Goal: Task Accomplishment & Management: Manage account settings

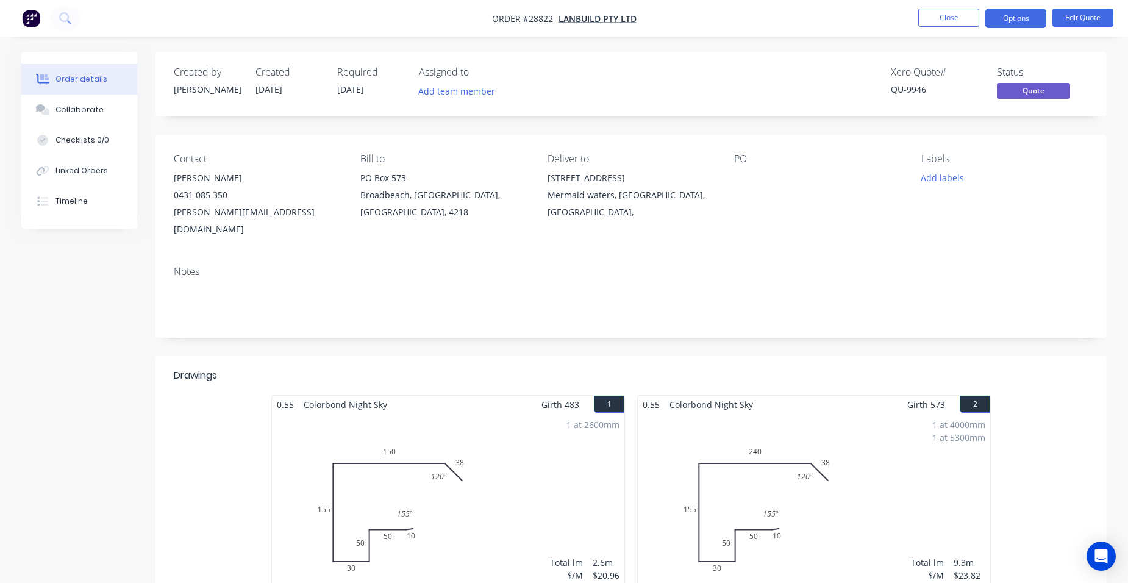
scroll to position [549, 0]
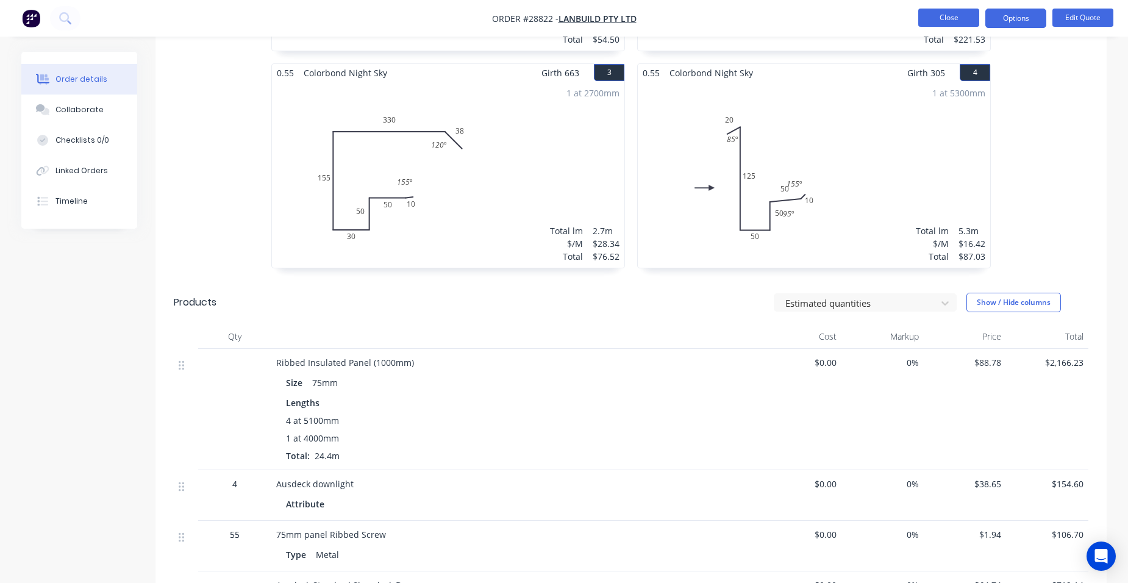
click at [944, 18] on button "Close" at bounding box center [948, 18] width 61 height 18
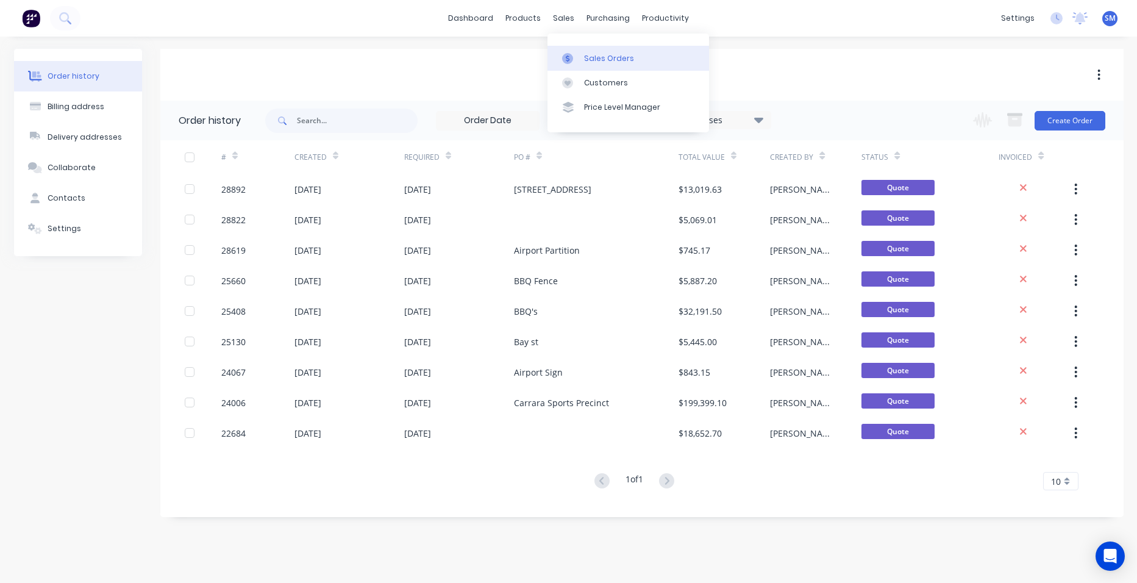
click at [596, 61] on div "Sales Orders" at bounding box center [609, 58] width 50 height 11
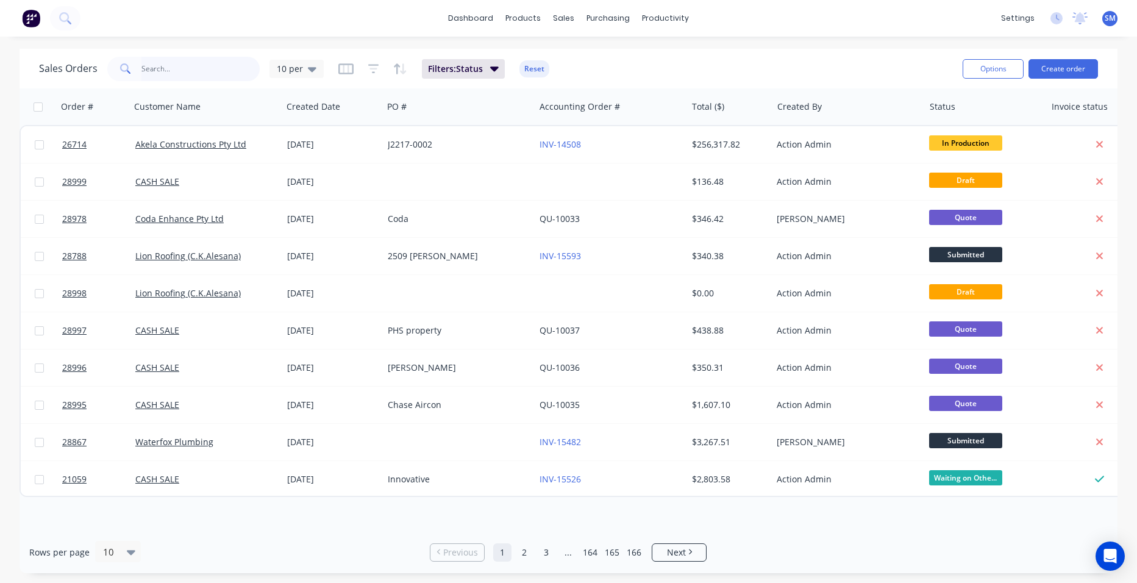
click at [152, 68] on input "text" at bounding box center [200, 69] width 119 height 24
click at [587, 79] on div "Customers" at bounding box center [606, 82] width 44 height 11
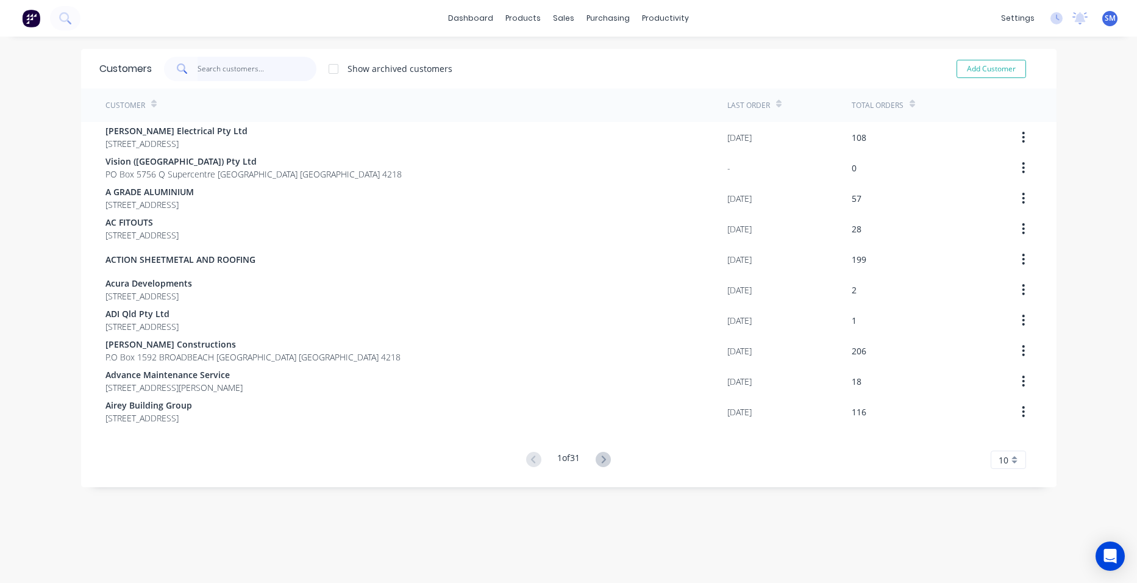
click at [266, 73] on input "text" at bounding box center [257, 69] width 119 height 24
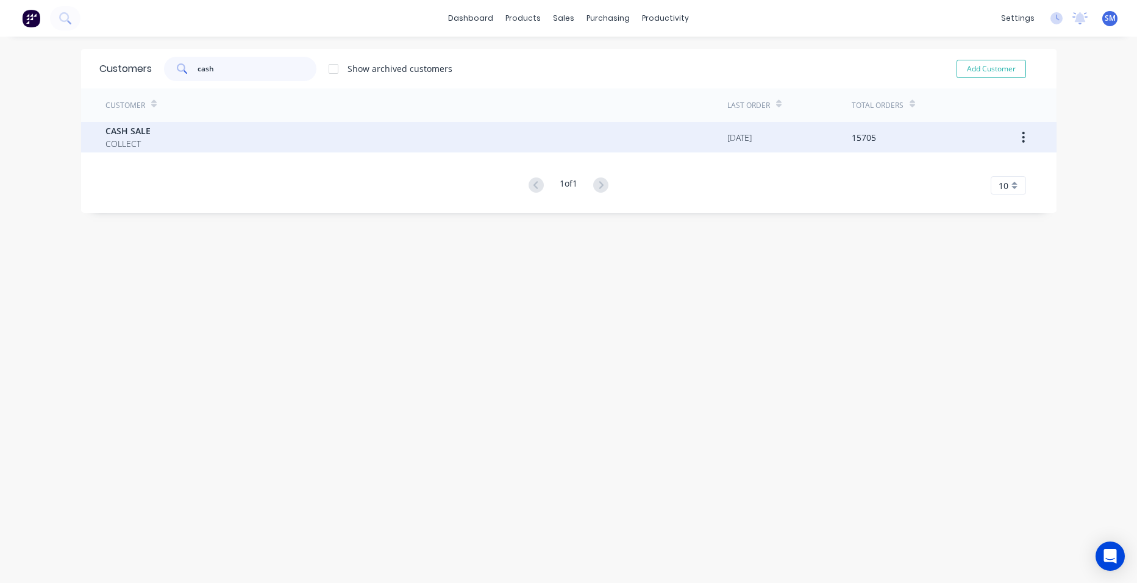
type input "cash"
click at [259, 140] on div "CASH SALE COLLECT" at bounding box center [416, 137] width 622 height 30
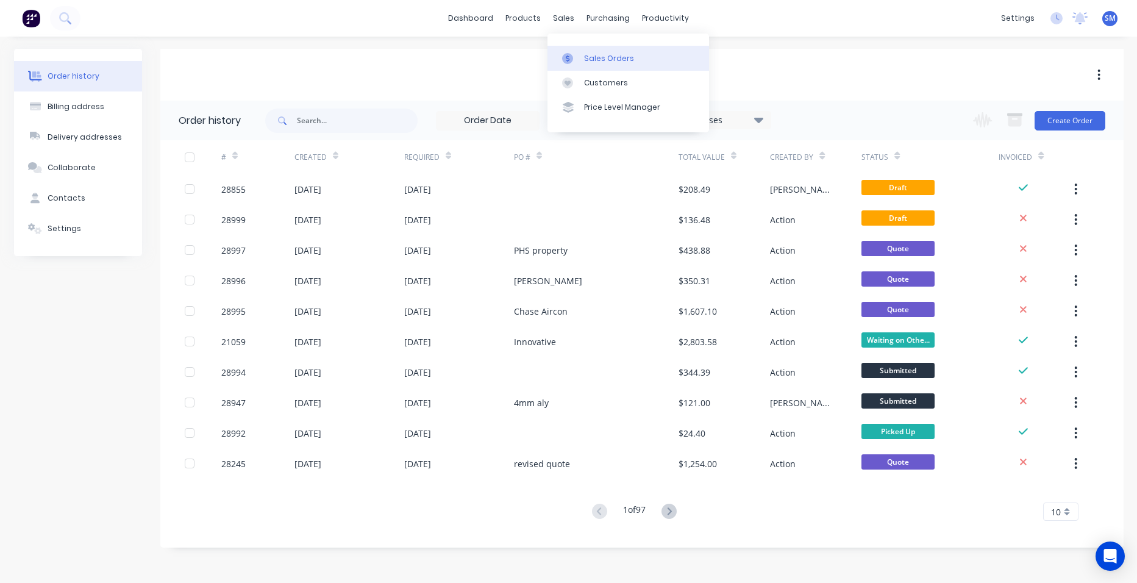
click at [578, 48] on link "Sales Orders" at bounding box center [629, 58] width 162 height 24
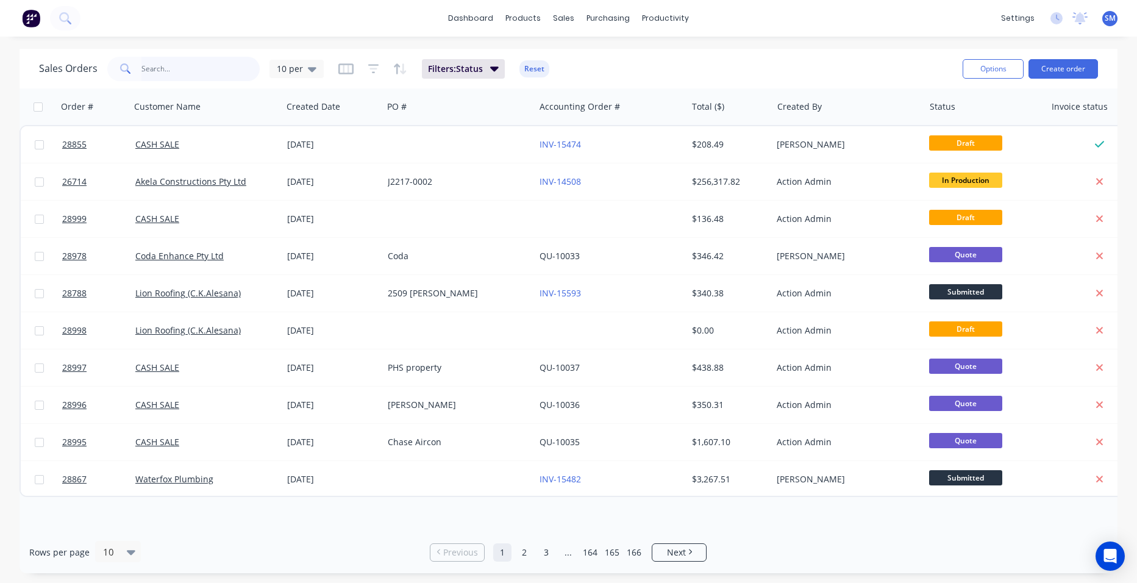
click at [199, 66] on input "text" at bounding box center [200, 69] width 119 height 24
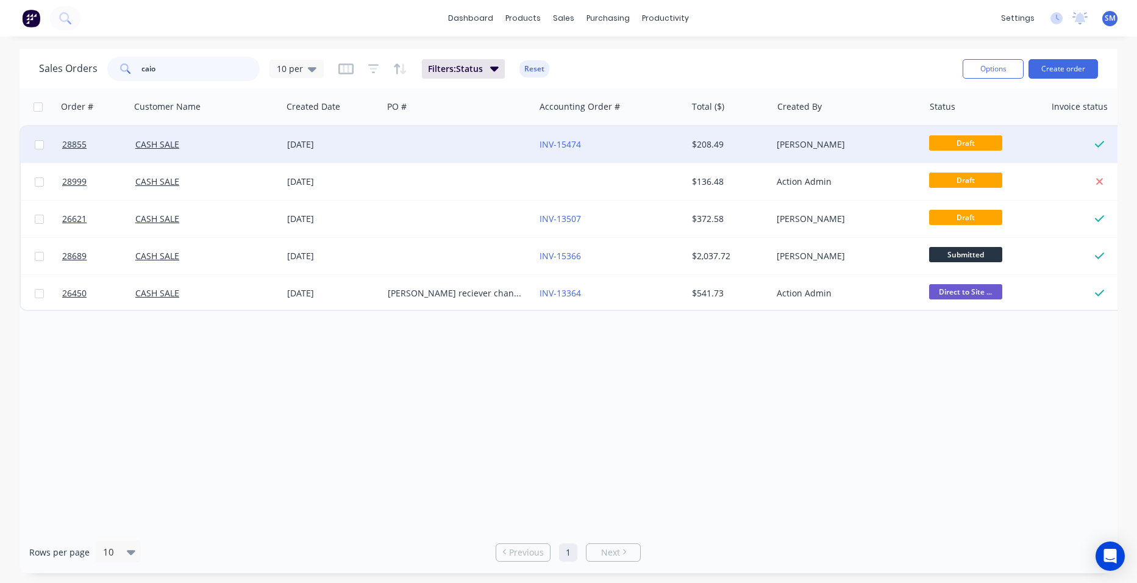
type input "caio"
click at [430, 141] on div at bounding box center [459, 144] width 152 height 37
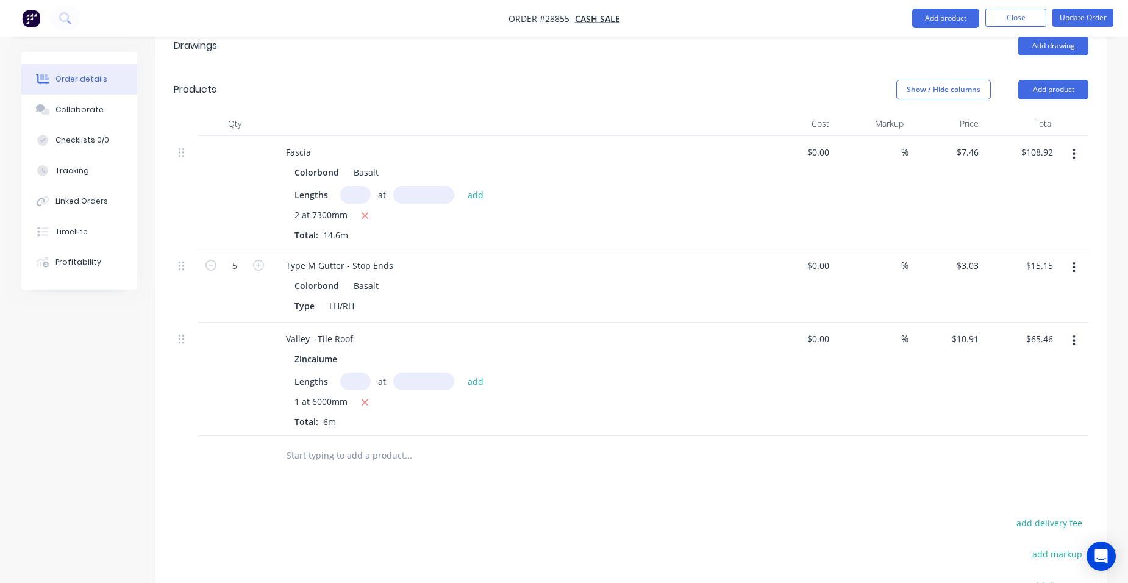
scroll to position [427, 0]
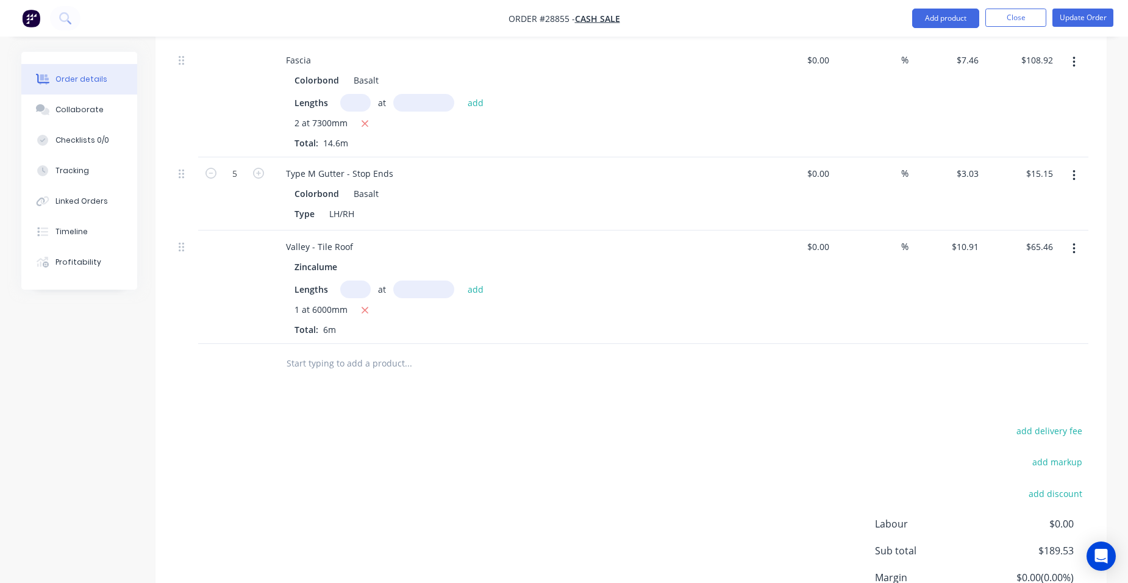
click at [1074, 243] on icon "button" at bounding box center [1074, 248] width 2 height 11
click at [1013, 341] on button "Delete" at bounding box center [1031, 353] width 116 height 24
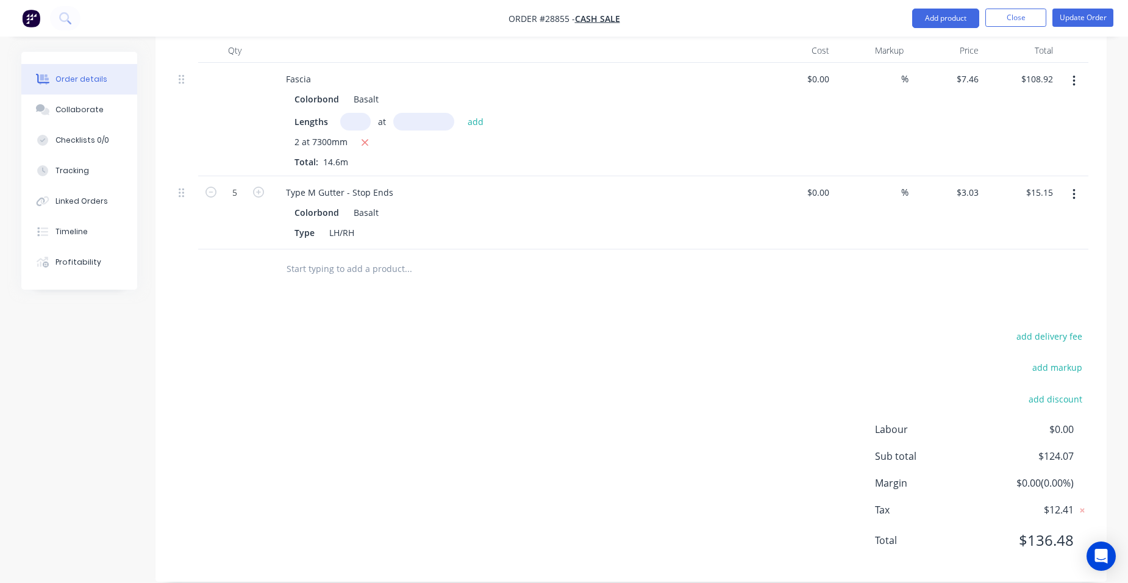
scroll to position [225, 0]
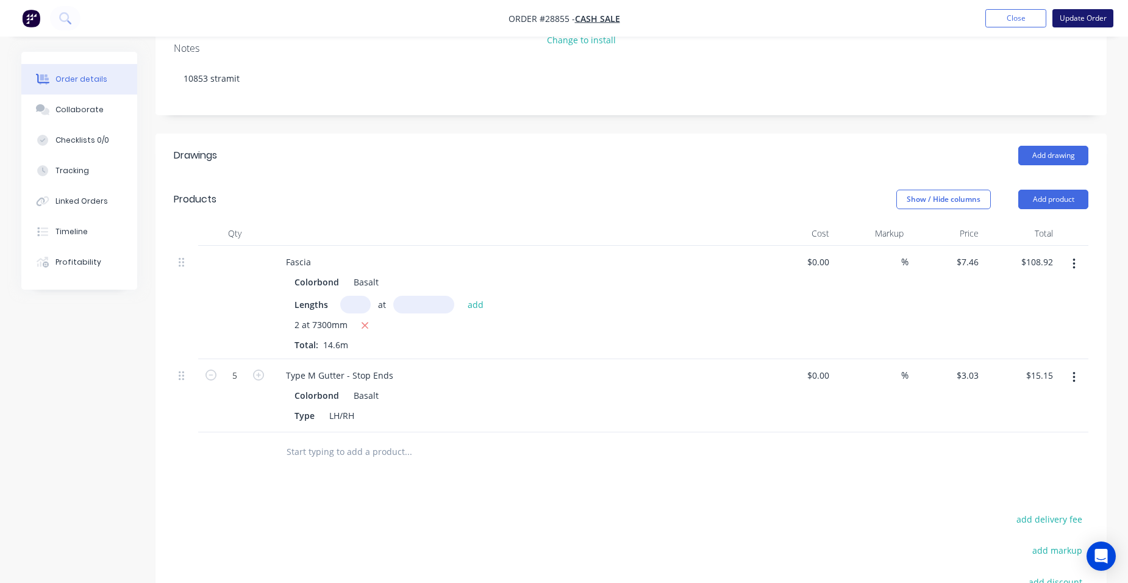
click at [1088, 16] on button "Update Order" at bounding box center [1082, 18] width 61 height 18
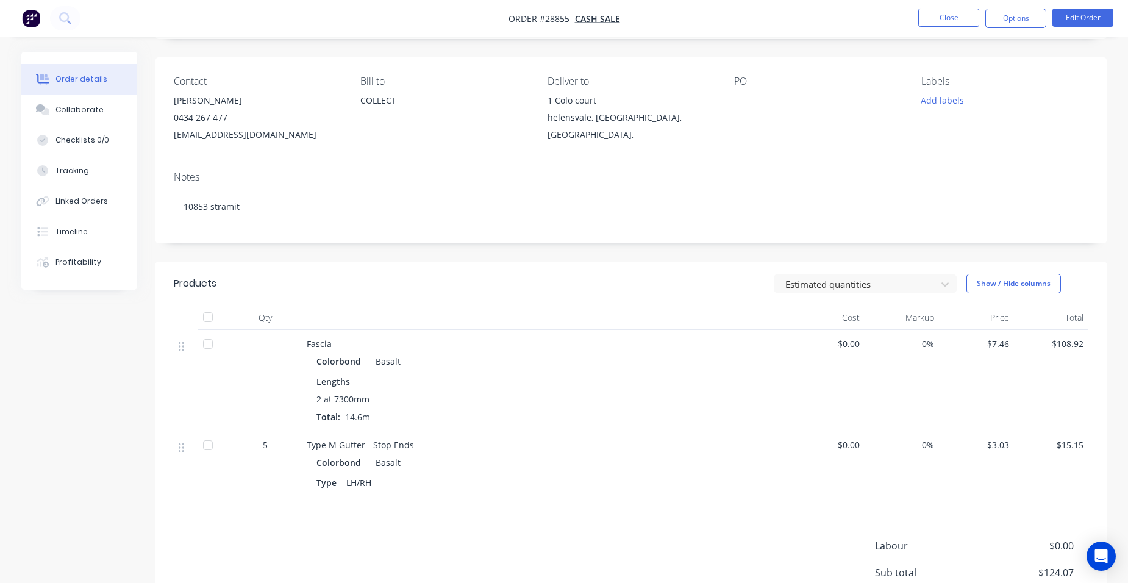
scroll to position [183, 0]
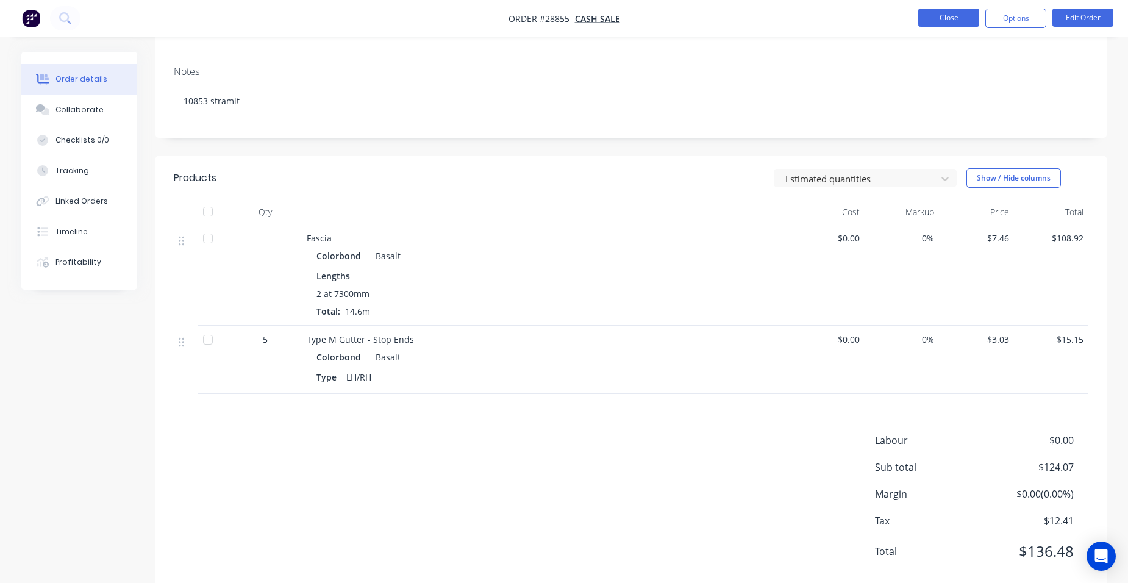
click at [968, 12] on button "Close" at bounding box center [948, 18] width 61 height 18
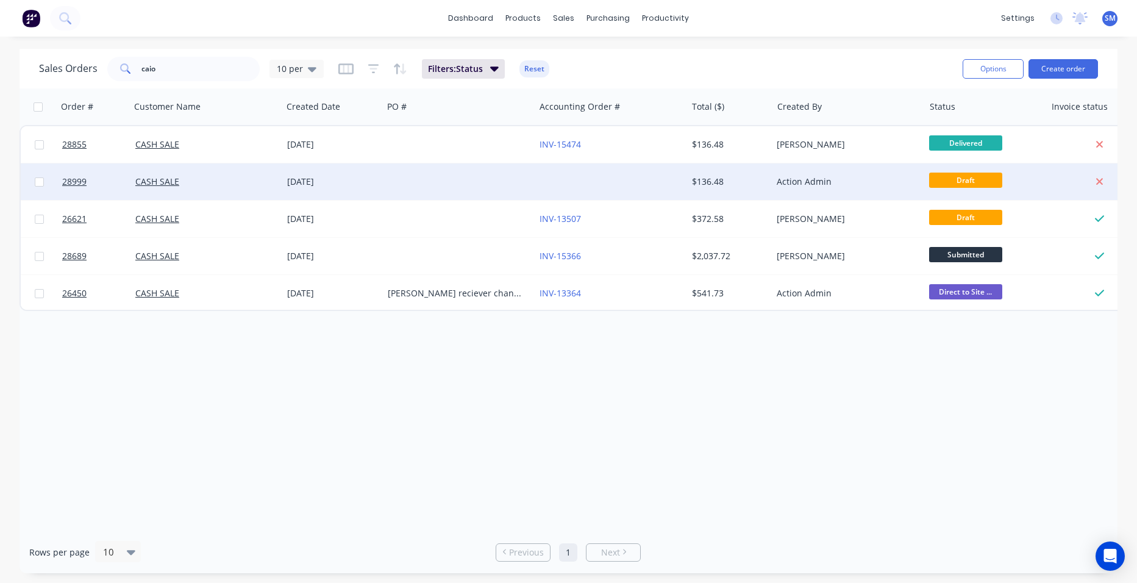
click at [543, 186] on div at bounding box center [611, 181] width 152 height 37
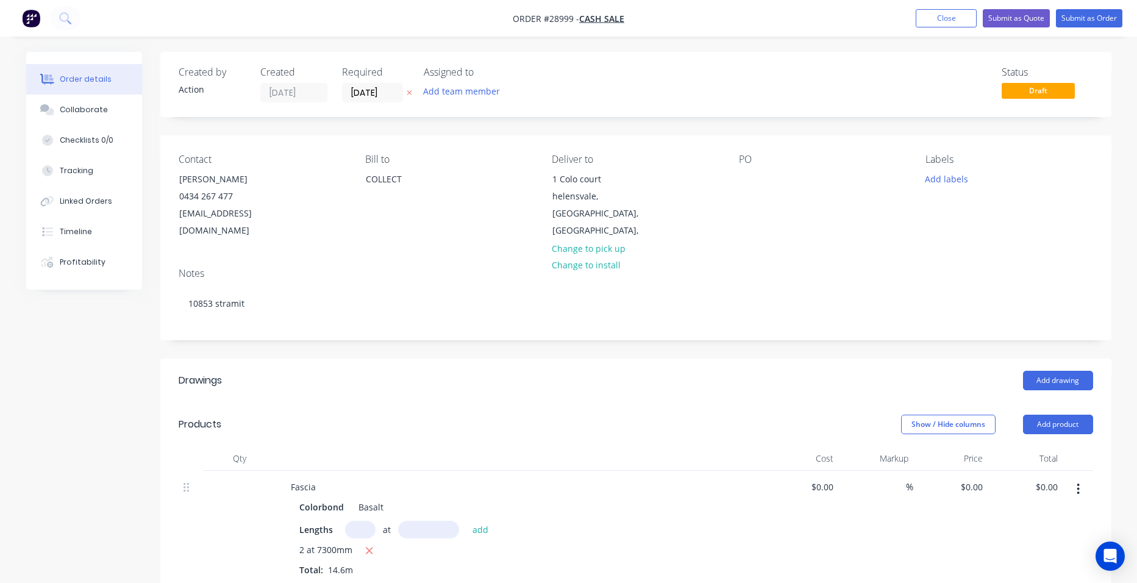
type input "$7.46"
type input "$108.92"
type input "$3.03"
type input "$15.15"
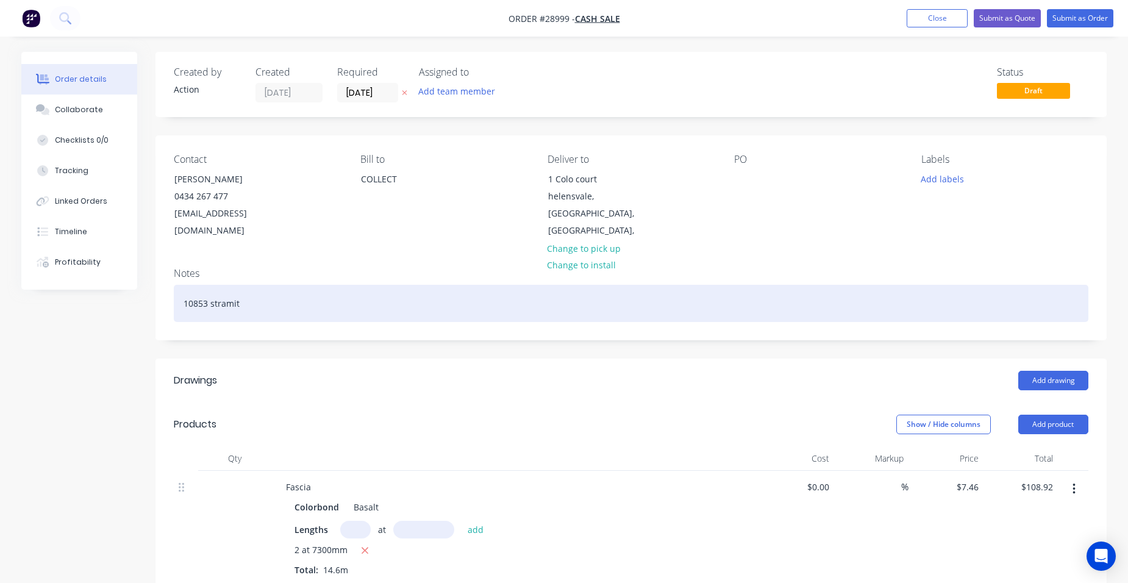
scroll to position [305, 0]
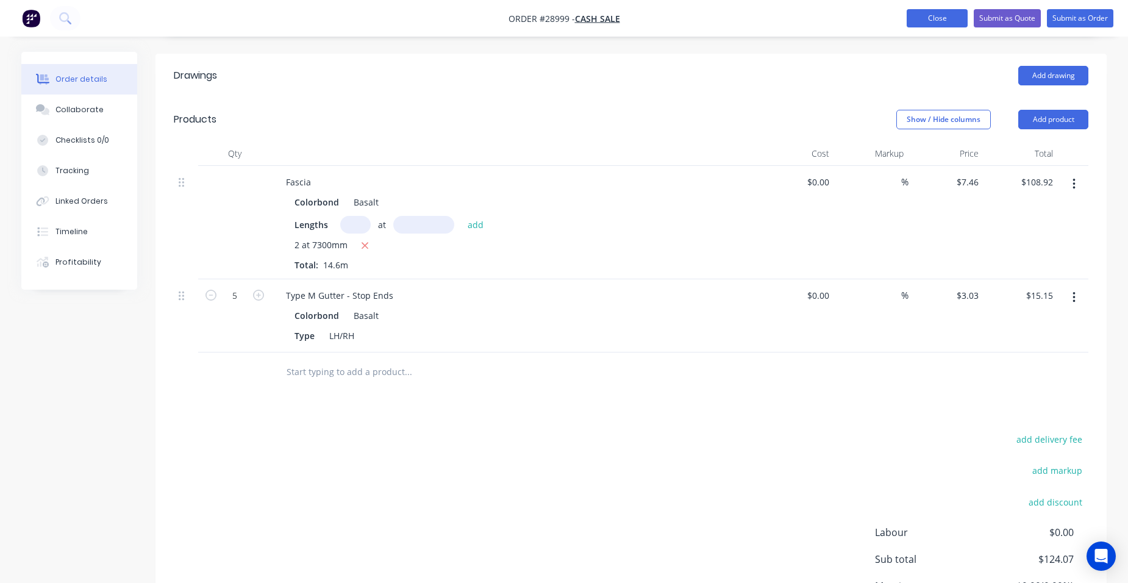
click at [938, 18] on button "Close" at bounding box center [937, 18] width 61 height 18
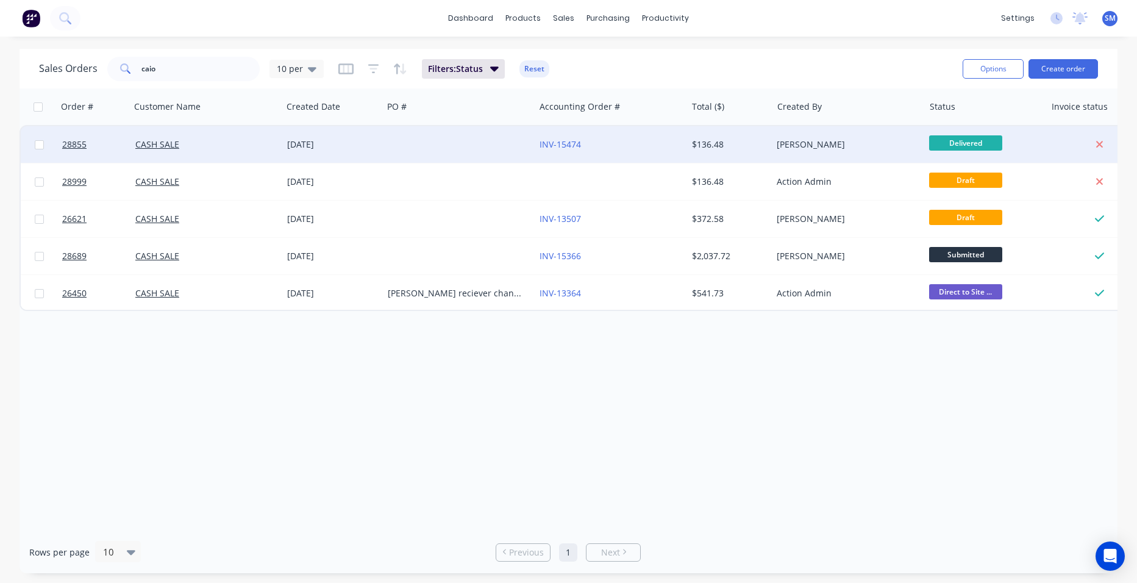
click at [615, 139] on div "INV-15474" at bounding box center [607, 144] width 135 height 12
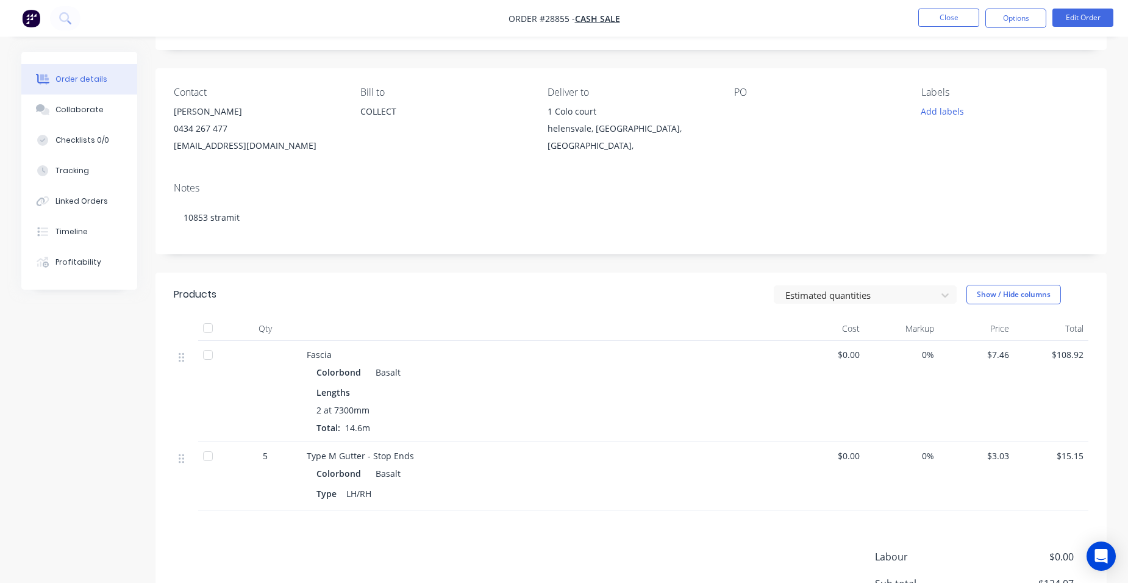
scroll to position [61, 0]
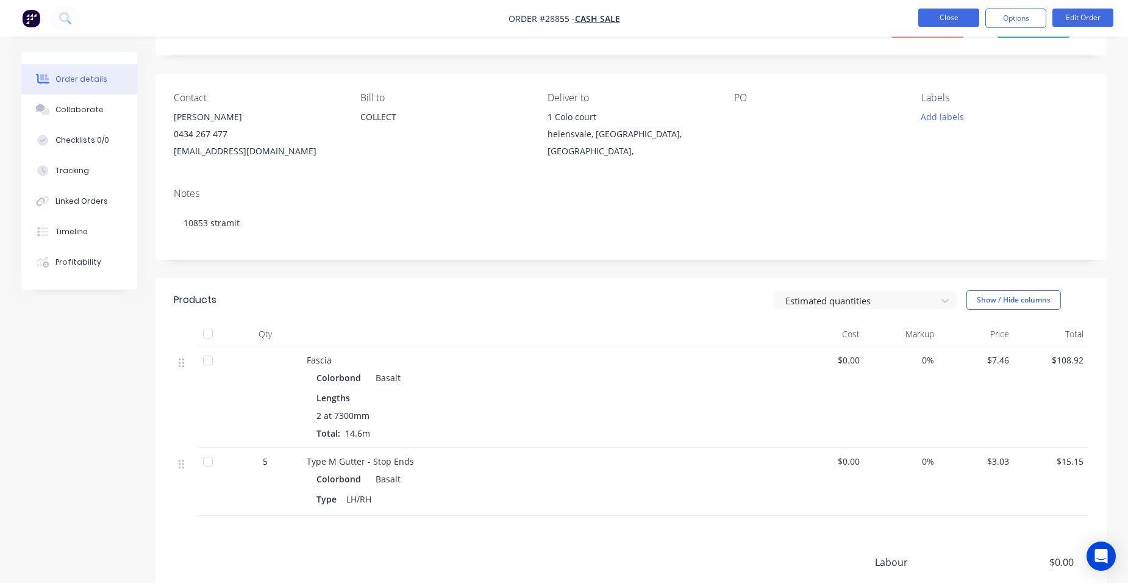
click at [962, 12] on button "Close" at bounding box center [948, 18] width 61 height 18
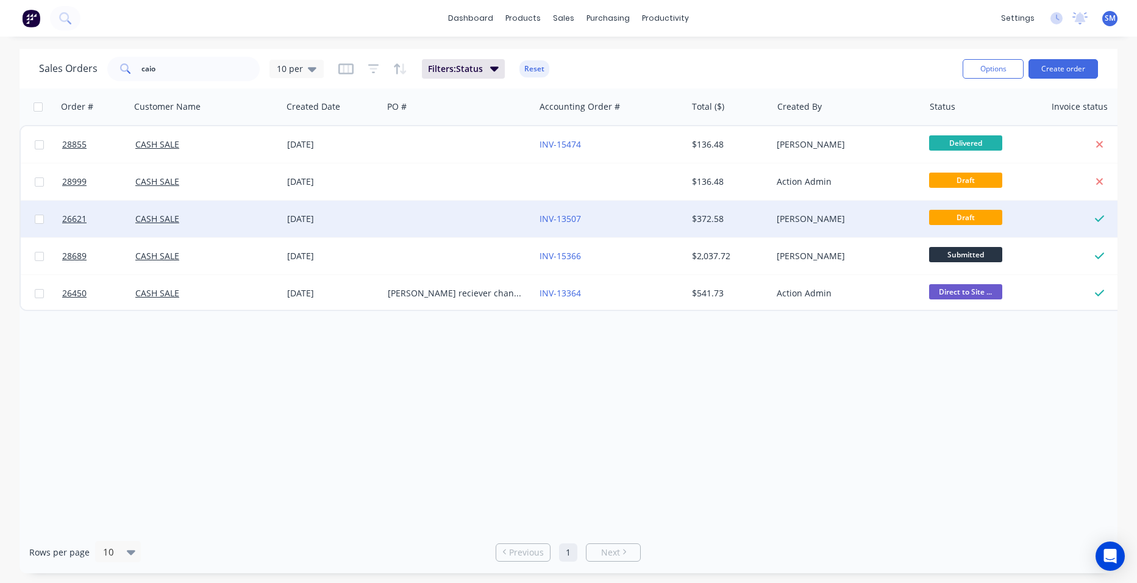
click at [380, 227] on div "30 Jun 2025" at bounding box center [332, 219] width 101 height 37
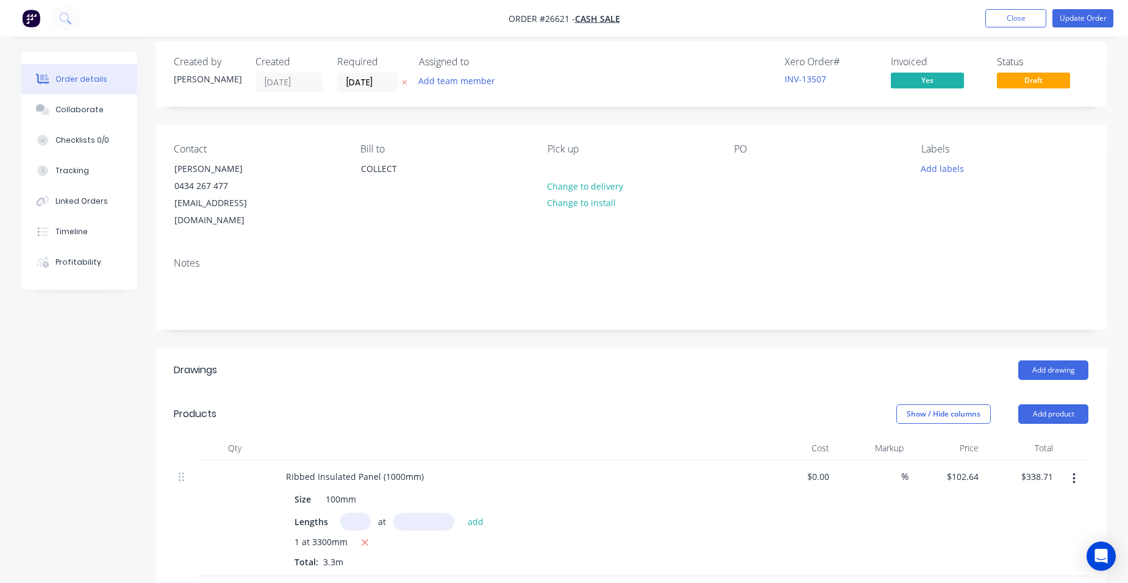
scroll to position [244, 0]
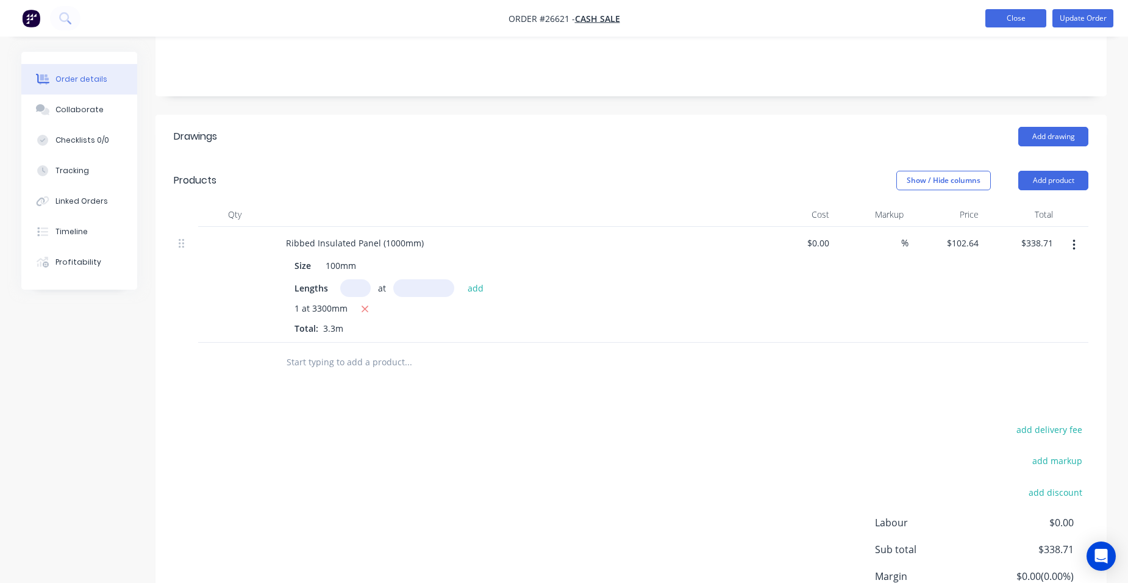
click at [1019, 16] on button "Close" at bounding box center [1015, 18] width 61 height 18
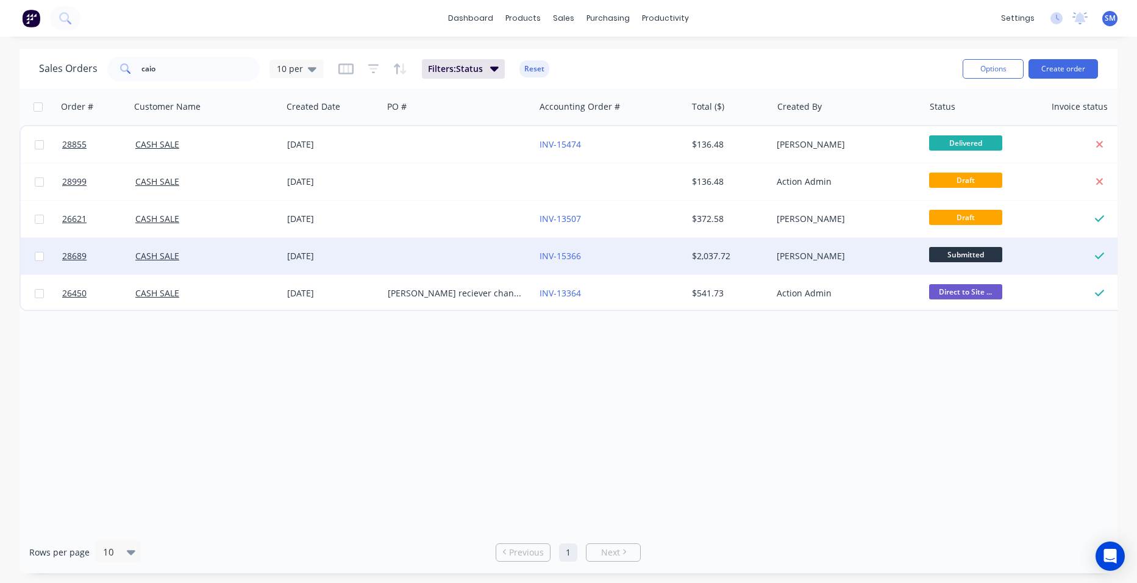
click at [465, 249] on div at bounding box center [459, 256] width 152 height 37
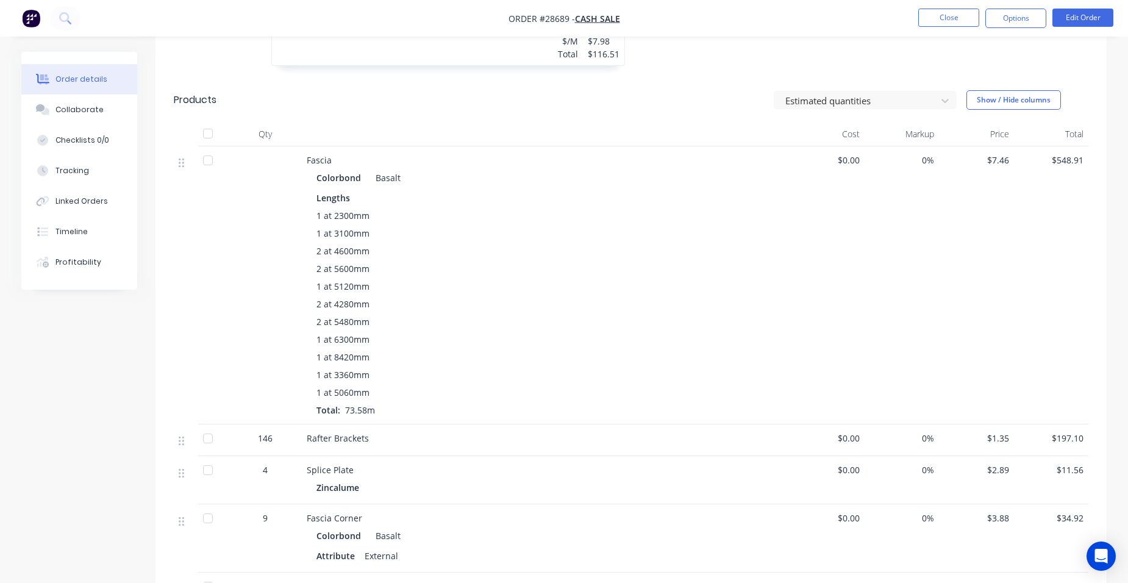
scroll to position [488, 0]
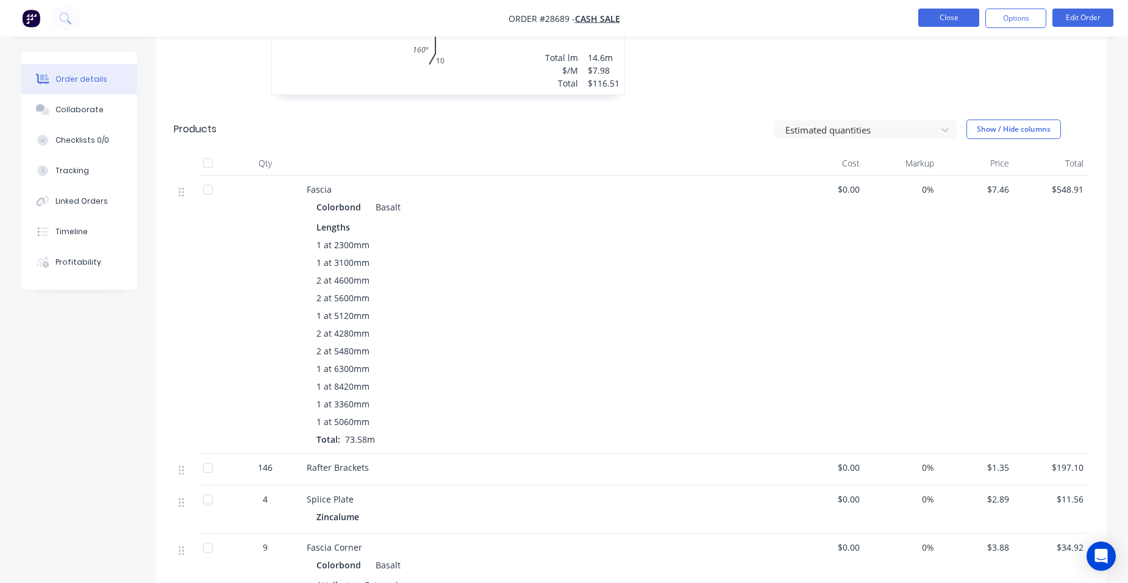
click at [931, 25] on button "Close" at bounding box center [948, 18] width 61 height 18
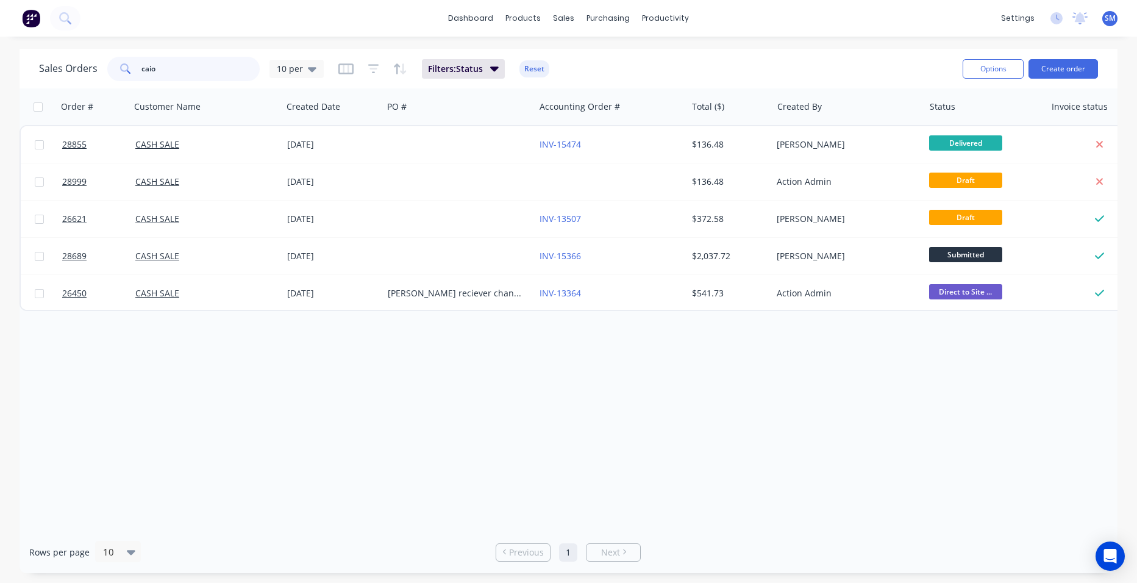
drag, startPoint x: 154, startPoint y: 65, endPoint x: 136, endPoint y: 65, distance: 18.3
click at [136, 65] on div "caio" at bounding box center [183, 69] width 152 height 24
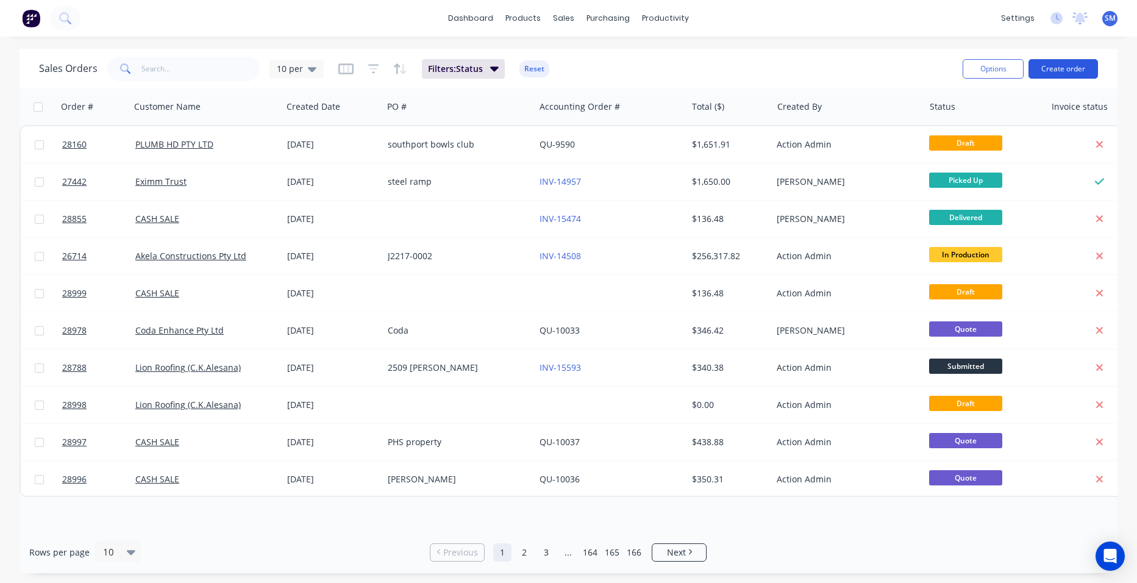
click at [1051, 65] on button "Create order" at bounding box center [1064, 69] width 70 height 20
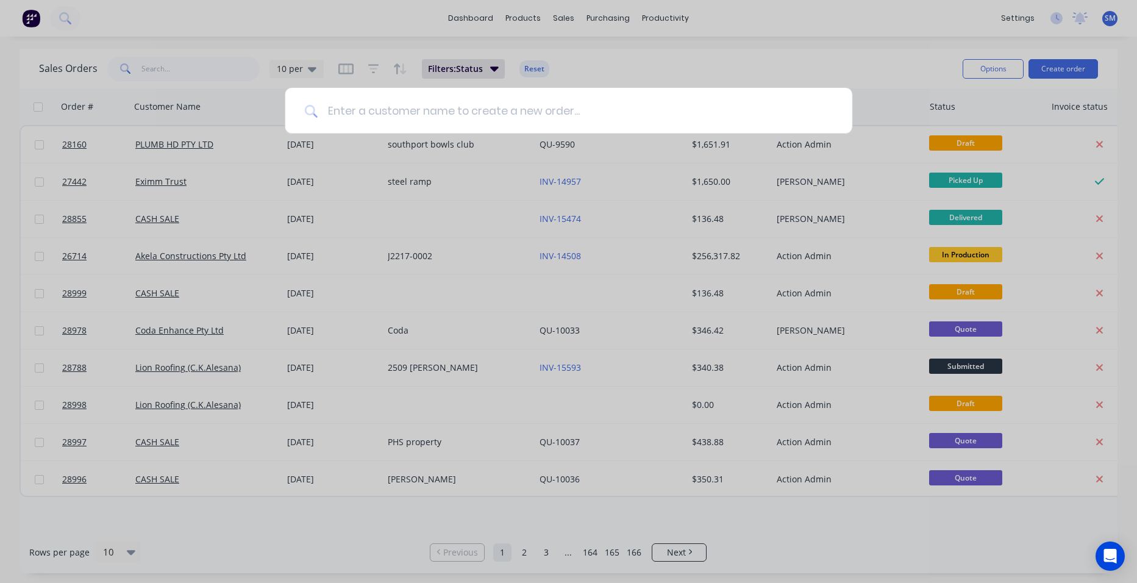
click at [341, 118] on input at bounding box center [575, 111] width 515 height 46
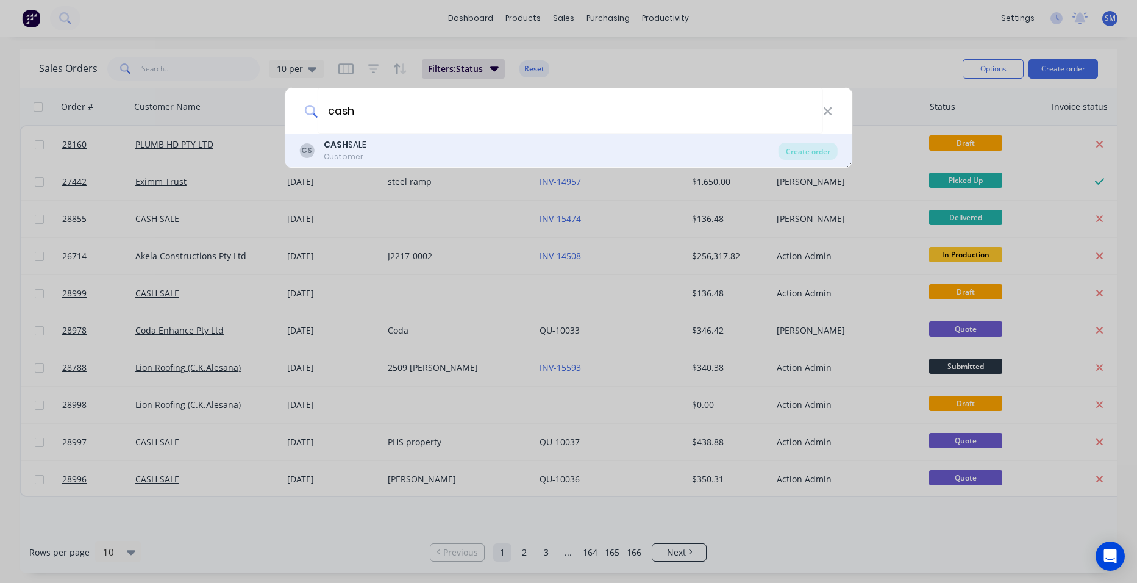
type input "cash"
click at [345, 150] on b "CASH" at bounding box center [336, 144] width 24 height 12
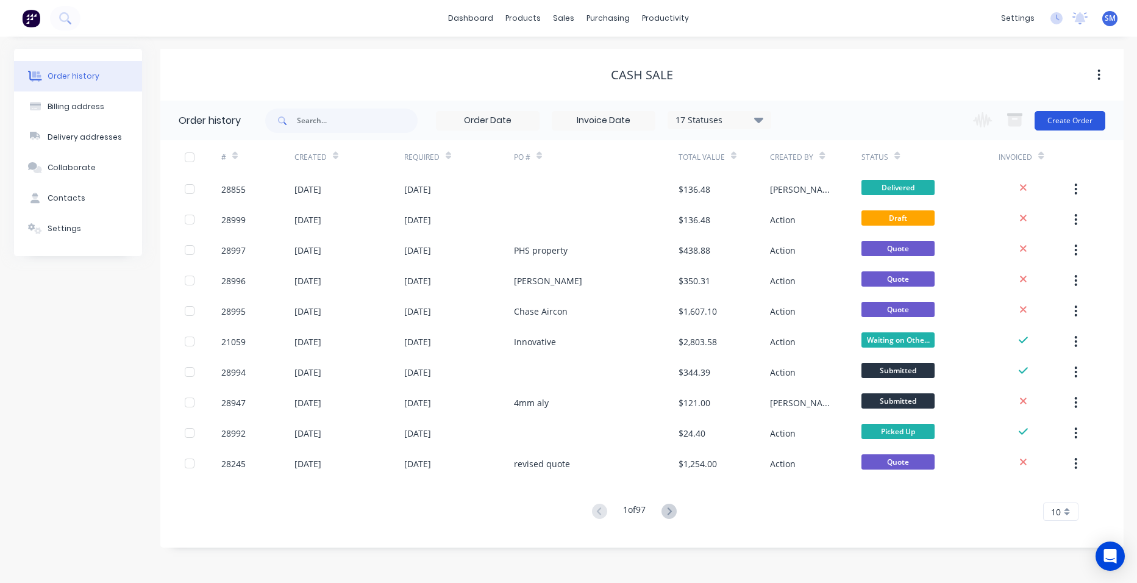
click at [1058, 116] on button "Create Order" at bounding box center [1070, 121] width 71 height 20
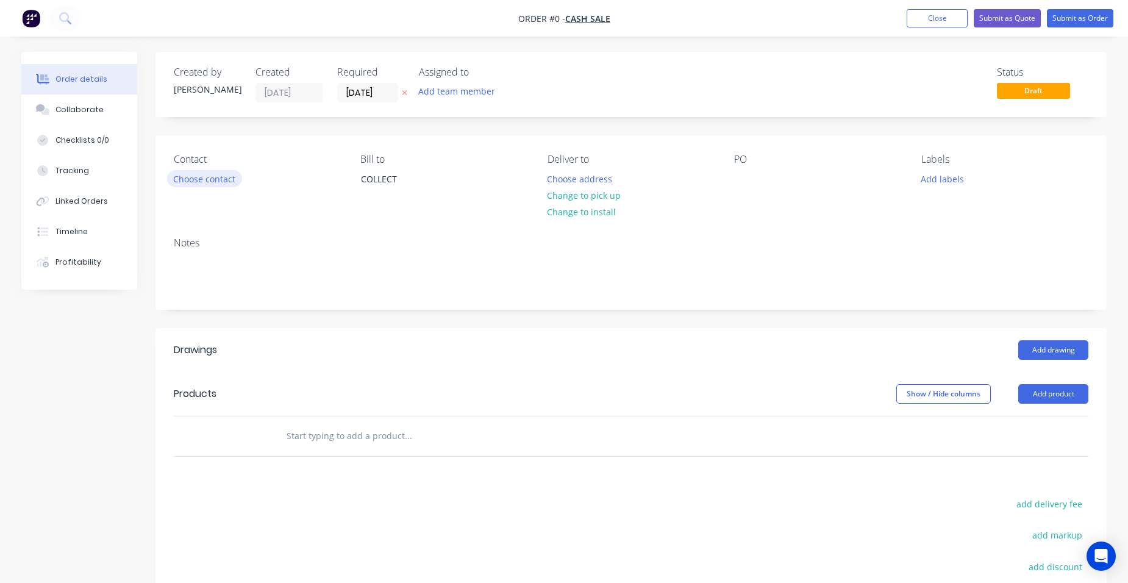
click at [215, 177] on button "Choose contact" at bounding box center [204, 178] width 75 height 16
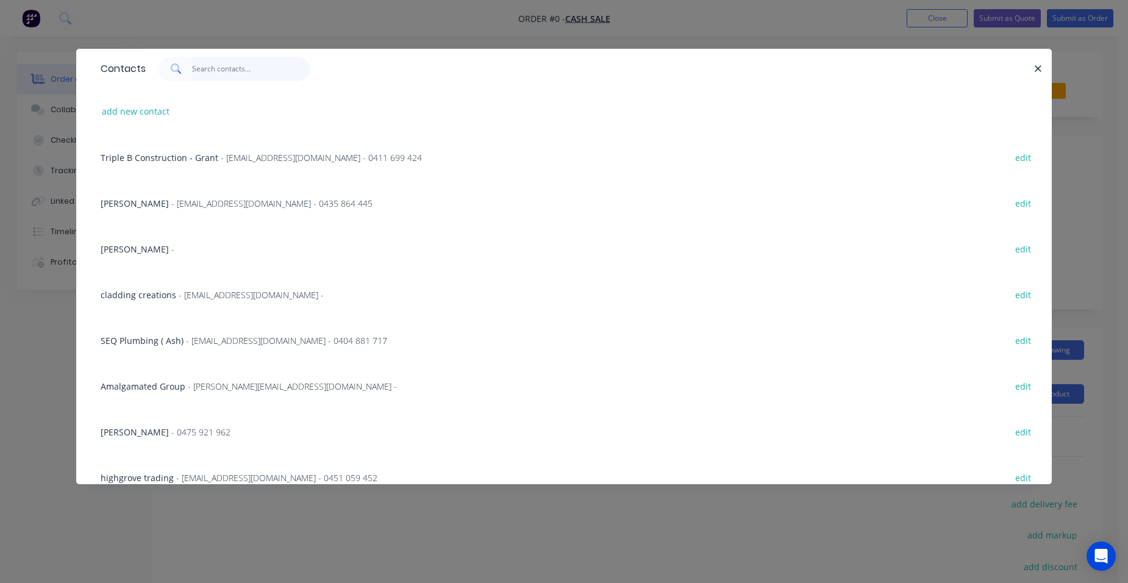
click at [206, 73] on input "text" at bounding box center [251, 69] width 119 height 24
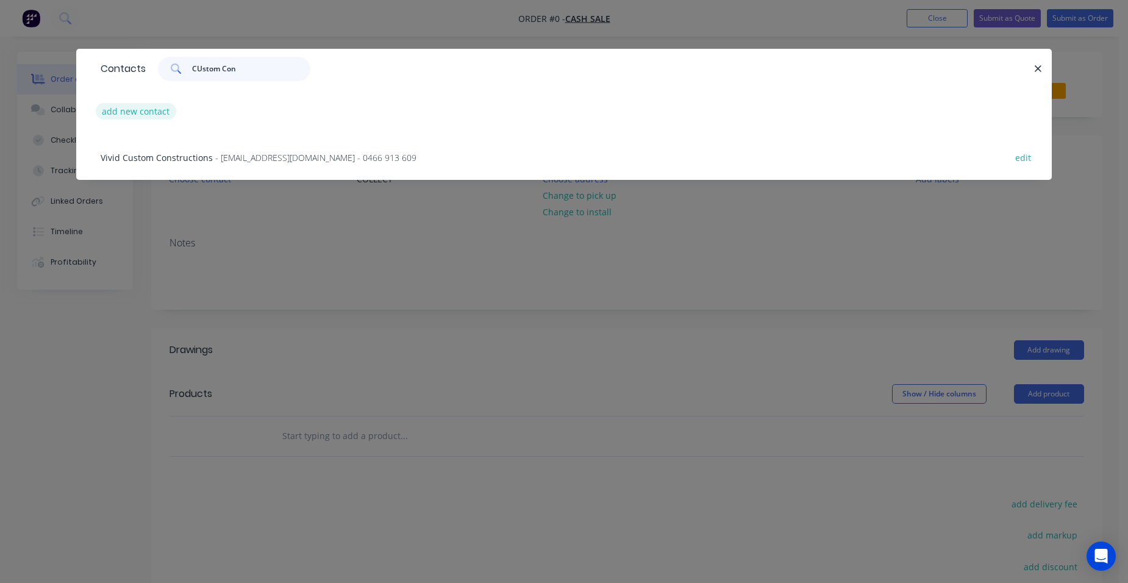
type input "CUstom Con"
click at [153, 107] on button "add new contact" at bounding box center [136, 111] width 80 height 16
select select "AU"
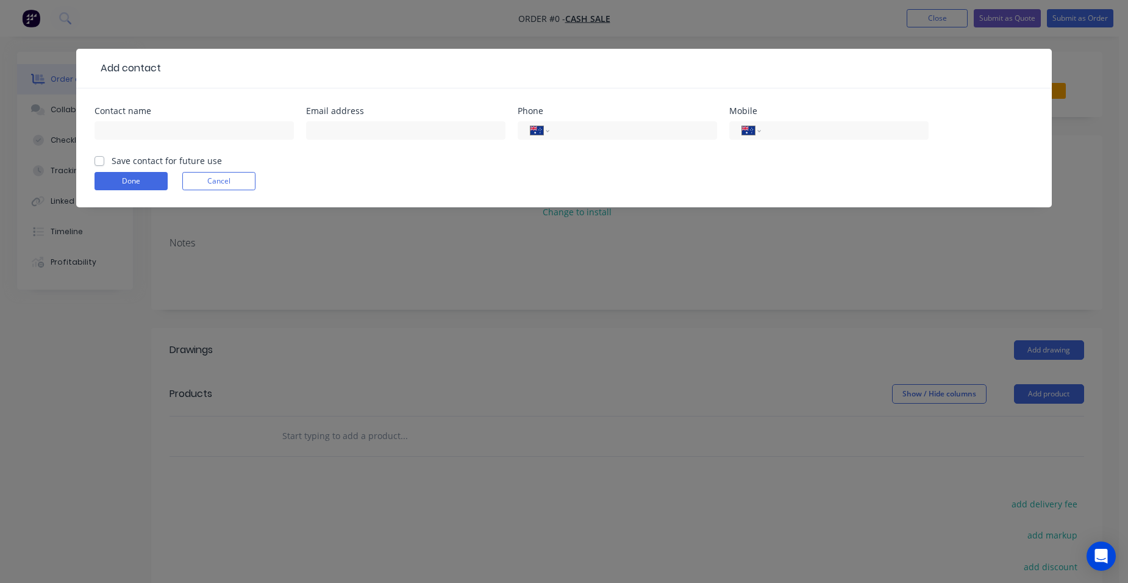
click at [135, 116] on div "Contact name" at bounding box center [194, 131] width 199 height 48
drag, startPoint x: 135, startPoint y: 116, endPoint x: 114, endPoint y: 132, distance: 26.1
click at [114, 132] on input "text" at bounding box center [194, 130] width 199 height 18
type input "Custom Construction"
click at [326, 129] on input "text" at bounding box center [405, 130] width 199 height 18
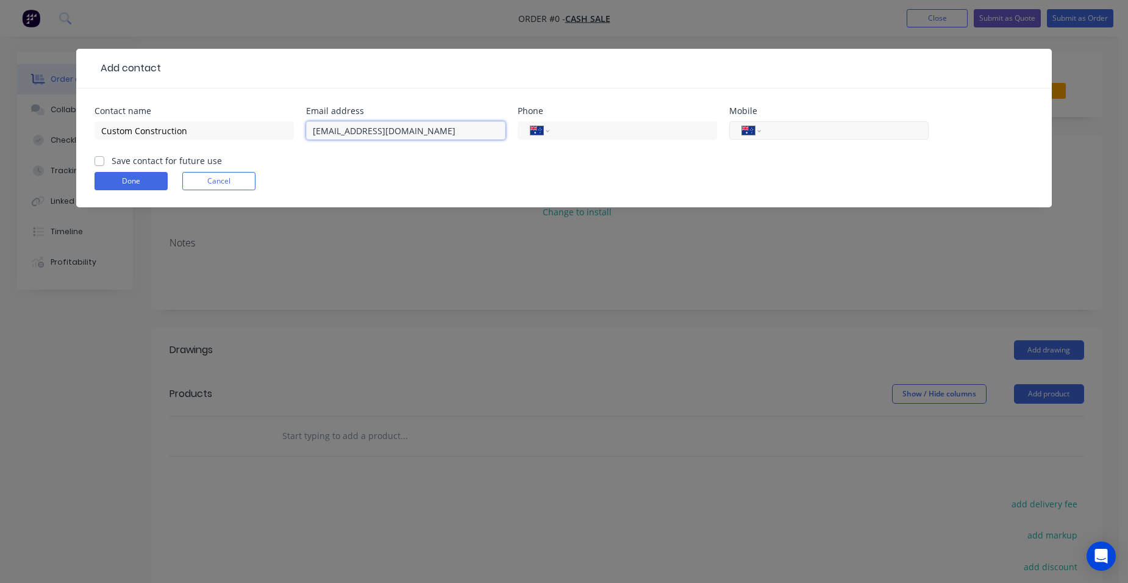
type input "cameron@customconstruction.com.au"
click at [807, 136] on input "tel" at bounding box center [842, 131] width 146 height 14
type input "0400 896 585"
click at [112, 157] on label "Save contact for future use" at bounding box center [167, 160] width 110 height 13
click at [101, 157] on input "Save contact for future use" at bounding box center [100, 160] width 10 height 12
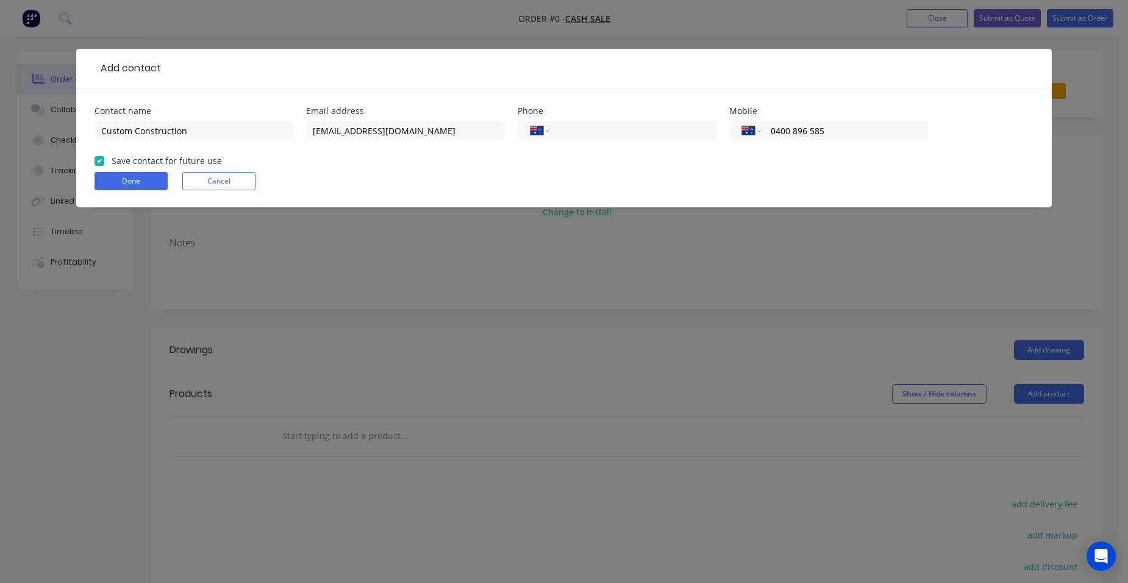
click at [112, 162] on label "Save contact for future use" at bounding box center [167, 160] width 110 height 13
click at [98, 162] on input "Save contact for future use" at bounding box center [100, 160] width 10 height 12
click at [112, 160] on label "Save contact for future use" at bounding box center [167, 160] width 110 height 13
click at [96, 160] on input "Save contact for future use" at bounding box center [100, 160] width 10 height 12
checkbox input "true"
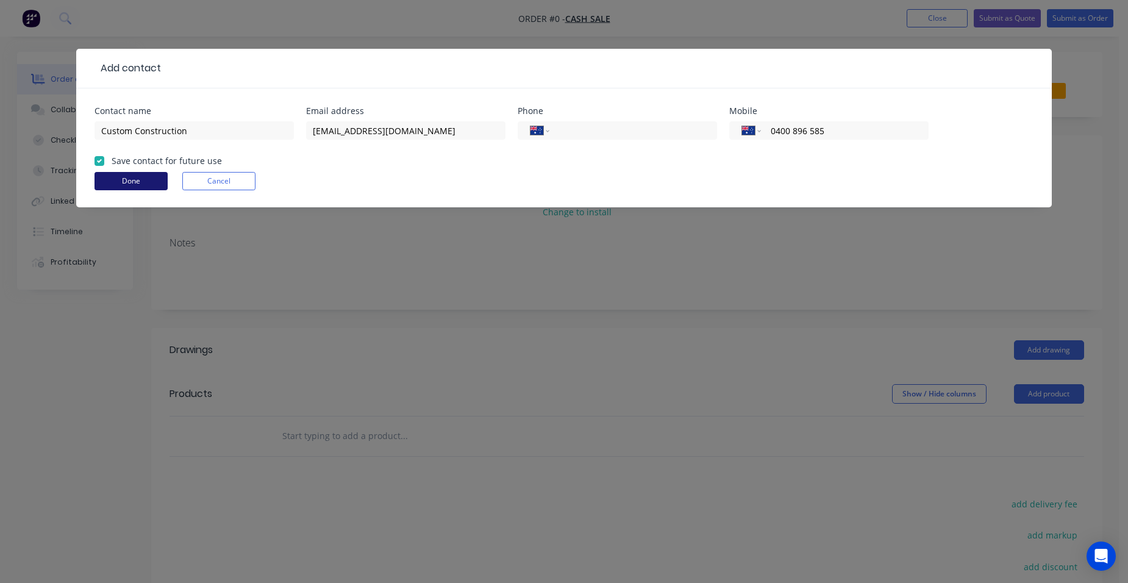
click at [105, 176] on button "Done" at bounding box center [131, 181] width 73 height 18
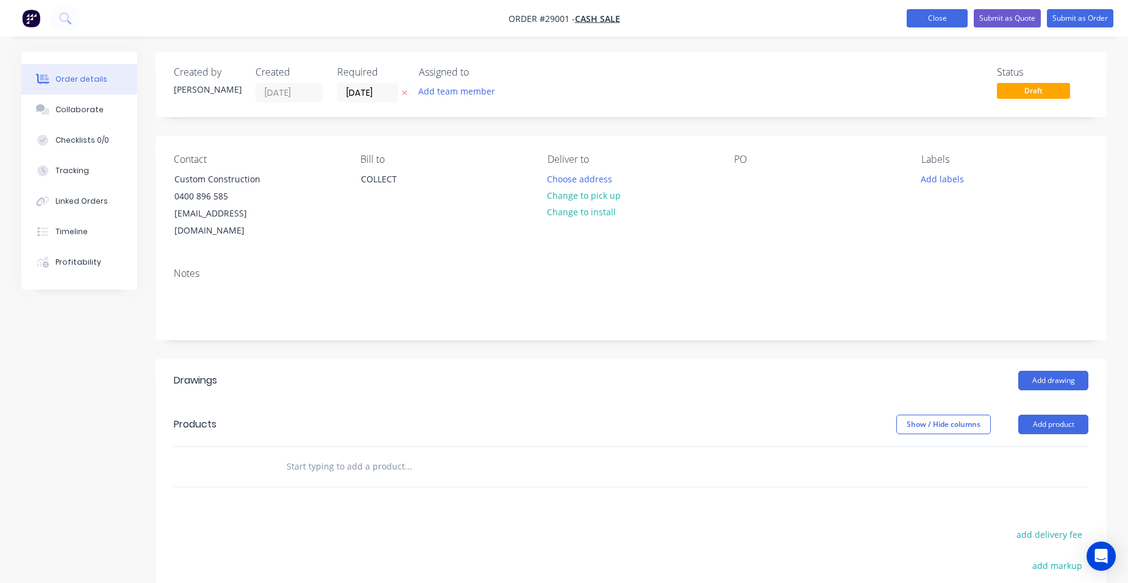
click at [931, 18] on button "Close" at bounding box center [937, 18] width 61 height 18
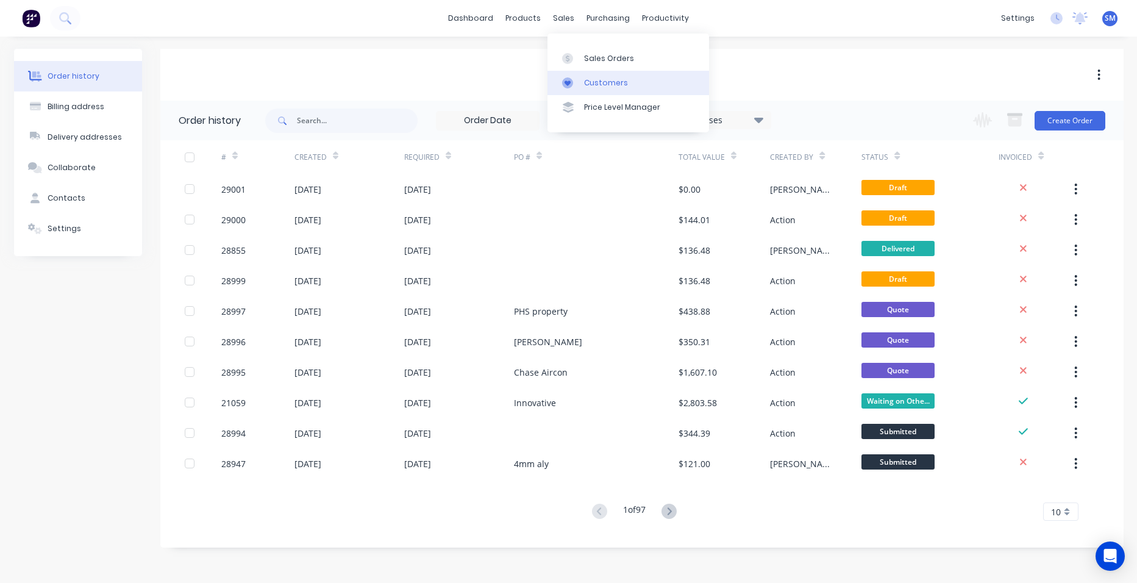
click at [582, 76] on link "Customers" at bounding box center [629, 83] width 162 height 24
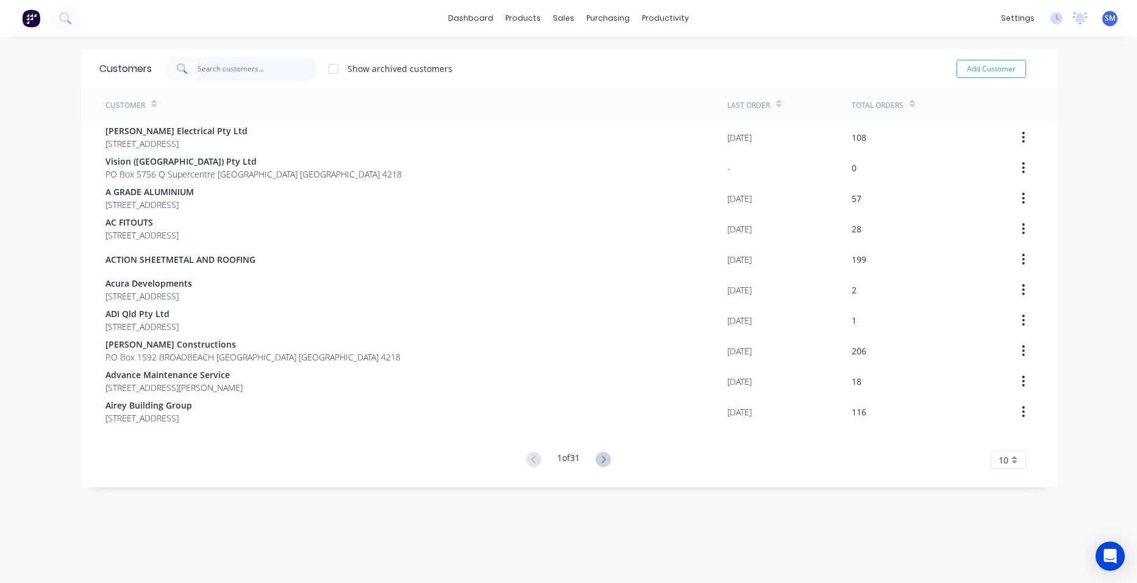
click at [254, 73] on input "text" at bounding box center [257, 69] width 119 height 24
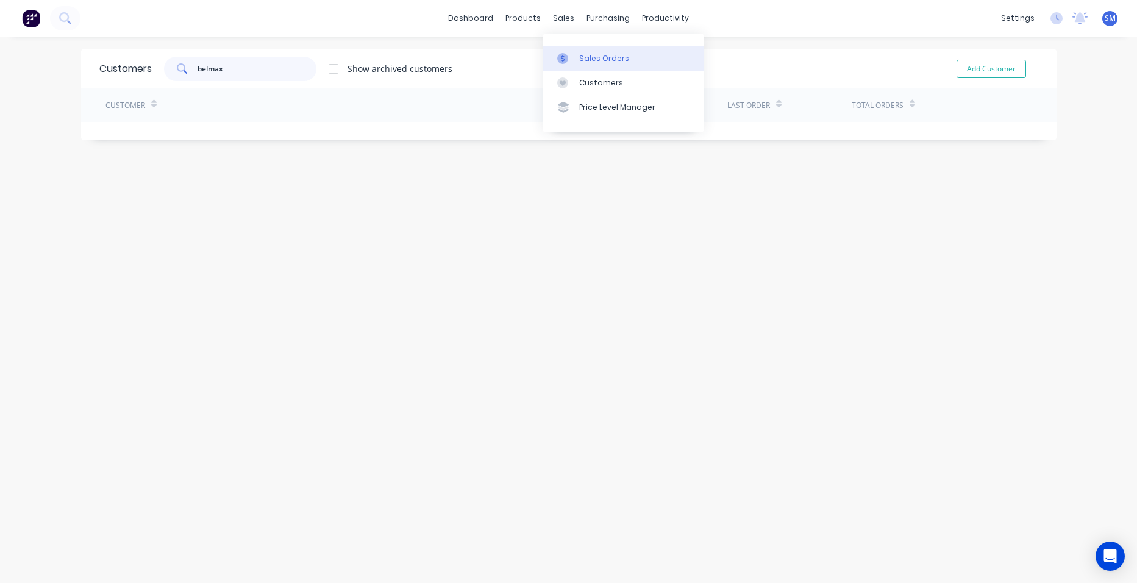
type input "belmax"
click at [587, 62] on div "Sales Orders" at bounding box center [604, 58] width 50 height 11
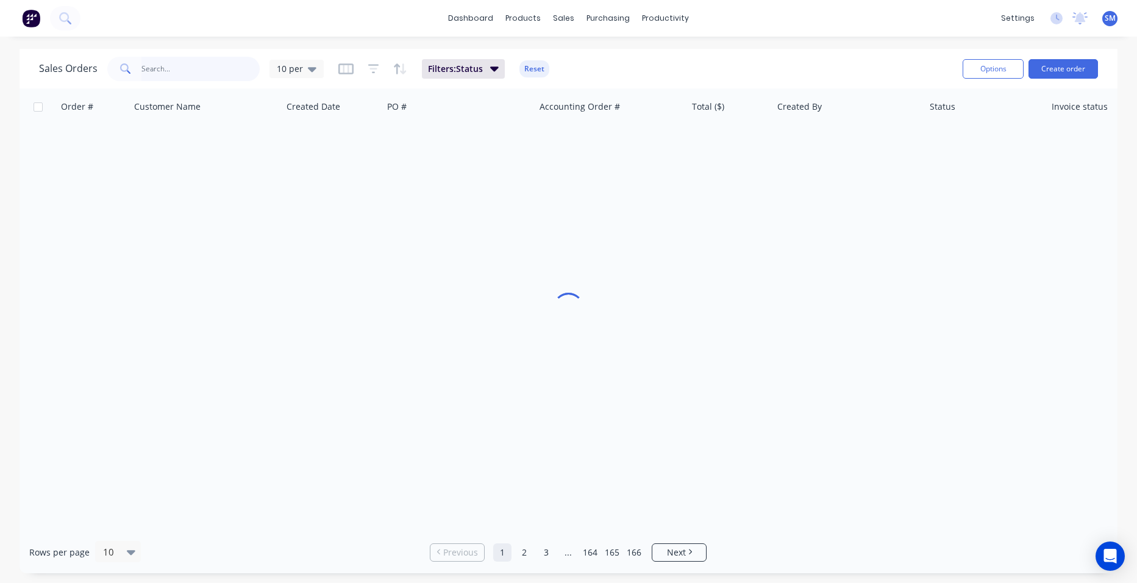
click at [191, 69] on input "text" at bounding box center [200, 69] width 119 height 24
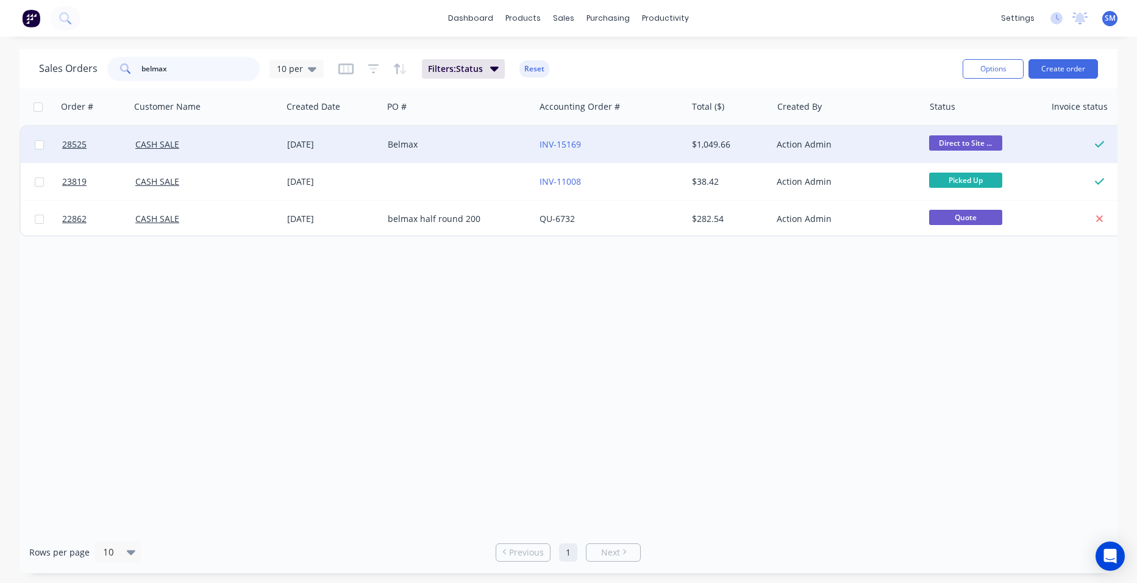
type input "belmax"
click at [613, 143] on div "INV-15169" at bounding box center [607, 144] width 135 height 12
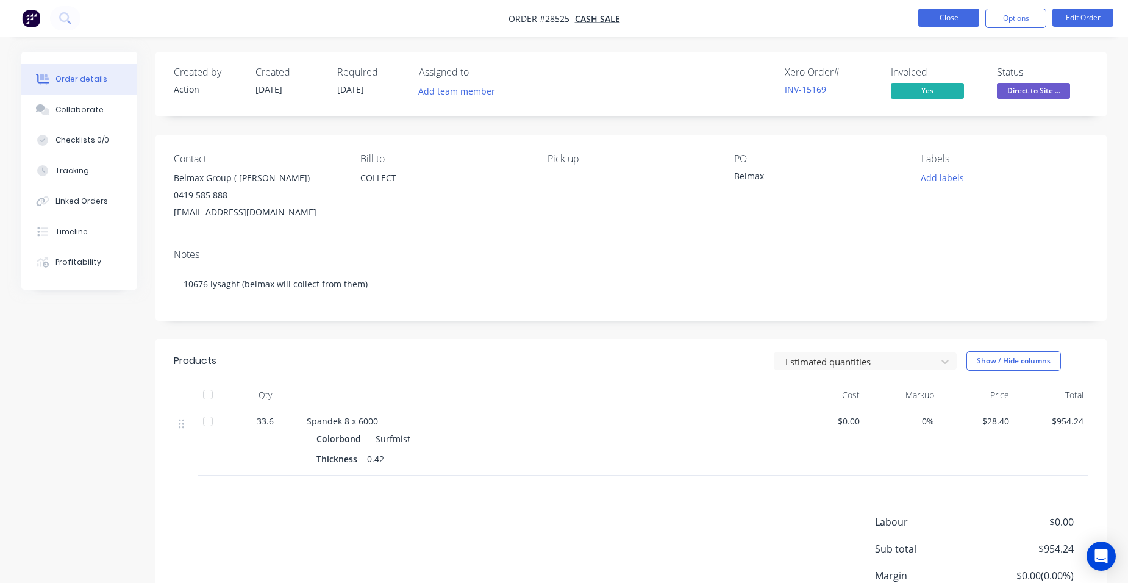
click at [944, 10] on button "Close" at bounding box center [948, 18] width 61 height 18
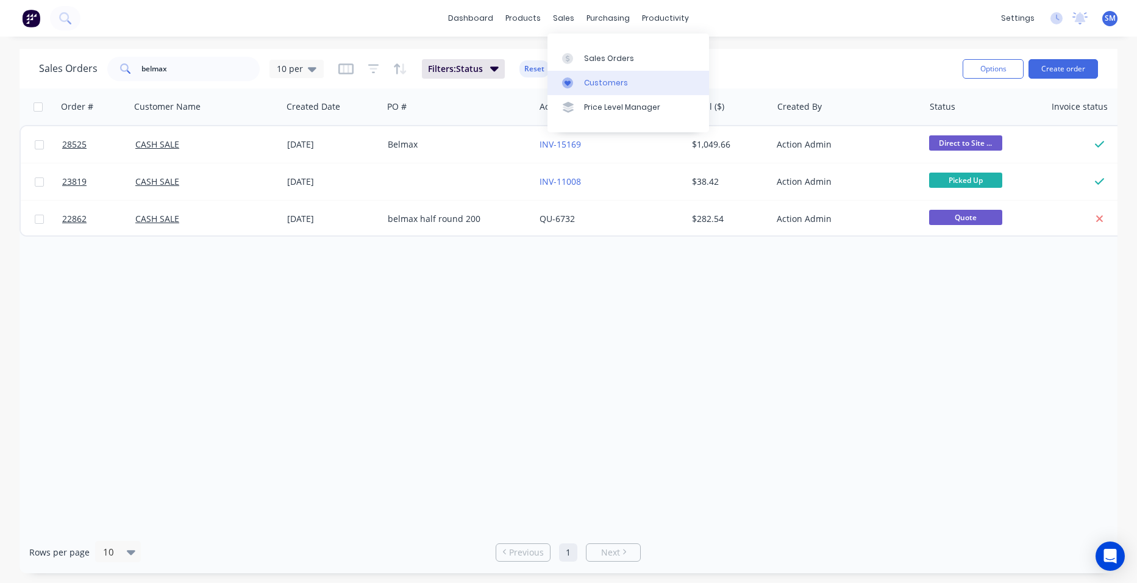
click at [591, 82] on div "Customers" at bounding box center [606, 82] width 44 height 11
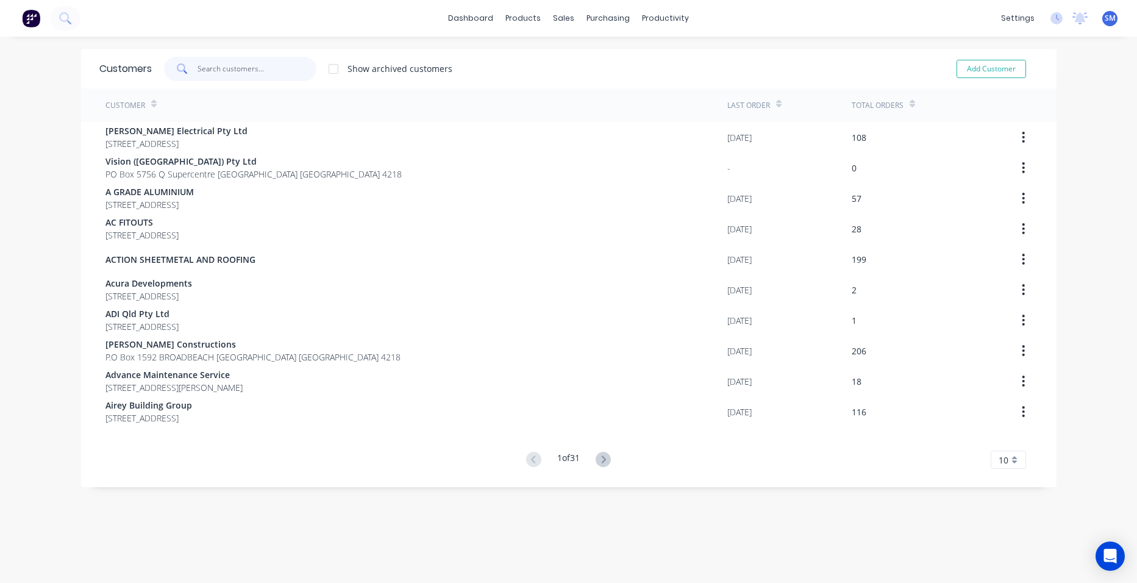
click at [207, 71] on input "text" at bounding box center [257, 69] width 119 height 24
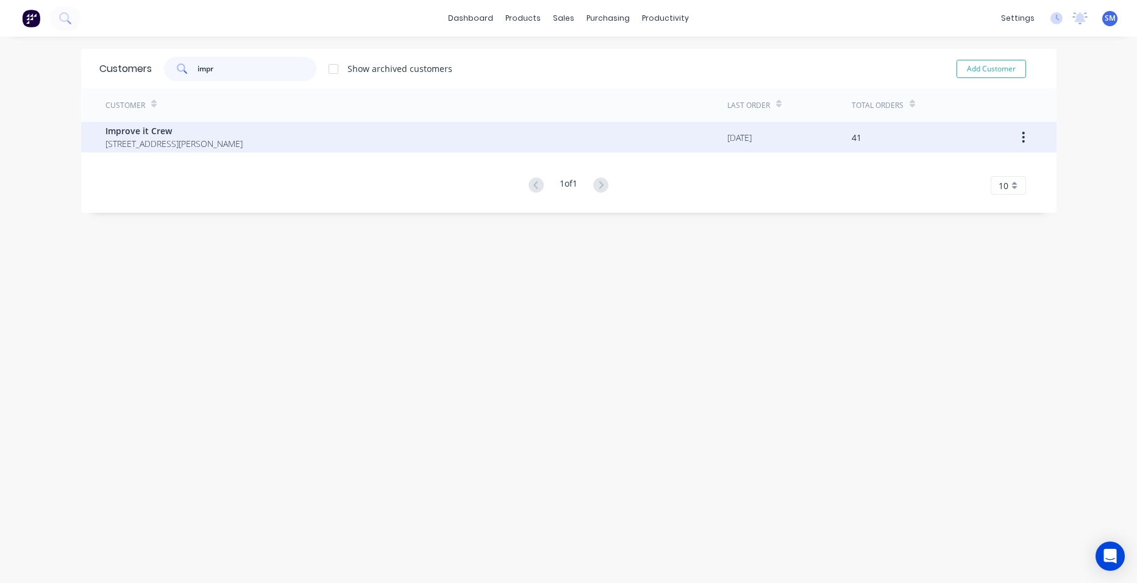
type input "impr"
click at [173, 134] on span "Improve it Crew" at bounding box center [173, 130] width 137 height 13
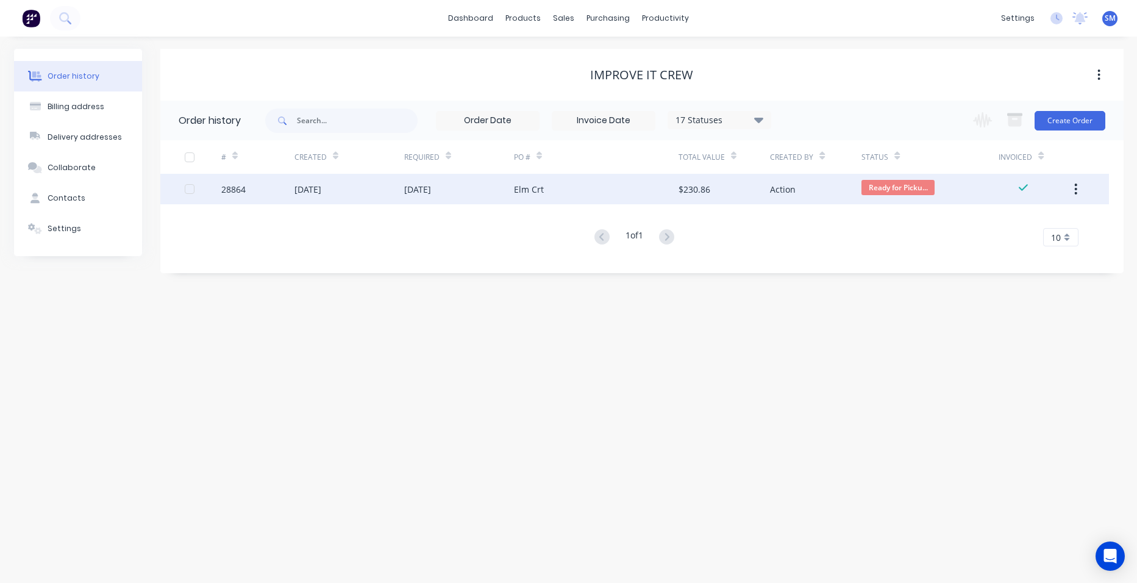
click at [623, 182] on div "Elm Crt" at bounding box center [596, 189] width 165 height 30
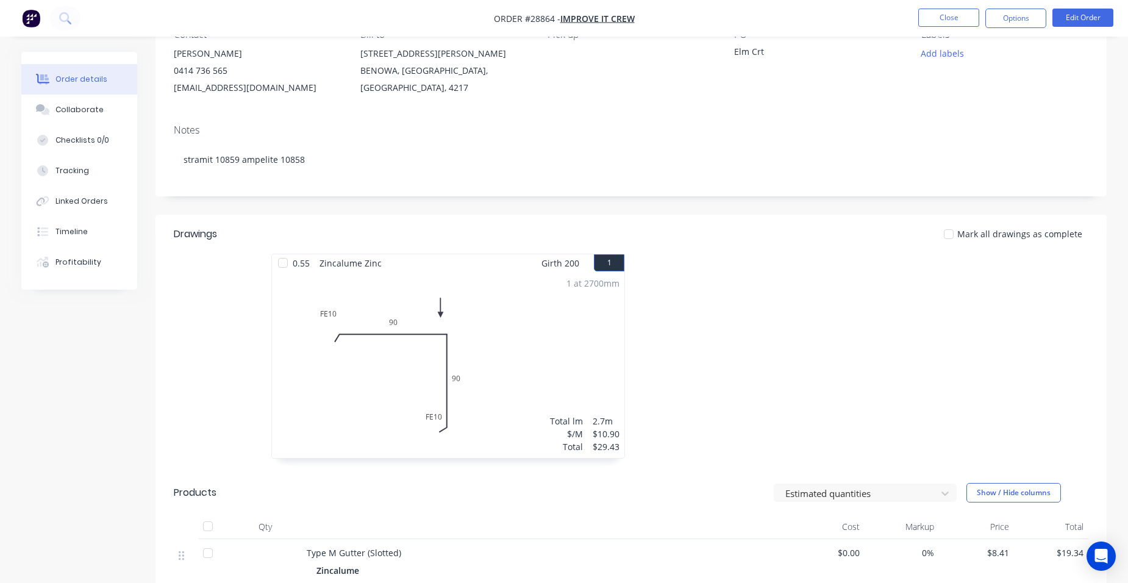
scroll to position [61, 0]
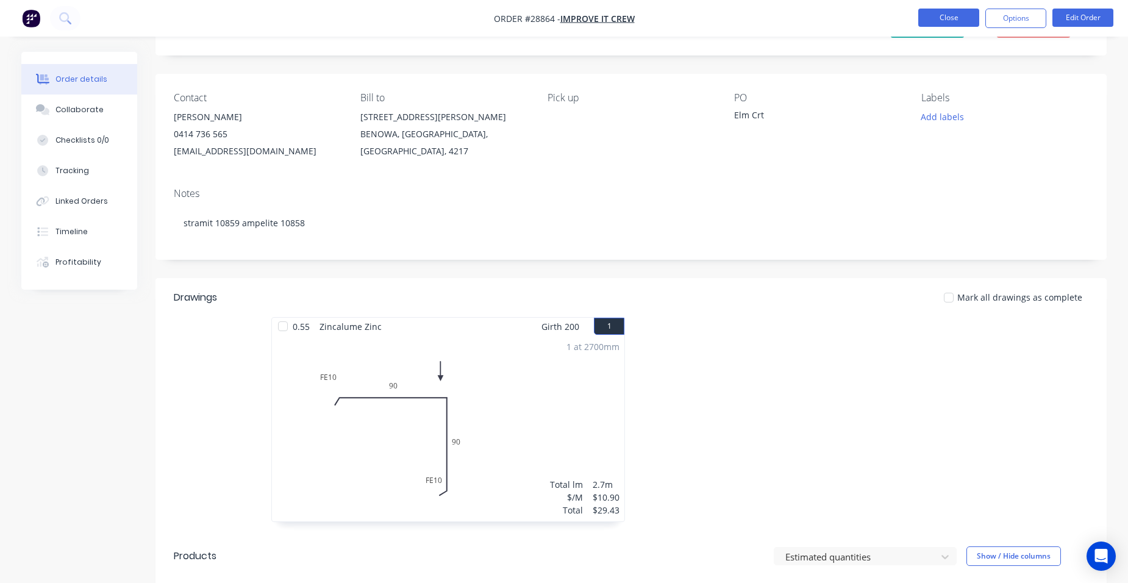
click at [962, 16] on button "Close" at bounding box center [948, 18] width 61 height 18
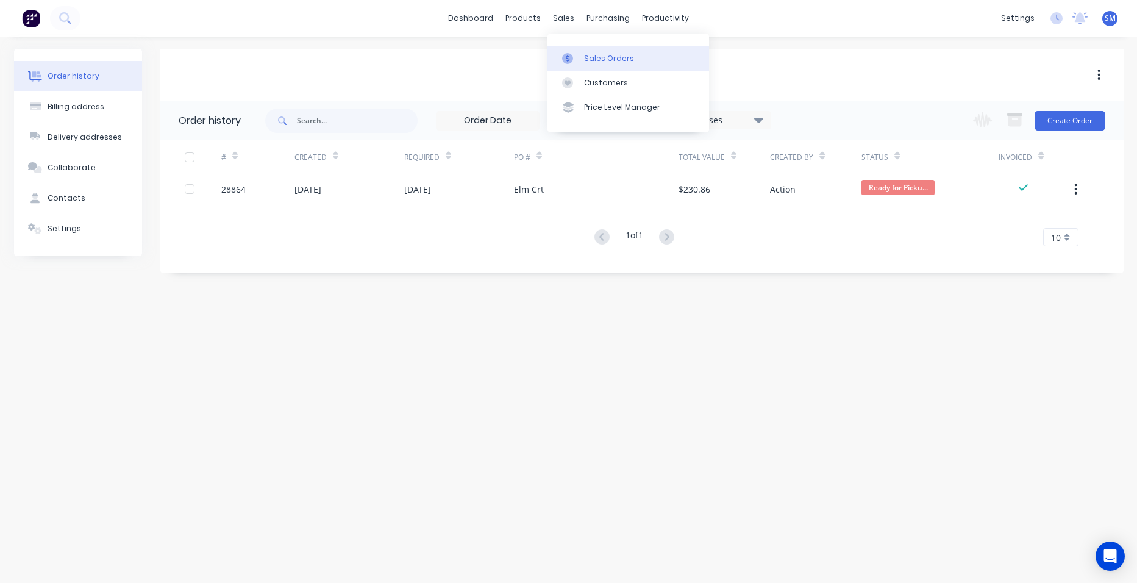
click at [587, 55] on div "Sales Orders" at bounding box center [609, 58] width 50 height 11
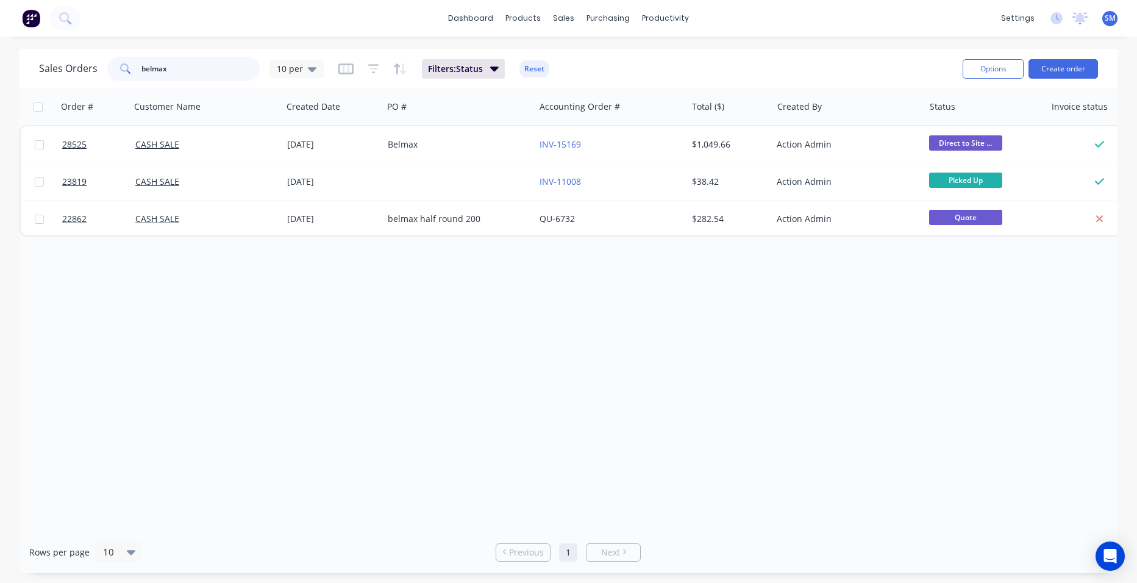
drag, startPoint x: 189, startPoint y: 70, endPoint x: 121, endPoint y: 72, distance: 67.7
click at [121, 72] on div "belmax" at bounding box center [183, 69] width 152 height 24
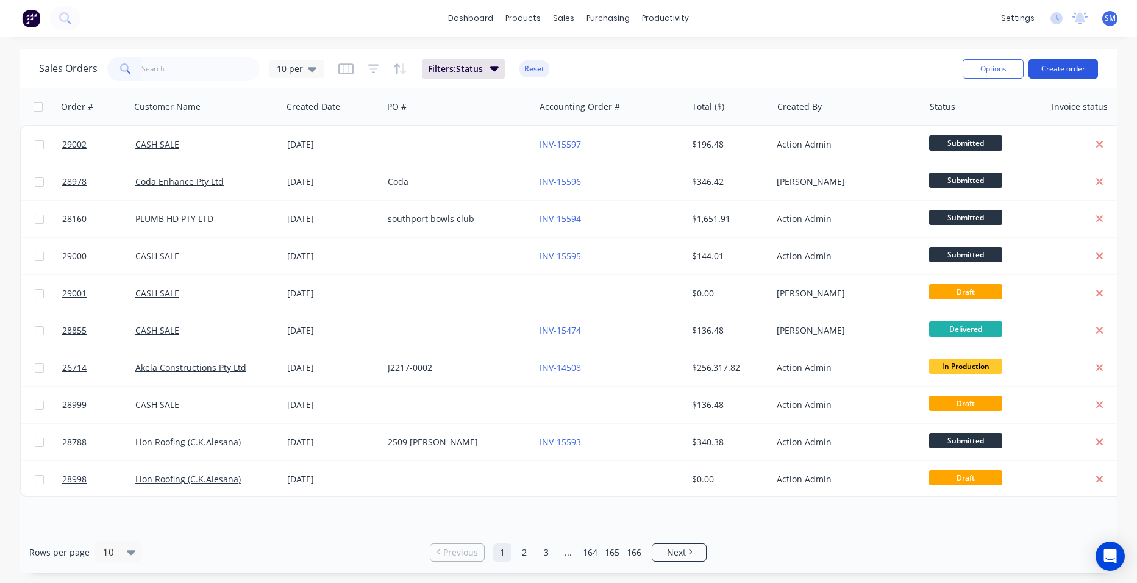
click at [1055, 63] on button "Create order" at bounding box center [1064, 69] width 70 height 20
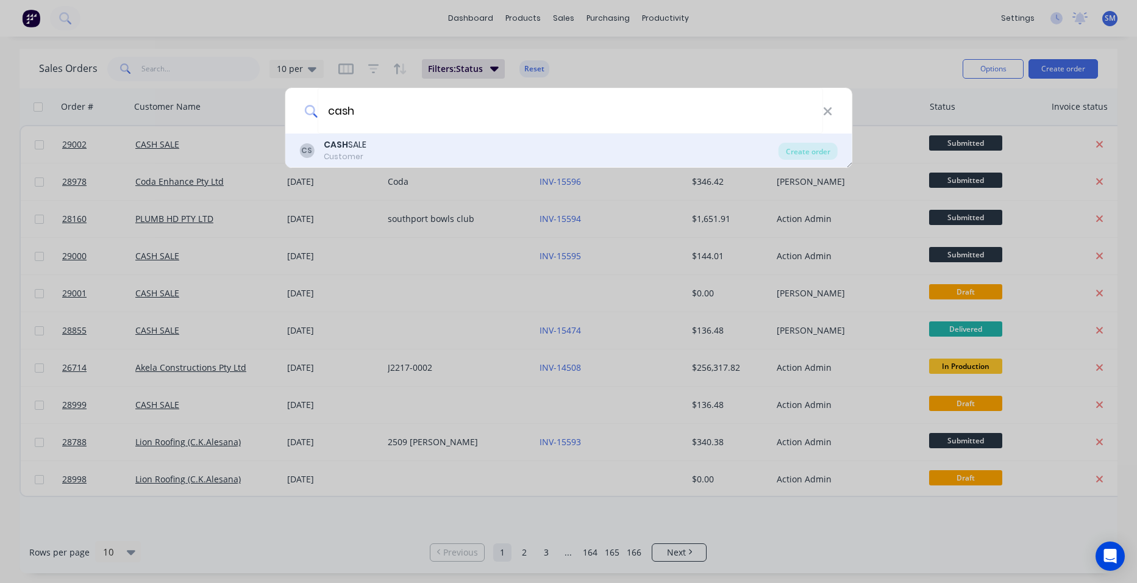
type input "cash"
click at [409, 148] on div "CS CASH SALE Customer" at bounding box center [538, 150] width 479 height 24
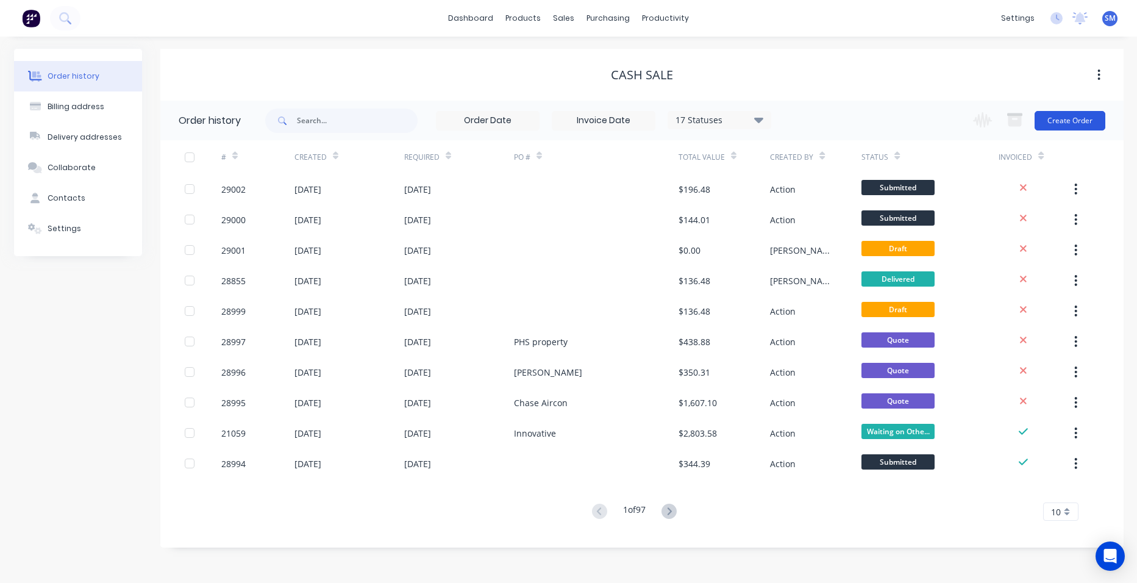
click at [1062, 121] on button "Create Order" at bounding box center [1070, 121] width 71 height 20
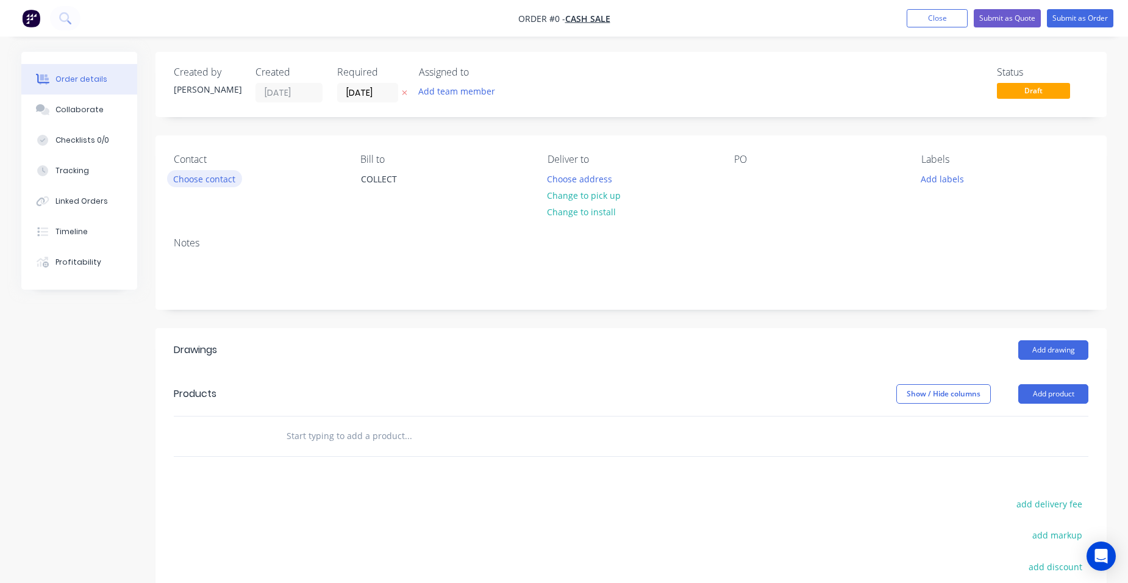
click at [216, 175] on button "Choose contact" at bounding box center [204, 178] width 75 height 16
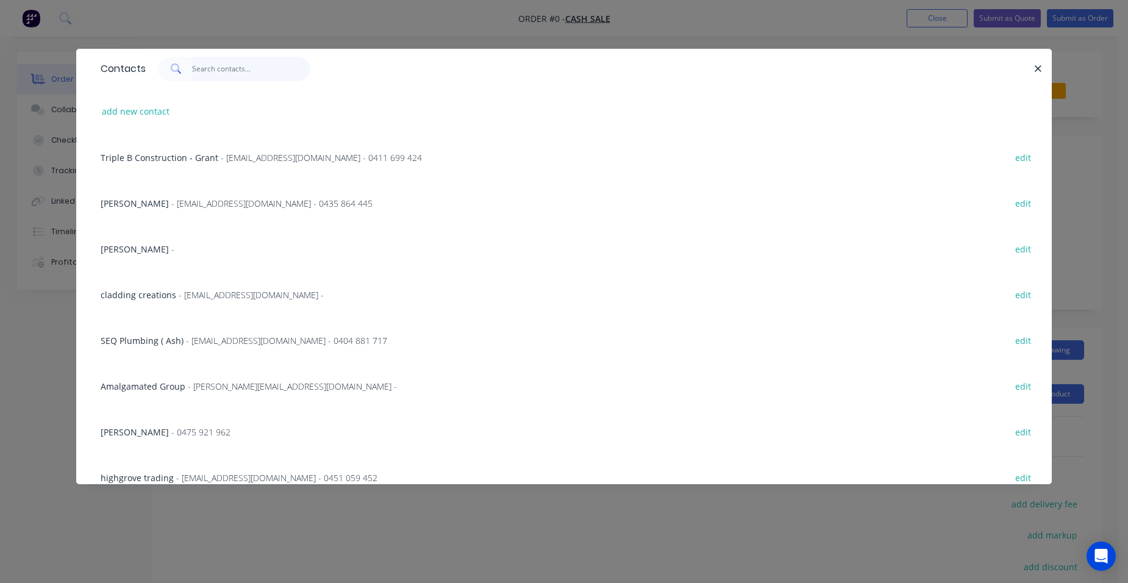
click at [220, 74] on input "text" at bounding box center [251, 69] width 119 height 24
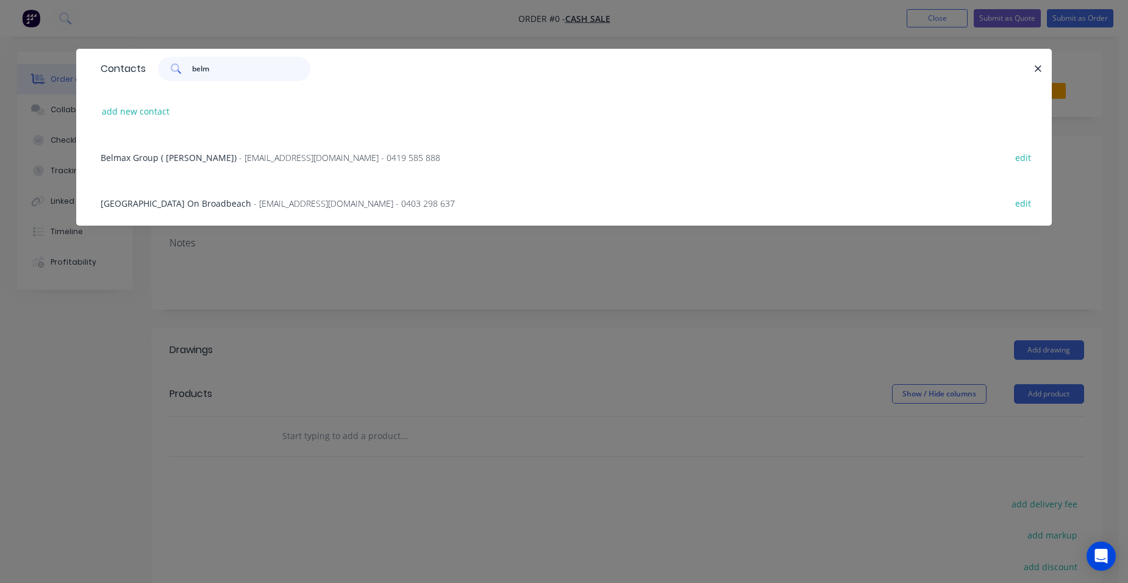
type input "belm"
click at [239, 157] on span "- info@belmax.com.au - 0419 585 888" at bounding box center [339, 158] width 201 height 12
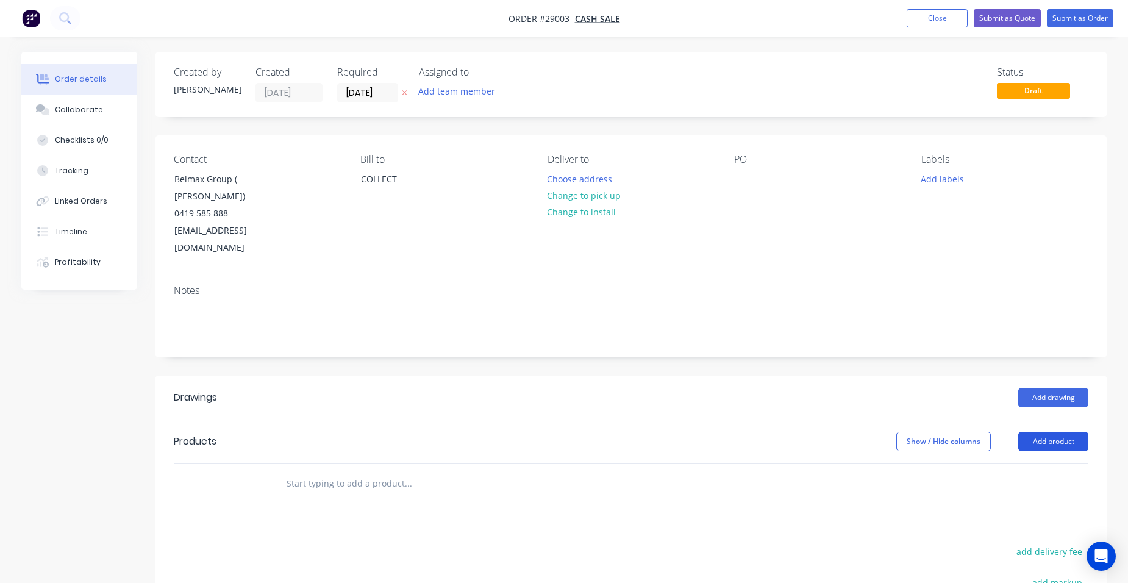
click at [1032, 432] on button "Add product" at bounding box center [1053, 442] width 70 height 20
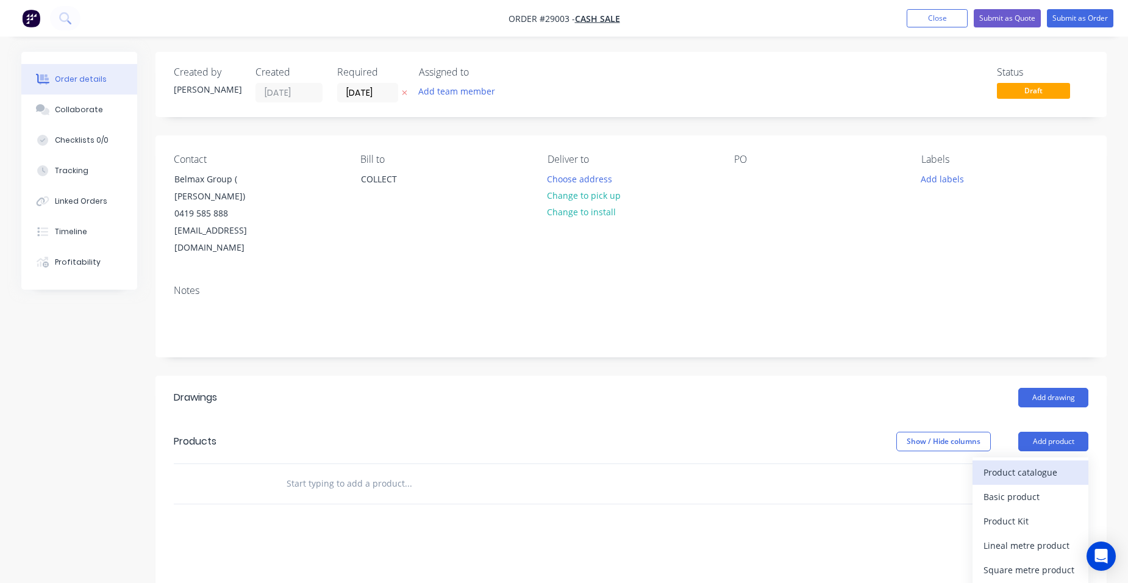
click at [1017, 463] on div "Product catalogue" at bounding box center [1030, 472] width 94 height 18
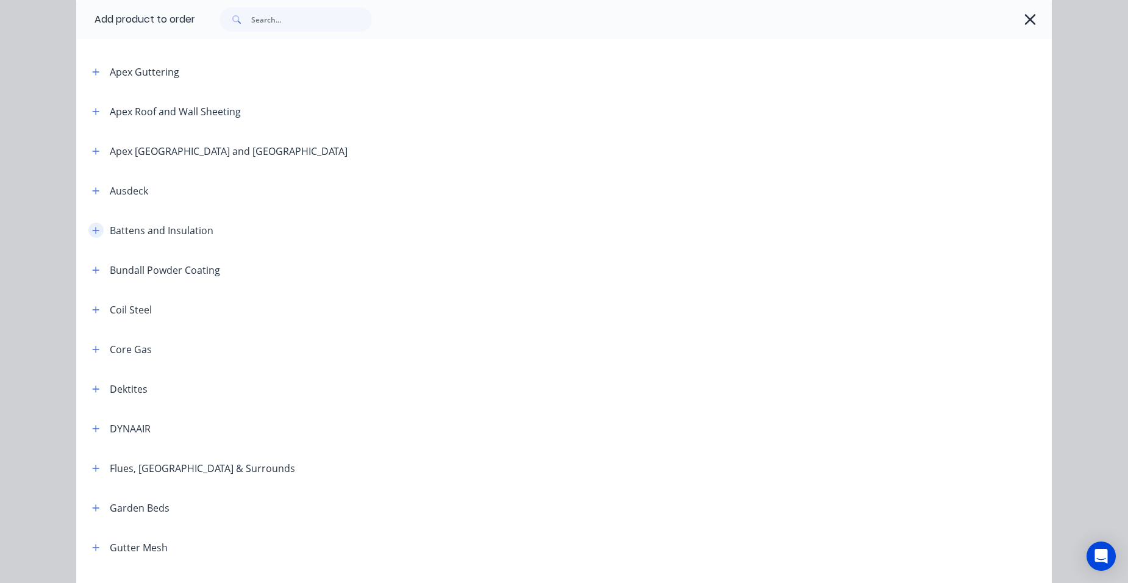
scroll to position [549, 0]
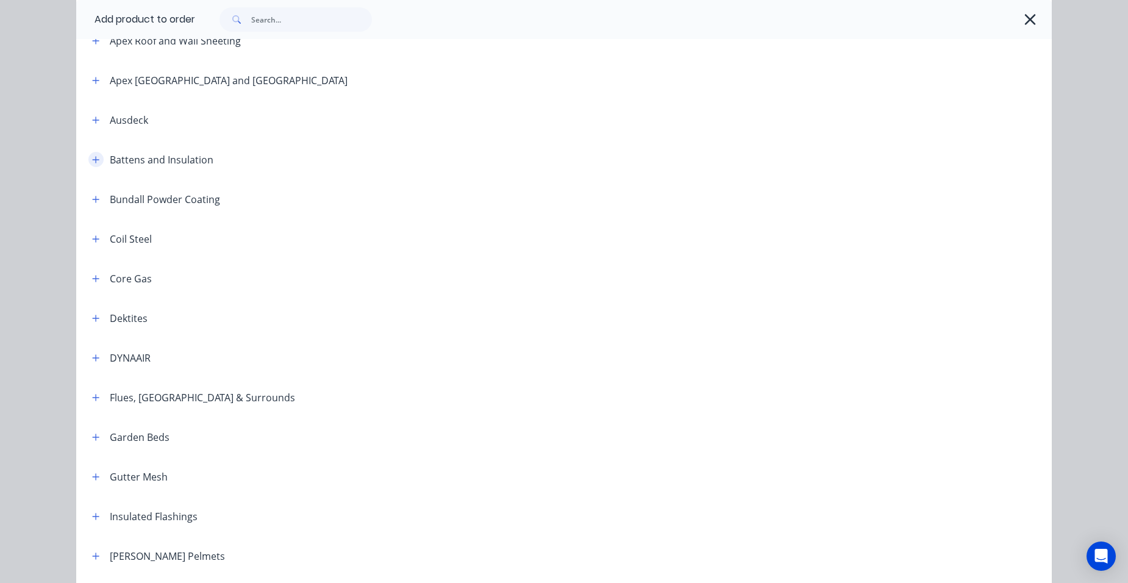
click at [92, 156] on icon "button" at bounding box center [95, 159] width 7 height 9
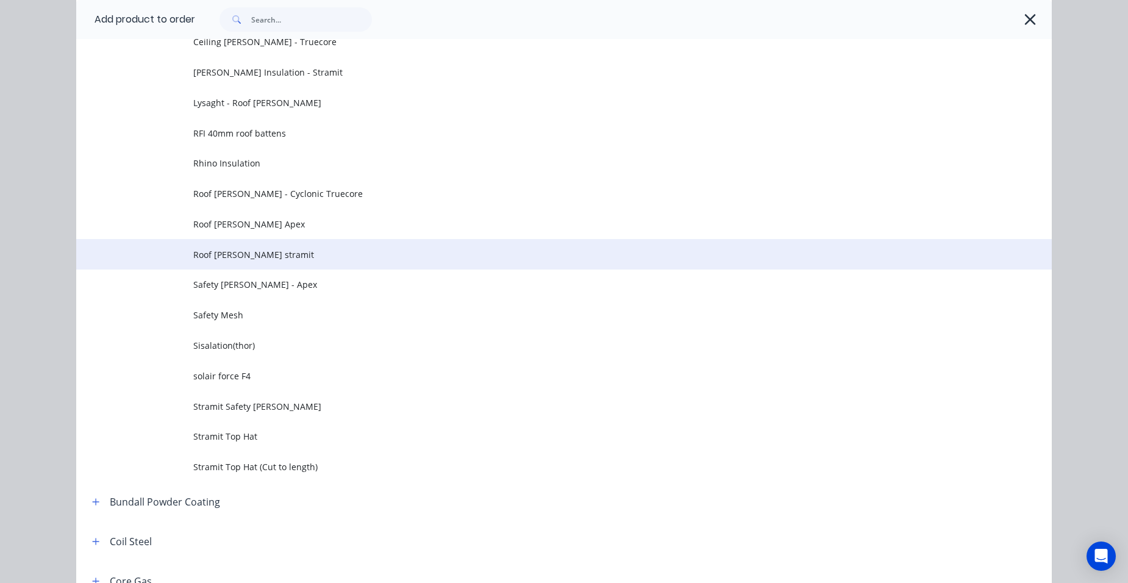
scroll to position [671, 0]
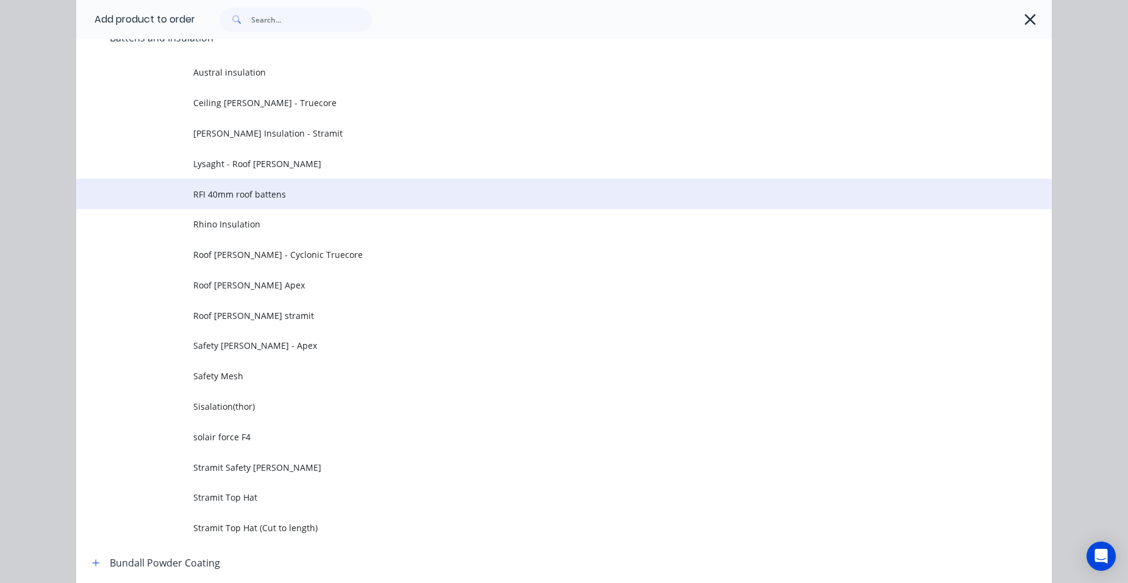
click at [280, 196] on span "RFI 40mm roof battens" at bounding box center [536, 194] width 687 height 13
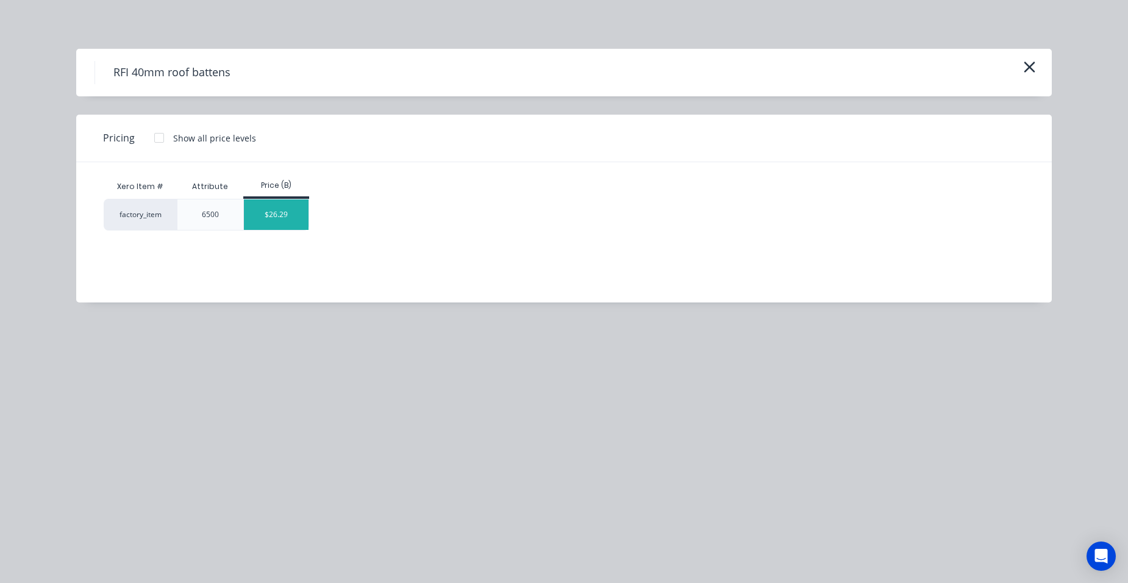
click at [284, 220] on div "$26.29" at bounding box center [276, 214] width 65 height 30
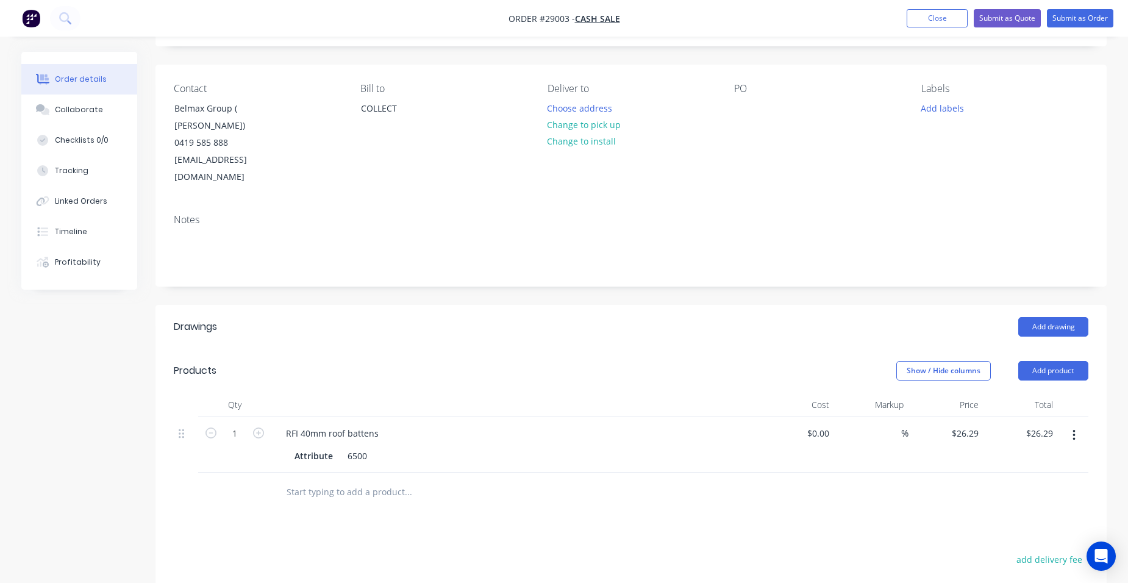
scroll to position [183, 0]
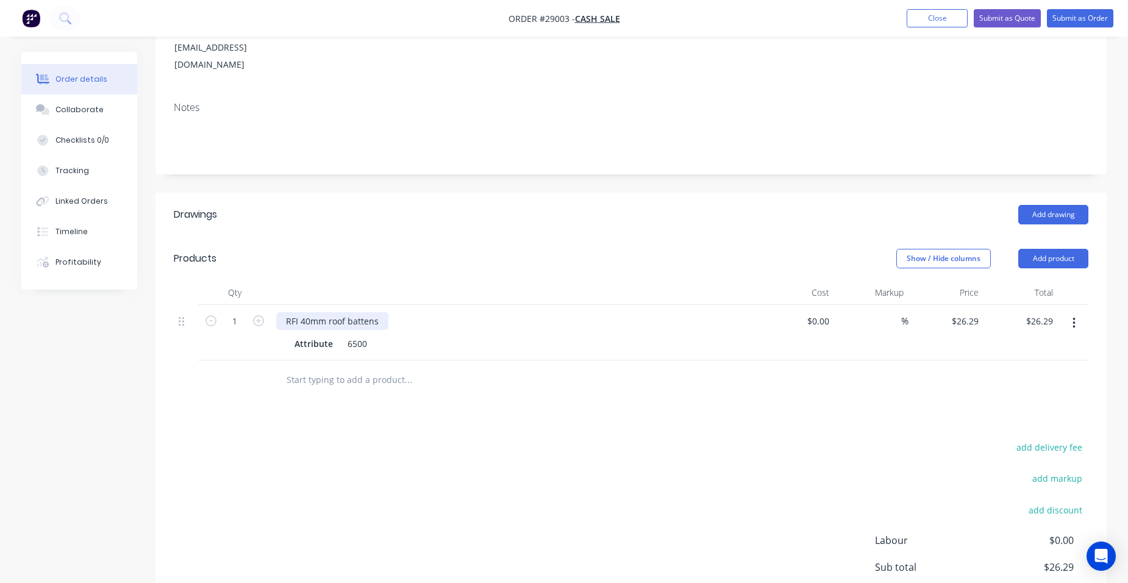
click at [310, 312] on div "RFI 40mm roof battens" at bounding box center [332, 321] width 112 height 18
click at [258, 315] on icon "button" at bounding box center [258, 320] width 11 height 11
type input "2"
type input "$52.58"
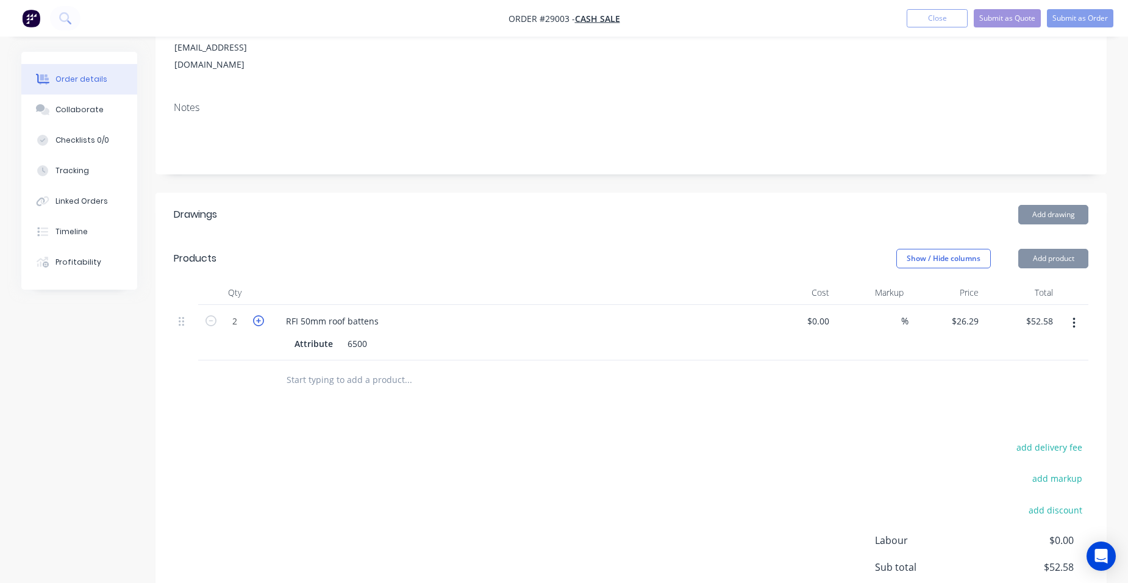
click at [258, 315] on icon "button" at bounding box center [258, 320] width 11 height 11
type input "3"
type input "$78.87"
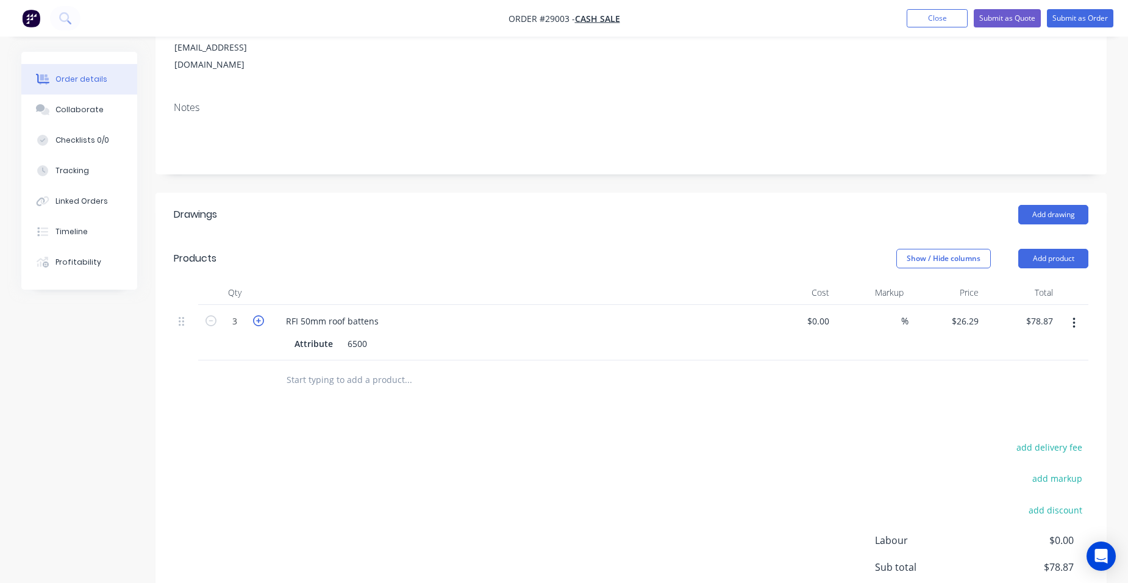
click at [258, 315] on icon "button" at bounding box center [258, 320] width 11 height 11
type input "4"
type input "$105.16"
click at [258, 315] on icon "button" at bounding box center [258, 320] width 11 height 11
type input "5"
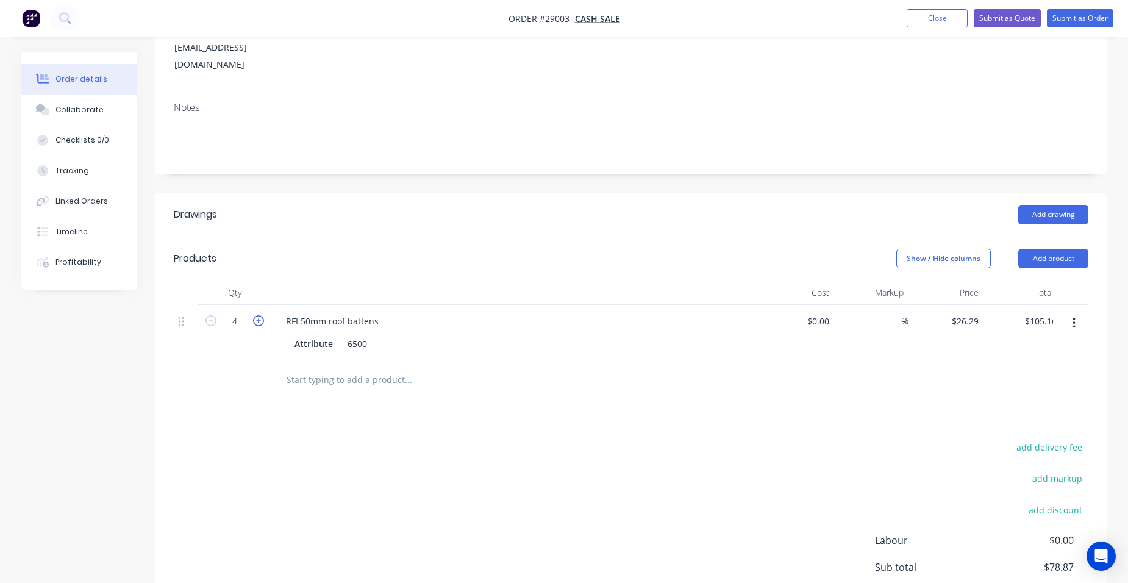
type input "$131.45"
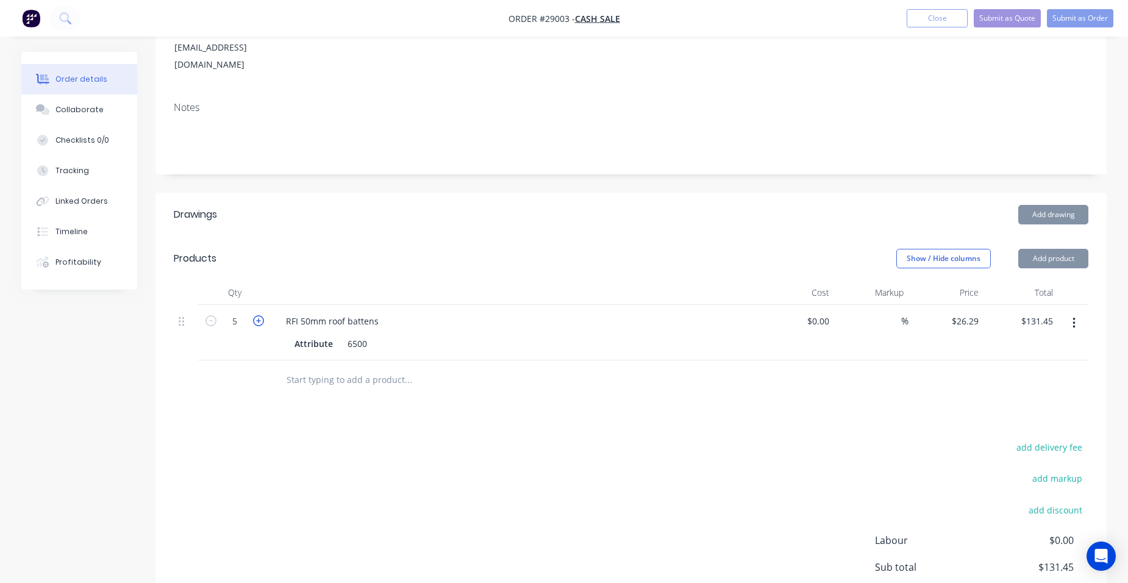
click at [258, 315] on icon "button" at bounding box center [258, 320] width 11 height 11
type input "6"
type input "$157.74"
click at [258, 315] on icon "button" at bounding box center [258, 320] width 11 height 11
type input "7"
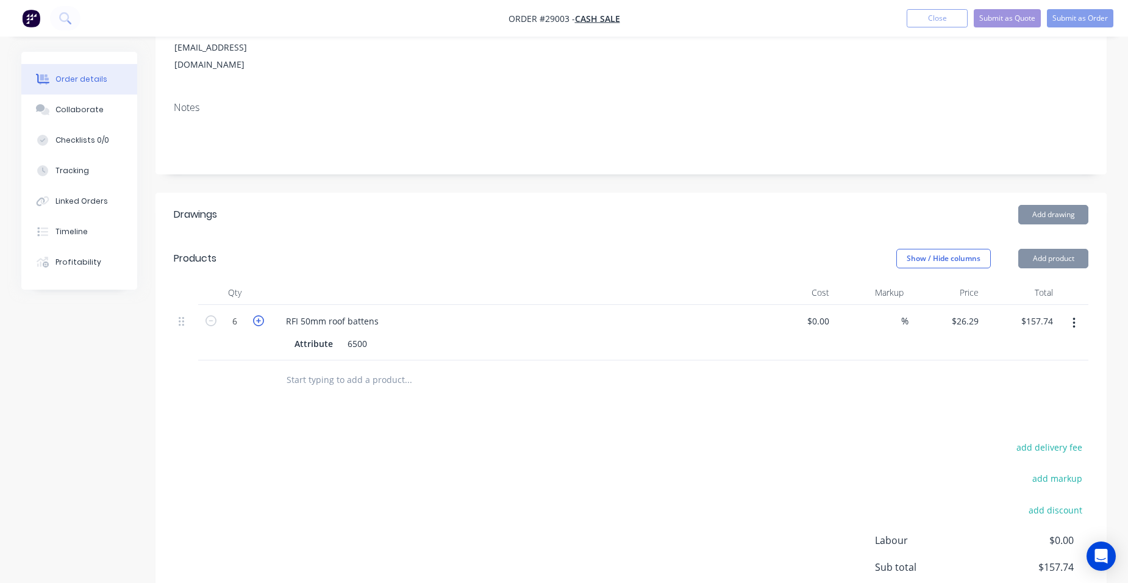
type input "$184.03"
click at [258, 315] on icon "button" at bounding box center [258, 320] width 11 height 11
type input "8"
type input "$210.32"
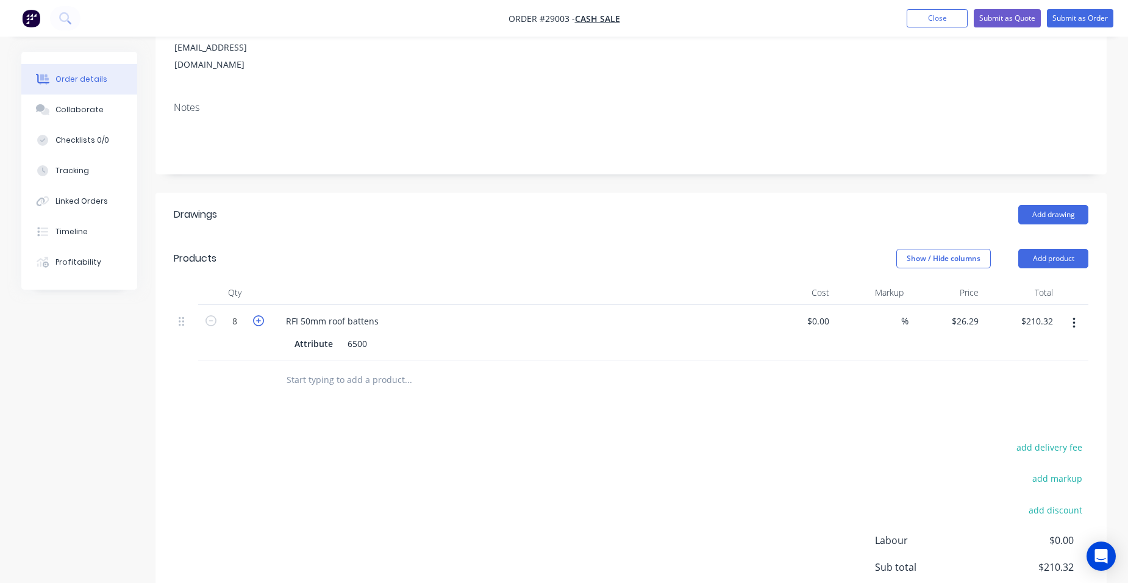
click at [258, 315] on icon "button" at bounding box center [258, 320] width 11 height 11
type input "9"
type input "$236.61"
click at [258, 315] on icon "button" at bounding box center [258, 320] width 11 height 11
type input "10"
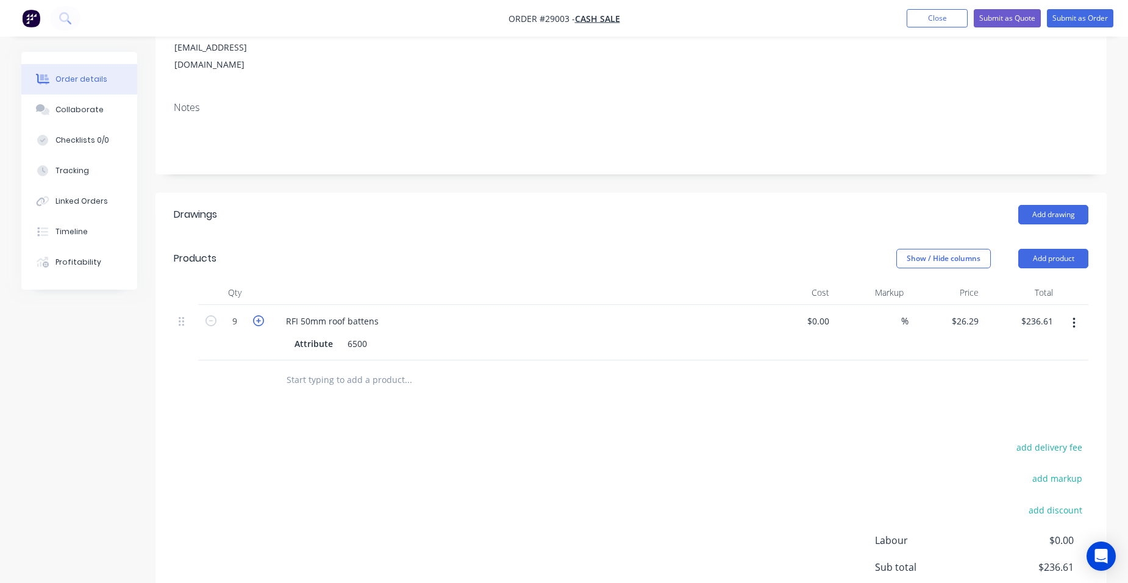
type input "$262.90"
click at [974, 312] on input "26.29" at bounding box center [967, 321] width 33 height 18
type input "$27.69"
type input "$276.90"
click at [934, 305] on div "$27.69 $27.69" at bounding box center [945, 332] width 75 height 55
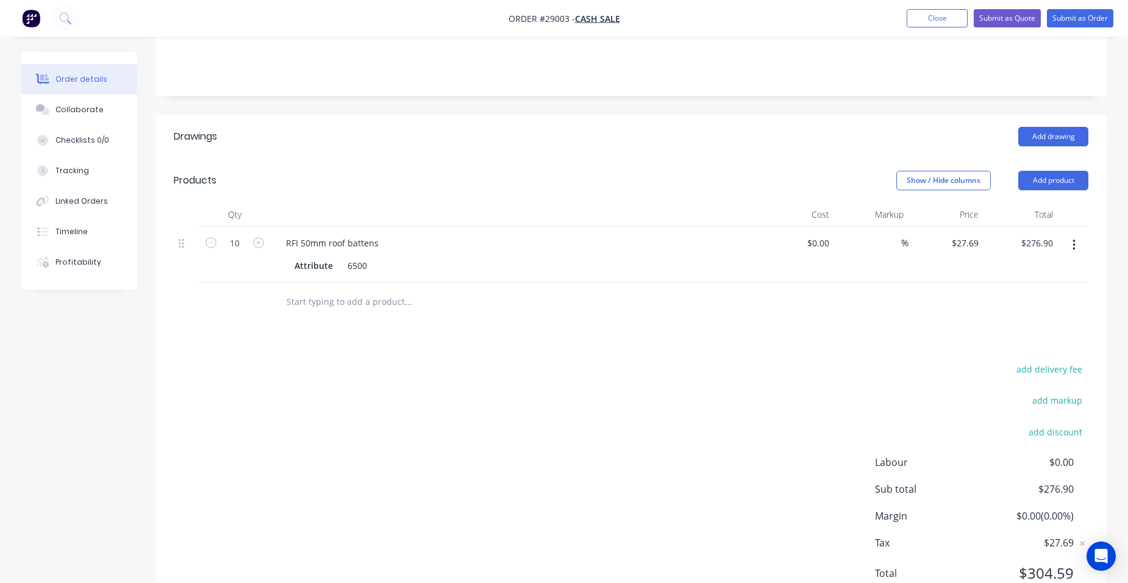
scroll to position [277, 0]
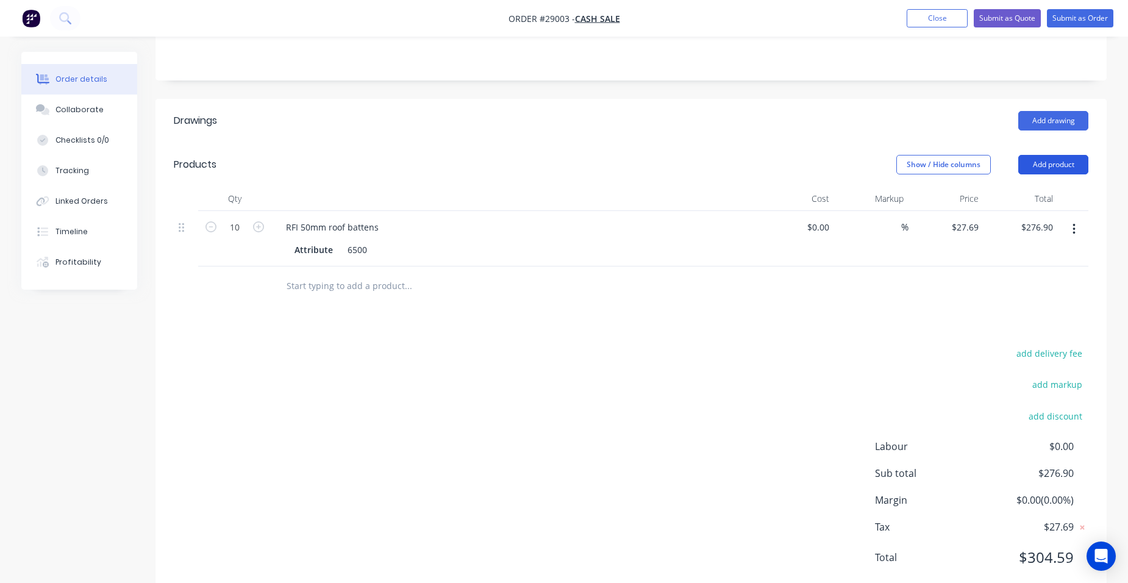
click at [1072, 155] on button "Add product" at bounding box center [1053, 165] width 70 height 20
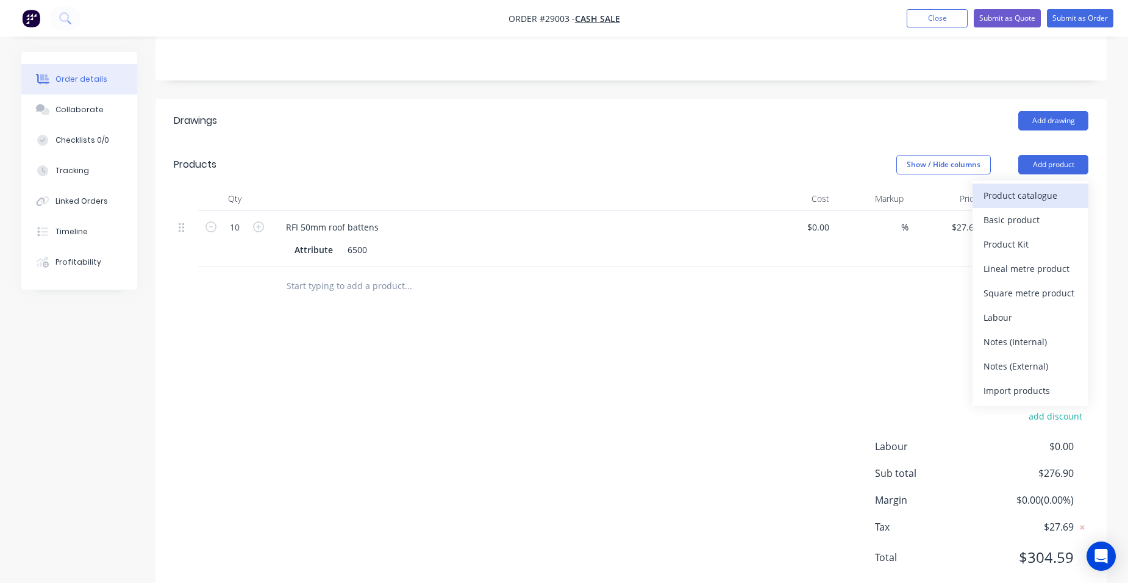
click at [1047, 187] on div "Product catalogue" at bounding box center [1030, 196] width 94 height 18
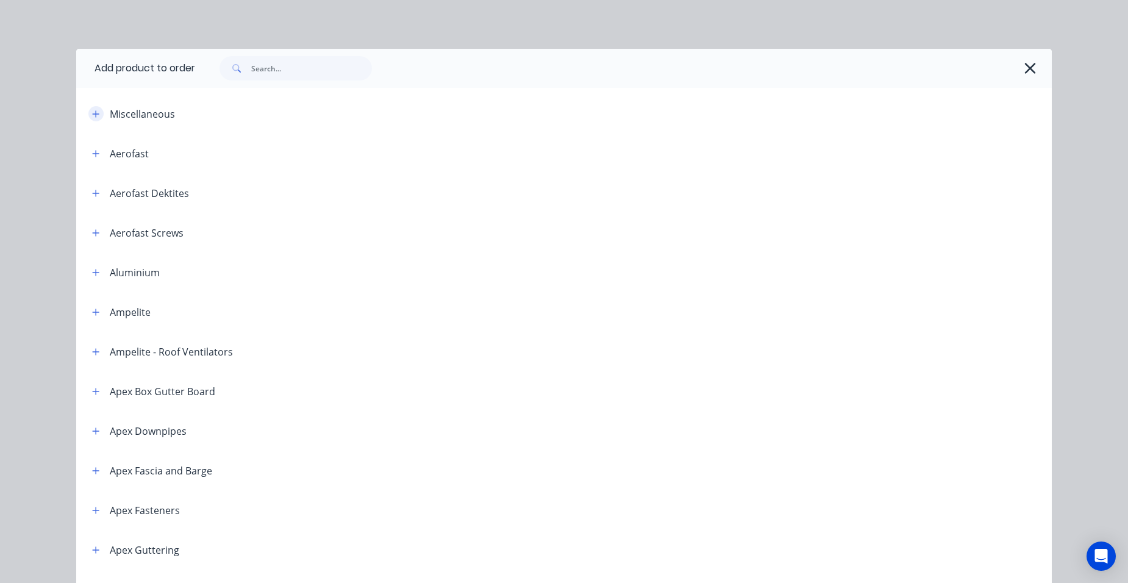
click at [99, 113] on button "button" at bounding box center [95, 113] width 15 height 15
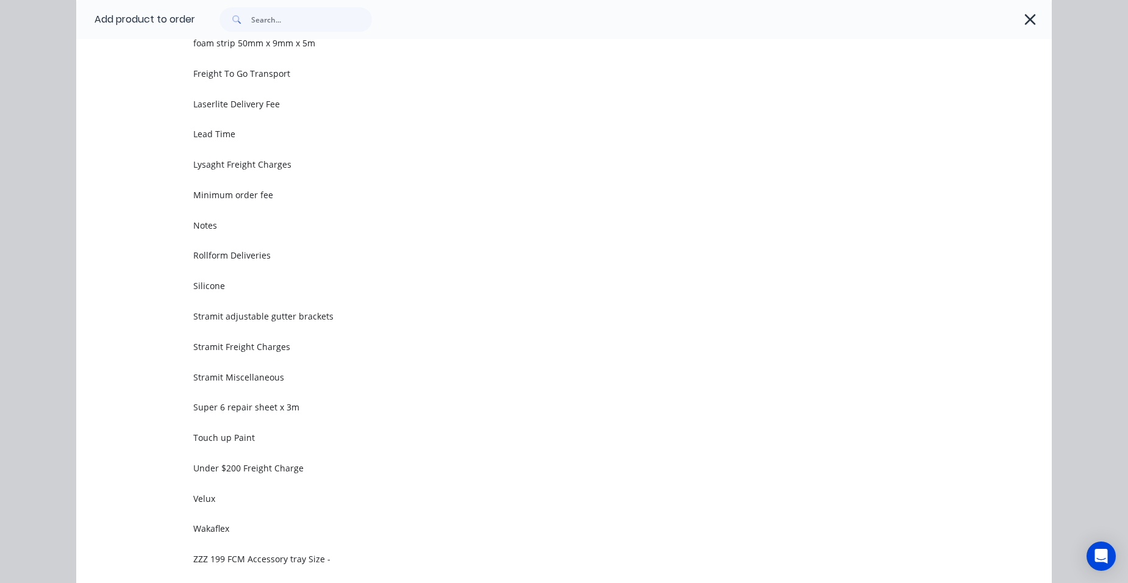
scroll to position [488, 0]
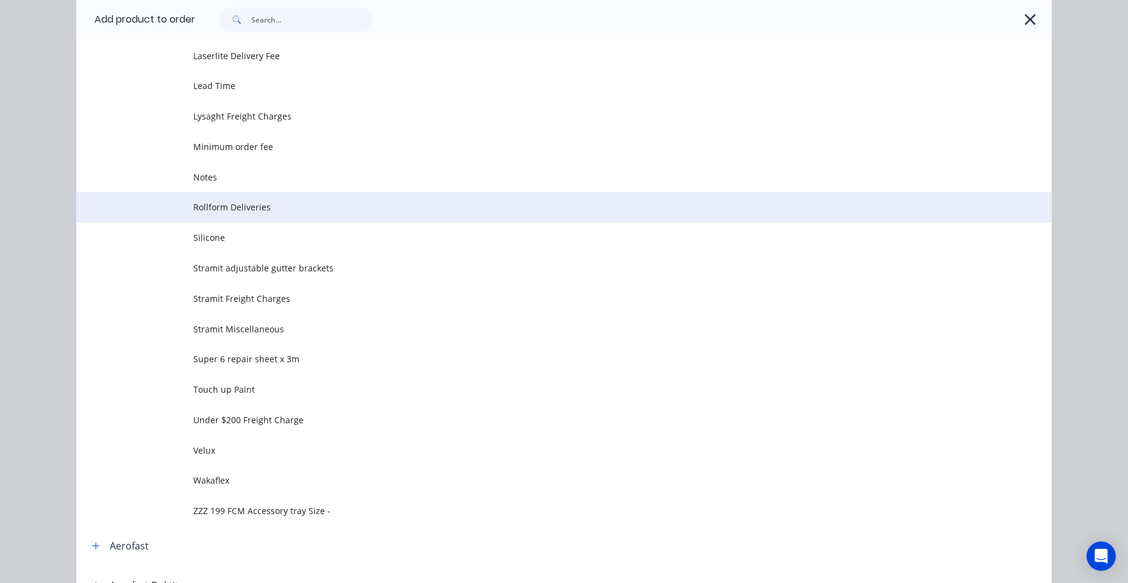
click at [276, 209] on span "Rollform Deliveries" at bounding box center [536, 207] width 687 height 13
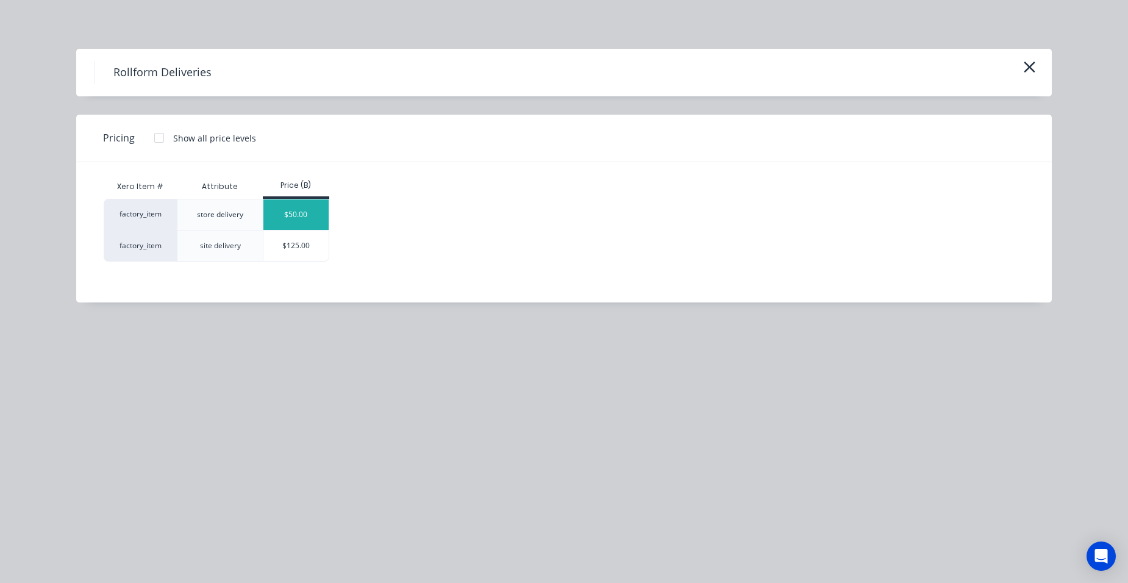
click at [305, 200] on div "$50.00" at bounding box center [295, 214] width 65 height 30
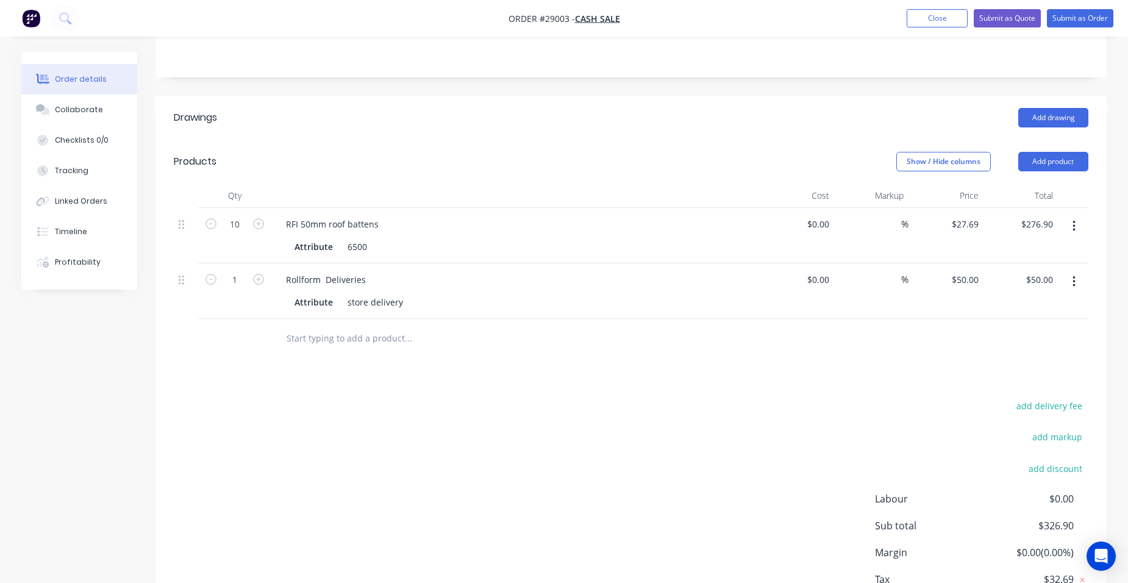
scroll to position [332, 0]
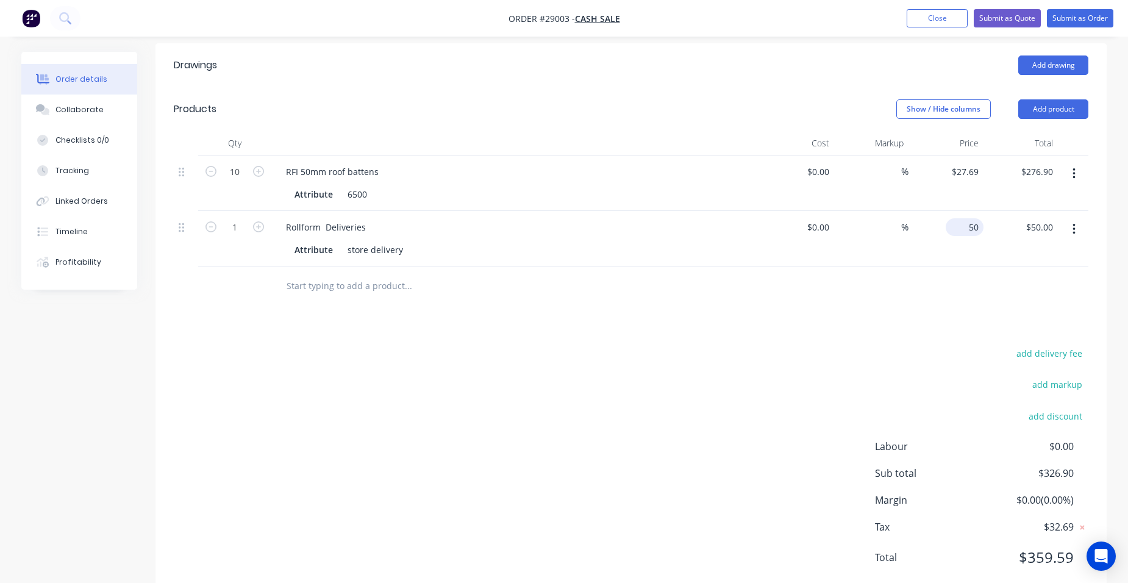
click at [971, 218] on input "50" at bounding box center [967, 227] width 33 height 18
type input "$65.00"
click at [993, 211] on div "$65.00 $50.00" at bounding box center [1020, 238] width 75 height 55
click at [953, 15] on button "Close" at bounding box center [937, 18] width 61 height 18
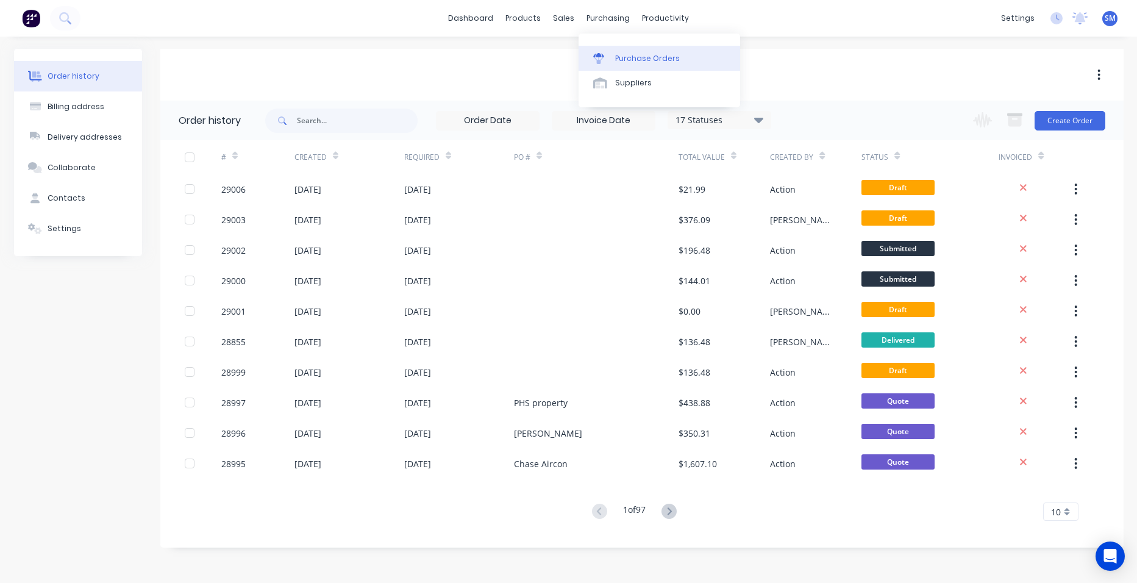
click at [633, 48] on link "Purchase Orders" at bounding box center [660, 58] width 162 height 24
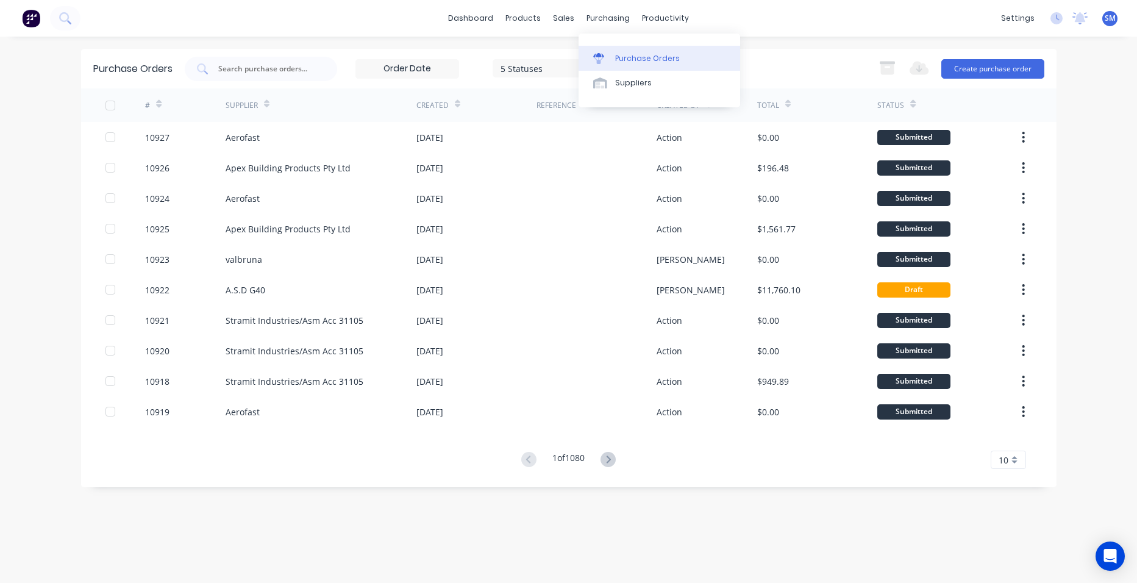
click at [638, 57] on div "Purchase Orders" at bounding box center [647, 58] width 65 height 11
click at [301, 65] on input "text" at bounding box center [267, 69] width 101 height 12
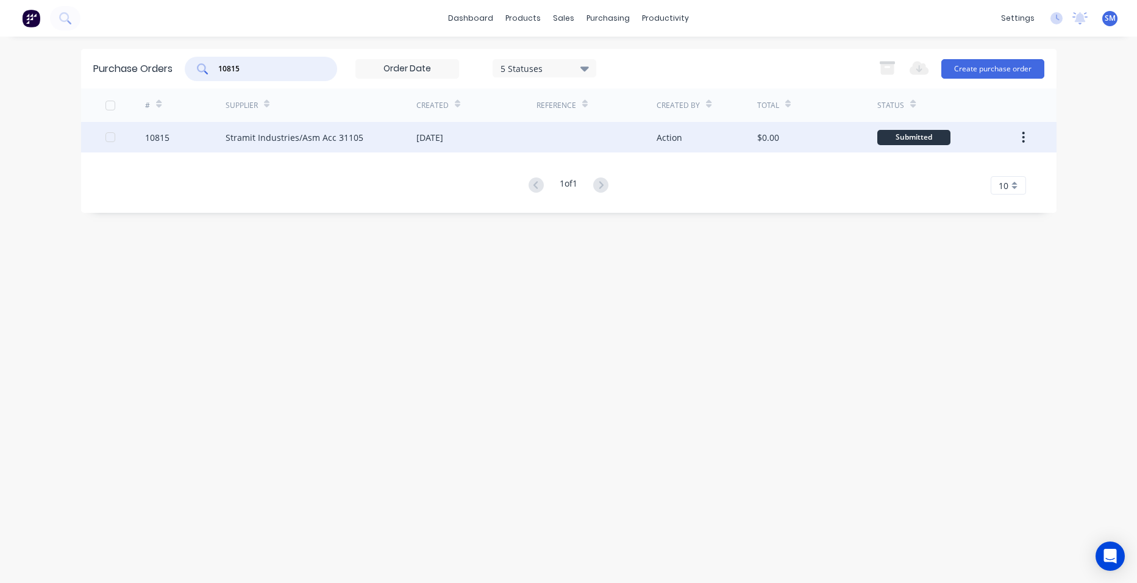
type input "10815"
click at [369, 137] on div "Stramit Industries/Asm Acc 31105" at bounding box center [321, 137] width 191 height 30
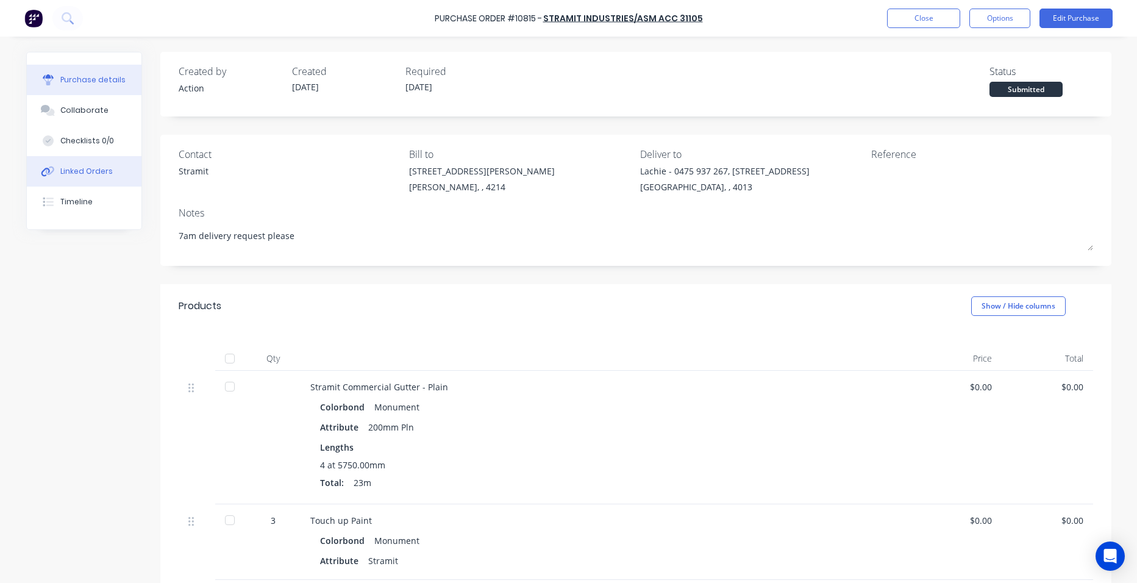
drag, startPoint x: 108, startPoint y: 173, endPoint x: 131, endPoint y: 173, distance: 23.2
click at [109, 171] on button "Linked Orders" at bounding box center [84, 171] width 115 height 30
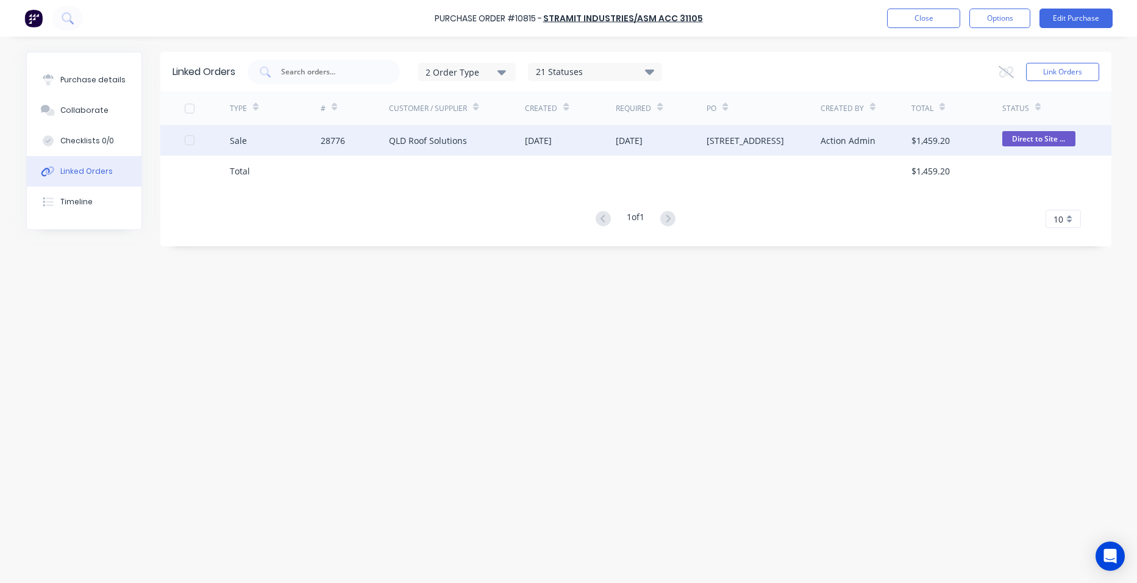
click at [468, 145] on div "QLD Roof Solutions" at bounding box center [457, 140] width 137 height 30
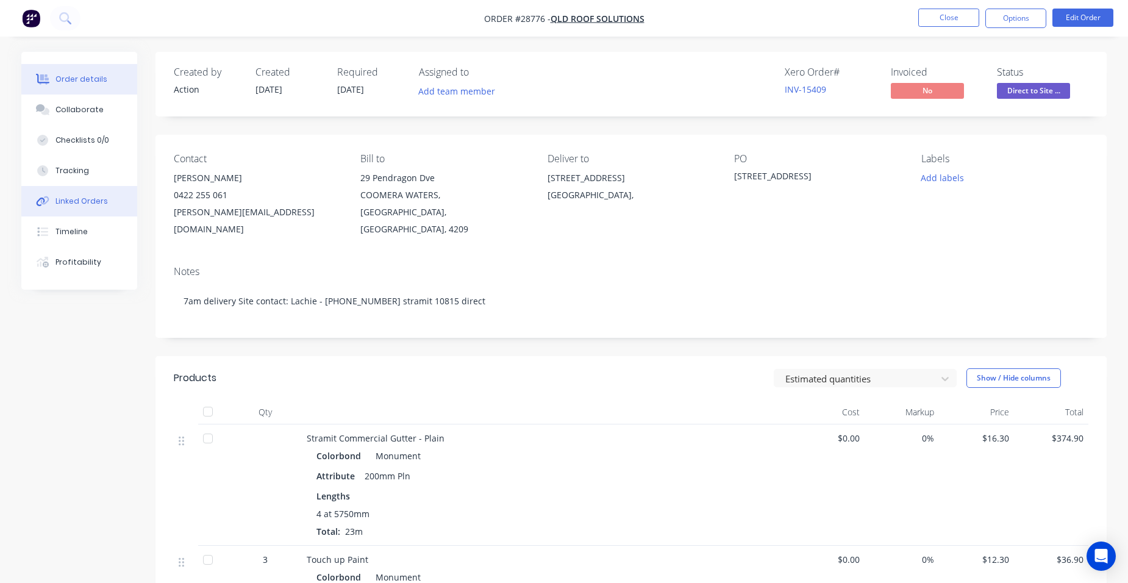
click at [101, 205] on div "Linked Orders" at bounding box center [81, 201] width 52 height 11
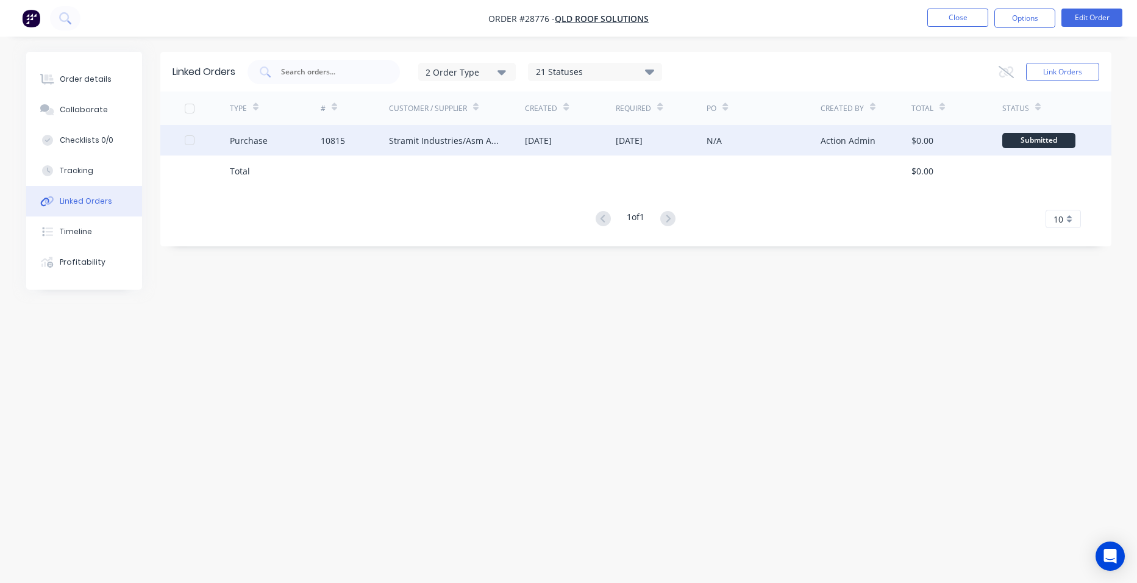
click at [391, 141] on div "Stramit Industries/Asm Acc 31105" at bounding box center [445, 140] width 112 height 13
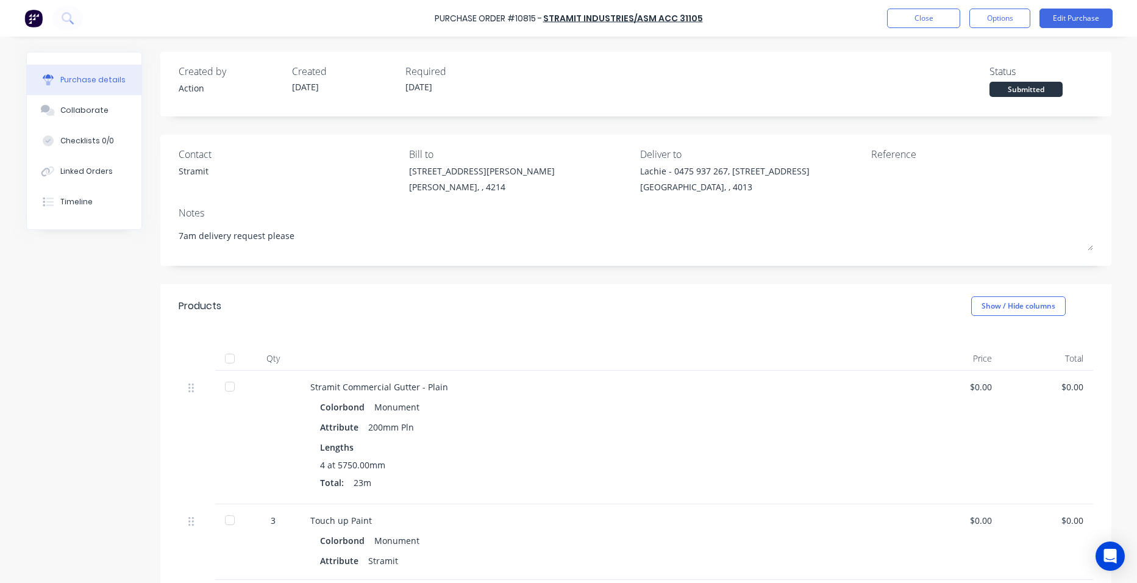
type textarea "x"
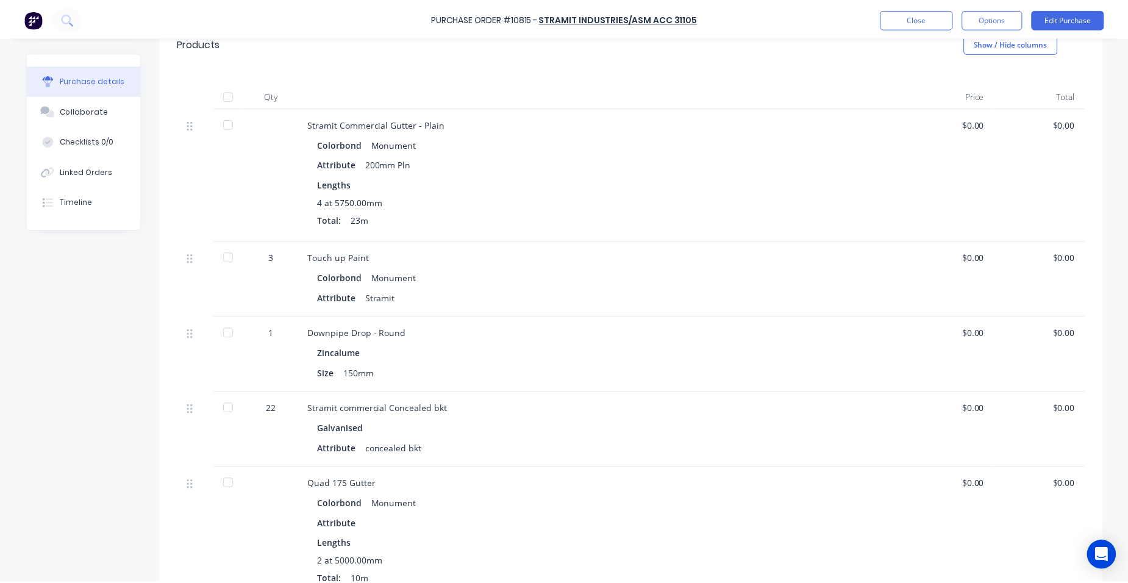
scroll to position [244, 0]
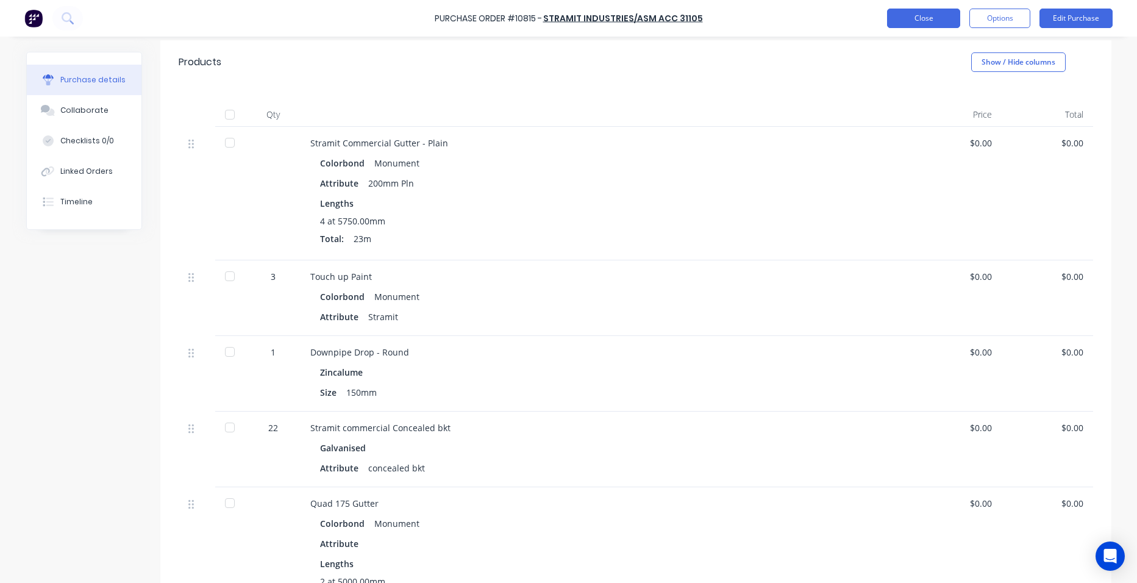
click at [910, 16] on button "Close" at bounding box center [923, 19] width 73 height 20
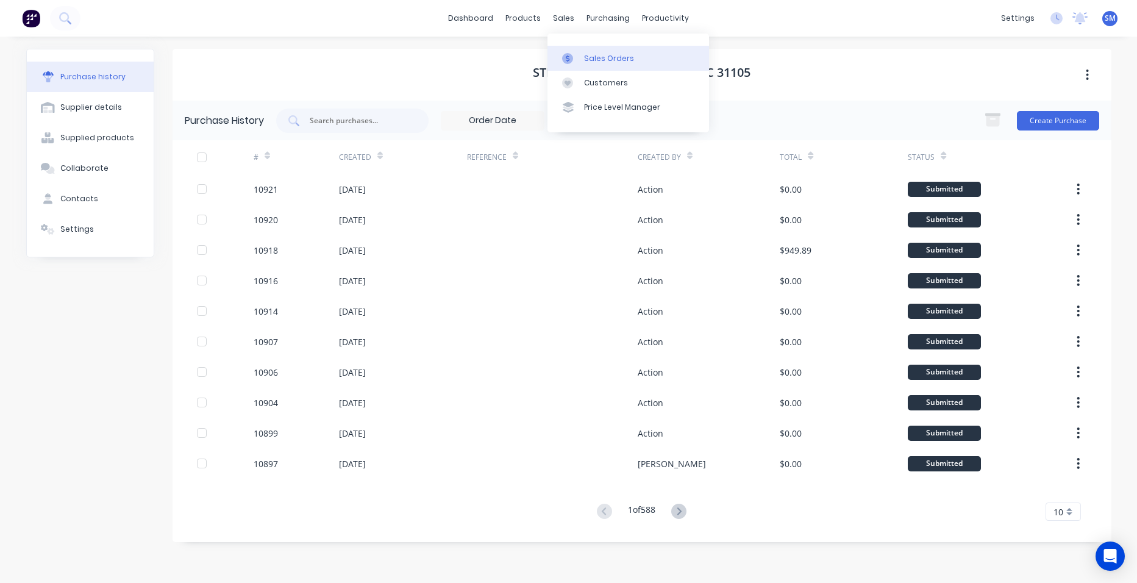
click at [595, 46] on link "Sales Orders" at bounding box center [629, 58] width 162 height 24
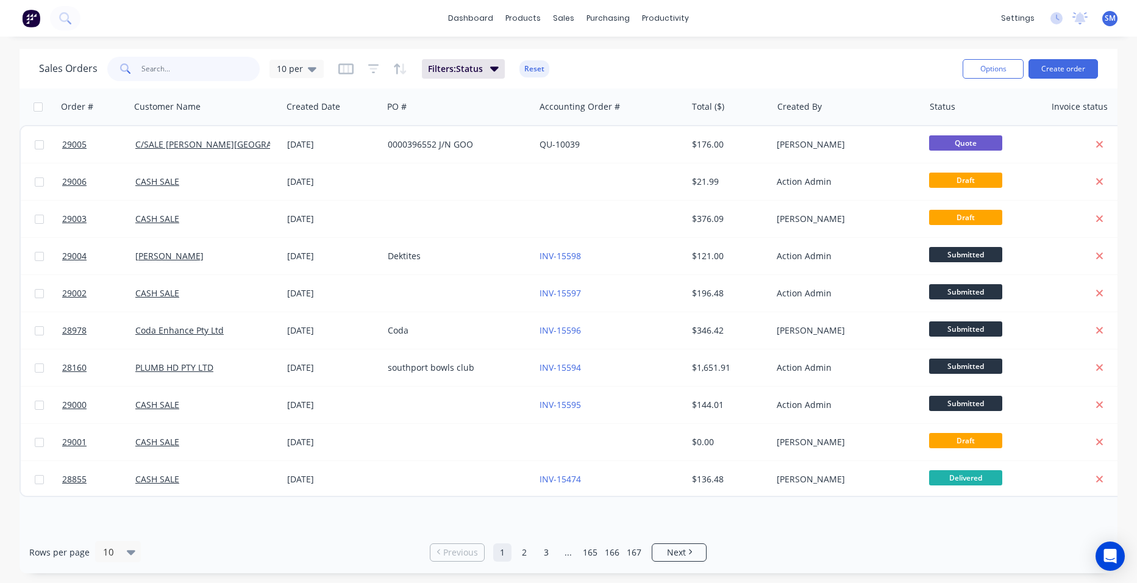
click at [175, 66] on input "text" at bounding box center [200, 69] width 119 height 24
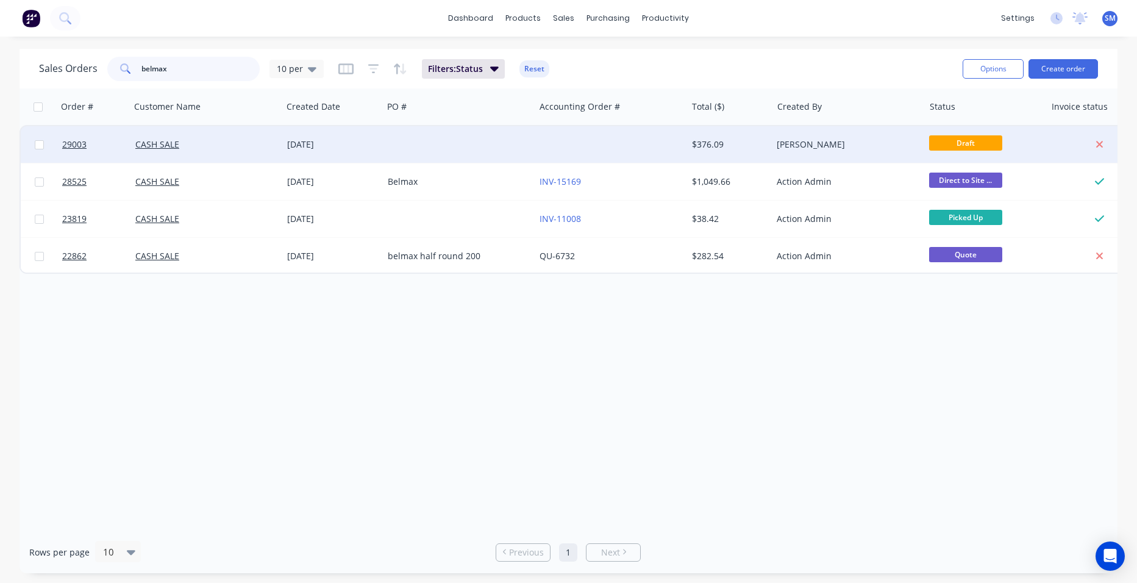
type input "belmax"
click at [554, 146] on div at bounding box center [611, 144] width 152 height 37
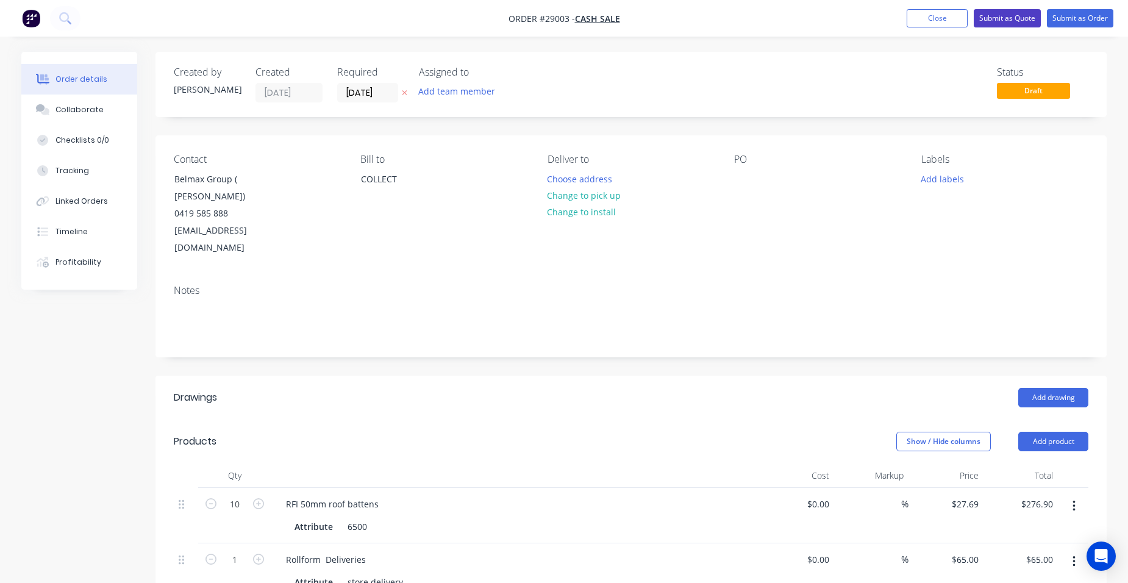
click at [1013, 16] on button "Submit as Quote" at bounding box center [1007, 18] width 67 height 18
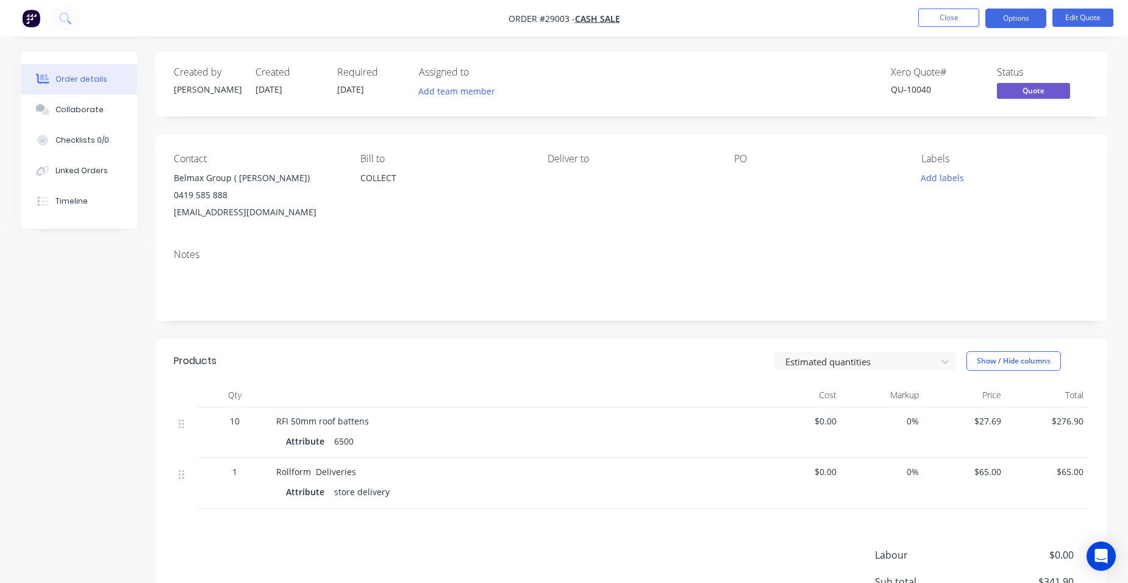
click at [1026, 21] on button "Options" at bounding box center [1015, 19] width 61 height 20
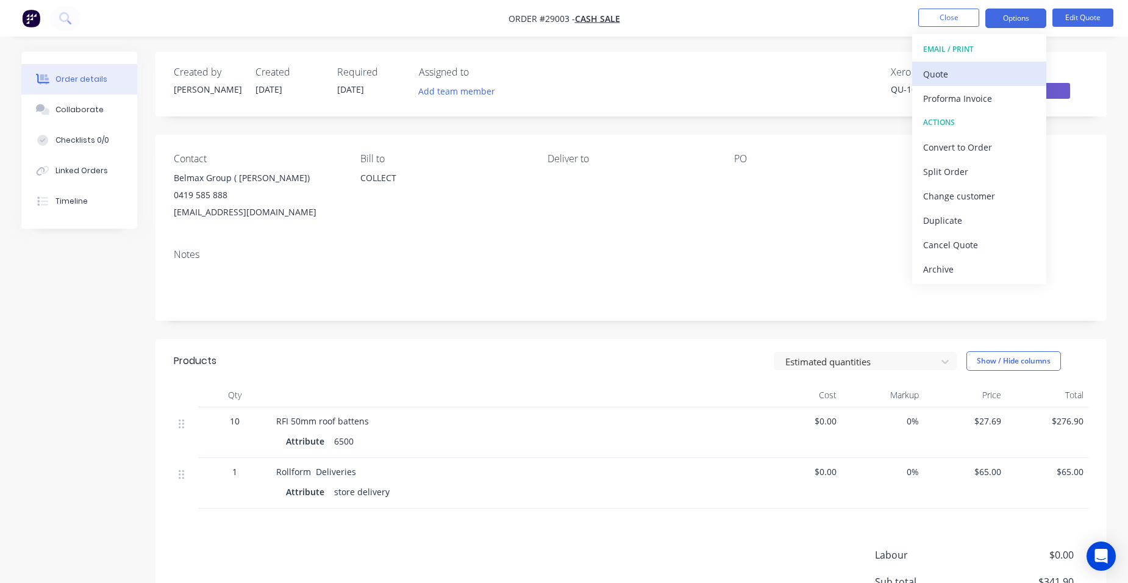
click at [969, 71] on div "Quote" at bounding box center [979, 74] width 112 height 18
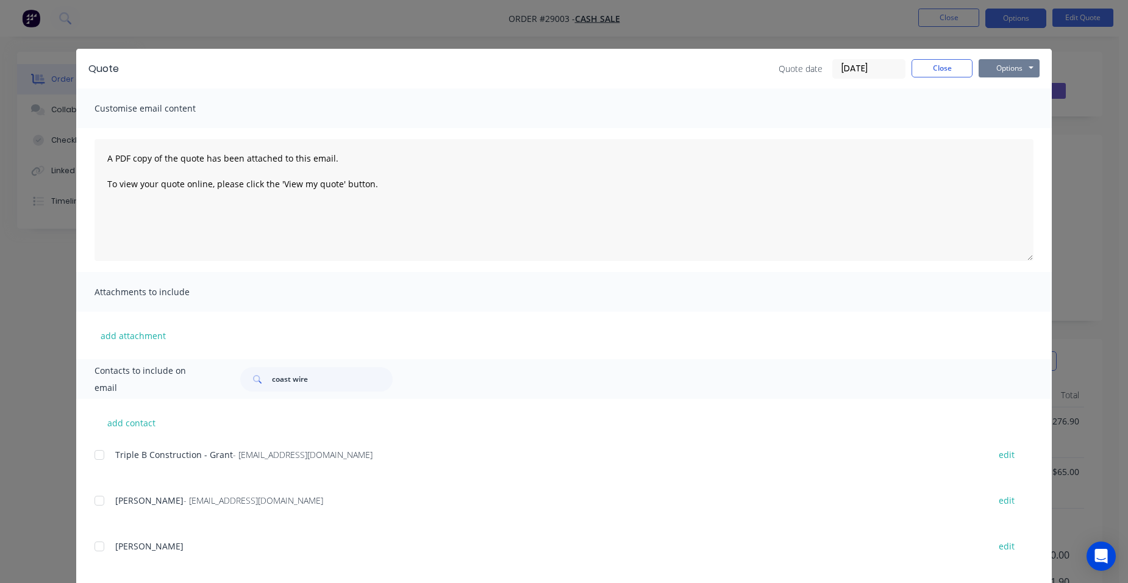
click at [1019, 71] on button "Options" at bounding box center [1009, 68] width 61 height 18
click at [1018, 105] on button "Print" at bounding box center [1018, 110] width 78 height 20
click at [946, 62] on button "Close" at bounding box center [942, 68] width 61 height 18
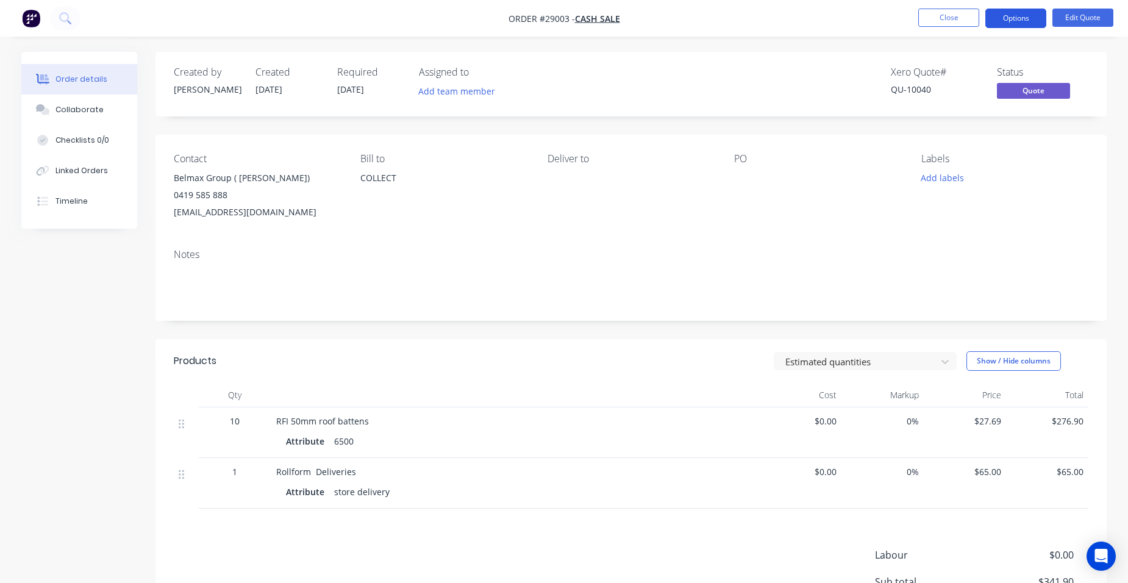
click at [1005, 15] on button "Options" at bounding box center [1015, 19] width 61 height 20
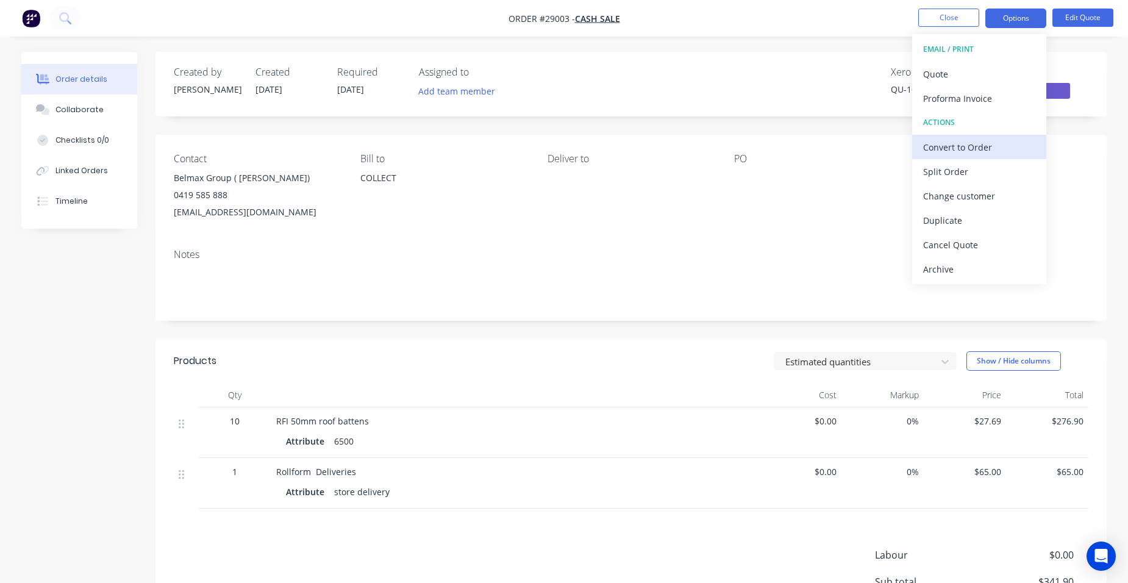
click at [990, 148] on div "Convert to Order" at bounding box center [979, 147] width 112 height 18
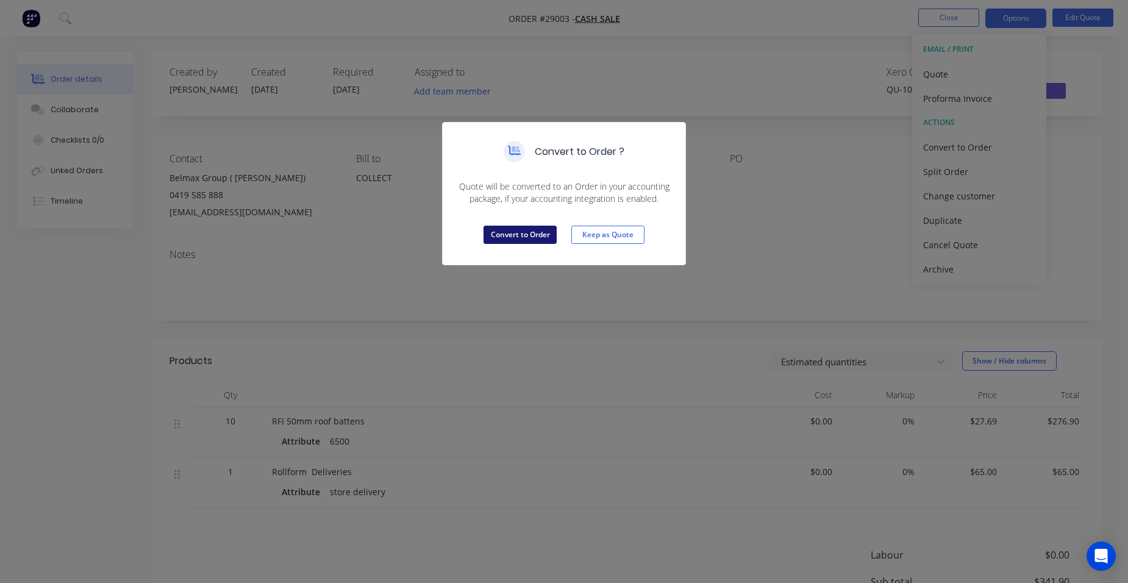
click at [530, 230] on button "Convert to Order" at bounding box center [520, 235] width 73 height 18
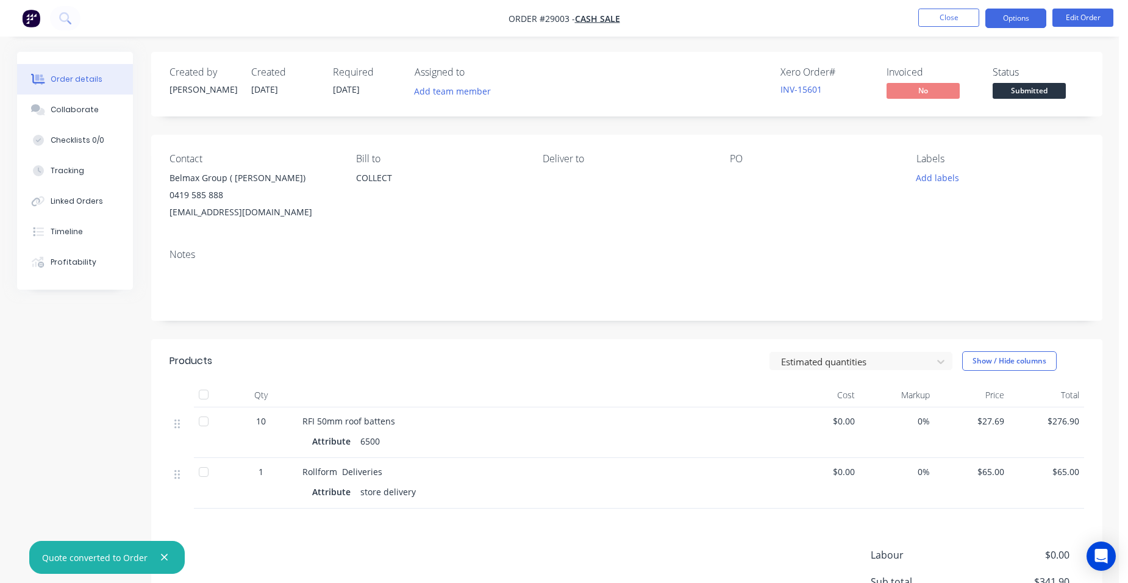
click at [1024, 23] on button "Options" at bounding box center [1015, 19] width 61 height 20
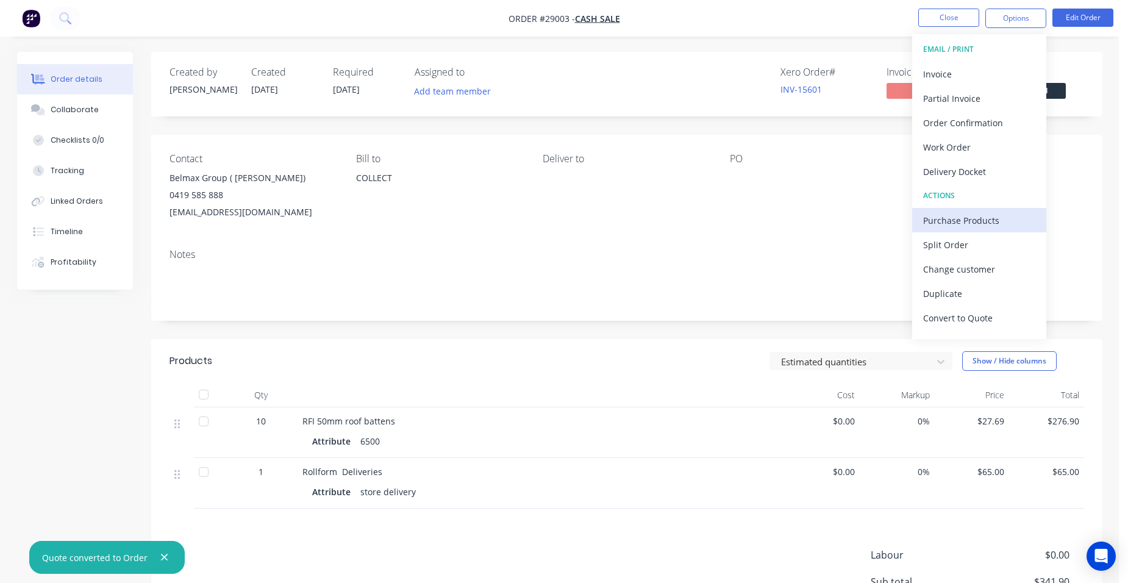
click at [994, 223] on div "Purchase Products" at bounding box center [979, 221] width 112 height 18
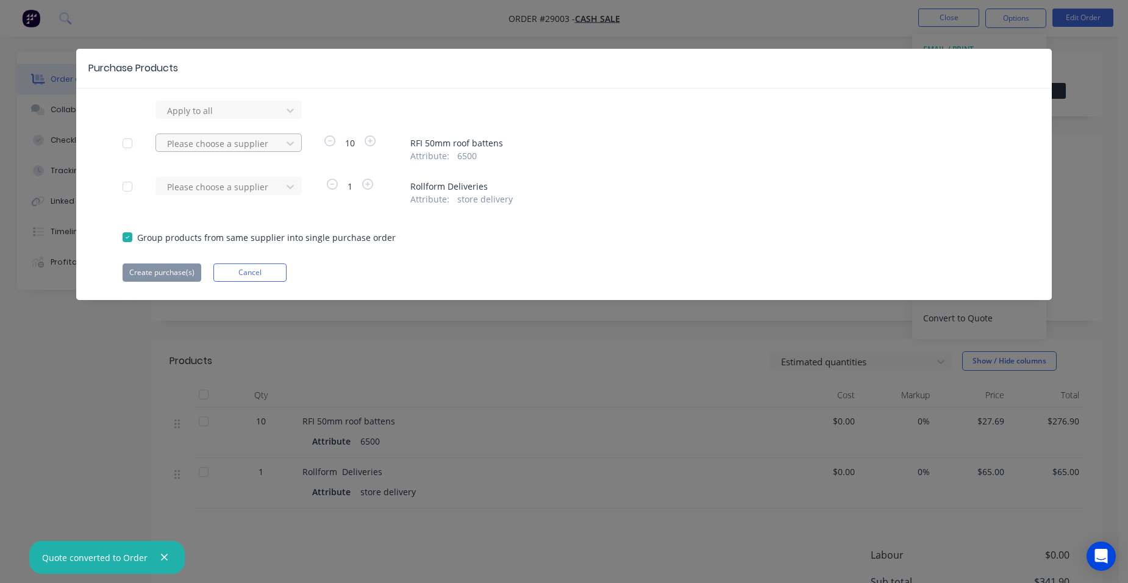
click at [255, 145] on div at bounding box center [221, 143] width 110 height 15
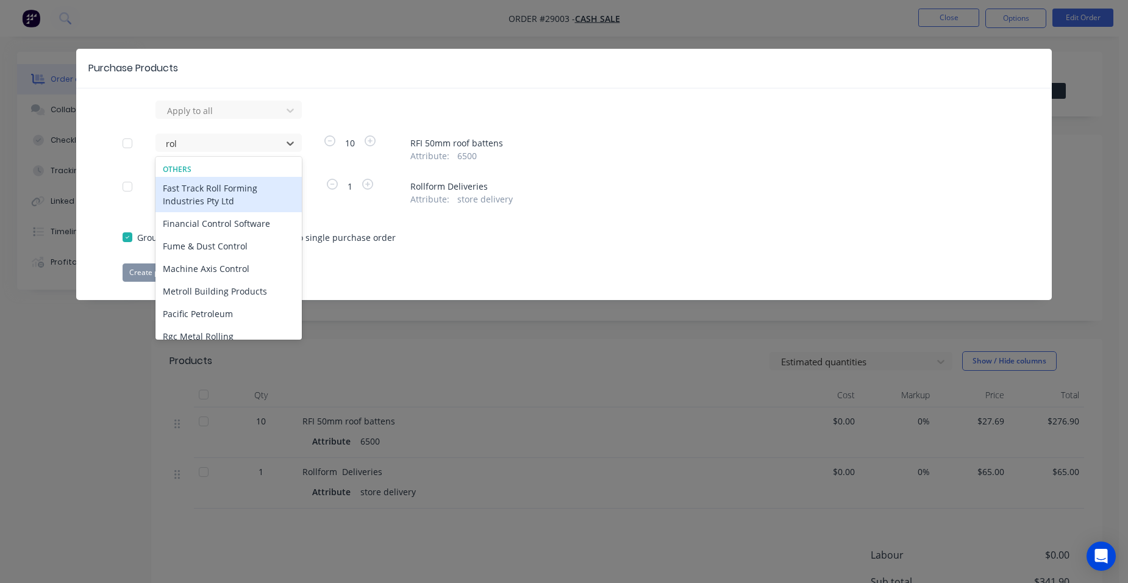
type input "roll"
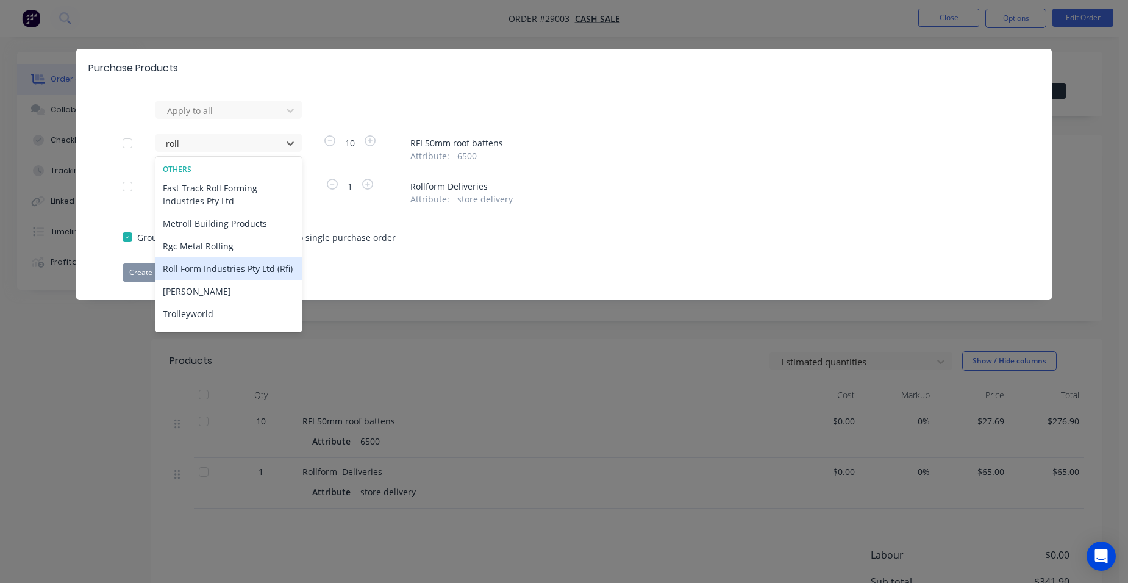
click at [229, 263] on div "Roll Form Industries Pty Ltd (Rfi)" at bounding box center [228, 268] width 146 height 23
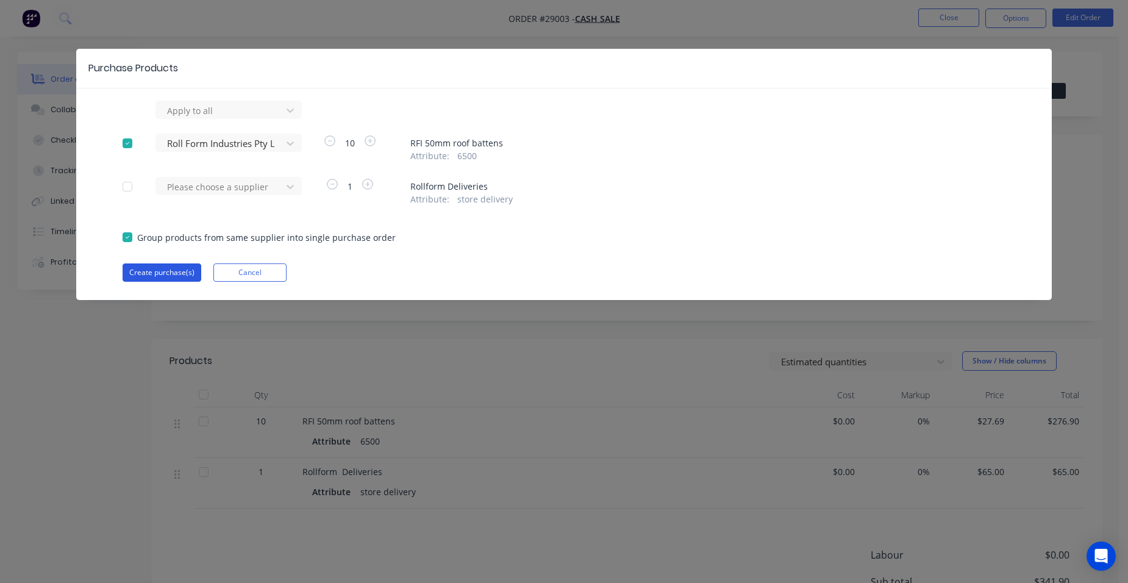
click at [158, 268] on button "Create purchase(s)" at bounding box center [162, 272] width 79 height 18
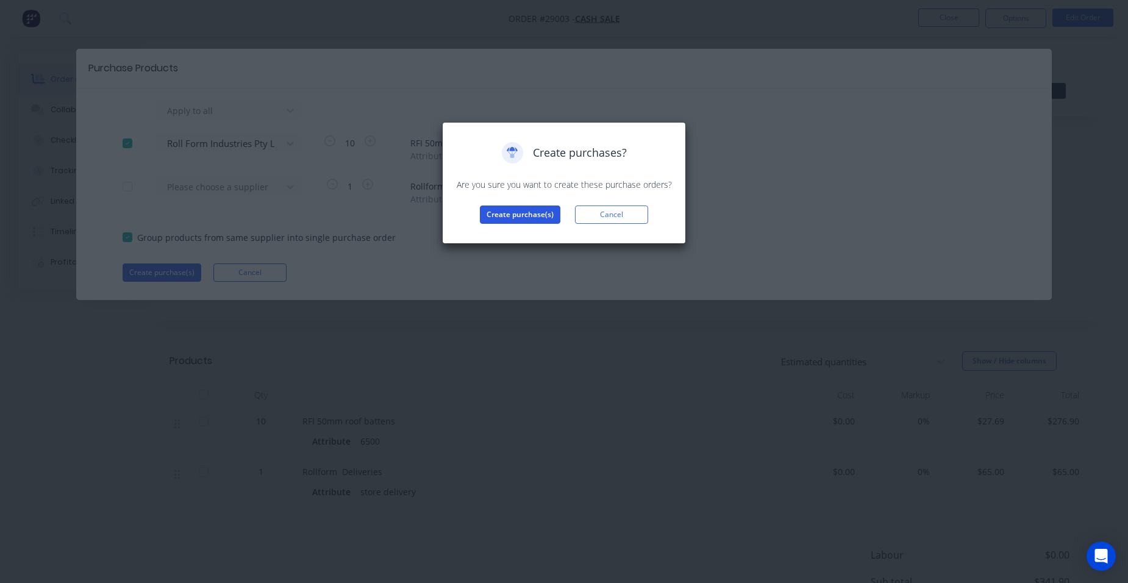
click at [535, 210] on button "Create purchase(s)" at bounding box center [520, 214] width 80 height 18
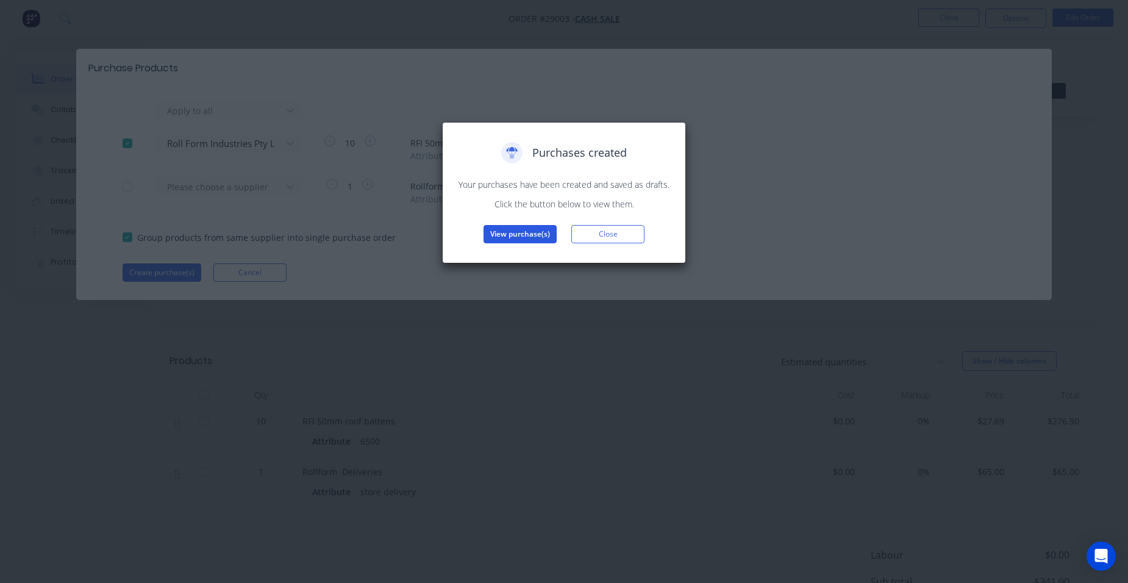
click at [526, 231] on button "View purchase(s)" at bounding box center [520, 234] width 73 height 18
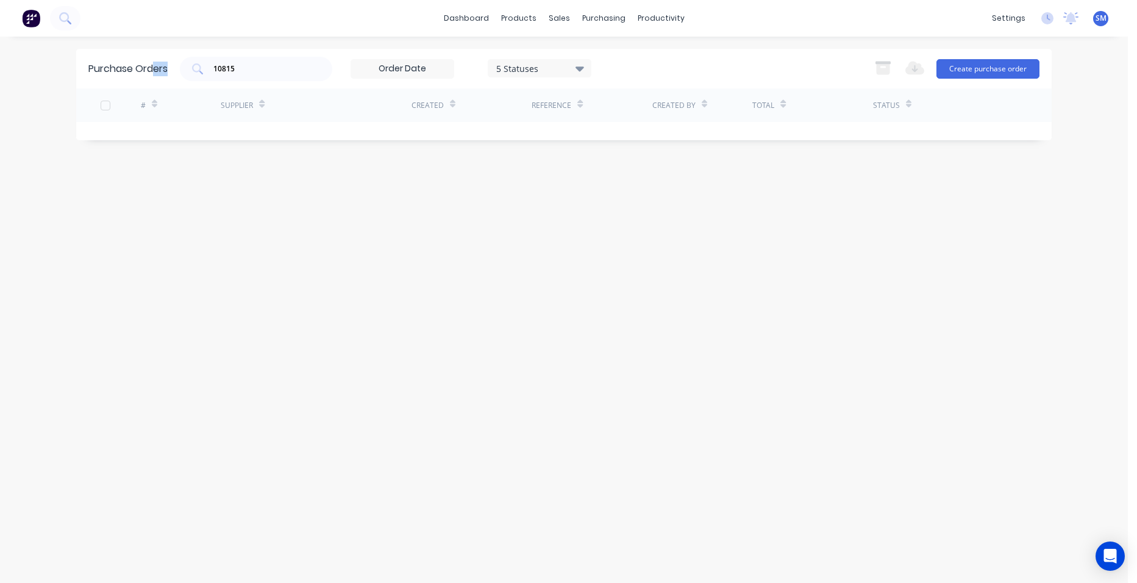
drag, startPoint x: 283, startPoint y: 76, endPoint x: 154, endPoint y: 68, distance: 128.9
click at [154, 68] on div "Purchase Orders 10815 5 Statuses 5 Statuses Export to Excel (XLSX) Create purch…" at bounding box center [564, 69] width 976 height 40
copy div "ers"
click at [254, 66] on input "10815" at bounding box center [262, 69] width 101 height 12
type input "1"
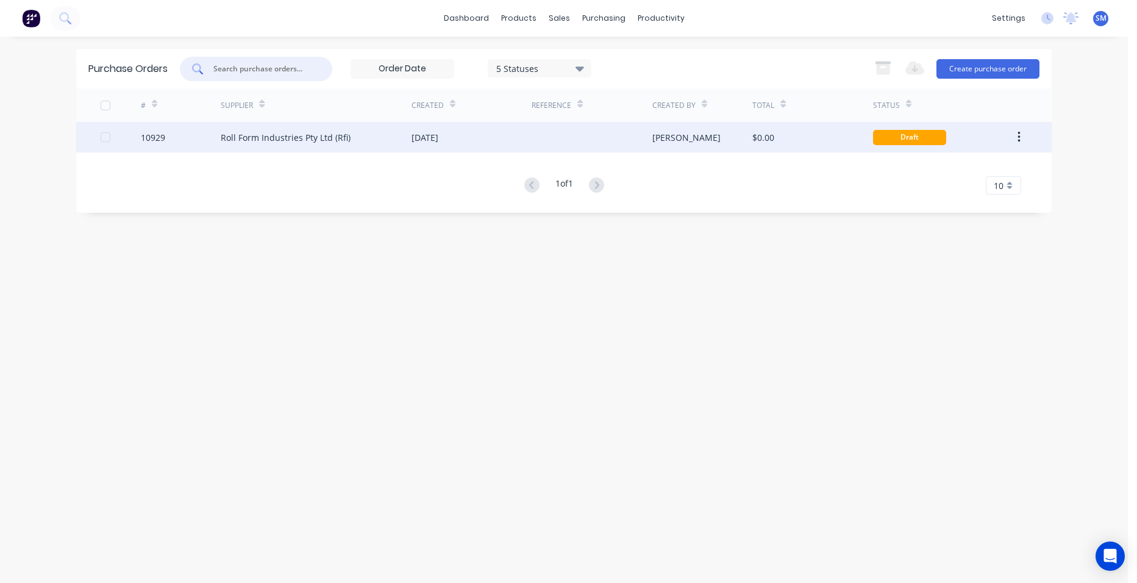
click at [552, 141] on div at bounding box center [592, 137] width 120 height 30
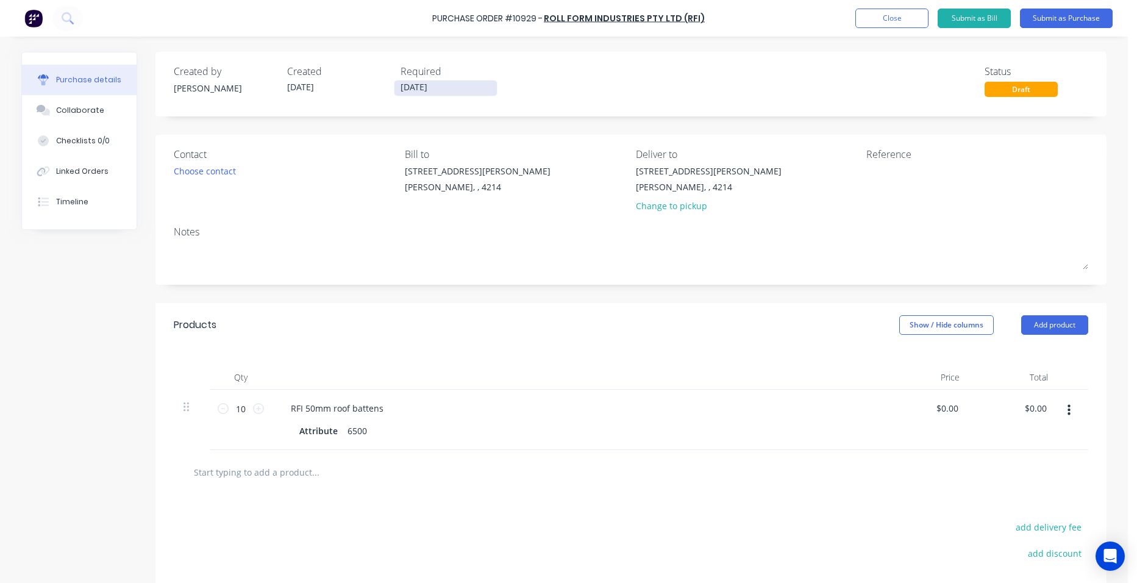
click at [410, 93] on input "[DATE]" at bounding box center [445, 87] width 102 height 15
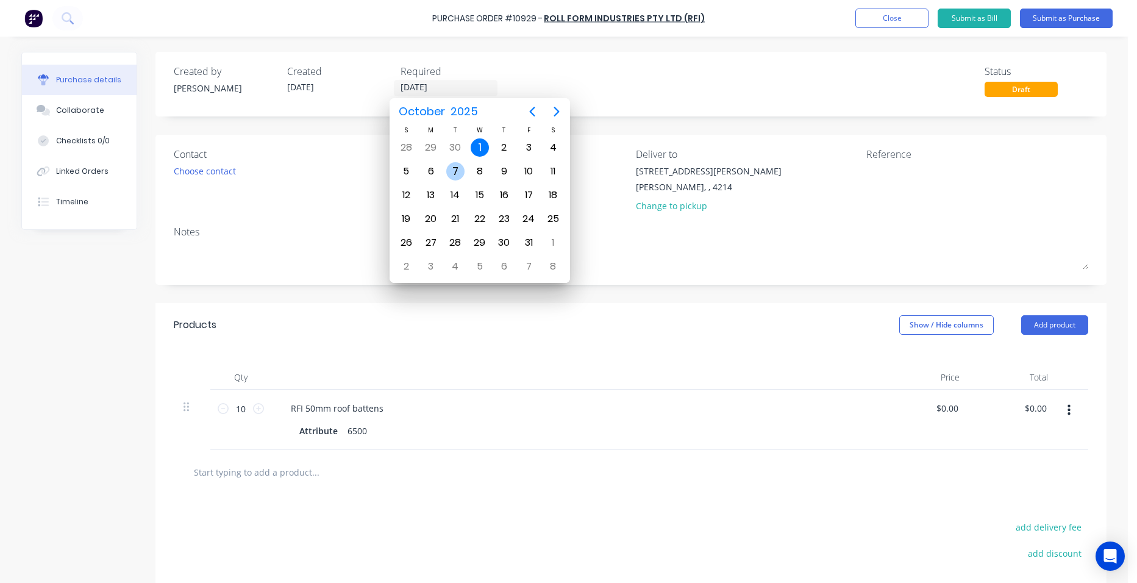
click at [446, 169] on div "7" at bounding box center [455, 171] width 18 height 18
type input "07/10/25"
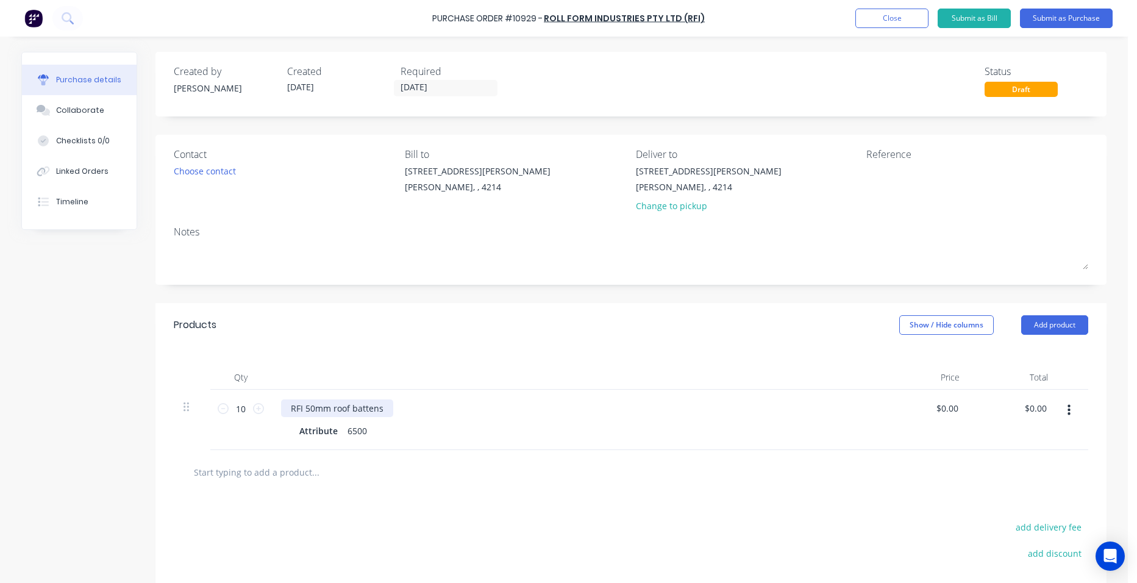
click at [377, 407] on div "RFI 50mm roof battens" at bounding box center [337, 408] width 112 height 18
click at [1063, 9] on button "Submit as Purchase" at bounding box center [1066, 19] width 93 height 20
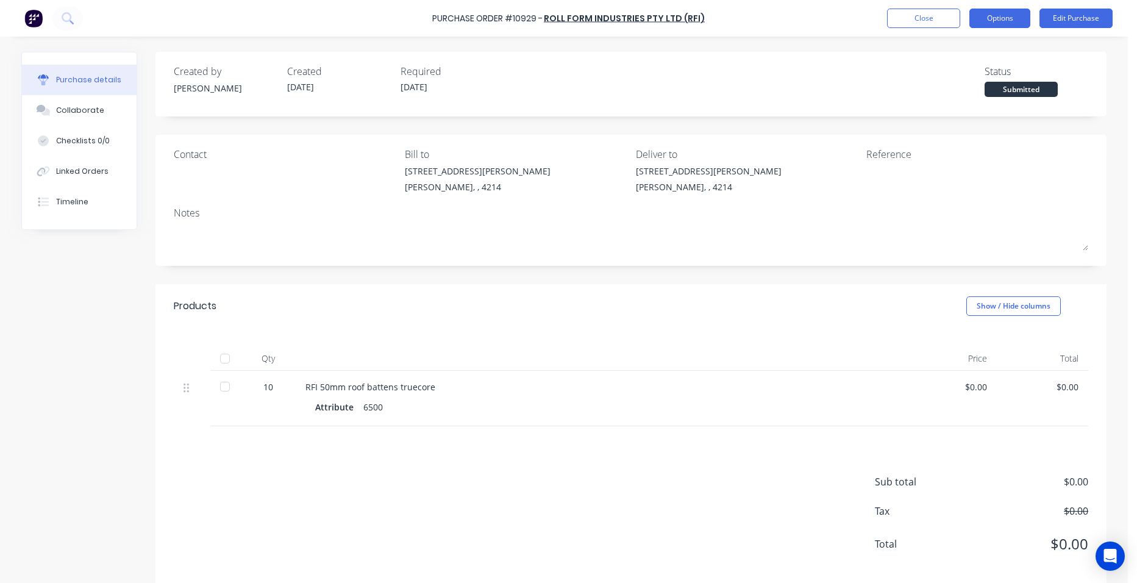
click at [1008, 16] on button "Options" at bounding box center [999, 19] width 61 height 20
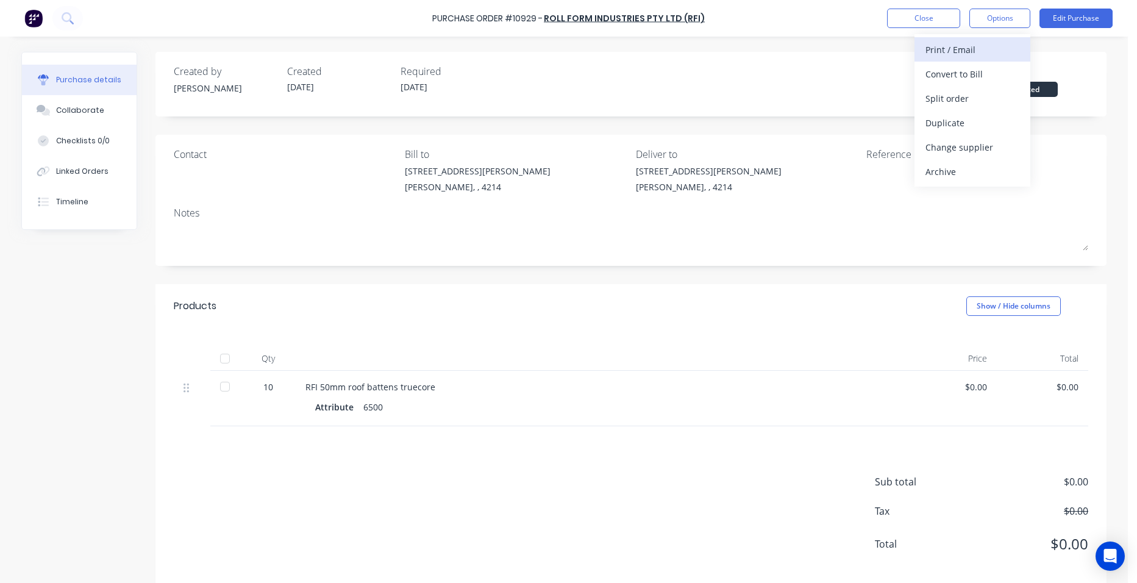
click at [993, 46] on div "Print / Email" at bounding box center [973, 50] width 94 height 18
click at [985, 96] on div "Without pricing" at bounding box center [973, 99] width 94 height 18
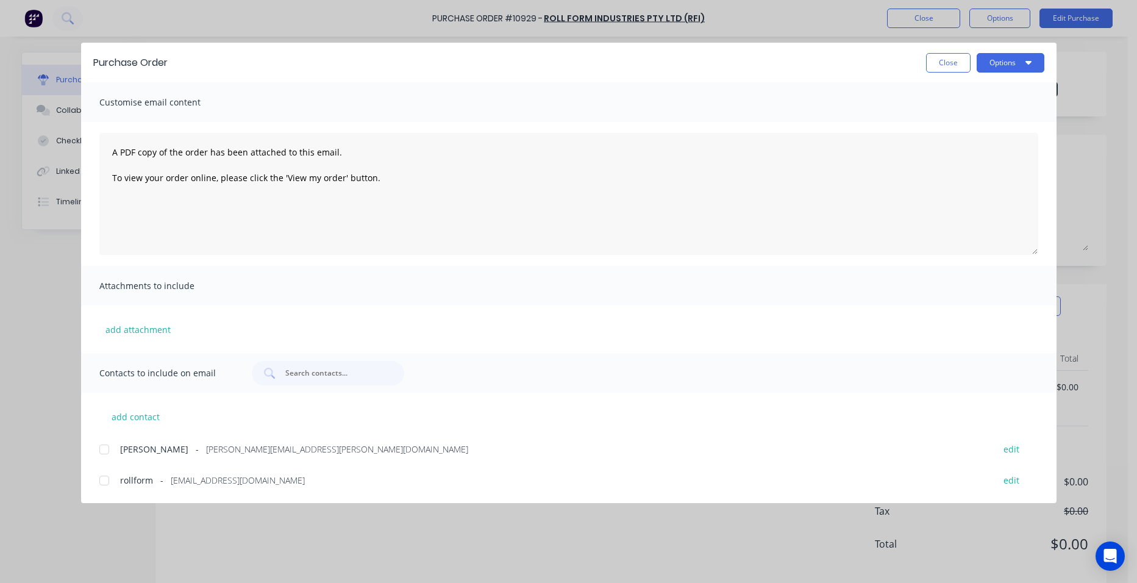
click at [107, 474] on div at bounding box center [104, 480] width 24 height 24
click at [108, 444] on div at bounding box center [104, 449] width 24 height 24
click at [994, 65] on button "Options" at bounding box center [1011, 63] width 68 height 20
click at [993, 134] on div "Email" at bounding box center [987, 143] width 94 height 18
click at [944, 64] on button "Close" at bounding box center [948, 63] width 45 height 20
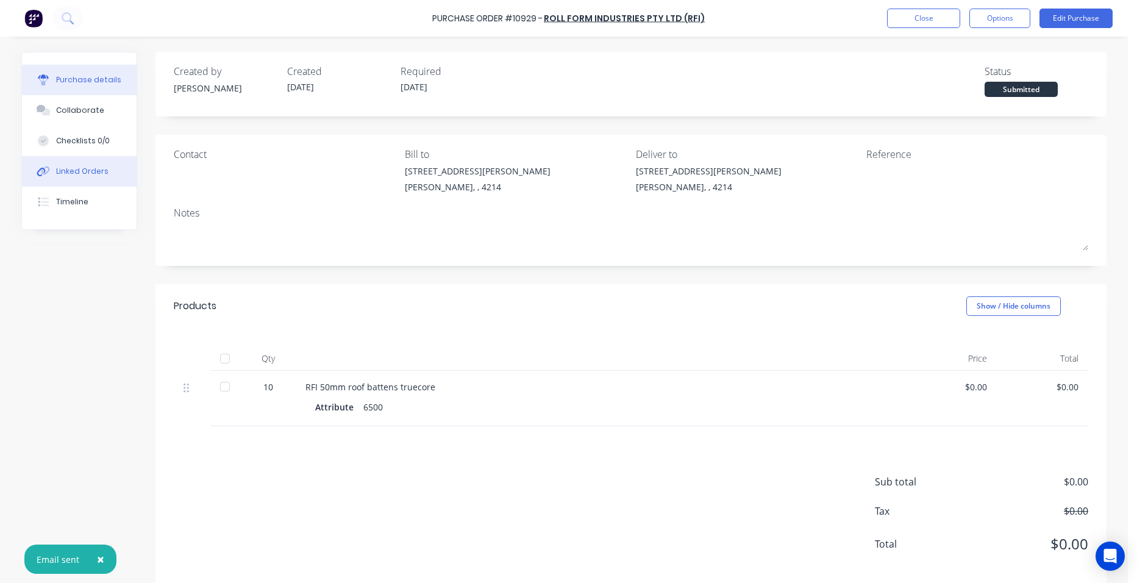
click at [78, 172] on div "Linked Orders" at bounding box center [82, 171] width 52 height 11
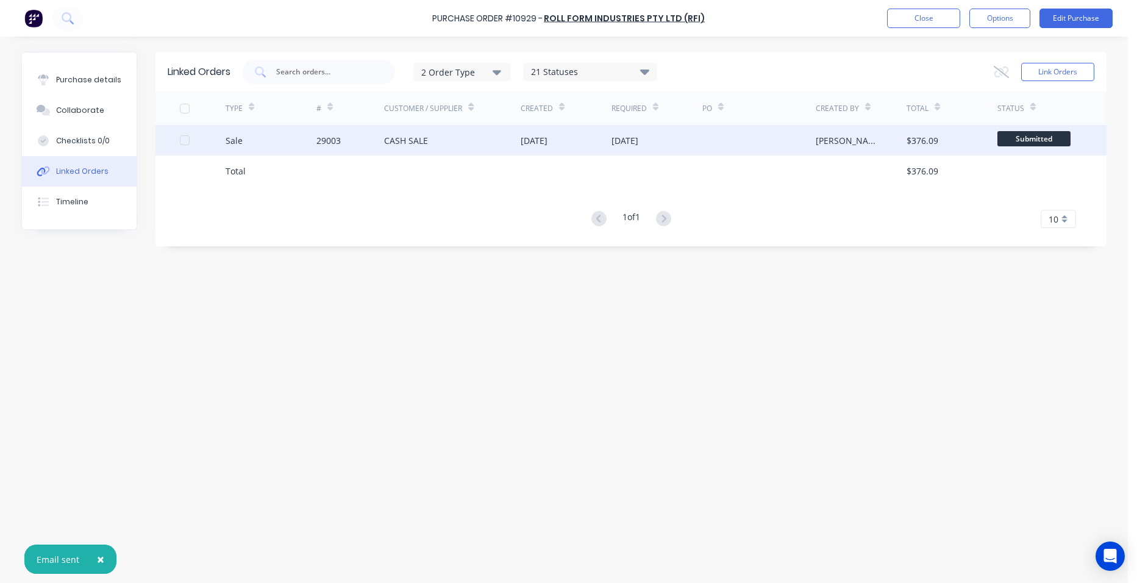
click at [282, 141] on div "Sale" at bounding box center [271, 140] width 91 height 30
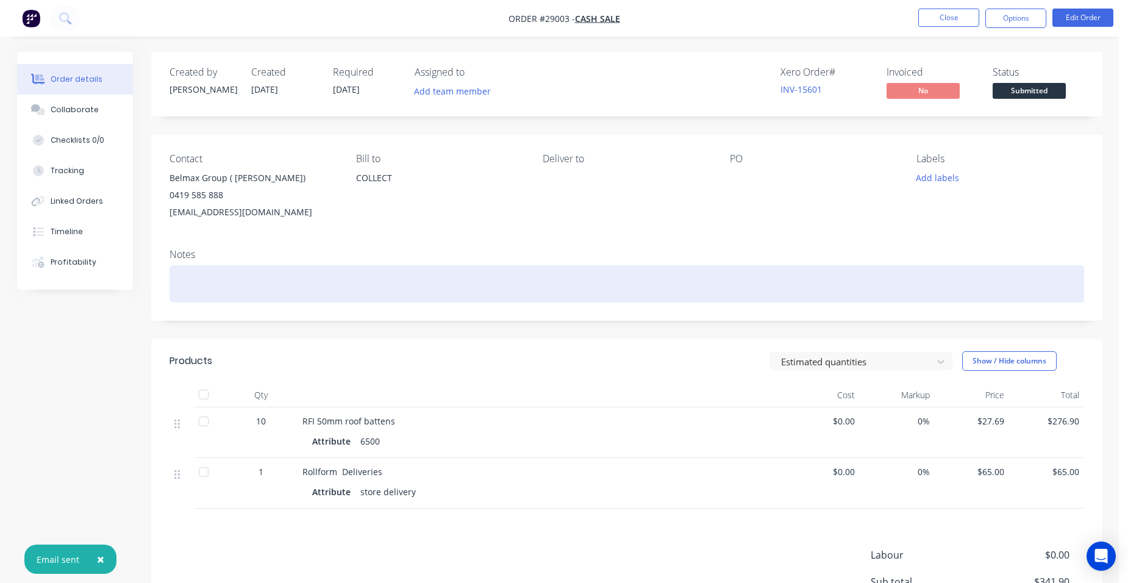
click at [177, 282] on div at bounding box center [627, 283] width 915 height 37
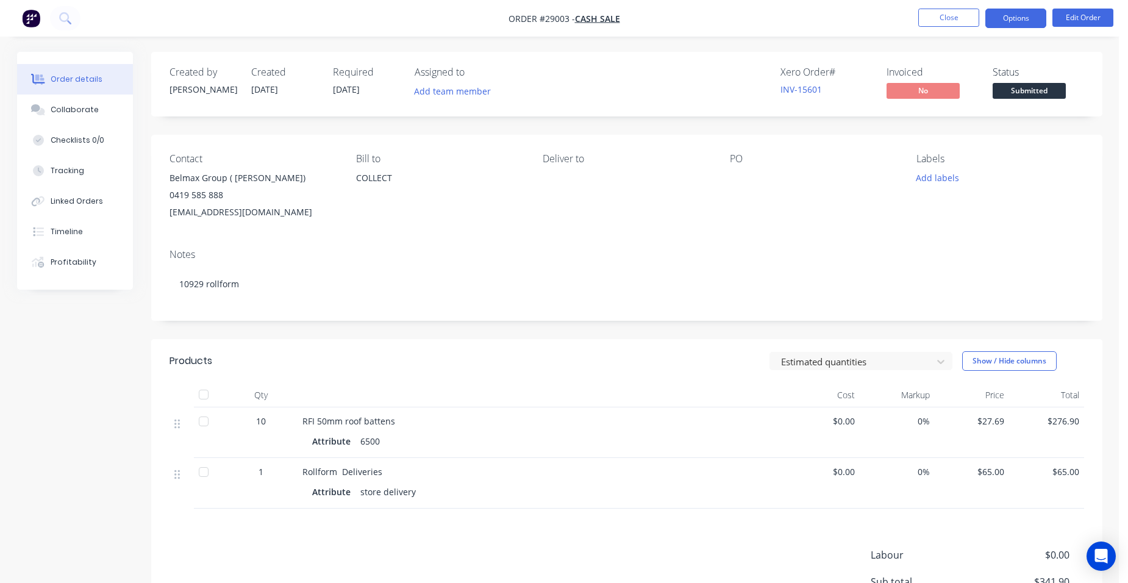
click at [1027, 18] on button "Options" at bounding box center [1015, 19] width 61 height 20
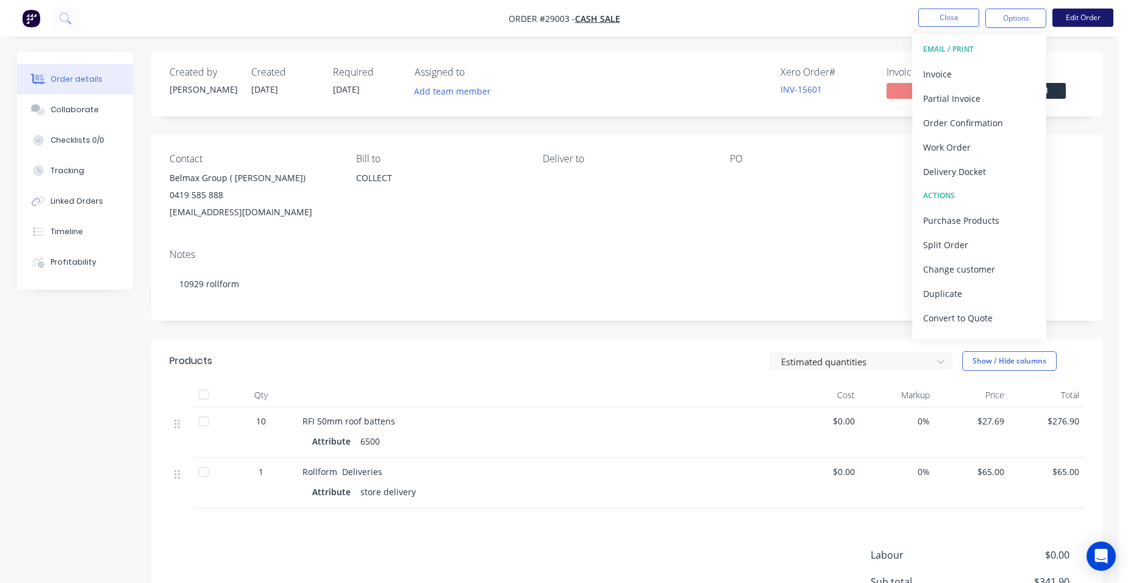
click at [1087, 18] on button "Edit Order" at bounding box center [1082, 18] width 61 height 18
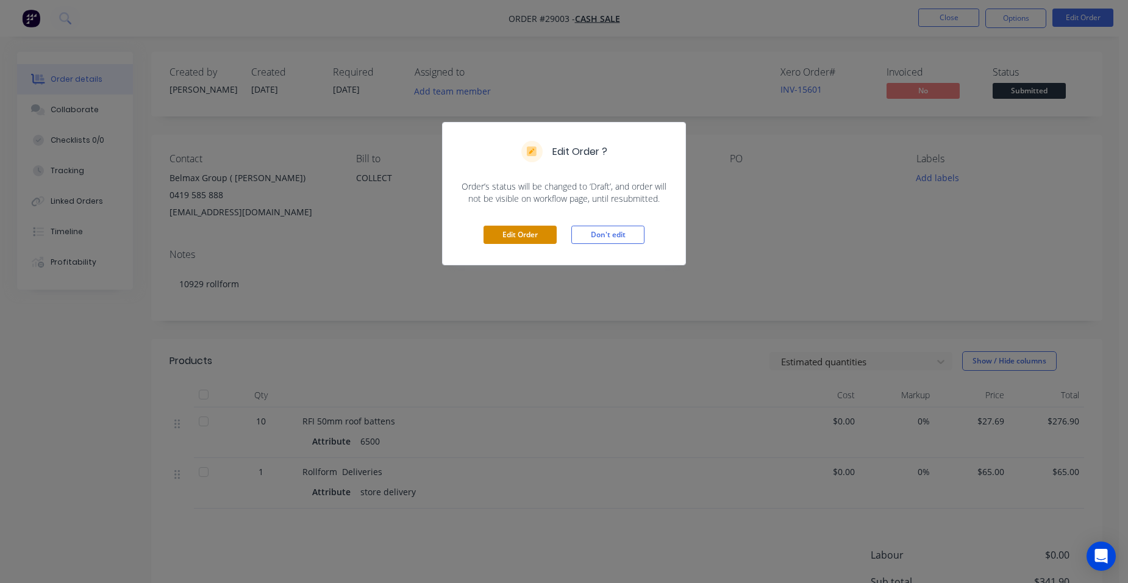
click at [511, 229] on button "Edit Order" at bounding box center [520, 235] width 73 height 18
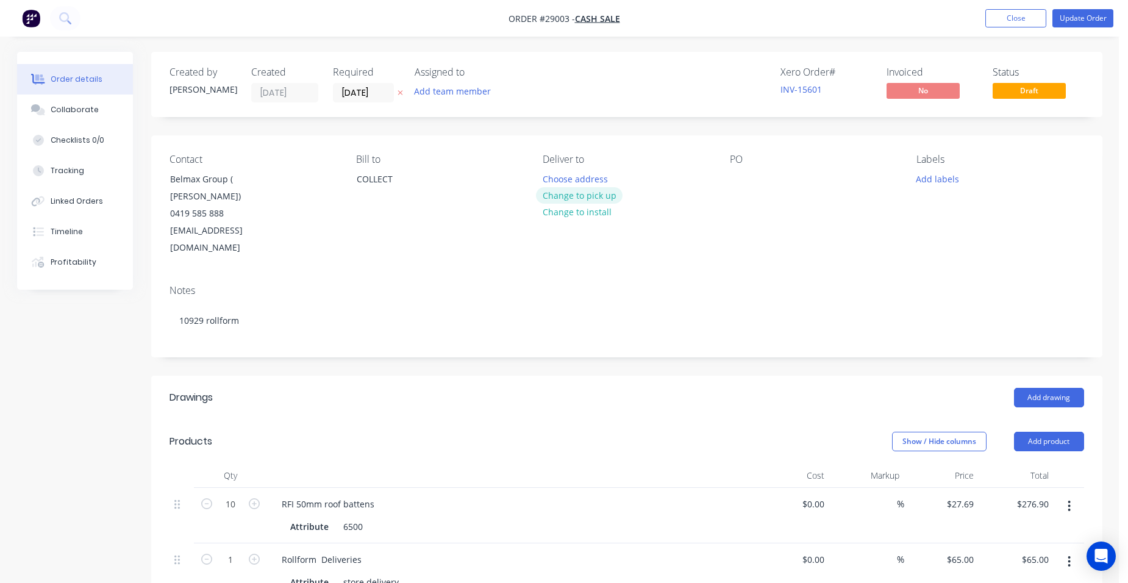
click at [551, 192] on button "Change to pick up" at bounding box center [579, 195] width 87 height 16
click at [1080, 17] on button "Update Order" at bounding box center [1082, 18] width 61 height 18
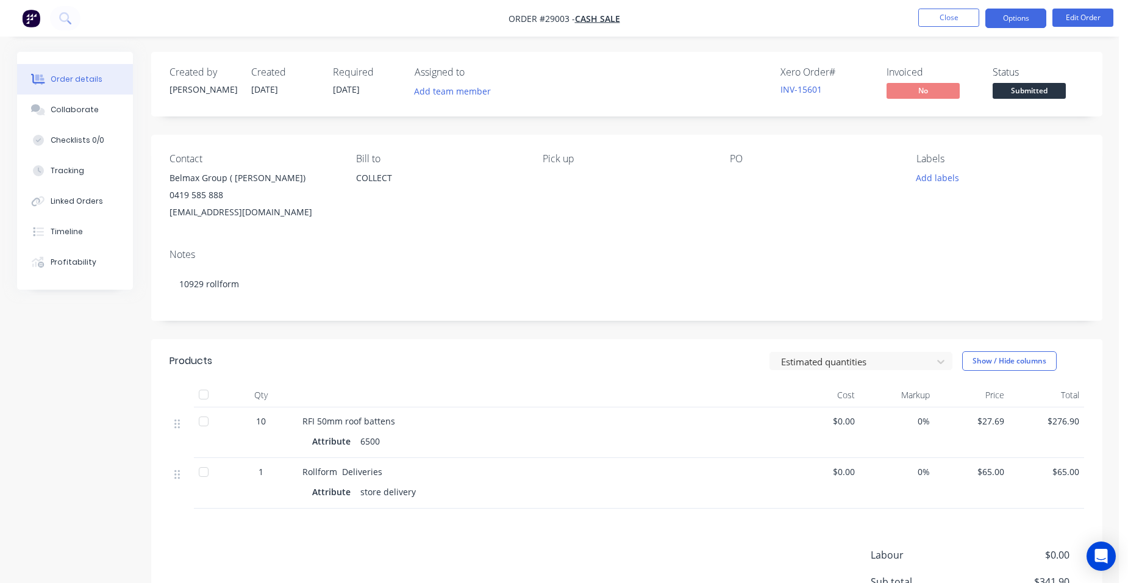
click at [1018, 23] on button "Options" at bounding box center [1015, 19] width 61 height 20
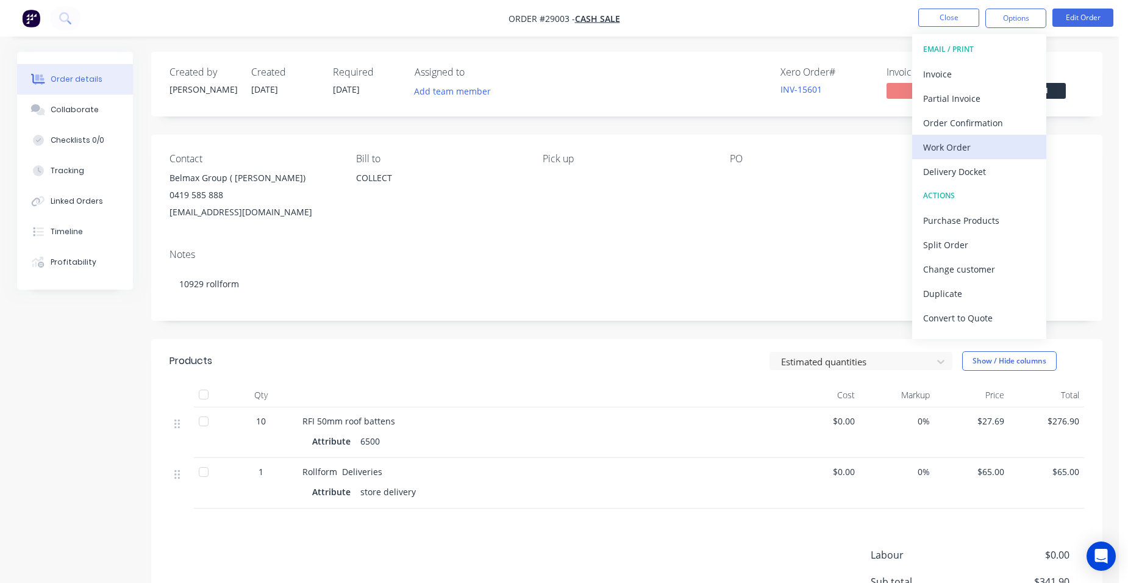
click at [982, 145] on div "Work Order" at bounding box center [979, 147] width 112 height 18
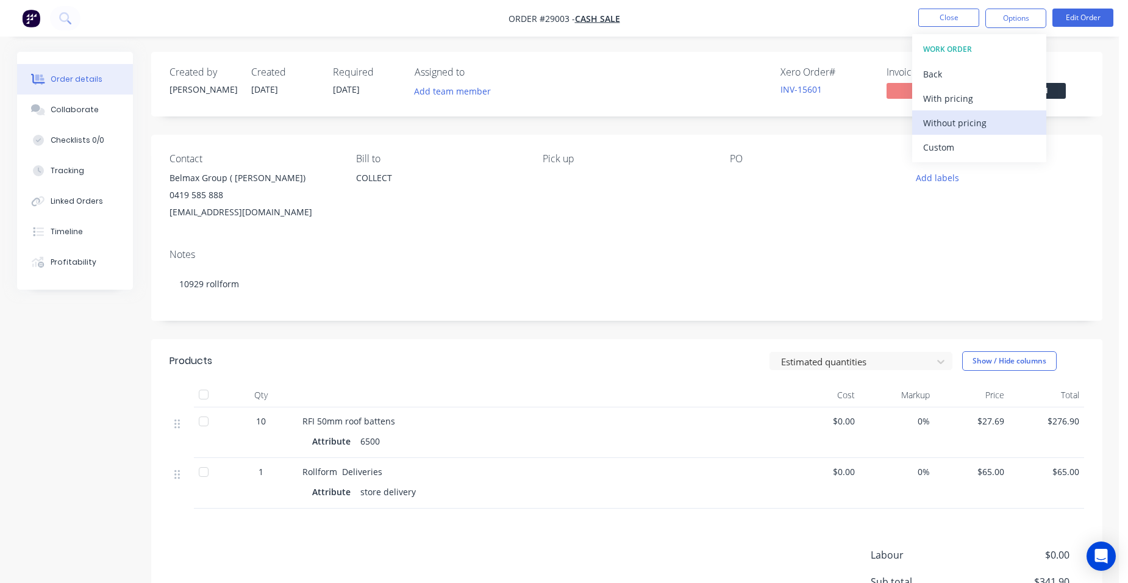
click at [985, 122] on div "Without pricing" at bounding box center [979, 123] width 112 height 18
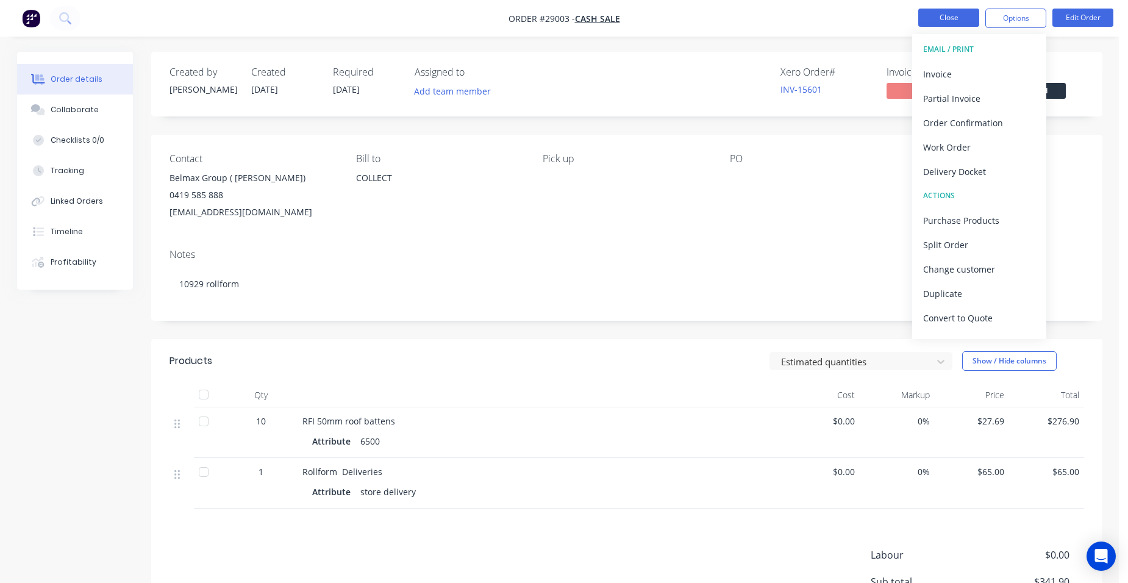
click at [938, 20] on button "Close" at bounding box center [948, 18] width 61 height 18
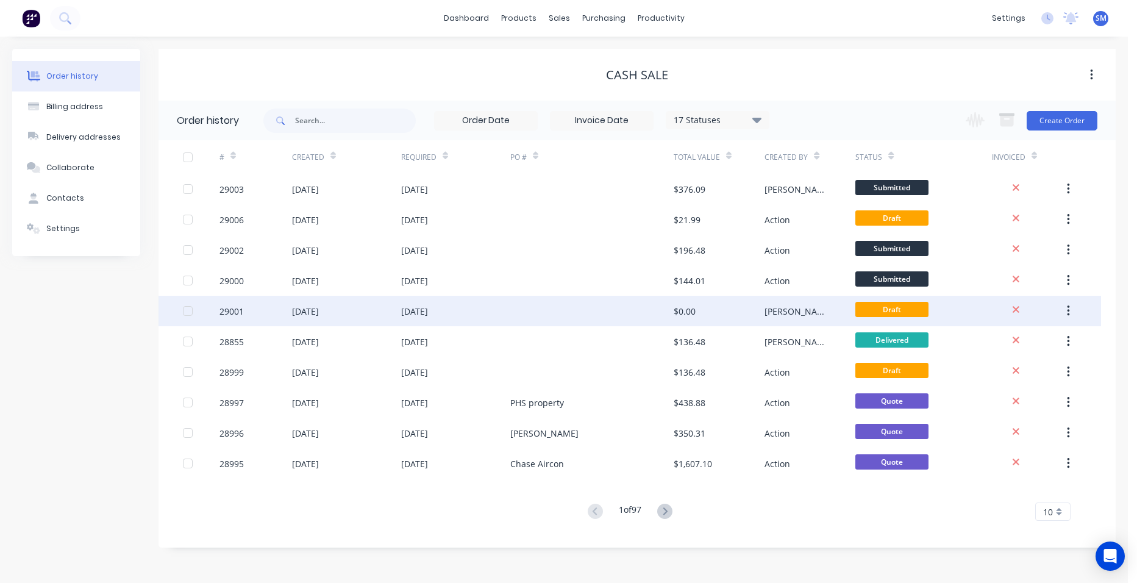
click at [600, 317] on div at bounding box center [591, 311] width 163 height 30
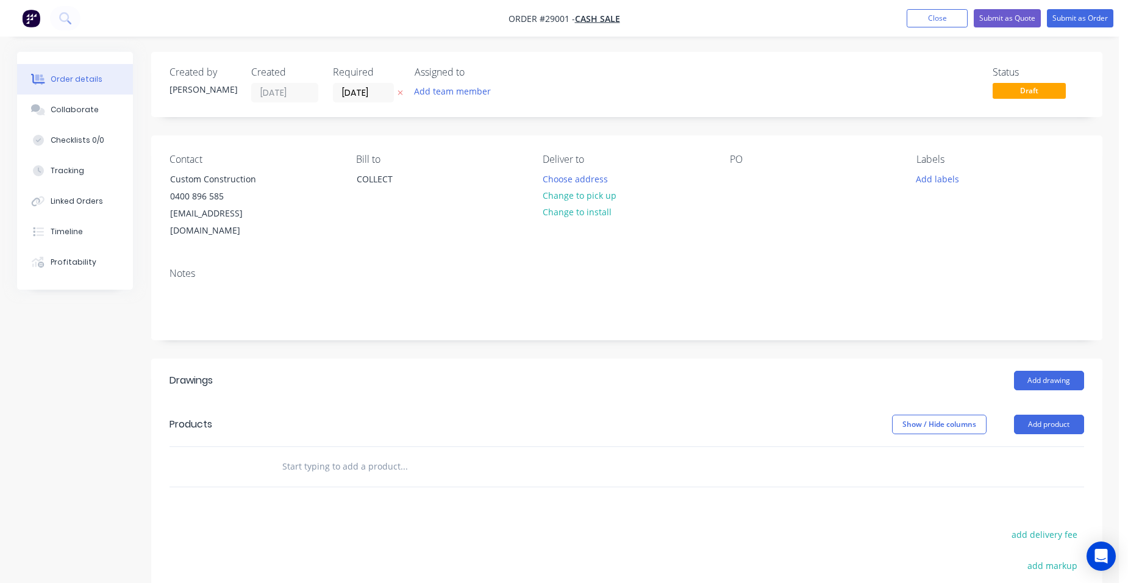
scroll to position [183, 0]
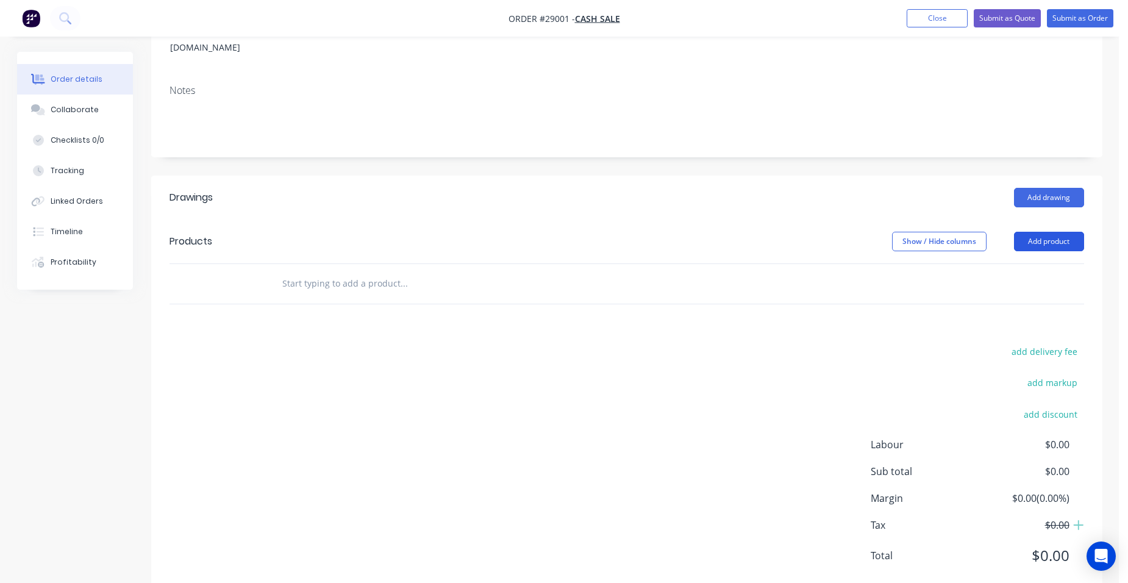
click at [1052, 232] on button "Add product" at bounding box center [1049, 242] width 70 height 20
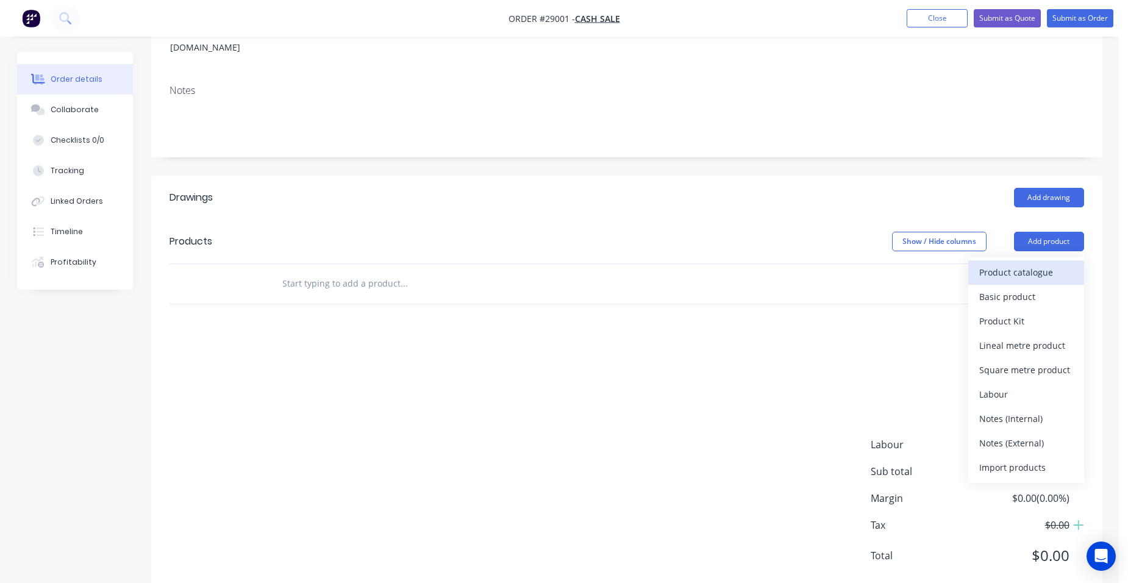
click at [1030, 263] on div "Product catalogue" at bounding box center [1026, 272] width 94 height 18
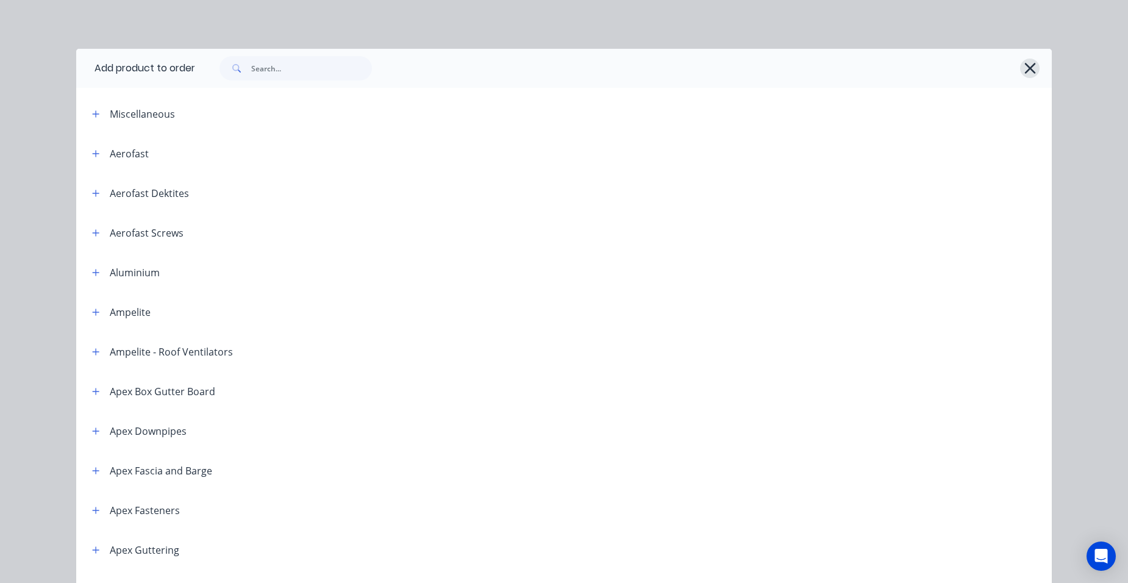
click at [1024, 68] on icon "button" at bounding box center [1029, 68] width 11 height 11
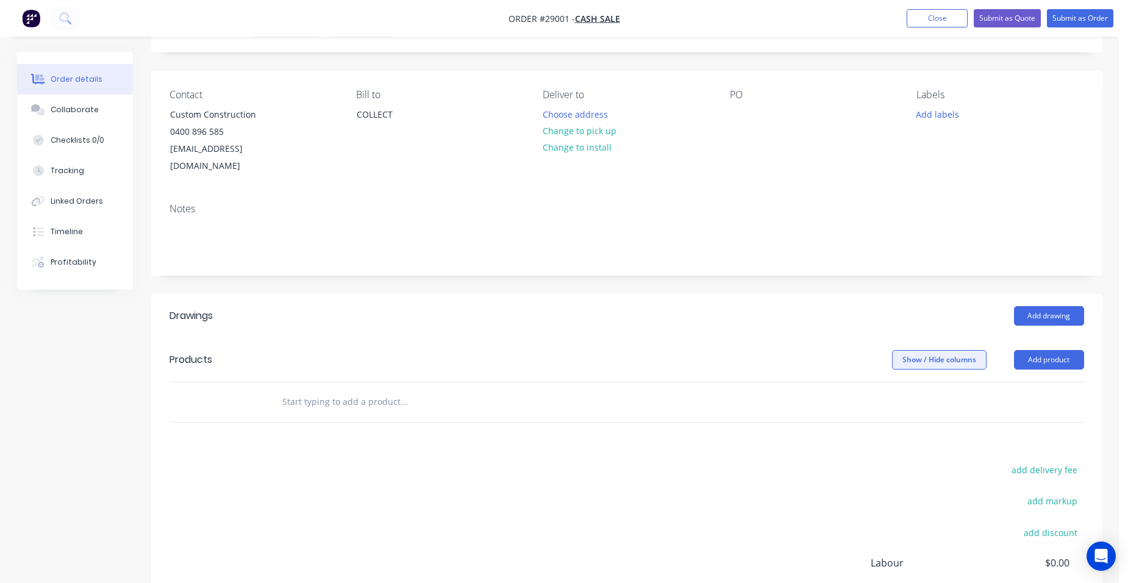
scroll to position [122, 0]
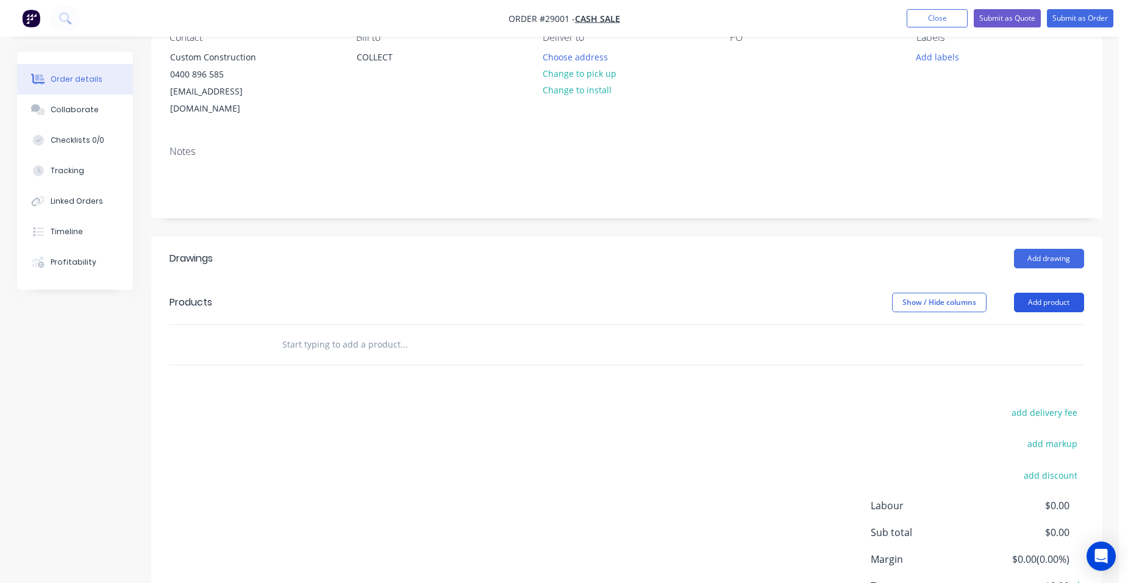
click at [1032, 293] on button "Add product" at bounding box center [1049, 303] width 70 height 20
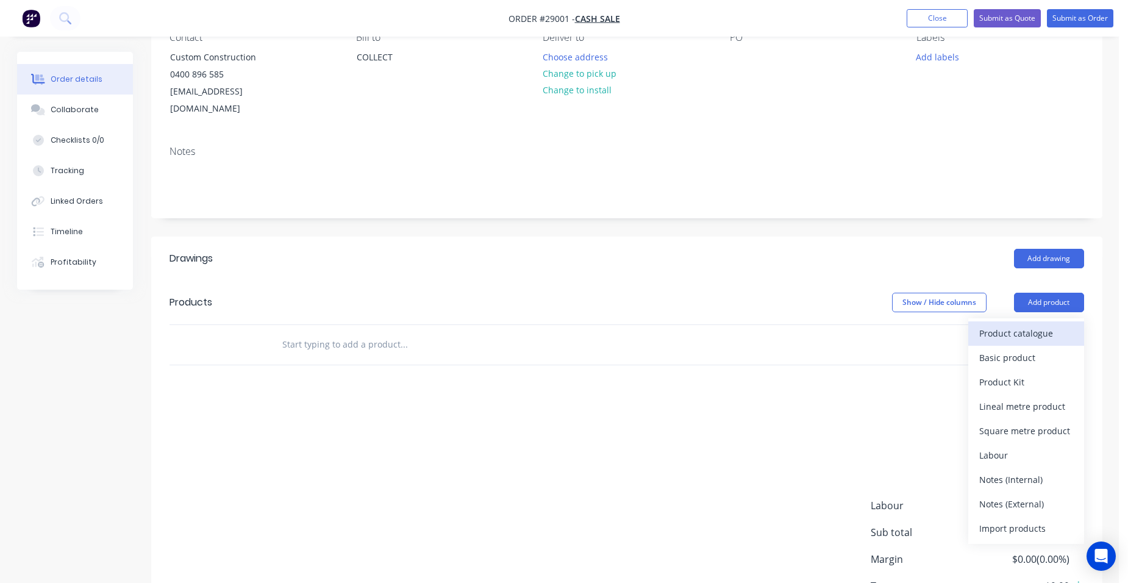
click at [1010, 324] on div "Product catalogue" at bounding box center [1026, 333] width 94 height 18
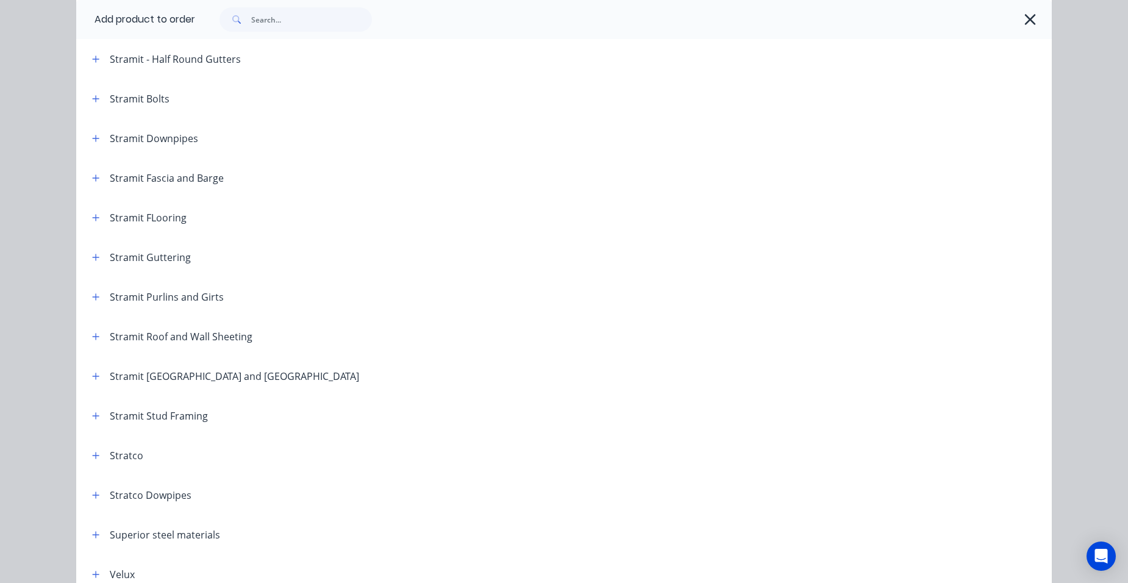
scroll to position [2012, 0]
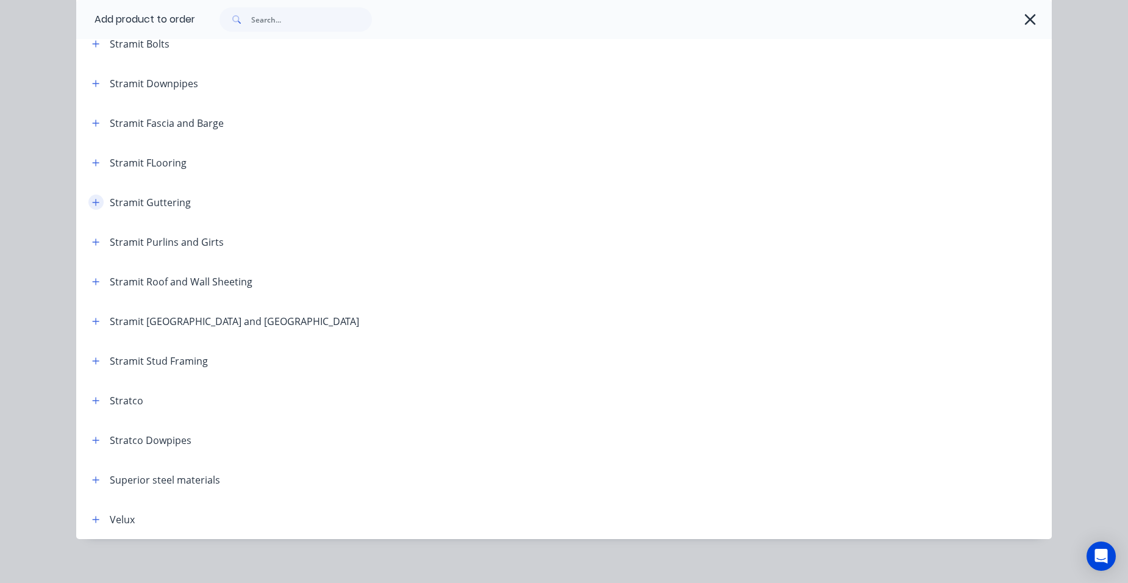
click at [93, 202] on icon "button" at bounding box center [96, 202] width 7 height 7
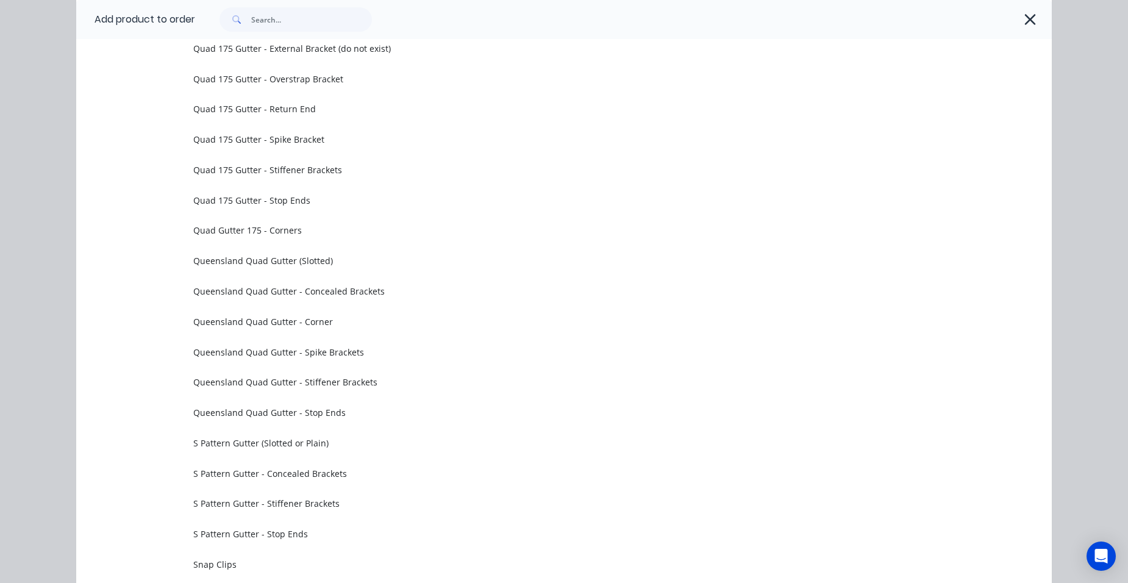
scroll to position [3719, 0]
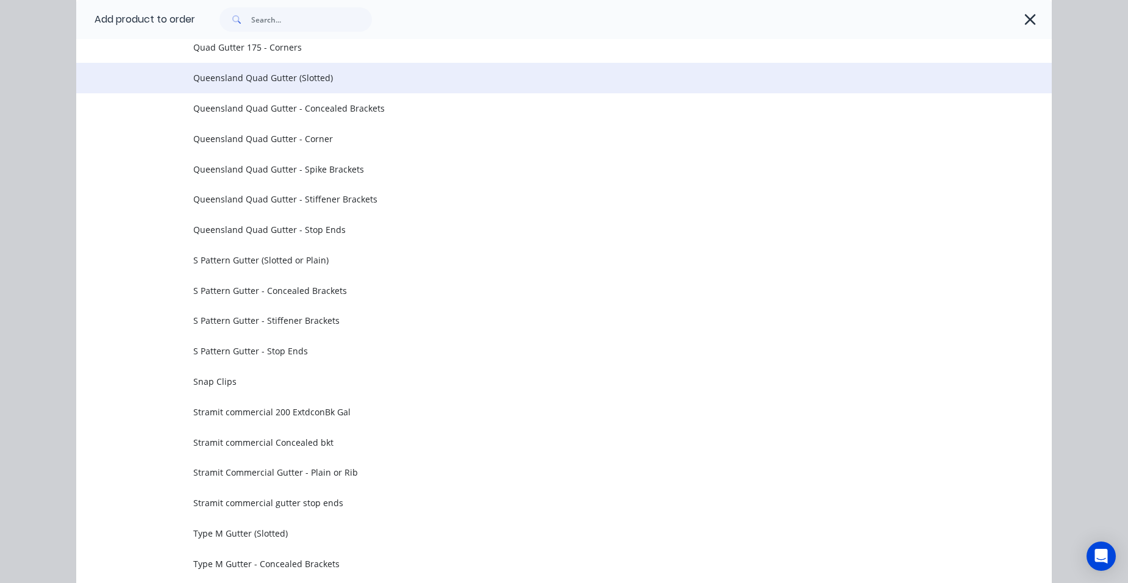
click at [265, 83] on span "Queensland Quad Gutter (Slotted)" at bounding box center [536, 77] width 687 height 13
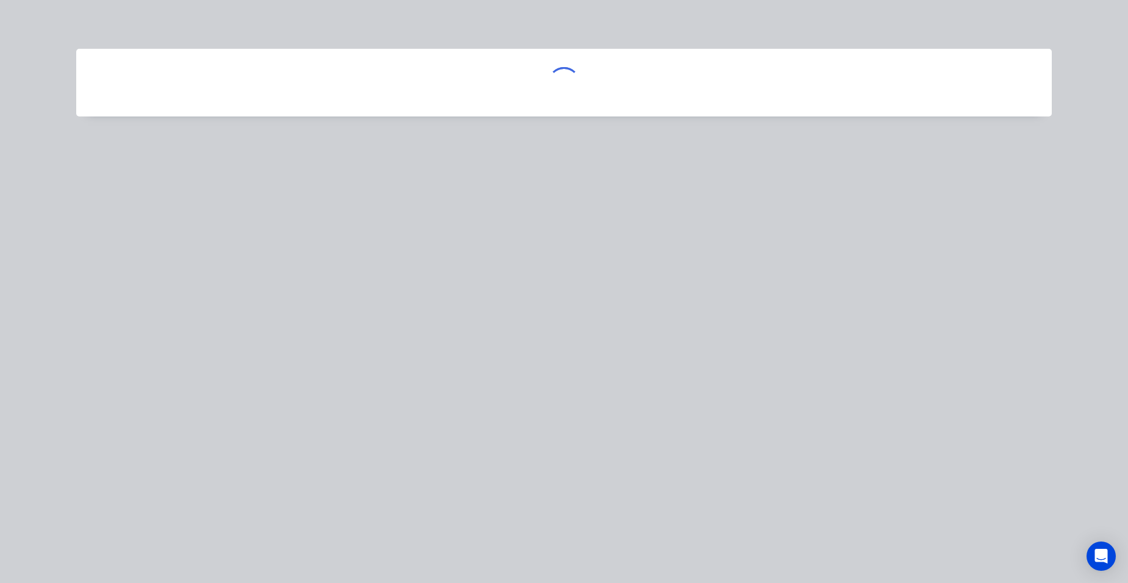
scroll to position [0, 0]
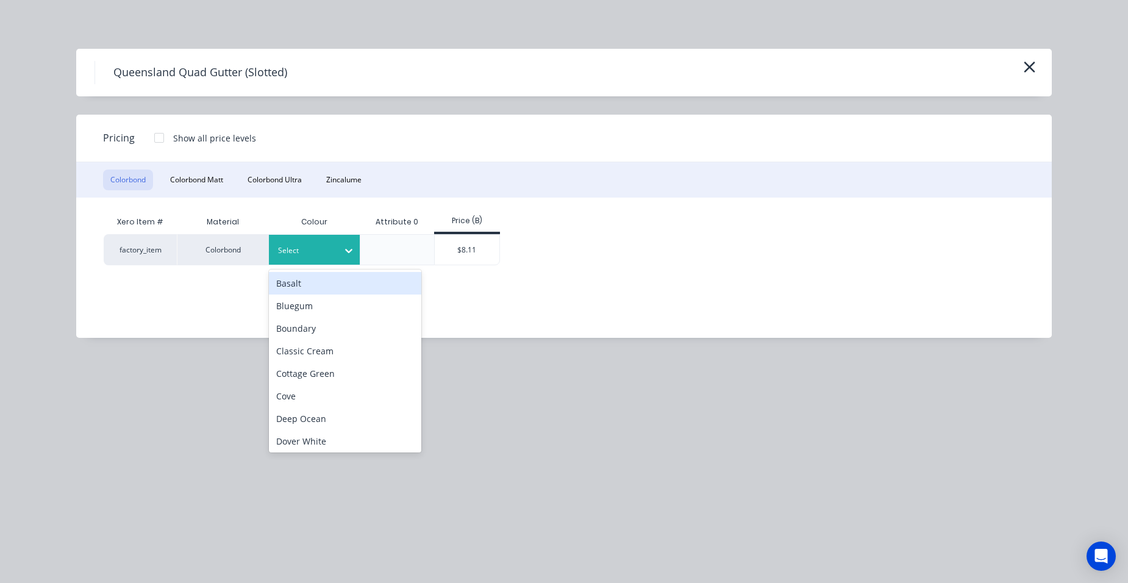
click at [288, 254] on div at bounding box center [305, 250] width 55 height 13
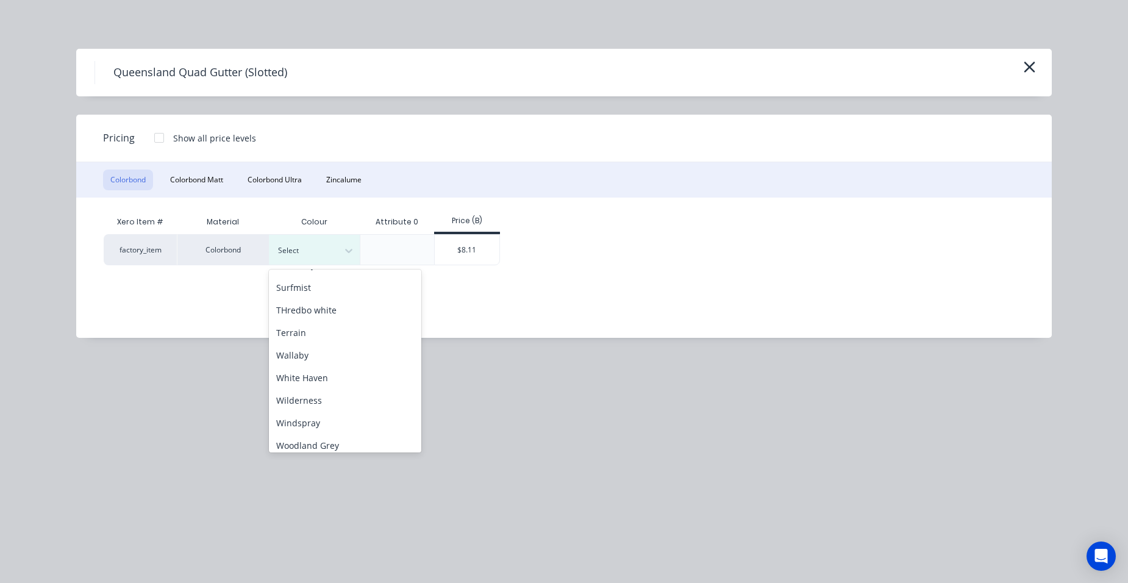
scroll to position [544, 0]
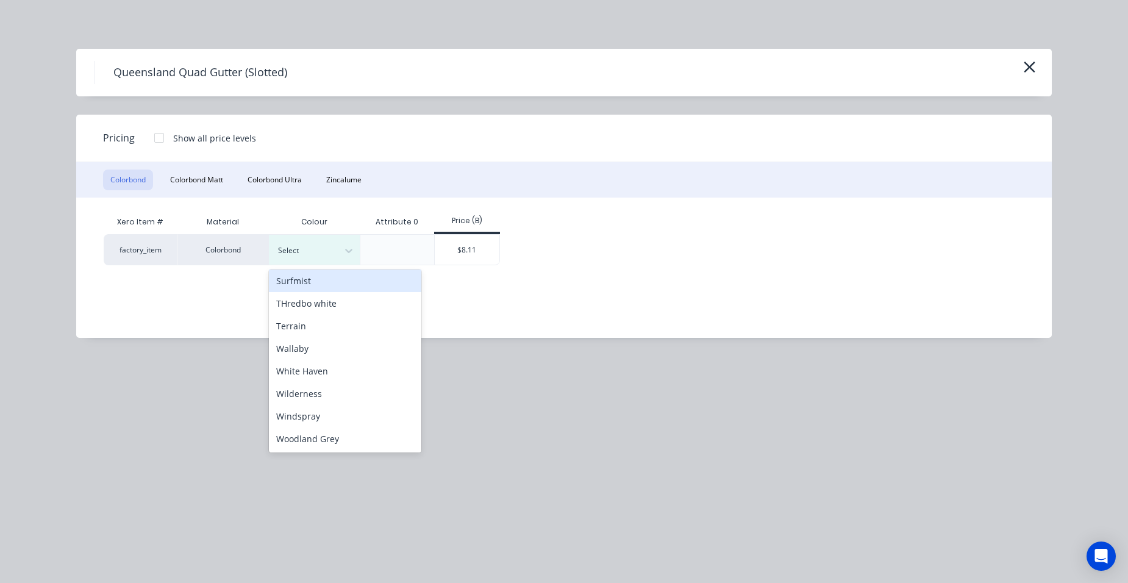
click at [315, 276] on div "Surfmist" at bounding box center [345, 280] width 152 height 23
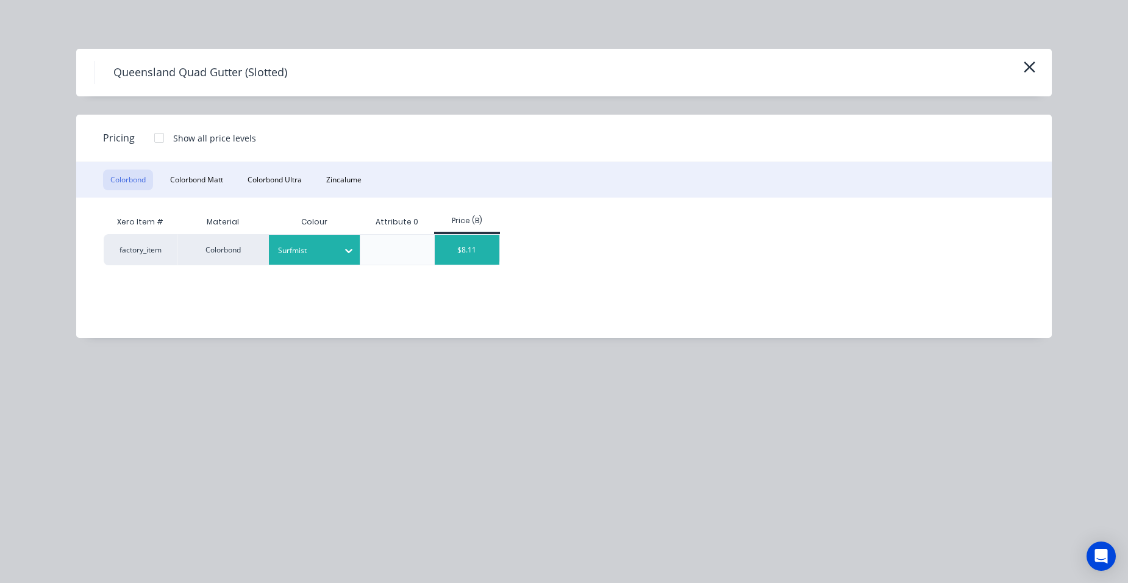
click at [449, 252] on div "$8.11" at bounding box center [467, 250] width 65 height 30
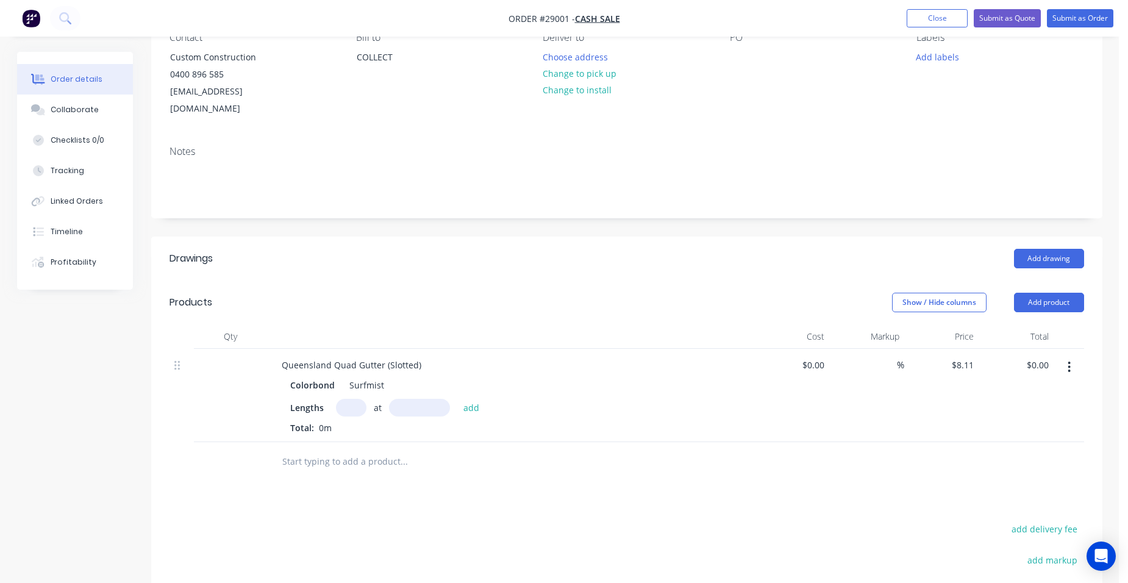
click at [354, 399] on input "text" at bounding box center [351, 408] width 30 height 18
type input "2"
type input "3000"
click at [457, 399] on button "add" at bounding box center [471, 407] width 29 height 16
type input "$48.66"
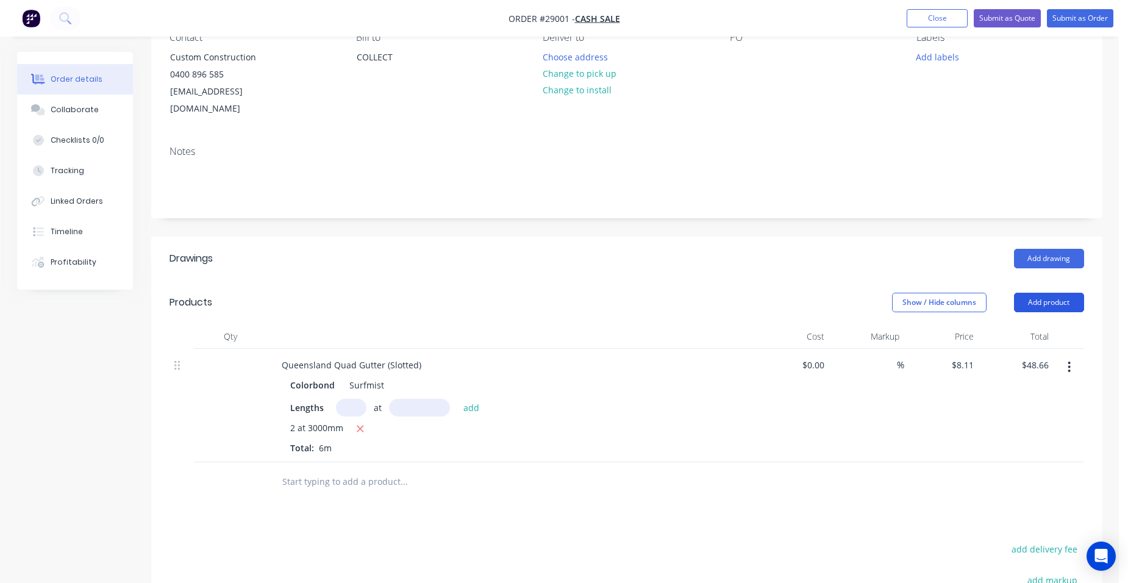
click at [1057, 293] on button "Add product" at bounding box center [1049, 303] width 70 height 20
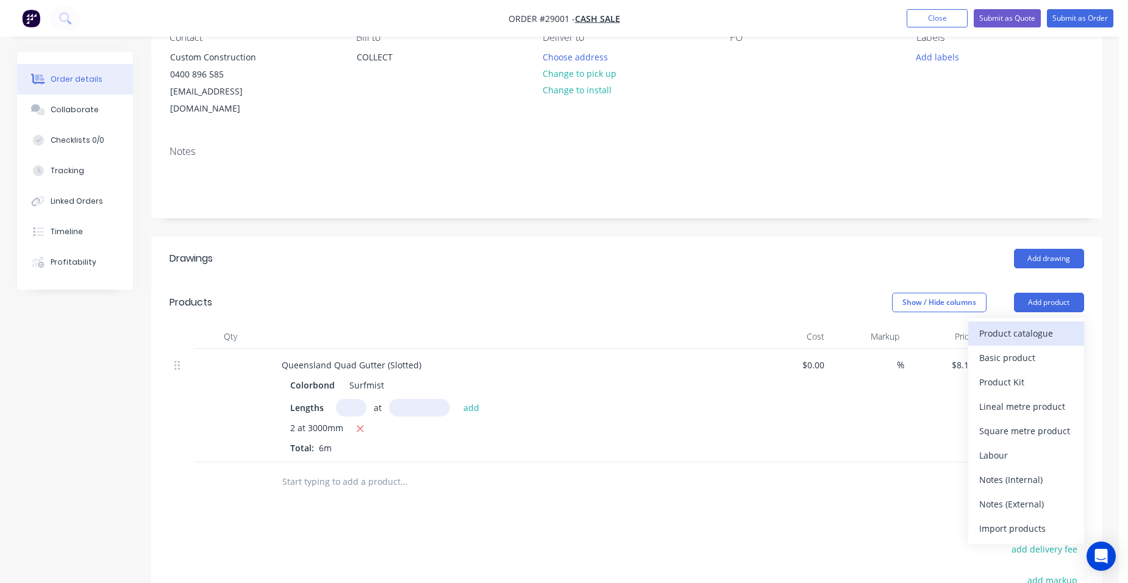
click at [1045, 324] on div "Product catalogue" at bounding box center [1026, 333] width 94 height 18
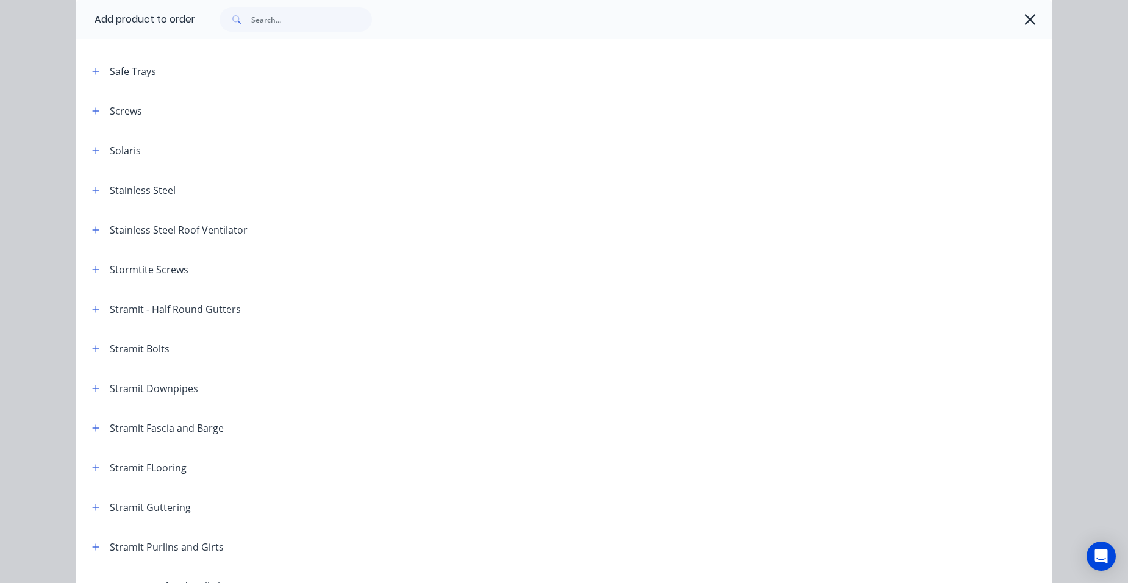
scroll to position [1829, 0]
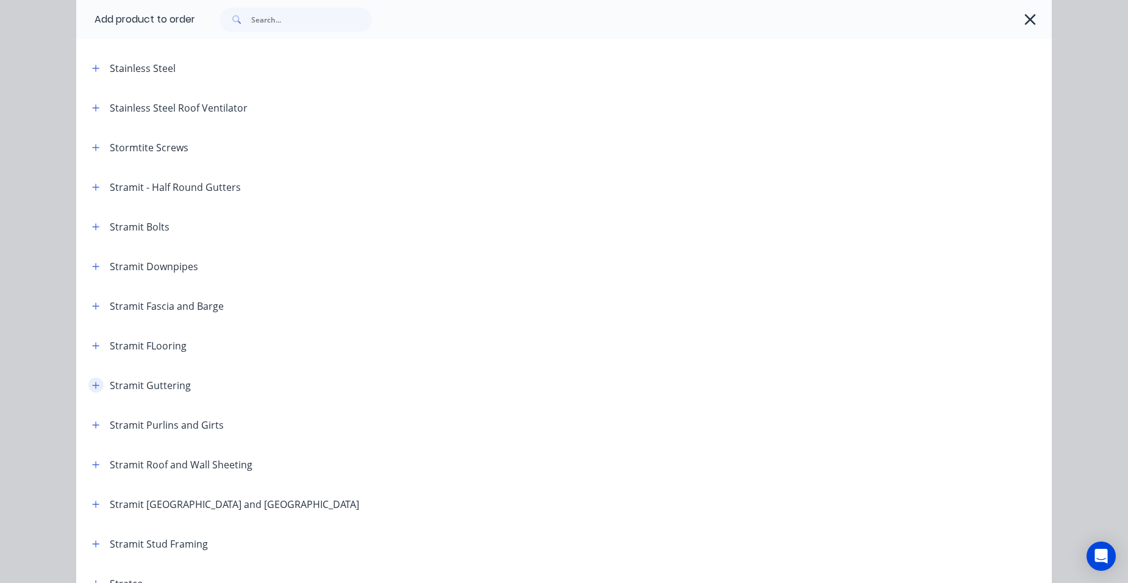
click at [97, 384] on button "button" at bounding box center [95, 384] width 15 height 15
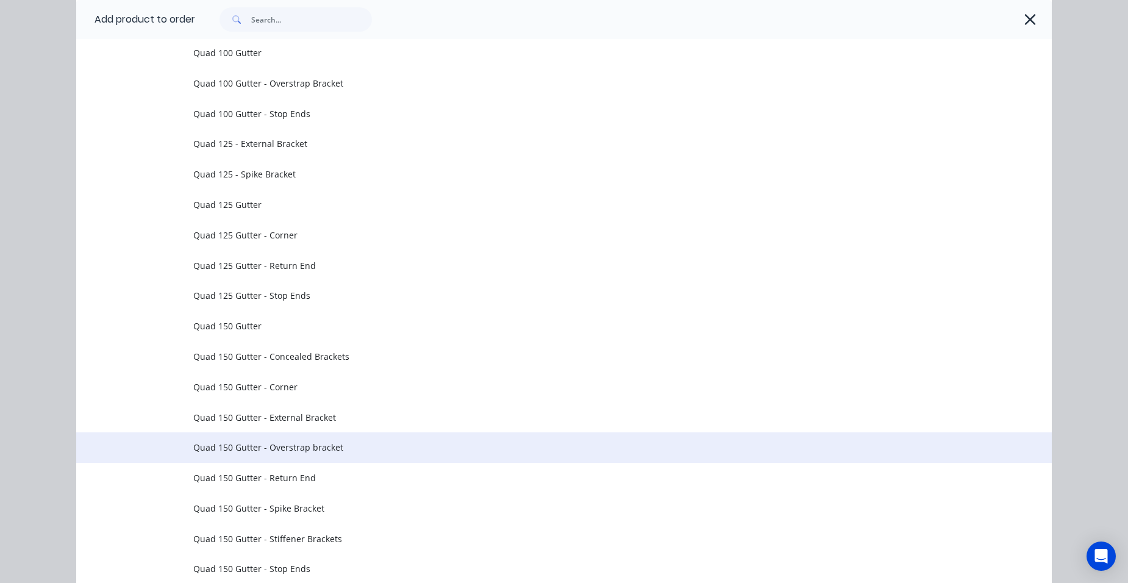
scroll to position [2988, 0]
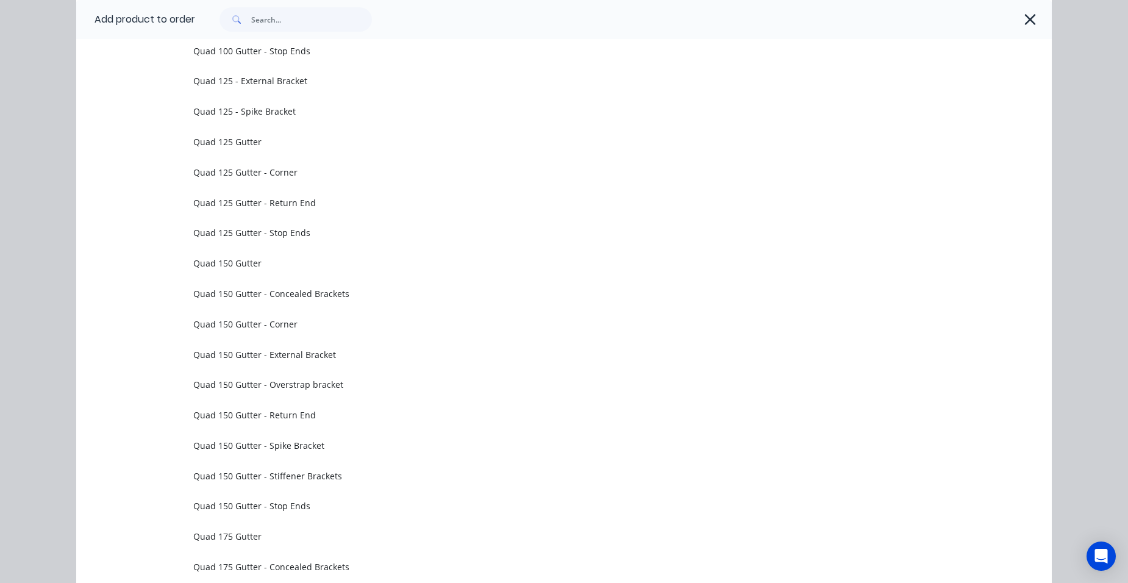
click at [1024, 13] on icon "button" at bounding box center [1030, 19] width 13 height 17
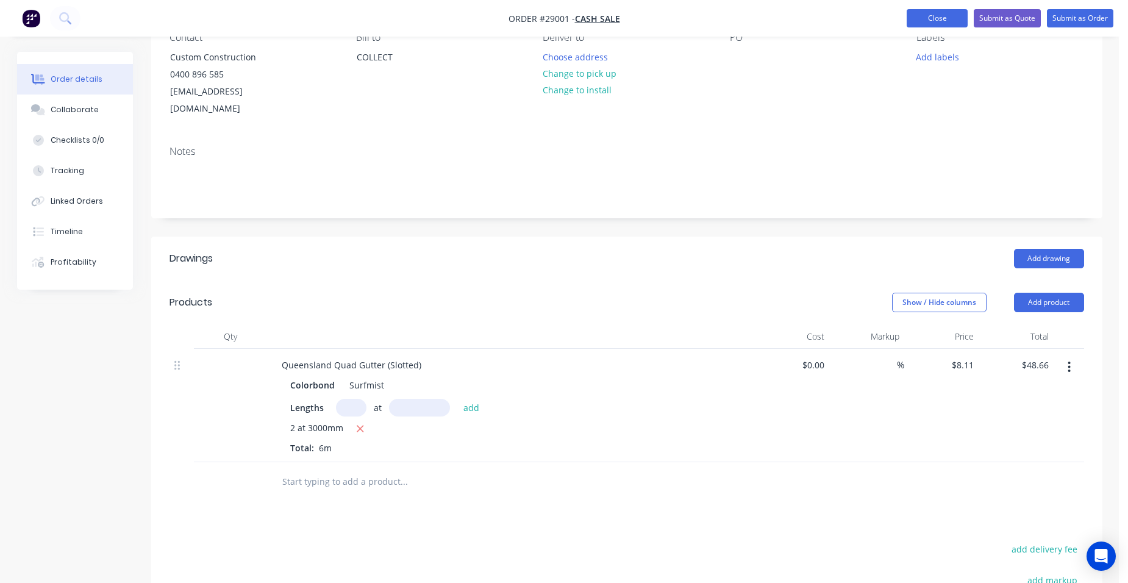
click at [936, 22] on button "Close" at bounding box center [937, 18] width 61 height 18
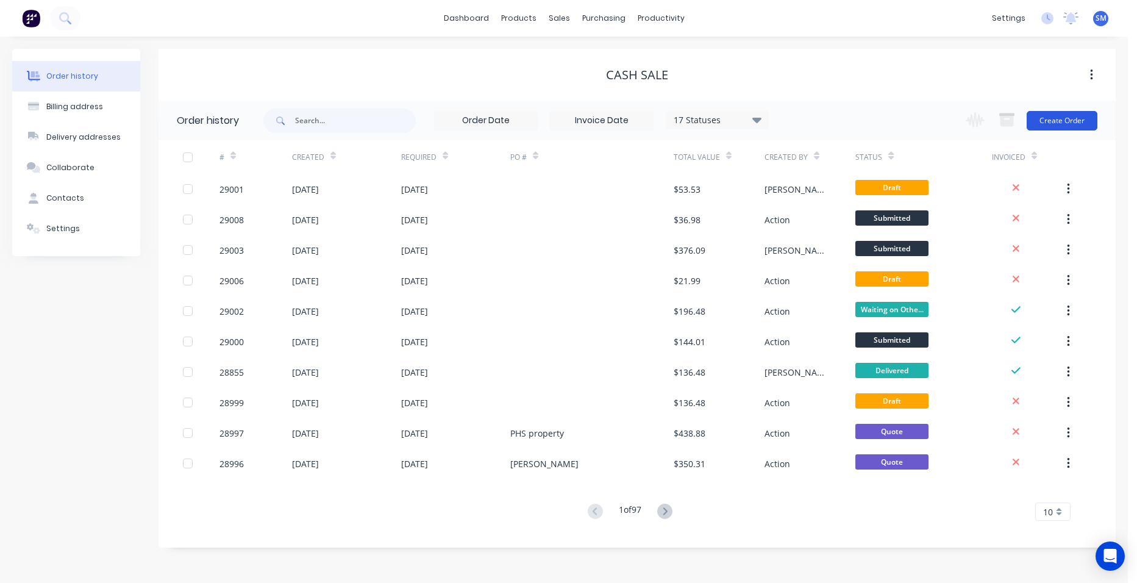
click at [1079, 118] on button "Create Order" at bounding box center [1062, 121] width 71 height 20
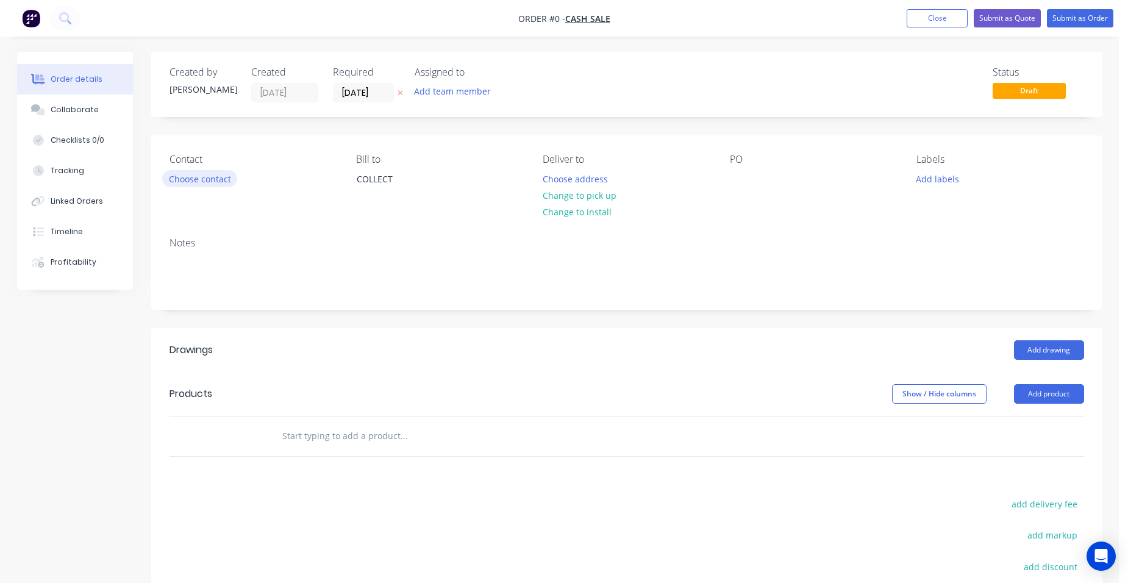
click at [229, 180] on button "Choose contact" at bounding box center [199, 178] width 75 height 16
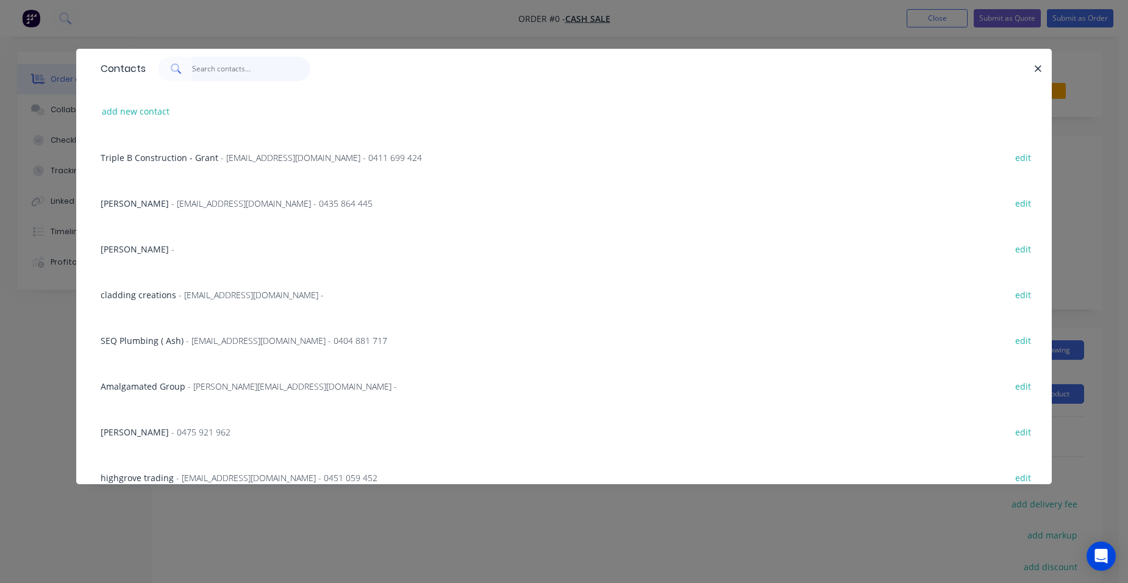
click at [213, 70] on input "text" at bounding box center [251, 69] width 119 height 24
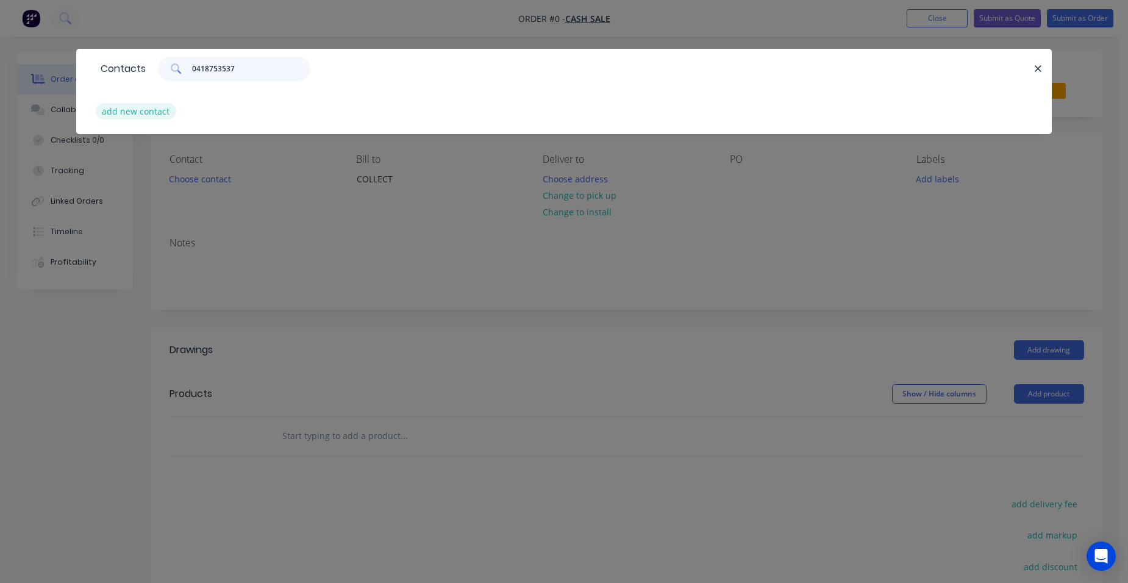
type input "0418753537"
click at [110, 108] on button "add new contact" at bounding box center [136, 111] width 80 height 16
select select "AU"
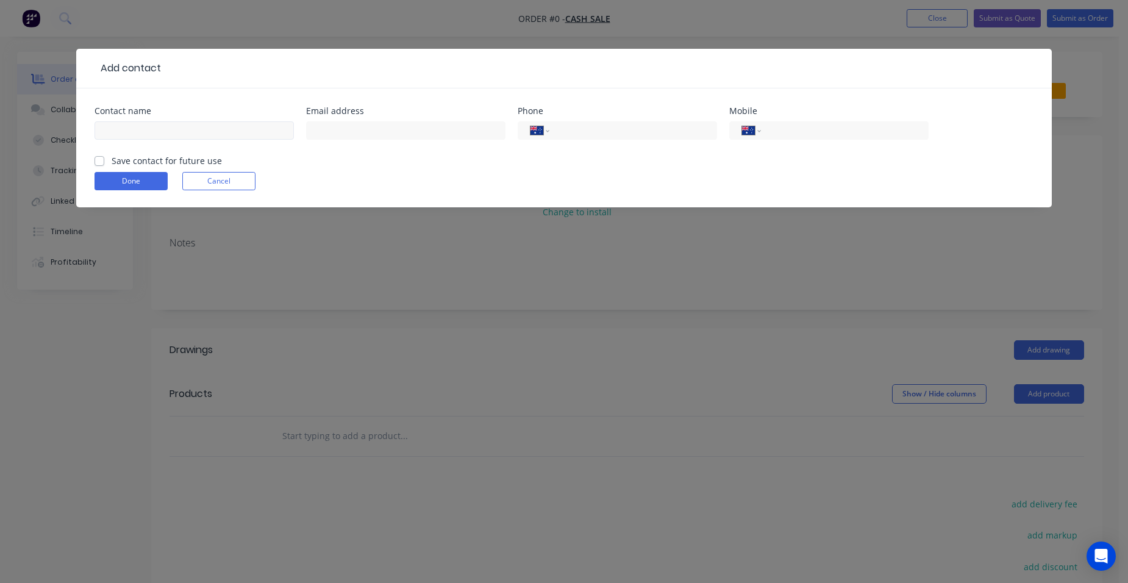
click at [130, 140] on div at bounding box center [194, 136] width 199 height 36
click at [133, 132] on input "text" at bounding box center [194, 130] width 199 height 18
type input "Errol Murfet"
type input "errol@murfet.com"
click at [805, 135] on input "tel" at bounding box center [842, 131] width 146 height 14
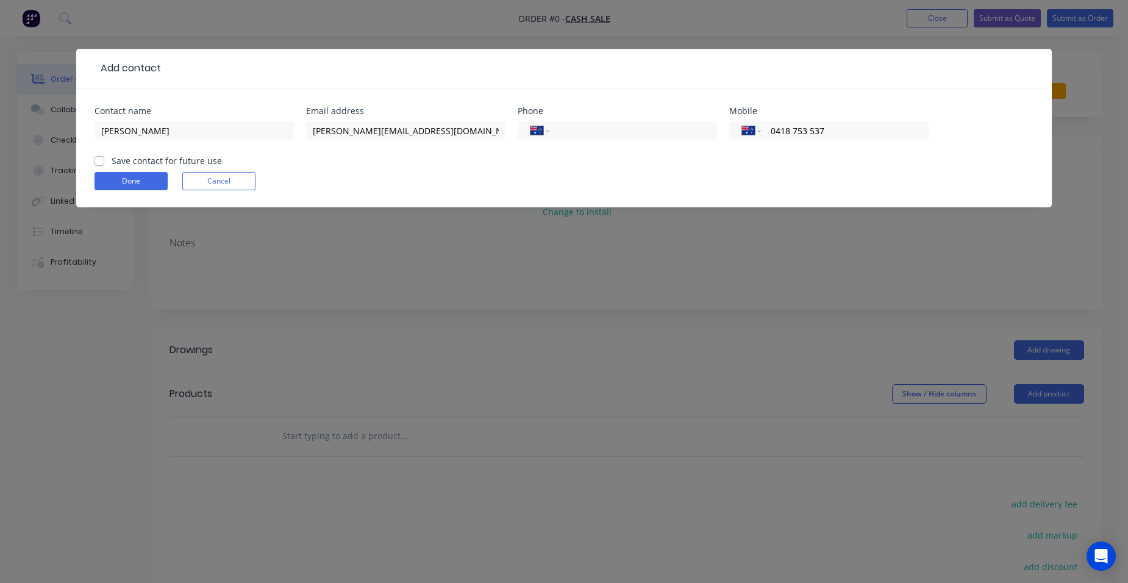
type input "0418 753 537"
click at [112, 159] on label "Save contact for future use" at bounding box center [167, 160] width 110 height 13
click at [99, 159] on input "Save contact for future use" at bounding box center [100, 160] width 10 height 12
checkbox input "true"
click at [116, 186] on button "Done" at bounding box center [131, 181] width 73 height 18
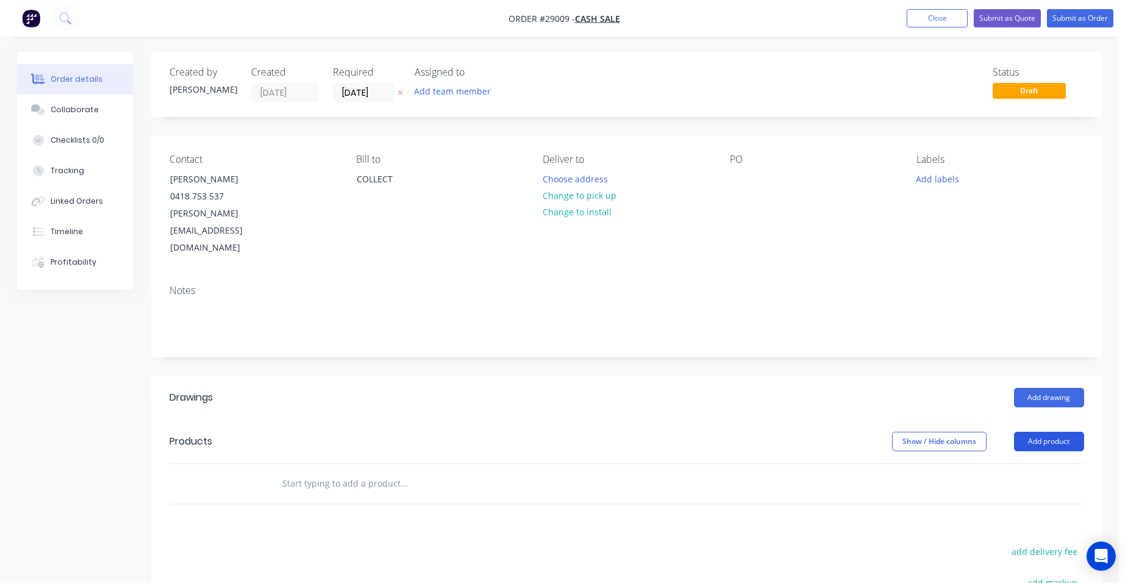
click at [1053, 432] on button "Add product" at bounding box center [1049, 442] width 70 height 20
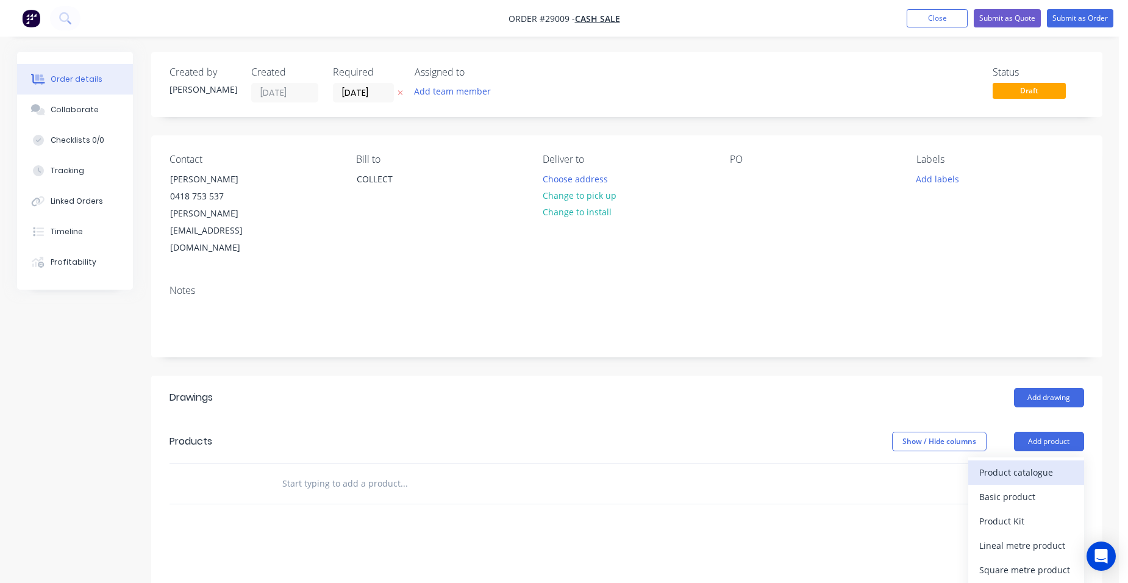
click at [1040, 463] on div "Product catalogue" at bounding box center [1026, 472] width 94 height 18
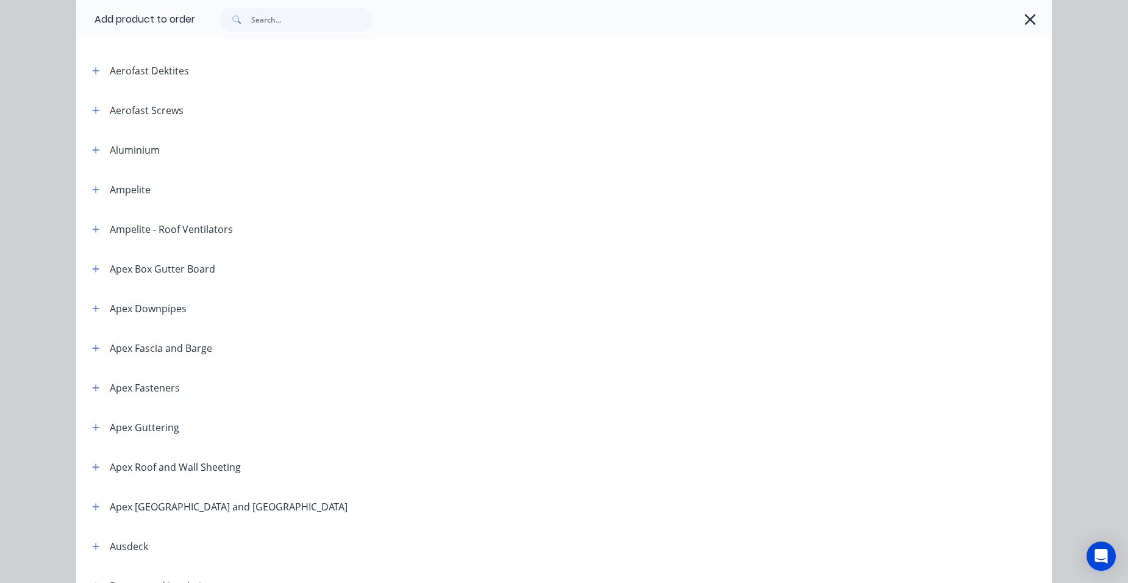
scroll to position [244, 0]
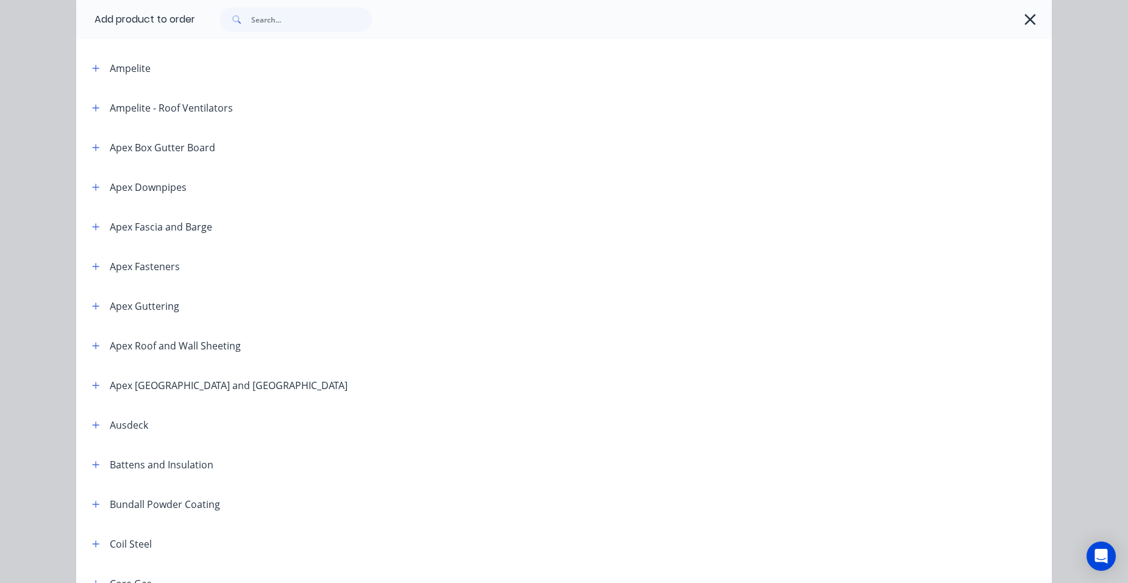
drag, startPoint x: 88, startPoint y: 64, endPoint x: 115, endPoint y: 82, distance: 32.0
click at [92, 65] on icon "button" at bounding box center [95, 68] width 7 height 9
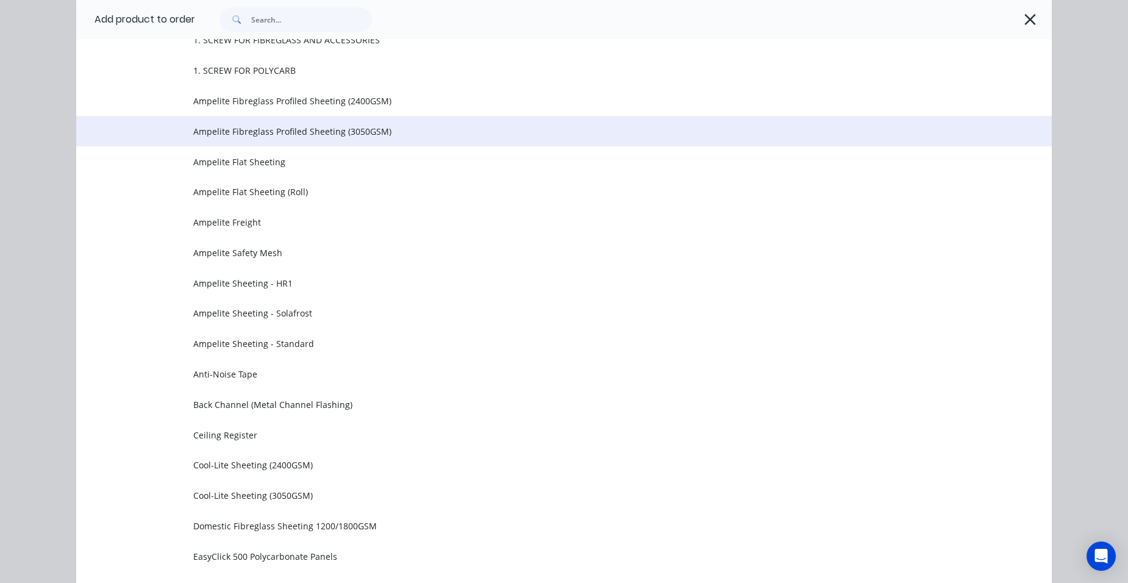
scroll to position [366, 0]
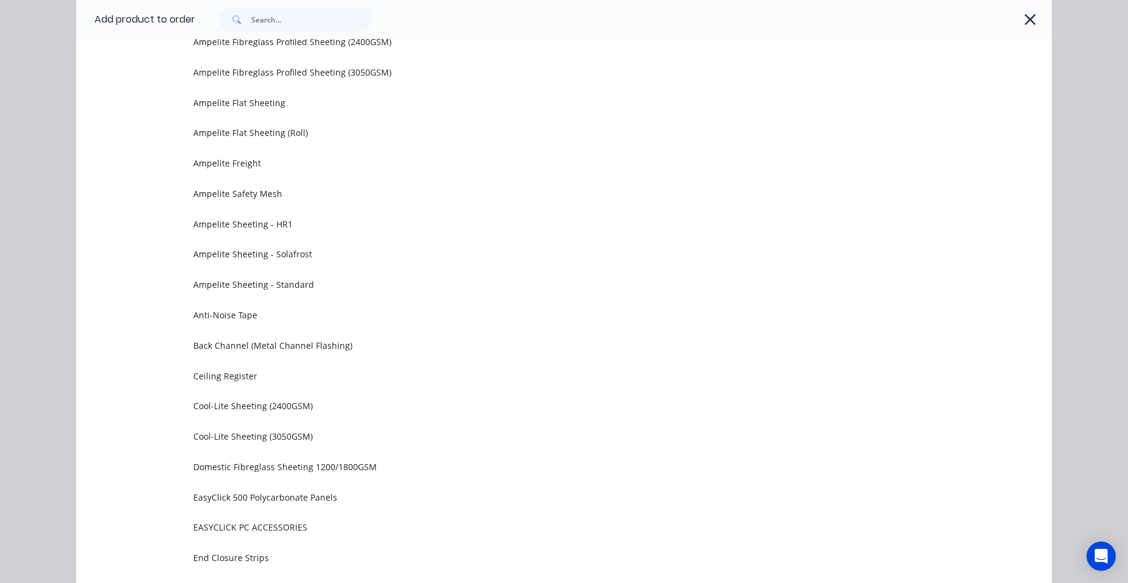
click at [295, 277] on td "Ampelite Sheeting - Standard" at bounding box center [622, 284] width 858 height 30
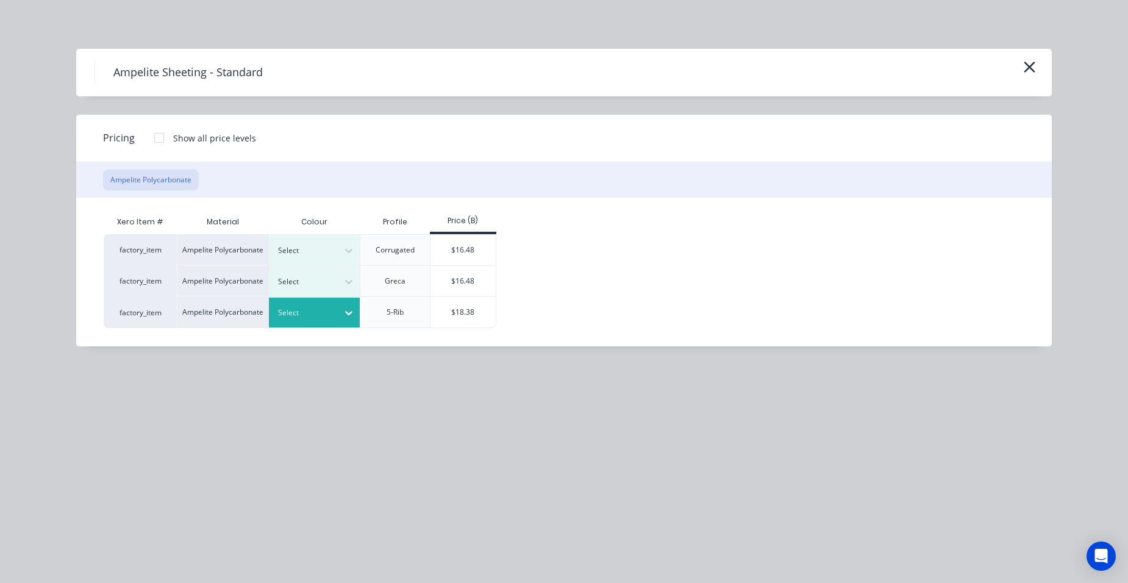
click at [303, 309] on div at bounding box center [305, 312] width 55 height 13
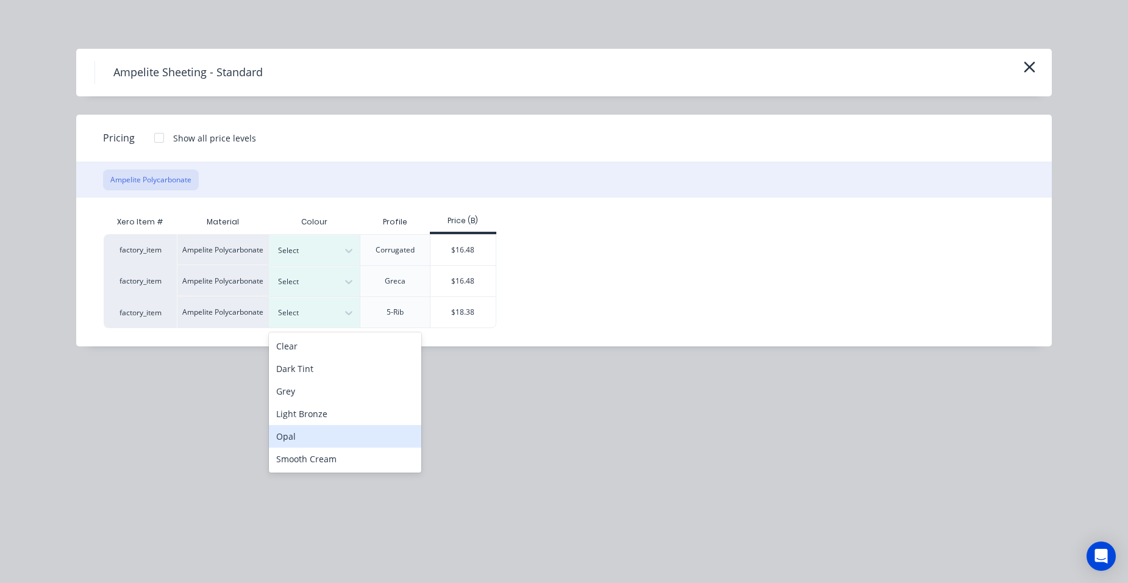
click at [310, 438] on div "Opal" at bounding box center [345, 436] width 152 height 23
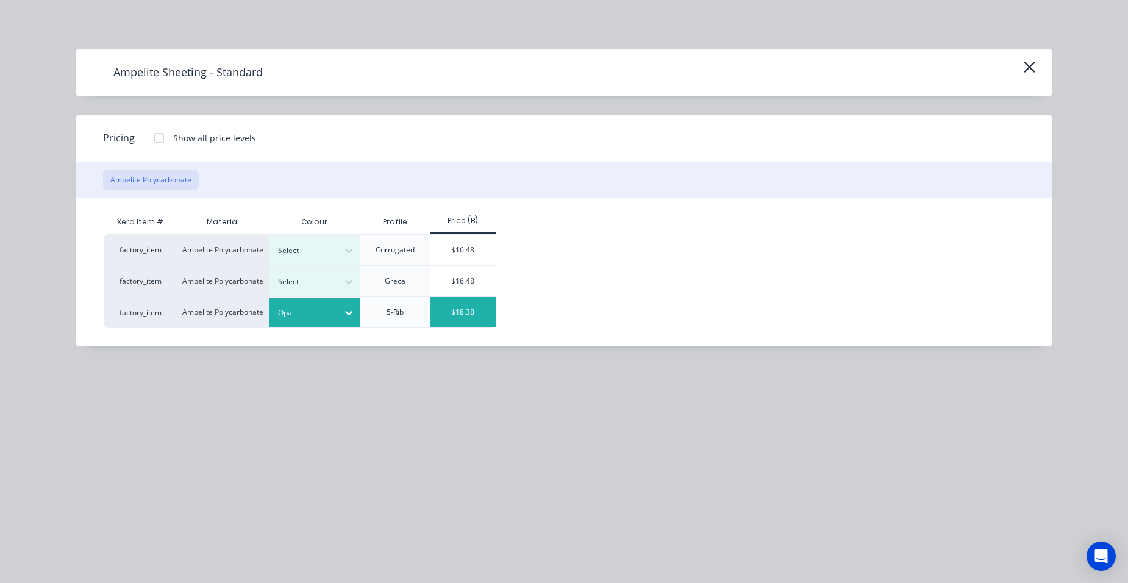
click at [454, 316] on div "$18.38" at bounding box center [462, 312] width 65 height 30
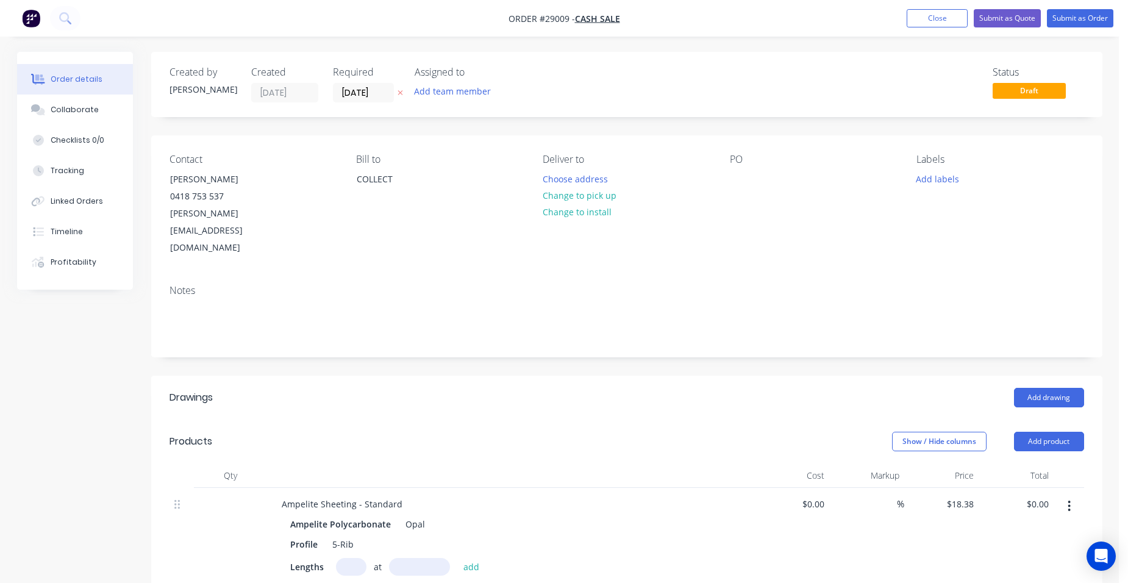
click at [351, 558] on input "text" at bounding box center [351, 567] width 30 height 18
type input "5"
type input "8100"
click at [457, 558] on button "add" at bounding box center [471, 566] width 29 height 16
type input "$744.39"
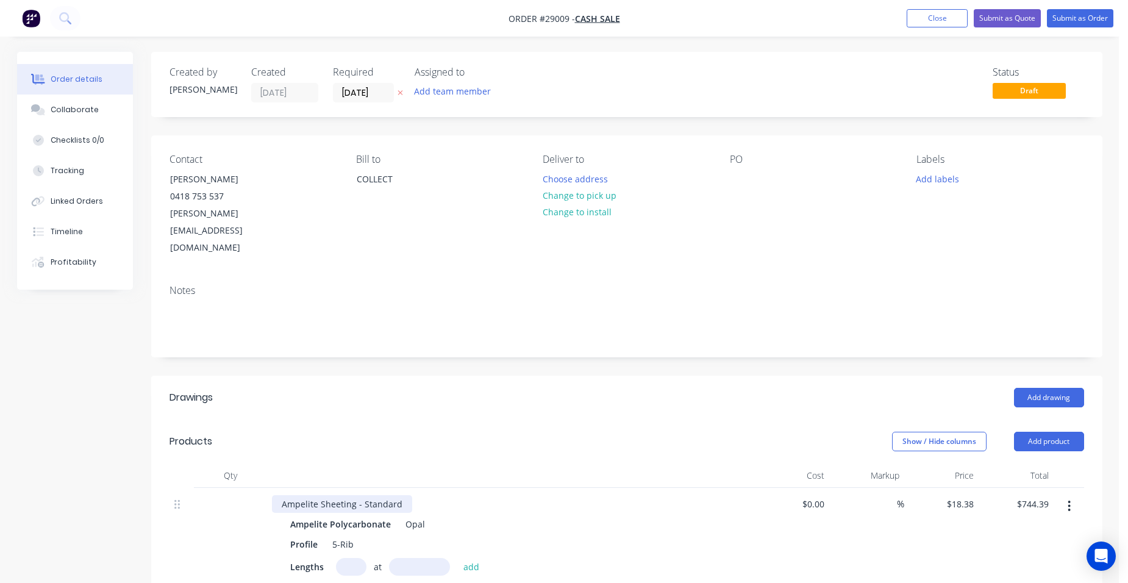
drag, startPoint x: 406, startPoint y: 470, endPoint x: 439, endPoint y: 473, distance: 33.1
click at [413, 495] on div "Ampelite Sheeting - Standard" at bounding box center [511, 504] width 478 height 18
click at [610, 388] on div "Add drawing" at bounding box center [723, 398] width 720 height 20
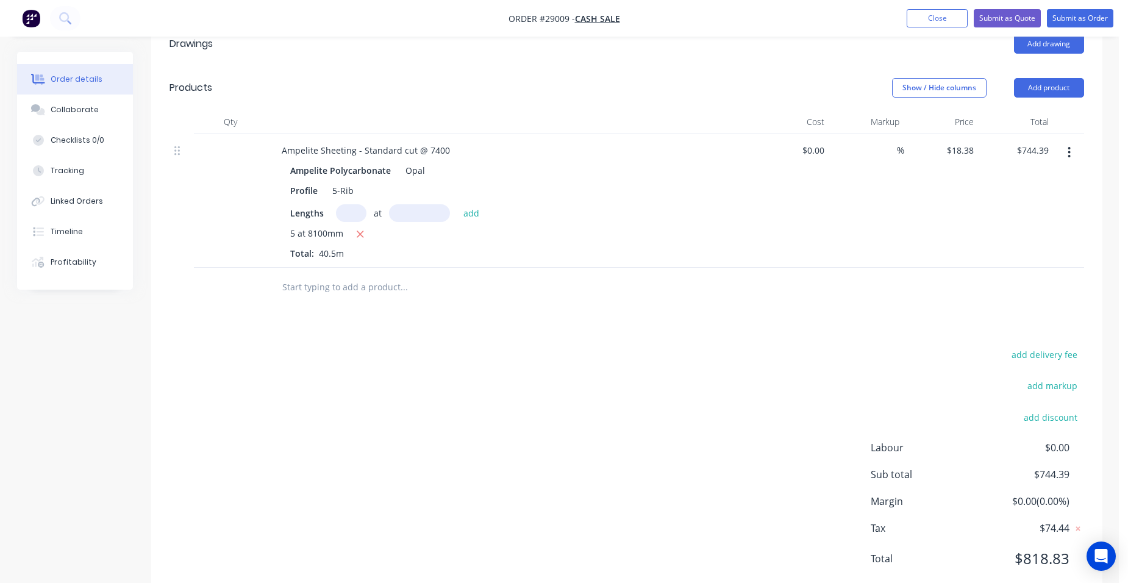
scroll to position [355, 0]
click at [1025, 20] on button "Submit as Quote" at bounding box center [1007, 18] width 67 height 18
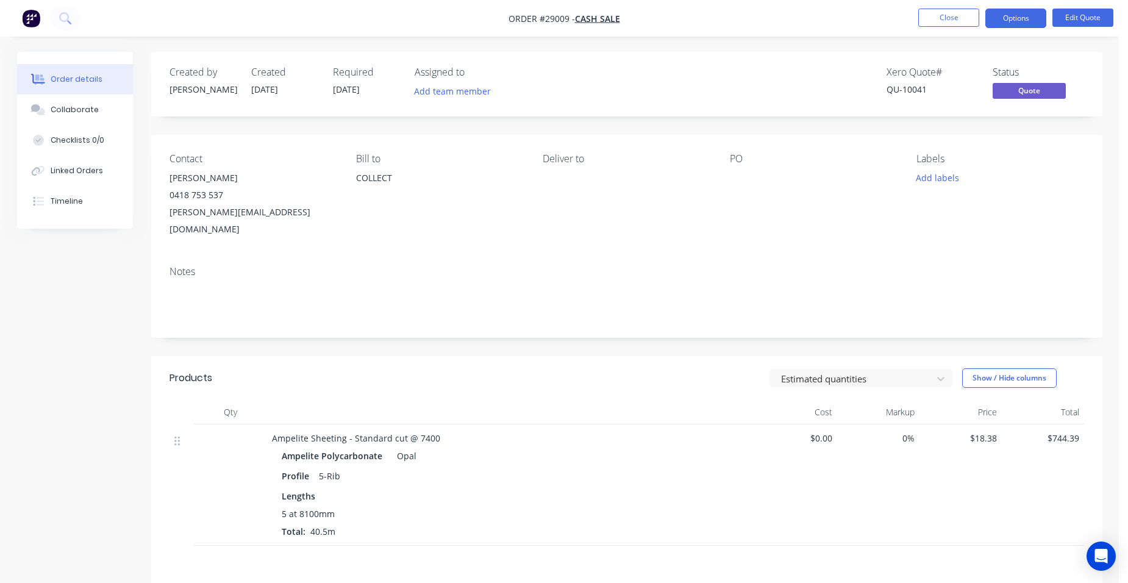
click at [1024, 21] on button "Options" at bounding box center [1015, 19] width 61 height 20
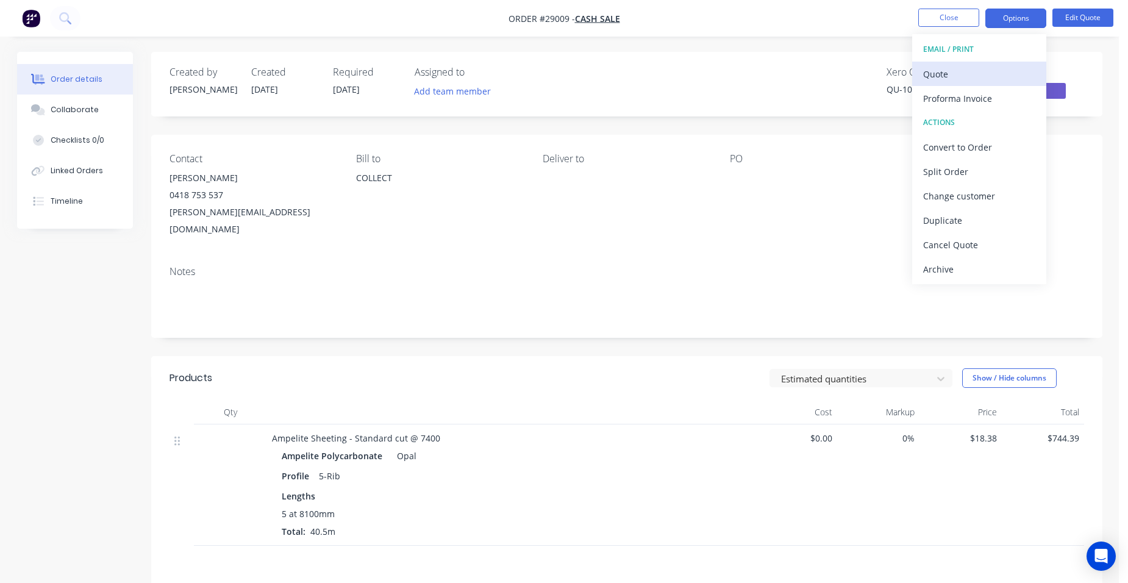
click at [969, 62] on button "Quote" at bounding box center [979, 74] width 134 height 24
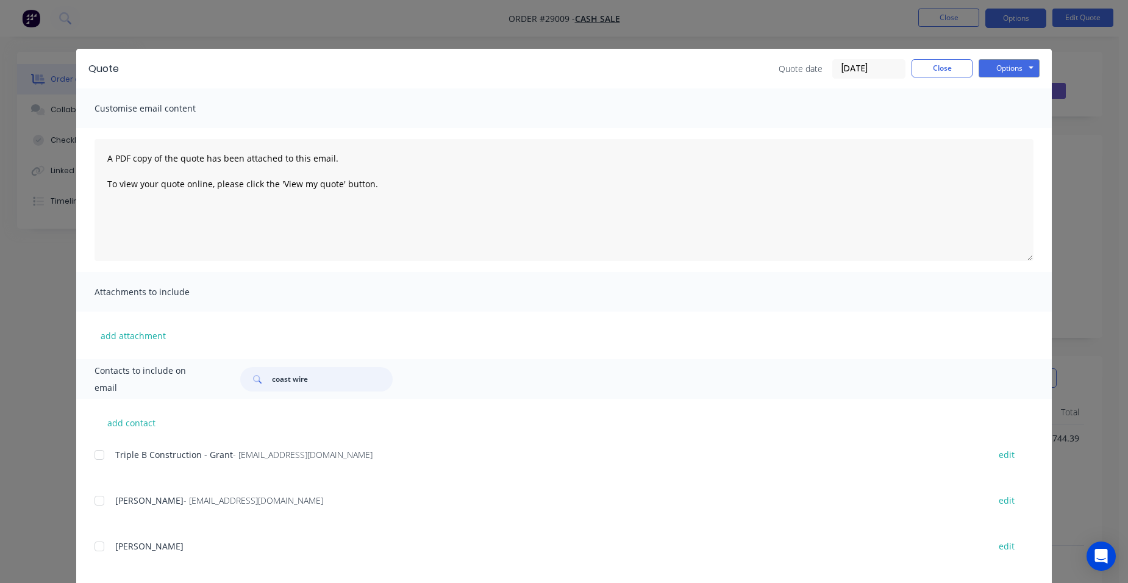
drag, startPoint x: 328, startPoint y: 379, endPoint x: 164, endPoint y: 349, distance: 166.6
click at [197, 367] on div "Contacts to include on email coast wire" at bounding box center [564, 379] width 976 height 40
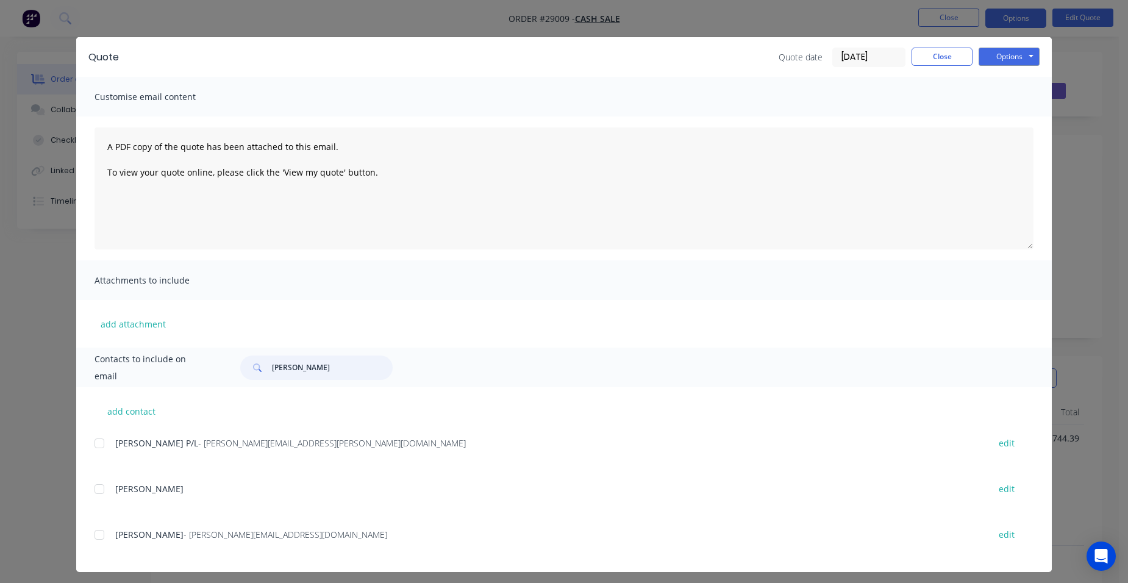
scroll to position [18, 0]
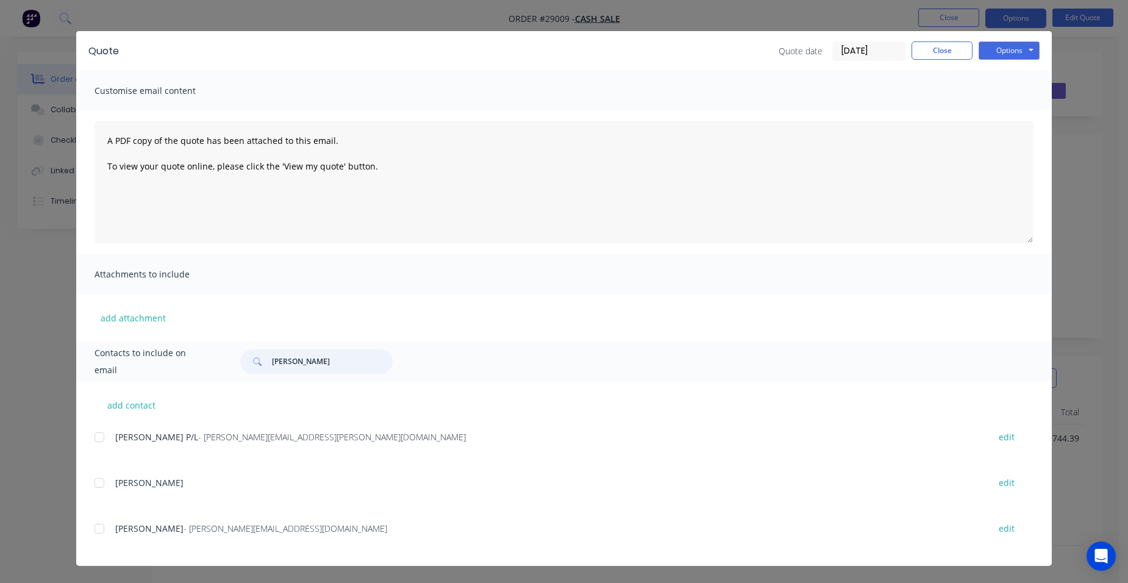
click at [97, 521] on div at bounding box center [99, 528] width 24 height 24
type input "errol"
click at [1010, 49] on button "Options" at bounding box center [1009, 50] width 61 height 18
click at [993, 110] on button "Email" at bounding box center [1018, 112] width 78 height 20
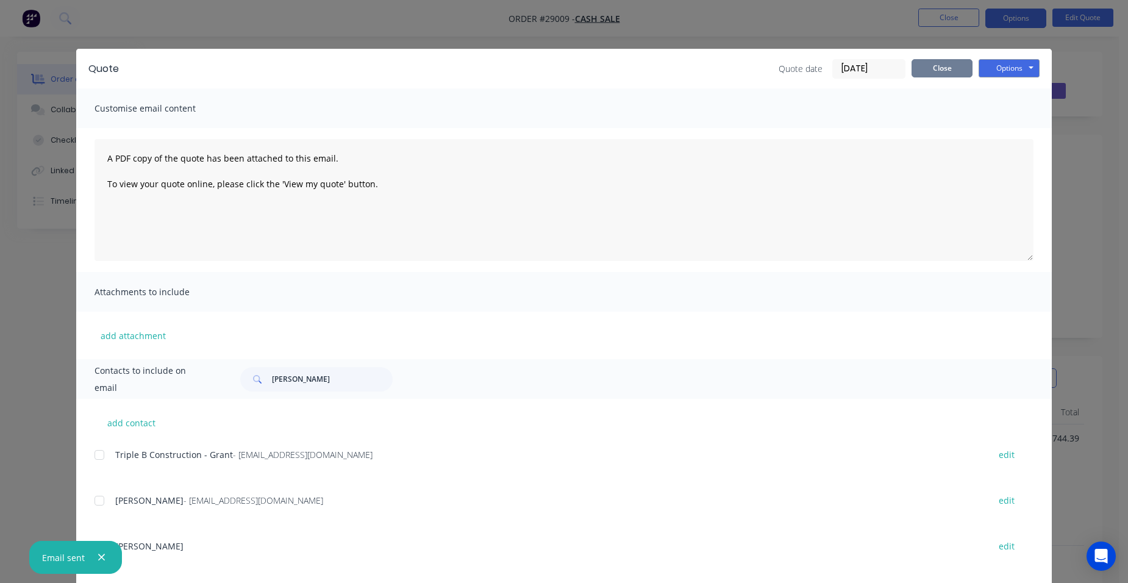
click at [947, 66] on button "Close" at bounding box center [942, 68] width 61 height 18
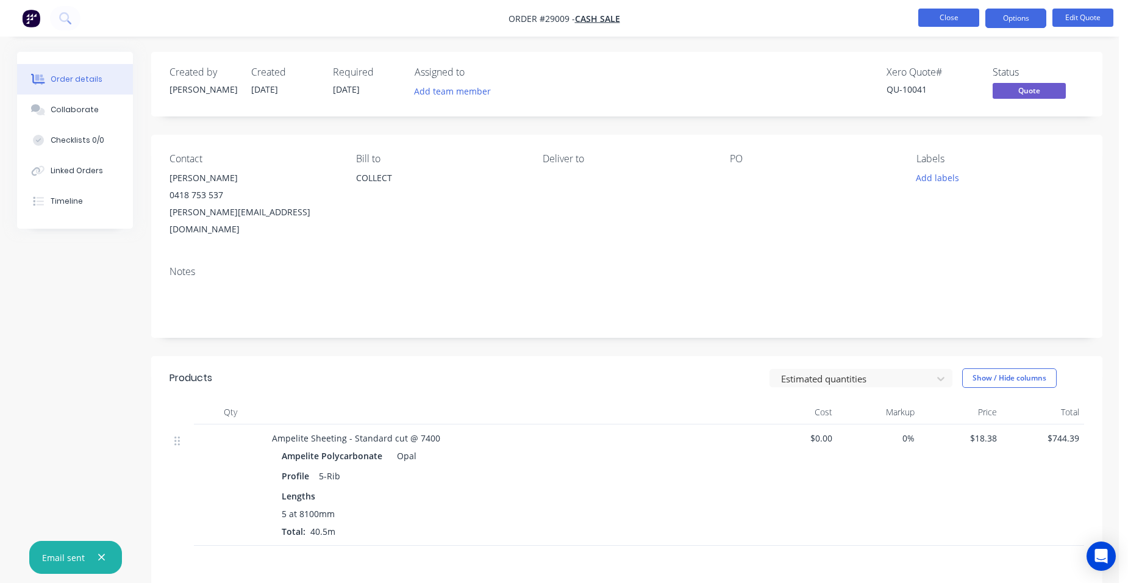
click at [943, 13] on button "Close" at bounding box center [948, 18] width 61 height 18
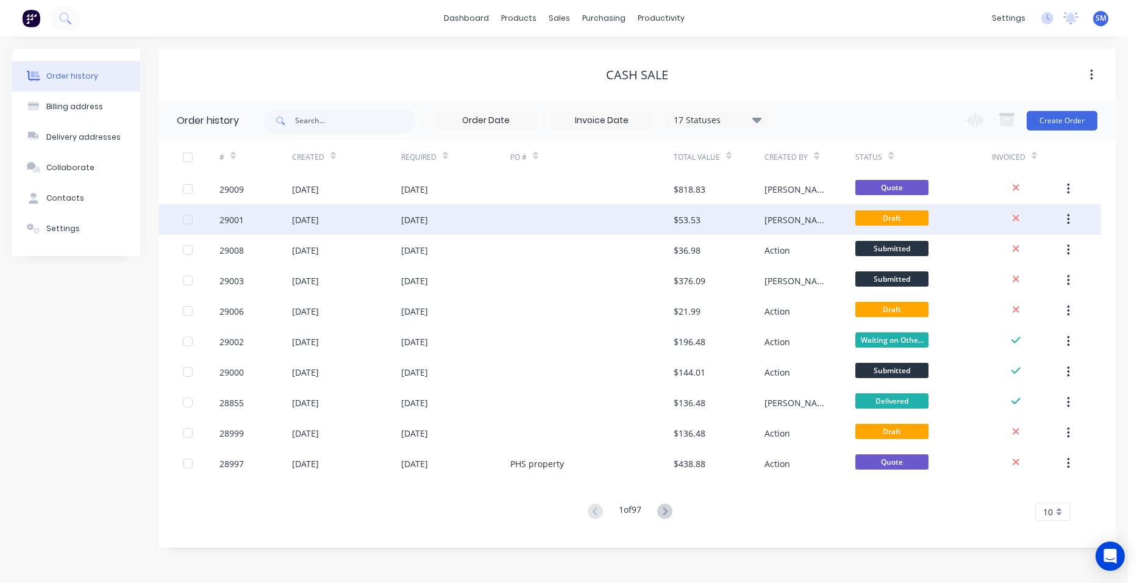
click at [552, 214] on div at bounding box center [591, 219] width 163 height 30
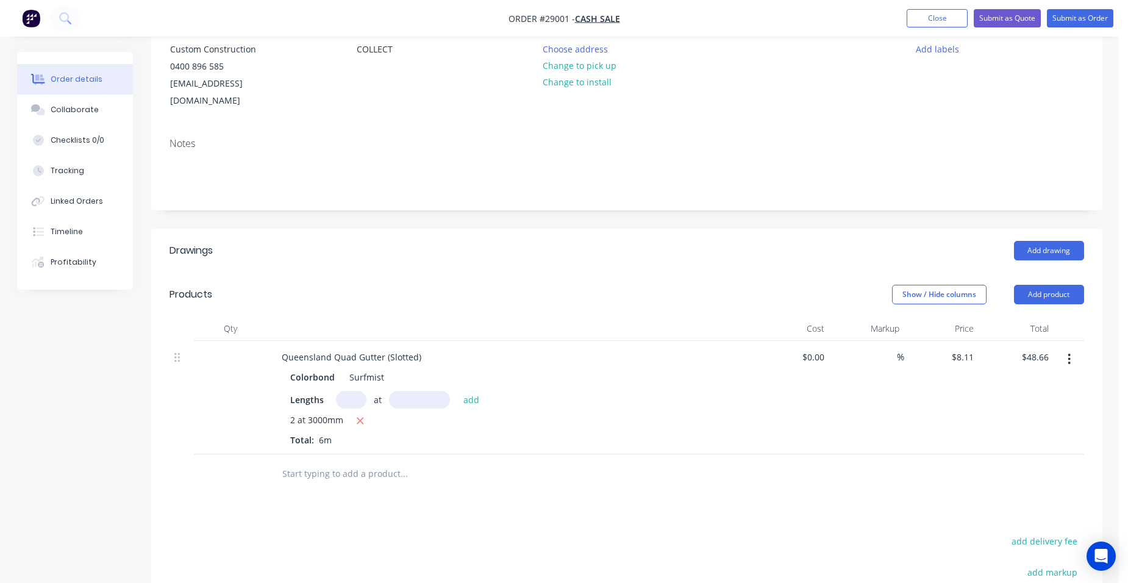
scroll to position [244, 0]
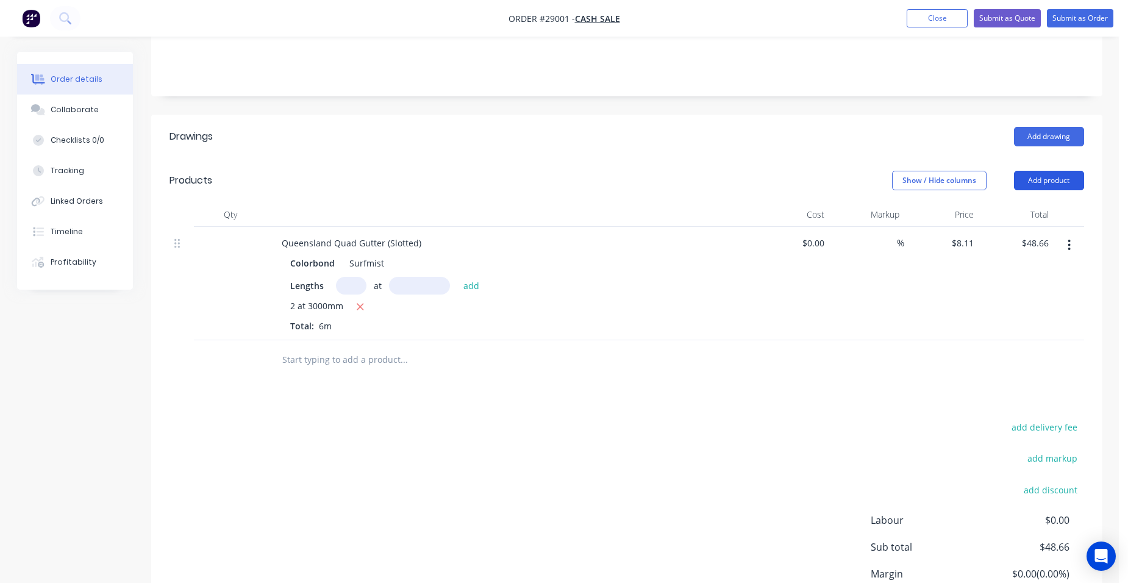
click at [1037, 171] on button "Add product" at bounding box center [1049, 181] width 70 height 20
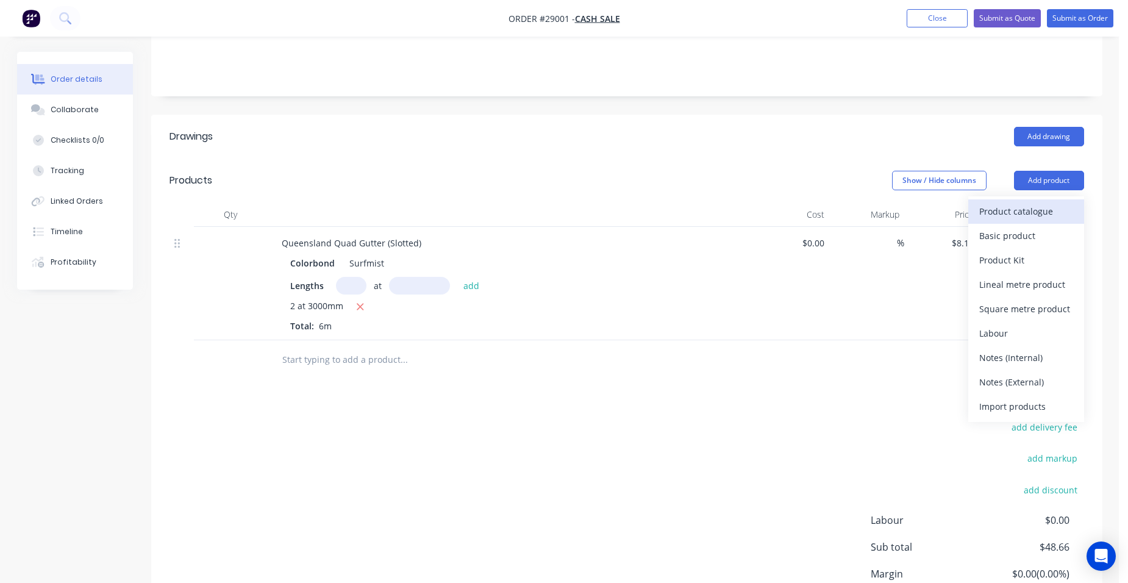
click at [1023, 202] on div "Product catalogue" at bounding box center [1026, 211] width 94 height 18
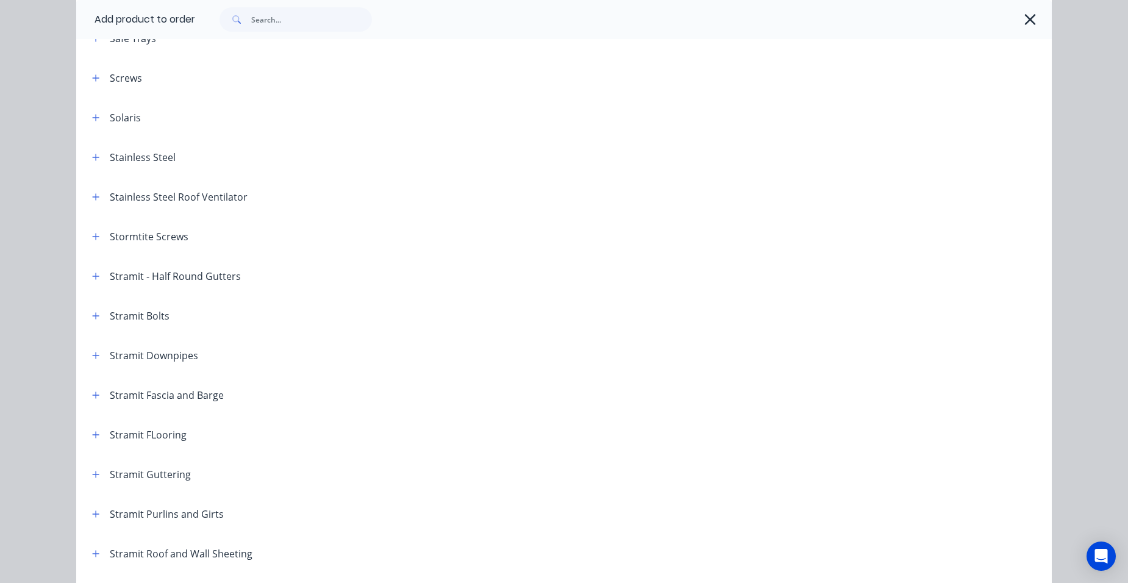
scroll to position [1829, 0]
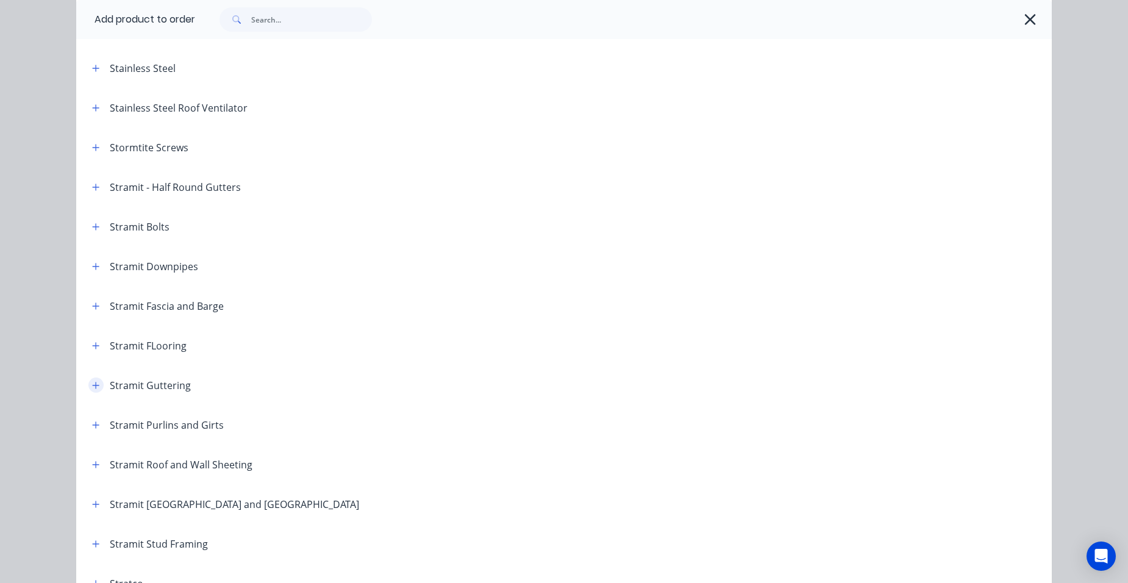
click at [92, 381] on icon "button" at bounding box center [95, 385] width 7 height 9
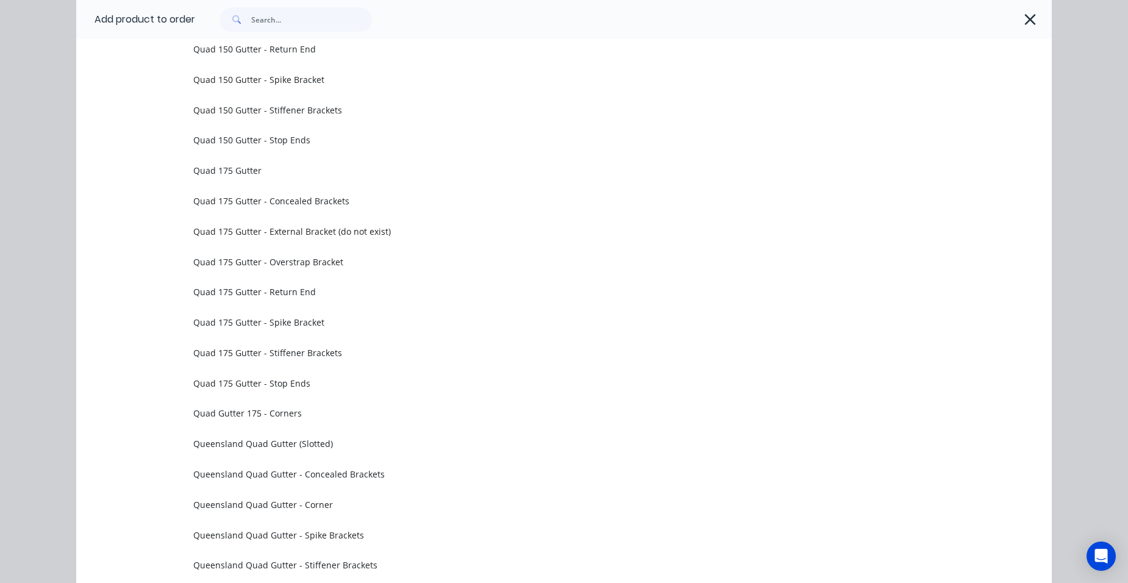
scroll to position [3597, 0]
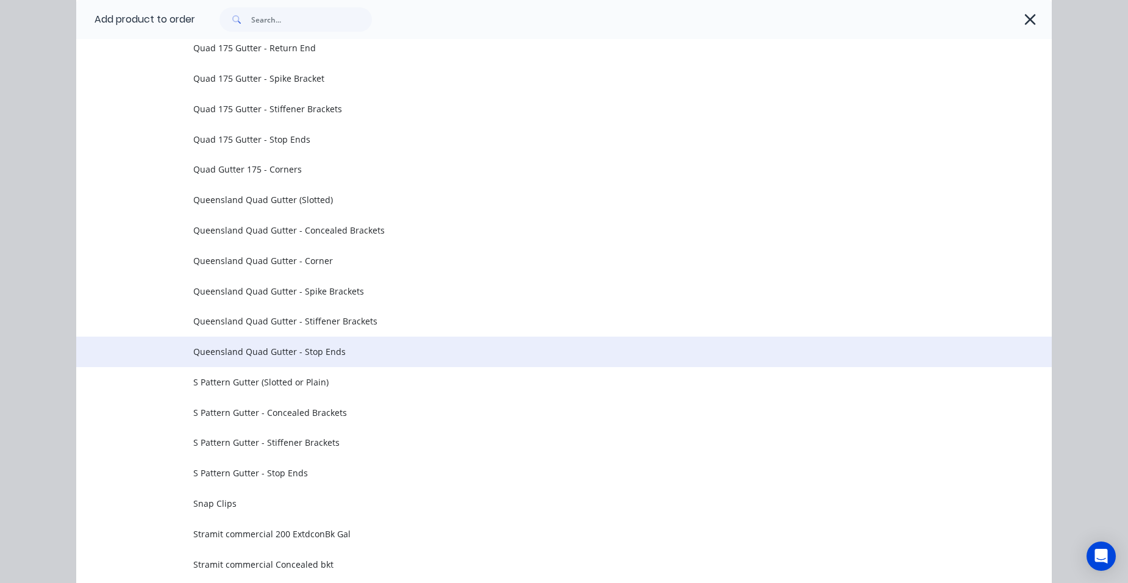
click at [344, 351] on span "Queensland Quad Gutter - Stop Ends" at bounding box center [536, 351] width 687 height 13
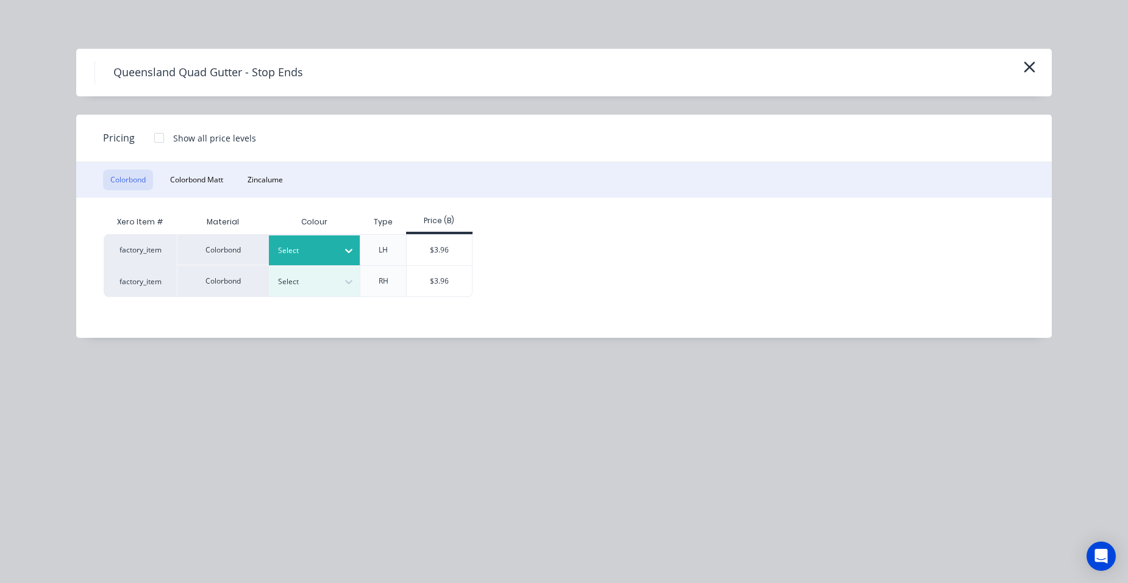
click at [302, 254] on div at bounding box center [305, 250] width 55 height 13
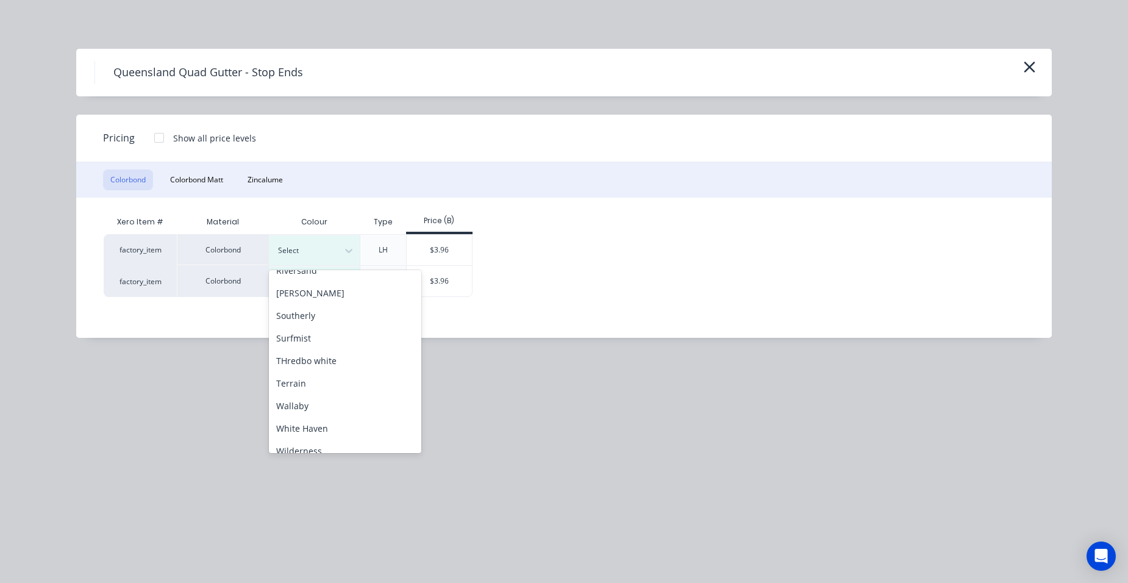
scroll to position [488, 0]
click at [299, 341] on div "Surfmist" at bounding box center [345, 337] width 152 height 23
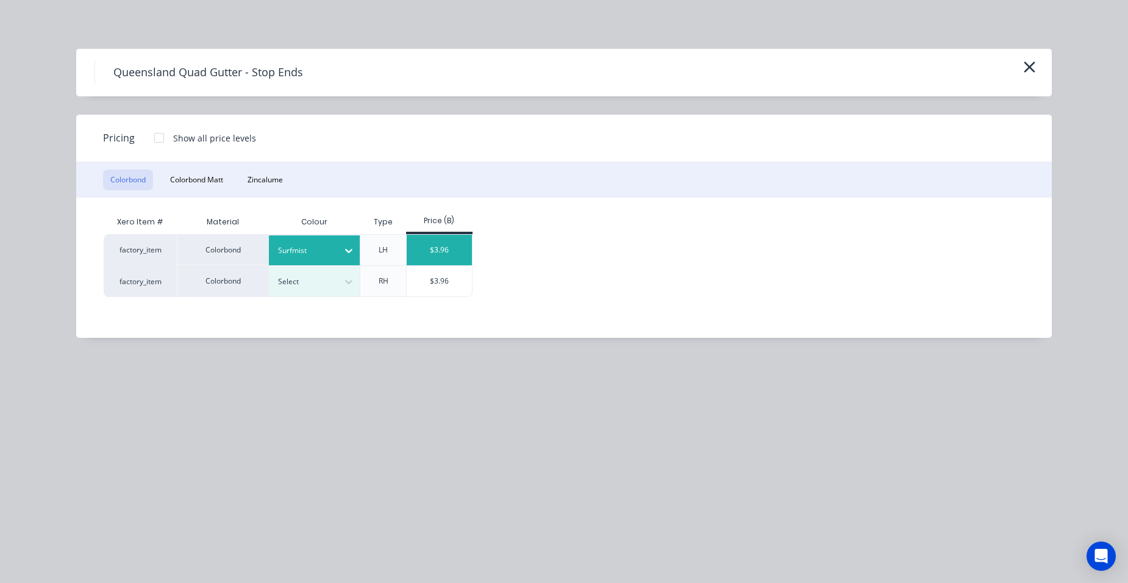
click at [447, 263] on div "$3.96" at bounding box center [439, 250] width 65 height 30
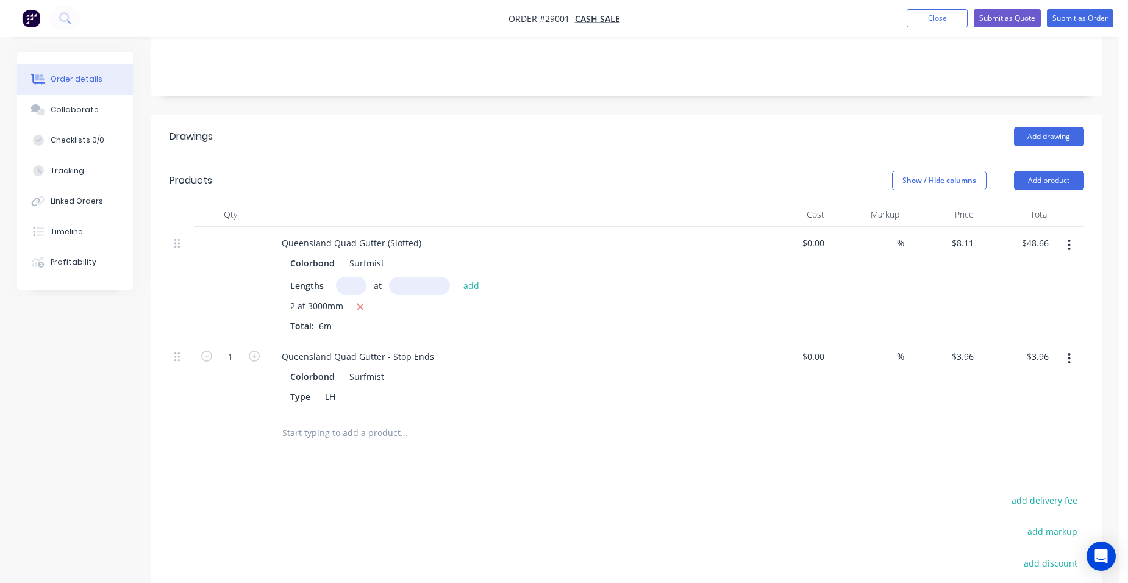
click at [1063, 348] on button "button" at bounding box center [1069, 359] width 29 height 22
click at [1008, 406] on div "Duplicate" at bounding box center [1026, 415] width 94 height 18
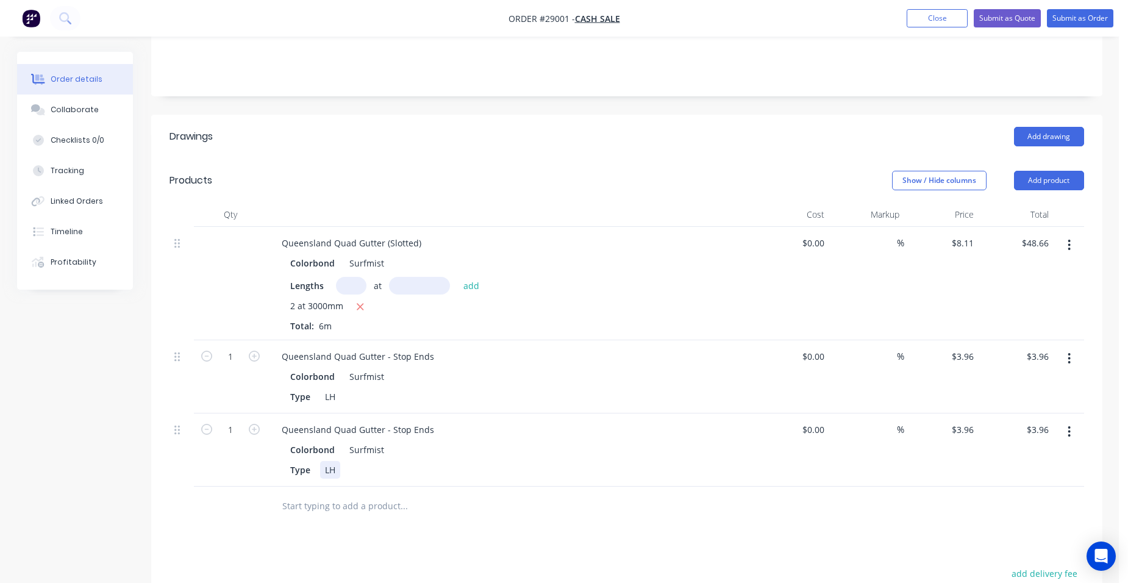
click at [331, 461] on div "LH" at bounding box center [330, 470] width 20 height 18
click at [1059, 171] on button "Add product" at bounding box center [1049, 181] width 70 height 20
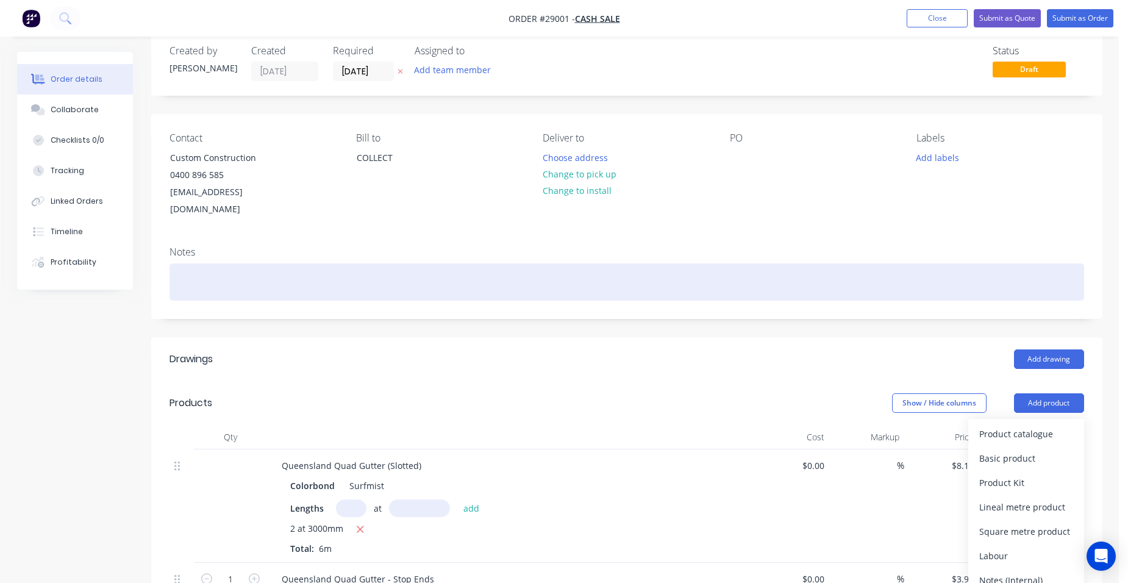
scroll to position [0, 0]
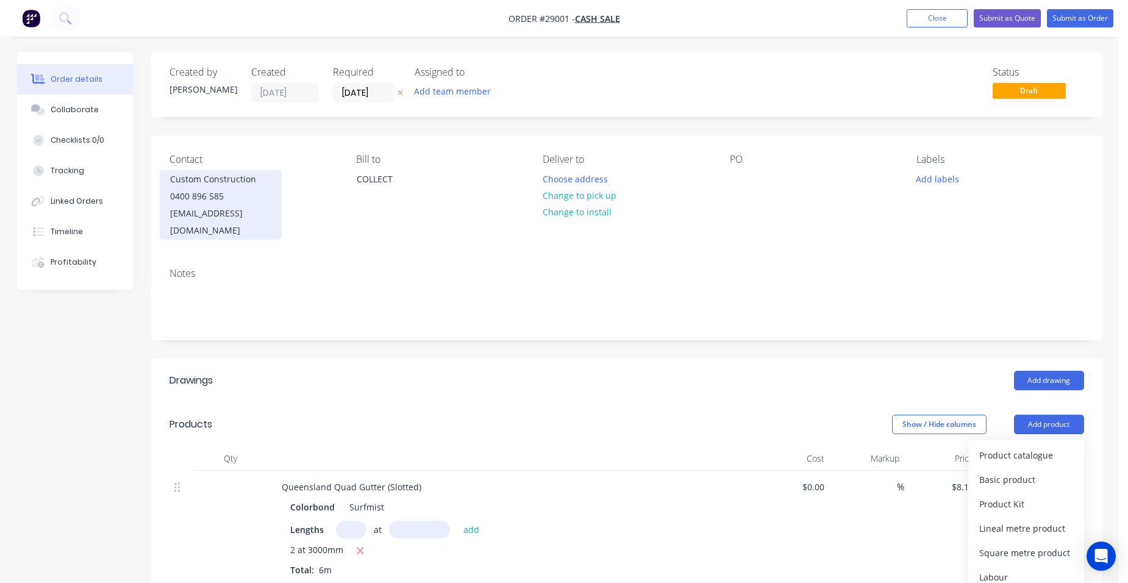
click at [185, 183] on div "Custom Construction" at bounding box center [220, 179] width 101 height 17
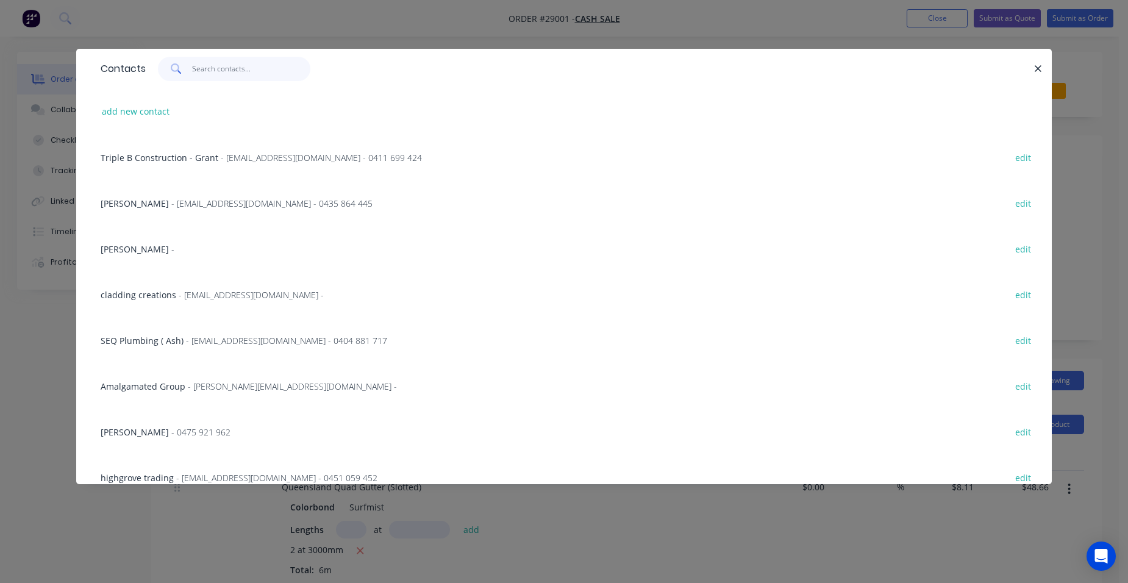
click at [237, 66] on input "text" at bounding box center [251, 69] width 119 height 24
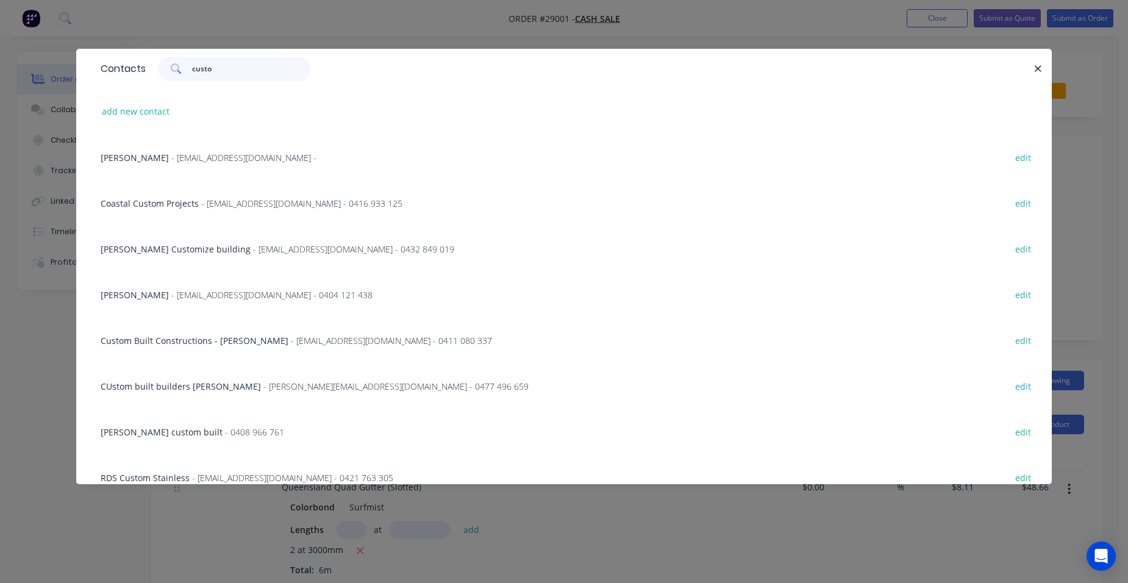
type input "custom"
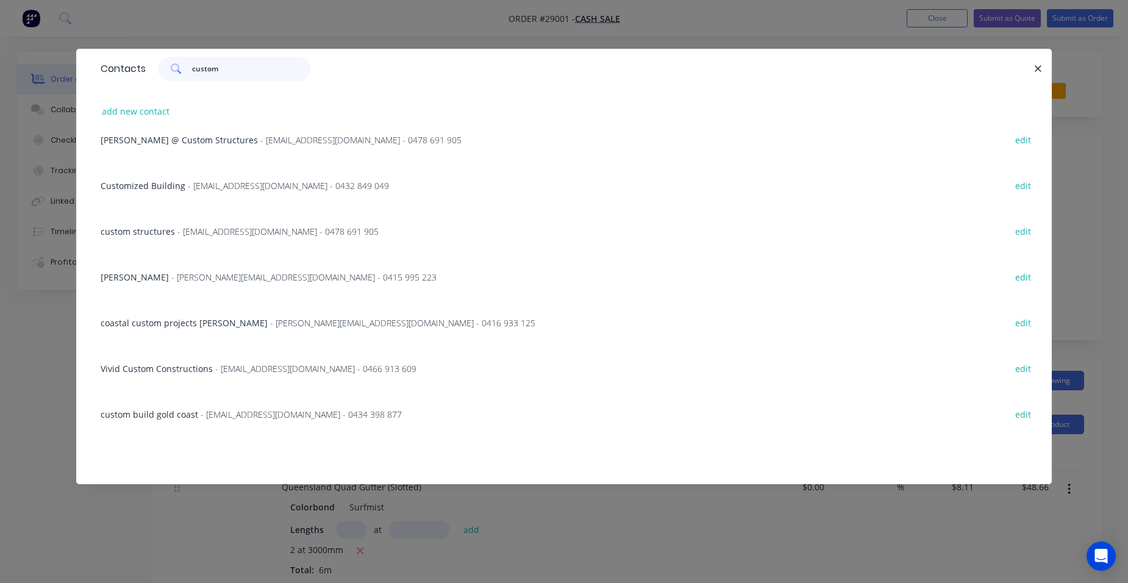
scroll to position [473, 0]
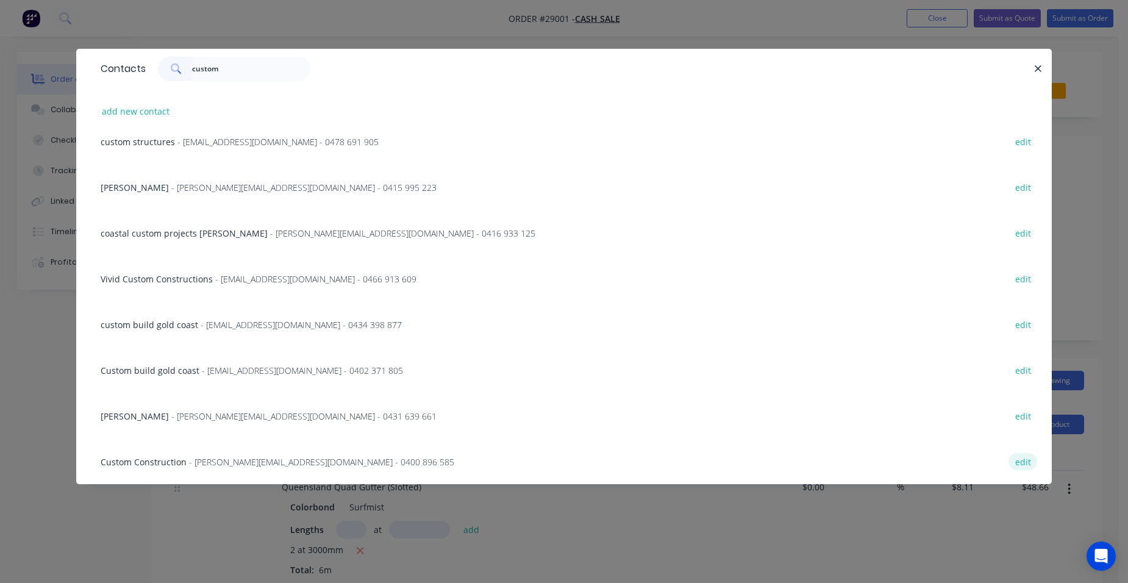
click at [1020, 459] on button "edit" at bounding box center [1022, 461] width 29 height 16
select select "AU"
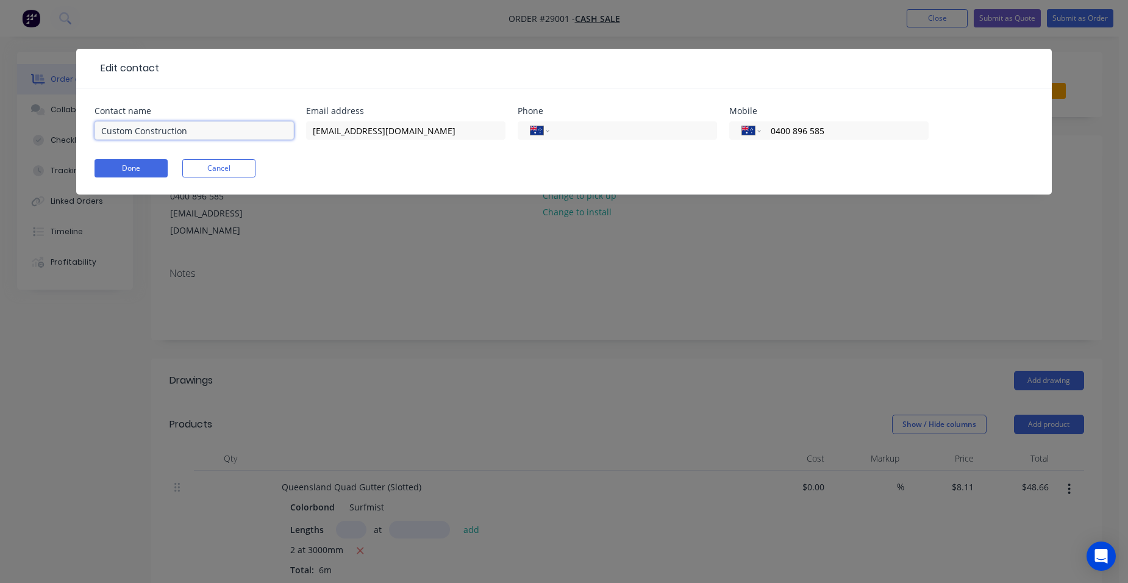
click at [106, 126] on input "Custom Construction" at bounding box center [194, 130] width 199 height 18
type input "Kustom Construction"
click at [360, 132] on input "cameron@customconstruction.com.au" at bounding box center [405, 130] width 199 height 18
type input "cameron@kustomconstruction.com.au"
click at [112, 171] on button "Done" at bounding box center [131, 168] width 73 height 18
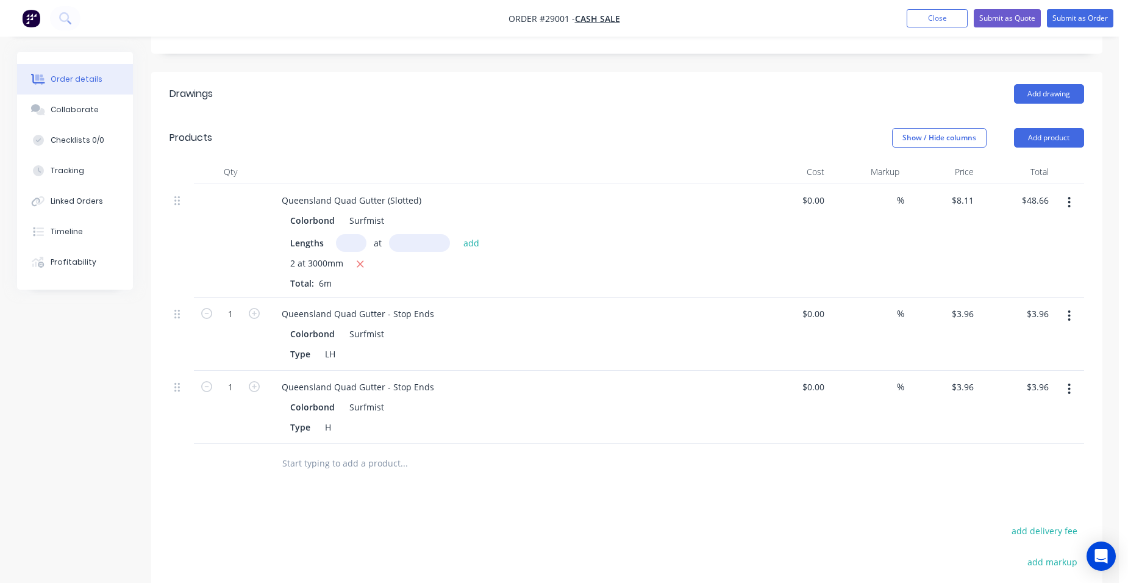
scroll to position [305, 0]
click at [1048, 127] on button "Add product" at bounding box center [1049, 137] width 70 height 20
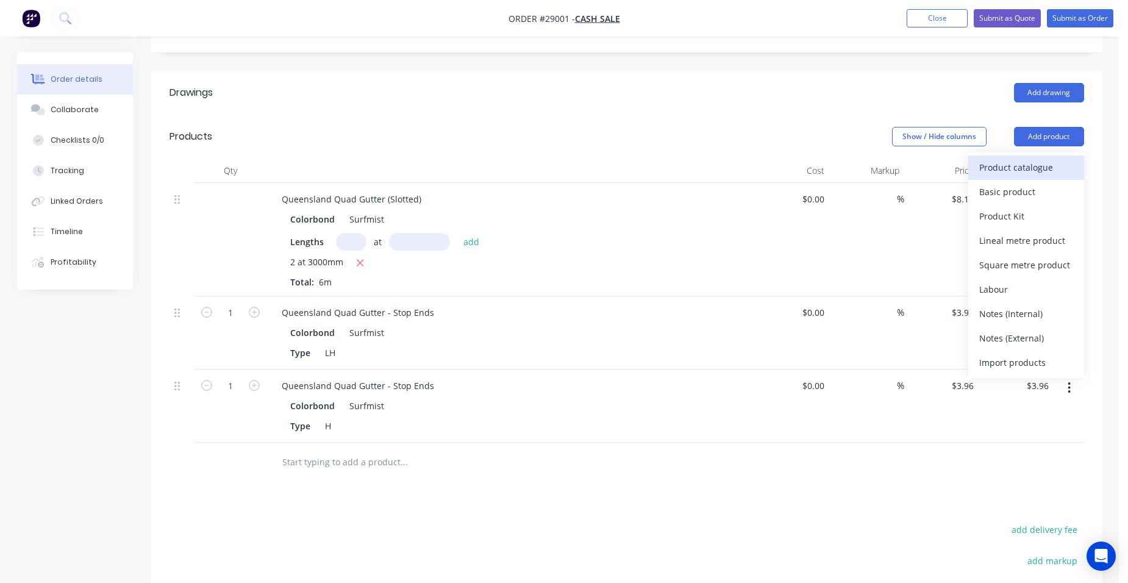
click at [1024, 159] on div "Product catalogue" at bounding box center [1026, 168] width 94 height 18
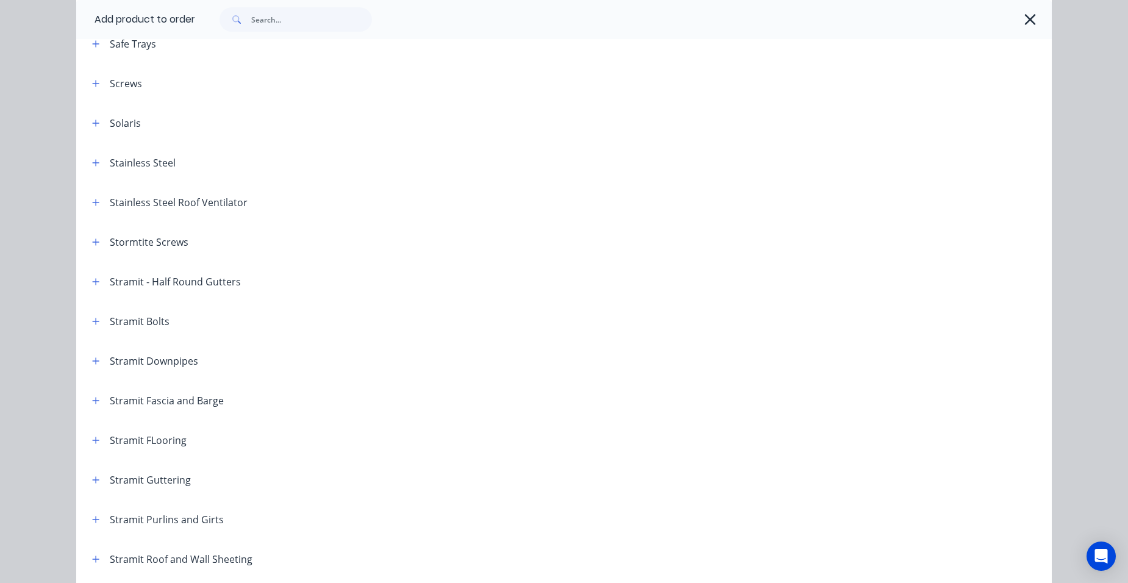
scroll to position [1829, 0]
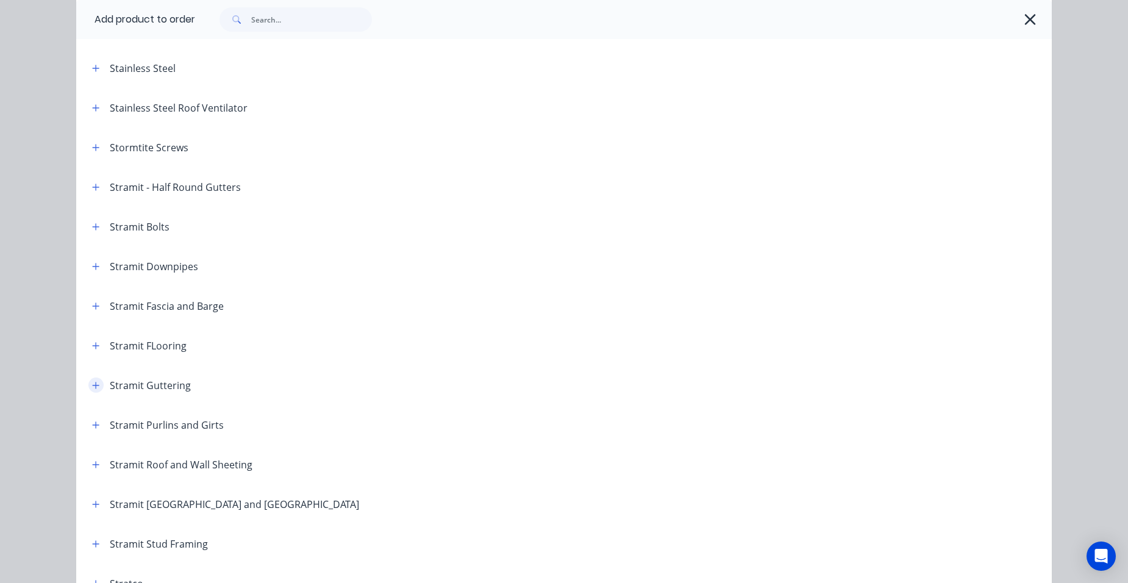
click at [92, 381] on icon "button" at bounding box center [95, 385] width 7 height 9
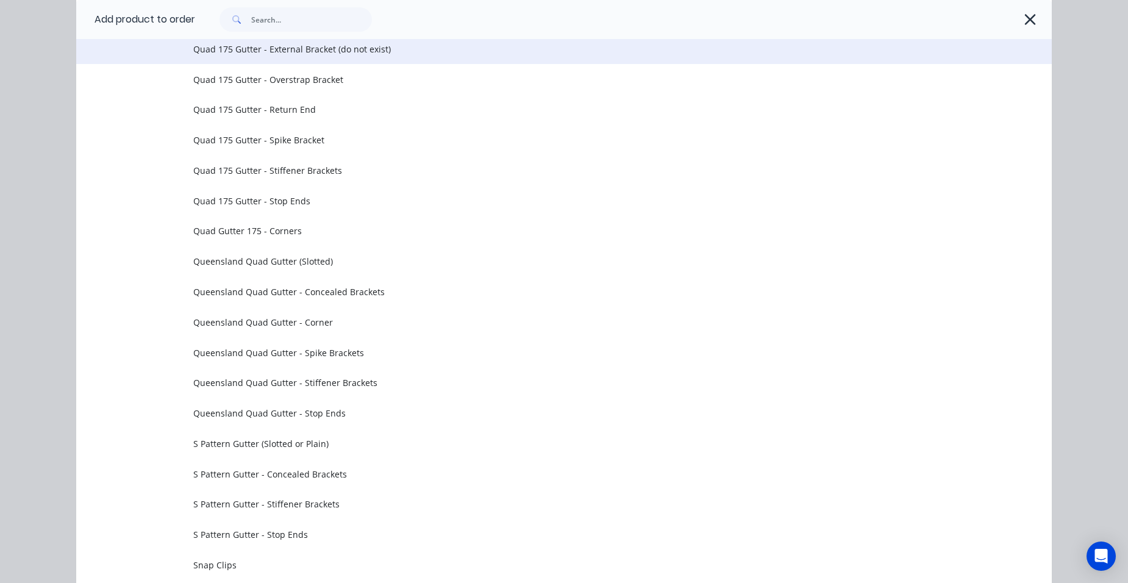
scroll to position [3536, 0]
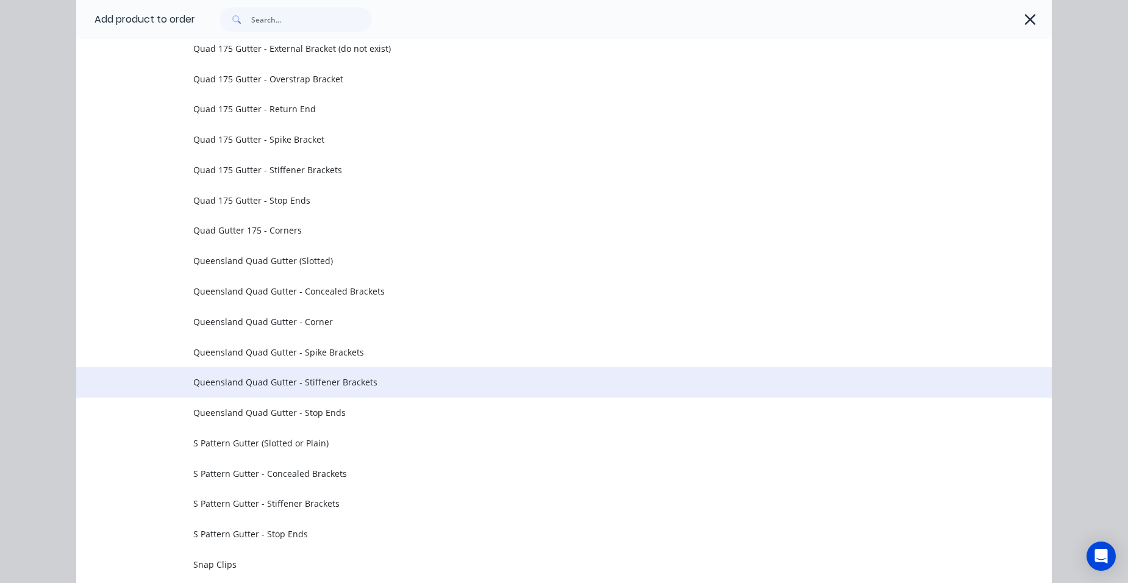
click at [351, 384] on span "Queensland Quad Gutter - Stiffener Brackets" at bounding box center [536, 382] width 687 height 13
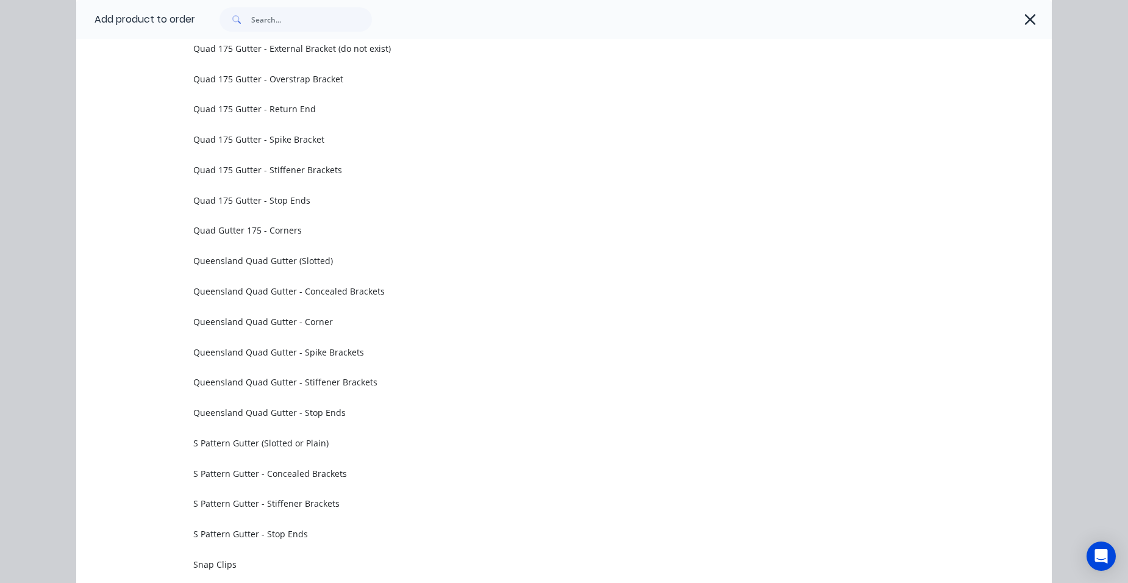
scroll to position [0, 0]
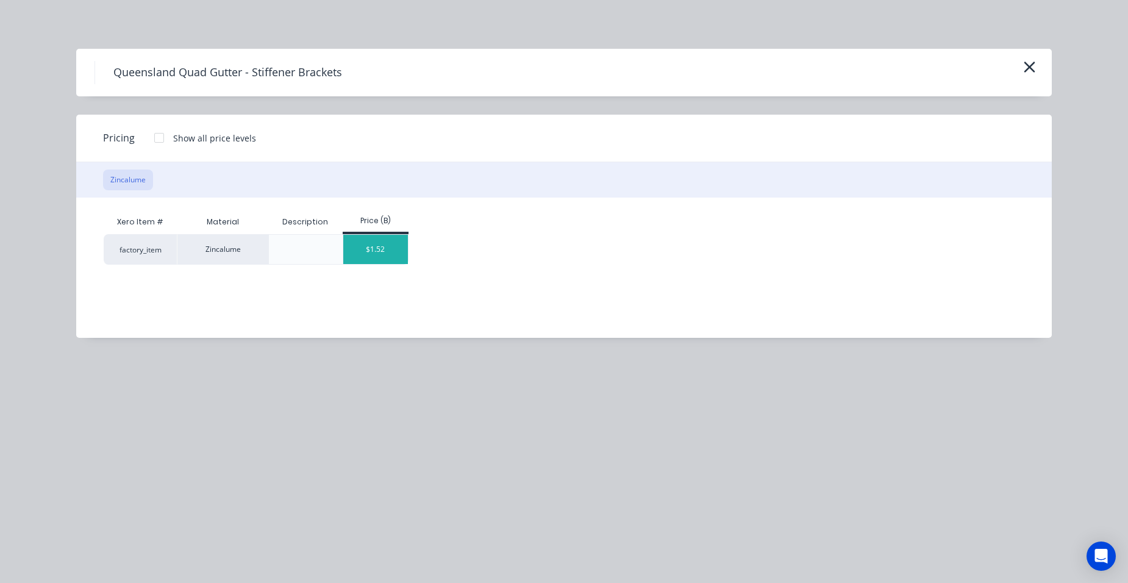
click at [349, 240] on div "$1.52" at bounding box center [375, 249] width 65 height 29
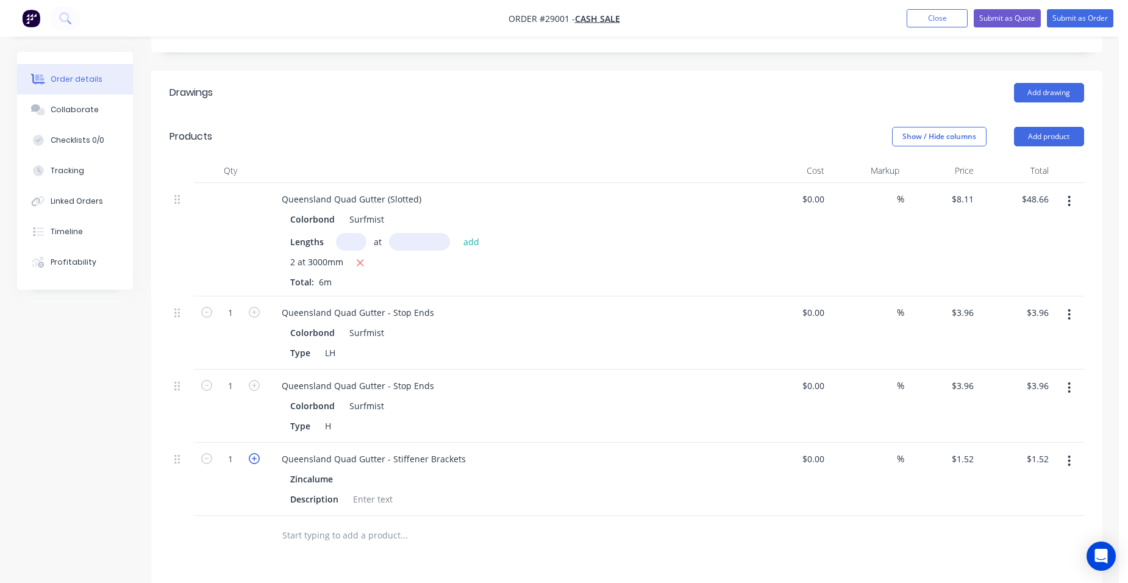
click at [251, 453] on icon "button" at bounding box center [254, 458] width 11 height 11
type input "2"
type input "$3.04"
click at [251, 453] on icon "button" at bounding box center [254, 458] width 11 height 11
type input "3"
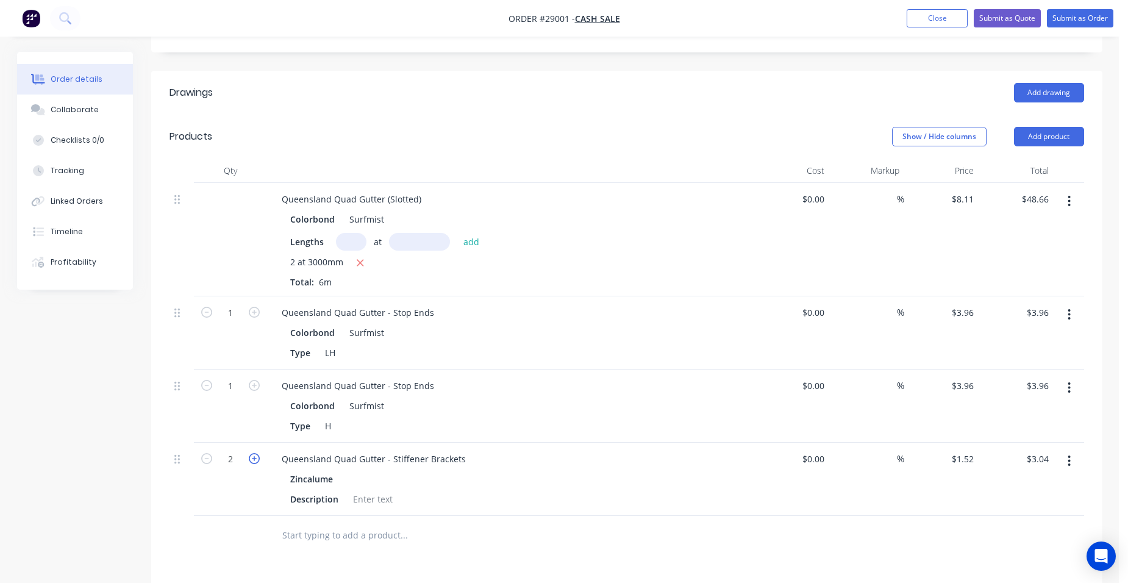
type input "$4.56"
click at [251, 453] on icon "button" at bounding box center [254, 458] width 11 height 11
type input "4"
type input "$6.08"
click at [251, 453] on icon "button" at bounding box center [254, 458] width 11 height 11
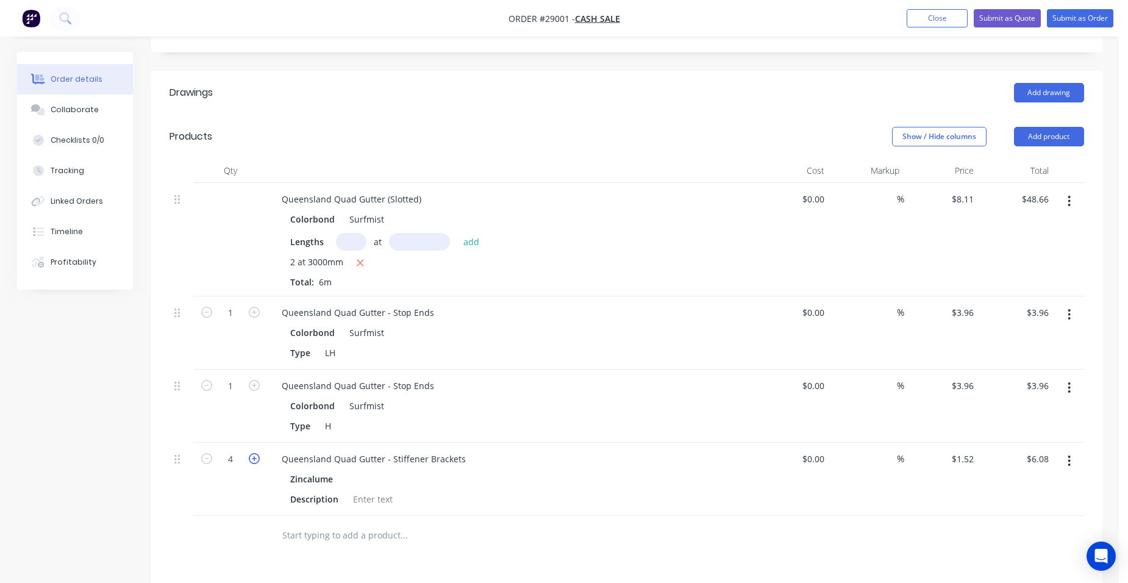
type input "5"
type input "$7.60"
click at [251, 453] on icon "button" at bounding box center [254, 458] width 11 height 11
type input "6"
type input "$9.12"
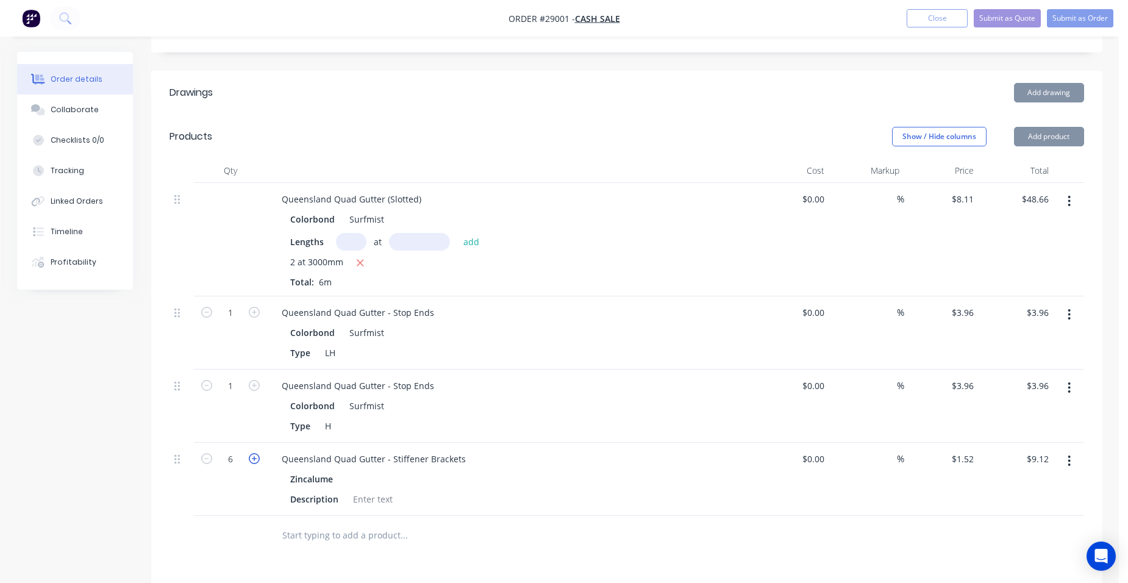
click at [250, 453] on icon "button" at bounding box center [254, 458] width 11 height 11
type input "7"
type input "$10.64"
click at [250, 453] on icon "button" at bounding box center [254, 458] width 11 height 11
type input "8"
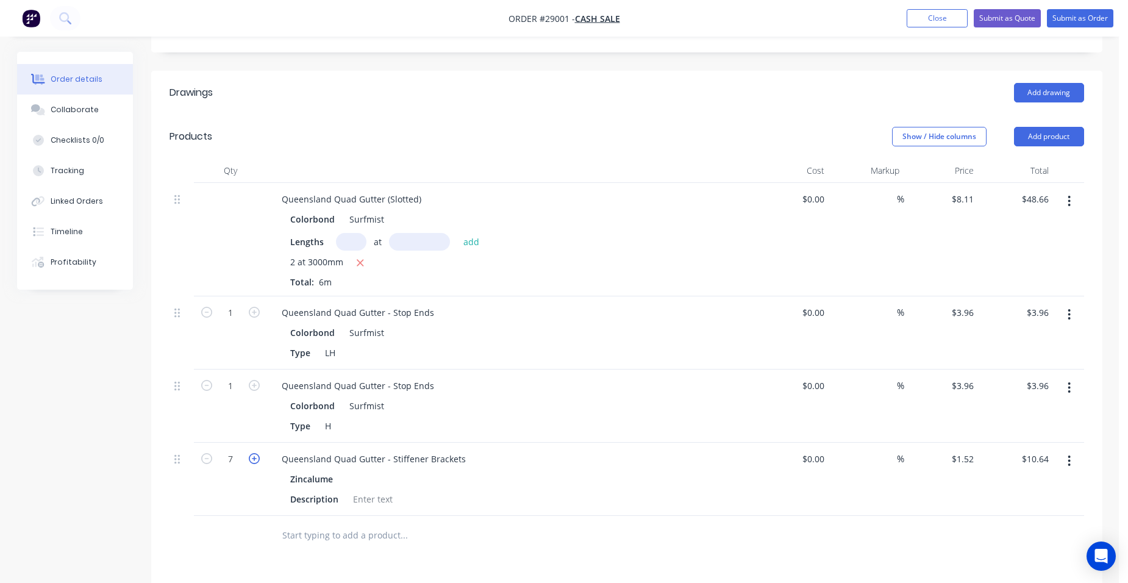
type input "$12.16"
click at [1030, 127] on button "Add product" at bounding box center [1049, 137] width 70 height 20
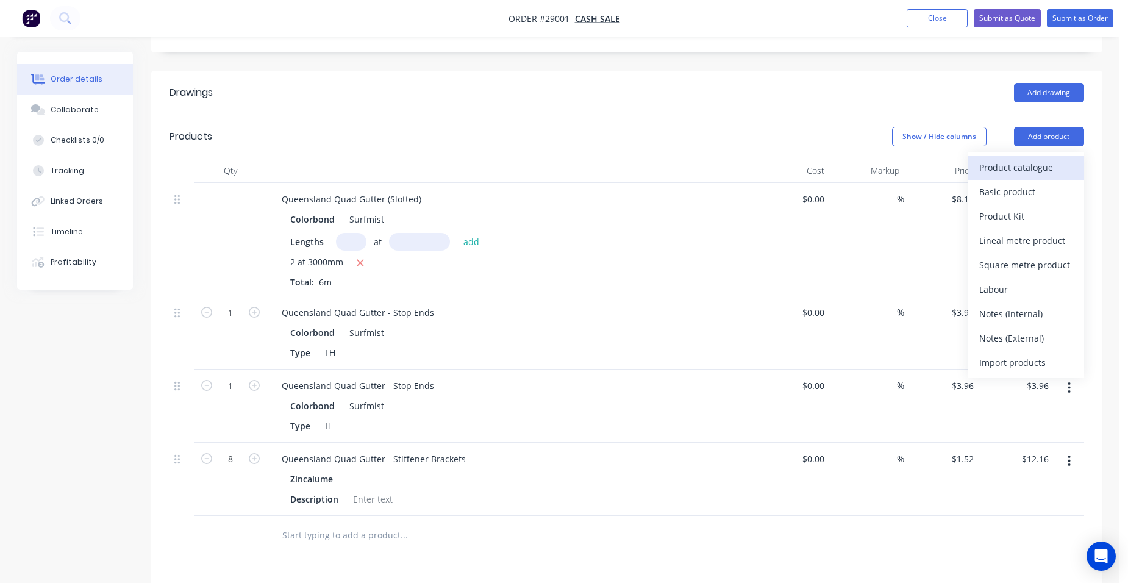
click at [1007, 159] on div "Product catalogue" at bounding box center [1026, 168] width 94 height 18
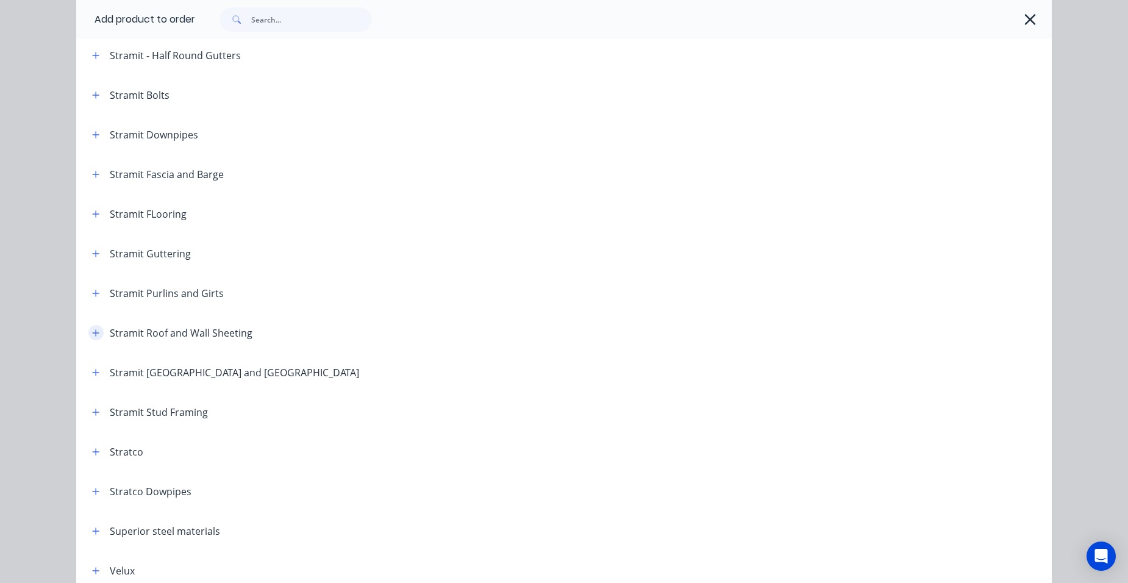
scroll to position [1900, 0]
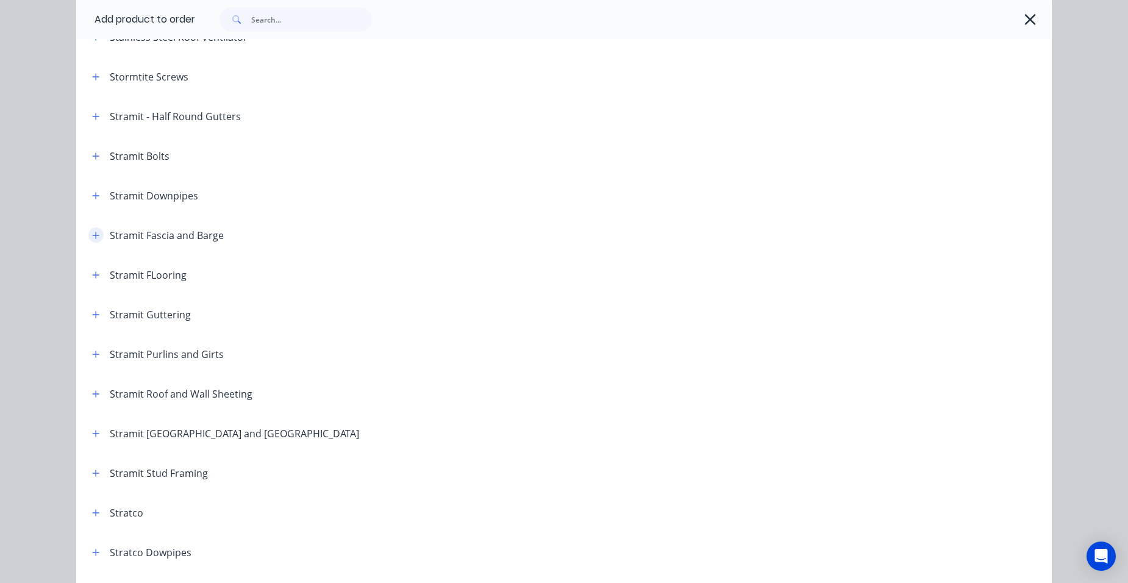
click at [98, 236] on button "button" at bounding box center [95, 234] width 15 height 15
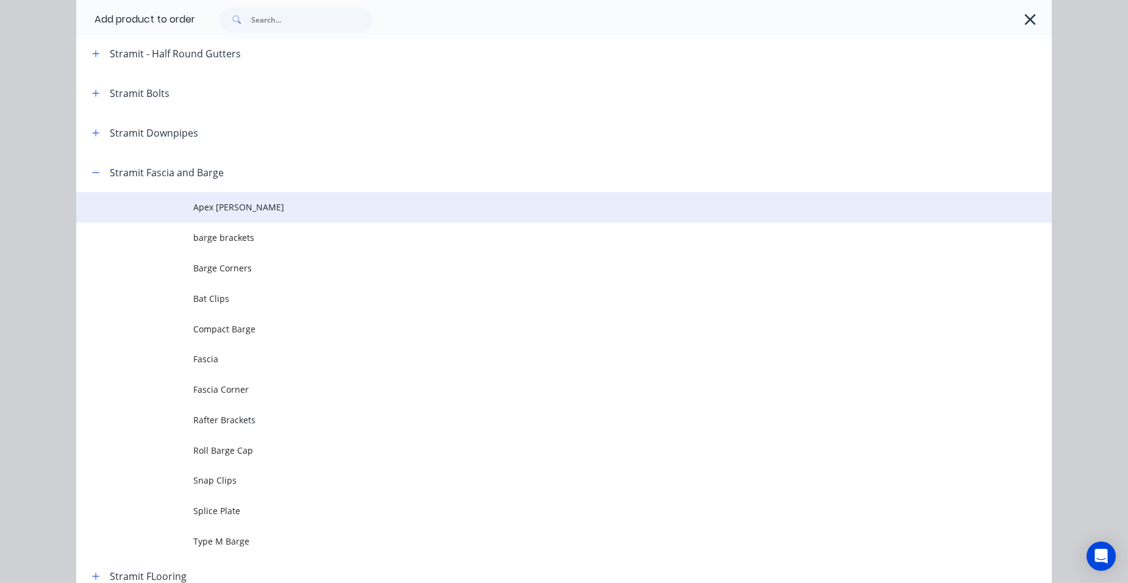
scroll to position [2083, 0]
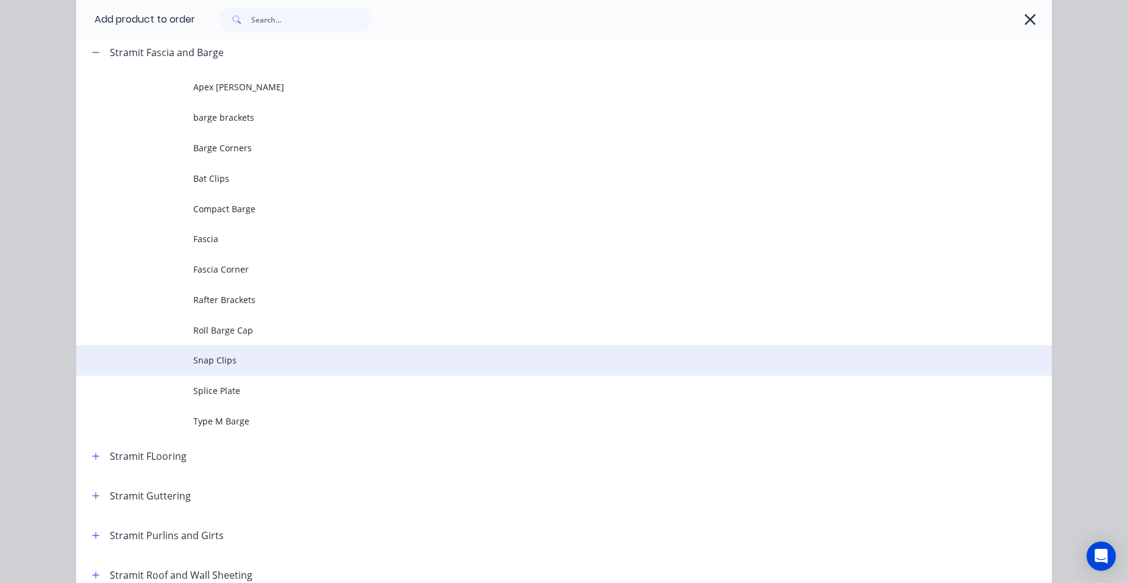
click at [240, 352] on td "Snap Clips" at bounding box center [622, 360] width 858 height 30
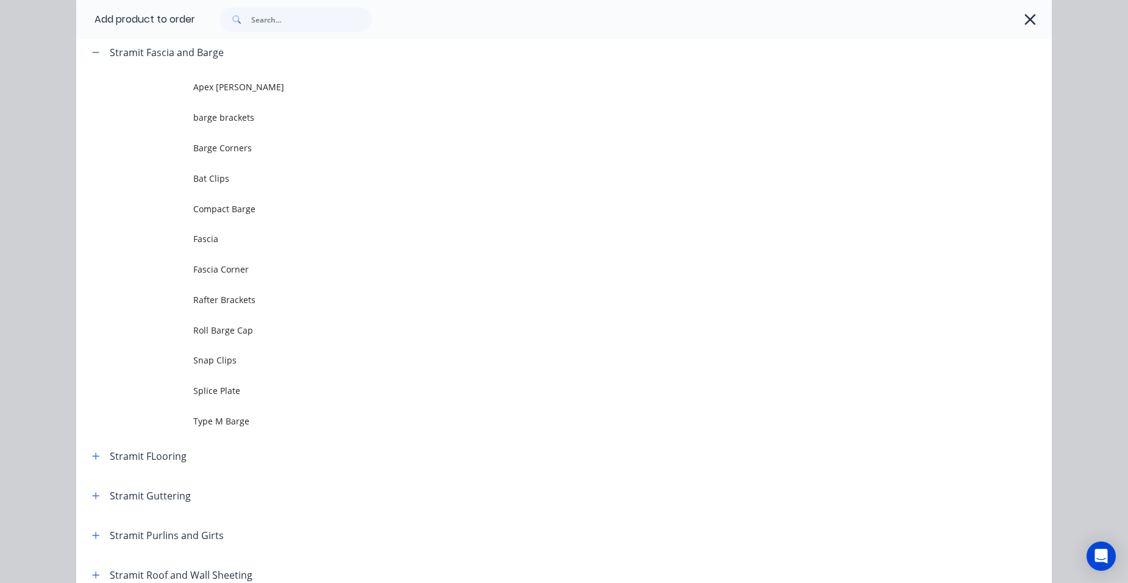
scroll to position [0, 0]
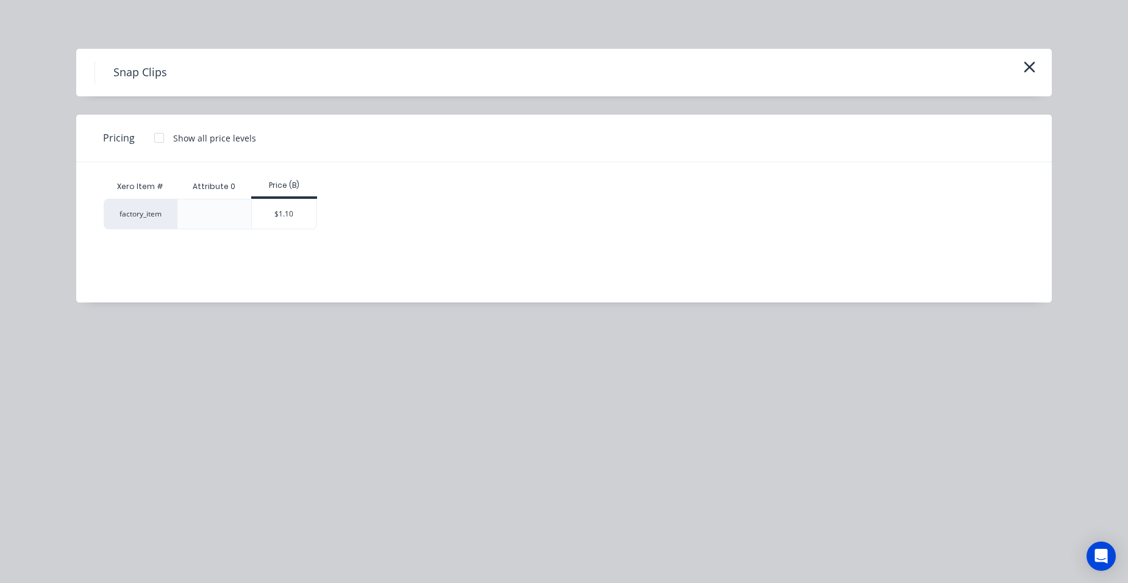
click at [277, 217] on div "$1.10" at bounding box center [284, 213] width 65 height 29
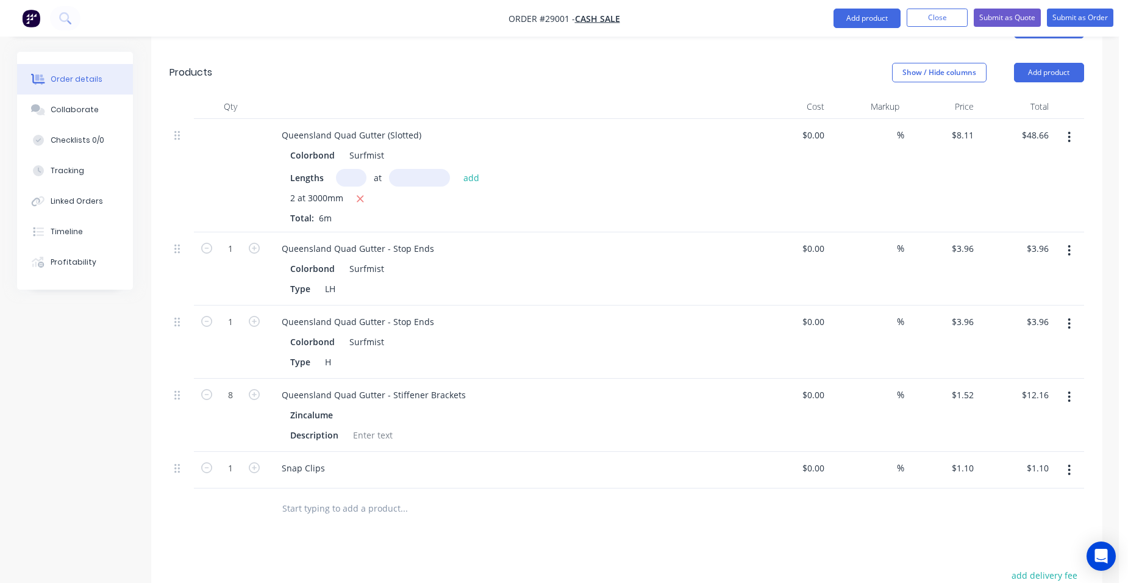
scroll to position [427, 0]
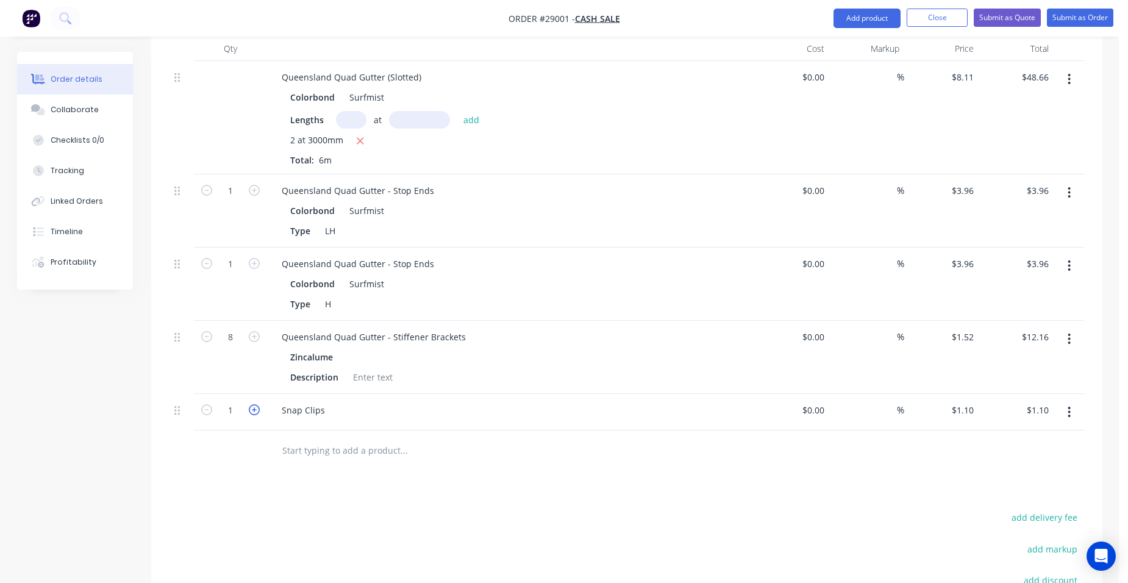
click at [257, 404] on icon "button" at bounding box center [254, 409] width 11 height 11
type input "2"
type input "$2.20"
click at [257, 404] on icon "button" at bounding box center [254, 409] width 11 height 11
type input "3"
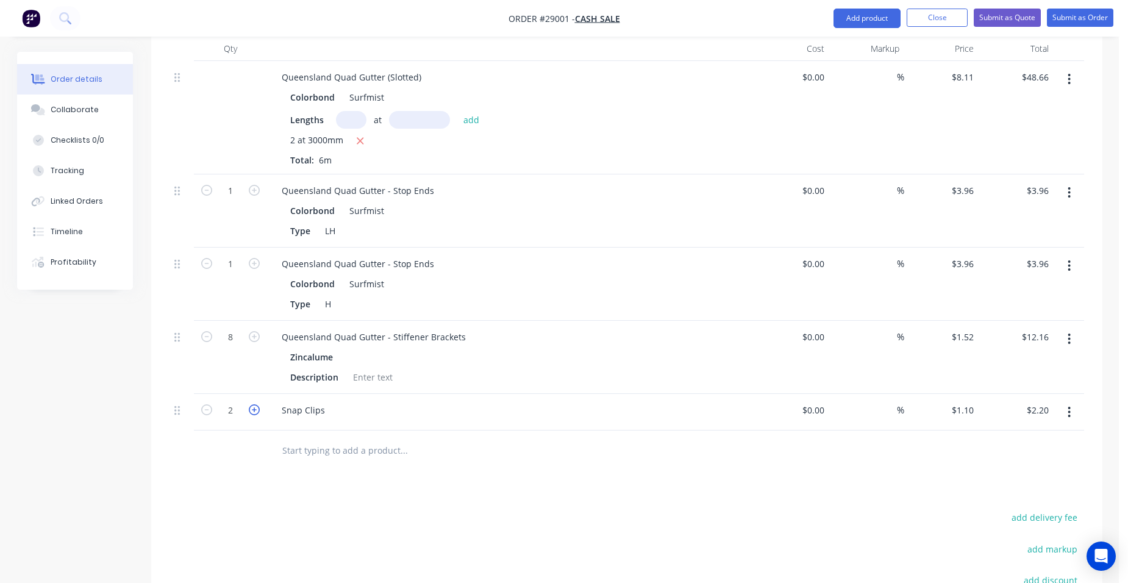
type input "$3.30"
click at [256, 404] on icon "button" at bounding box center [254, 409] width 11 height 11
type input "4"
type input "$4.40"
click at [256, 404] on icon "button" at bounding box center [254, 409] width 11 height 11
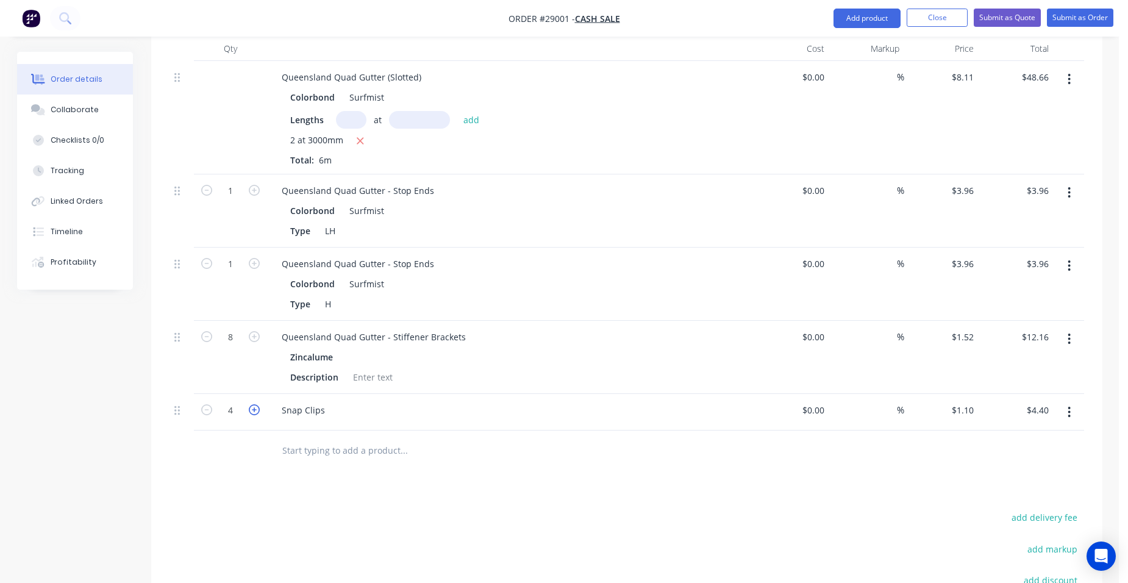
type input "5"
type input "$5.50"
click at [256, 404] on icon "button" at bounding box center [254, 409] width 11 height 11
type input "6"
type input "$6.60"
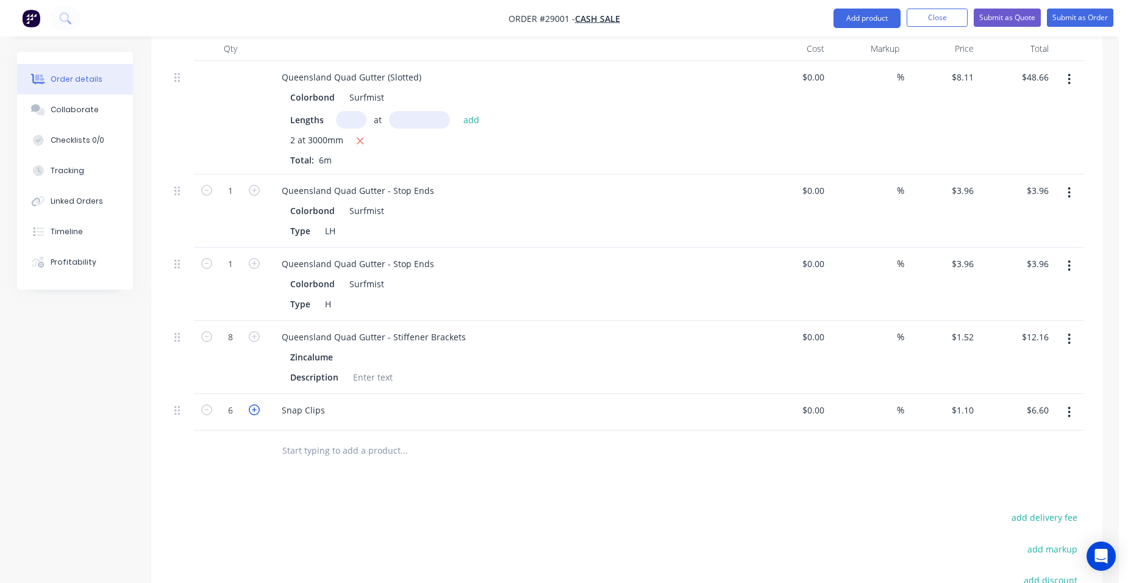
click at [255, 404] on icon "button" at bounding box center [254, 409] width 11 height 11
type input "7"
type input "$7.70"
click at [255, 404] on icon "button" at bounding box center [254, 409] width 11 height 11
type input "8"
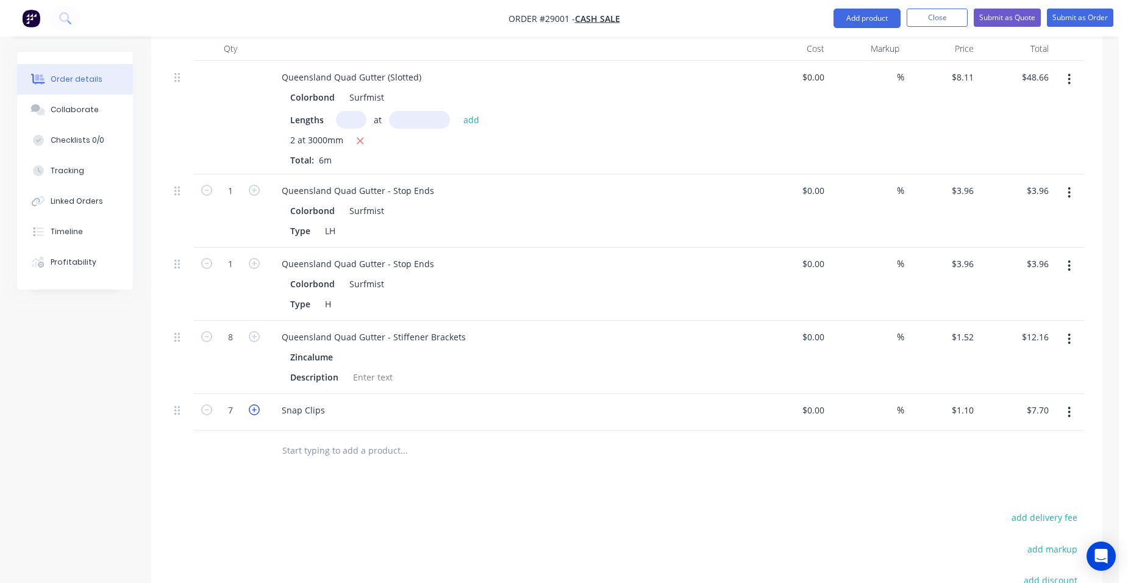
type input "$8.80"
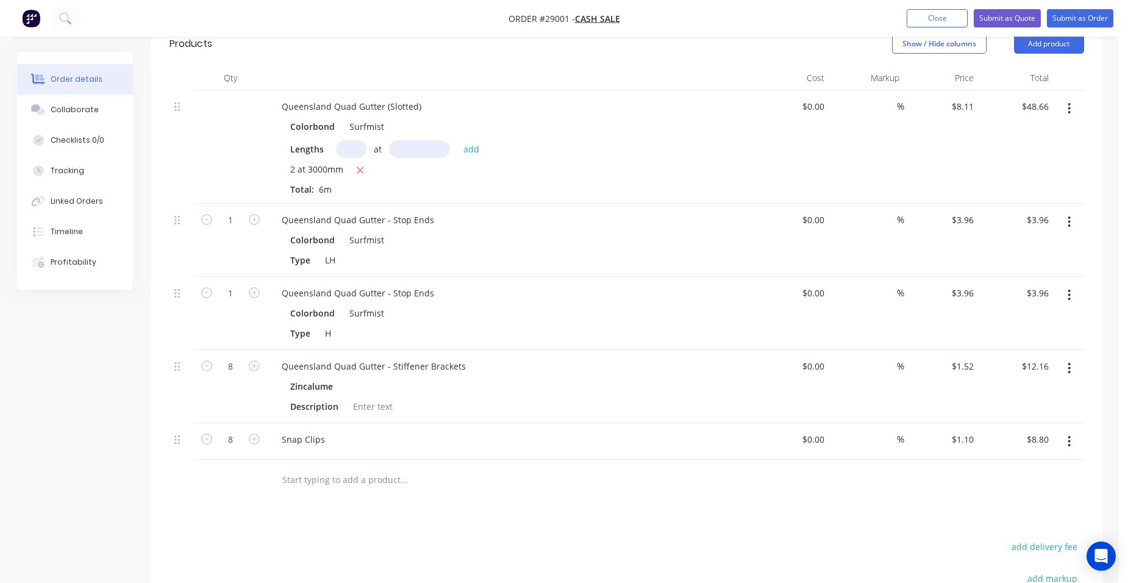
scroll to position [286, 0]
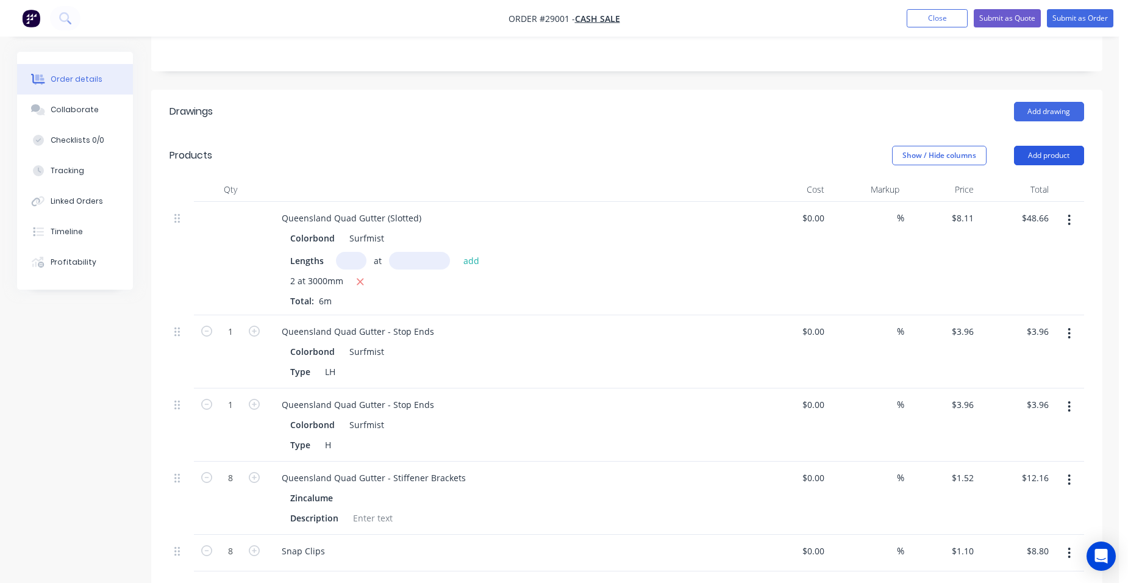
click at [1060, 146] on button "Add product" at bounding box center [1049, 156] width 70 height 20
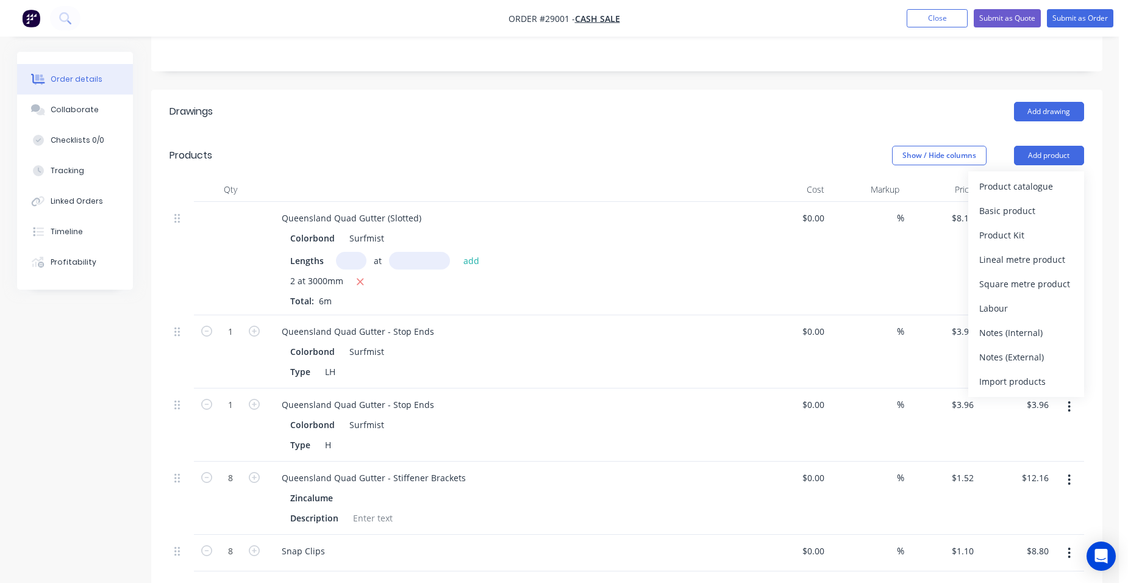
click at [1019, 177] on div "Product catalogue" at bounding box center [1026, 186] width 94 height 18
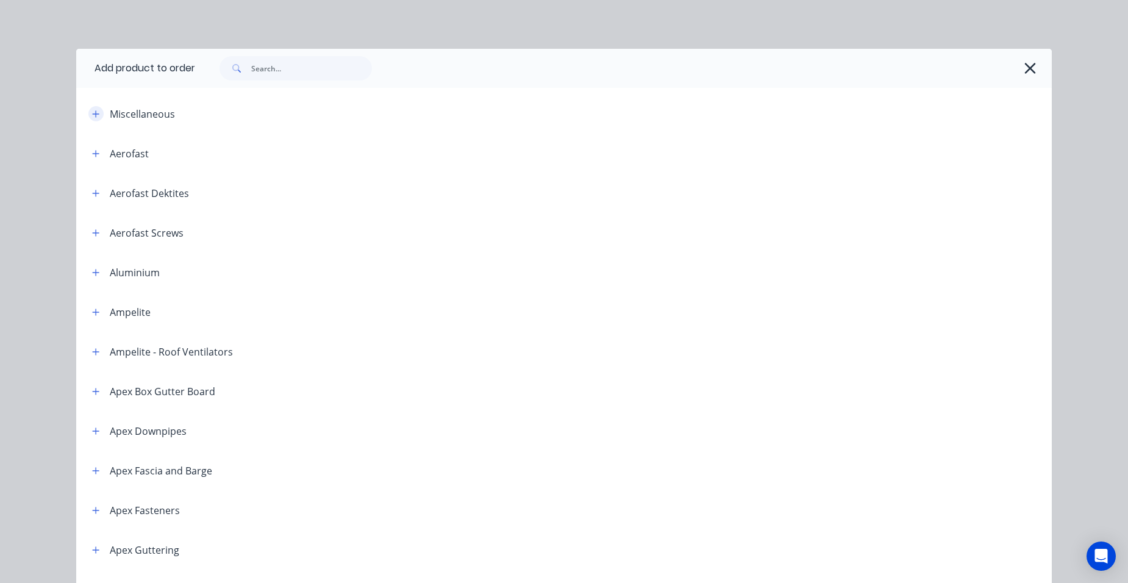
click at [93, 113] on icon "button" at bounding box center [96, 113] width 7 height 7
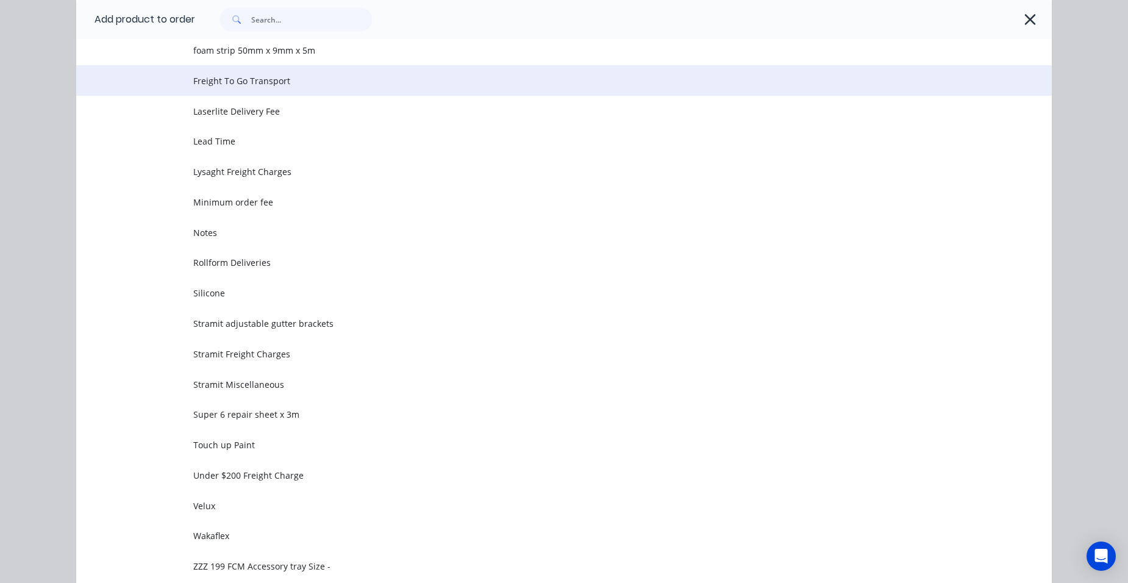
scroll to position [549, 0]
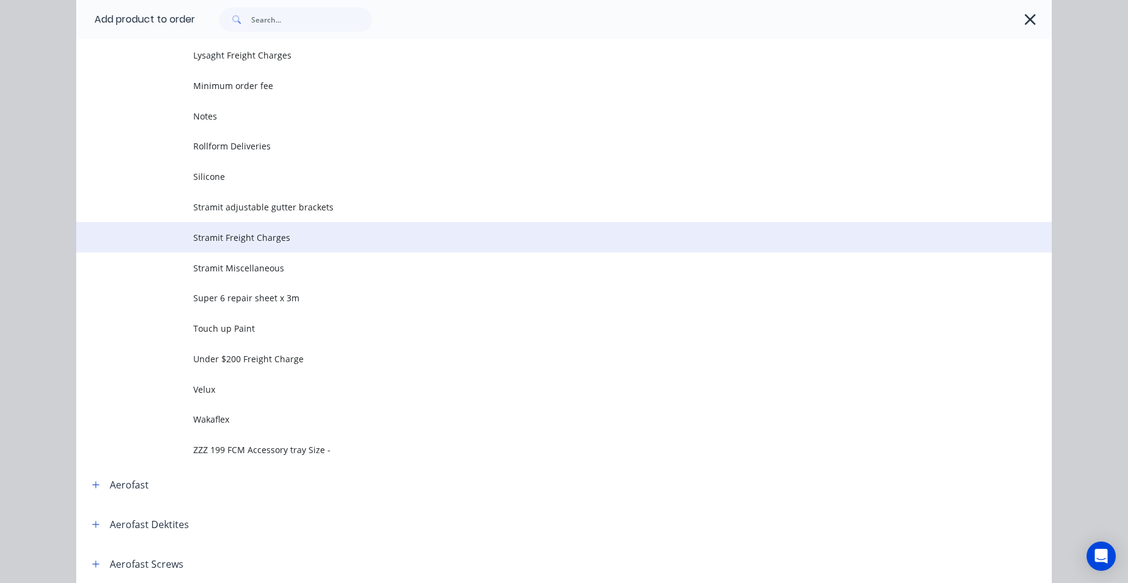
click at [267, 246] on td "Stramit Freight Charges" at bounding box center [622, 237] width 858 height 30
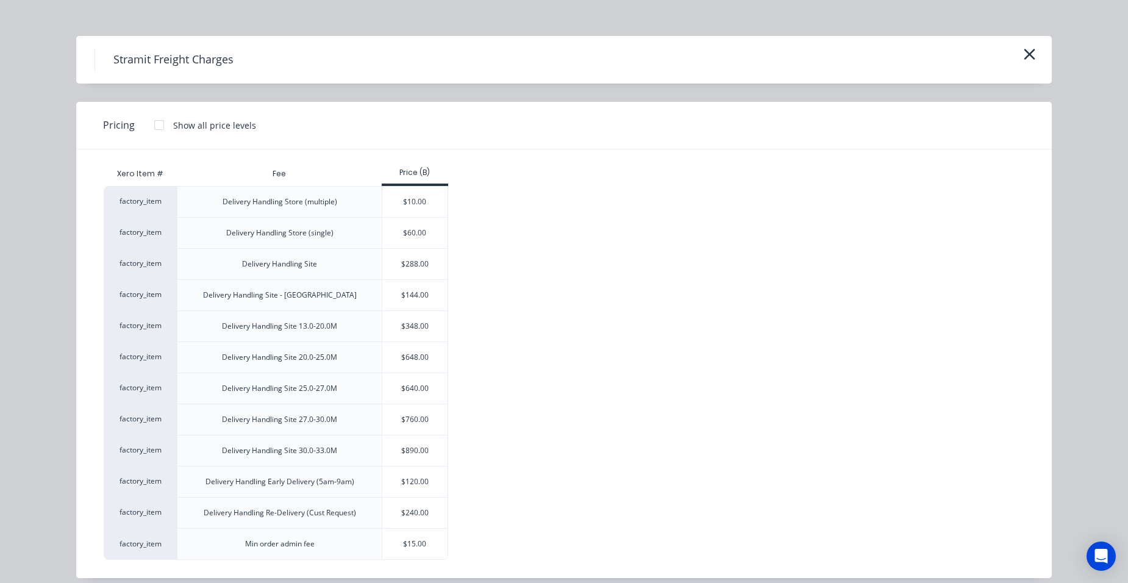
scroll to position [25, 0]
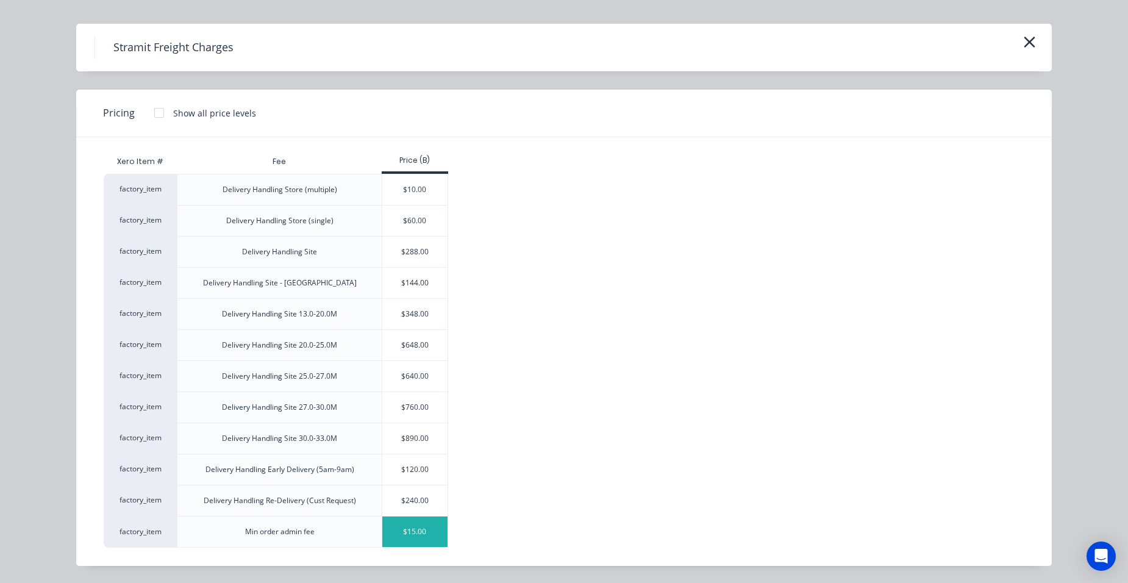
click at [414, 527] on div "$15.00" at bounding box center [414, 531] width 65 height 30
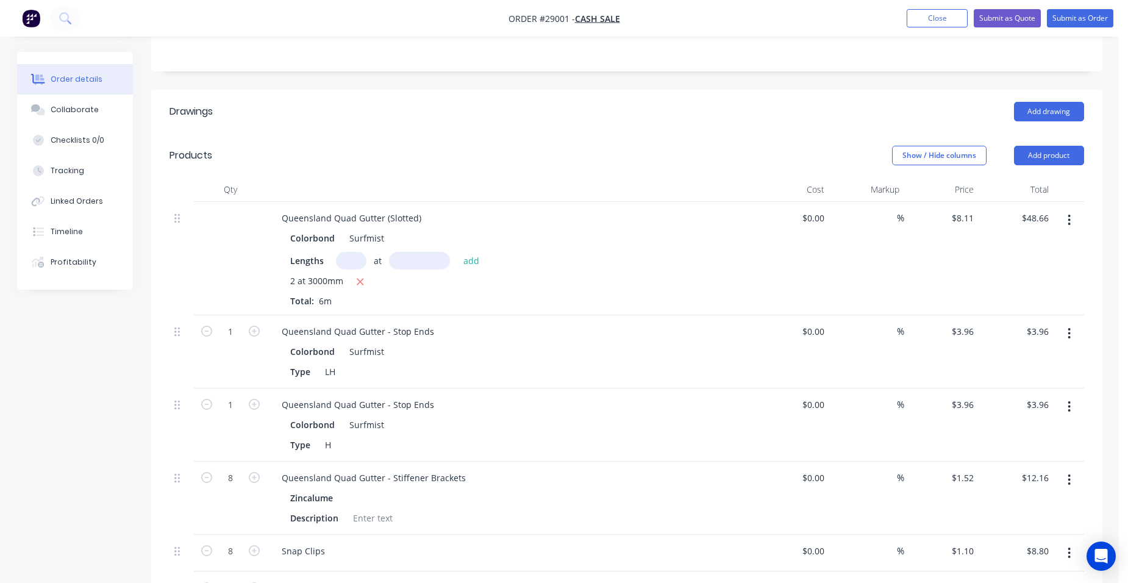
scroll to position [530, 0]
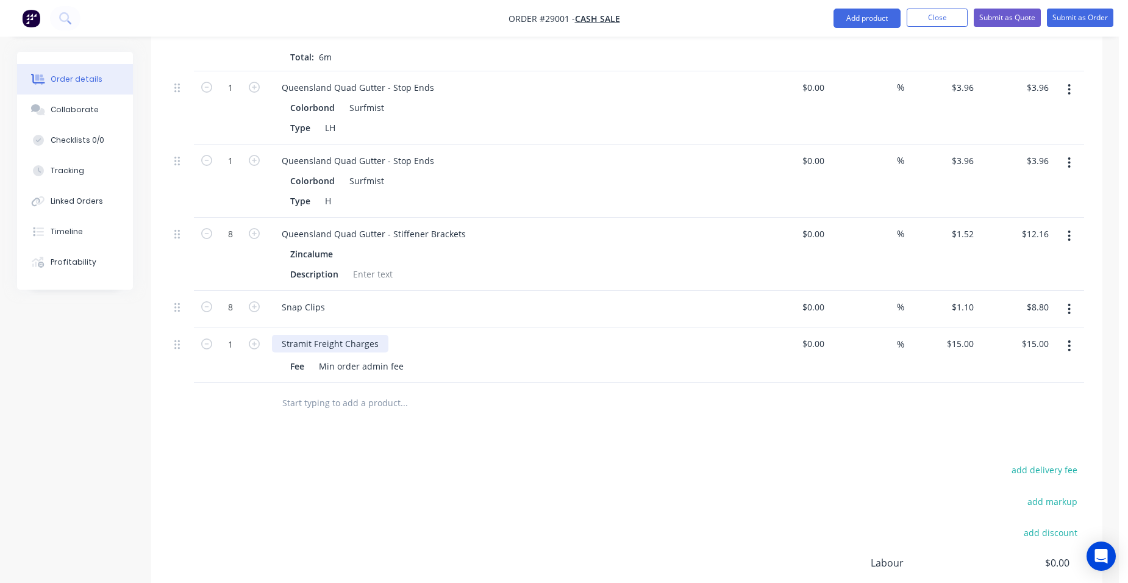
click at [339, 335] on div "Stramit Freight Charges" at bounding box center [330, 344] width 116 height 18
click at [998, 16] on button "Submit as Quote" at bounding box center [1007, 18] width 67 height 18
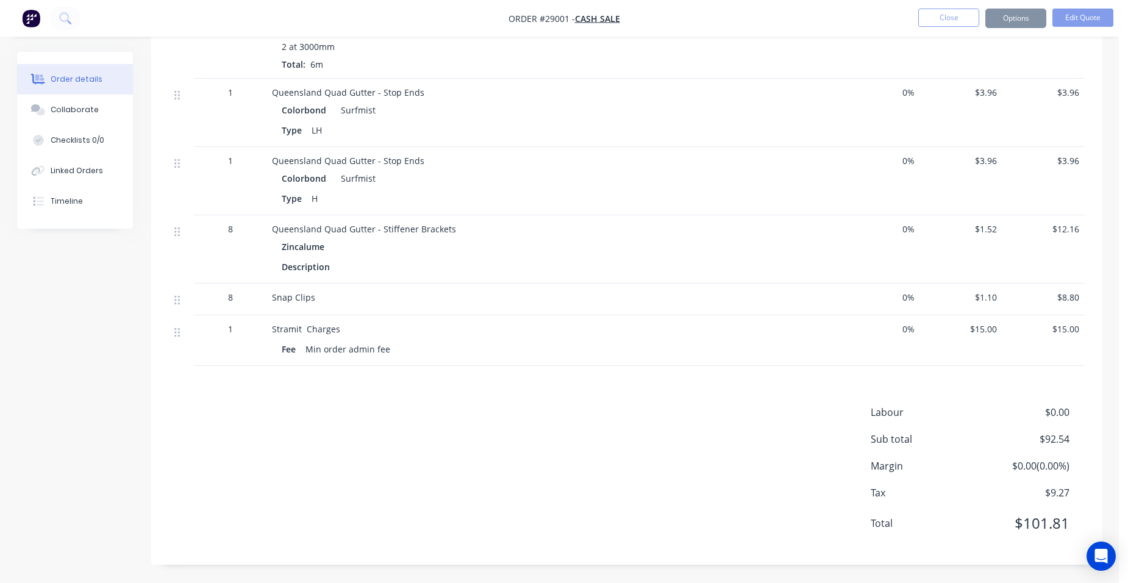
scroll to position [0, 0]
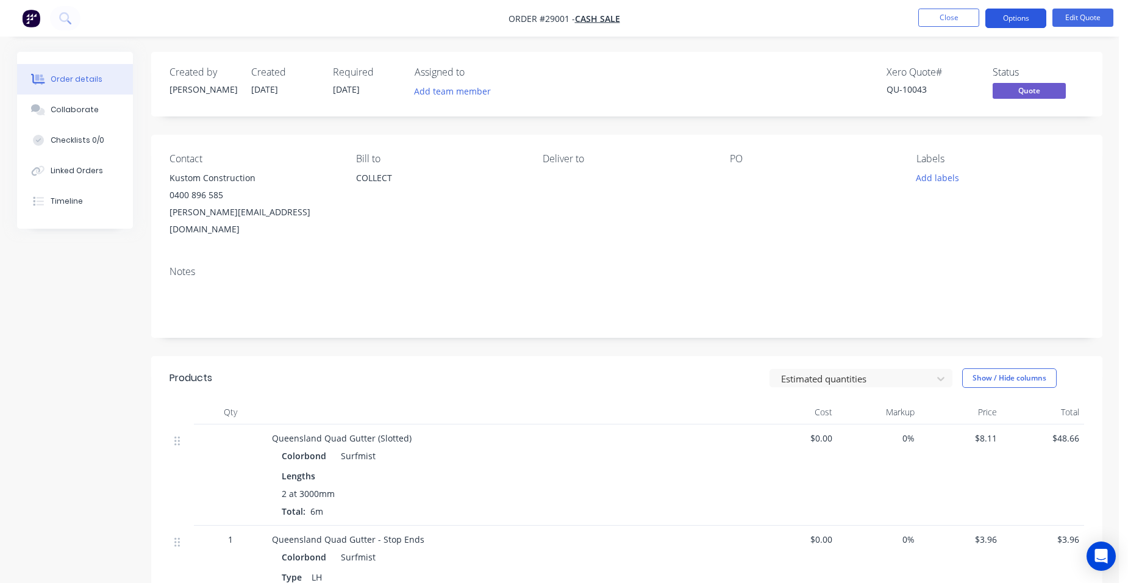
click at [1012, 18] on button "Options" at bounding box center [1015, 19] width 61 height 20
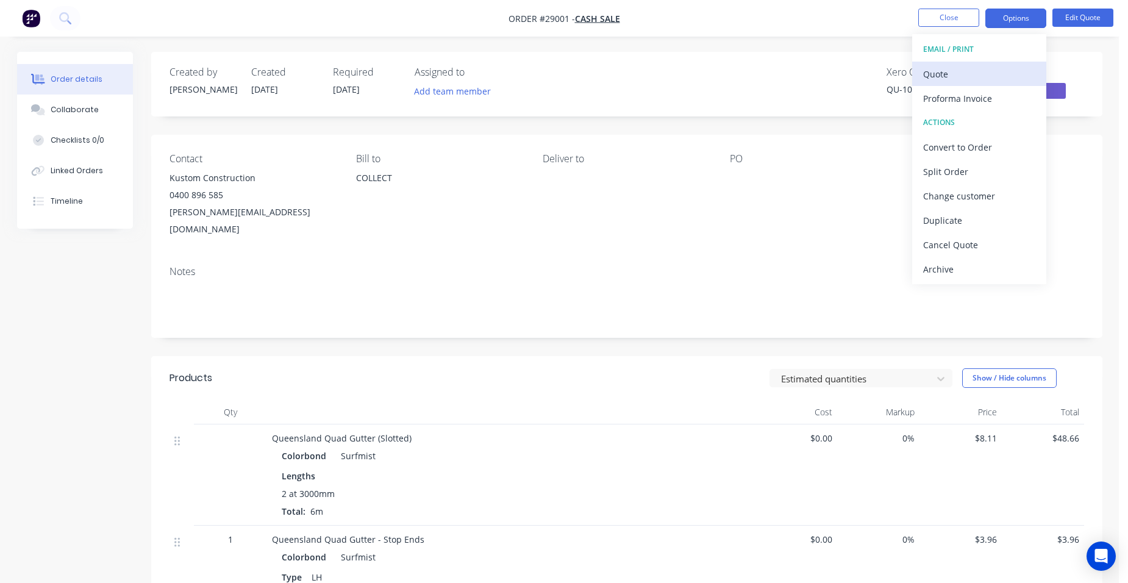
click at [993, 69] on div "Quote" at bounding box center [979, 74] width 112 height 18
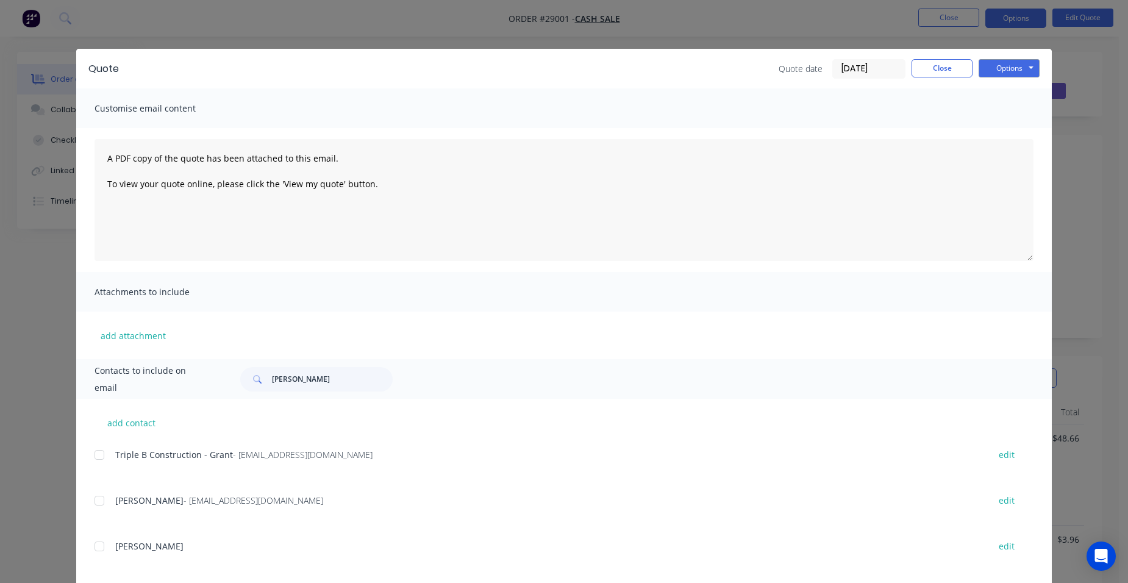
drag, startPoint x: 319, startPoint y: 365, endPoint x: 266, endPoint y: 376, distance: 54.2
click at [266, 376] on div "Contacts to include on email errol" at bounding box center [564, 379] width 976 height 40
drag, startPoint x: 287, startPoint y: 379, endPoint x: 252, endPoint y: 379, distance: 34.8
click at [252, 379] on div "errol" at bounding box center [316, 379] width 152 height 24
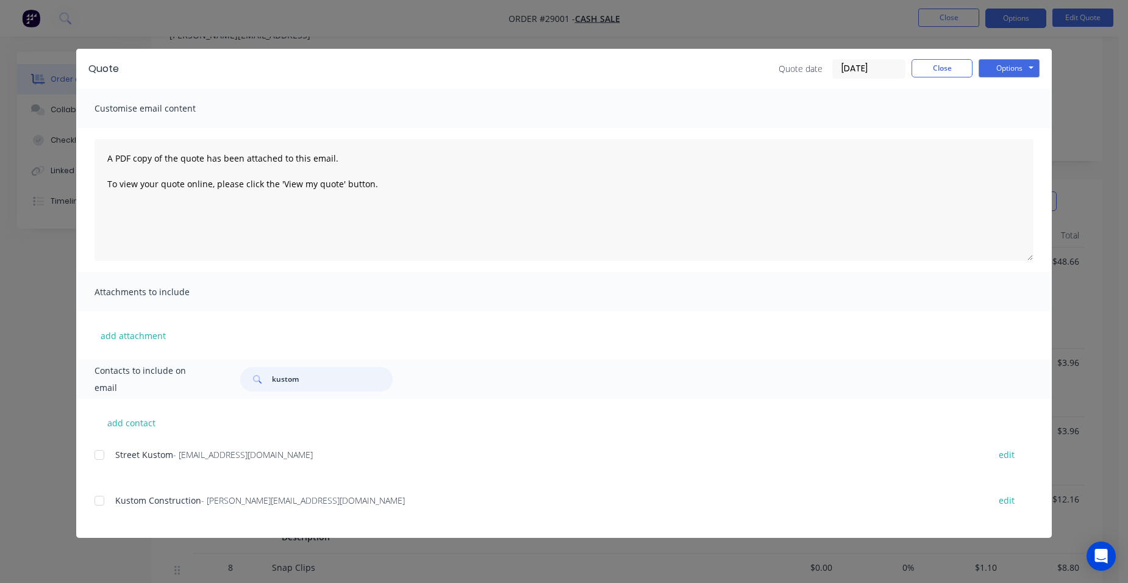
scroll to position [183, 0]
click at [99, 501] on div at bounding box center [99, 500] width 24 height 24
type input "kustom"
click at [988, 68] on button "Options" at bounding box center [1009, 68] width 61 height 18
click at [993, 129] on button "Email" at bounding box center [1018, 130] width 78 height 20
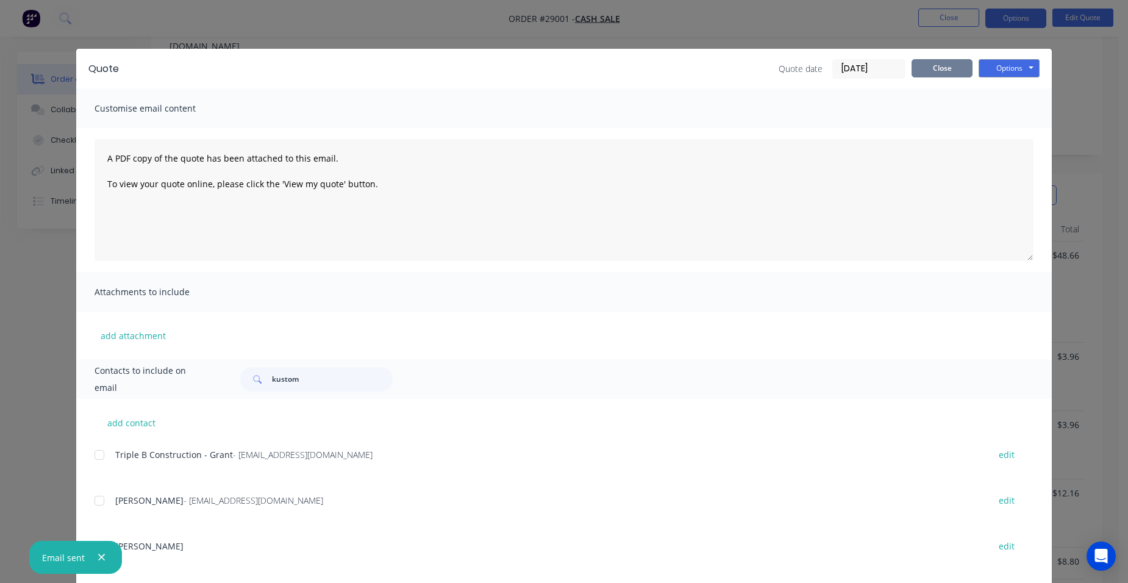
click at [958, 60] on button "Close" at bounding box center [942, 68] width 61 height 18
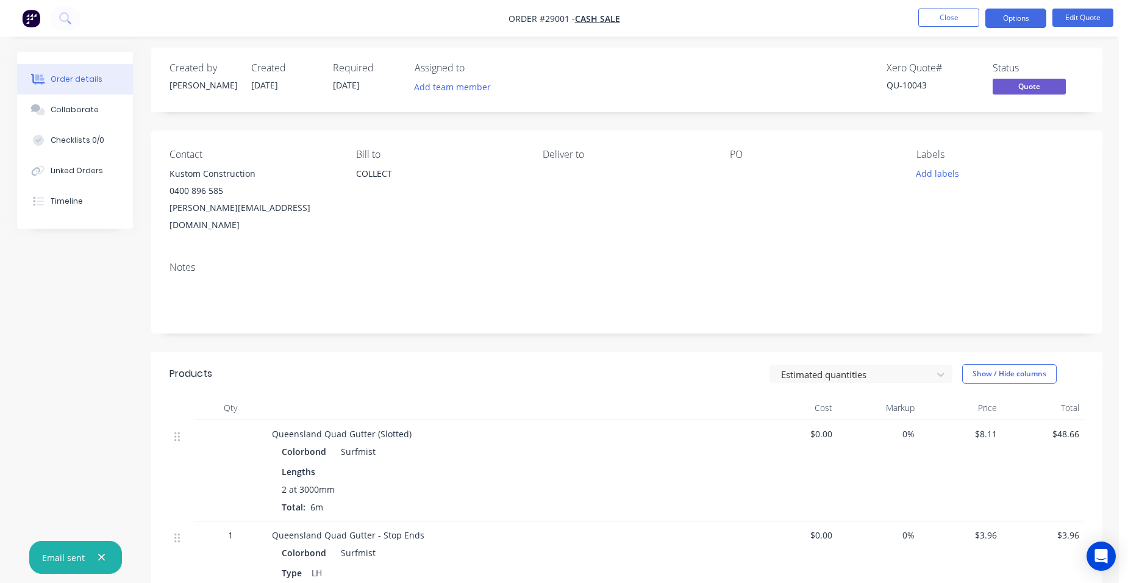
scroll to position [0, 0]
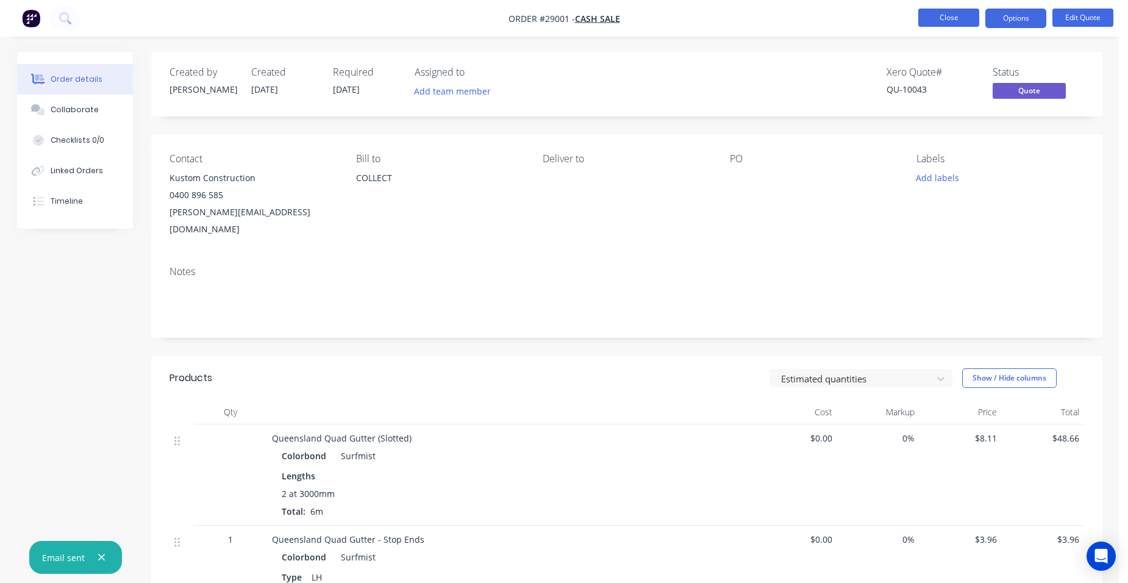
click at [932, 13] on button "Close" at bounding box center [948, 18] width 61 height 18
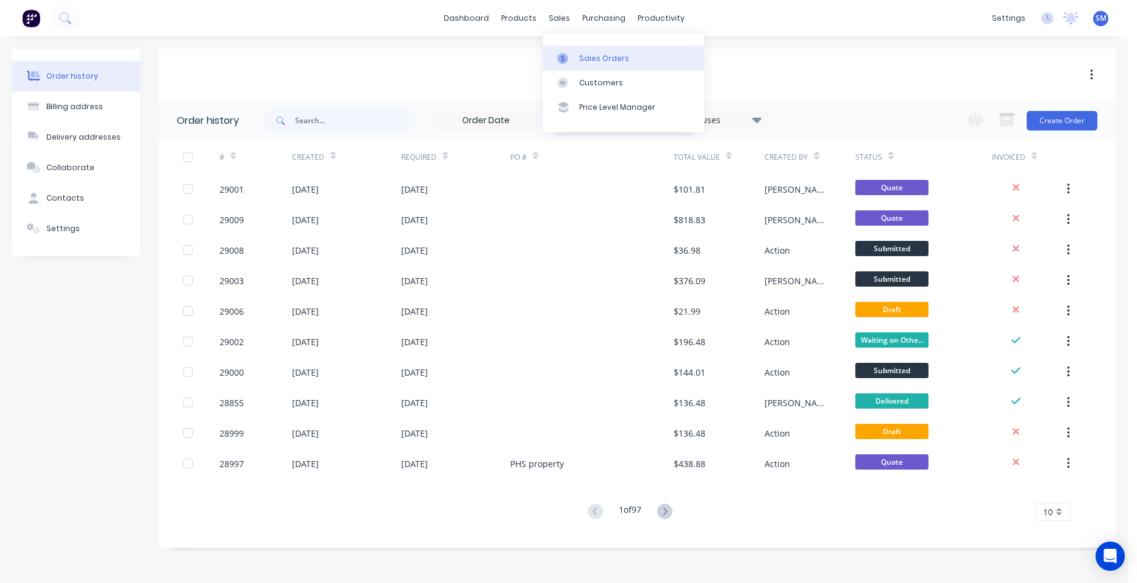
click at [576, 52] on link "Sales Orders" at bounding box center [624, 58] width 162 height 24
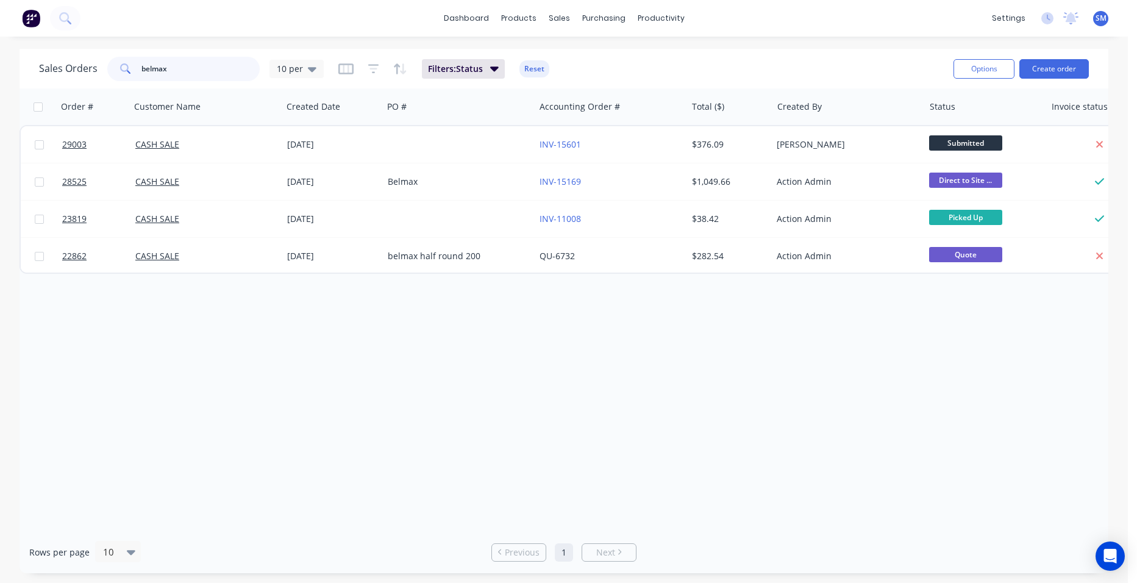
drag, startPoint x: 133, startPoint y: 69, endPoint x: 96, endPoint y: 71, distance: 37.2
click at [98, 69] on div "Sales Orders belmax 10 per" at bounding box center [181, 69] width 285 height 24
type input "action"
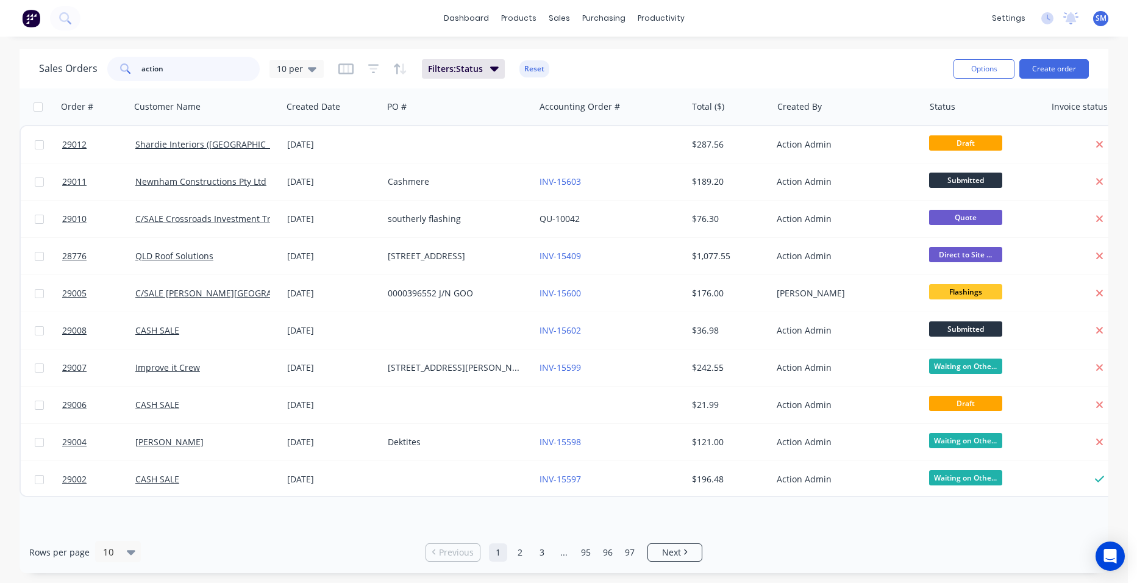
drag, startPoint x: 187, startPoint y: 66, endPoint x: 89, endPoint y: 68, distance: 98.2
click at [89, 68] on div "Sales Orders action 10 per" at bounding box center [181, 69] width 285 height 24
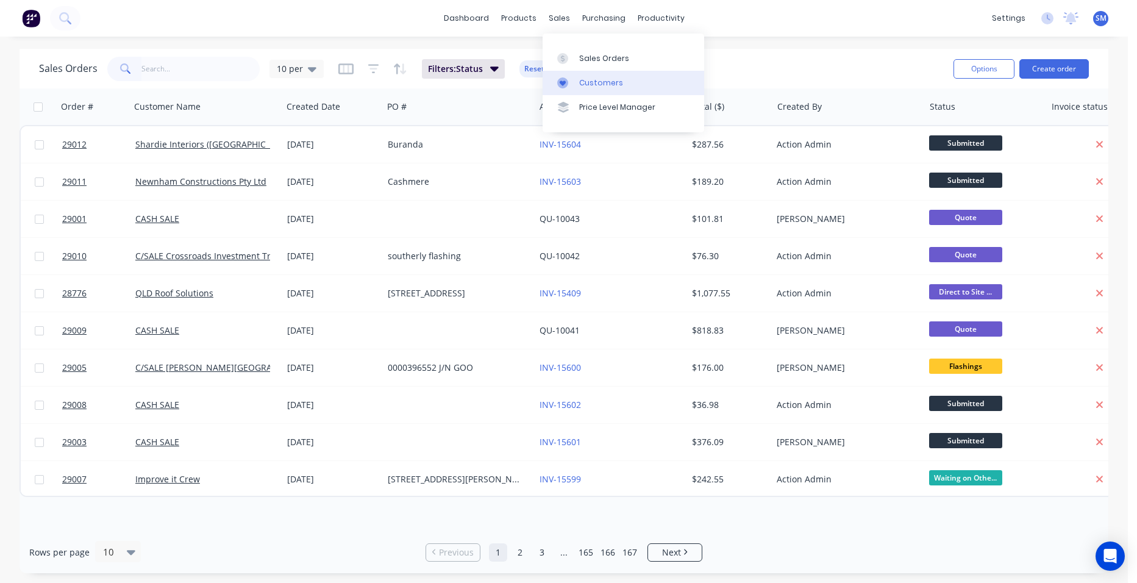
click at [591, 80] on div "Customers" at bounding box center [601, 82] width 44 height 11
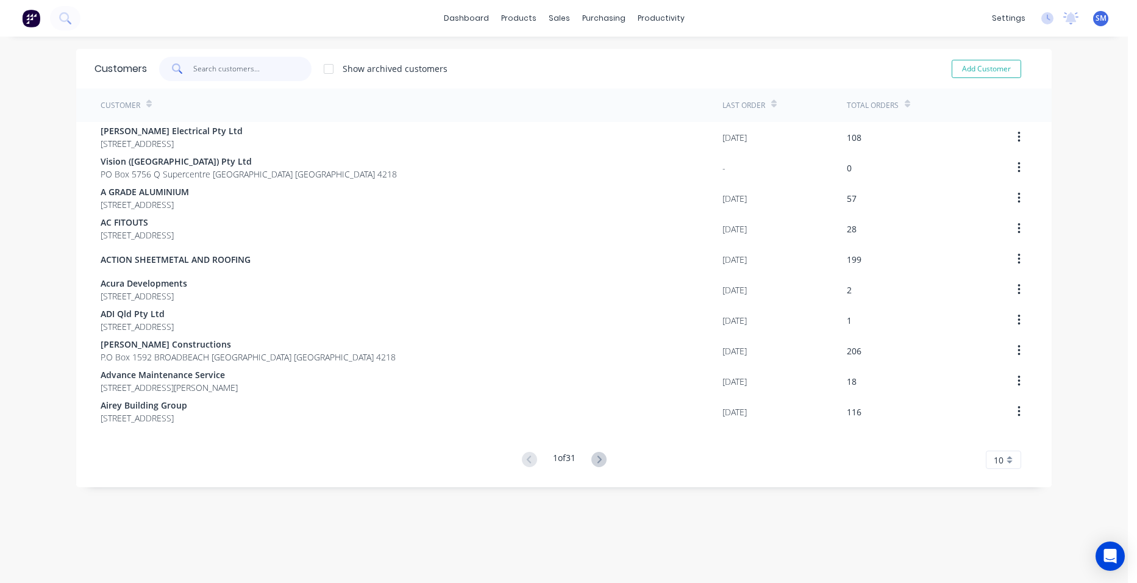
click at [245, 65] on input "text" at bounding box center [252, 69] width 119 height 24
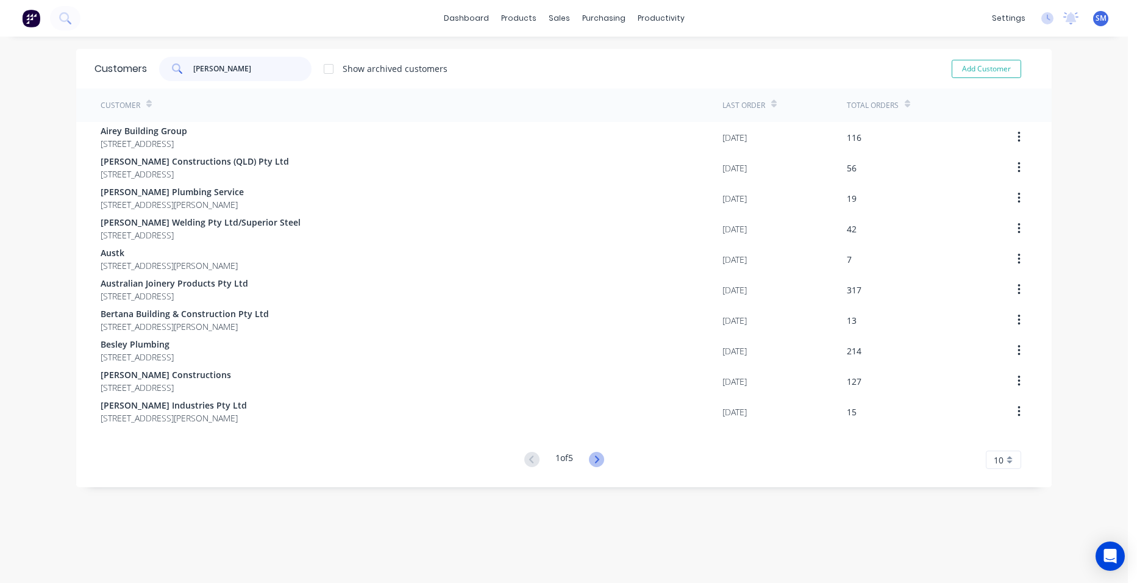
type input "ashmore"
click at [589, 456] on icon at bounding box center [596, 459] width 15 height 15
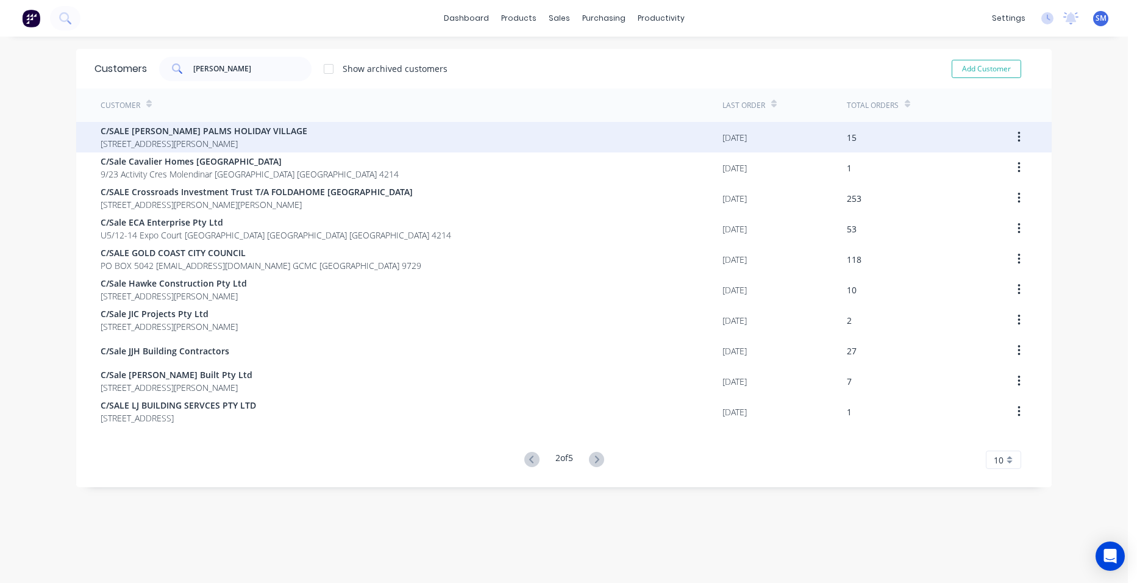
click at [249, 130] on span "C/SALE ASHMORE PALMS HOLIDAY VILLAGE" at bounding box center [204, 130] width 207 height 13
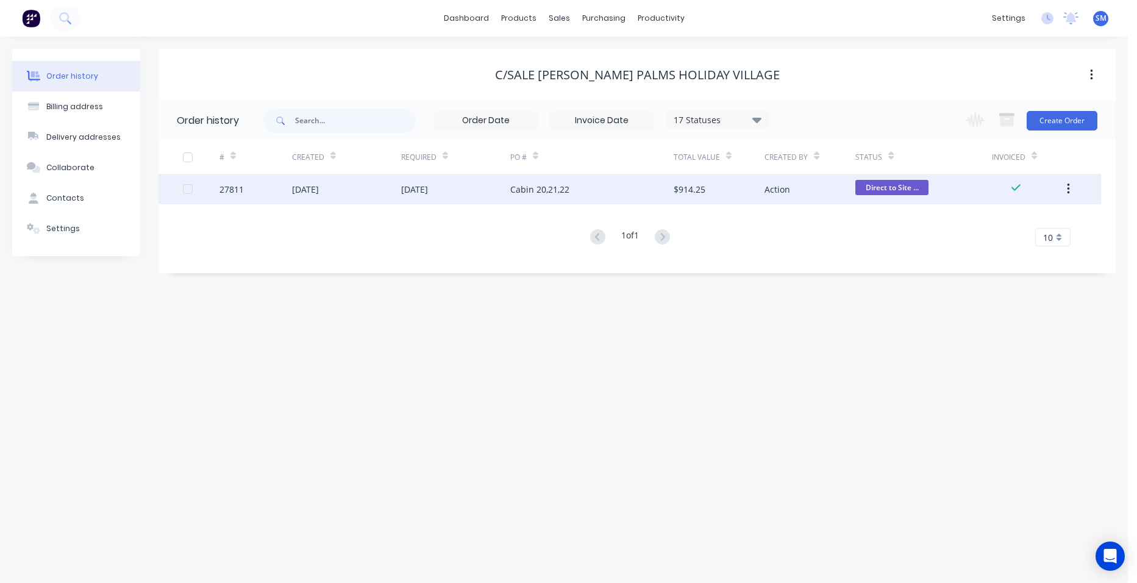
click at [595, 189] on div "Cabin 20,21,22" at bounding box center [591, 189] width 163 height 30
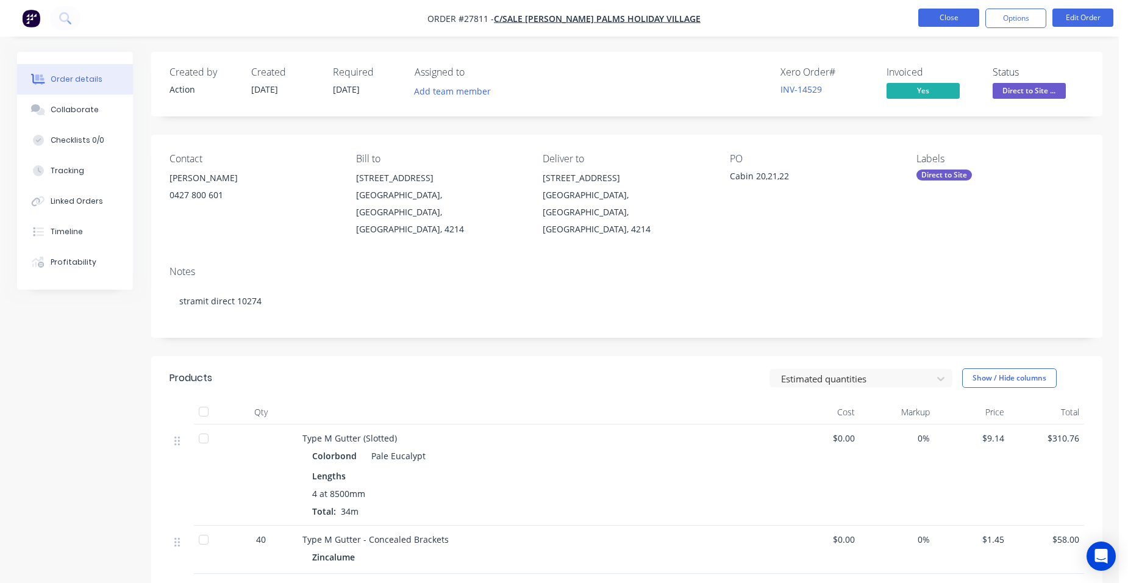
click at [928, 23] on button "Close" at bounding box center [948, 18] width 61 height 18
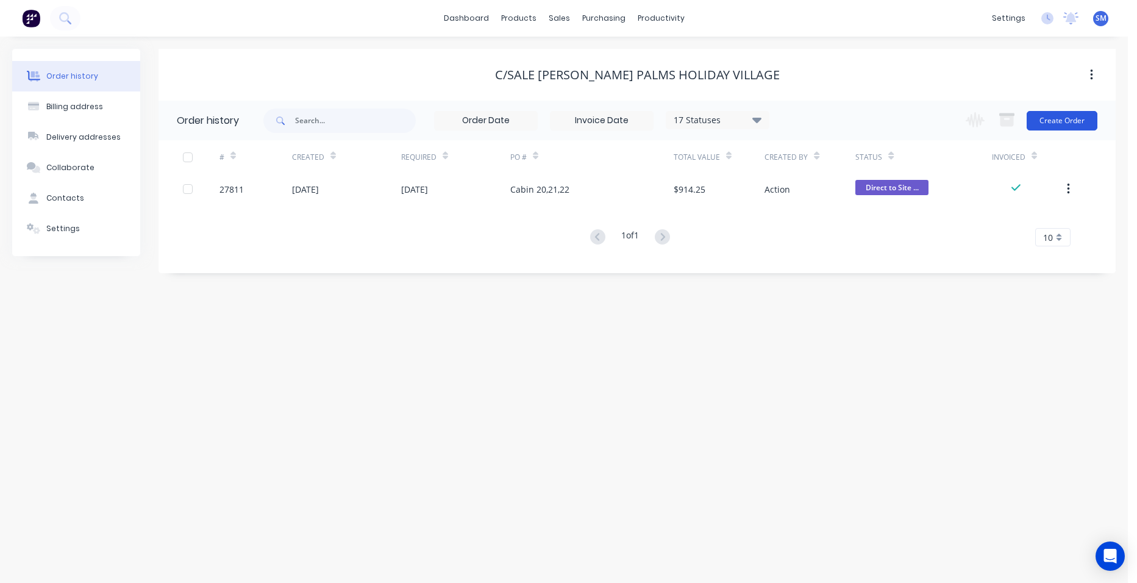
click at [1062, 120] on button "Create Order" at bounding box center [1062, 121] width 71 height 20
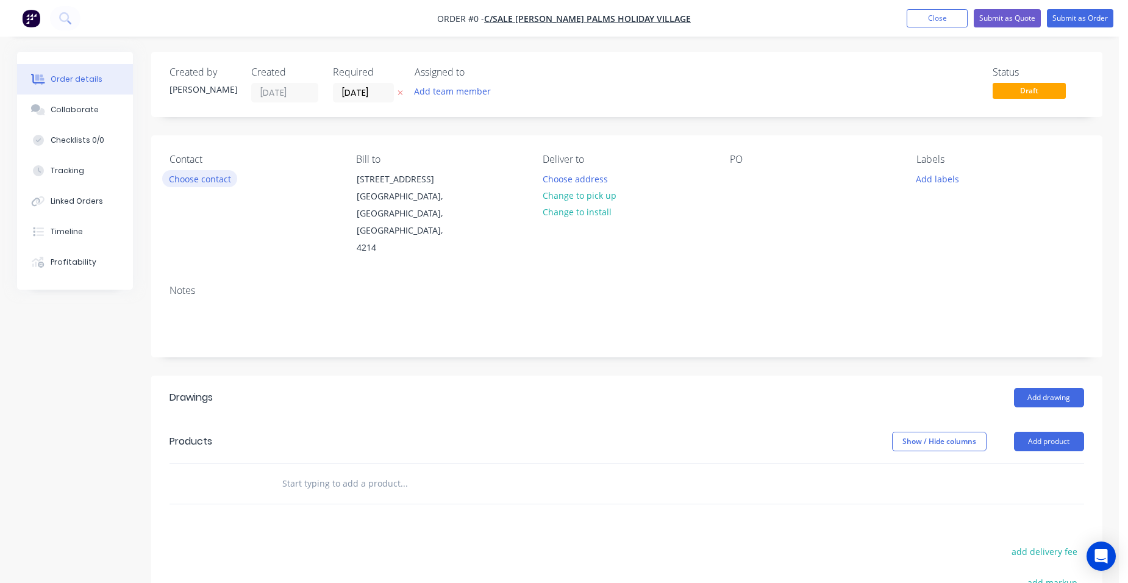
click at [233, 174] on button "Choose contact" at bounding box center [199, 178] width 75 height 16
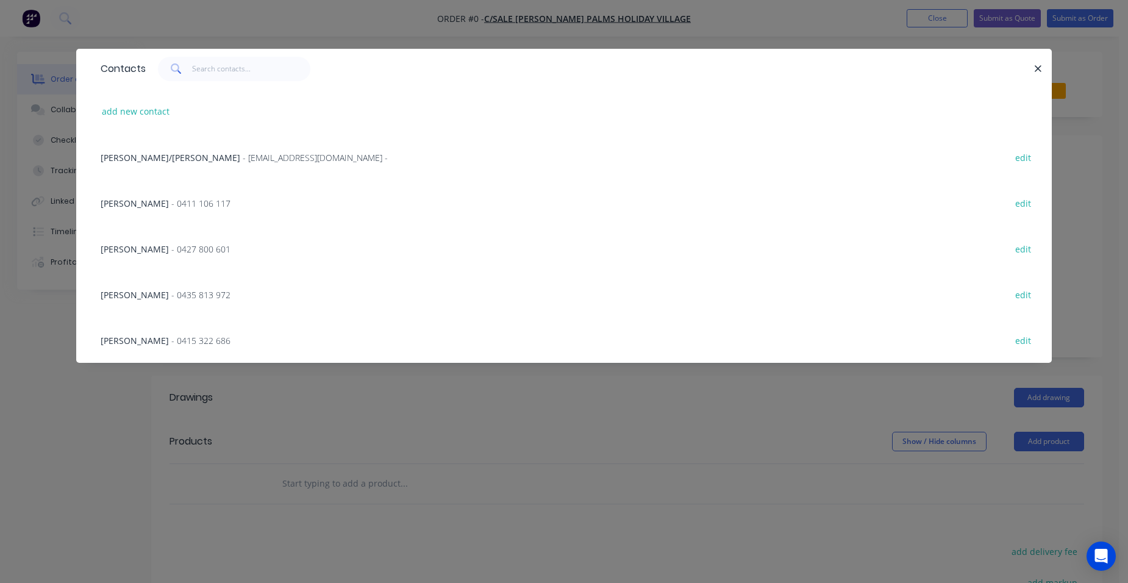
click at [180, 340] on span "- 0415 322 686" at bounding box center [200, 341] width 59 height 12
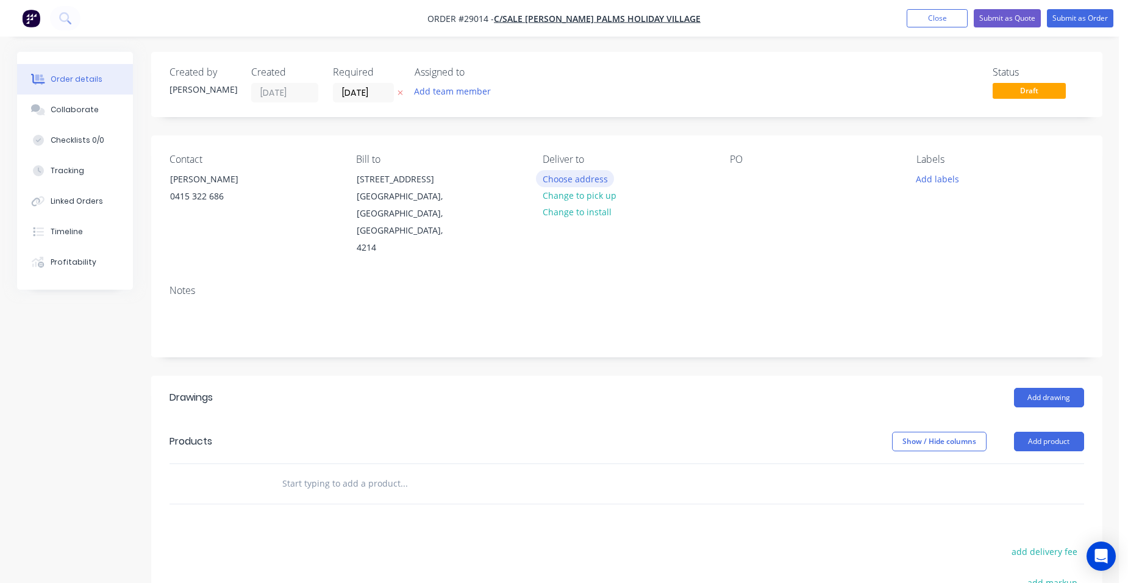
click at [584, 173] on button "Choose address" at bounding box center [575, 178] width 78 height 16
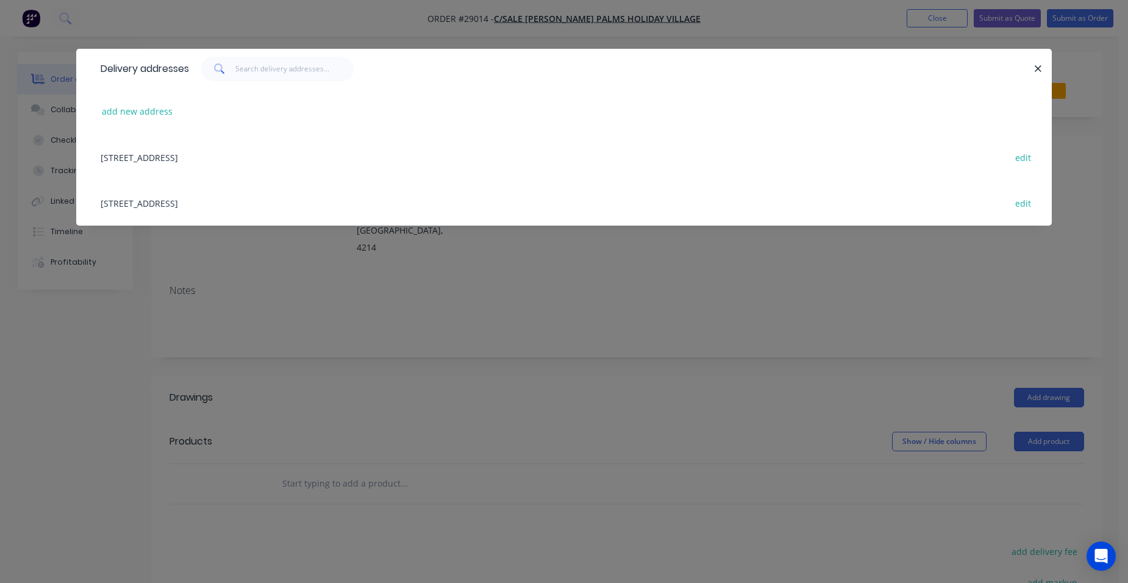
click at [276, 156] on div "71 HINDE STREET, ASHMORE, Queensland, Australia, 4214 edit" at bounding box center [564, 157] width 939 height 46
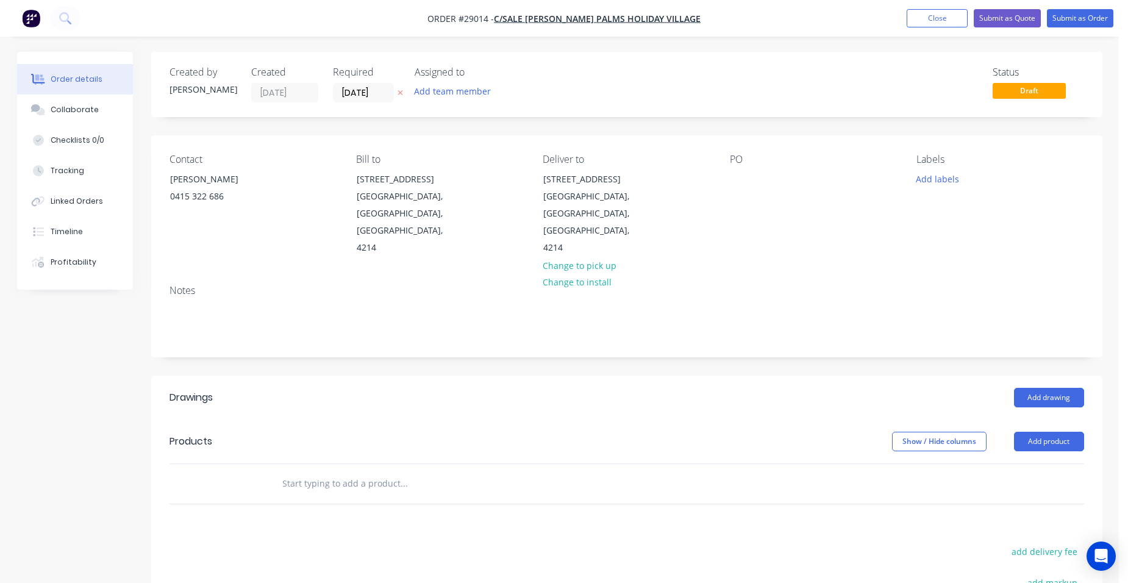
drag, startPoint x: 1043, startPoint y: 402, endPoint x: 1025, endPoint y: 421, distance: 26.3
click at [1041, 432] on button "Add product" at bounding box center [1049, 442] width 70 height 20
click at [1016, 463] on div "Product catalogue" at bounding box center [1026, 472] width 94 height 18
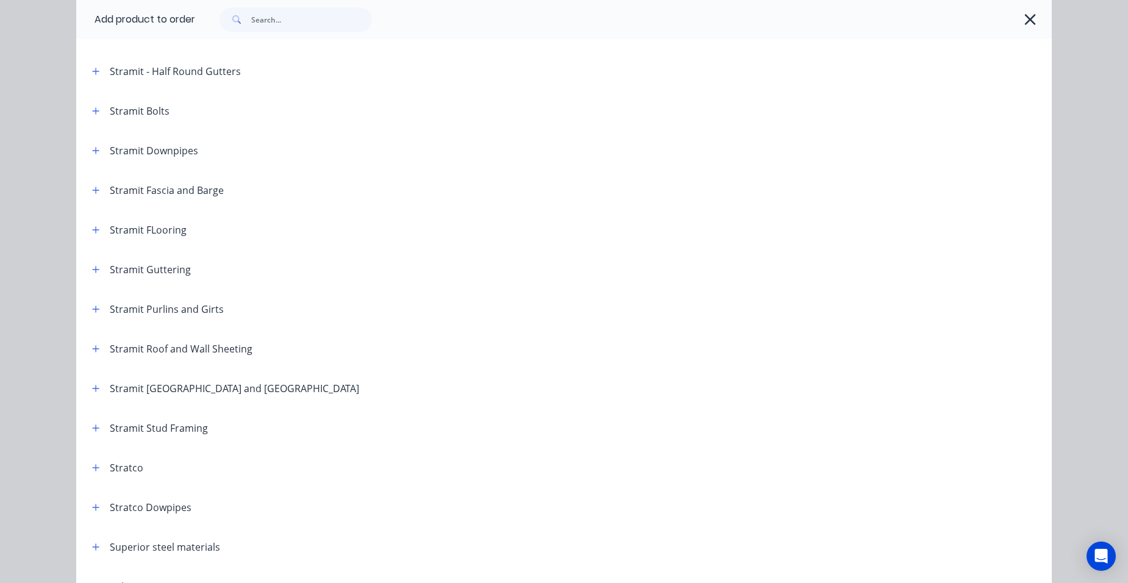
scroll to position [2012, 0]
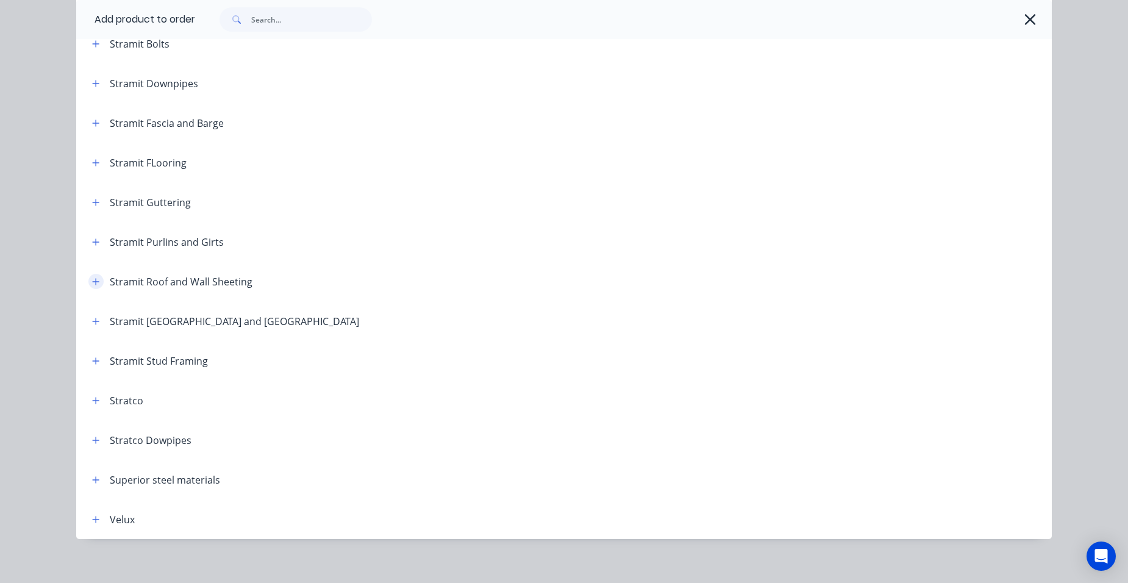
click at [93, 280] on icon "button" at bounding box center [96, 281] width 7 height 7
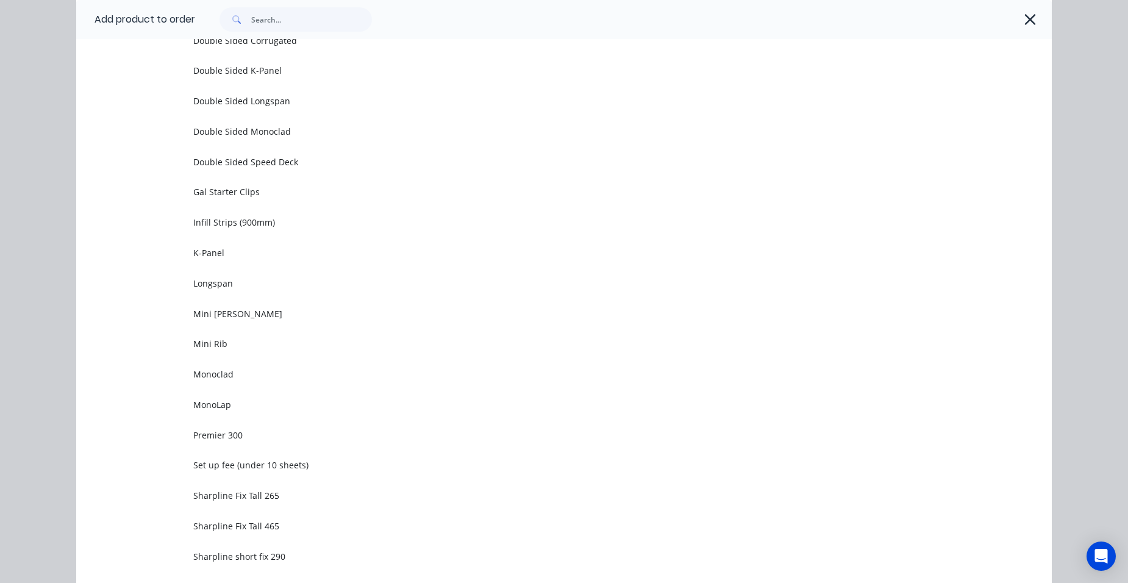
scroll to position [2927, 0]
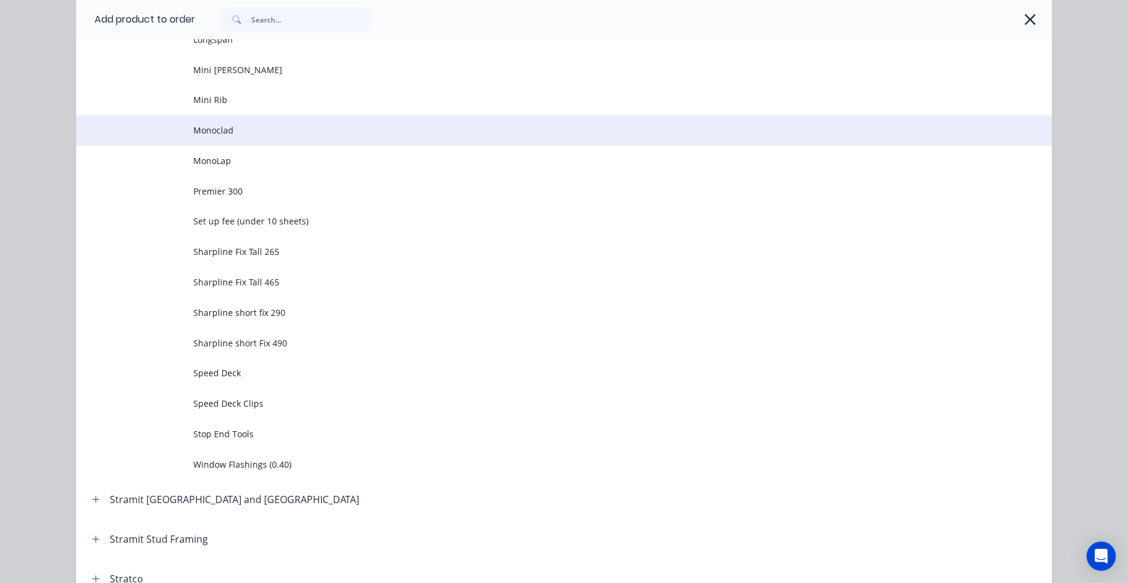
click at [234, 137] on span "Monoclad" at bounding box center [536, 130] width 687 height 13
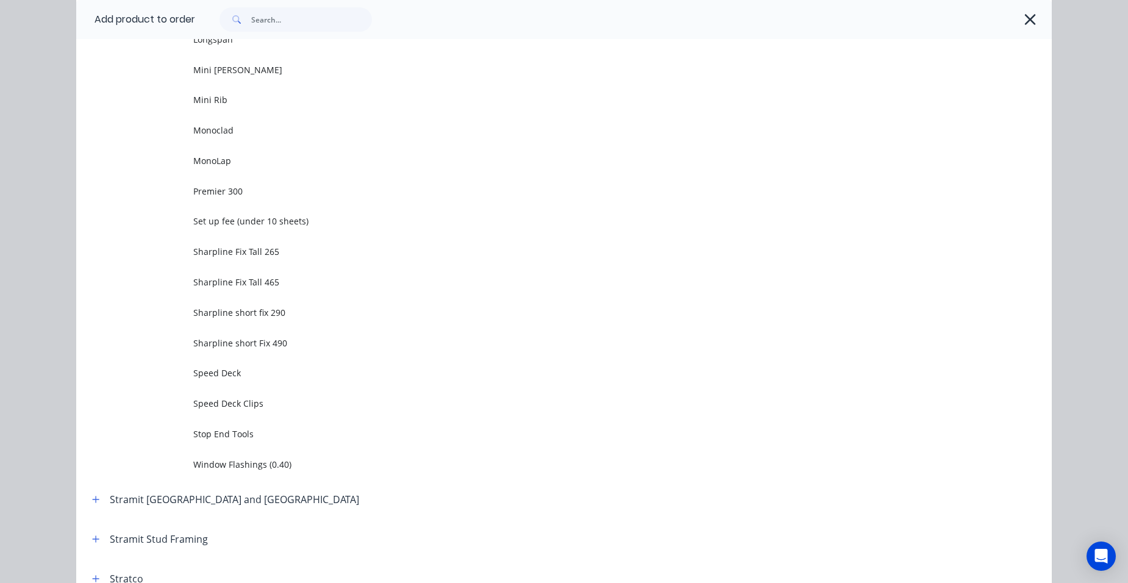
scroll to position [0, 0]
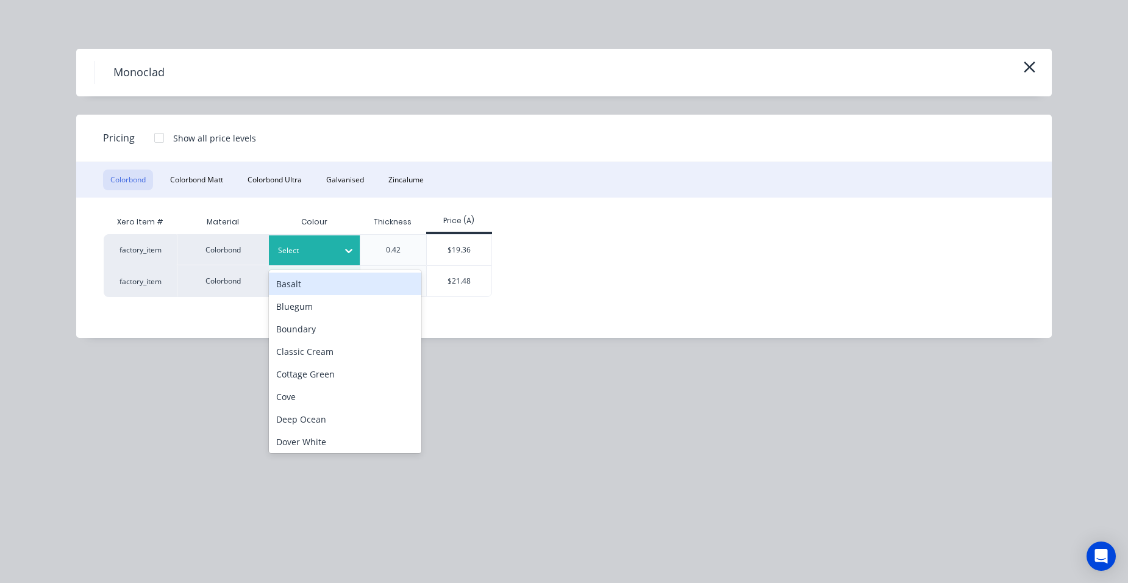
click at [297, 243] on div "Select" at bounding box center [303, 251] width 68 height 16
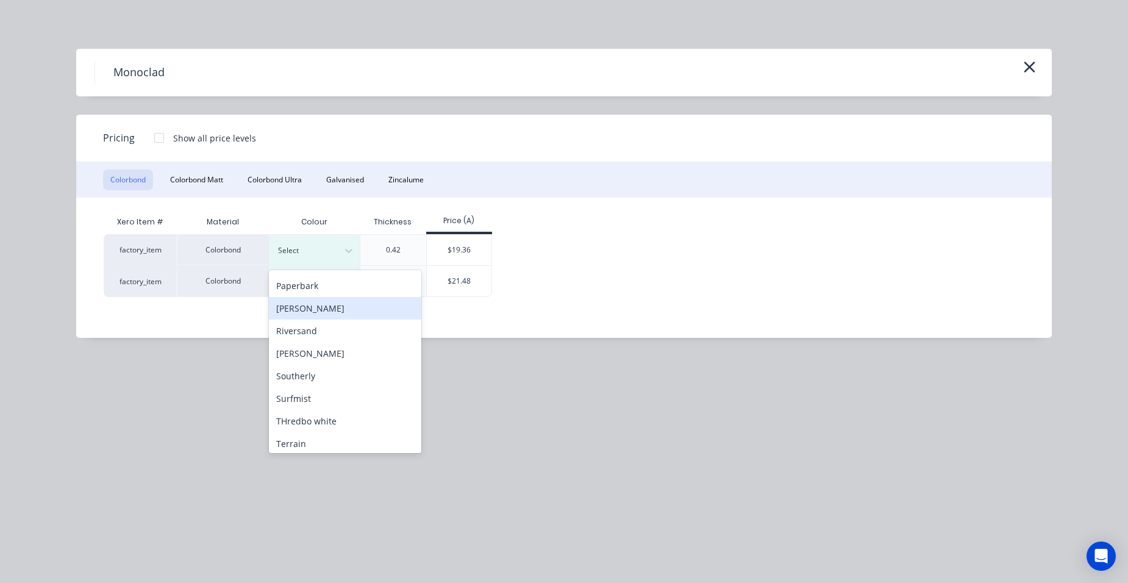
scroll to position [366, 0]
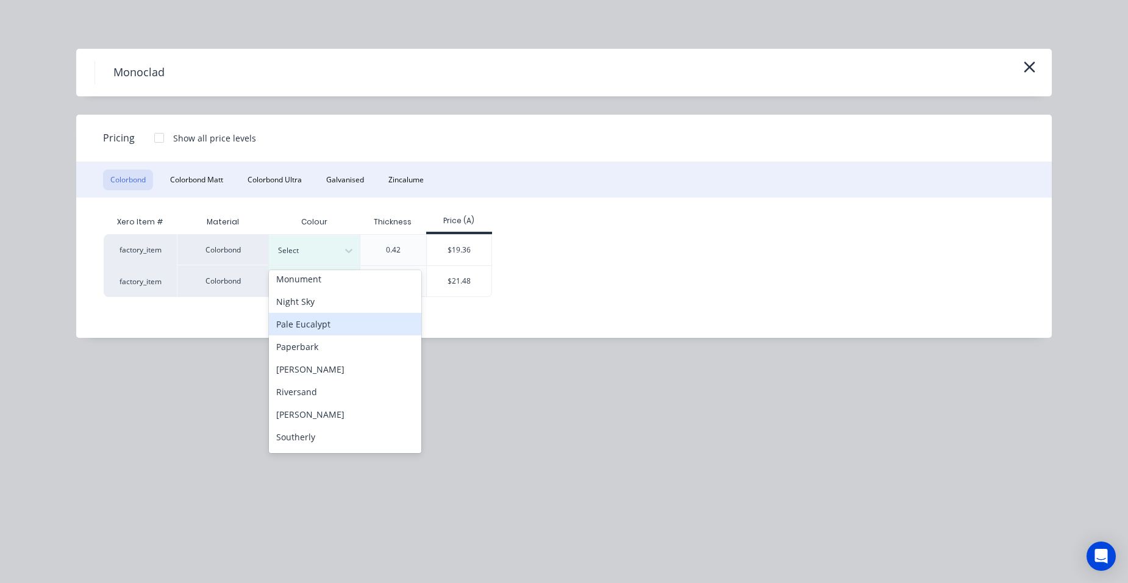
click at [325, 329] on div "Pale Eucalypt" at bounding box center [345, 324] width 152 height 23
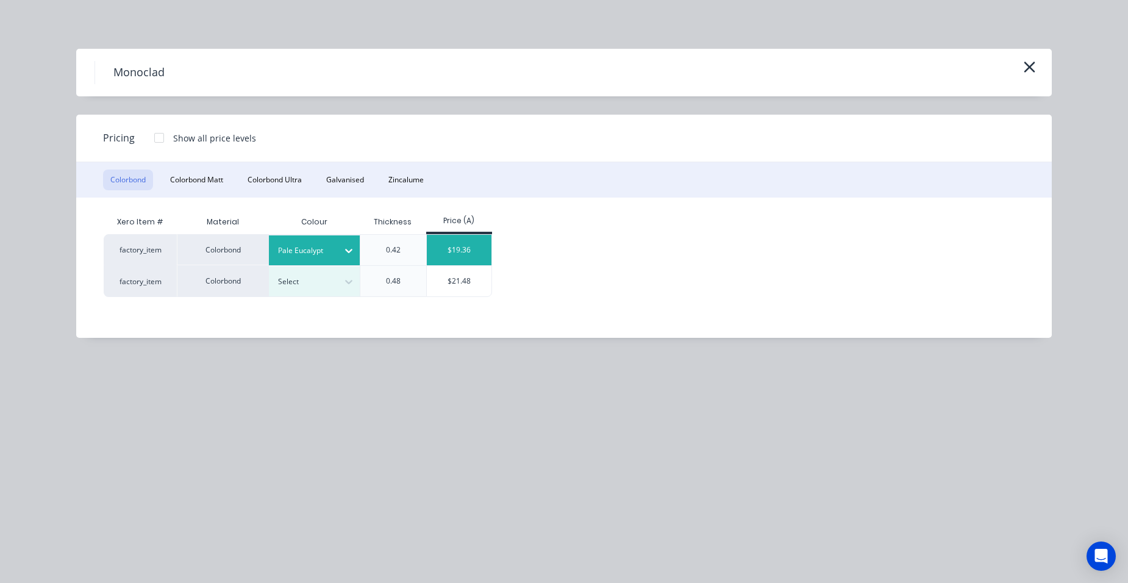
click at [452, 248] on div "$19.36" at bounding box center [459, 250] width 65 height 30
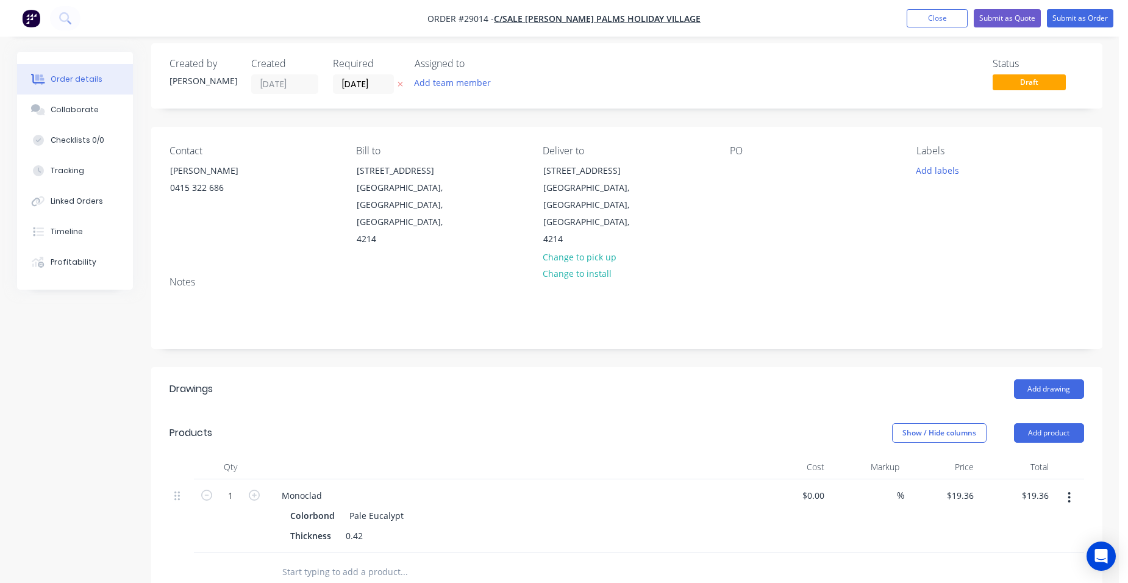
scroll to position [122, 0]
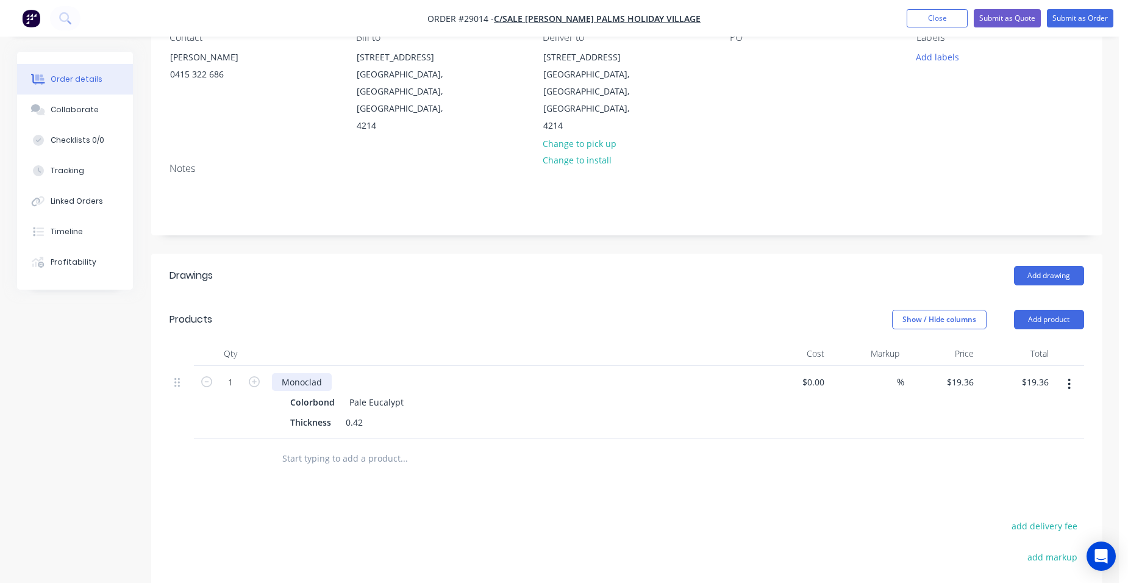
click at [321, 373] on div "Monoclad" at bounding box center [302, 382] width 60 height 18
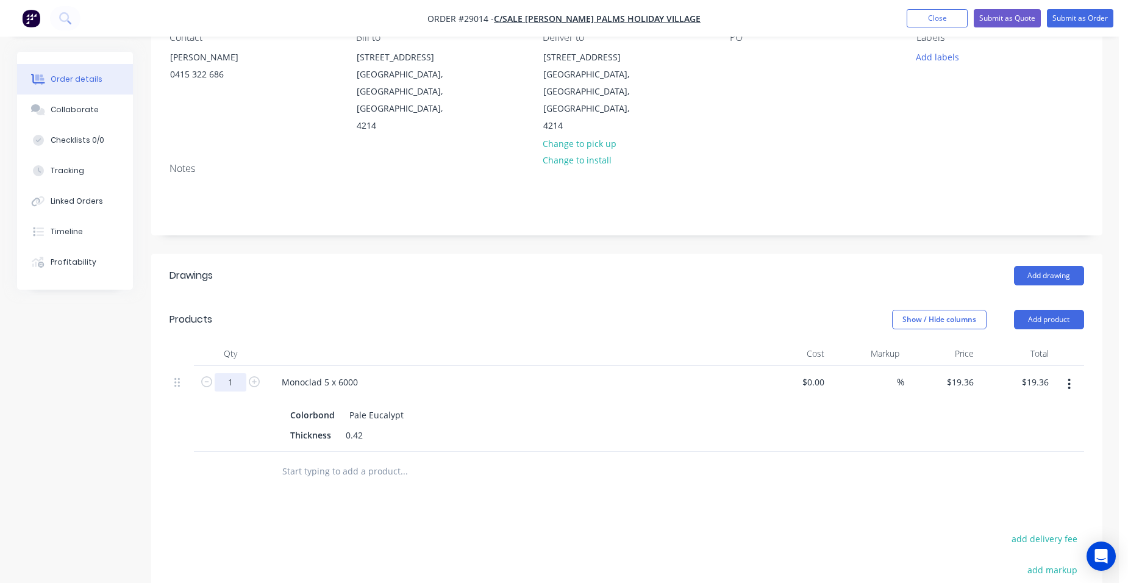
click at [238, 373] on input "1" at bounding box center [231, 382] width 32 height 18
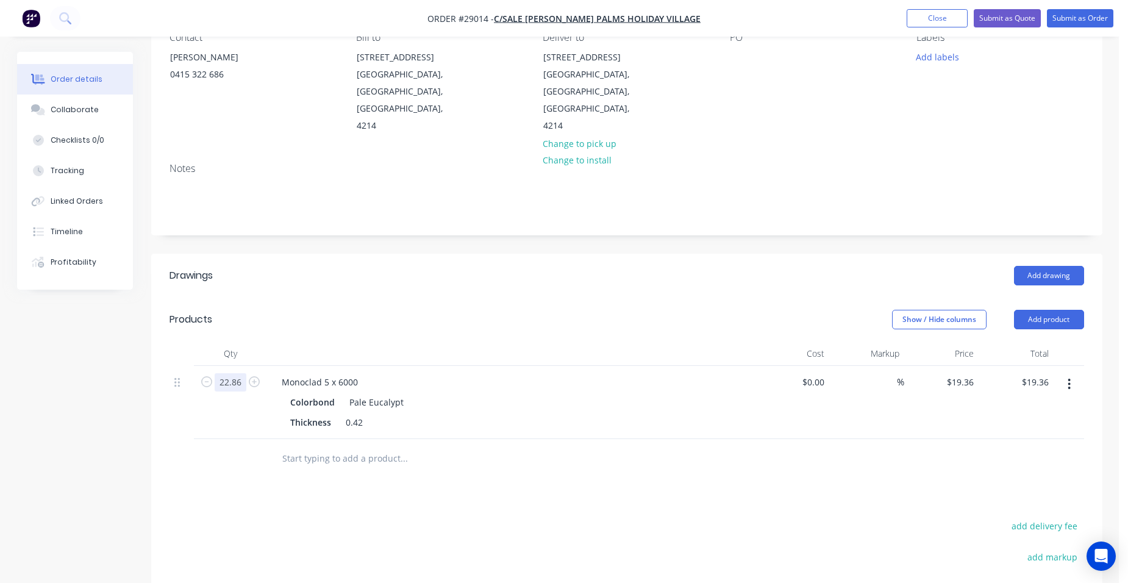
type input "22.86"
type input "$442.57"
click at [524, 393] on div "Colorbond Pale Eucalypt" at bounding box center [510, 402] width 441 height 18
click at [1042, 310] on button "Add product" at bounding box center [1049, 320] width 70 height 20
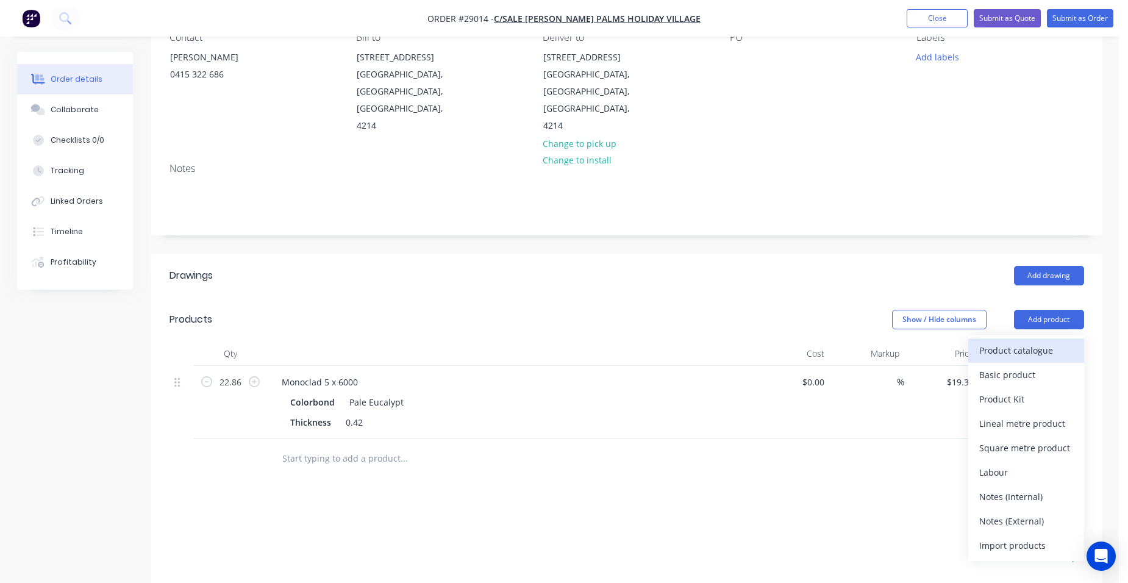
click at [1024, 341] on div "Product catalogue" at bounding box center [1026, 350] width 94 height 18
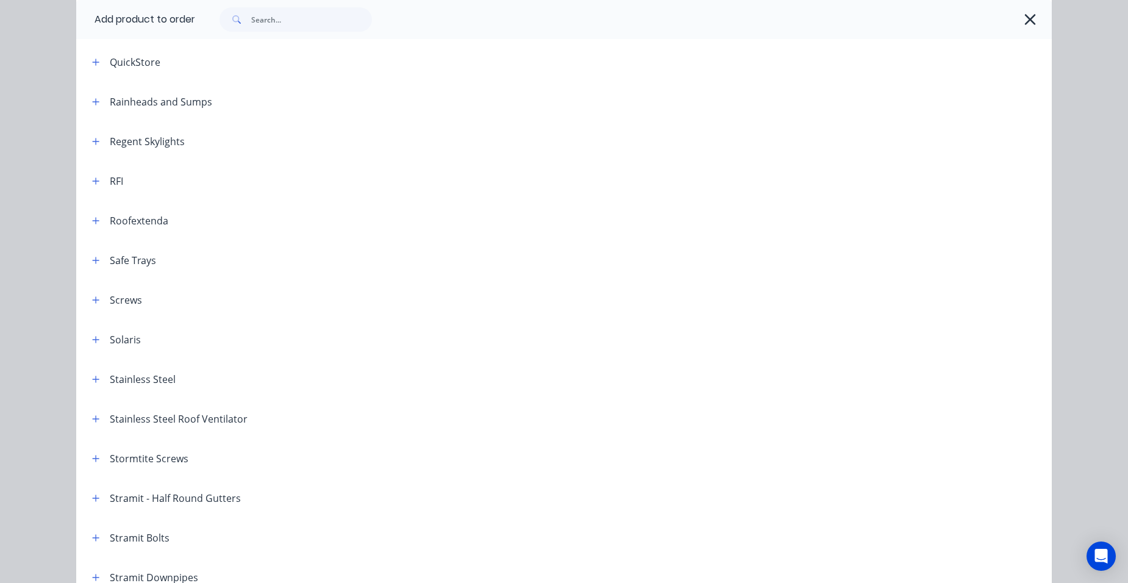
scroll to position [1585, 0]
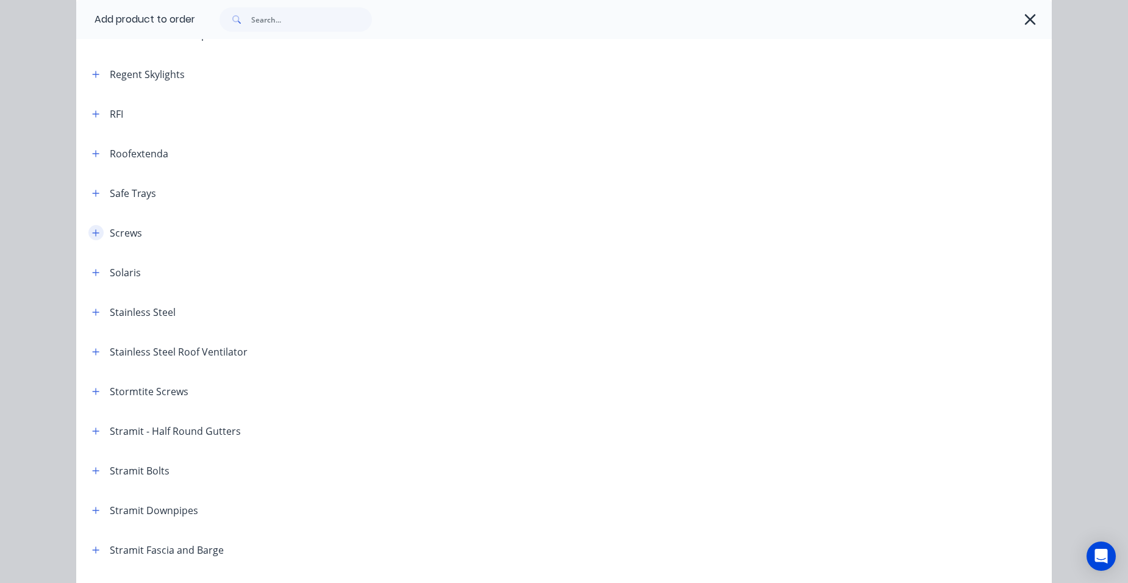
click at [93, 233] on icon "button" at bounding box center [96, 232] width 7 height 7
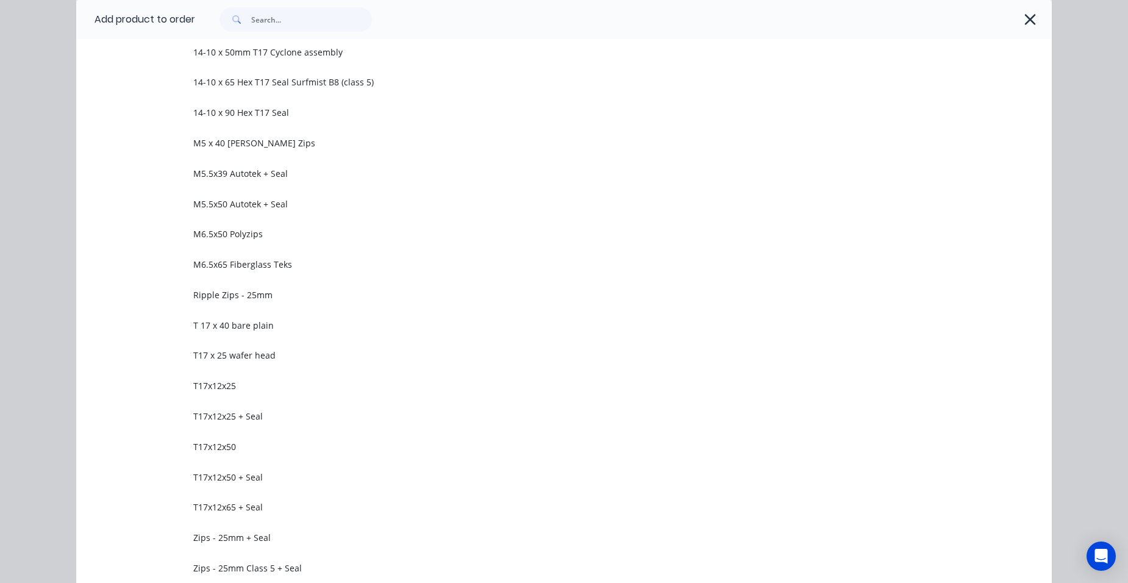
scroll to position [2561, 0]
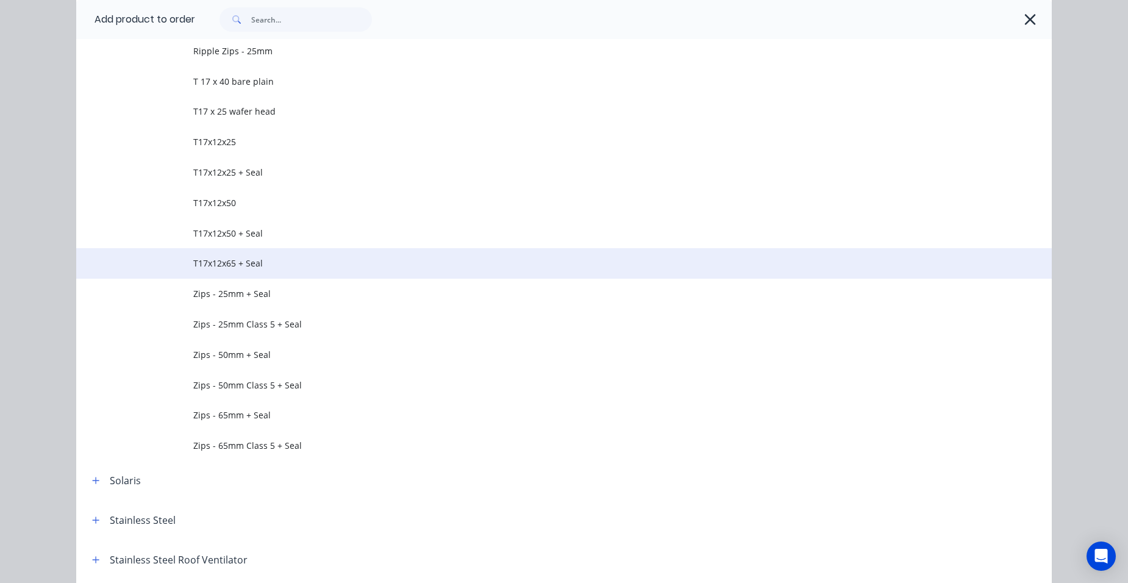
click at [269, 258] on span "T17x12x65 + Seal" at bounding box center [536, 263] width 687 height 13
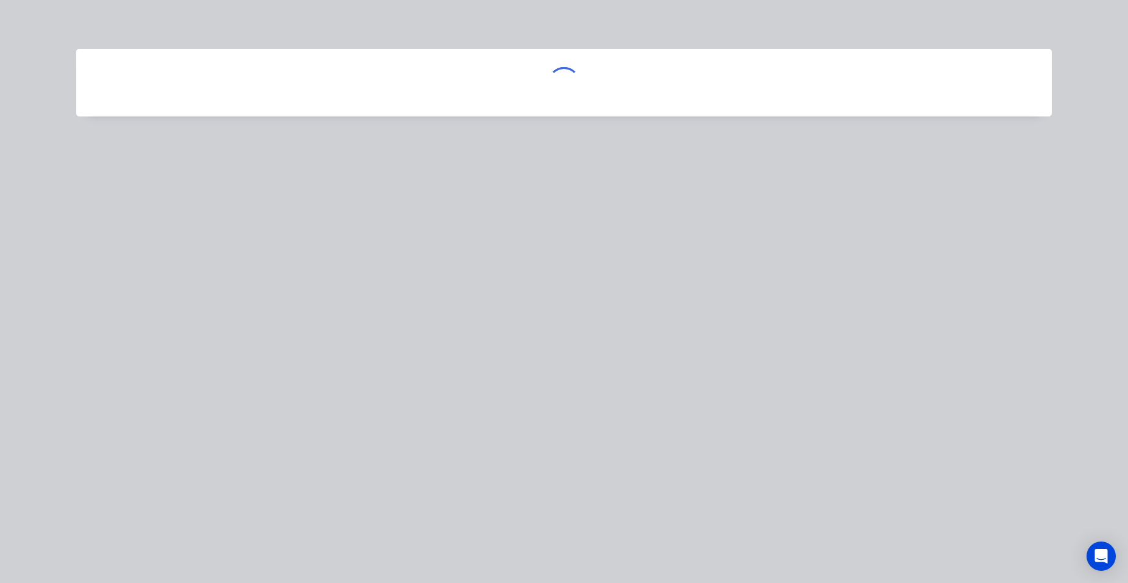
scroll to position [0, 0]
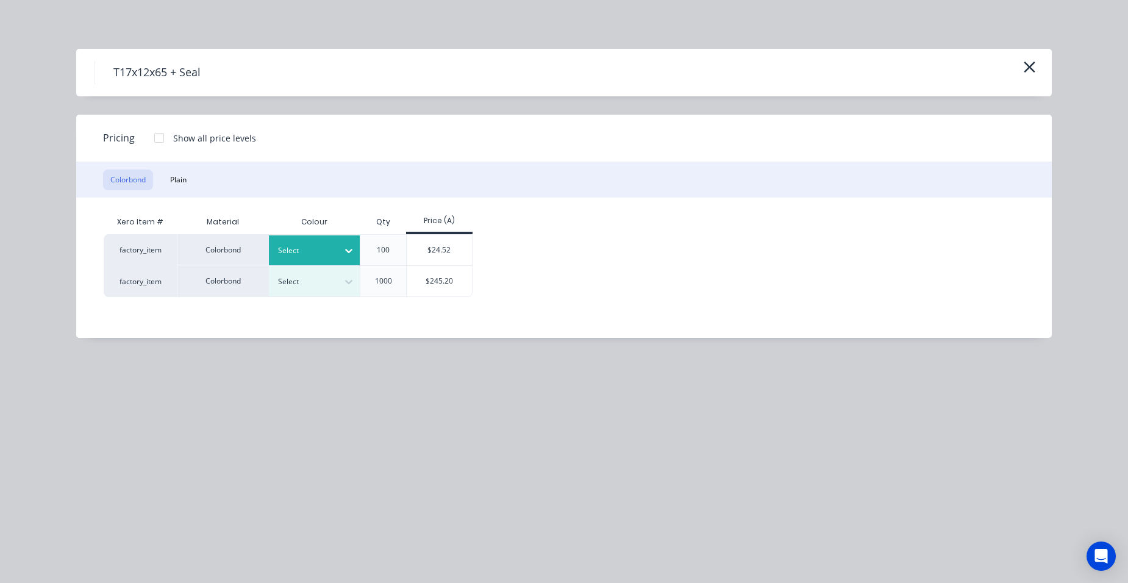
click at [288, 249] on div at bounding box center [305, 250] width 55 height 13
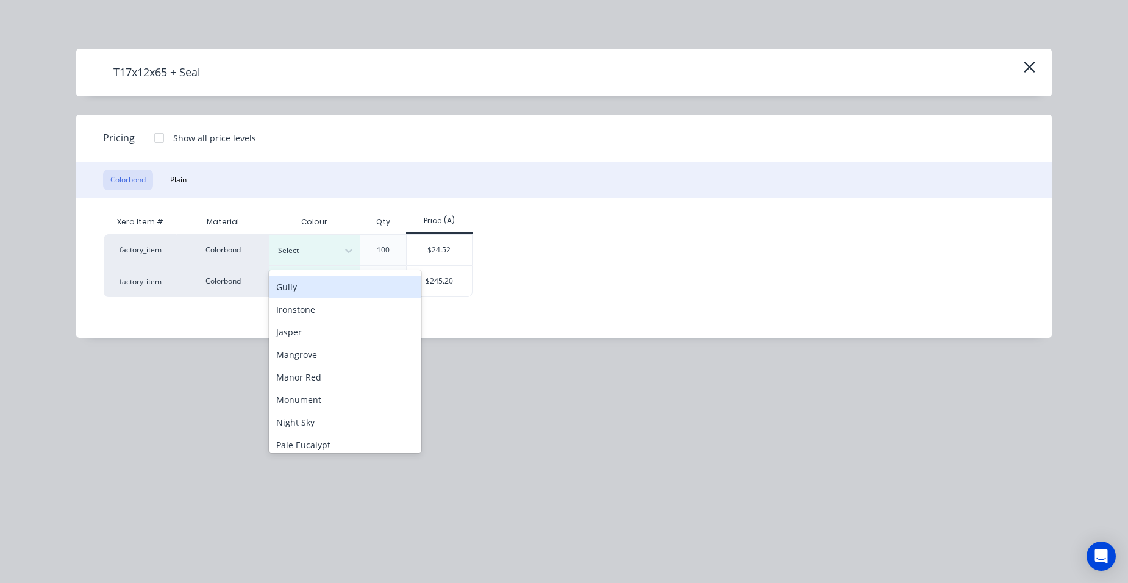
scroll to position [305, 0]
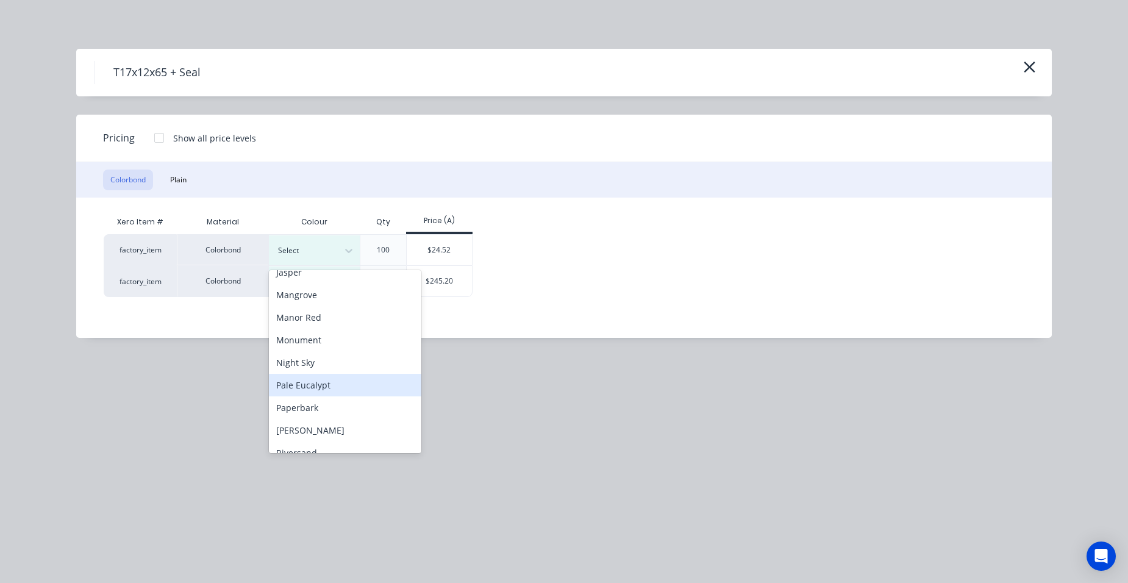
click at [329, 385] on div "Pale Eucalypt" at bounding box center [345, 385] width 152 height 23
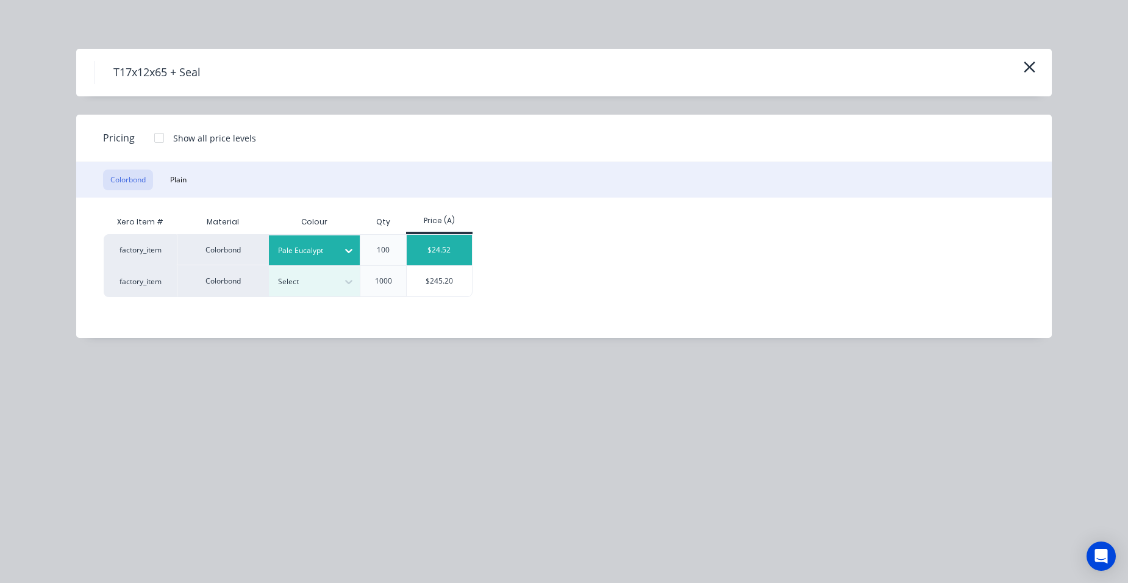
click at [415, 254] on div "$24.52" at bounding box center [439, 250] width 65 height 30
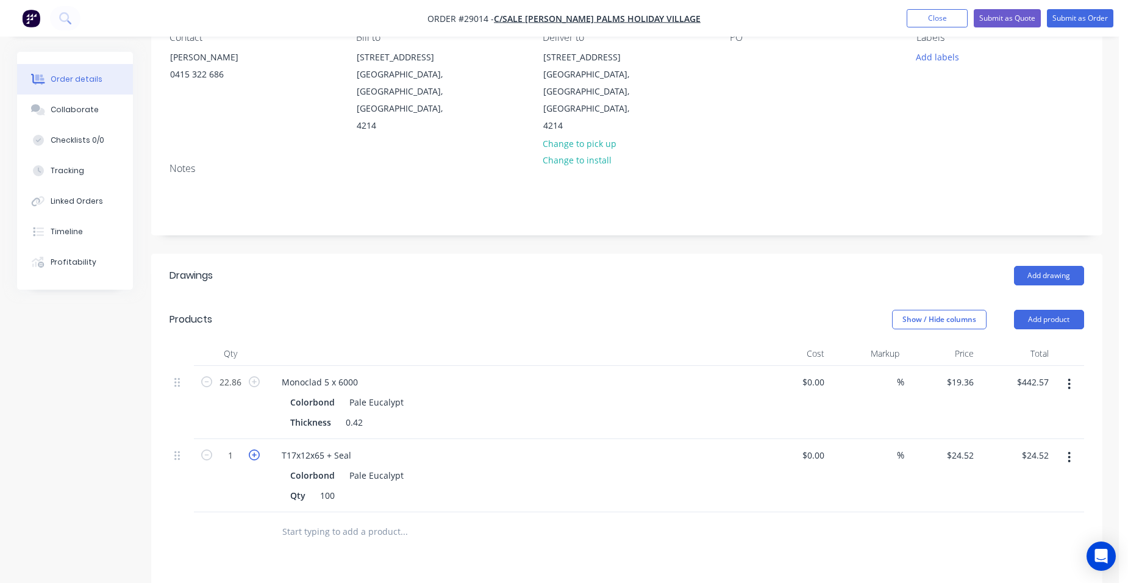
click at [249, 449] on icon "button" at bounding box center [254, 454] width 11 height 11
type input "2"
type input "$49.04"
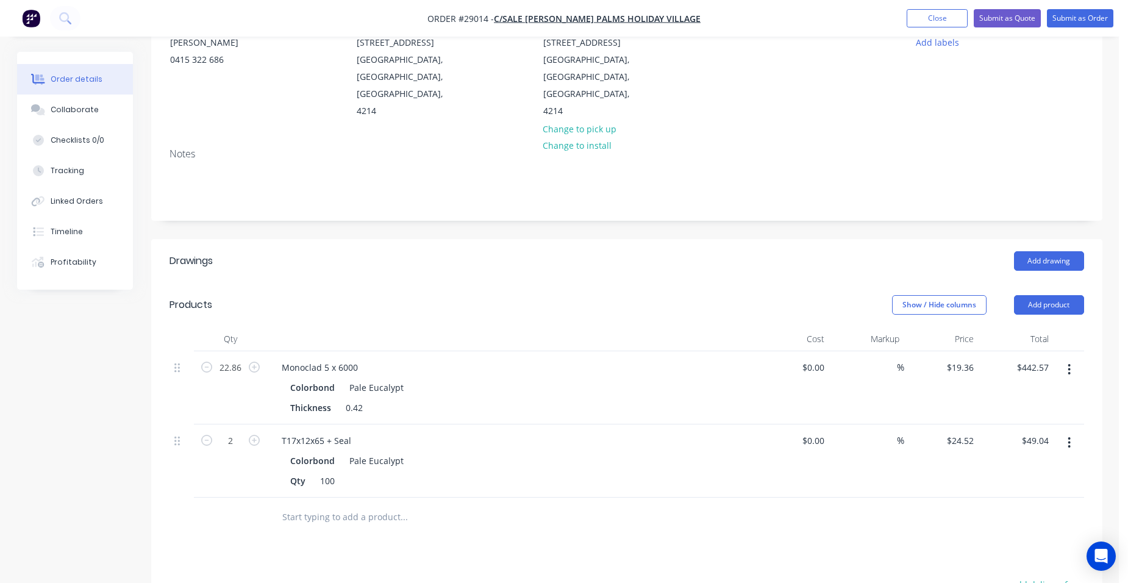
scroll to position [244, 0]
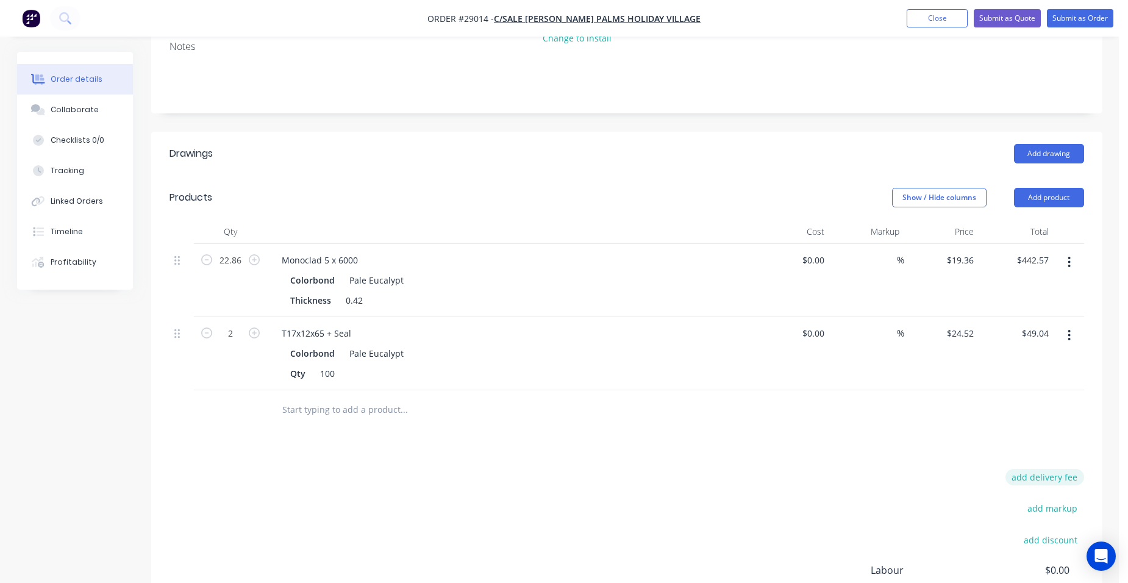
click at [1061, 469] on button "add delivery fee" at bounding box center [1044, 477] width 79 height 16
type input "120"
click input "submit" at bounding box center [0, 0] width 0 height 0
click at [1098, 15] on button "Submit as Order" at bounding box center [1080, 18] width 66 height 18
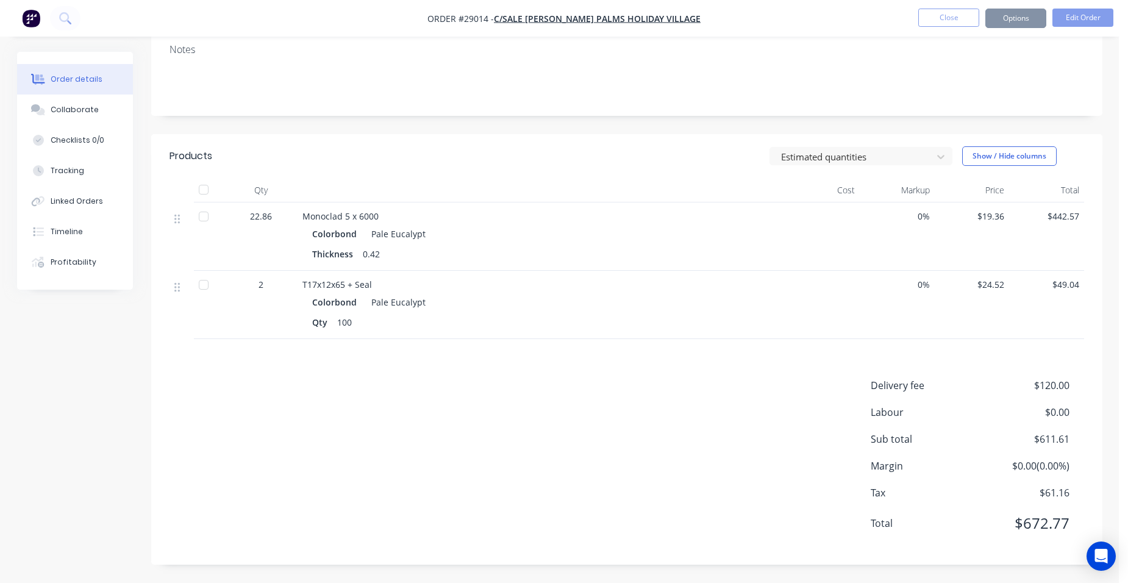
scroll to position [0, 0]
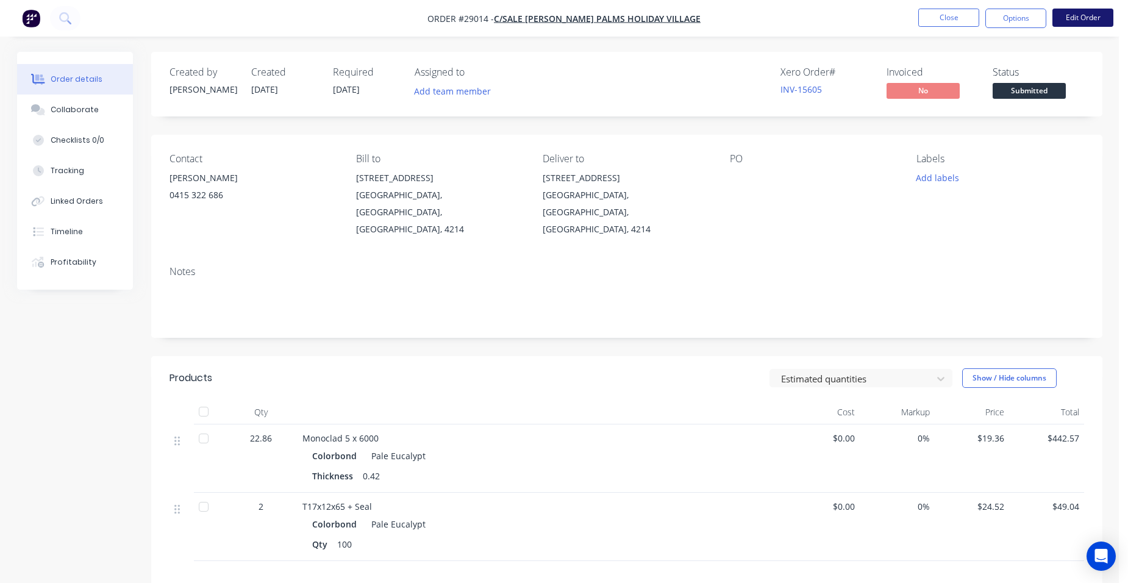
click at [1090, 16] on button "Edit Order" at bounding box center [1082, 18] width 61 height 18
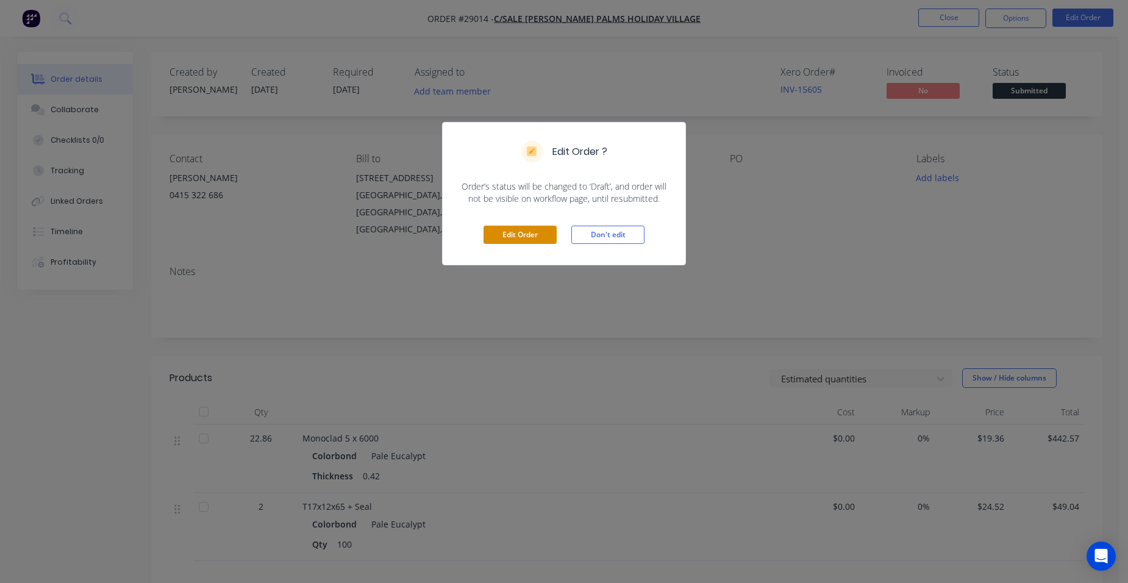
click at [543, 233] on button "Edit Order" at bounding box center [520, 235] width 73 height 18
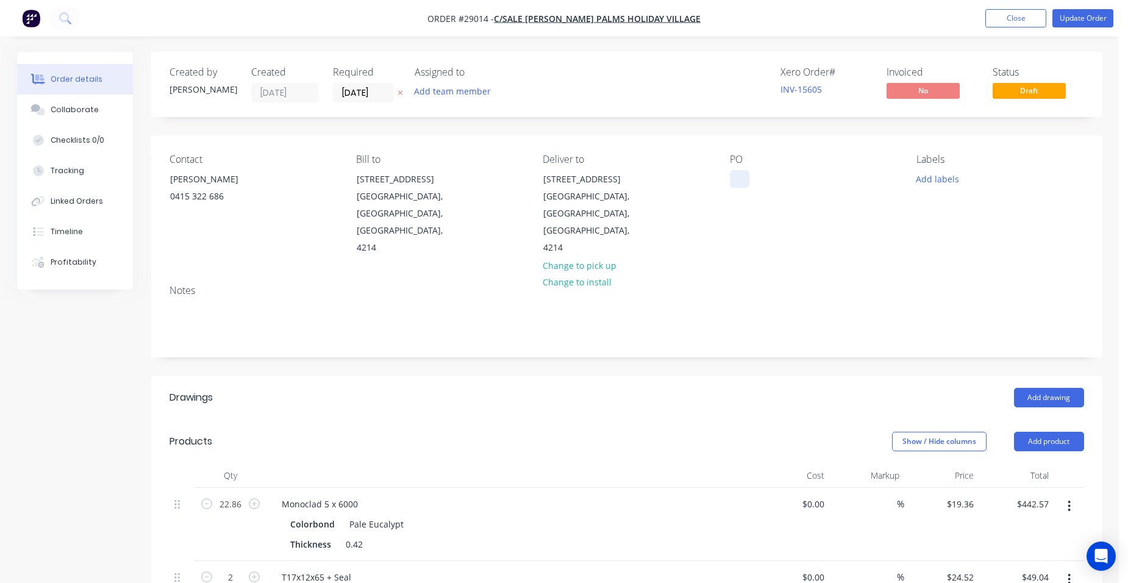
click at [730, 176] on div at bounding box center [740, 179] width 20 height 18
click at [1083, 18] on button "Update Order" at bounding box center [1082, 18] width 61 height 18
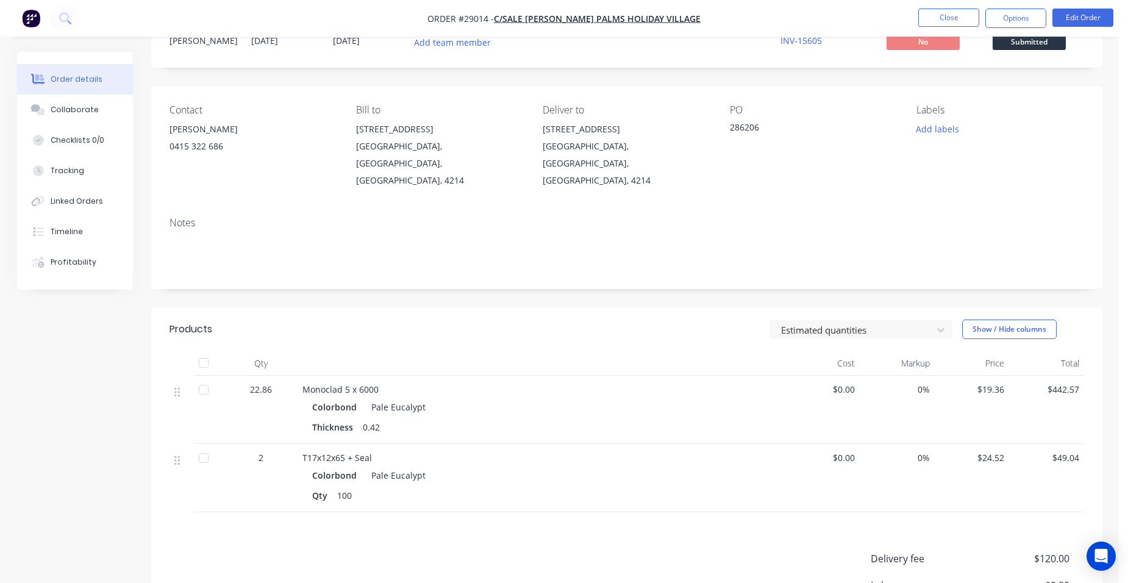
scroll to position [183, 0]
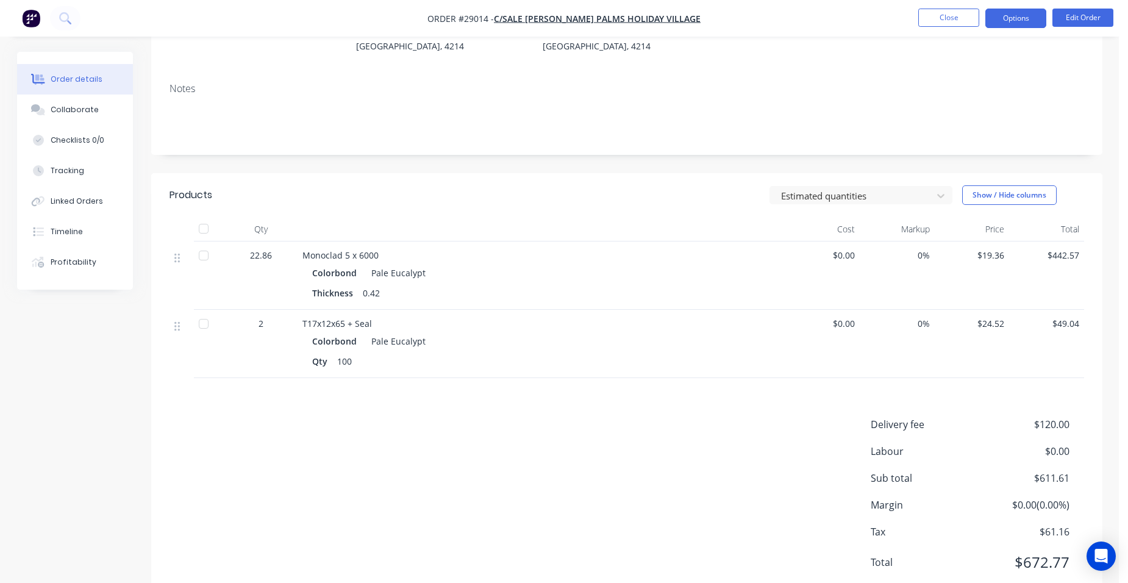
click at [1019, 18] on button "Options" at bounding box center [1015, 19] width 61 height 20
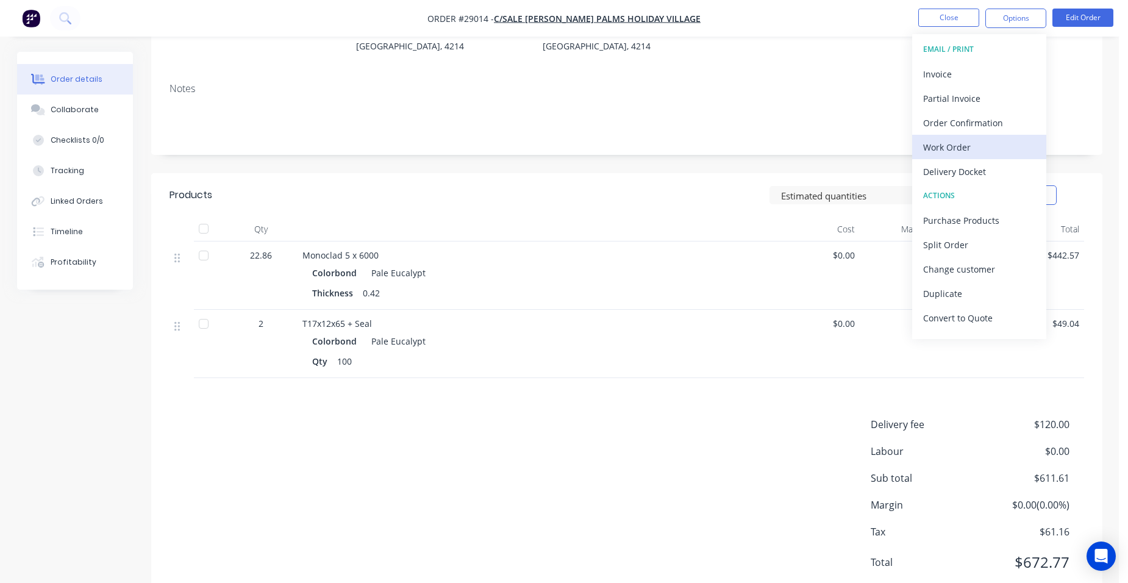
click at [991, 141] on div "Work Order" at bounding box center [979, 147] width 112 height 18
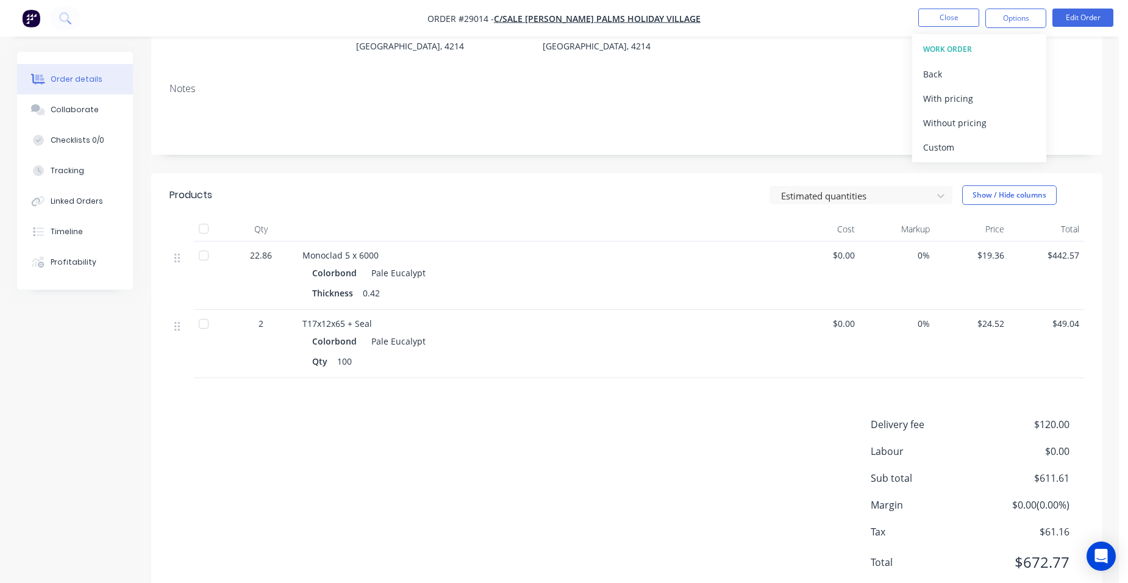
click at [702, 217] on div at bounding box center [542, 229] width 488 height 24
click at [1038, 14] on button "Options" at bounding box center [1015, 19] width 61 height 20
click at [919, 76] on button "Back" at bounding box center [979, 74] width 134 height 24
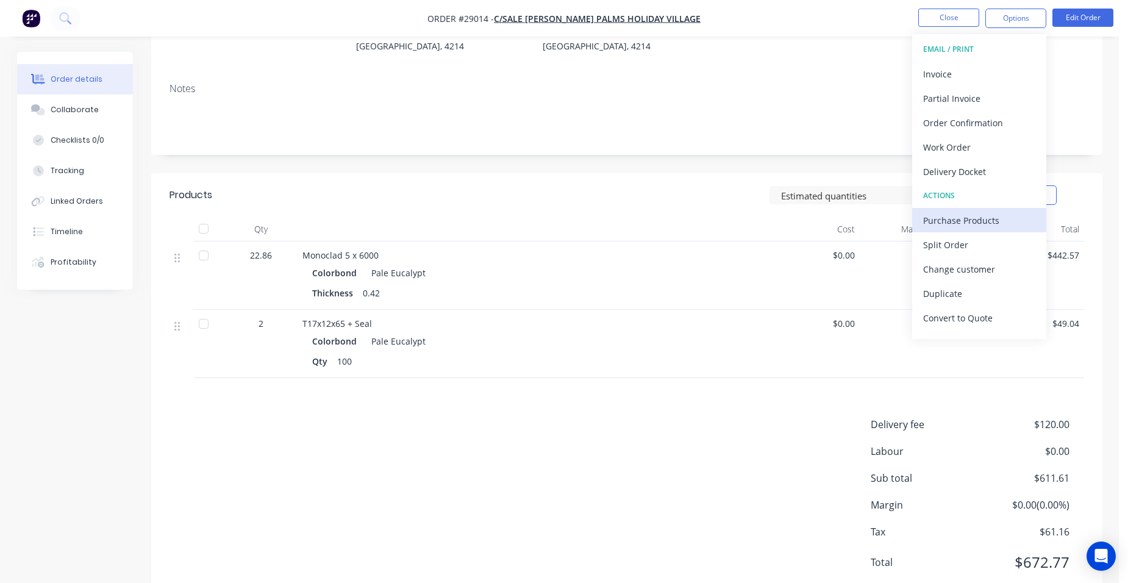
click at [977, 216] on div "Purchase Products" at bounding box center [979, 221] width 112 height 18
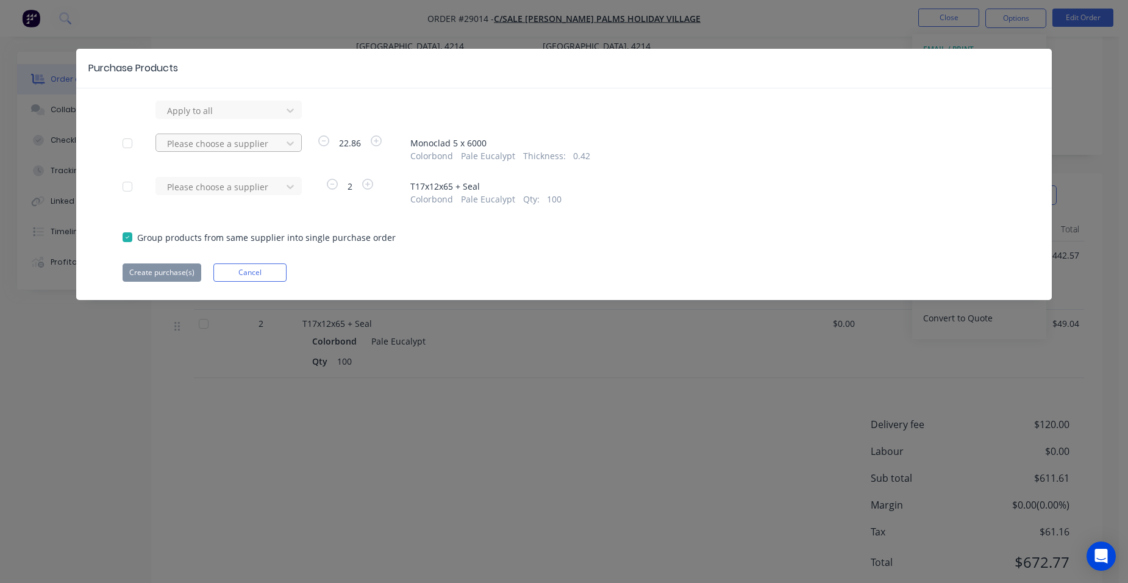
click at [237, 140] on div at bounding box center [221, 143] width 110 height 15
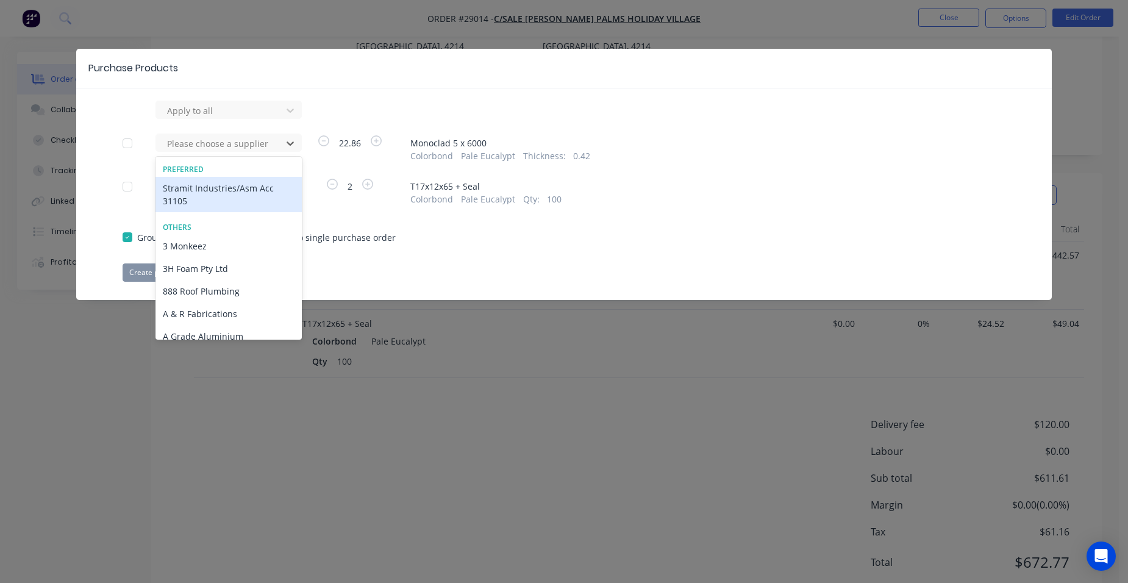
click at [212, 186] on div "Stramit Industries/Asm Acc 31105" at bounding box center [228, 194] width 146 height 35
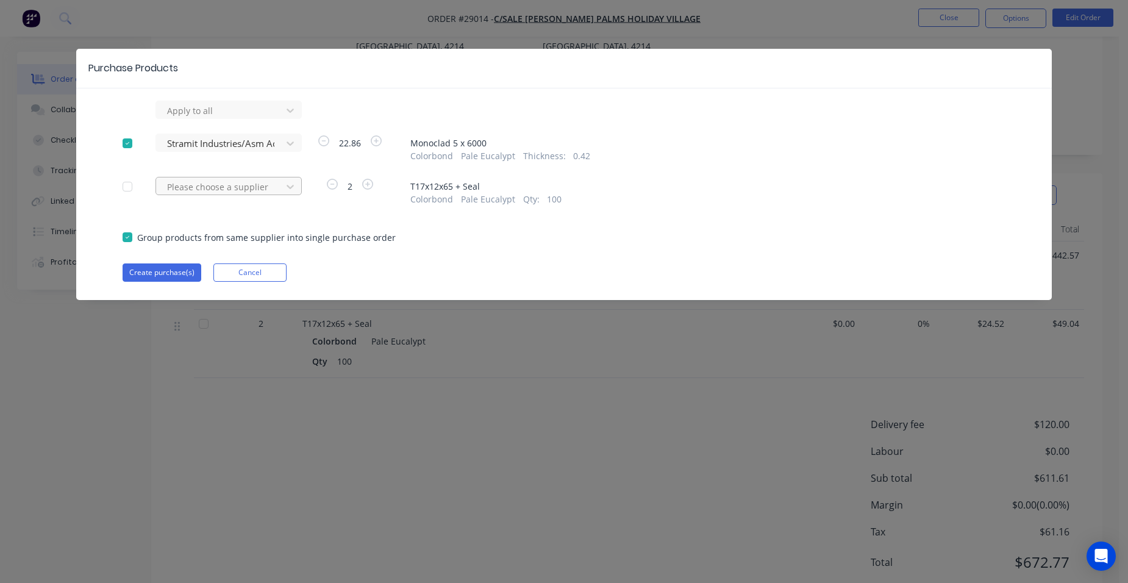
click at [212, 185] on div at bounding box center [221, 186] width 110 height 15
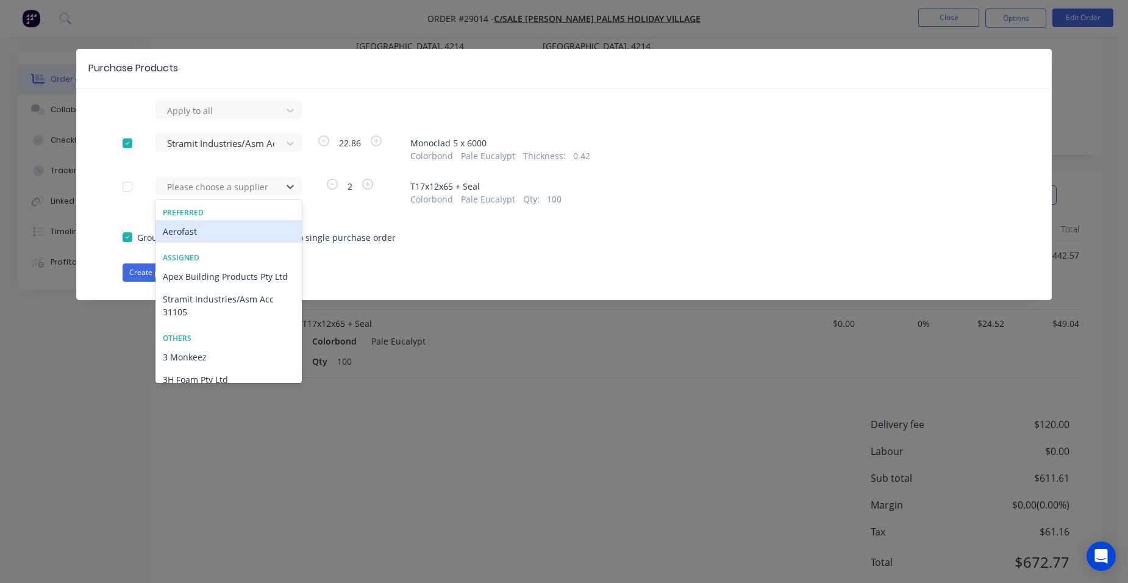
click at [202, 227] on div "Aerofast" at bounding box center [228, 231] width 146 height 23
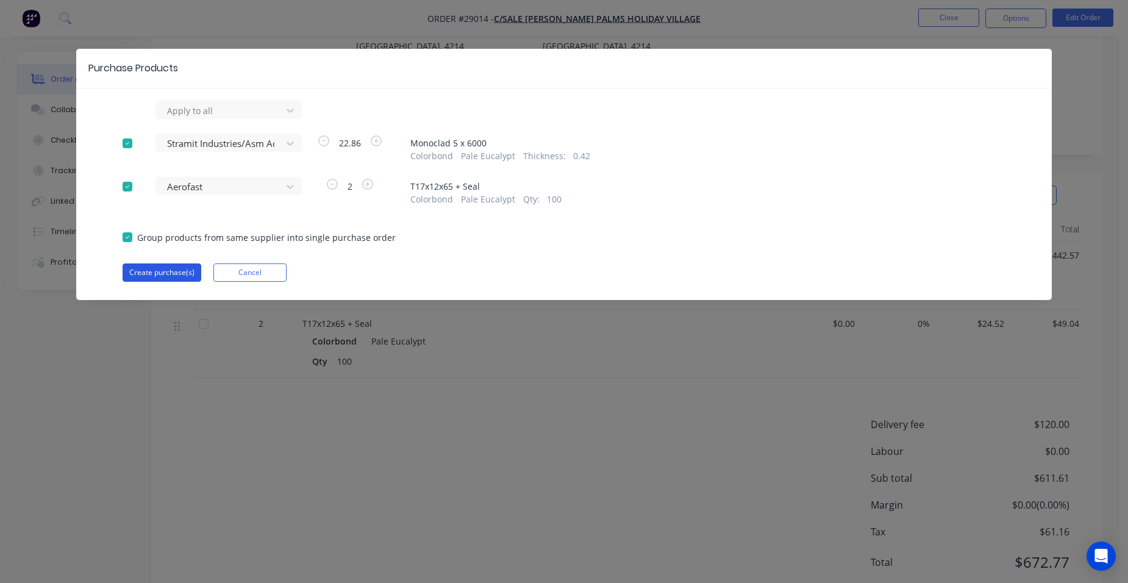
click at [177, 265] on button "Create purchase(s)" at bounding box center [162, 272] width 79 height 18
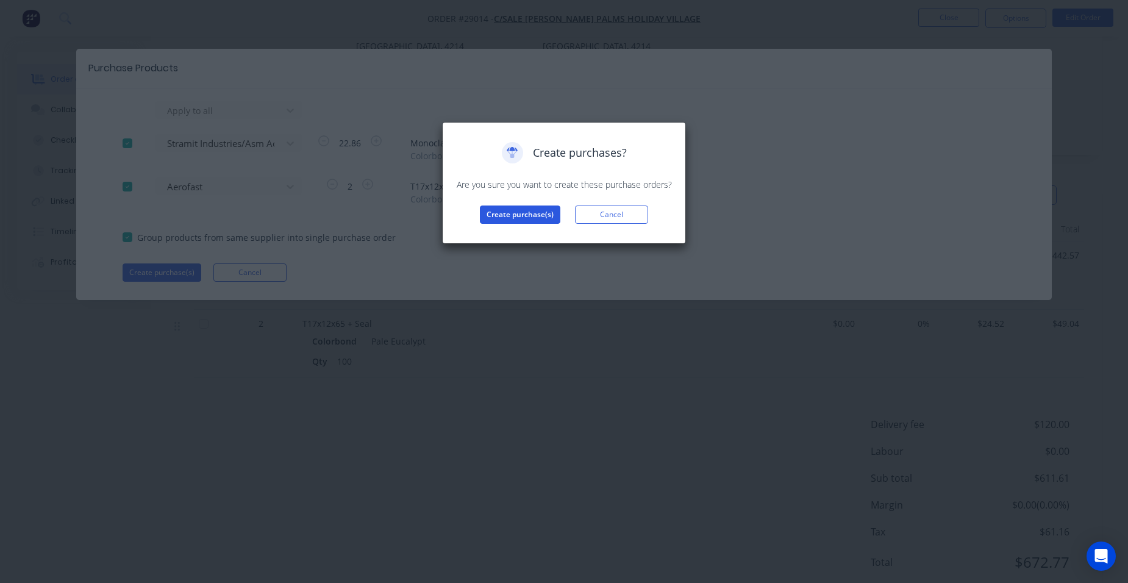
click at [496, 212] on button "Create purchase(s)" at bounding box center [520, 214] width 80 height 18
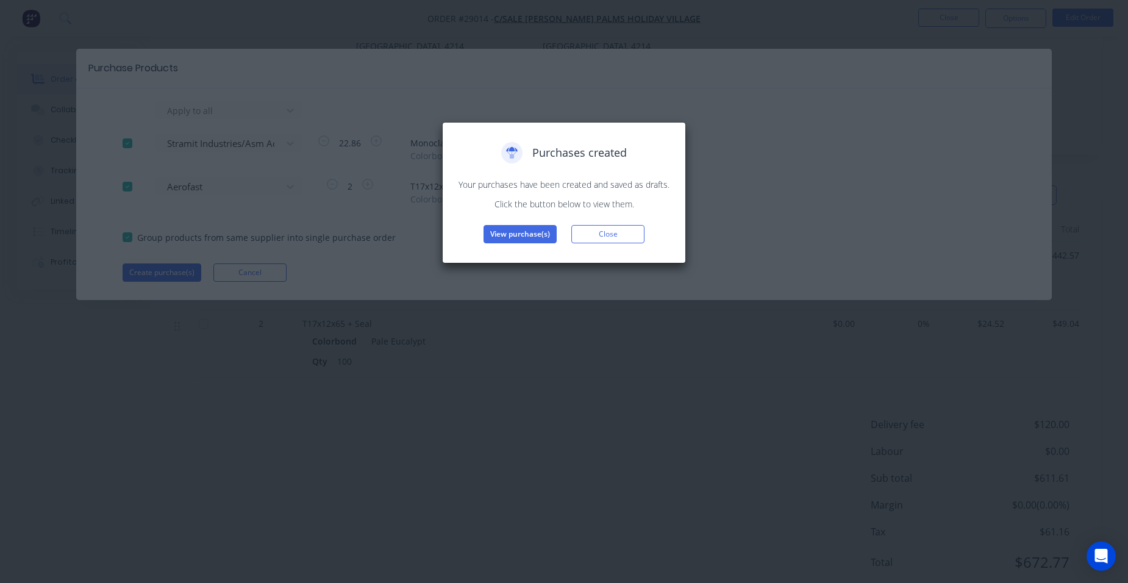
click at [494, 238] on button "View purchase(s)" at bounding box center [520, 234] width 73 height 18
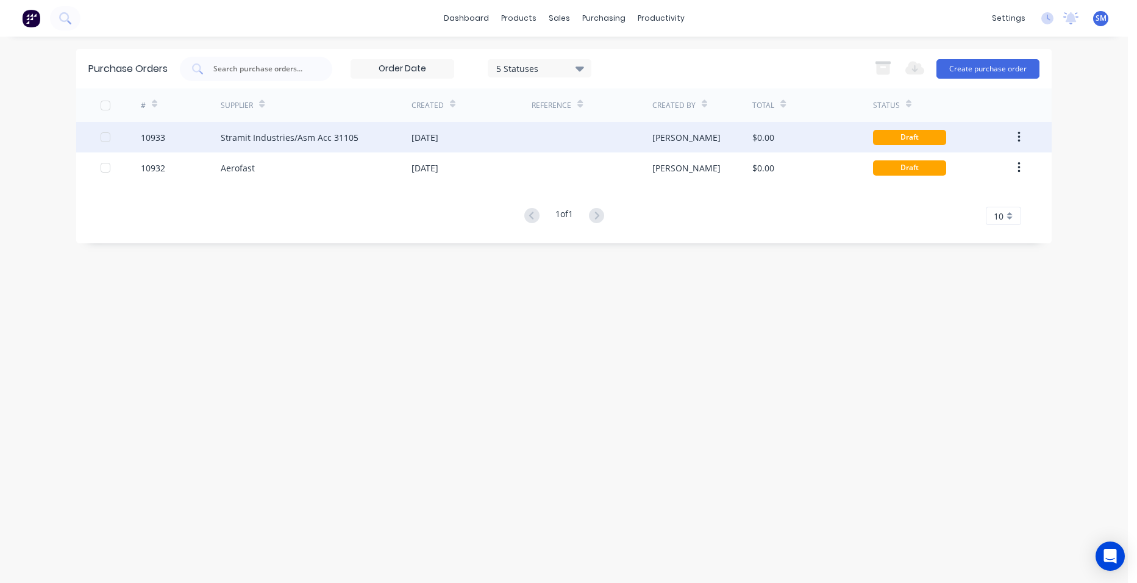
click at [360, 135] on div "Stramit Industries/Asm Acc 31105" at bounding box center [316, 137] width 191 height 30
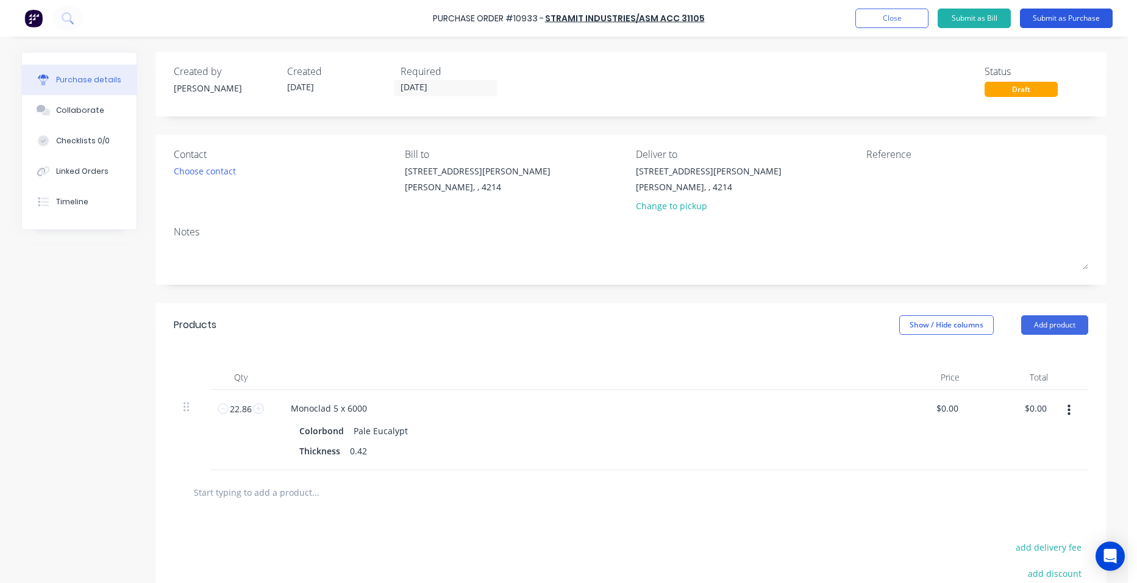
click at [1074, 14] on button "Submit as Purchase" at bounding box center [1066, 19] width 93 height 20
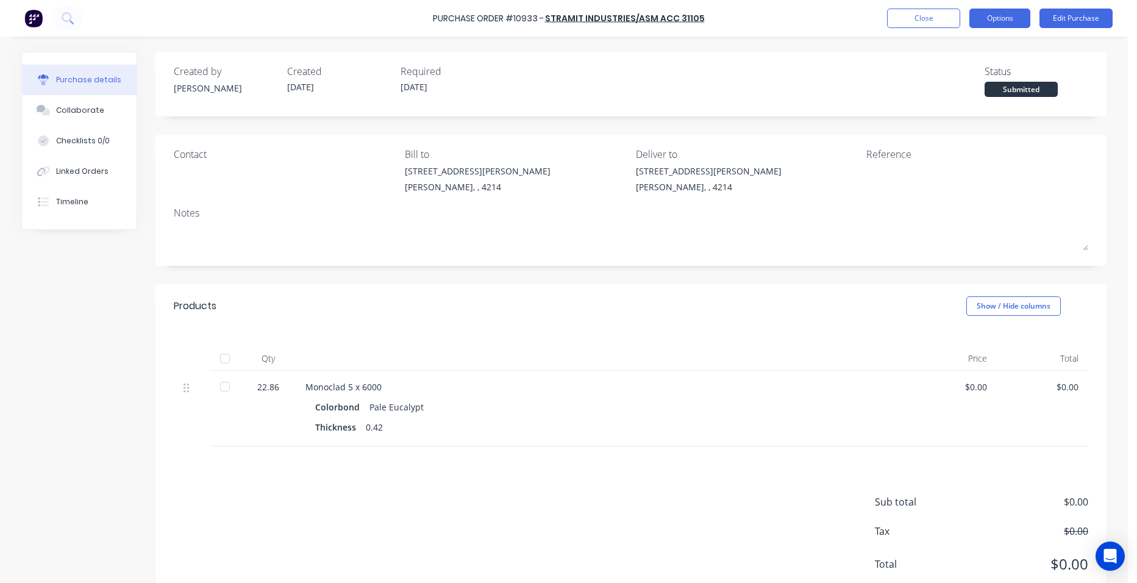
click at [1021, 9] on button "Options" at bounding box center [999, 19] width 61 height 20
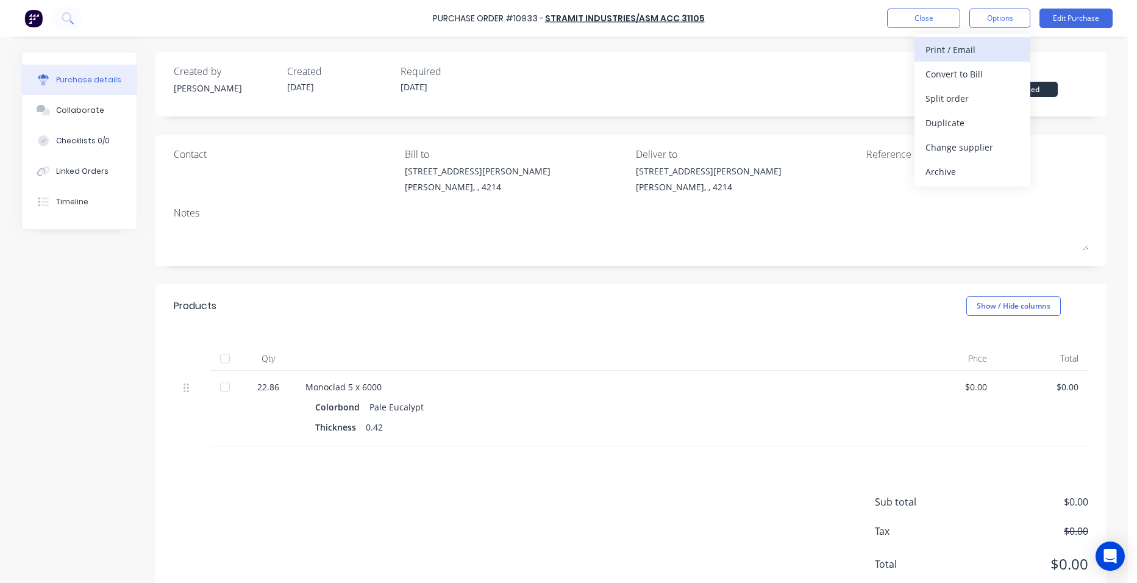
click at [990, 51] on div "Print / Email" at bounding box center [973, 50] width 94 height 18
click at [966, 104] on div "Without pricing" at bounding box center [973, 99] width 94 height 18
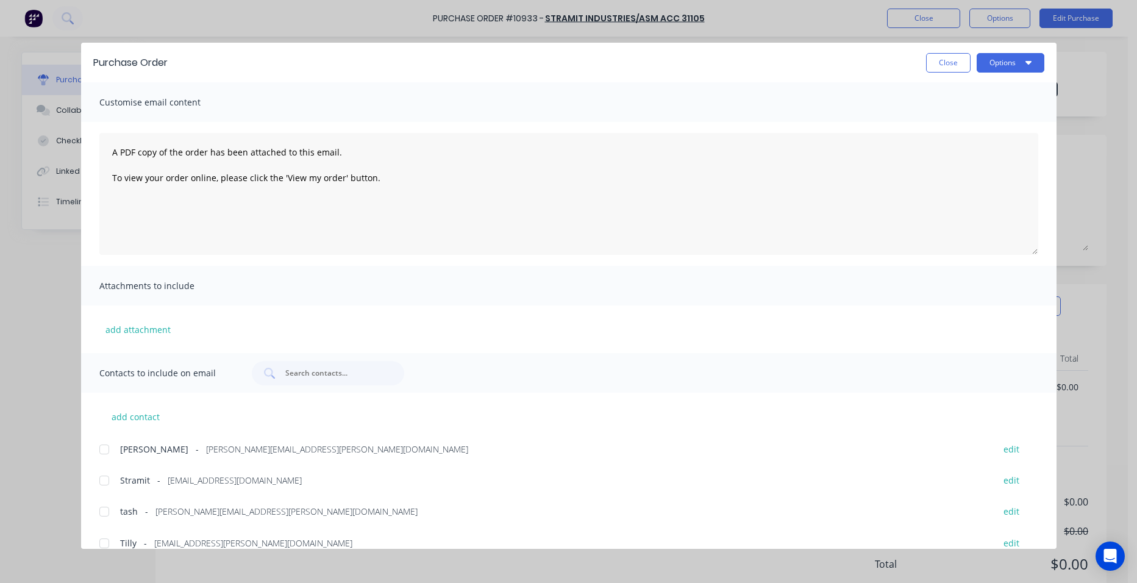
click at [115, 474] on div at bounding box center [104, 480] width 24 height 24
click at [1002, 57] on button "Options" at bounding box center [1011, 63] width 68 height 20
click at [991, 138] on div "Email" at bounding box center [987, 143] width 94 height 18
click at [937, 63] on button "Close" at bounding box center [948, 63] width 45 height 20
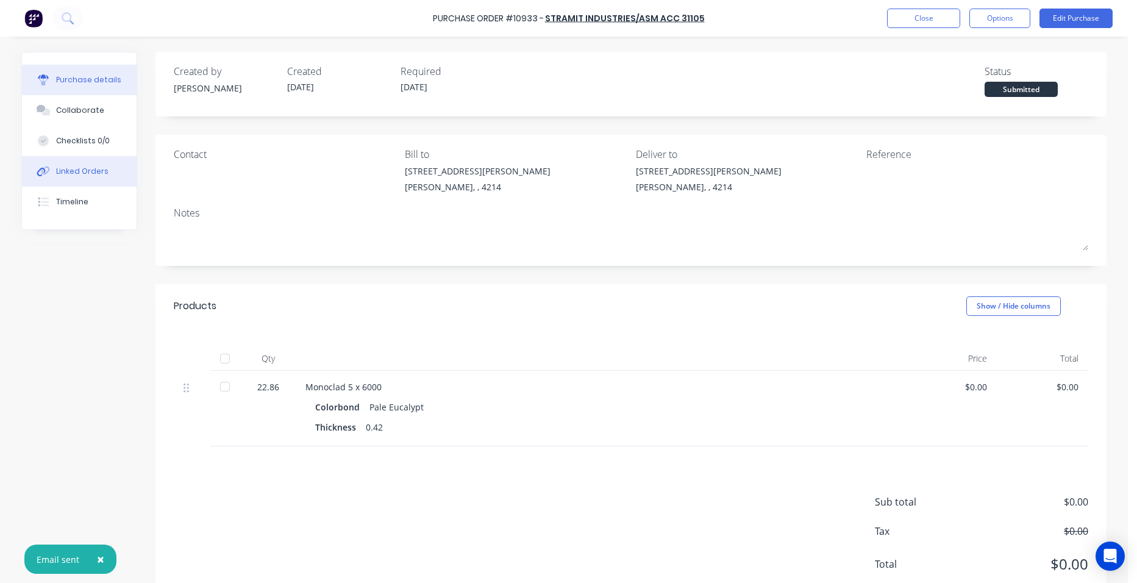
click at [88, 168] on div "Linked Orders" at bounding box center [82, 171] width 52 height 11
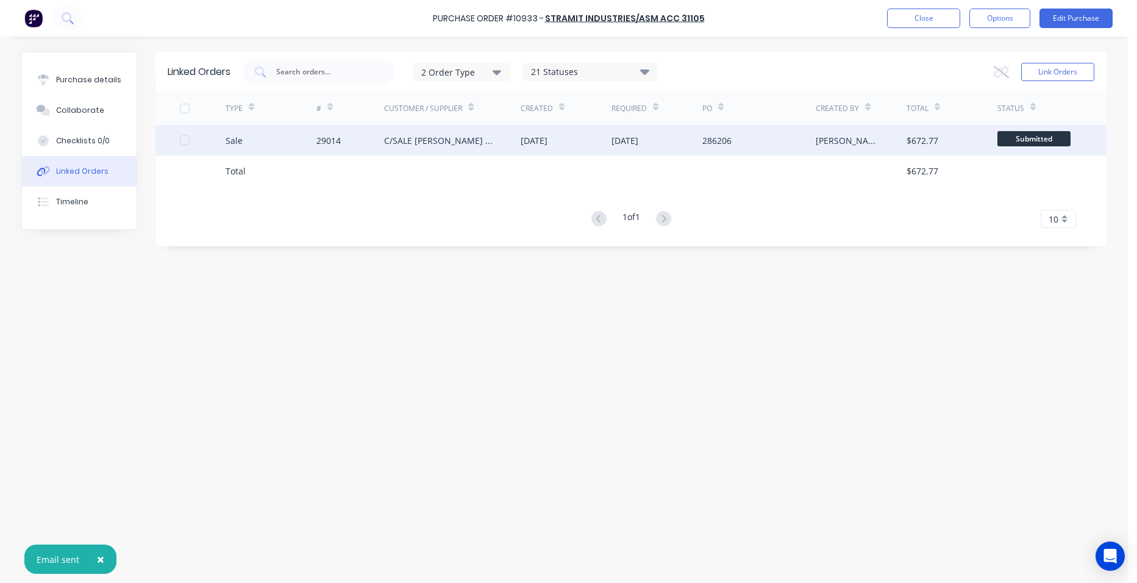
click at [345, 145] on div "29014" at bounding box center [350, 140] width 68 height 30
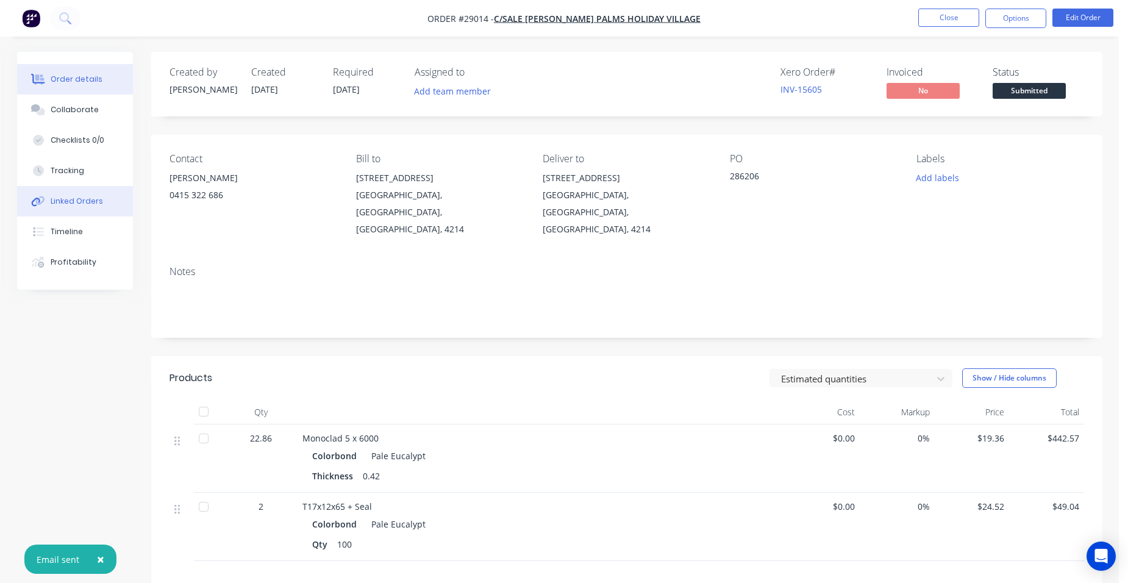
click at [96, 199] on div "Linked Orders" at bounding box center [77, 201] width 52 height 11
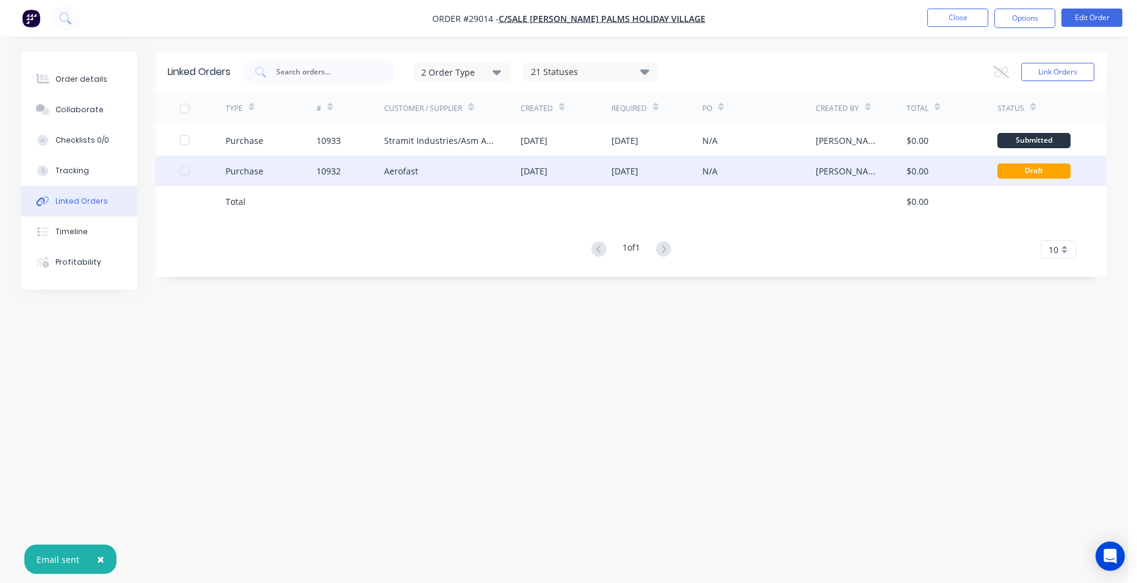
click at [351, 171] on div "10932" at bounding box center [350, 170] width 68 height 30
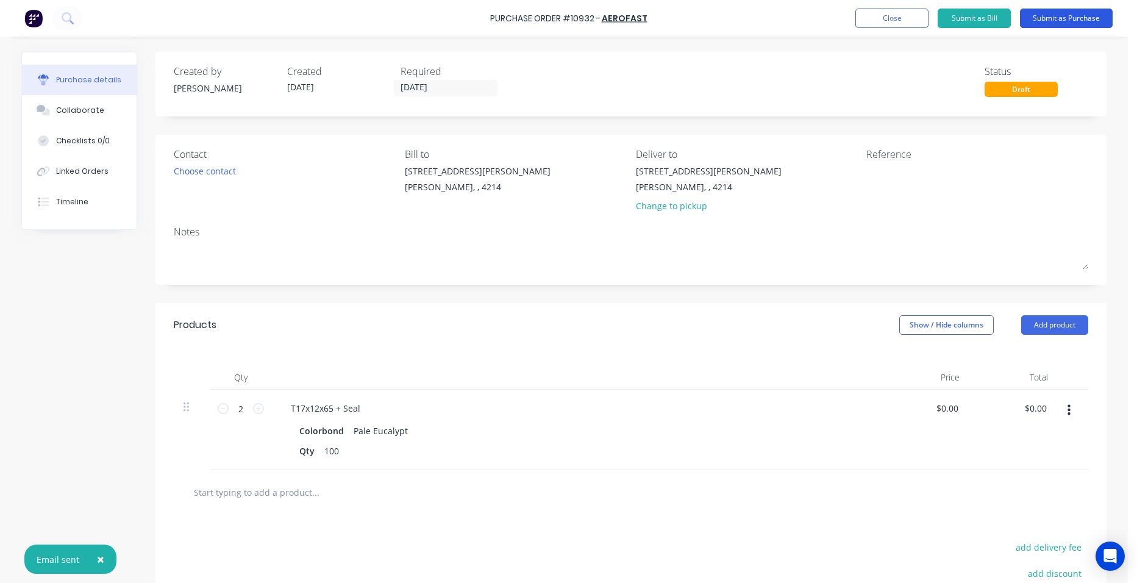
click at [1061, 18] on button "Submit as Purchase" at bounding box center [1066, 19] width 93 height 20
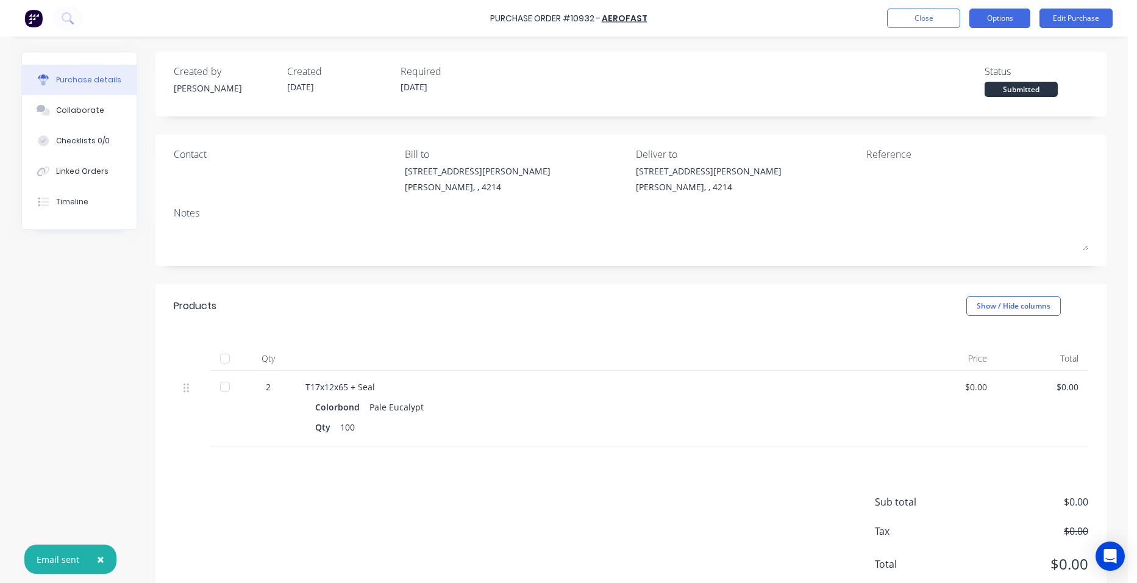
click at [998, 21] on button "Options" at bounding box center [999, 19] width 61 height 20
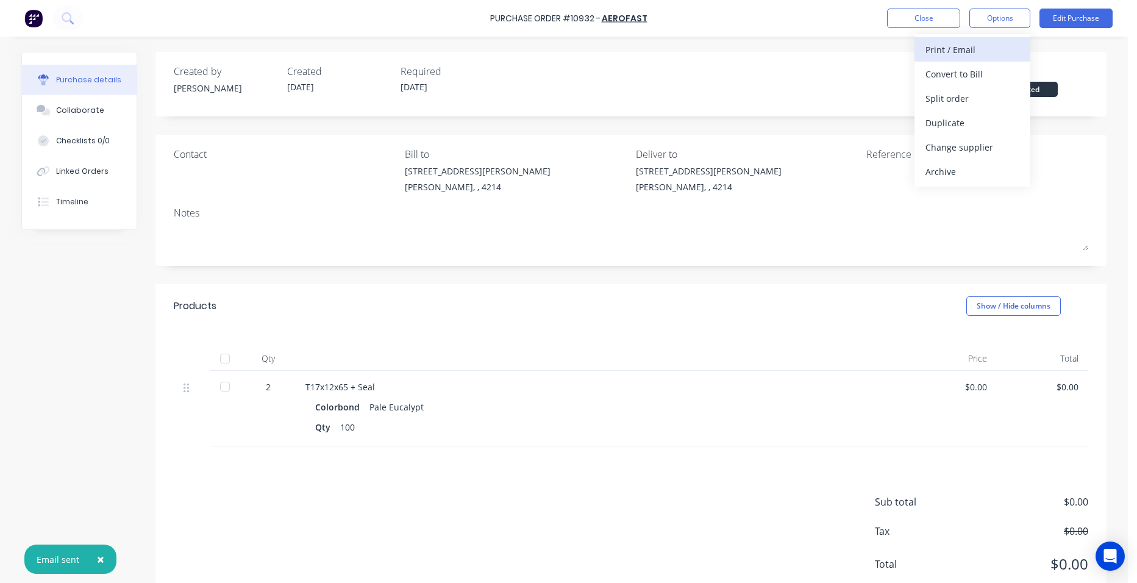
click at [988, 52] on div "Print / Email" at bounding box center [973, 50] width 94 height 18
click at [973, 95] on div "Without pricing" at bounding box center [973, 99] width 94 height 18
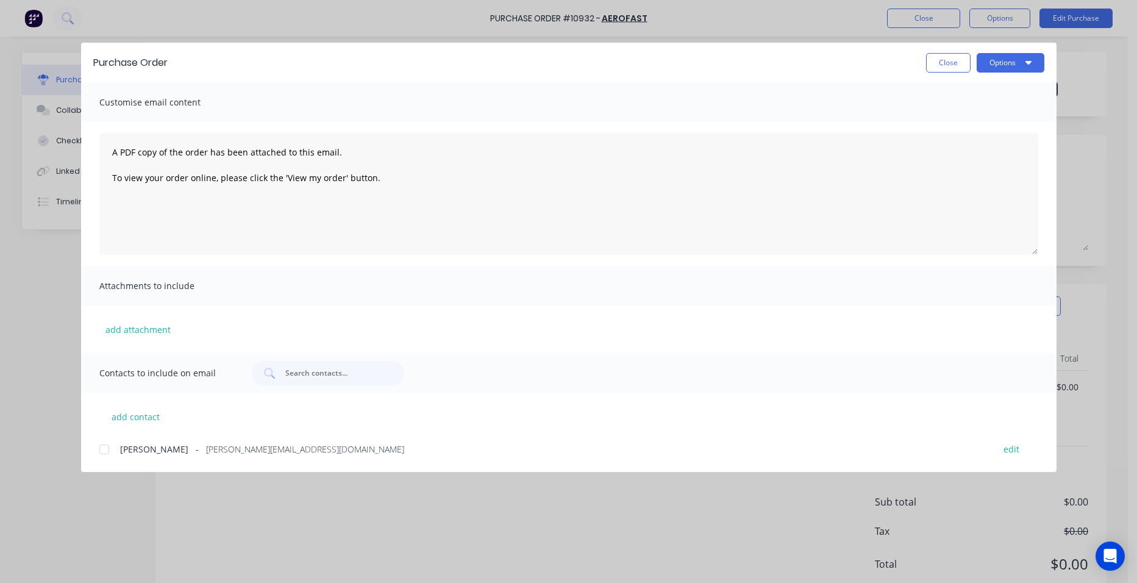
click at [109, 445] on div at bounding box center [104, 449] width 24 height 24
click at [1007, 63] on button "Options" at bounding box center [1011, 63] width 68 height 20
click at [972, 135] on div "Email" at bounding box center [987, 143] width 94 height 18
click at [957, 64] on button "Close" at bounding box center [948, 63] width 45 height 20
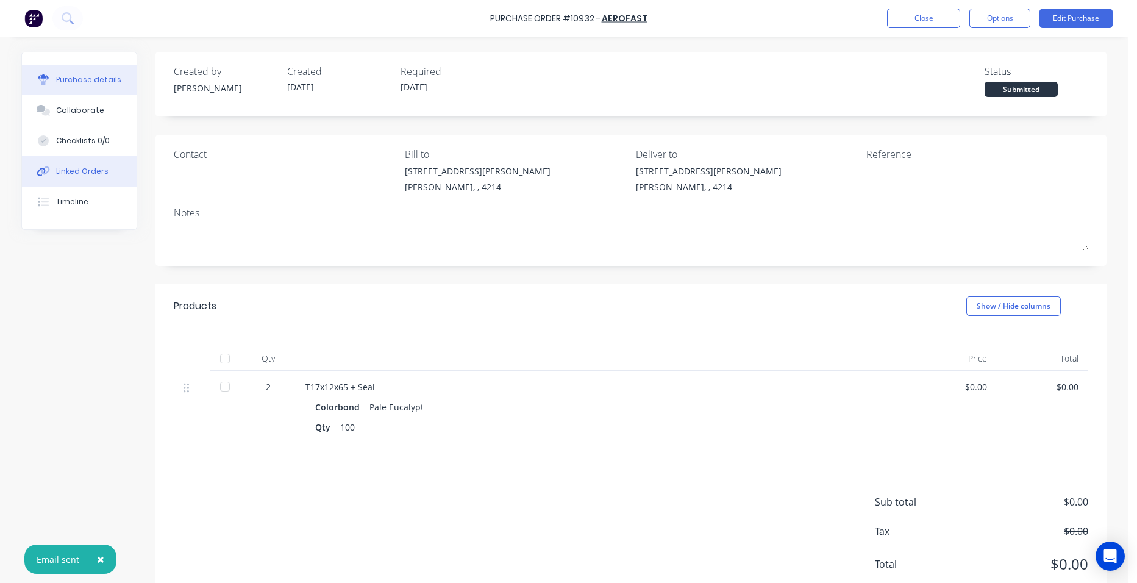
click at [109, 173] on button "Linked Orders" at bounding box center [79, 171] width 115 height 30
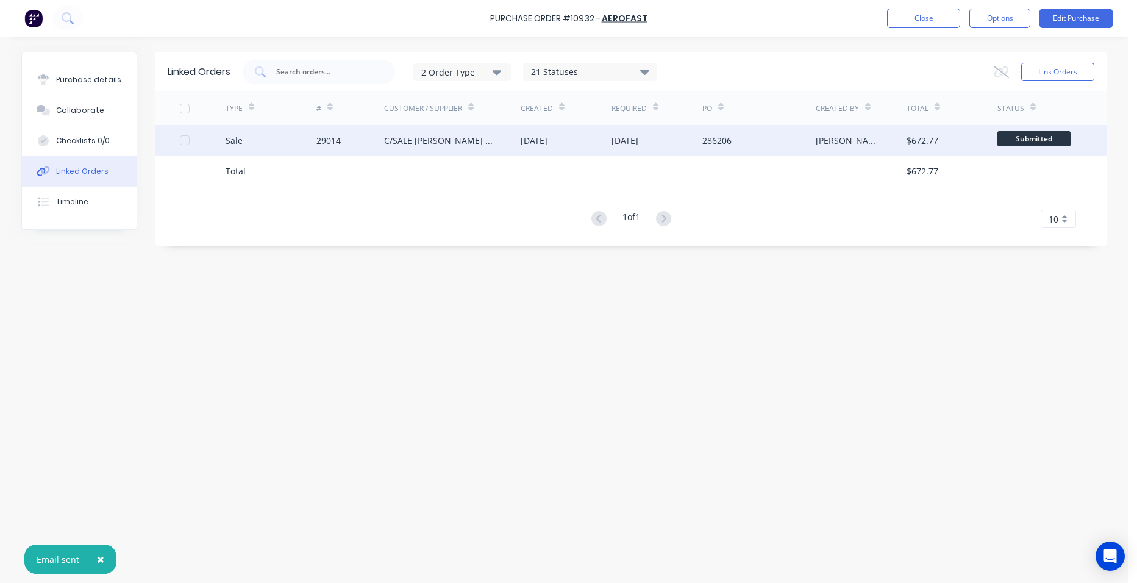
click at [362, 144] on div "29014" at bounding box center [350, 140] width 68 height 30
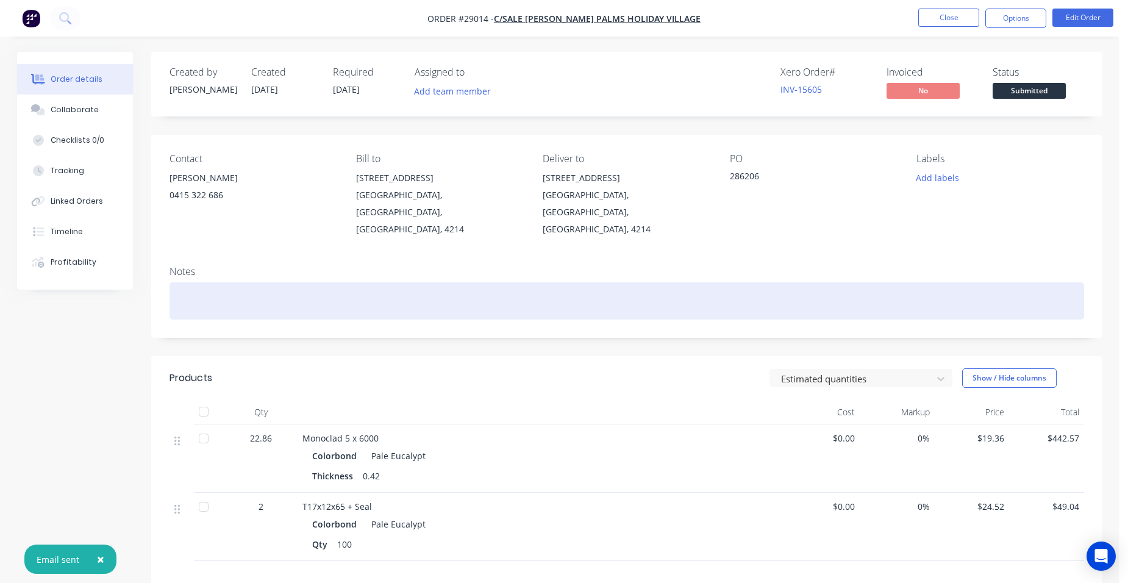
click at [205, 282] on div at bounding box center [627, 300] width 915 height 37
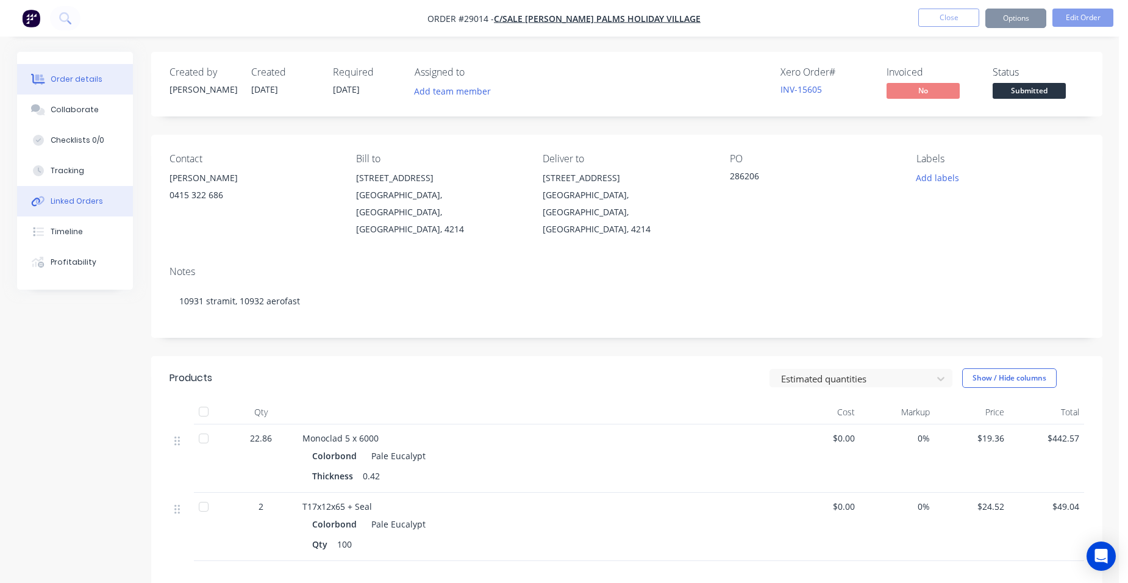
click at [102, 208] on button "Linked Orders" at bounding box center [75, 201] width 116 height 30
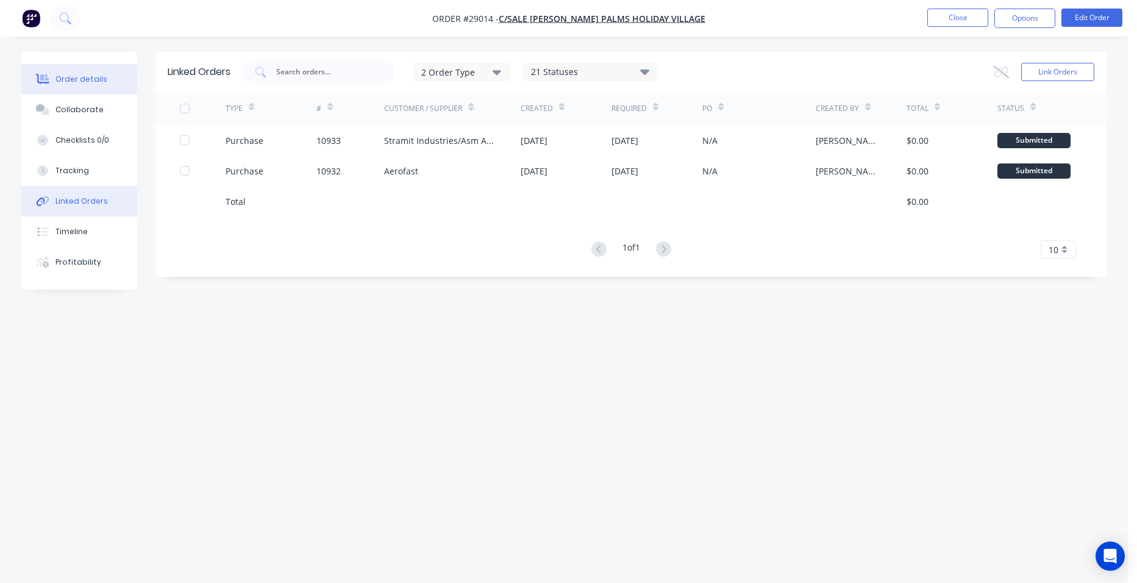
click at [112, 82] on button "Order details" at bounding box center [79, 79] width 116 height 30
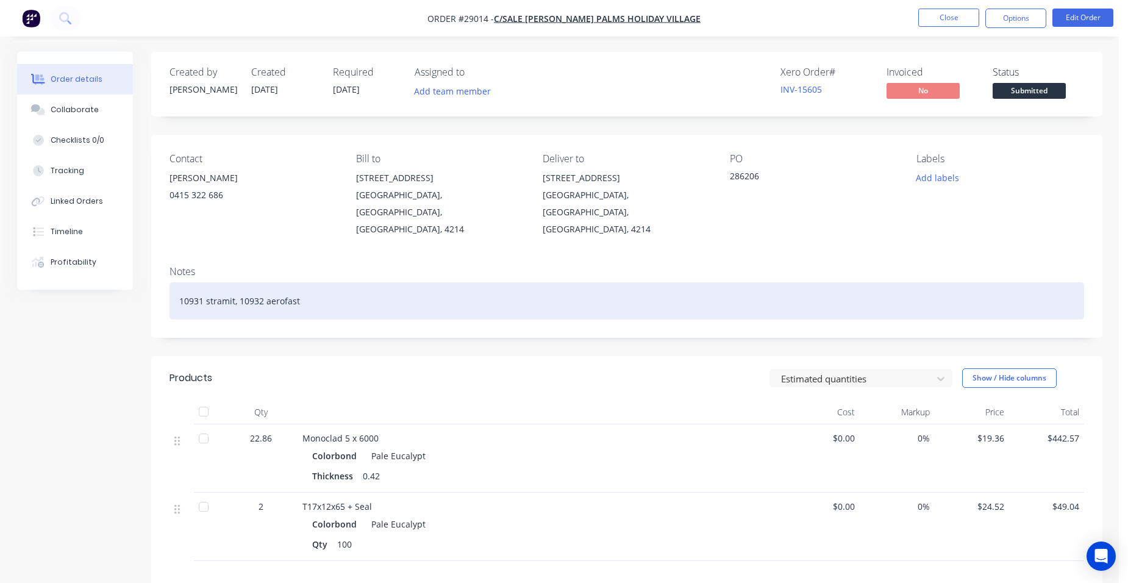
click at [203, 282] on div "10931 stramit, 10932 aerofast" at bounding box center [627, 300] width 915 height 37
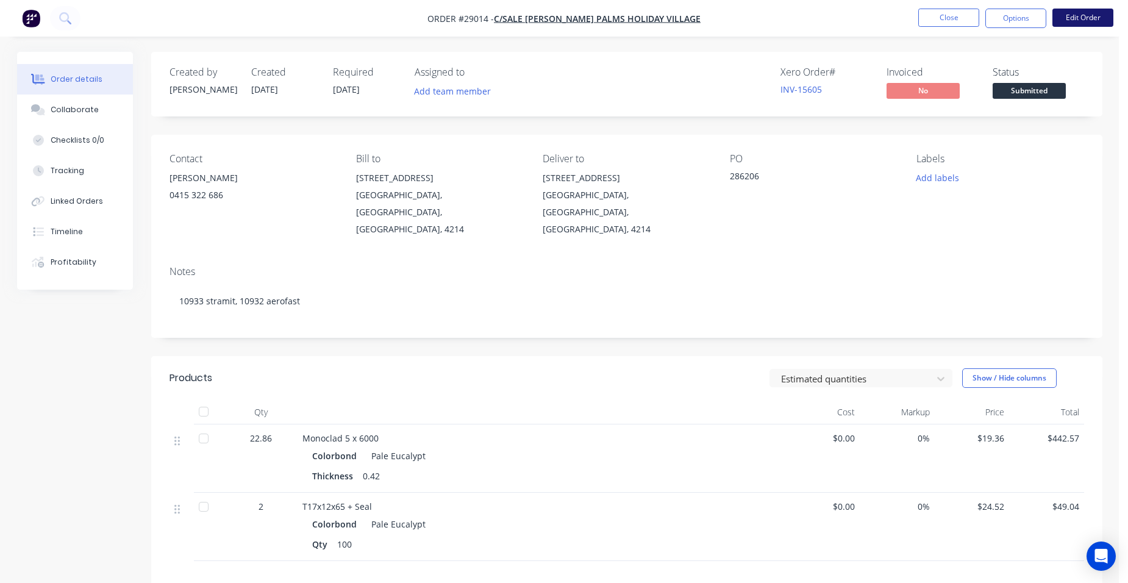
click at [1080, 15] on button "Edit Order" at bounding box center [1082, 18] width 61 height 18
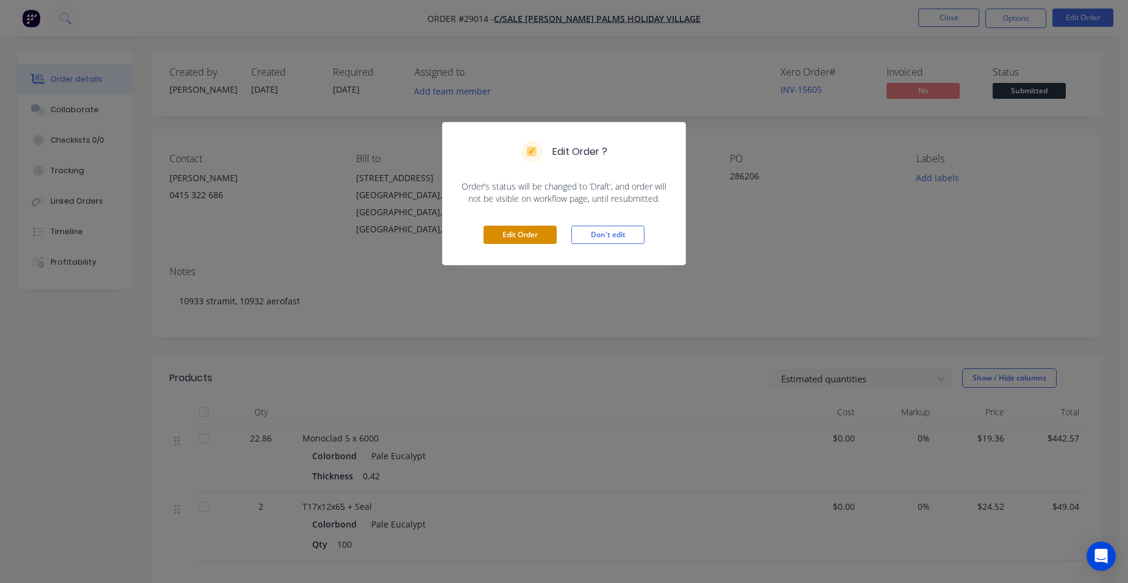
click at [530, 230] on button "Edit Order" at bounding box center [520, 235] width 73 height 18
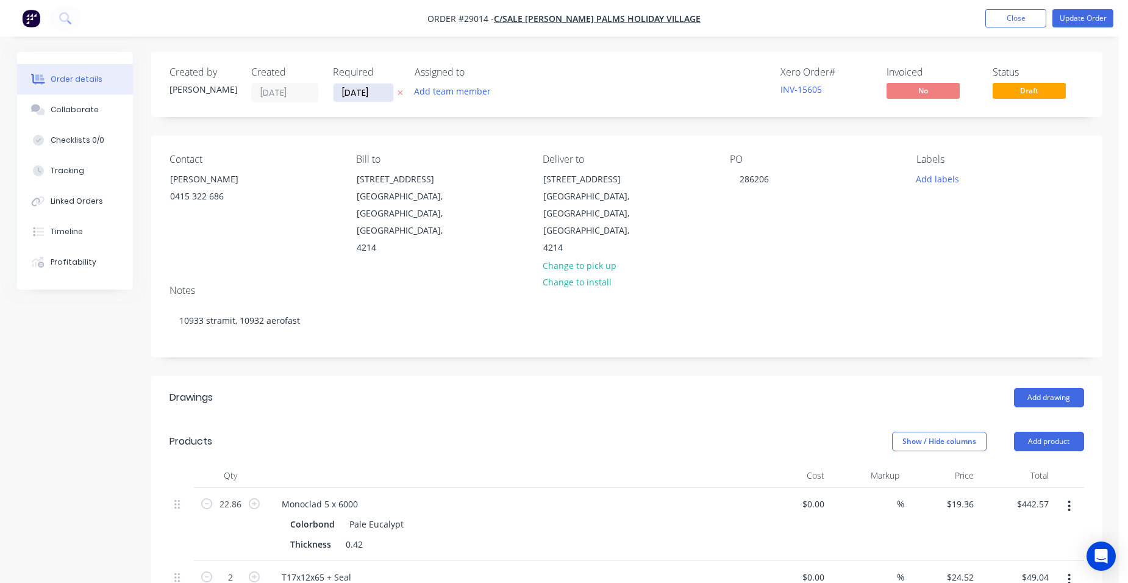
click at [367, 98] on input "[DATE]" at bounding box center [364, 93] width 60 height 18
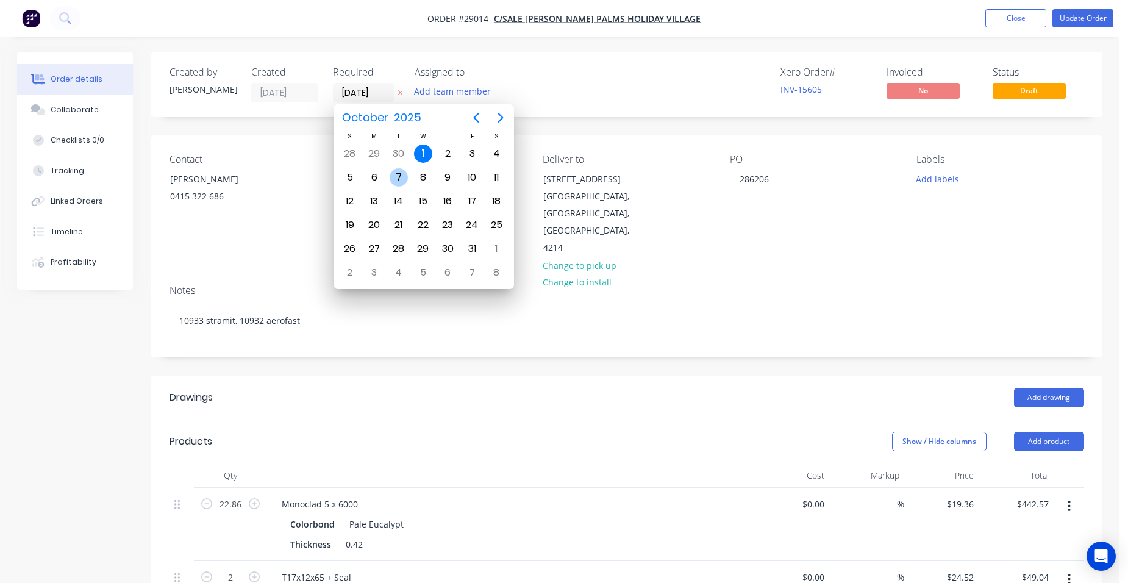
click at [391, 177] on div "7" at bounding box center [399, 177] width 18 height 18
type input "07/10/25"
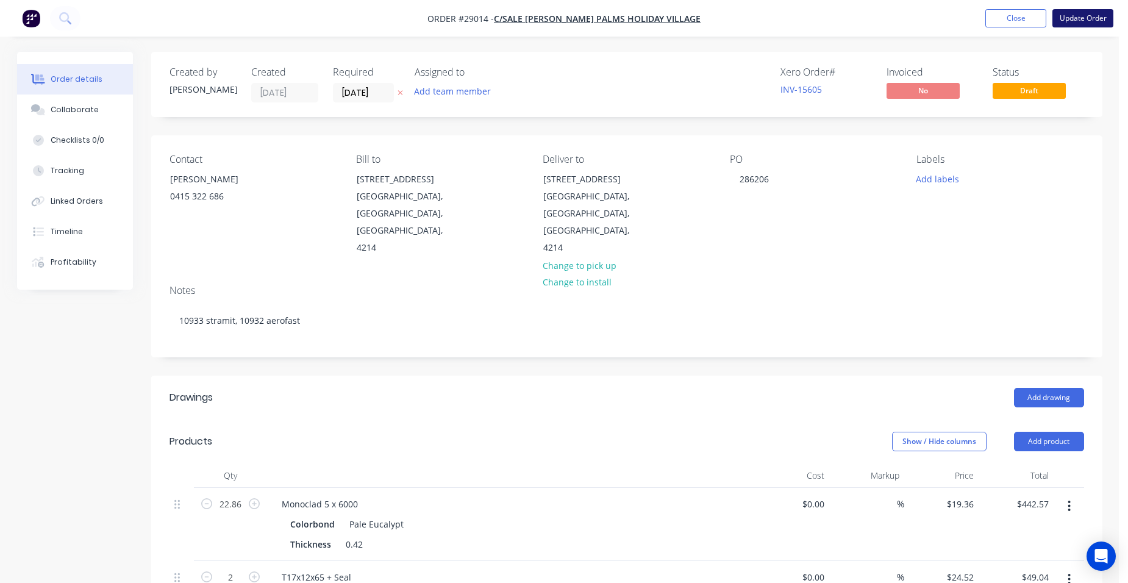
click at [1093, 12] on button "Update Order" at bounding box center [1082, 18] width 61 height 18
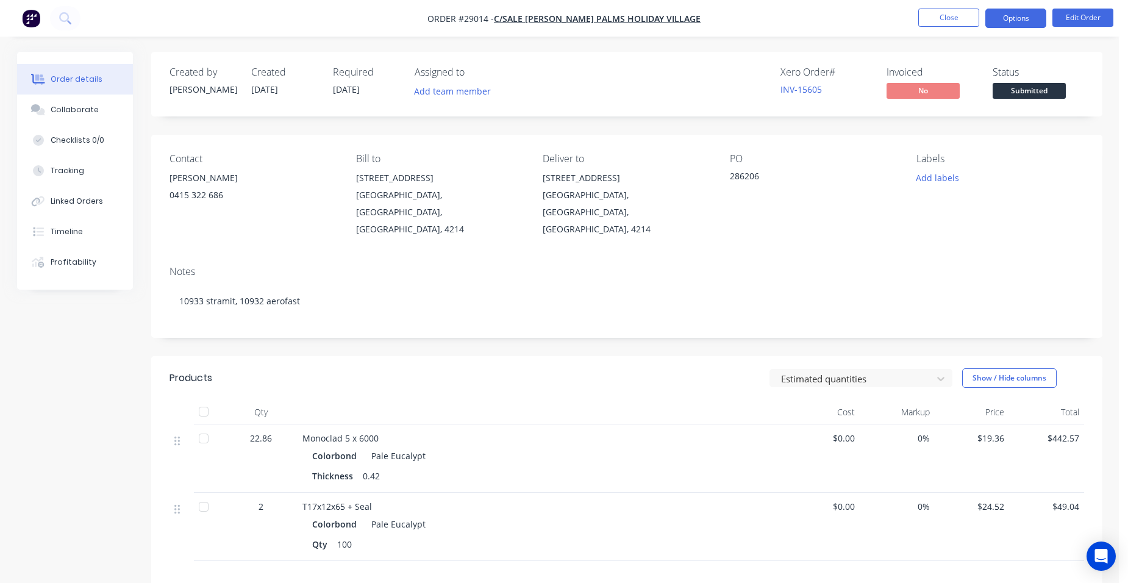
click at [1030, 18] on button "Options" at bounding box center [1015, 19] width 61 height 20
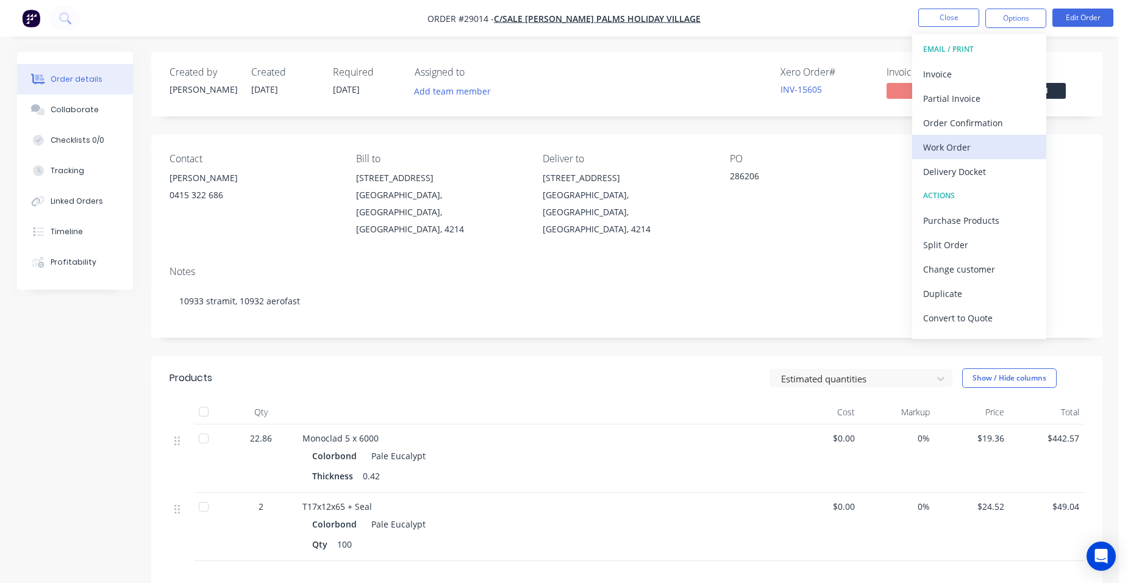
click at [987, 145] on div "Work Order" at bounding box center [979, 147] width 112 height 18
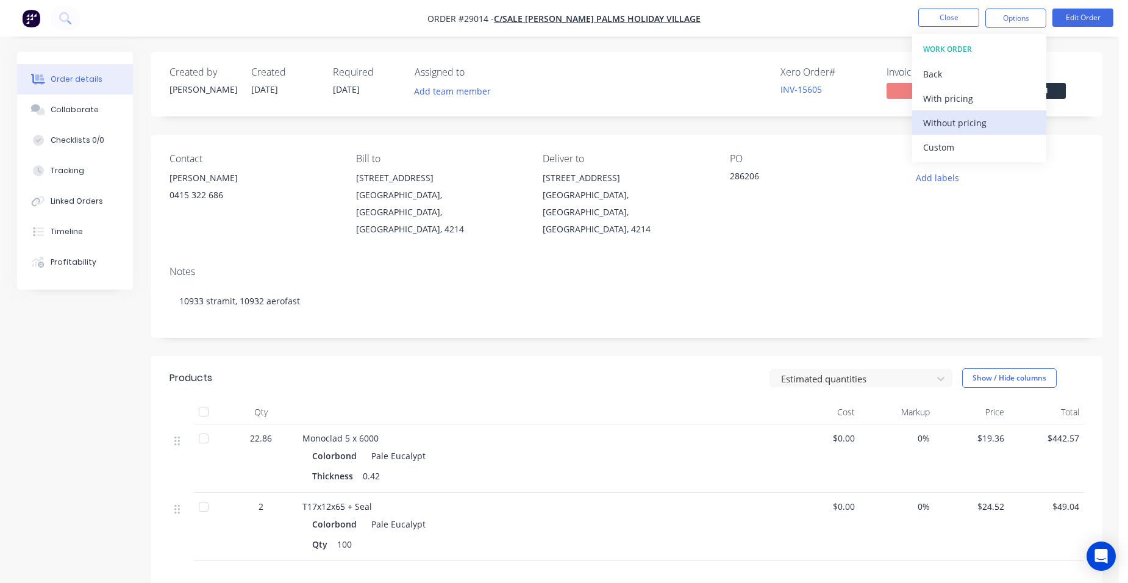
click at [999, 126] on div "Without pricing" at bounding box center [979, 123] width 112 height 18
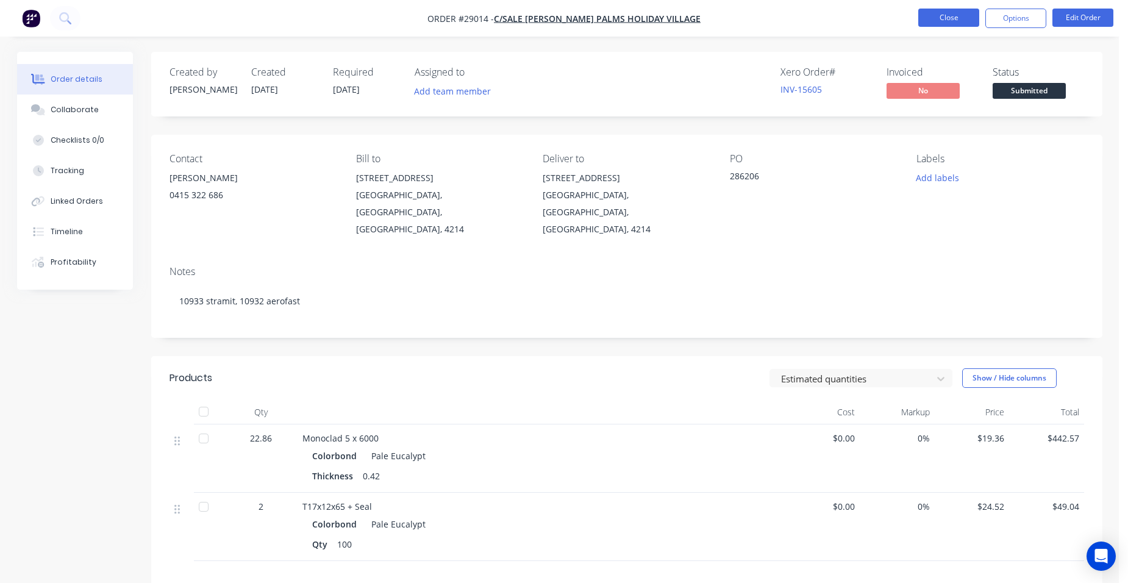
click at [958, 12] on button "Close" at bounding box center [948, 18] width 61 height 18
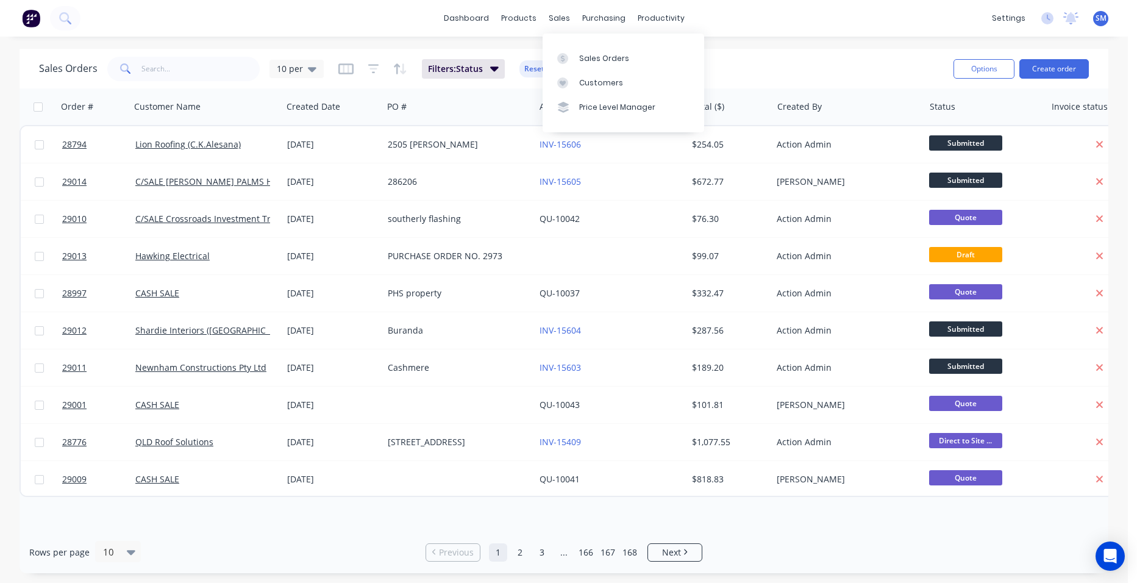
drag, startPoint x: 584, startPoint y: 54, endPoint x: 512, endPoint y: 68, distance: 73.3
click at [584, 54] on div "Sales Orders" at bounding box center [604, 58] width 50 height 11
click at [587, 79] on div "Customers" at bounding box center [601, 82] width 44 height 11
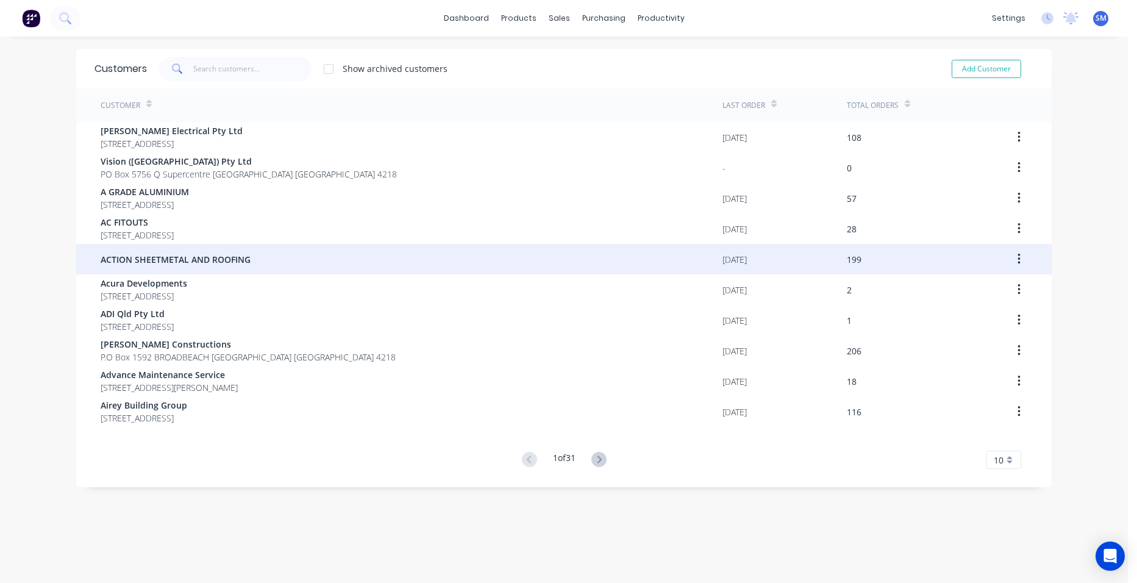
click at [158, 253] on span "ACTION SHEETMETAL AND ROOFING" at bounding box center [176, 259] width 150 height 13
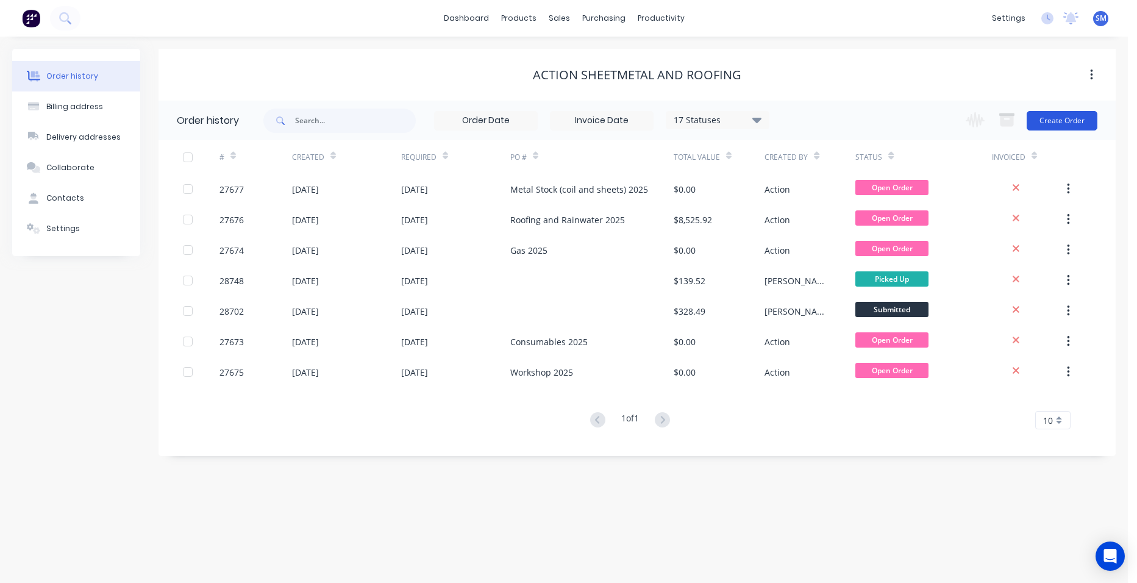
click at [1062, 120] on button "Create Order" at bounding box center [1062, 121] width 71 height 20
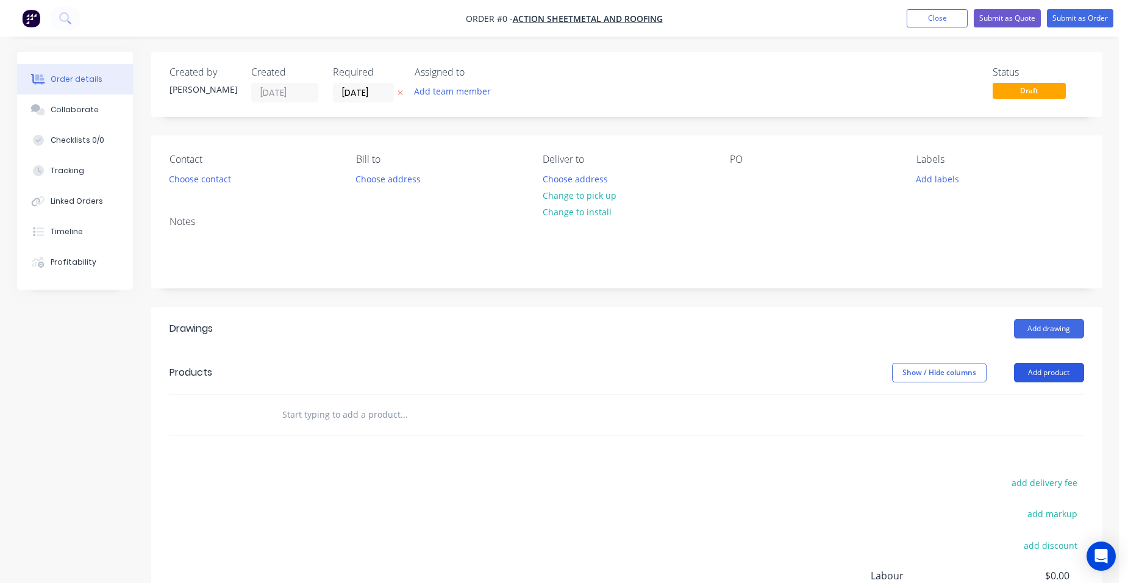
click at [1052, 373] on button "Add product" at bounding box center [1049, 373] width 70 height 20
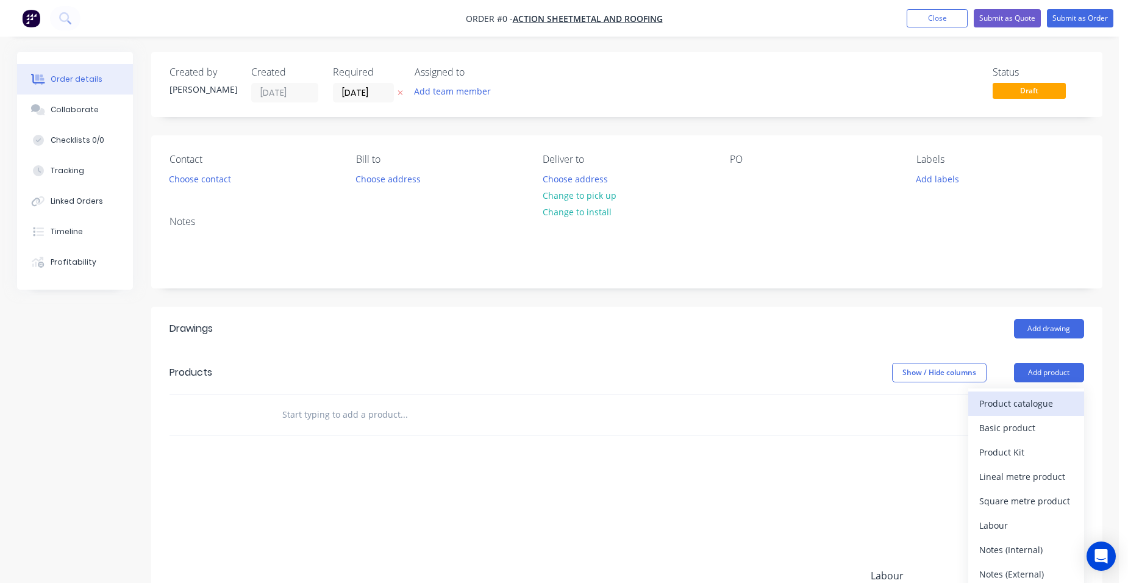
click at [1037, 396] on div "Product catalogue" at bounding box center [1026, 403] width 94 height 18
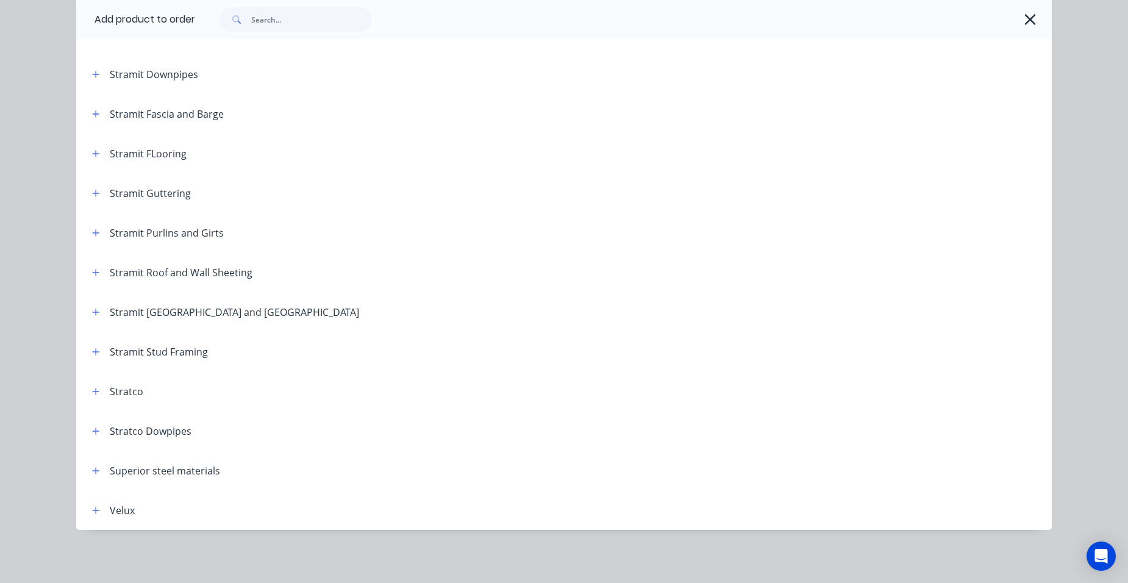
scroll to position [2022, 0]
click at [94, 271] on icon "button" at bounding box center [95, 272] width 7 height 9
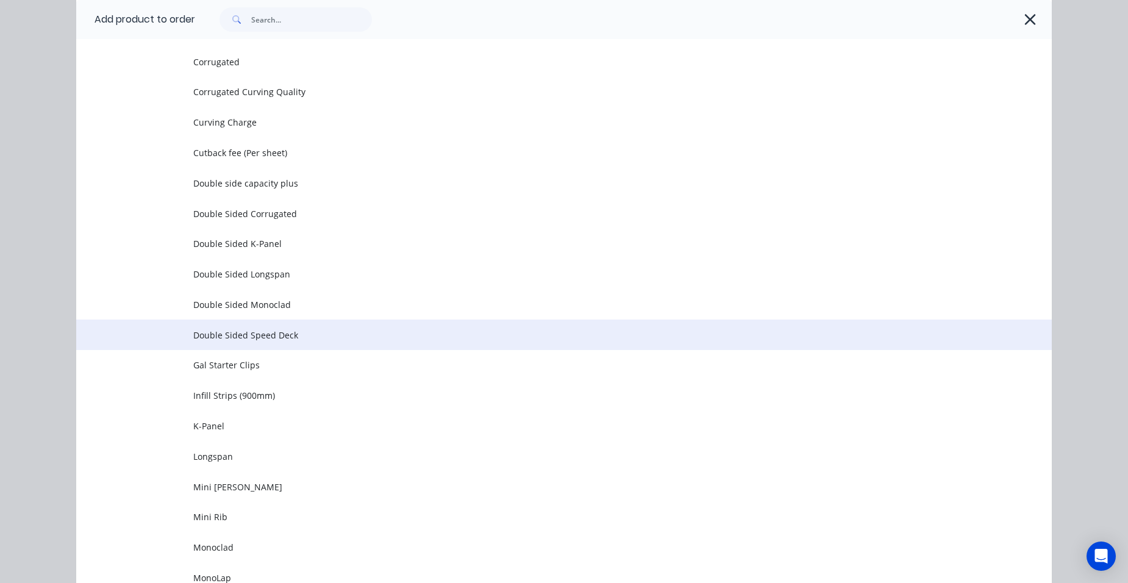
scroll to position [2693, 0]
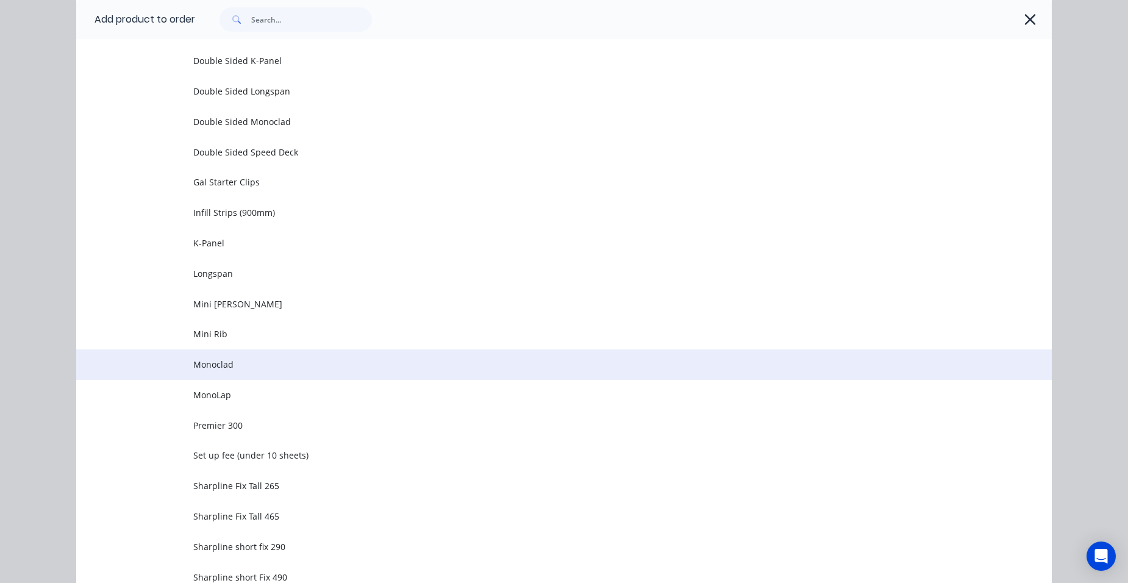
click at [241, 357] on td "Monoclad" at bounding box center [622, 364] width 858 height 30
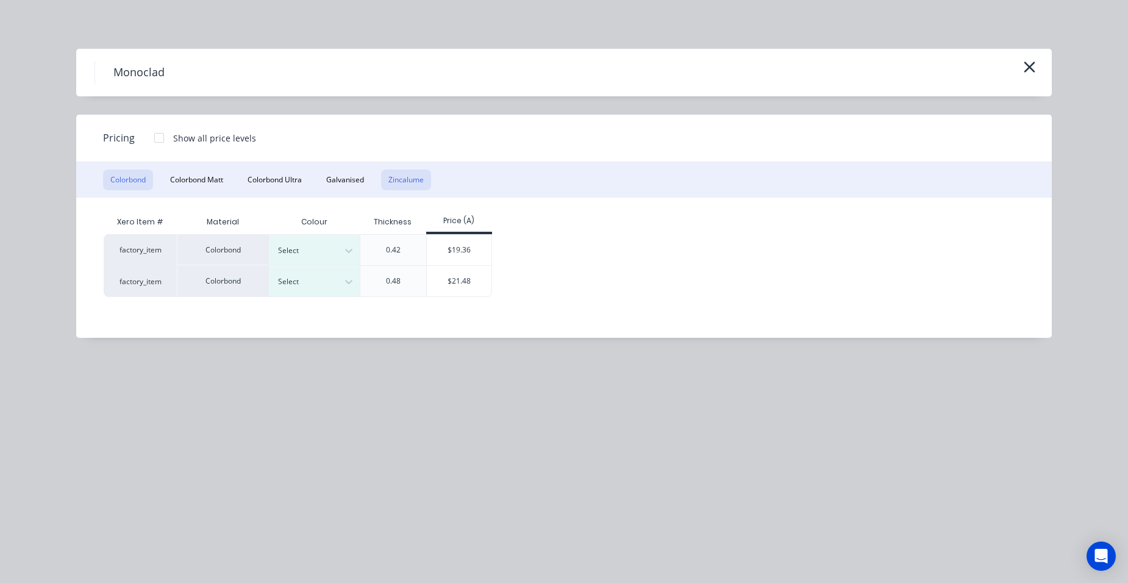
click at [409, 185] on button "Zincalume" at bounding box center [406, 180] width 50 height 21
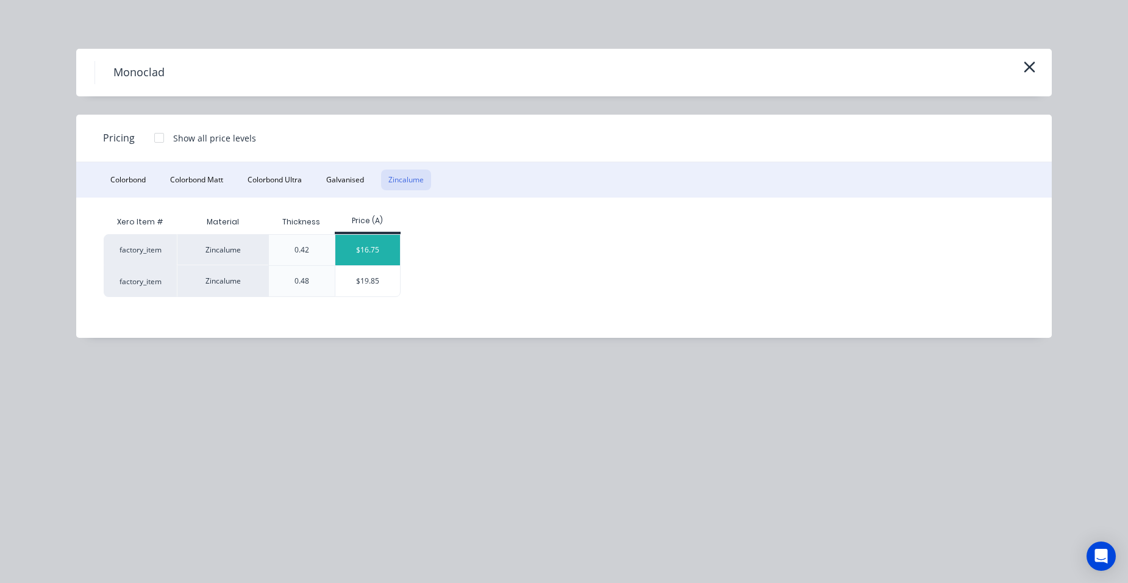
click at [373, 256] on div "$16.75" at bounding box center [367, 250] width 65 height 30
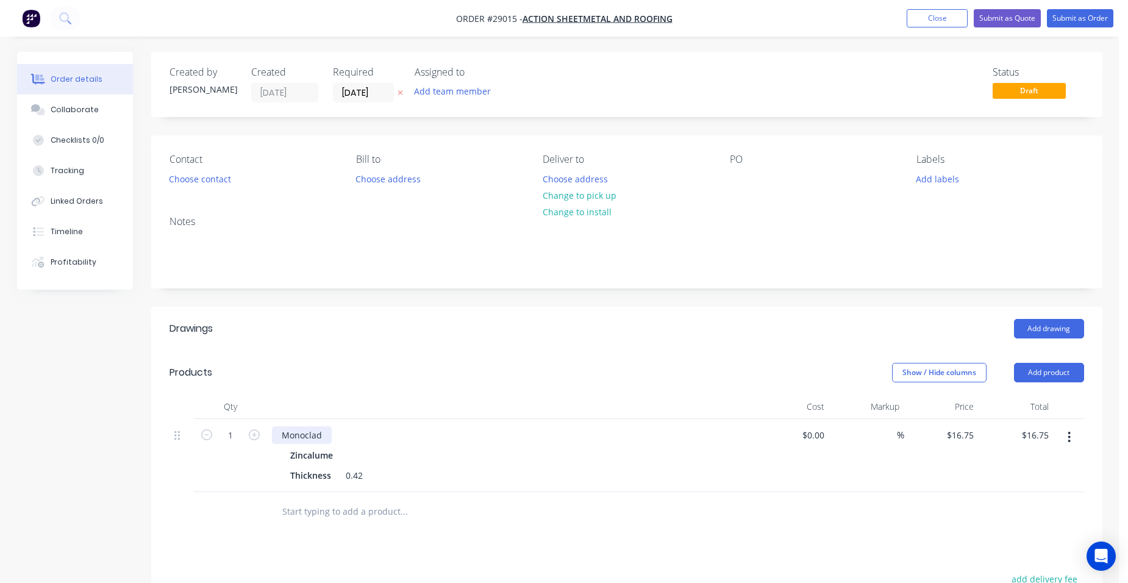
click at [326, 437] on div "Monoclad" at bounding box center [302, 435] width 60 height 18
click at [242, 434] on input "1" at bounding box center [231, 435] width 32 height 18
type input "271.57"
type input "$4,548.80"
click at [404, 434] on div "Monoclad 27 x 13200" at bounding box center [511, 435] width 478 height 18
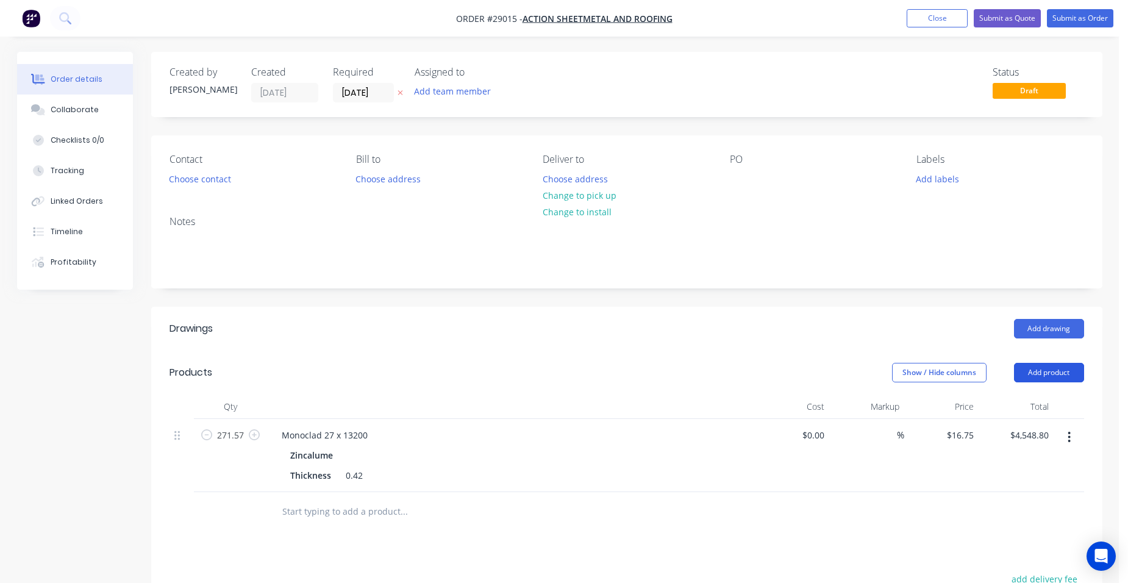
click at [1069, 369] on button "Add product" at bounding box center [1049, 373] width 70 height 20
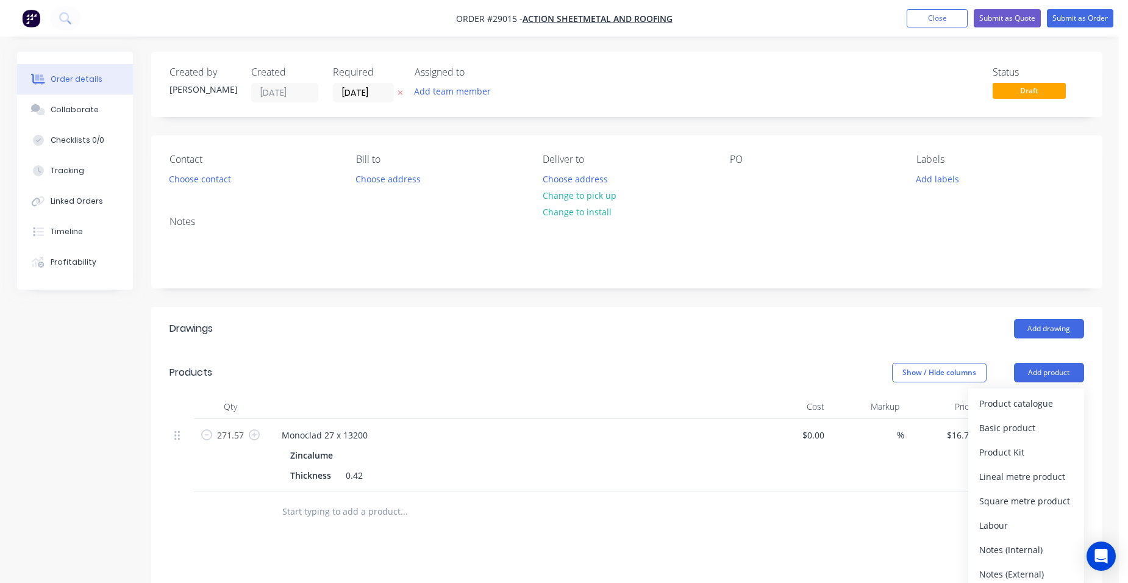
scroll to position [244, 0]
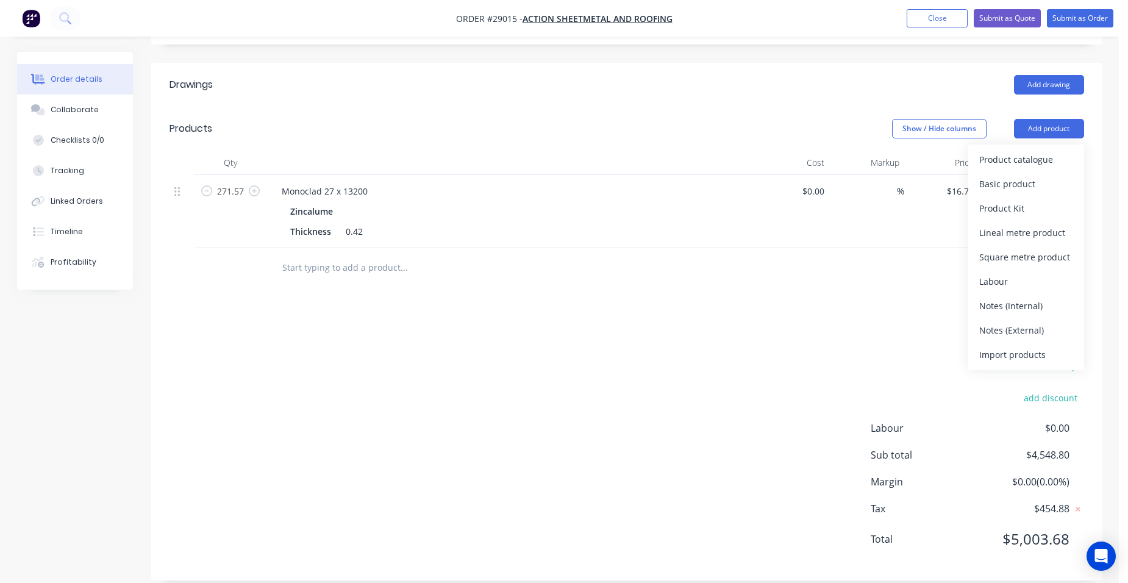
click at [850, 129] on div "Show / Hide columns Add product Product catalogue Basic product Product Kit Lin…" at bounding box center [723, 129] width 720 height 20
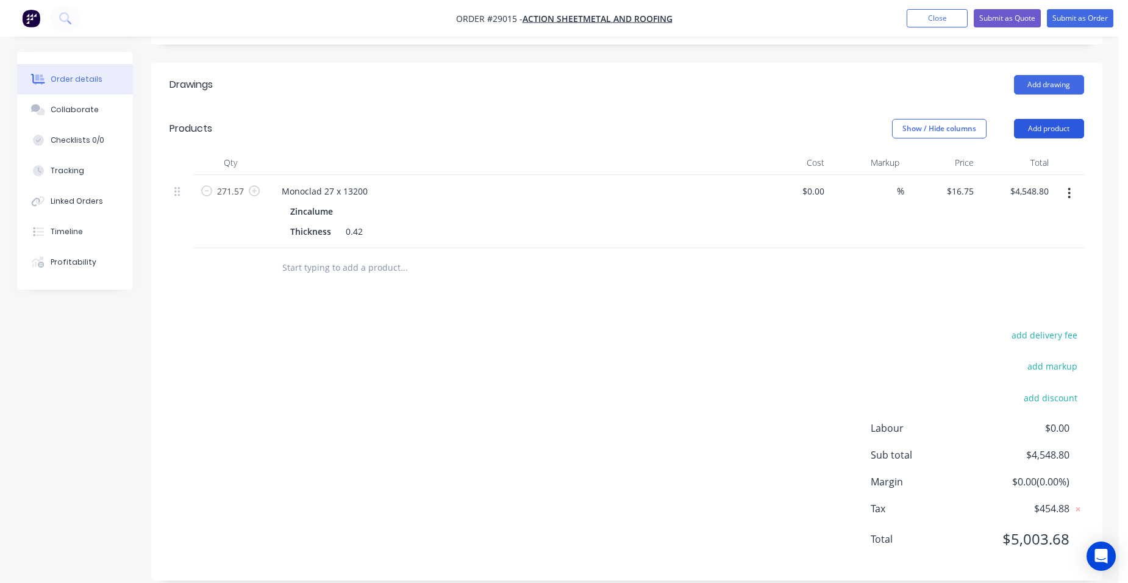
click at [1046, 131] on button "Add product" at bounding box center [1049, 129] width 70 height 20
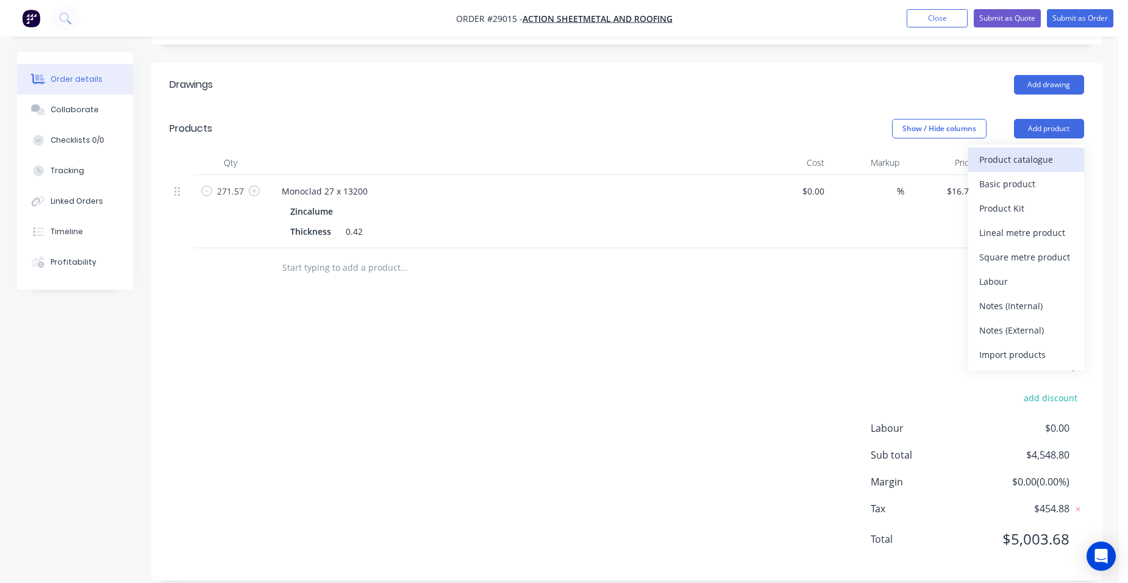
click at [1037, 152] on div "Product catalogue" at bounding box center [1026, 160] width 94 height 18
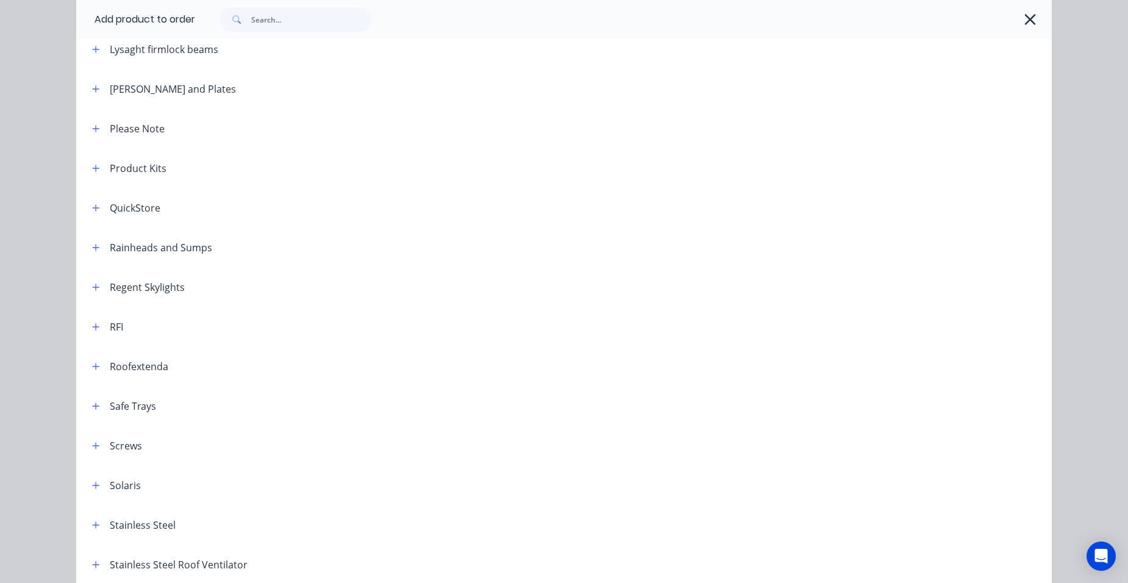
scroll to position [1463, 0]
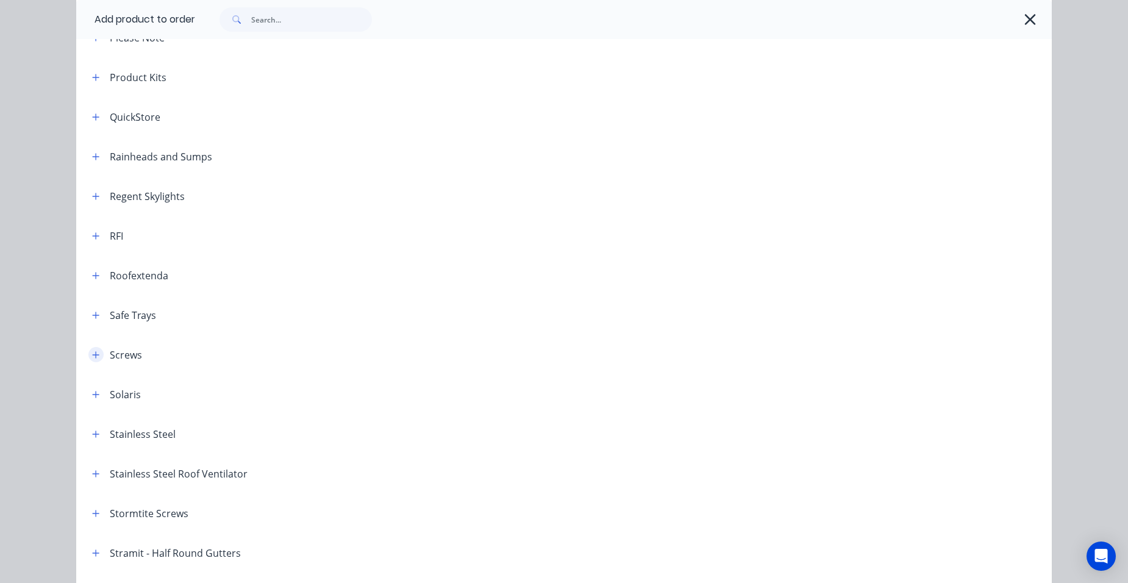
click at [93, 355] on icon "button" at bounding box center [96, 354] width 7 height 7
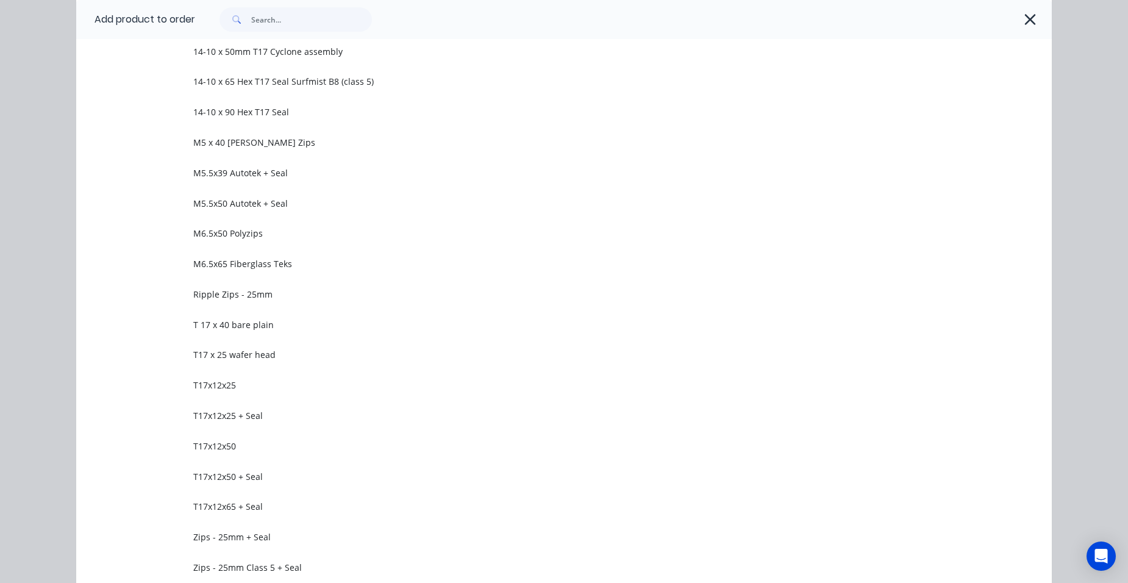
scroll to position [2317, 0]
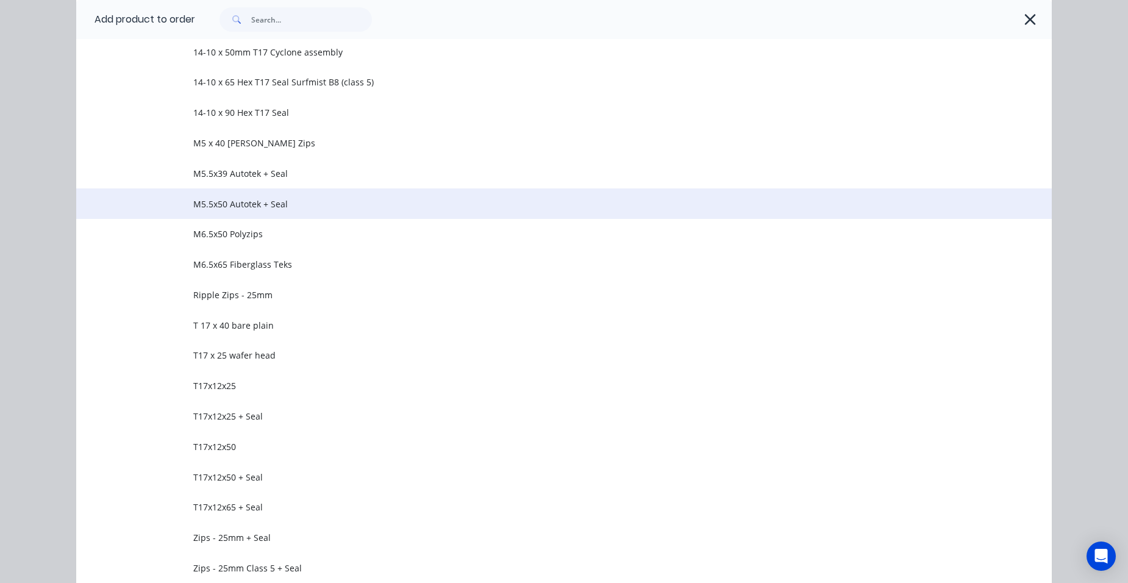
click at [284, 202] on span "M5.5x50 Autotek + Seal" at bounding box center [536, 204] width 687 height 13
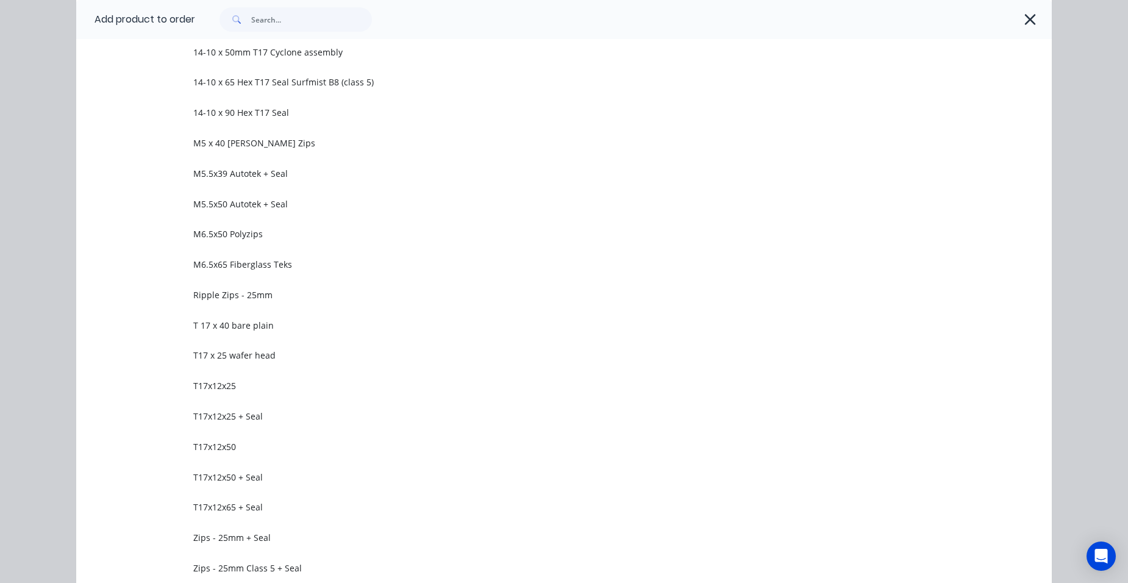
scroll to position [0, 0]
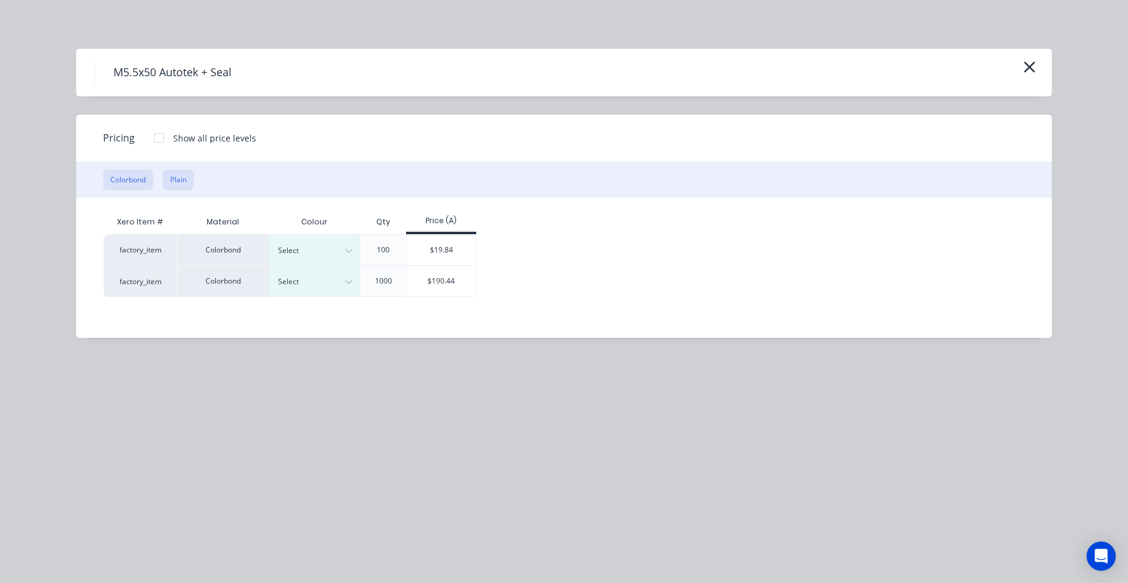
click at [182, 177] on button "Plain" at bounding box center [178, 180] width 31 height 21
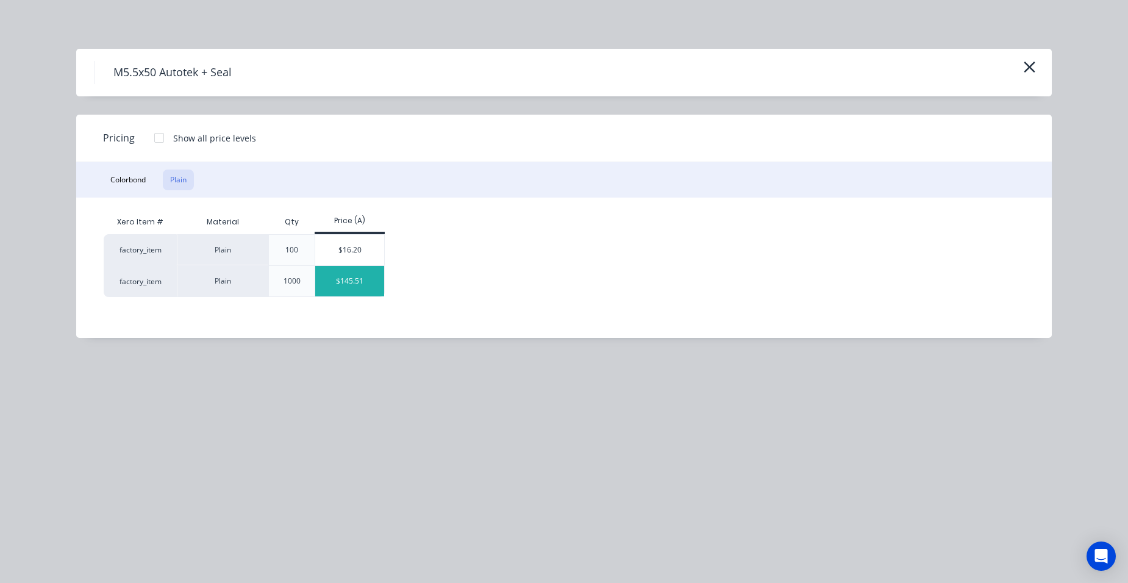
click at [369, 280] on div "$145.51" at bounding box center [349, 281] width 69 height 30
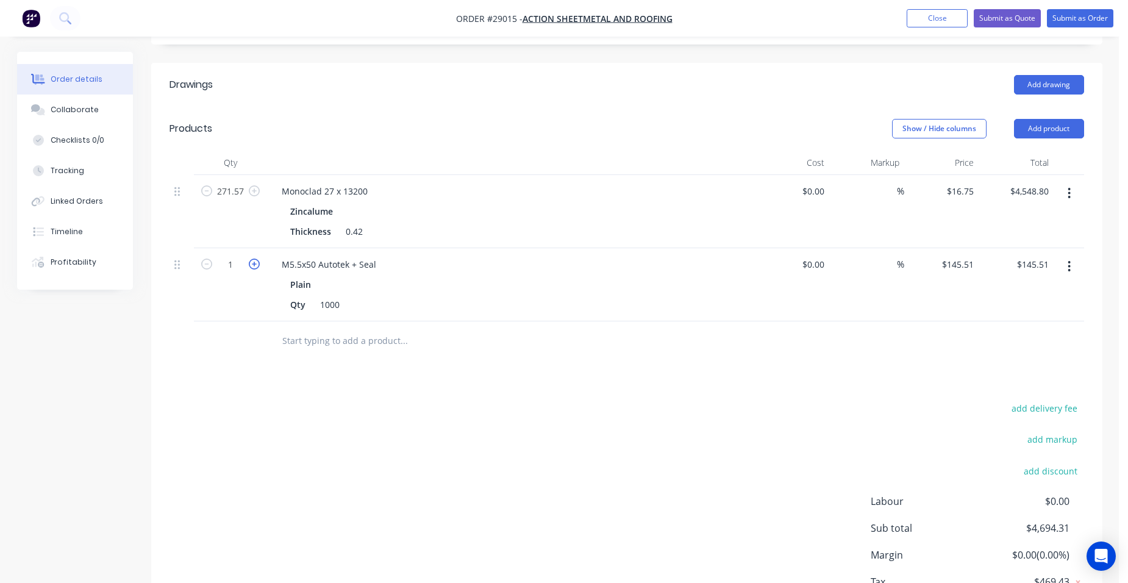
click at [249, 263] on icon "button" at bounding box center [254, 264] width 11 height 11
type input "2"
type input "$291.02"
click at [1066, 265] on button "button" at bounding box center [1069, 266] width 29 height 22
click at [1034, 324] on div "Duplicate" at bounding box center [1026, 323] width 94 height 18
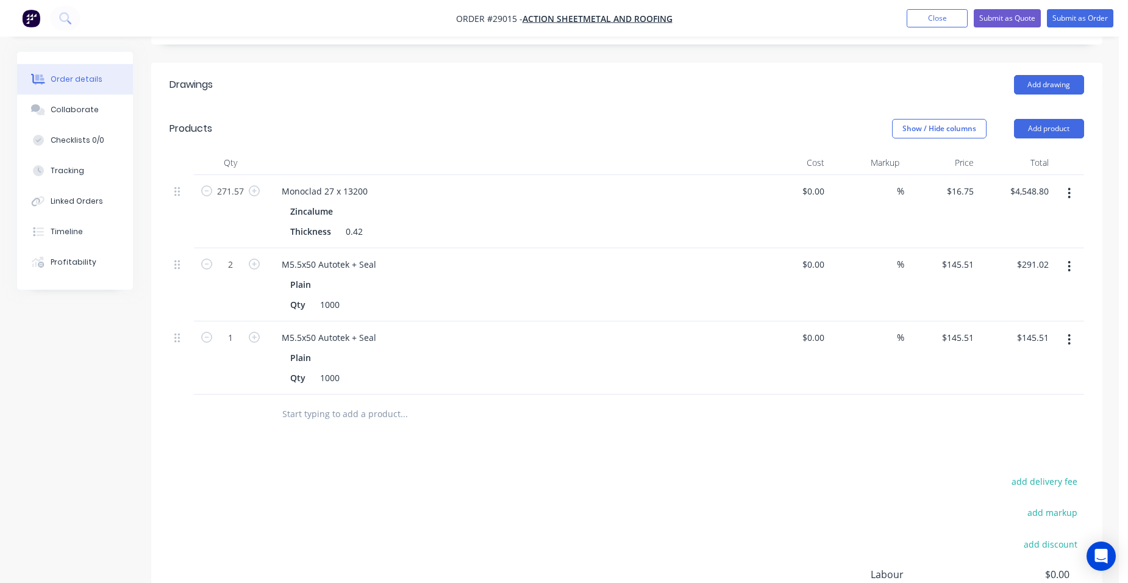
click at [1071, 338] on button "button" at bounding box center [1069, 340] width 29 height 22
click at [1030, 367] on div "Edit" at bounding box center [1026, 372] width 94 height 18
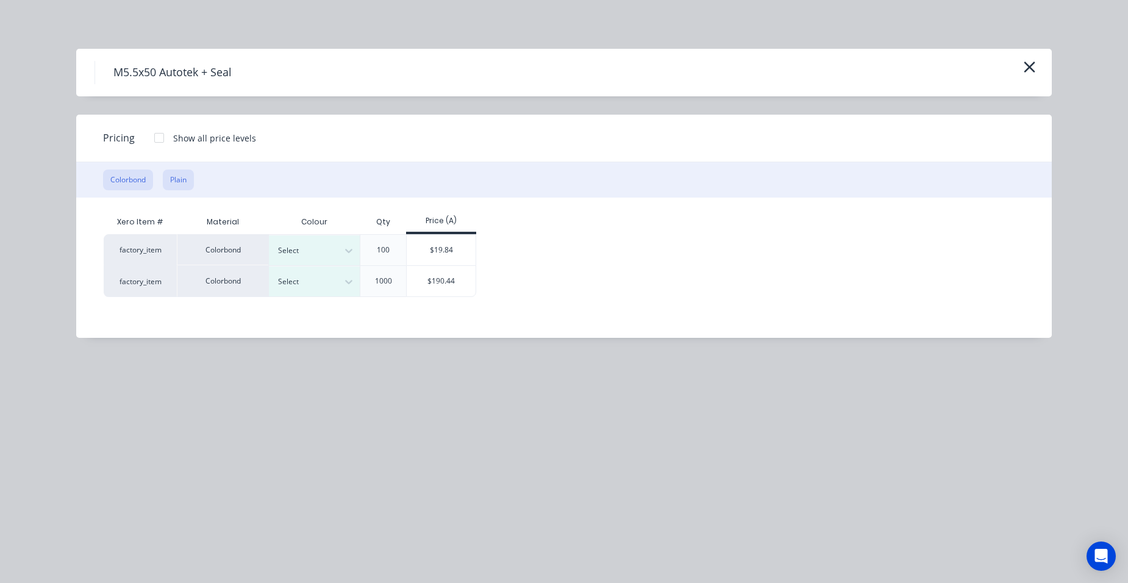
click at [179, 176] on button "Plain" at bounding box center [178, 180] width 31 height 21
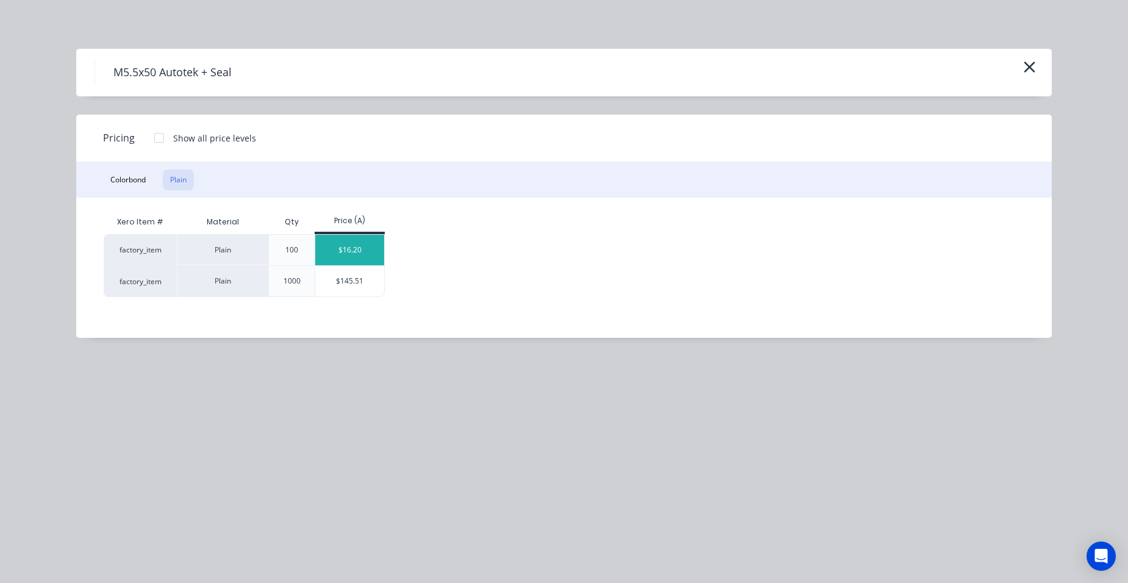
click at [337, 255] on div "$16.20" at bounding box center [349, 250] width 69 height 30
type input "$16.20"
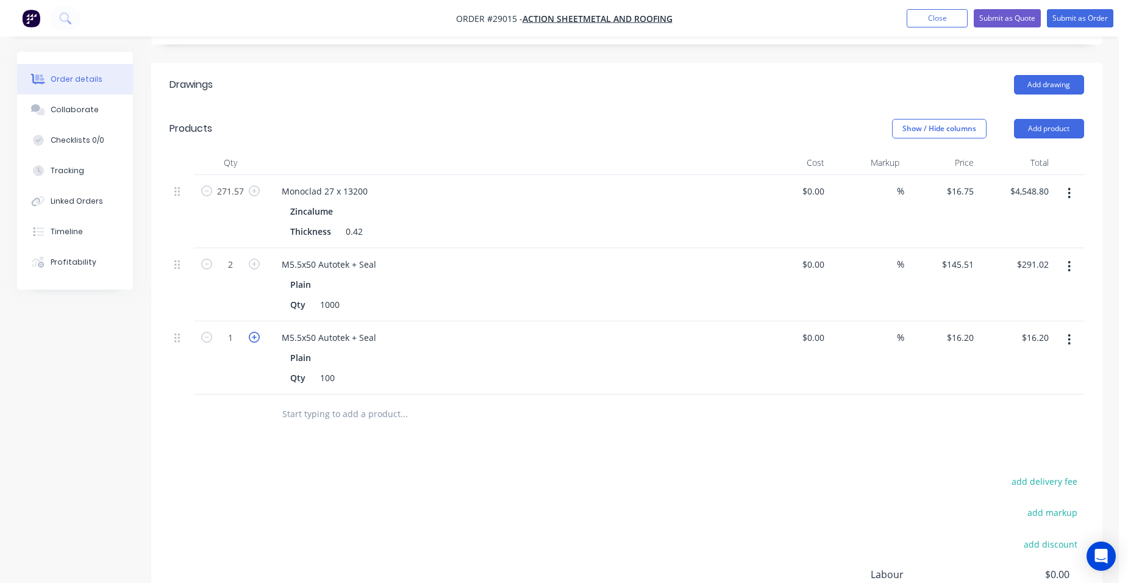
click at [254, 337] on icon "button" at bounding box center [254, 337] width 11 height 11
type input "2"
type input "$32.40"
click at [1023, 132] on button "Add product" at bounding box center [1049, 129] width 70 height 20
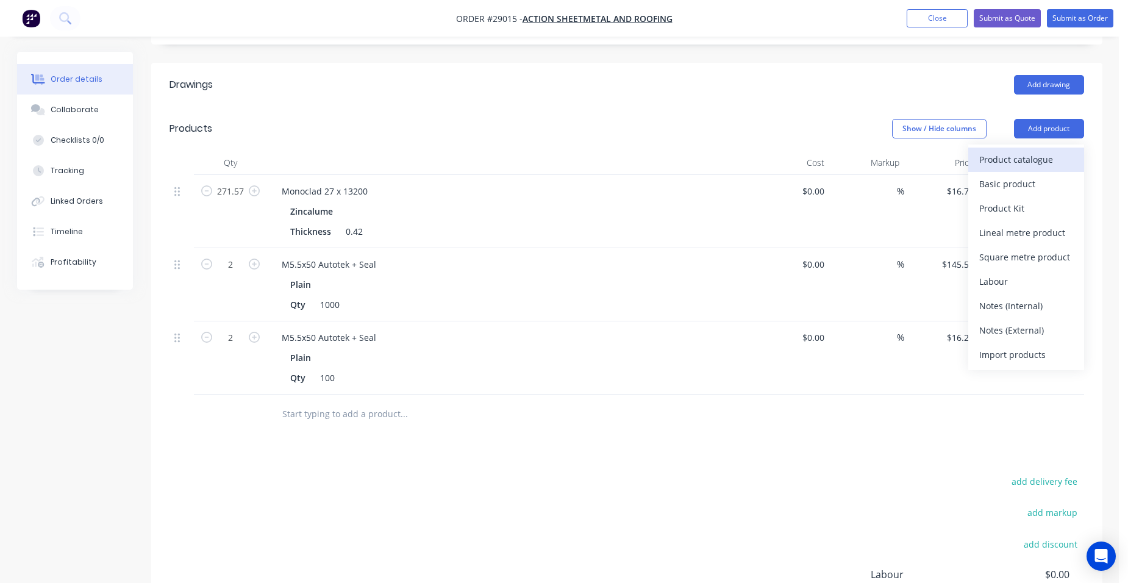
click at [1003, 167] on div "Product catalogue" at bounding box center [1026, 160] width 94 height 18
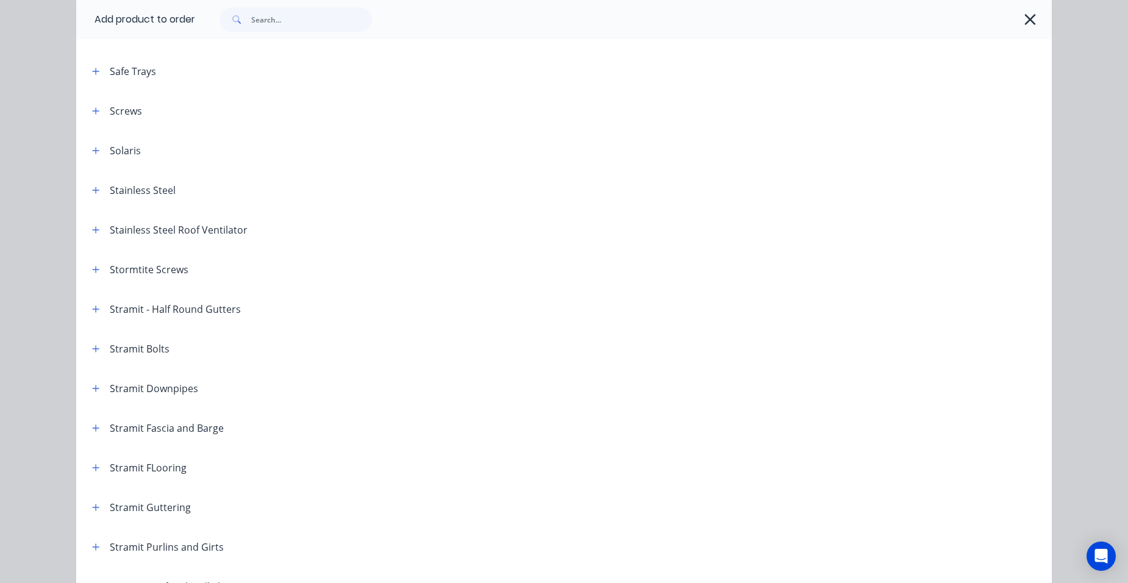
scroll to position [1890, 0]
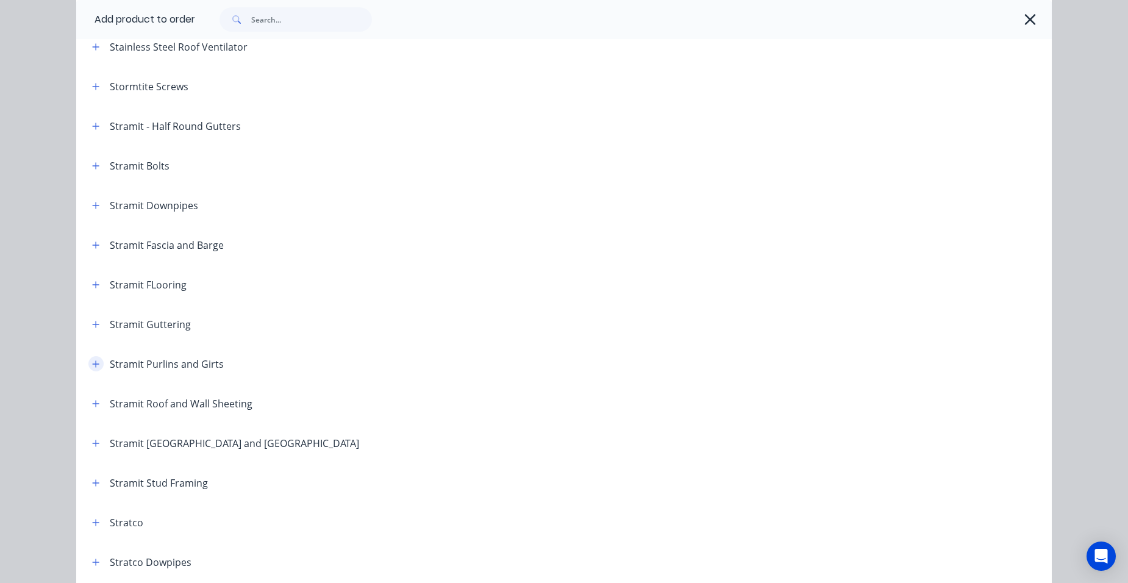
click at [92, 362] on icon "button" at bounding box center [95, 364] width 7 height 9
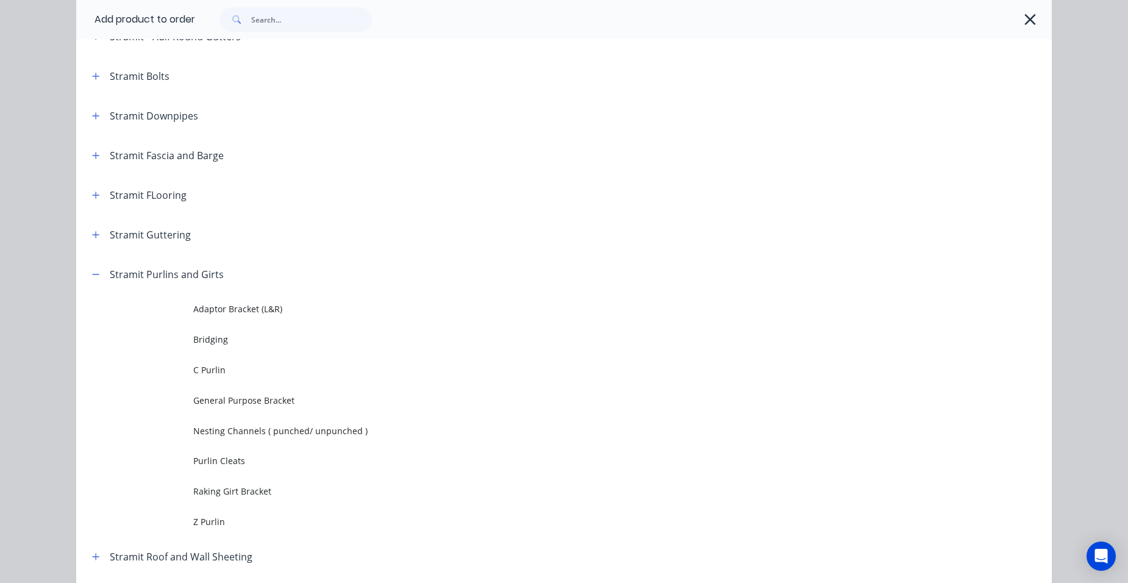
scroll to position [2073, 0]
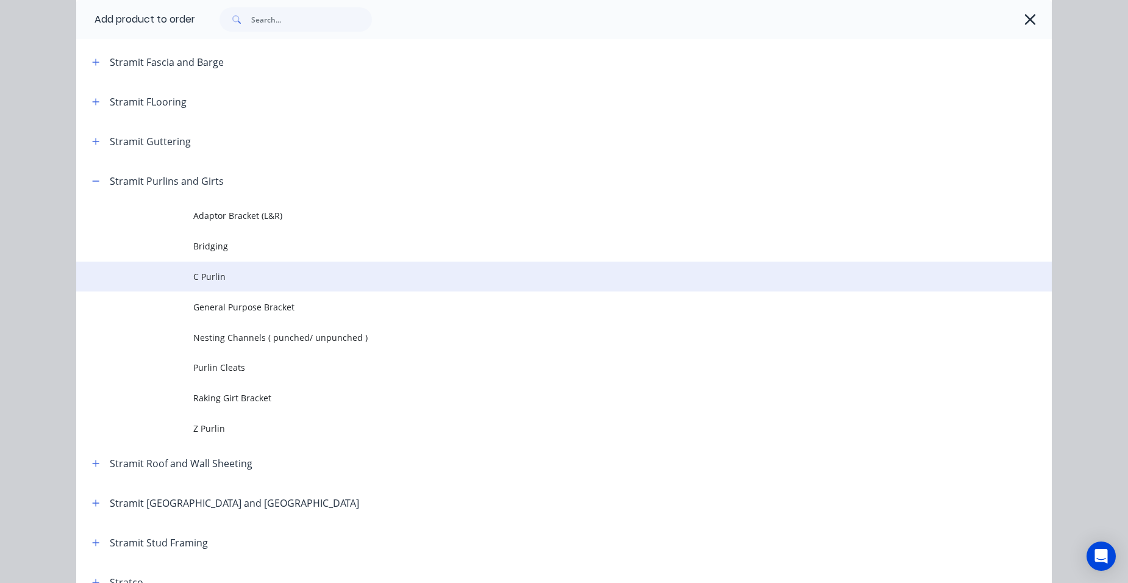
click at [248, 287] on td "C Purlin" at bounding box center [622, 277] width 858 height 30
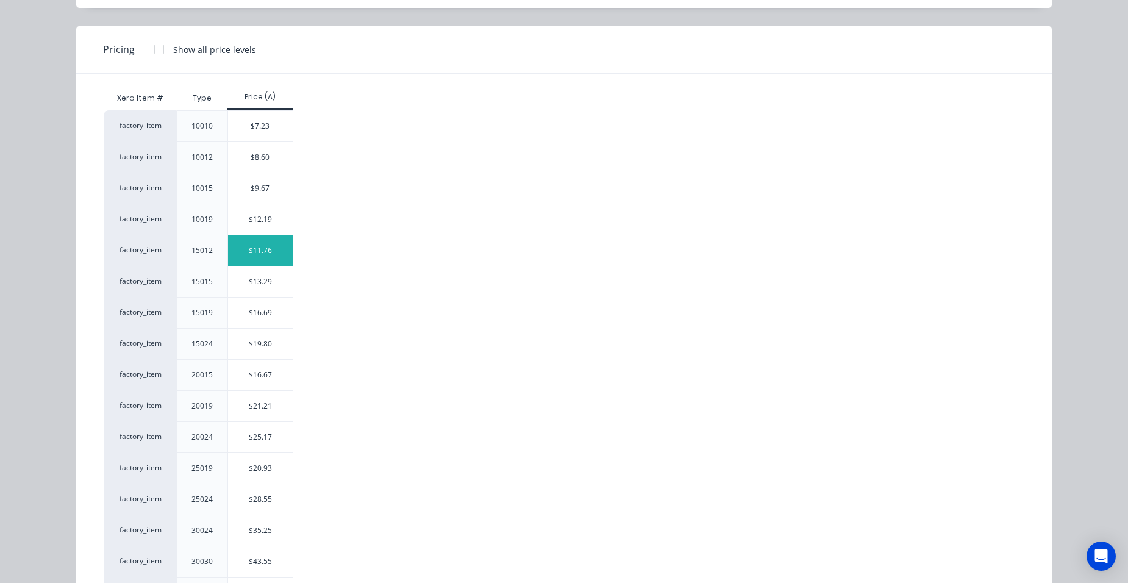
scroll to position [180, 0]
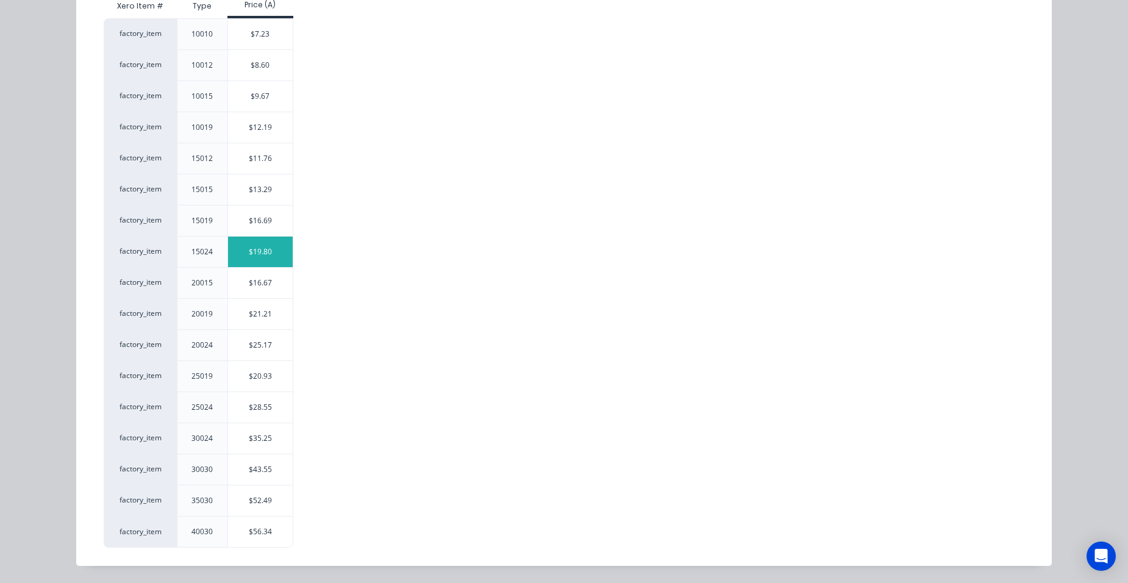
click at [276, 246] on div "$19.80" at bounding box center [260, 252] width 65 height 30
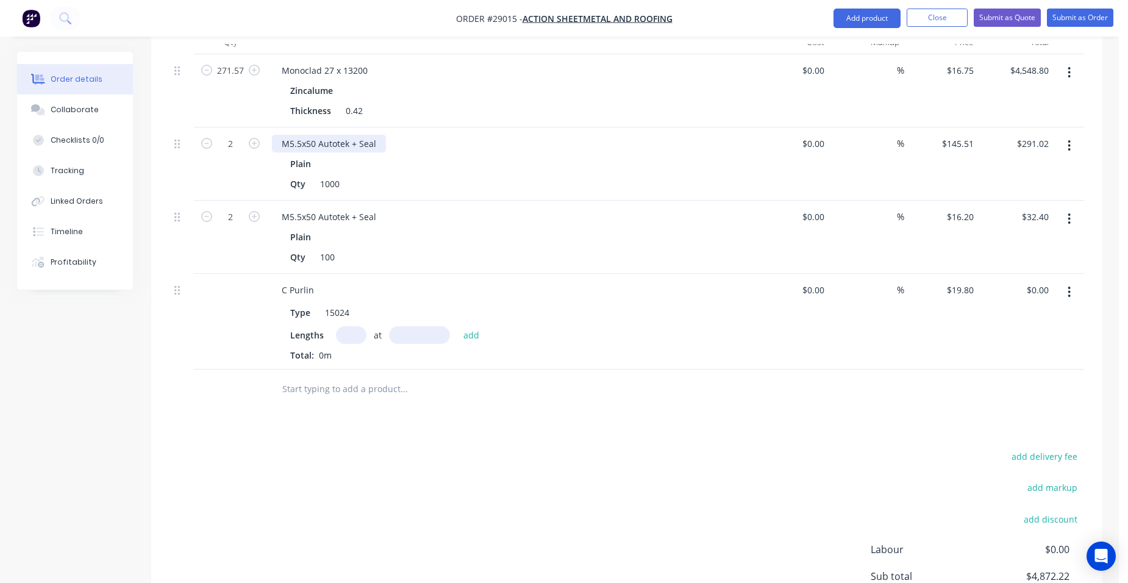
scroll to position [366, 0]
click at [355, 339] on input "text" at bounding box center [351, 334] width 30 height 18
type input "9"
type input "20000"
click at [457, 325] on button "add" at bounding box center [471, 333] width 29 height 16
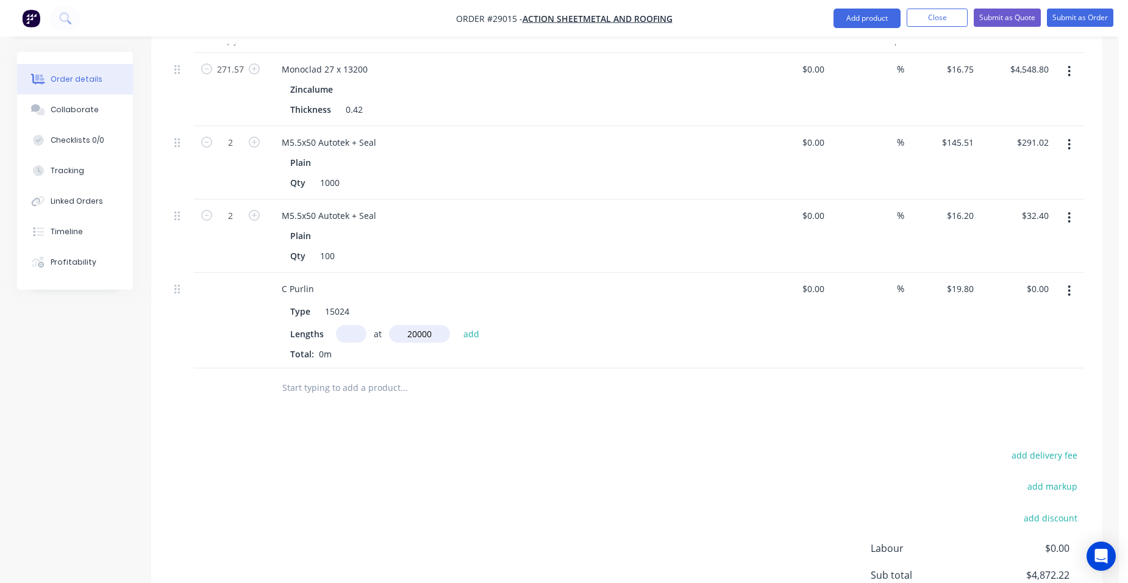
type input "$3,564.00"
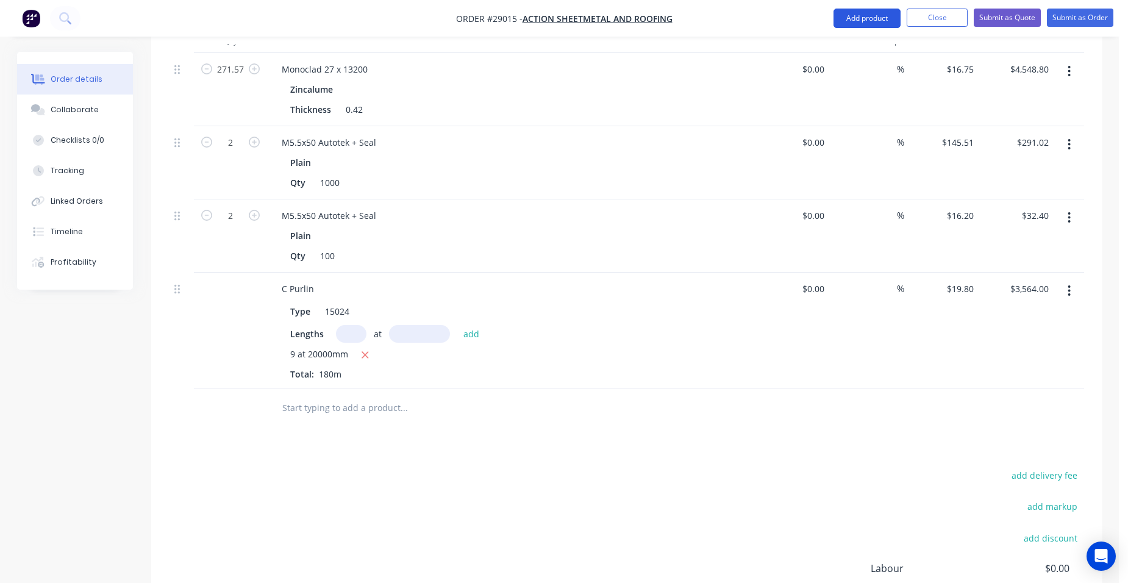
click at [862, 16] on button "Add product" at bounding box center [866, 19] width 67 height 20
click at [1075, 288] on button "button" at bounding box center [1069, 291] width 29 height 22
click at [1013, 400] on div "Delete" at bounding box center [1026, 396] width 94 height 18
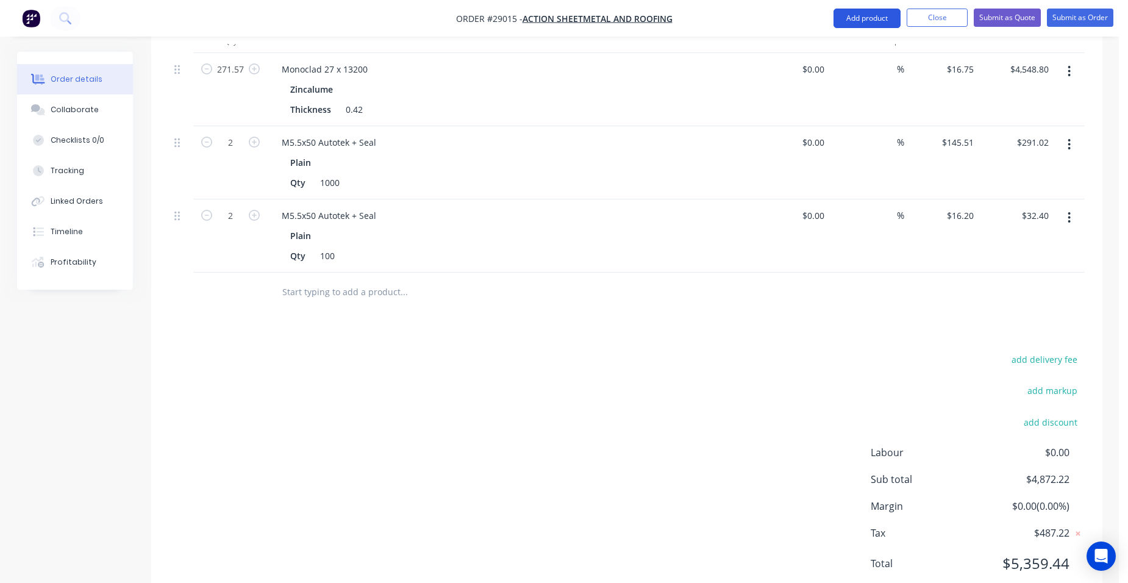
click at [860, 20] on button "Add product" at bounding box center [866, 19] width 67 height 20
click at [844, 51] on div "Product catalogue" at bounding box center [843, 50] width 94 height 18
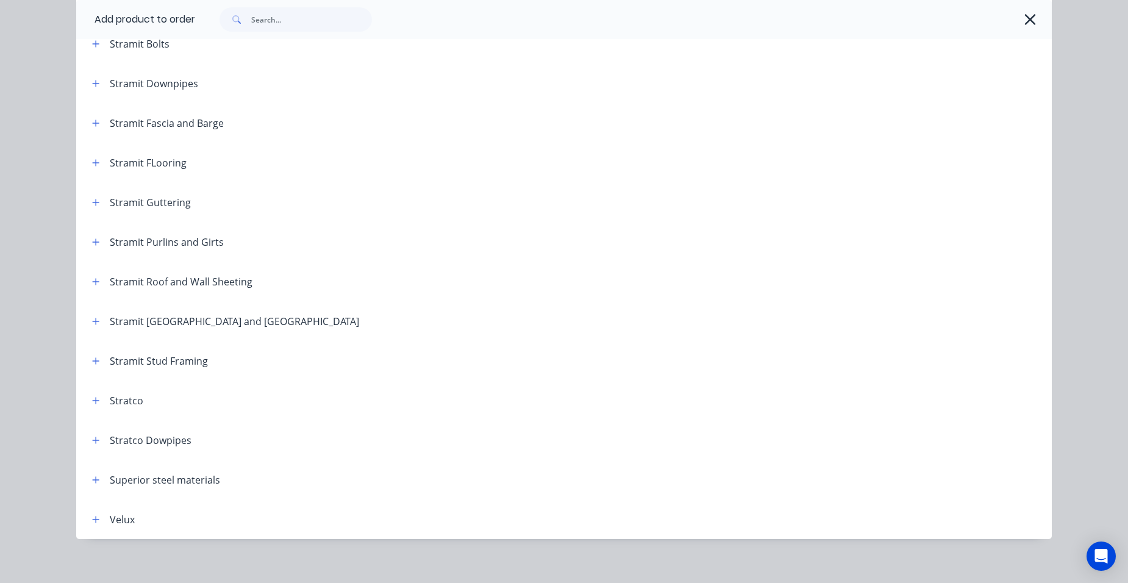
scroll to position [2022, 0]
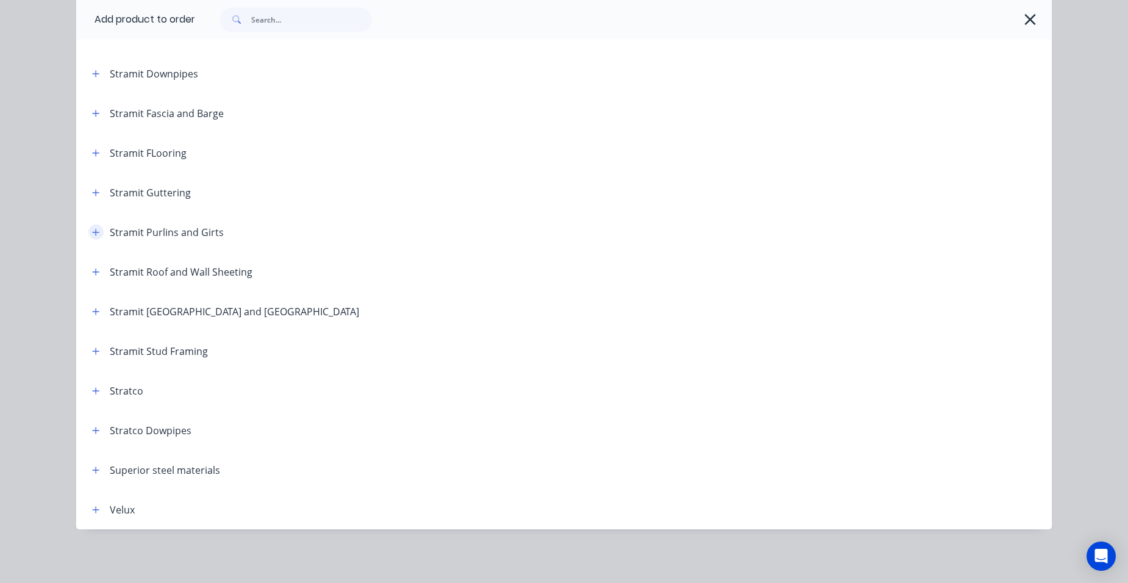
click at [92, 228] on icon "button" at bounding box center [95, 232] width 7 height 9
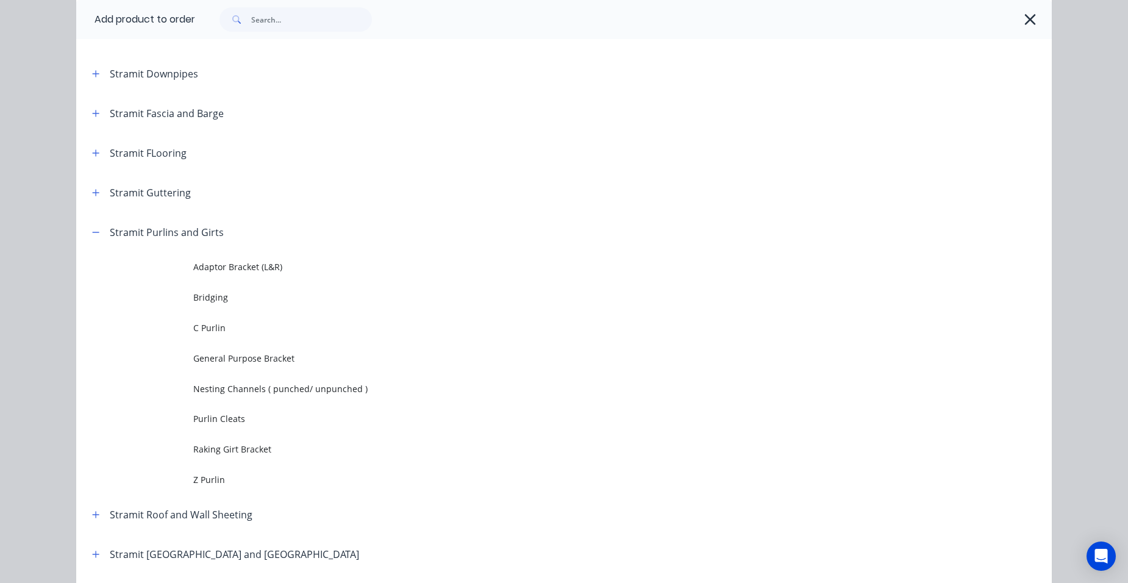
click at [250, 471] on td "Z Purlin" at bounding box center [622, 479] width 858 height 30
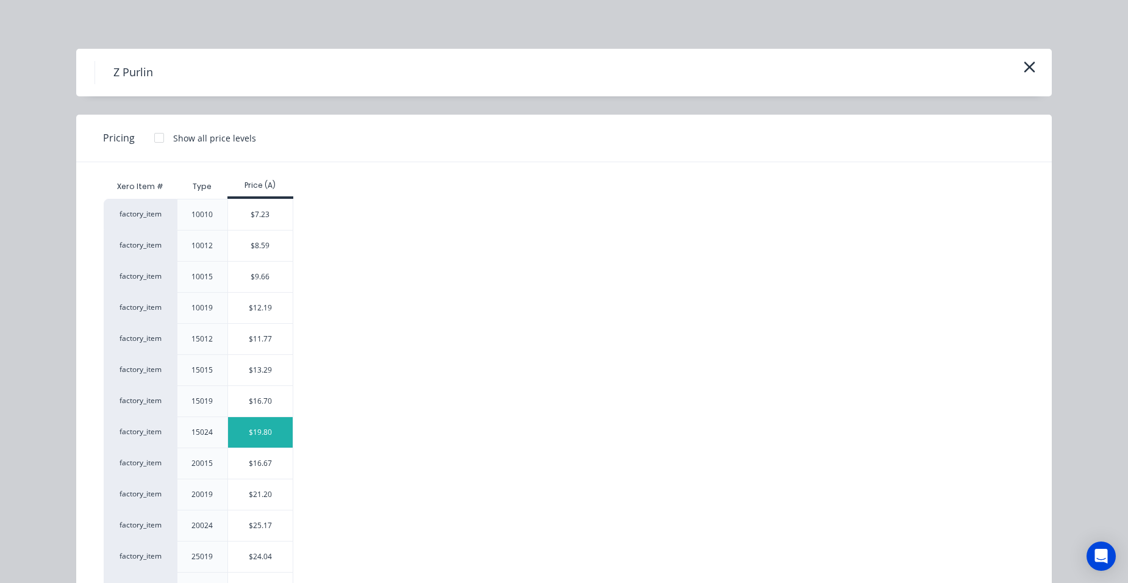
click at [273, 427] on div "$19.80" at bounding box center [260, 432] width 65 height 30
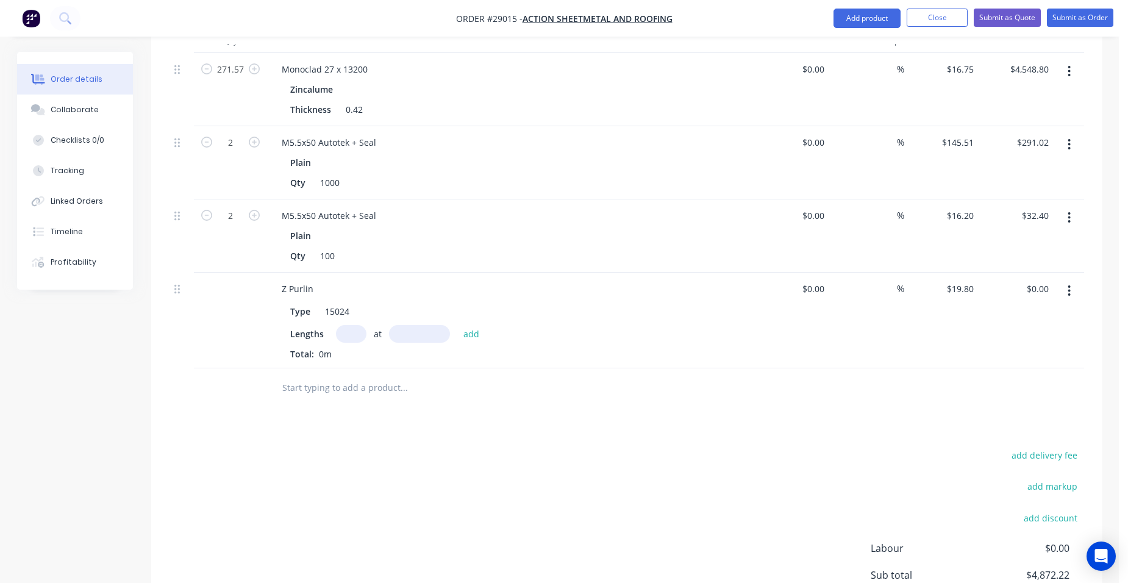
click at [351, 336] on input "text" at bounding box center [351, 334] width 30 height 18
type input "9"
type input "20000"
click at [457, 325] on button "add" at bounding box center [471, 333] width 29 height 16
type input "$3,564.00"
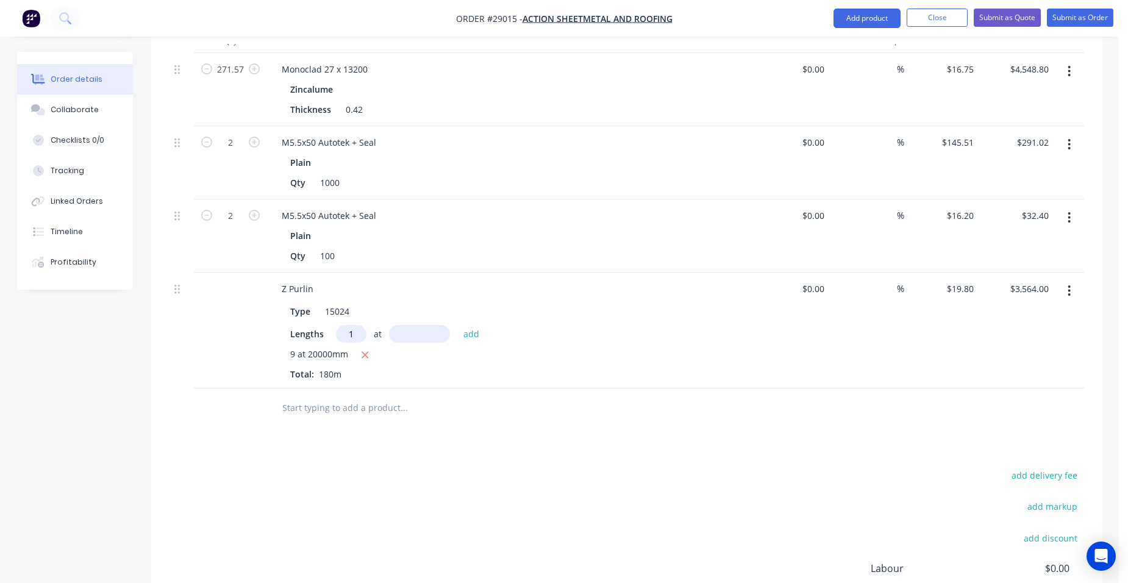
click at [841, 127] on div "%" at bounding box center [866, 162] width 75 height 73
click at [355, 337] on input "1" at bounding box center [351, 334] width 30 height 18
type input "18"
click at [417, 335] on input "text" at bounding box center [419, 334] width 61 height 18
type input "20000mm"
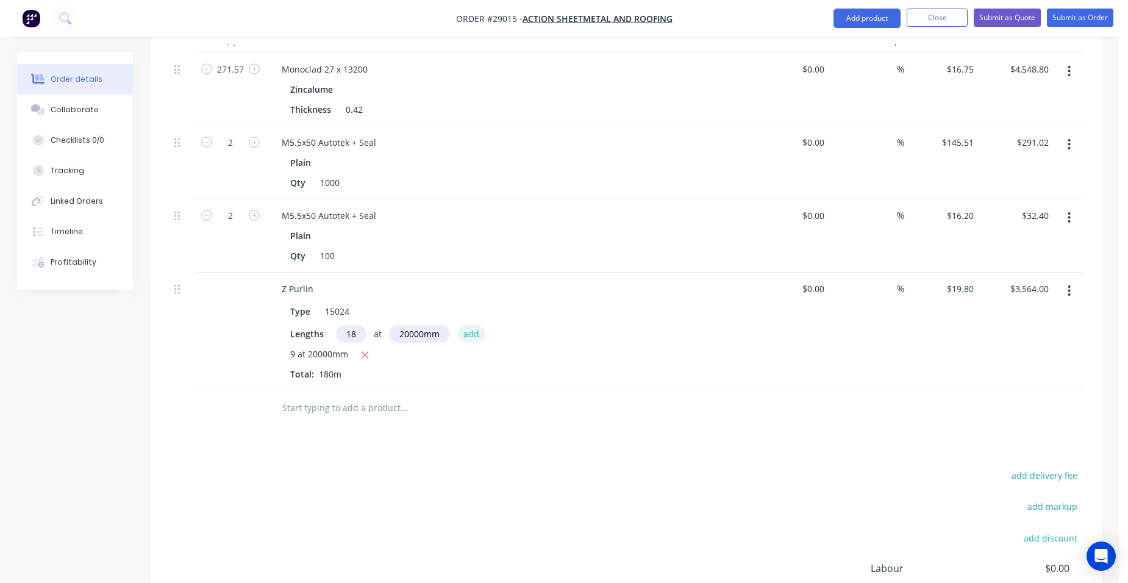
click at [472, 332] on button "add" at bounding box center [471, 333] width 29 height 16
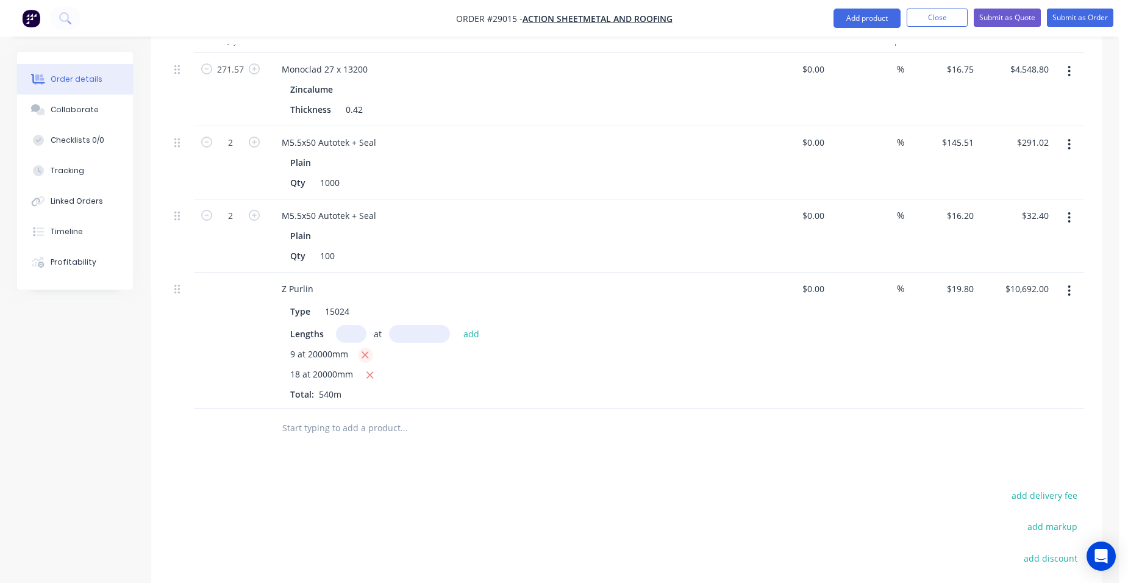
click at [365, 353] on icon "button" at bounding box center [365, 354] width 8 height 11
click at [368, 354] on icon "button" at bounding box center [370, 354] width 8 height 11
type input "$0.00"
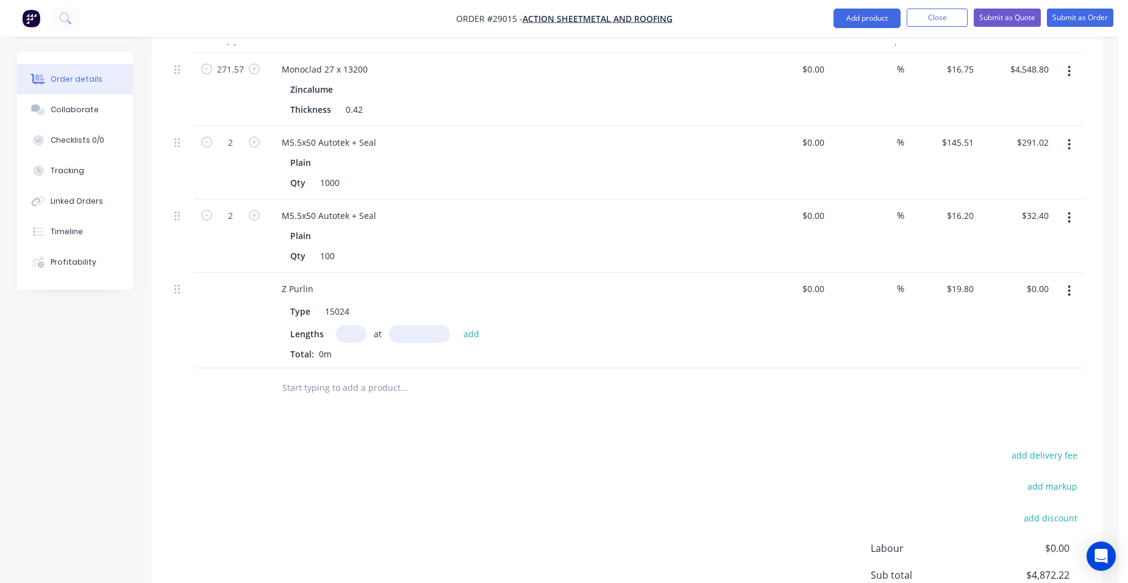
click at [351, 339] on input "text" at bounding box center [351, 334] width 30 height 18
type input "18"
type input "10000"
click at [457, 325] on button "add" at bounding box center [471, 333] width 29 height 16
type input "$3,564.00"
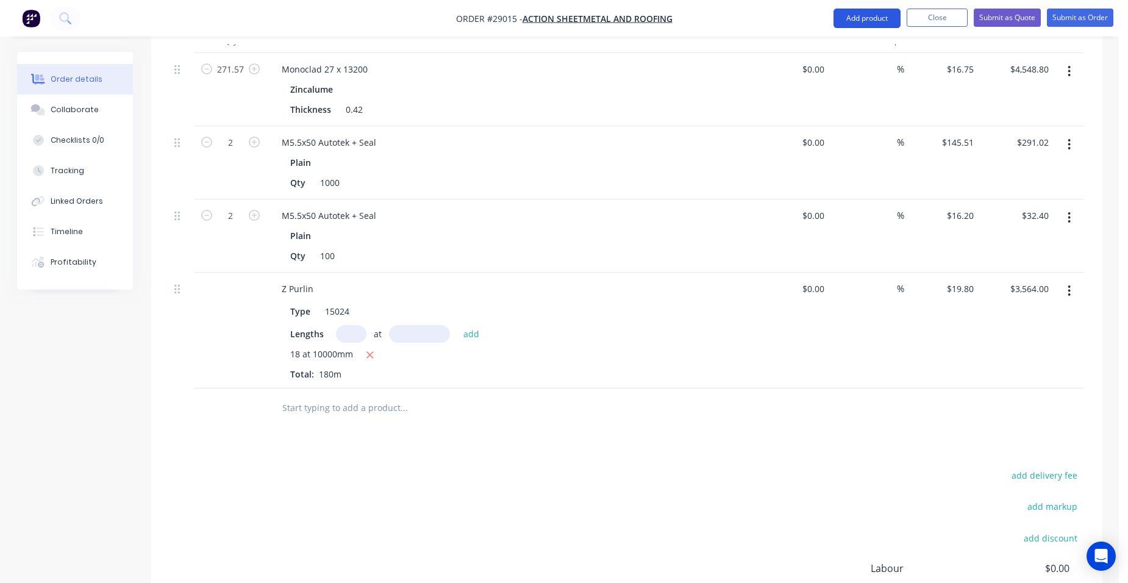
click at [860, 14] on button "Add product" at bounding box center [866, 19] width 67 height 20
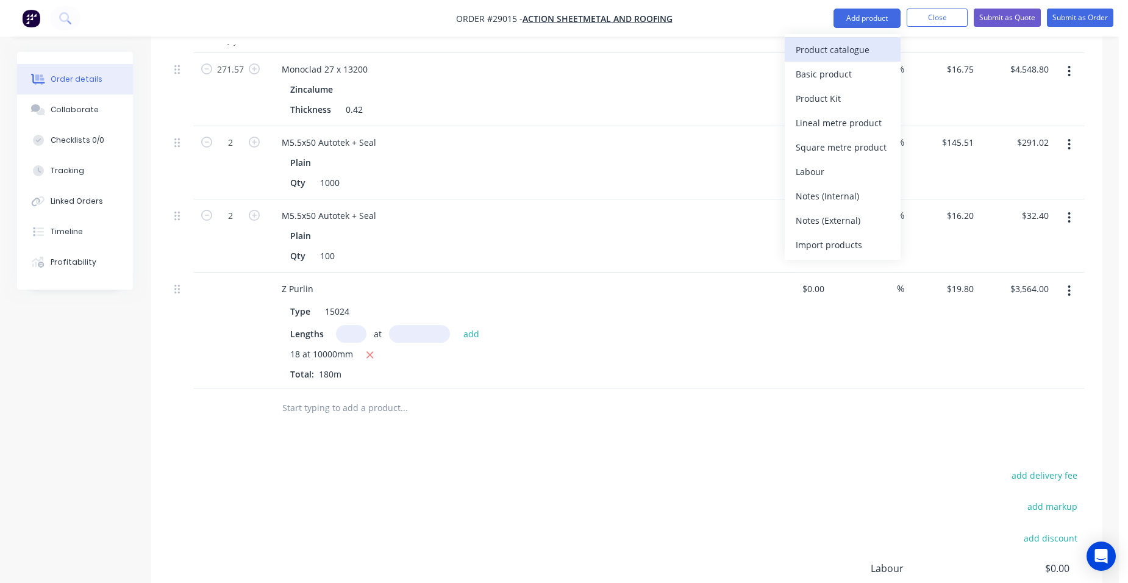
click at [843, 42] on div "Product catalogue" at bounding box center [843, 50] width 94 height 18
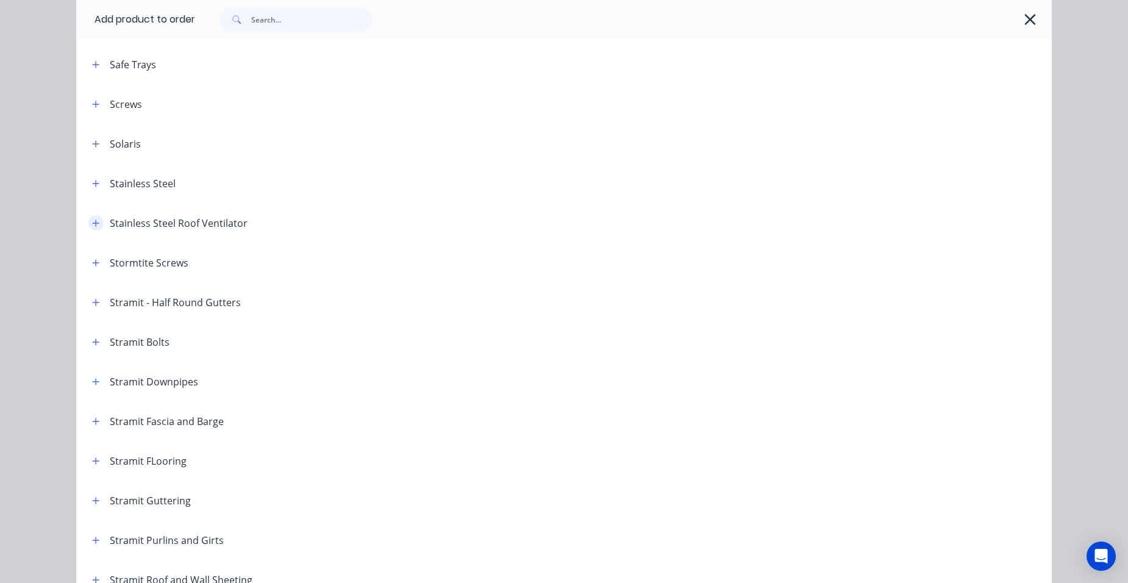
scroll to position [1829, 0]
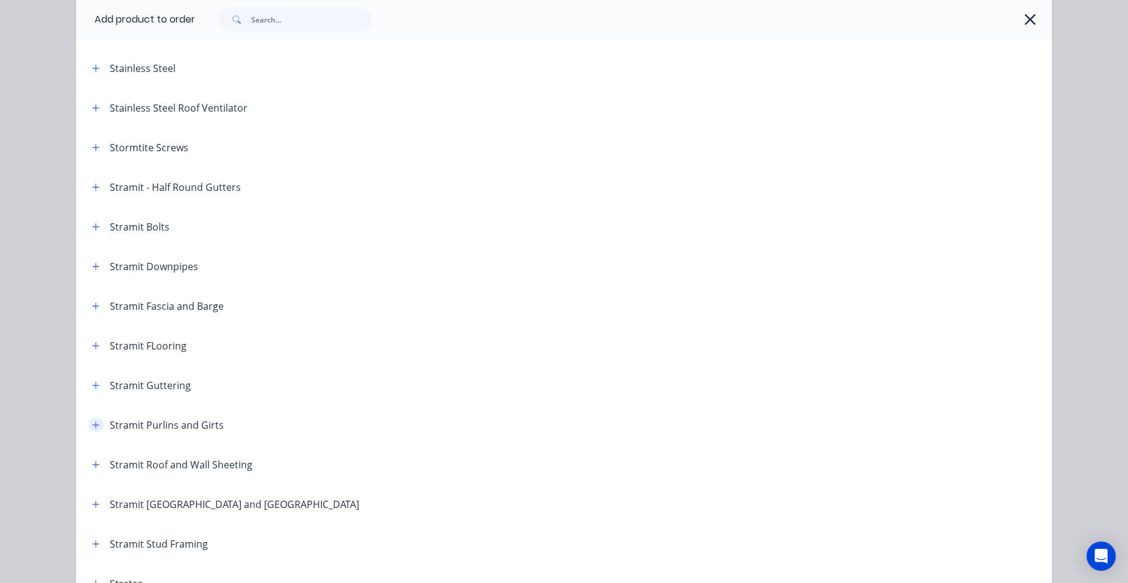
click at [94, 421] on icon "button" at bounding box center [95, 425] width 7 height 9
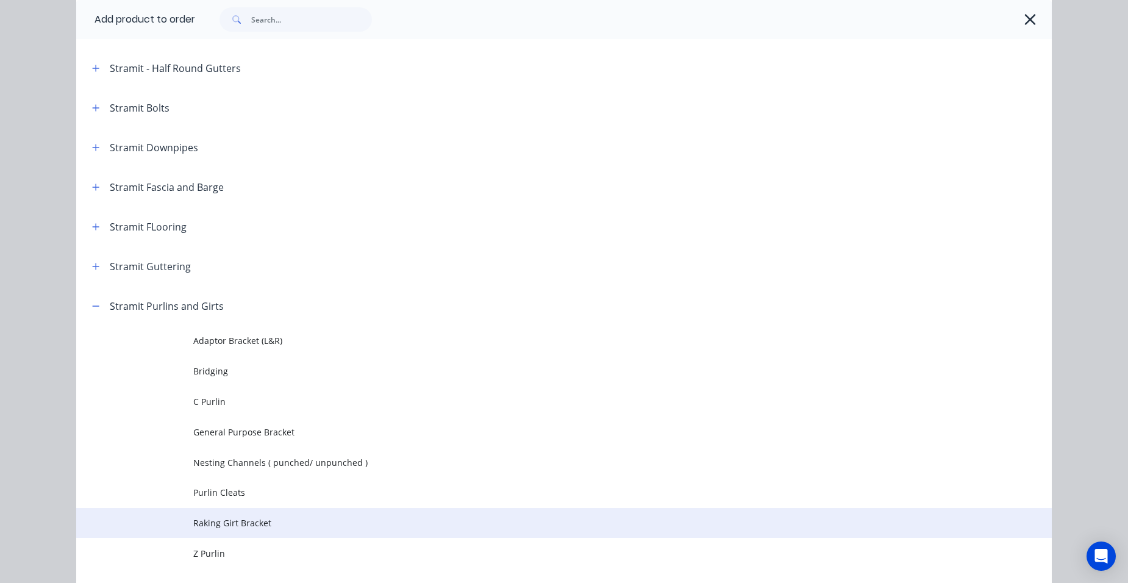
scroll to position [2073, 0]
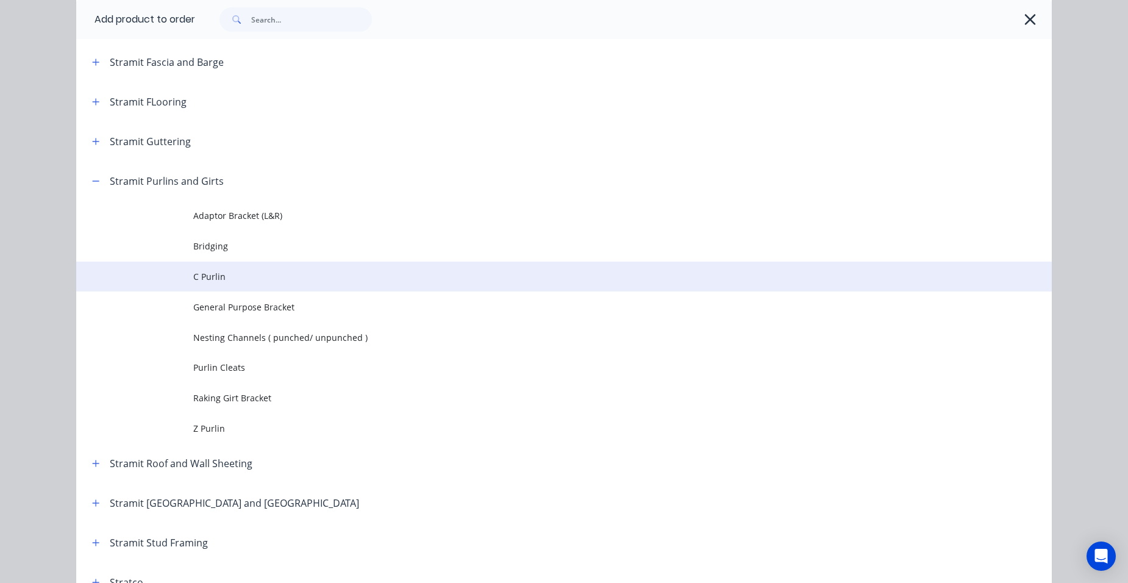
click at [268, 283] on td "C Purlin" at bounding box center [622, 277] width 858 height 30
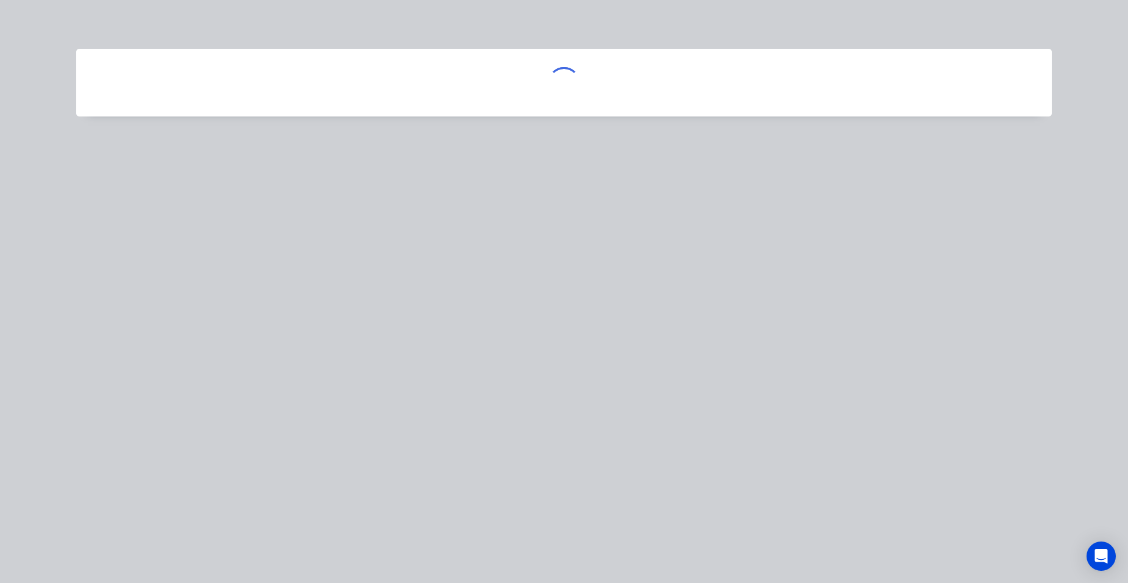
scroll to position [0, 0]
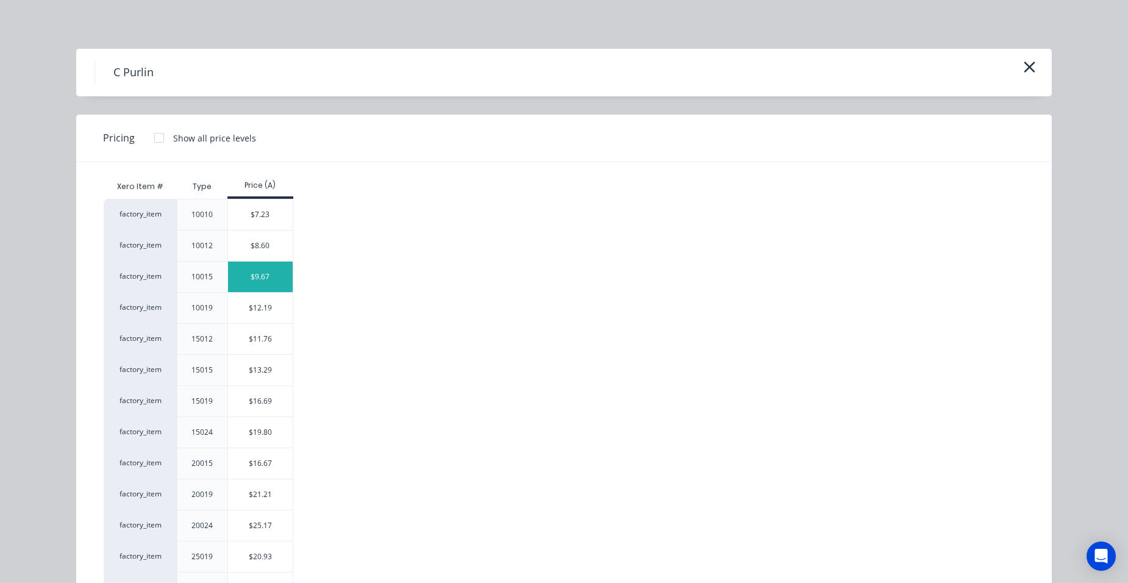
click at [273, 282] on div "$9.67" at bounding box center [260, 277] width 65 height 30
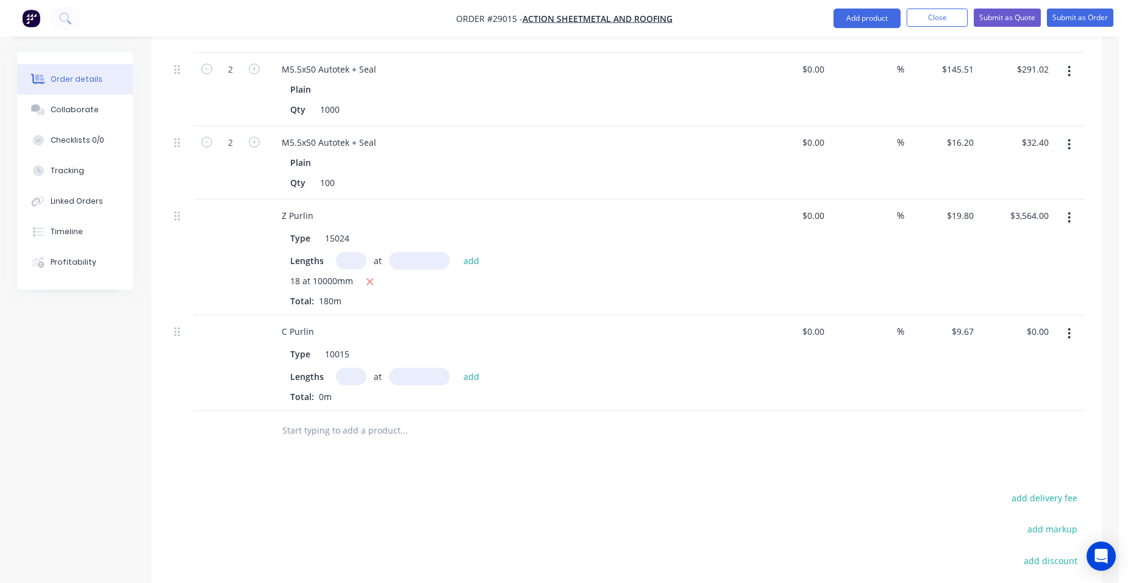
scroll to position [549, 0]
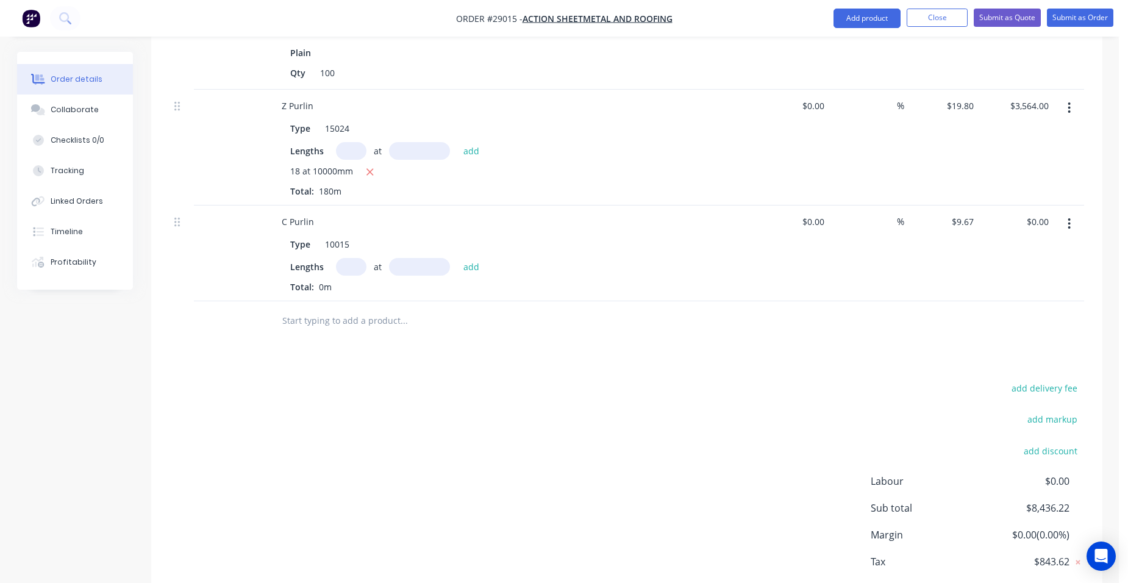
click at [355, 274] on input "text" at bounding box center [351, 267] width 30 height 18
type input "50"
type input "1500"
click at [457, 258] on button "add" at bounding box center [471, 266] width 29 height 16
type input "$725.25"
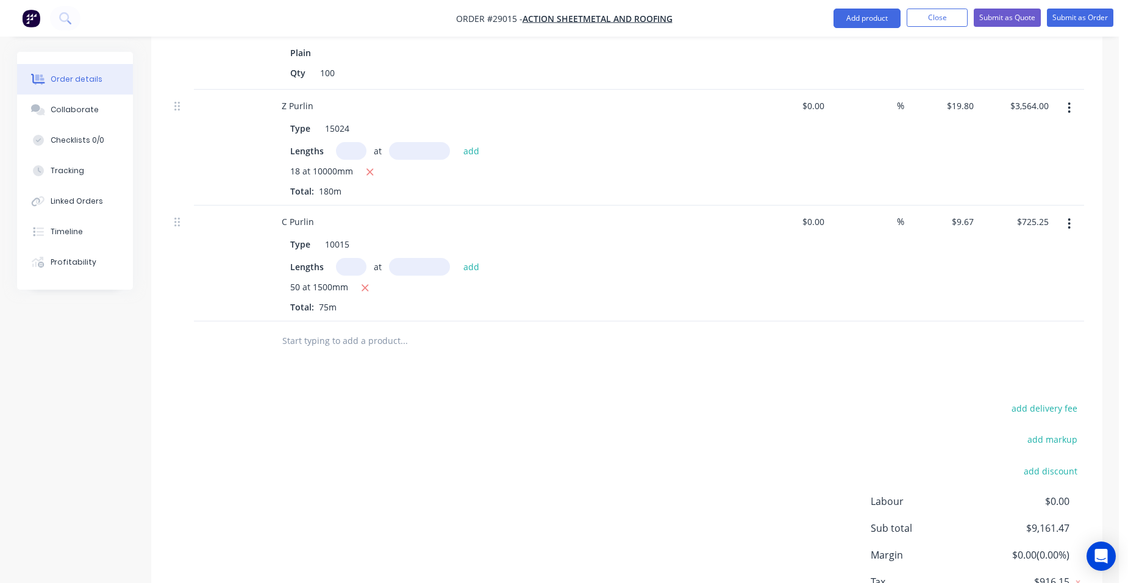
click at [882, 8] on nav "Order #29015 - ACTION SHEETMETAL AND ROOFING Add product Close Submit as Quote …" at bounding box center [564, 18] width 1128 height 37
click at [872, 26] on button "Add product" at bounding box center [866, 19] width 67 height 20
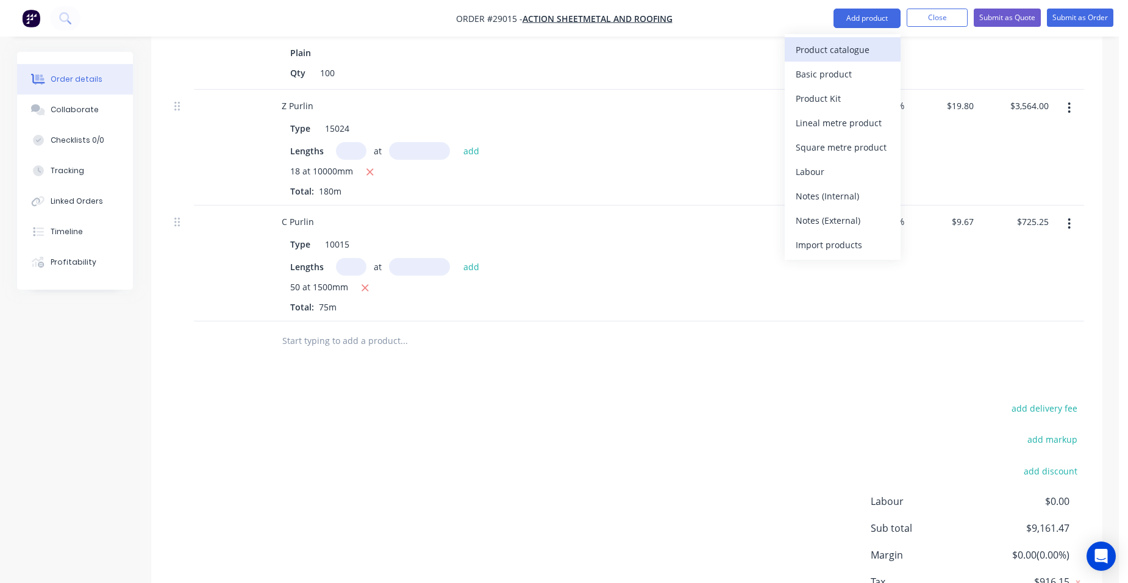
click at [858, 46] on div "Product catalogue" at bounding box center [843, 50] width 94 height 18
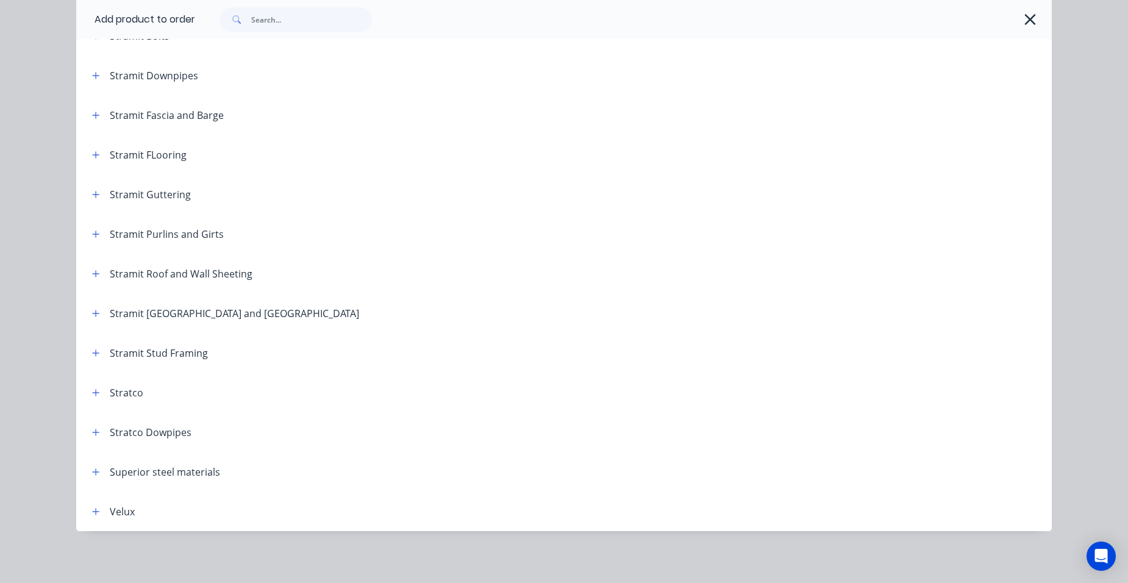
scroll to position [2022, 0]
click at [93, 232] on icon "button" at bounding box center [96, 232] width 7 height 7
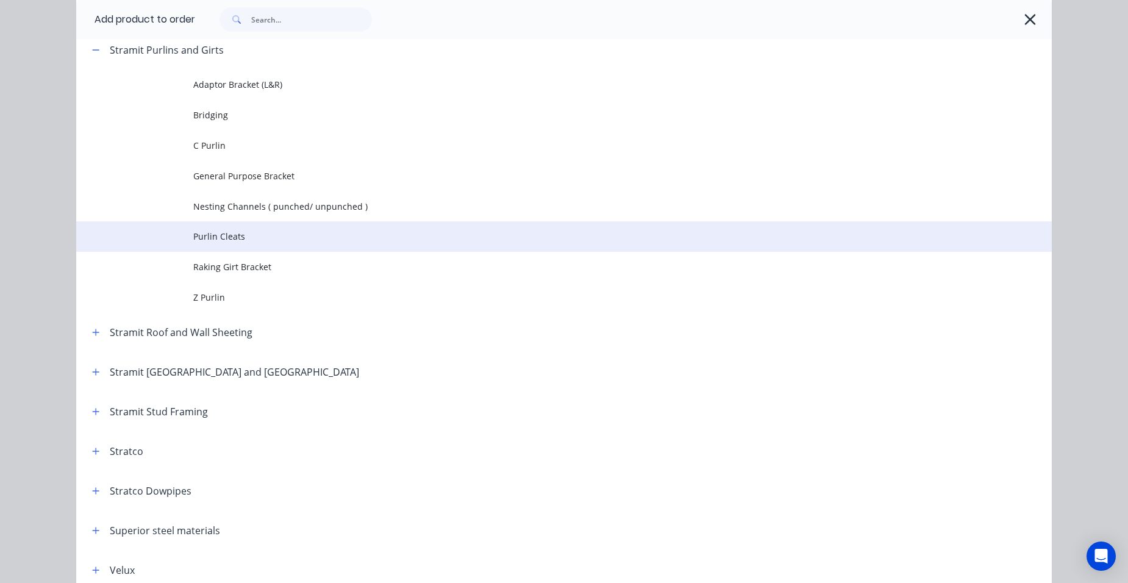
scroll to position [2205, 0]
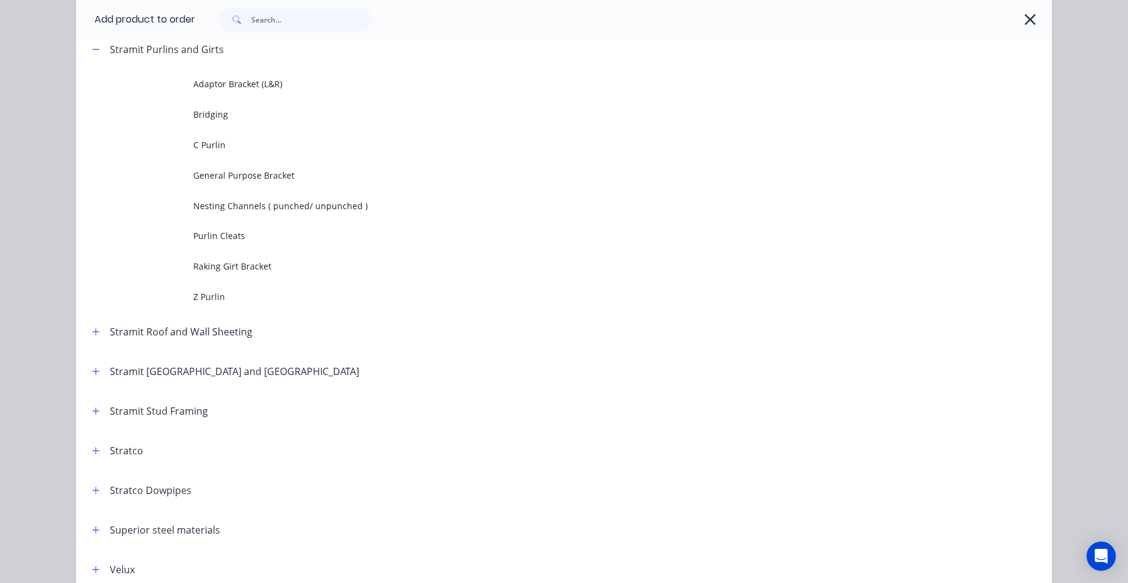
click at [273, 179] on span "General Purpose Bracket" at bounding box center [536, 175] width 687 height 13
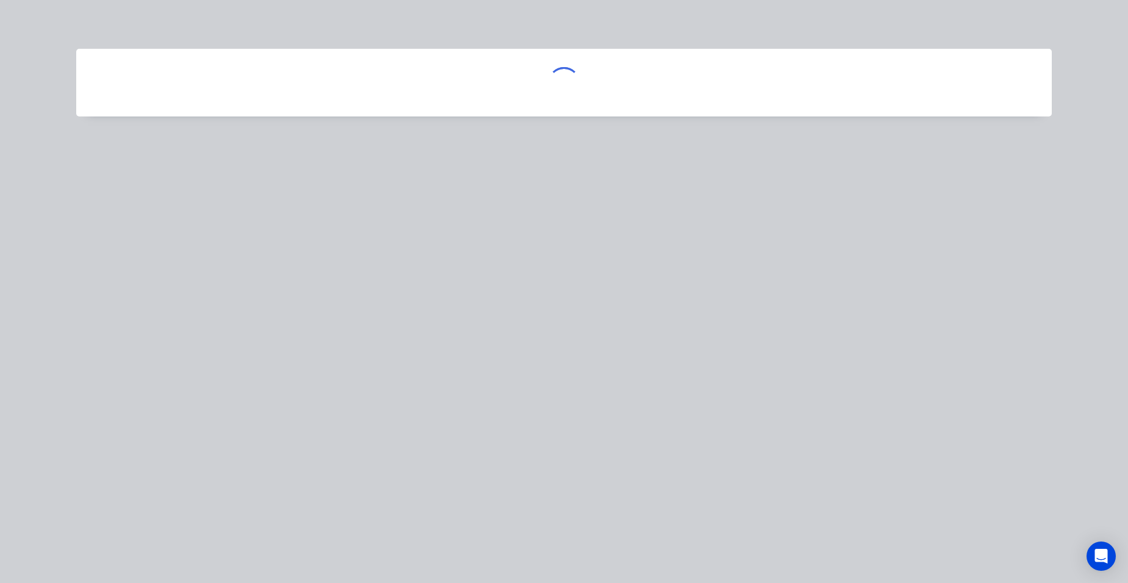
scroll to position [0, 0]
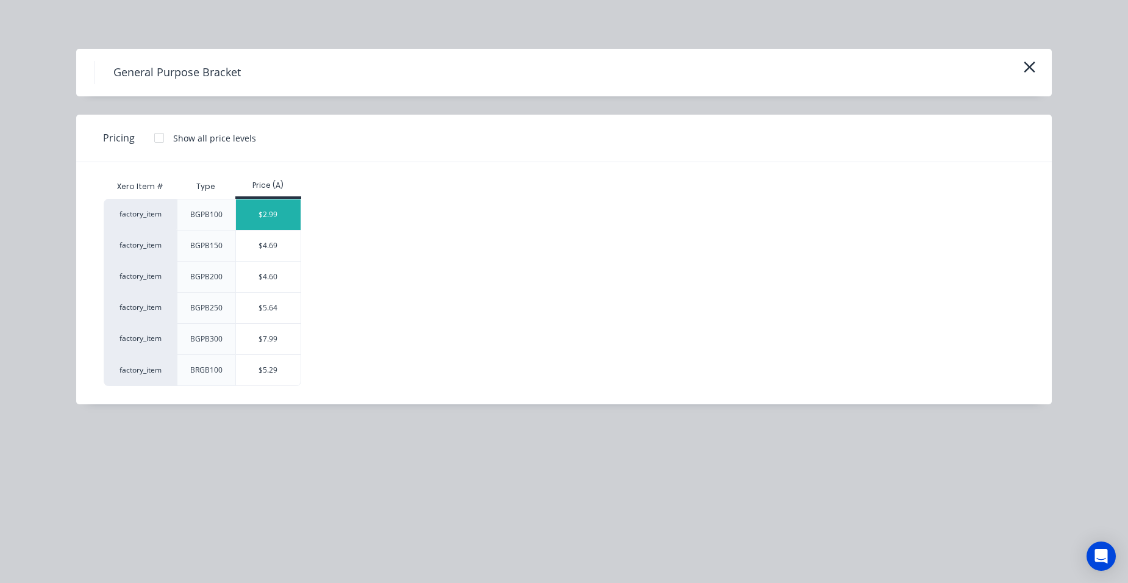
click at [280, 218] on div "$2.99" at bounding box center [268, 214] width 65 height 30
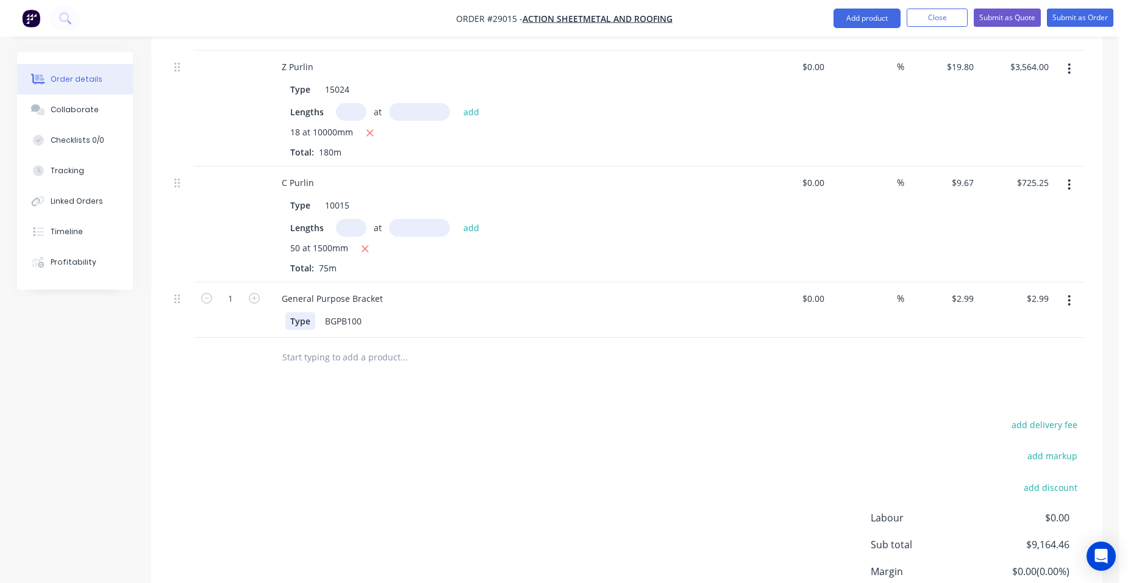
scroll to position [610, 0]
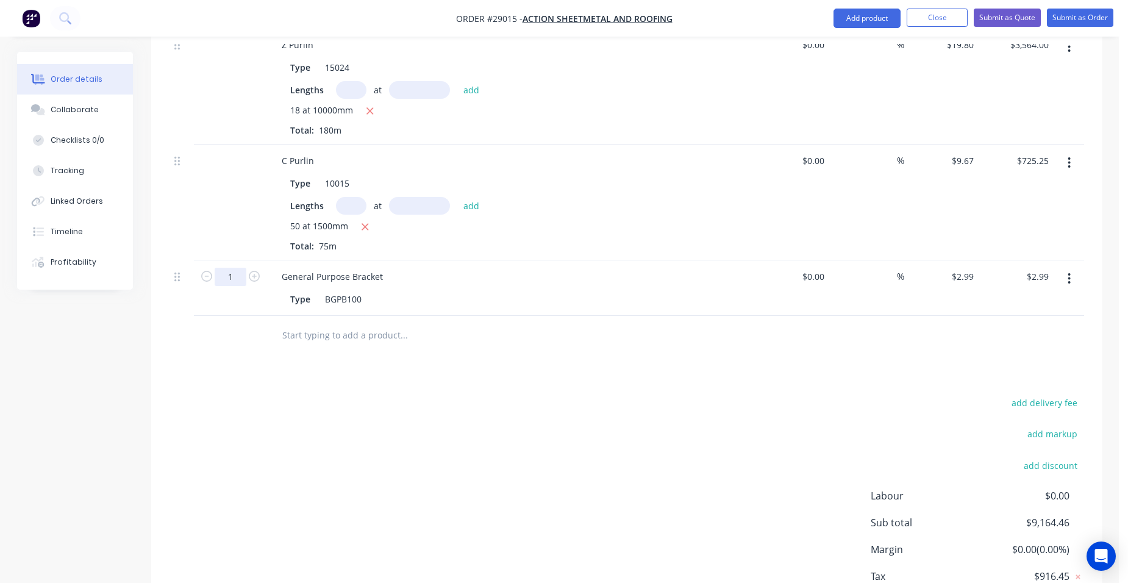
click at [233, 275] on input "1" at bounding box center [231, 277] width 32 height 18
type input "100"
type input "$299.00"
click at [479, 273] on div "General Purpose Bracket" at bounding box center [511, 277] width 478 height 18
click at [843, 11] on button "Add product" at bounding box center [866, 19] width 67 height 20
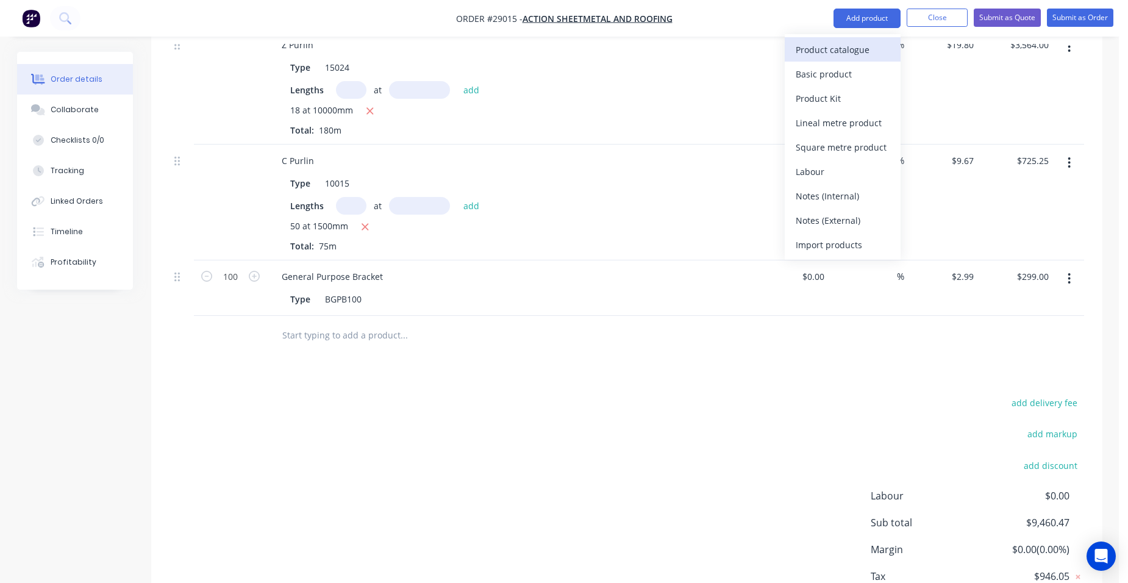
click at [839, 46] on div "Product catalogue" at bounding box center [843, 50] width 94 height 18
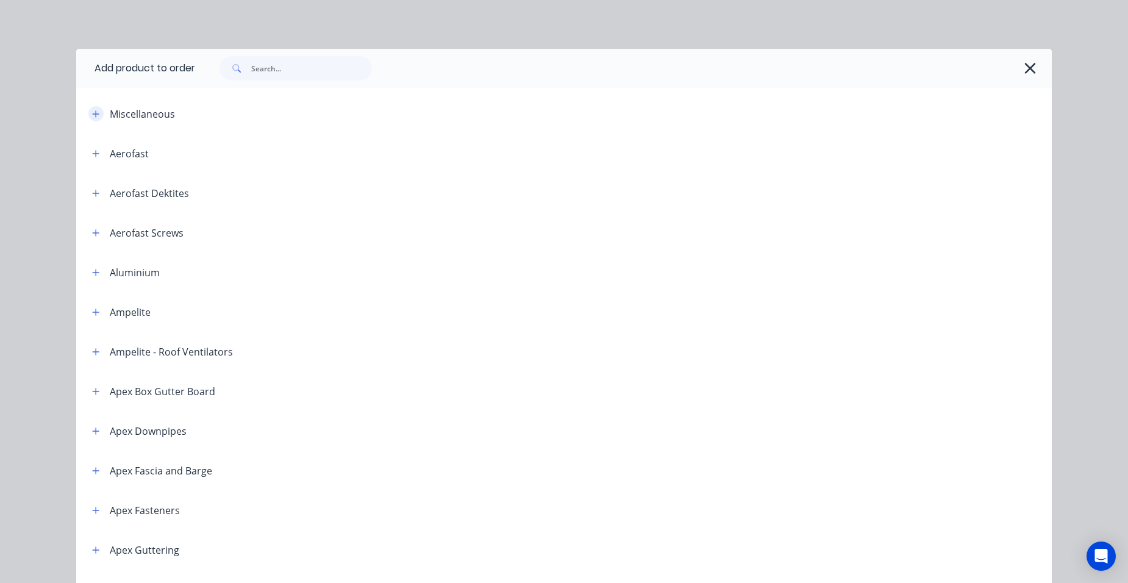
click at [93, 107] on button "button" at bounding box center [95, 113] width 15 height 15
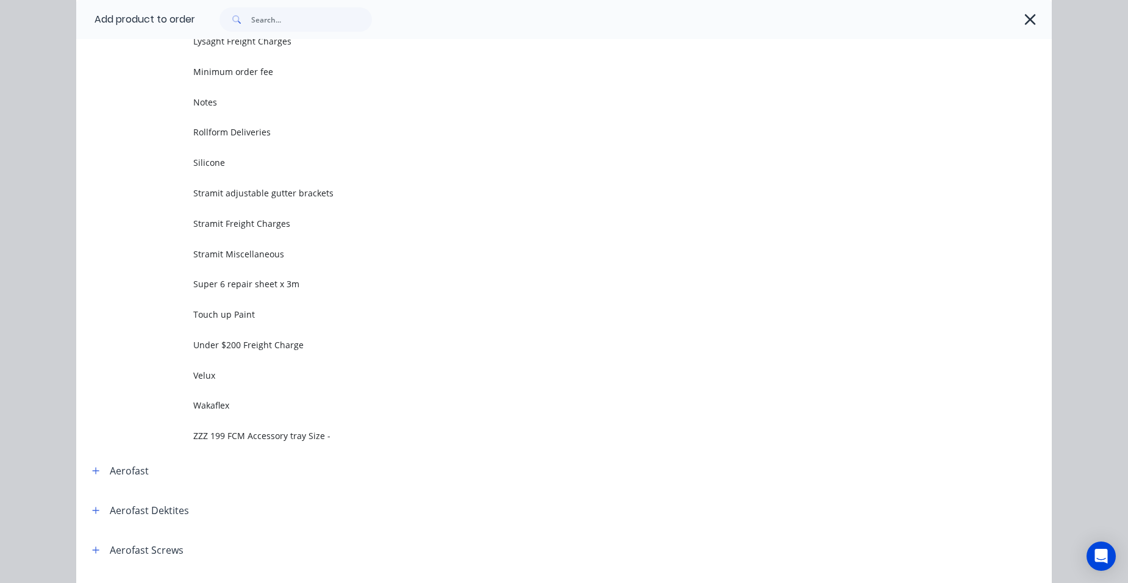
scroll to position [671, 0]
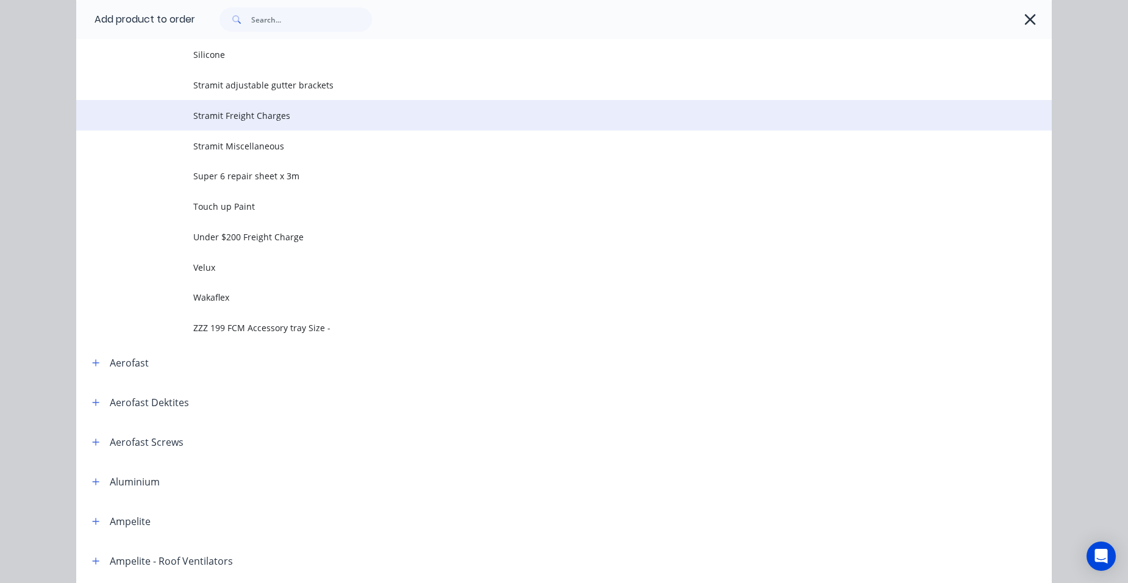
click at [289, 112] on span "Stramit Freight Charges" at bounding box center [536, 115] width 687 height 13
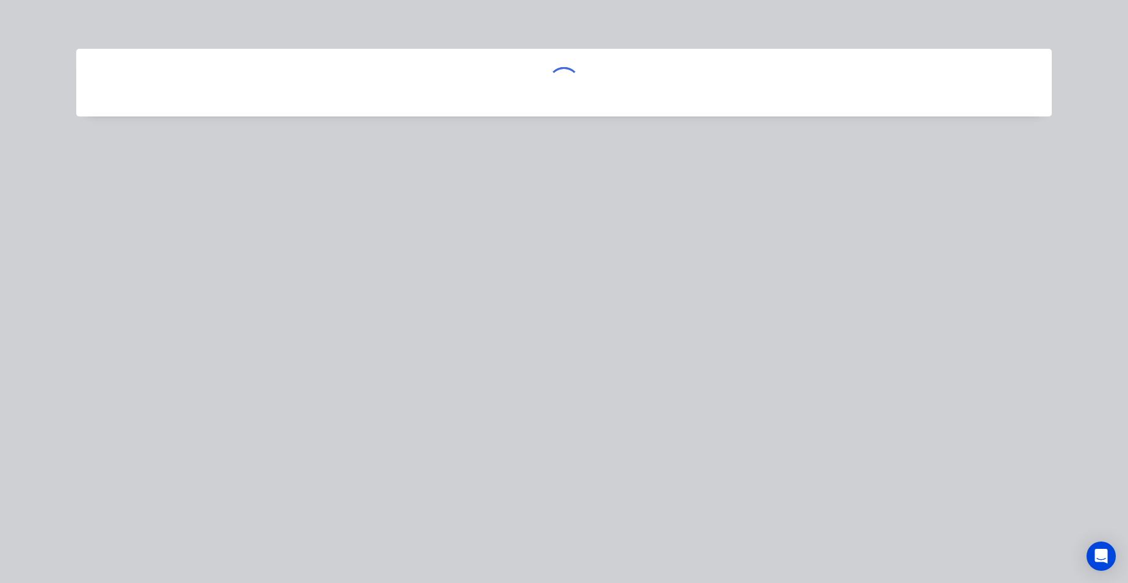
scroll to position [0, 0]
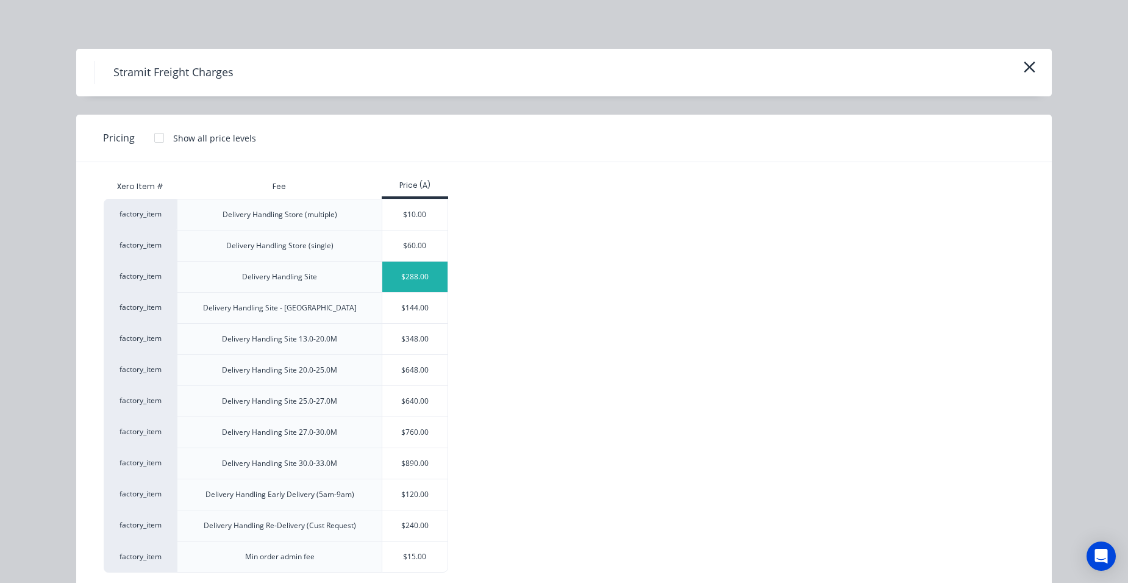
click at [421, 274] on div "$288.00" at bounding box center [414, 277] width 65 height 30
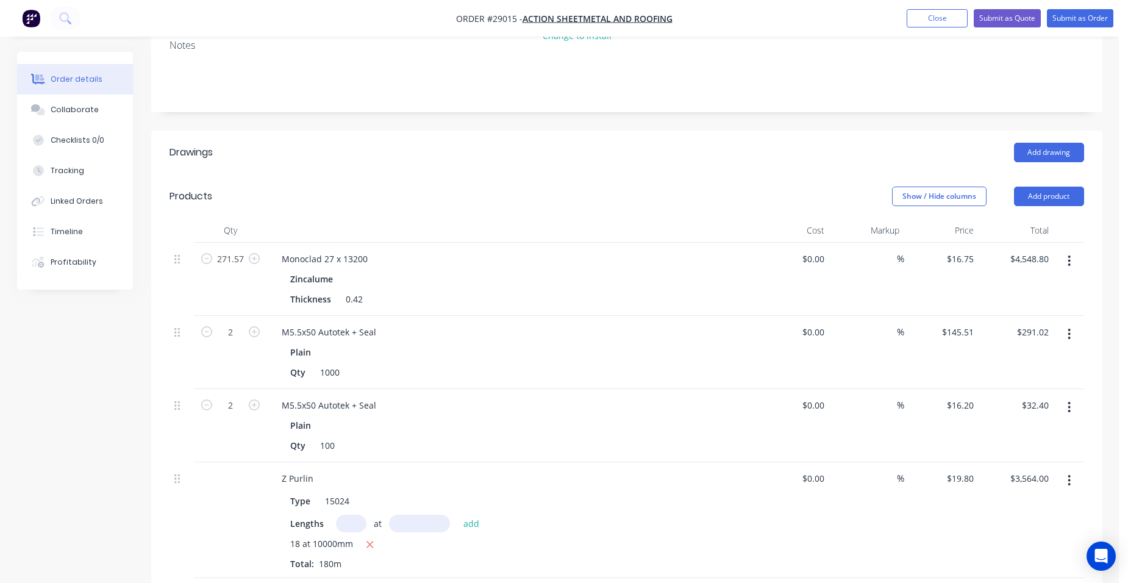
scroll to position [61, 0]
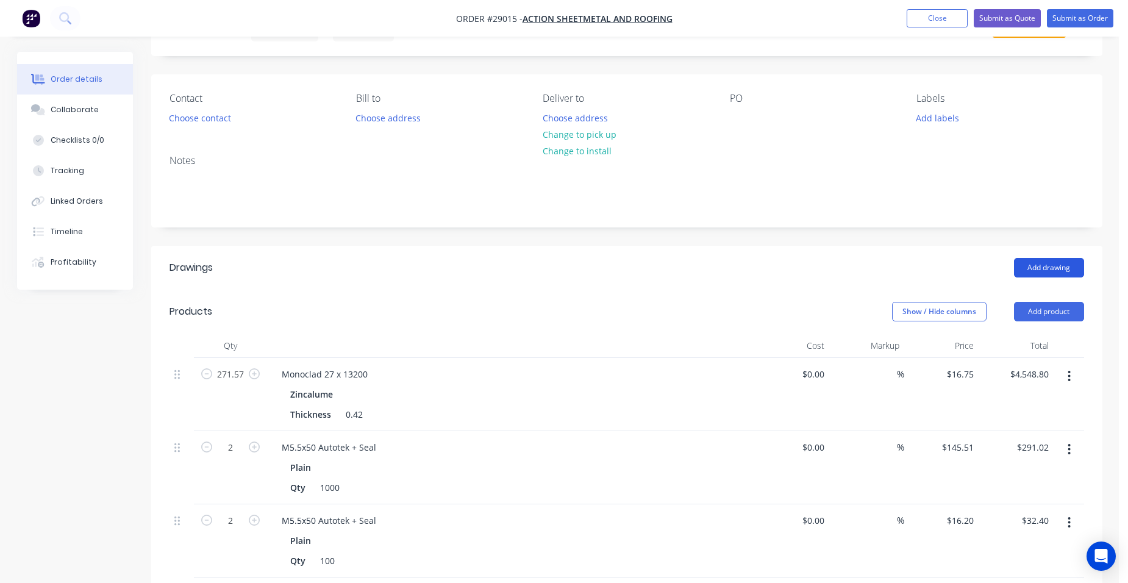
click at [1027, 269] on button "Add drawing" at bounding box center [1049, 268] width 70 height 20
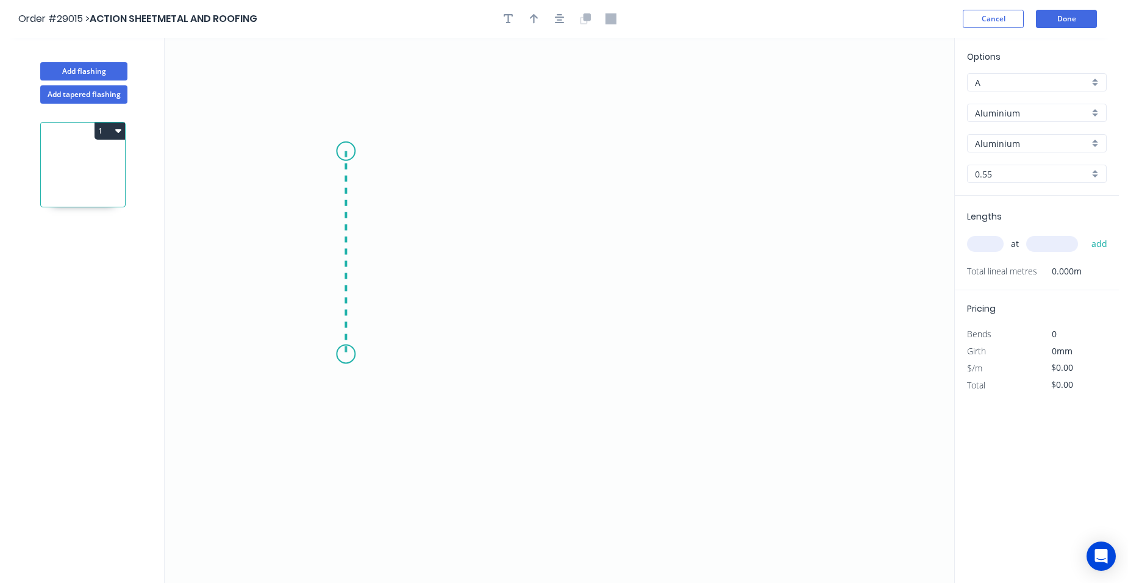
drag, startPoint x: 346, startPoint y: 151, endPoint x: 333, endPoint y: 354, distance: 203.4
click at [333, 354] on icon "0" at bounding box center [560, 310] width 790 height 545
click at [318, 377] on icon "0 ?" at bounding box center [560, 310] width 790 height 545
click at [340, 400] on icon "0 ? ? ? º" at bounding box center [560, 310] width 790 height 545
drag, startPoint x: 347, startPoint y: 150, endPoint x: 386, endPoint y: 99, distance: 64.4
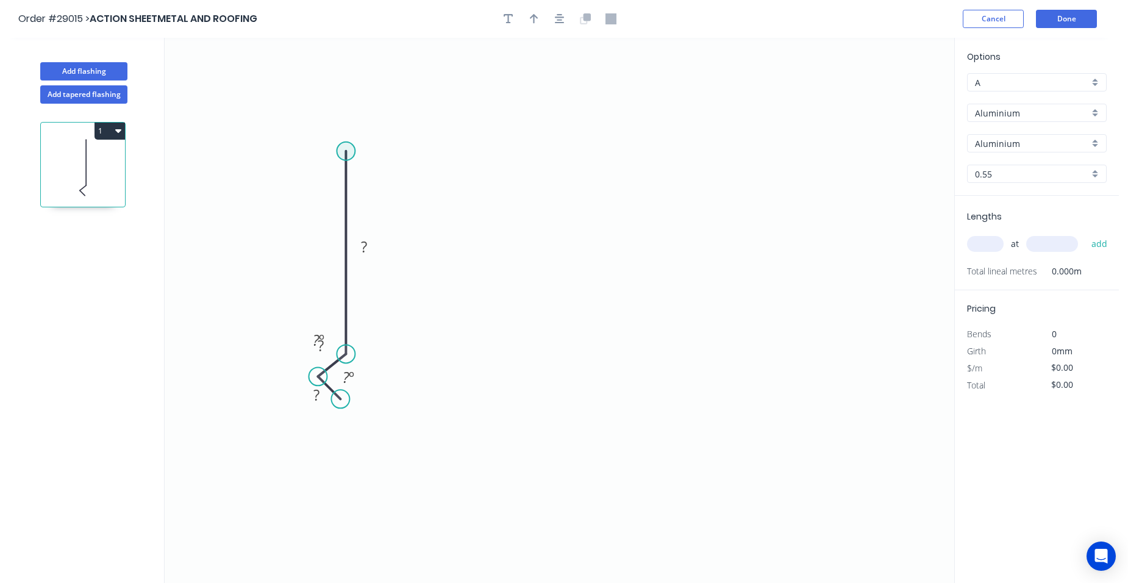
click at [348, 147] on circle at bounding box center [346, 151] width 18 height 18
click at [347, 142] on circle at bounding box center [346, 147] width 18 height 18
click at [680, 171] on icon "0 ? ? ? ? º ? º" at bounding box center [560, 310] width 790 height 545
click at [729, 223] on icon "0 ? ? ? ? ? º ? º" at bounding box center [560, 310] width 790 height 545
click at [729, 223] on circle at bounding box center [729, 223] width 18 height 18
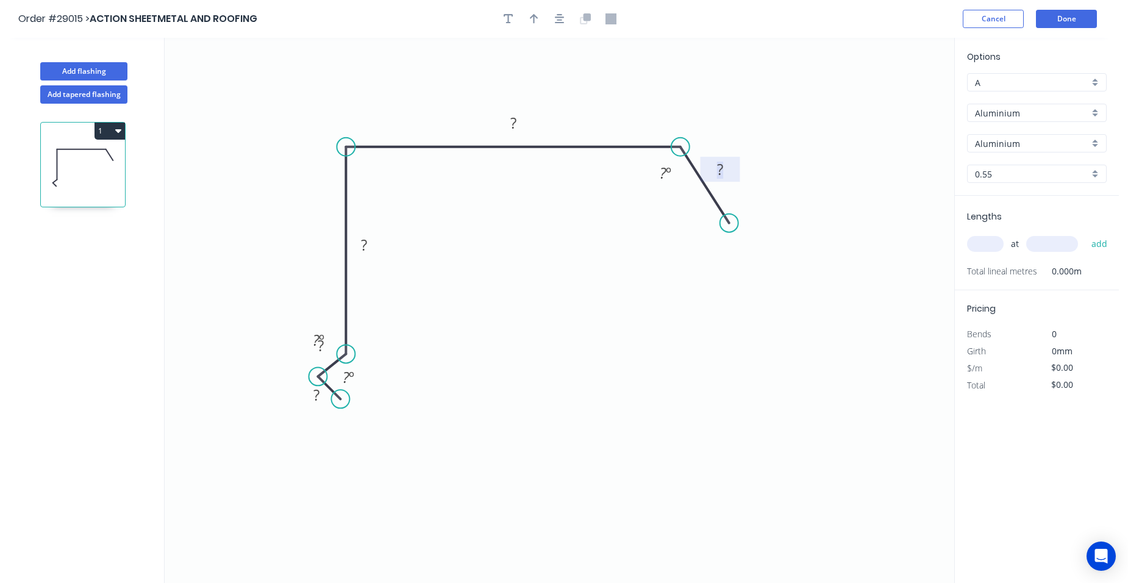
click at [725, 173] on rect at bounding box center [720, 170] width 24 height 17
click at [523, 124] on rect at bounding box center [513, 123] width 24 height 17
click at [368, 249] on rect at bounding box center [364, 245] width 24 height 17
click at [363, 384] on div "Hide angle" at bounding box center [377, 377] width 123 height 25
click at [363, 399] on div "Delete point" at bounding box center [409, 390] width 123 height 25
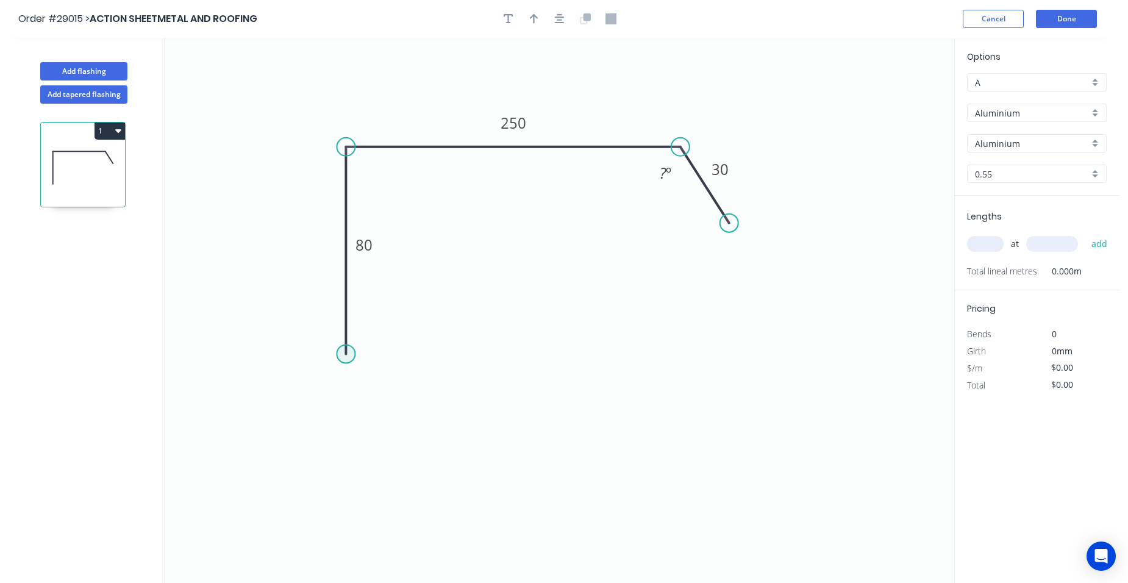
click at [343, 354] on circle at bounding box center [346, 353] width 18 height 18
click at [319, 381] on icon "0 80 250 30 ? º" at bounding box center [560, 310] width 790 height 545
click at [340, 407] on icon "0 ? 80 250 30 ? º" at bounding box center [560, 310] width 790 height 545
click at [340, 407] on circle at bounding box center [340, 407] width 18 height 18
click at [393, 420] on div "Hide angle" at bounding box center [419, 417] width 123 height 25
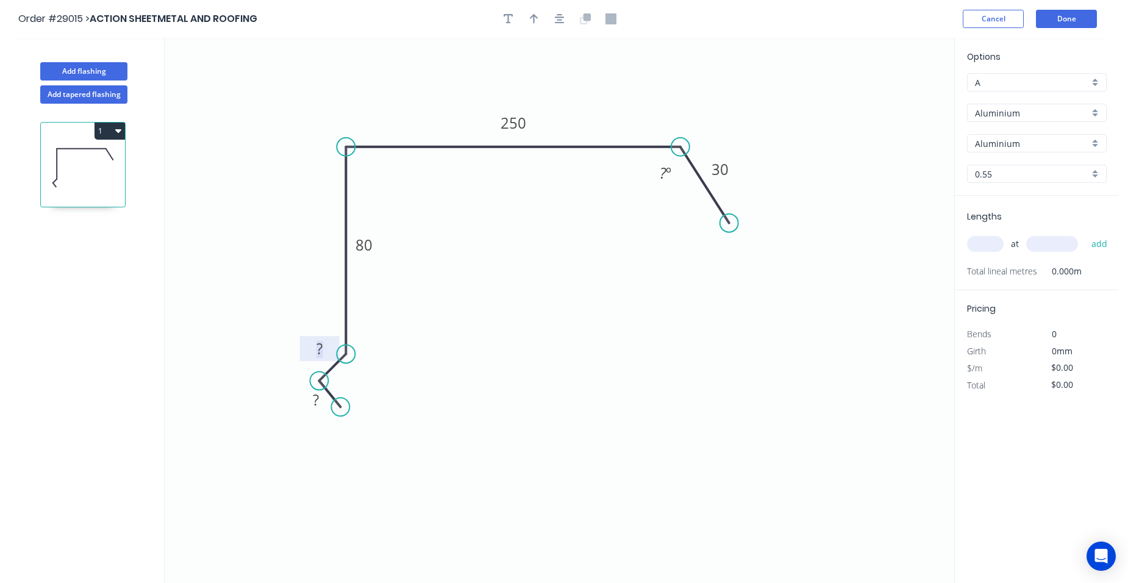
click at [324, 350] on rect at bounding box center [319, 349] width 24 height 17
click at [321, 399] on rect at bounding box center [316, 400] width 24 height 17
type input "$1.00"
click at [667, 177] on tspan "º" at bounding box center [668, 173] width 5 height 20
click at [1091, 104] on div "Aluminium" at bounding box center [1037, 113] width 140 height 18
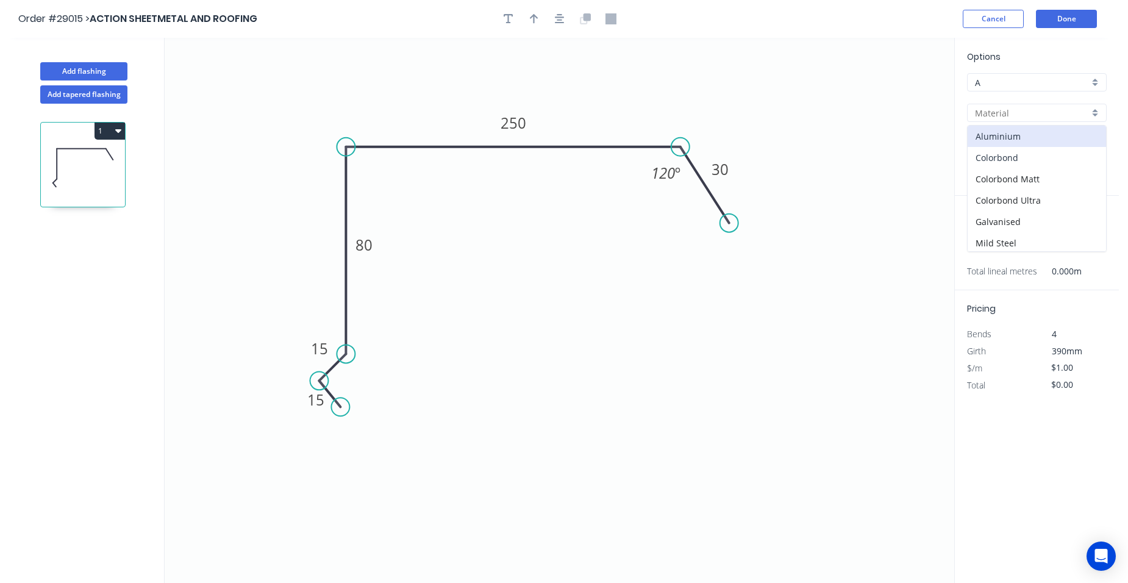
click at [1023, 155] on div "Colorbond" at bounding box center [1037, 157] width 138 height 21
type input "Colorbond"
type input "Basalt"
type input "$16.56"
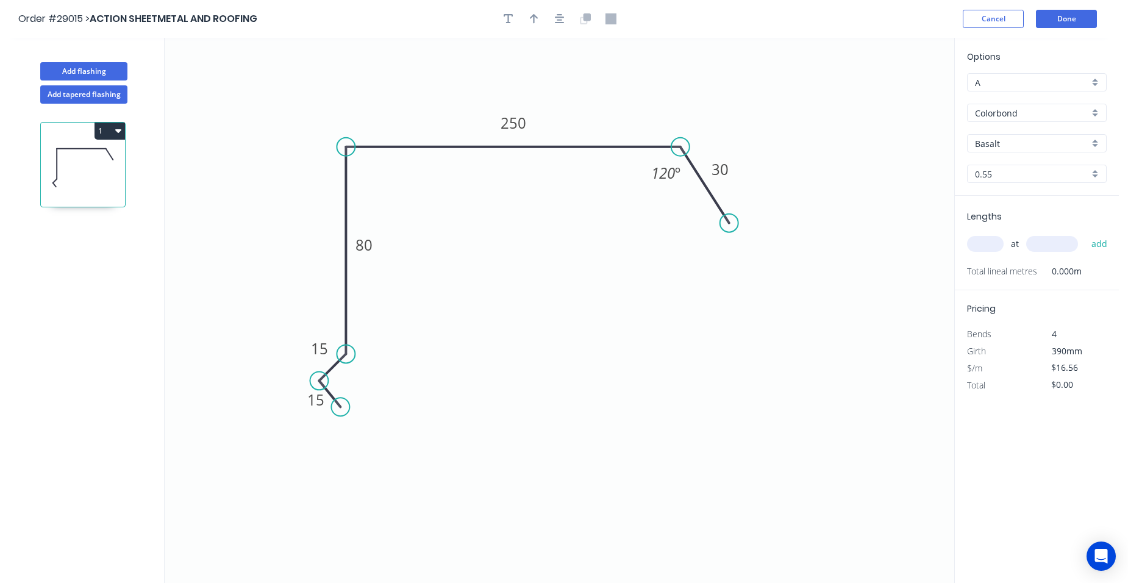
click at [1091, 143] on div "Basalt" at bounding box center [1037, 143] width 140 height 18
click at [1093, 111] on div "Colorbond" at bounding box center [1037, 113] width 140 height 18
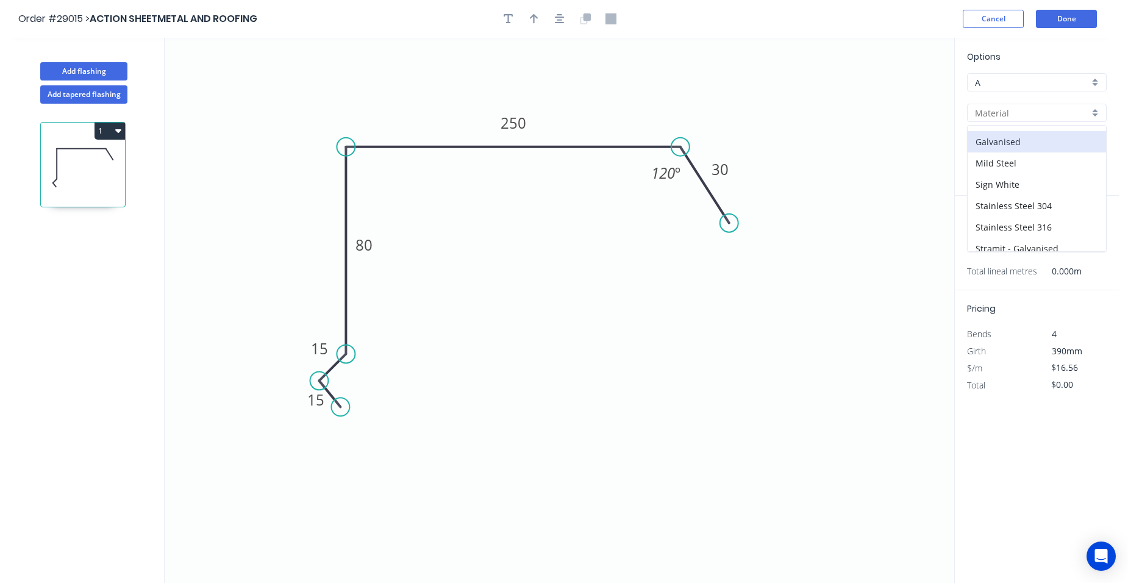
scroll to position [109, 0]
click at [1002, 246] on div "Zincalume" at bounding box center [1037, 240] width 138 height 21
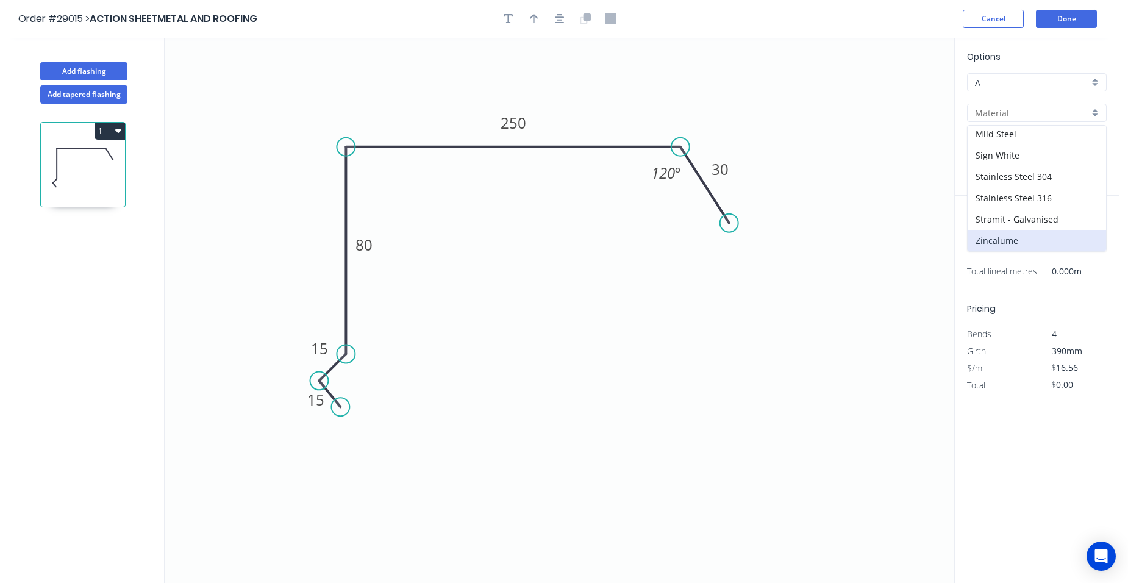
type input "Zincalume"
type input "Zinc"
type input "$15.86"
click at [990, 243] on input "text" at bounding box center [985, 244] width 37 height 16
type input "3"
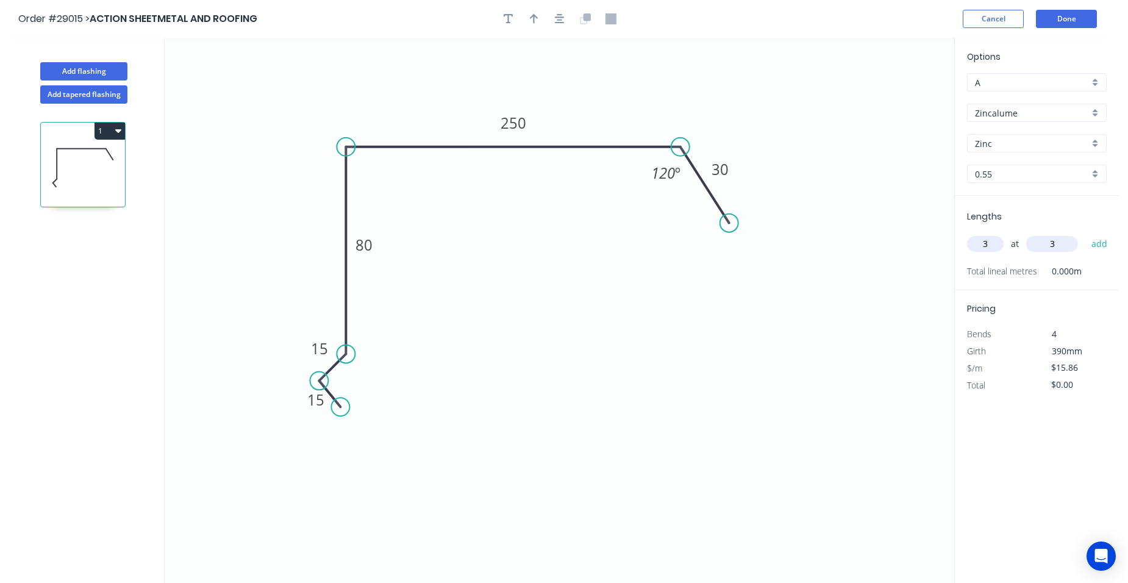
type input "3"
click at [1085, 234] on button "add" at bounding box center [1099, 244] width 29 height 21
click at [1102, 272] on icon "button" at bounding box center [1101, 269] width 11 height 15
type input "$0.00"
click at [987, 242] on input "text" at bounding box center [985, 244] width 37 height 16
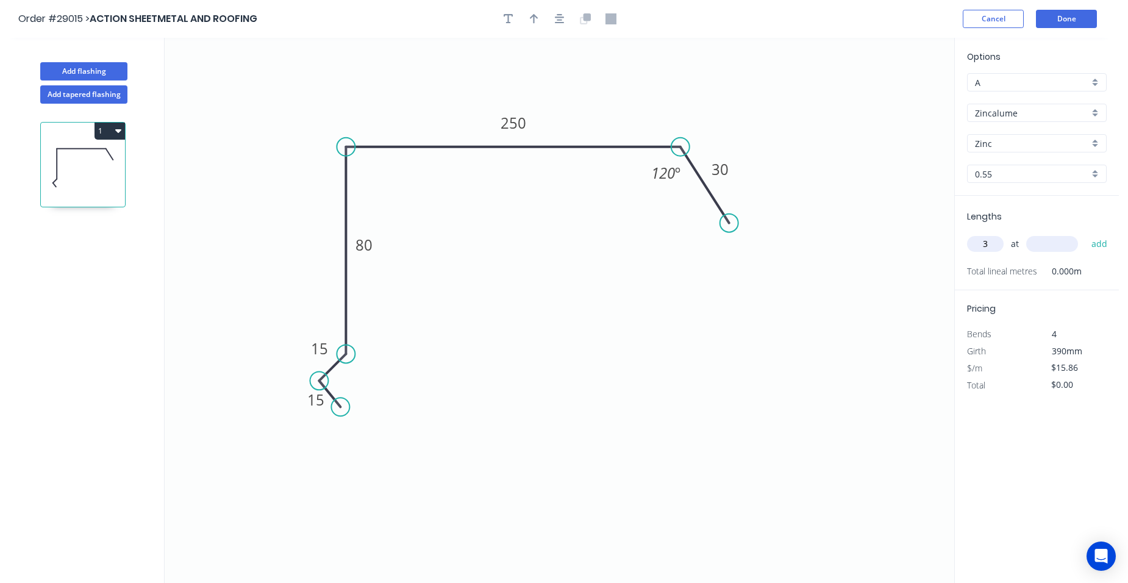
type input "3"
type input "7000"
click at [1085, 234] on button "add" at bounding box center [1099, 244] width 29 height 21
type input "$333.06"
type input "4"
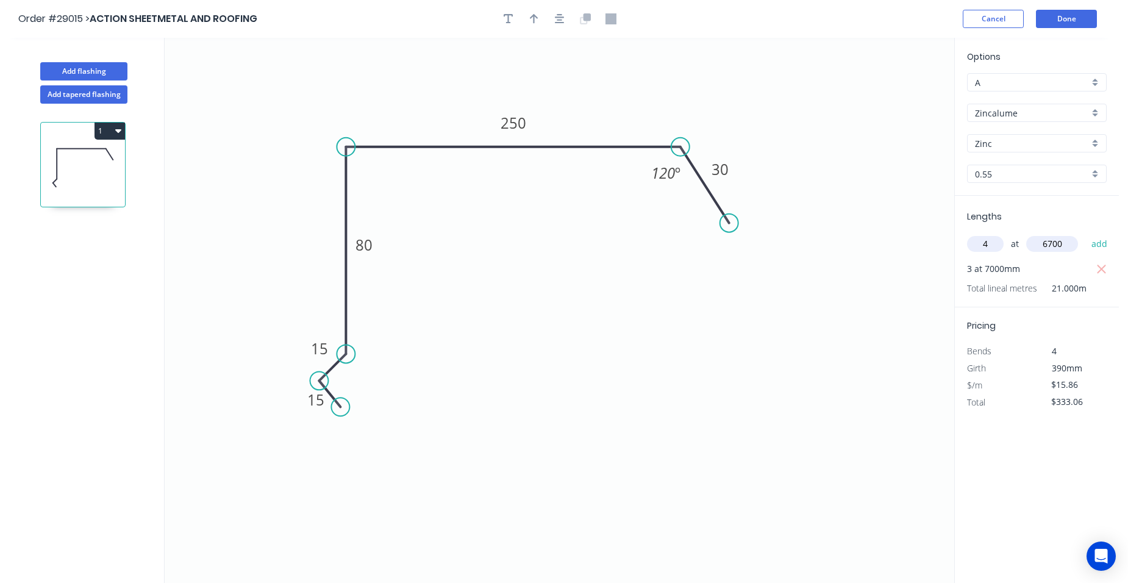
type input "6700"
click at [1085, 234] on button "add" at bounding box center [1099, 244] width 29 height 21
type input "$758.11"
click at [1094, 18] on button "Done" at bounding box center [1066, 19] width 61 height 18
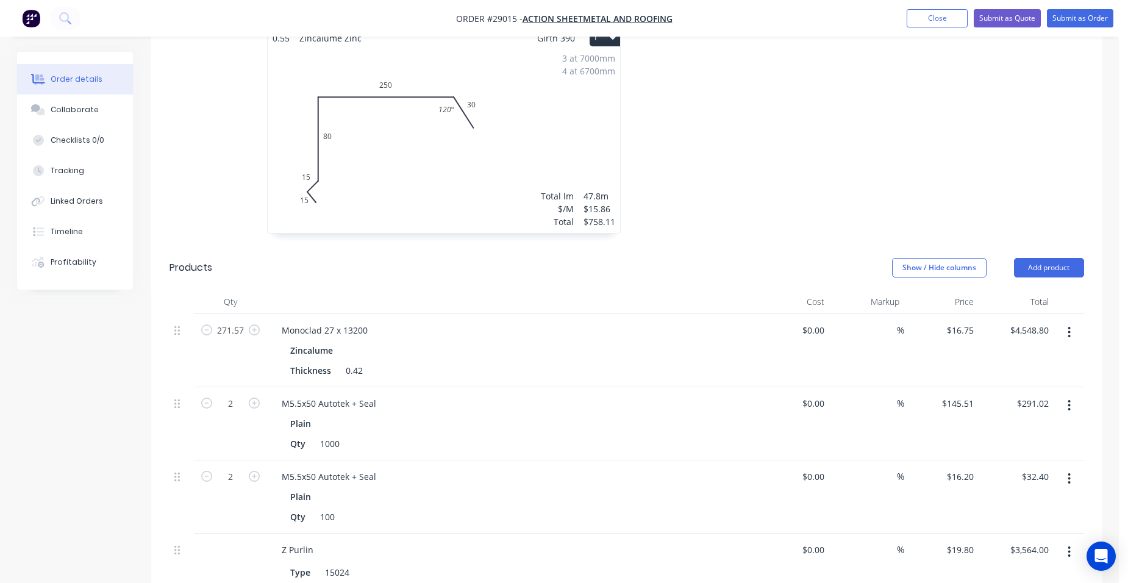
scroll to position [427, 0]
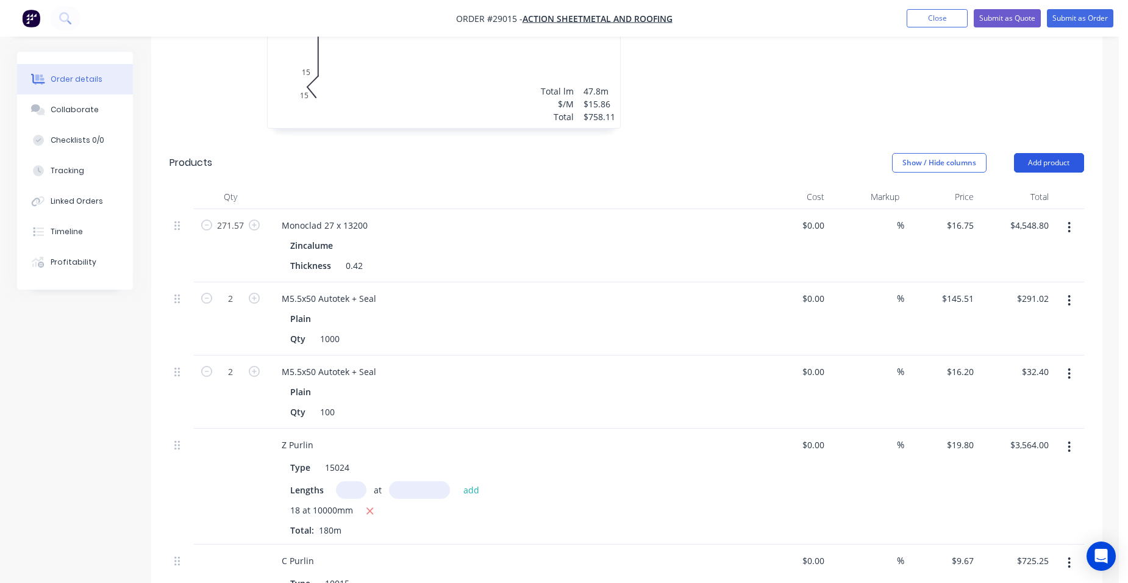
click at [1065, 164] on button "Add product" at bounding box center [1049, 163] width 70 height 20
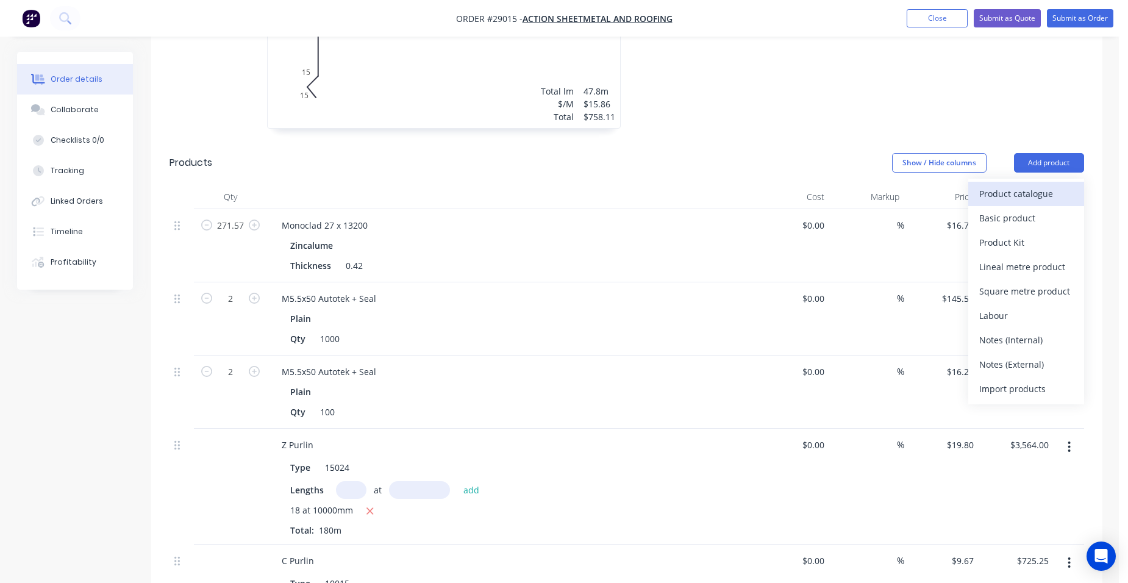
click at [1020, 197] on div "Product catalogue" at bounding box center [1026, 194] width 94 height 18
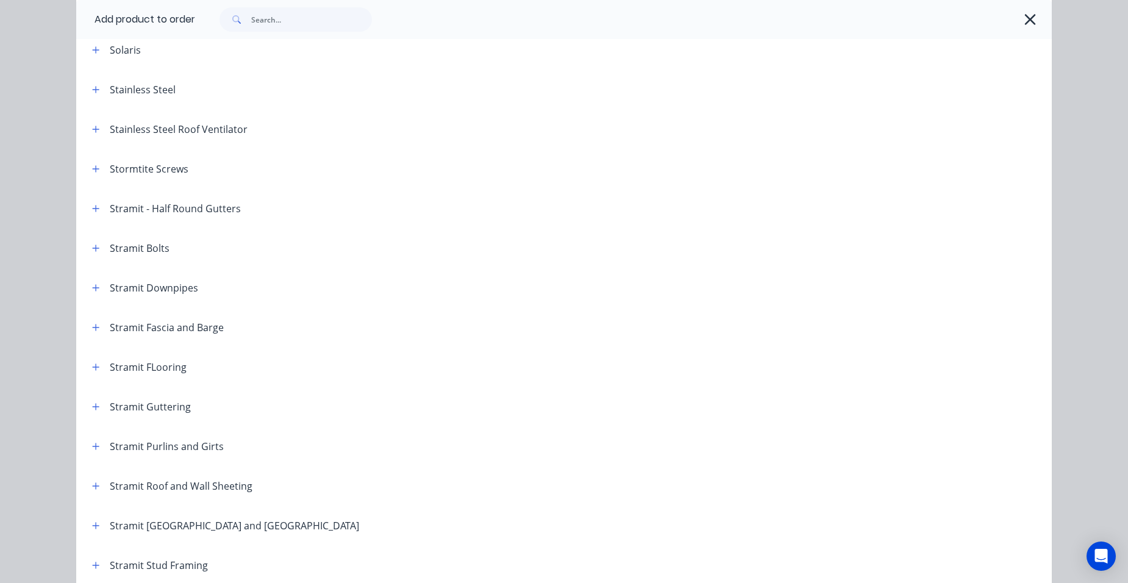
scroll to position [1829, 0]
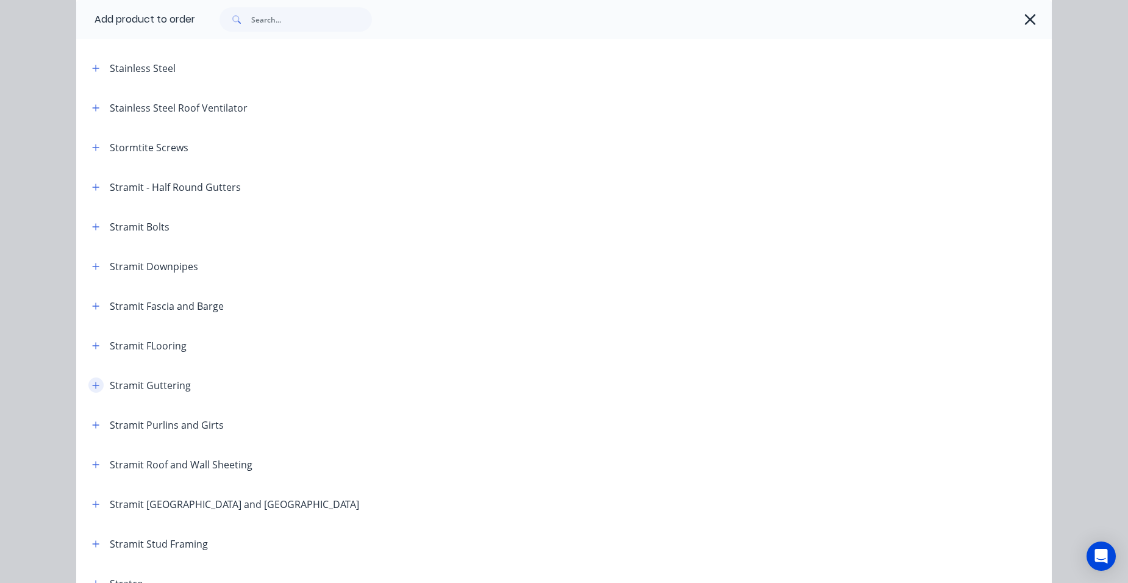
drag, startPoint x: 97, startPoint y: 390, endPoint x: 139, endPoint y: 368, distance: 47.2
click at [97, 389] on button "button" at bounding box center [95, 384] width 15 height 15
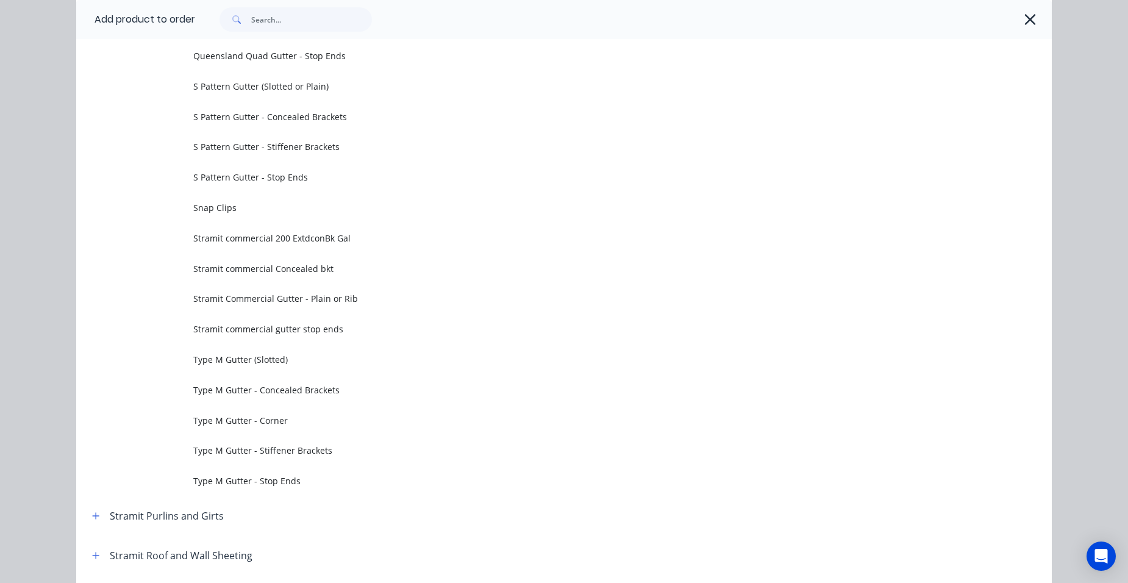
scroll to position [3902, 0]
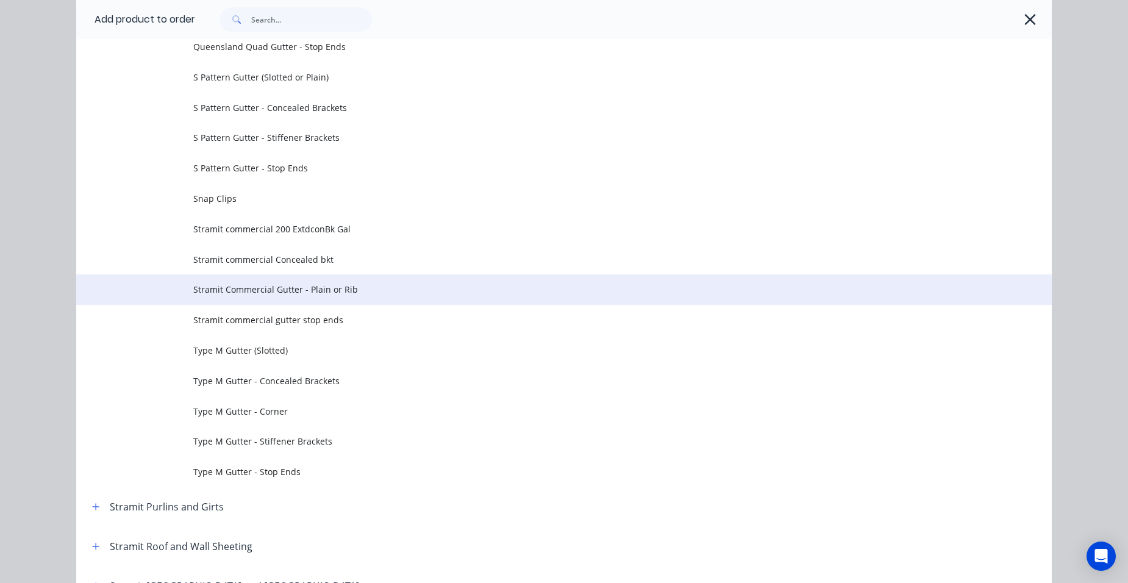
click at [260, 292] on span "Stramit Commercial Gutter - Plain or Rib" at bounding box center [536, 289] width 687 height 13
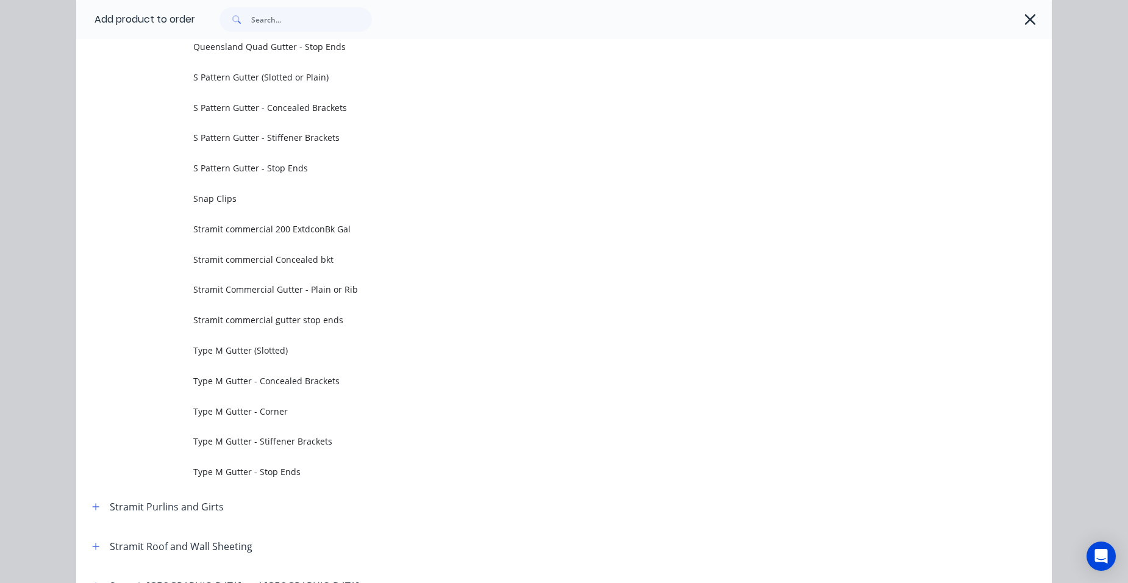
scroll to position [0, 0]
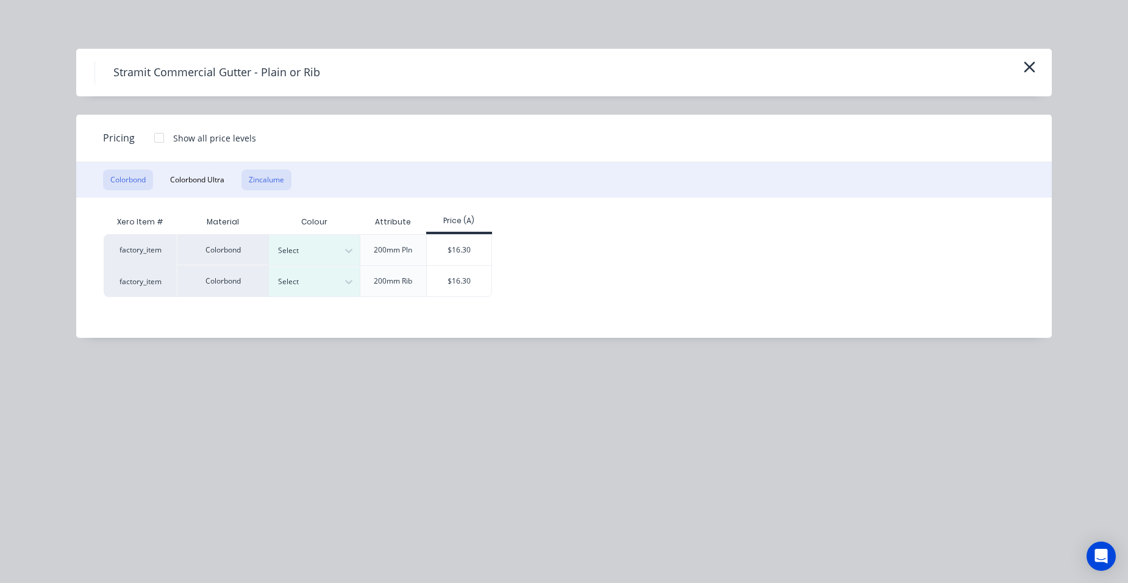
click at [276, 184] on button "Zincalume" at bounding box center [266, 180] width 50 height 21
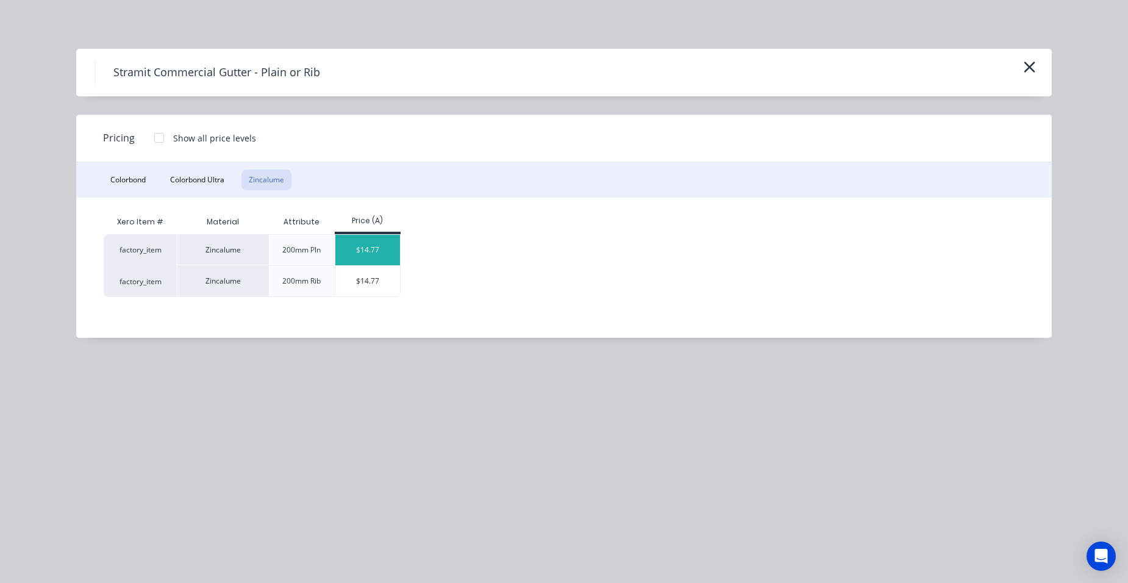
click at [355, 257] on div "$14.77" at bounding box center [367, 250] width 65 height 30
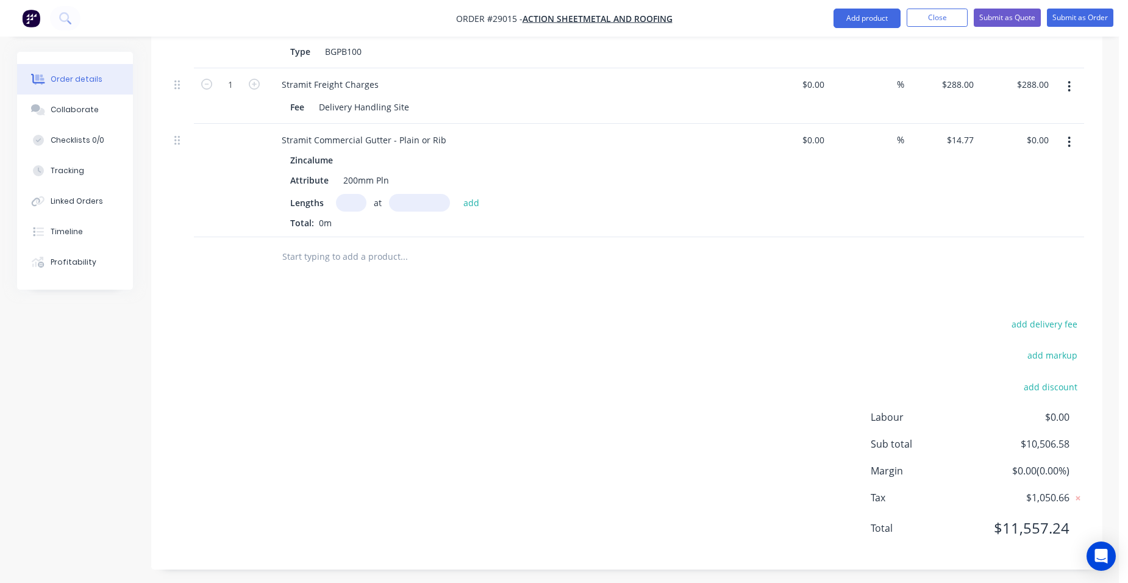
scroll to position [1079, 0]
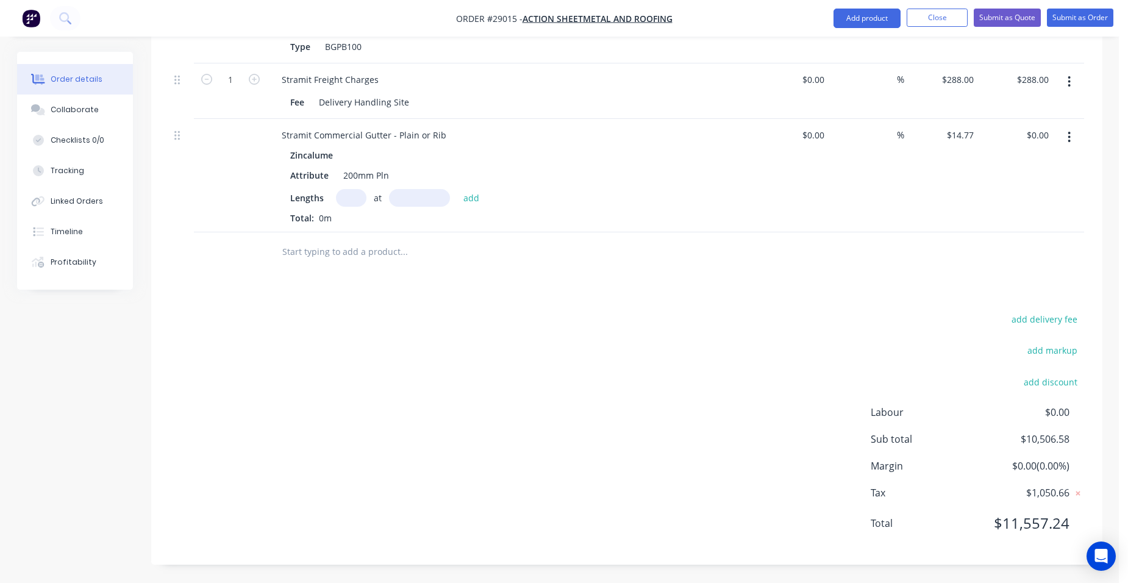
click at [355, 202] on input "text" at bounding box center [351, 198] width 30 height 18
type input "4"
type input "5200"
click at [457, 189] on button "add" at bounding box center [471, 197] width 29 height 16
type input "$307.22"
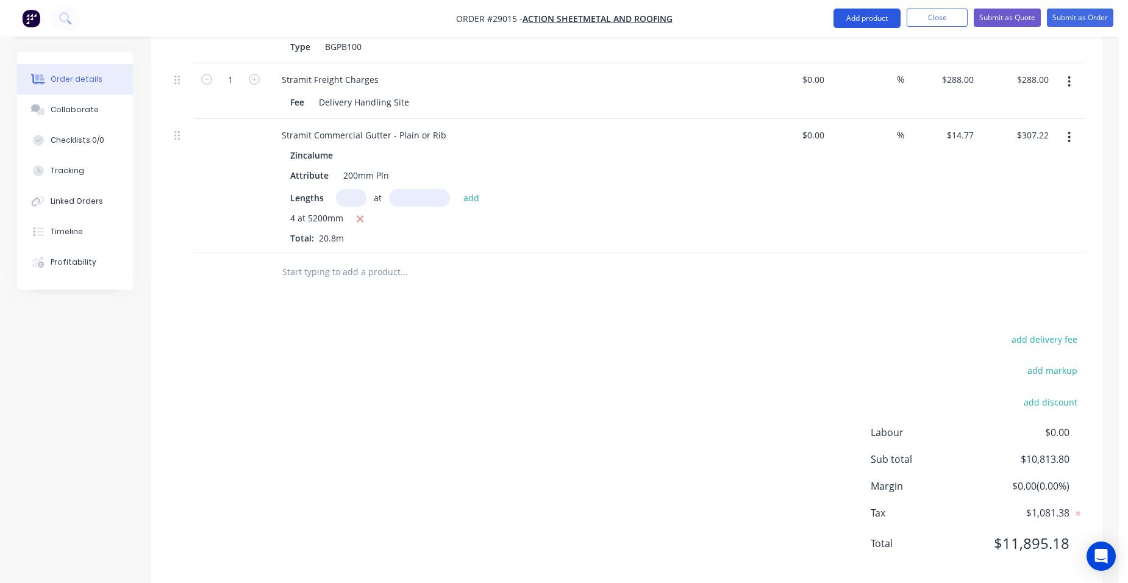
click at [851, 16] on button "Add product" at bounding box center [866, 19] width 67 height 20
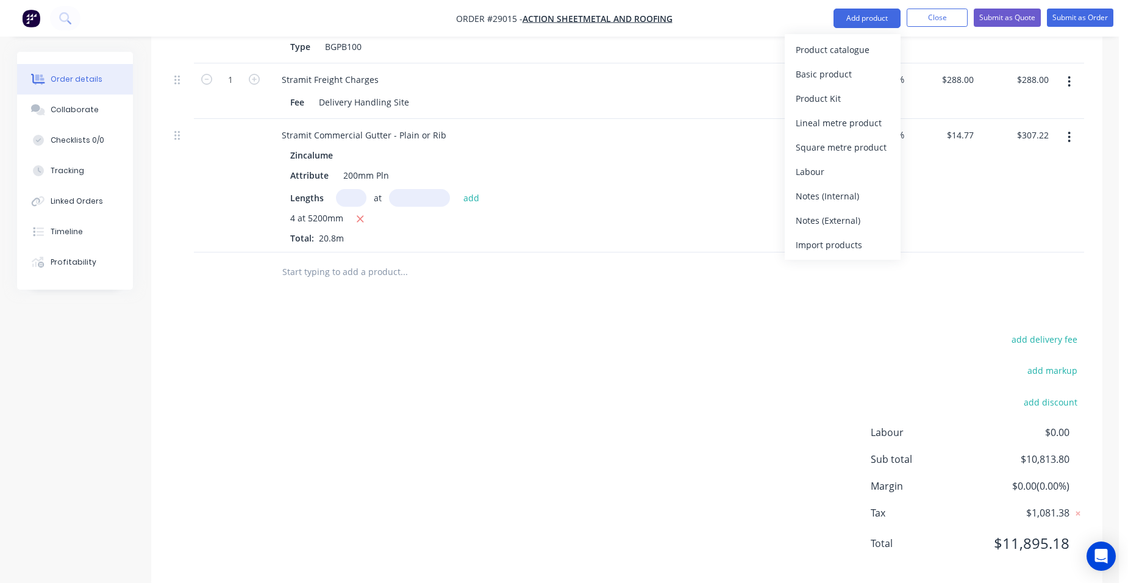
click at [836, 49] on div "Product catalogue" at bounding box center [843, 50] width 94 height 18
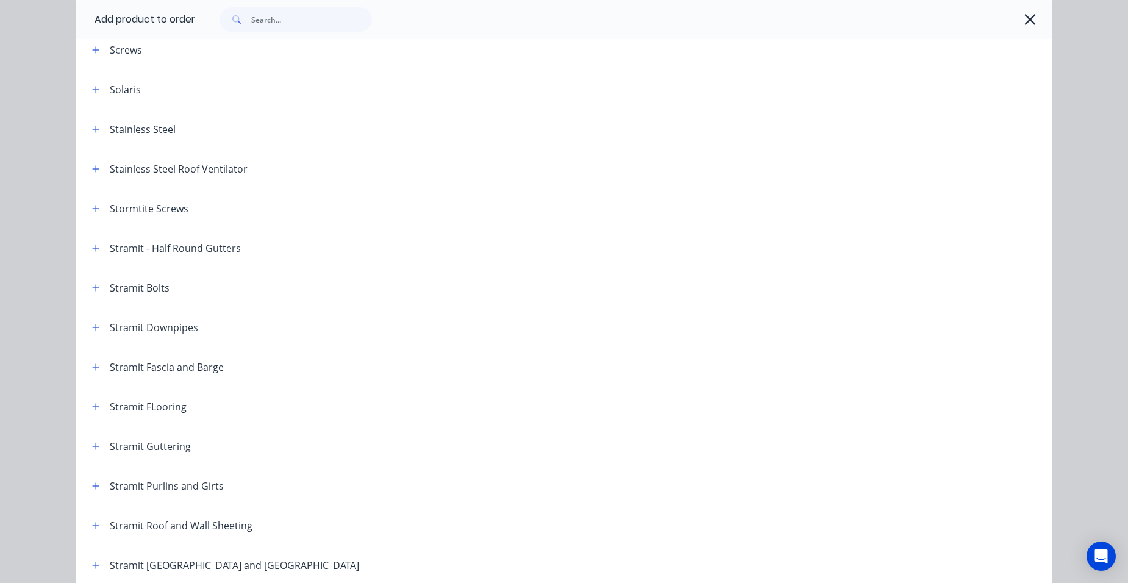
scroll to position [1890, 0]
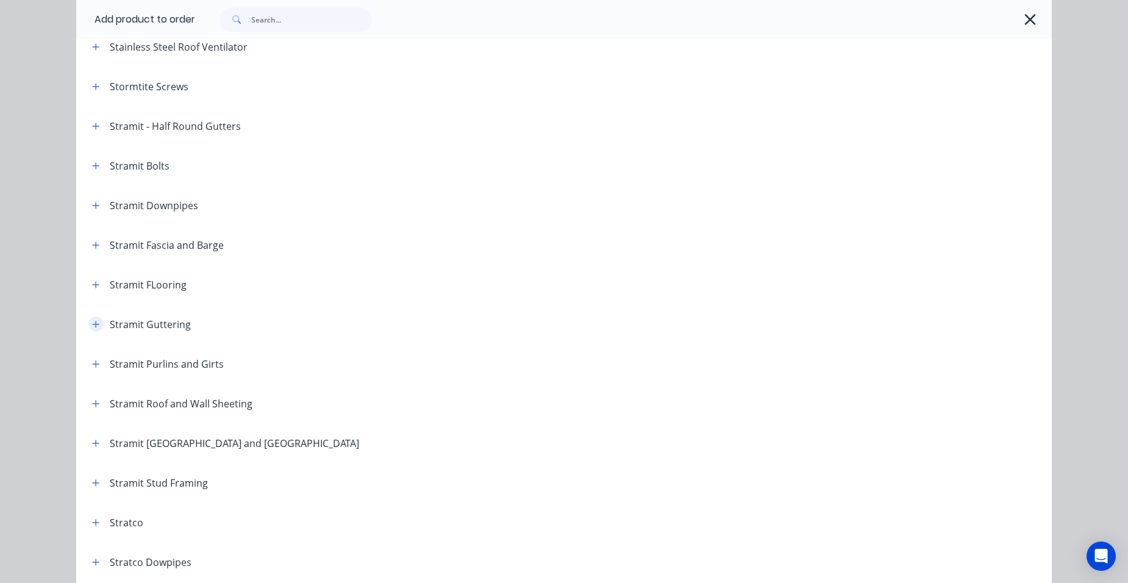
click at [94, 323] on icon "button" at bounding box center [95, 324] width 7 height 9
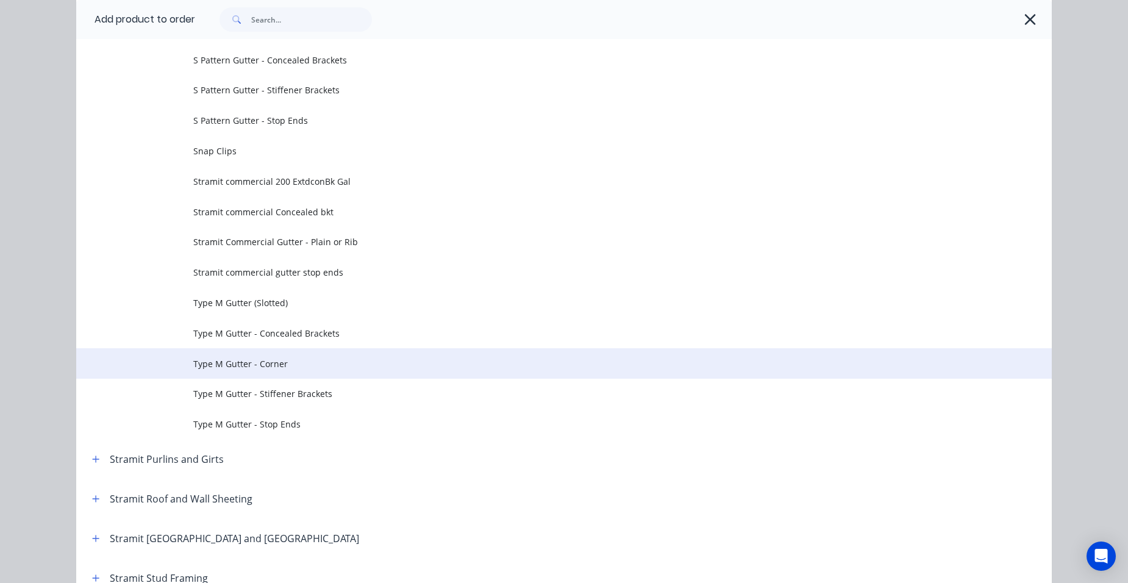
scroll to position [3902, 0]
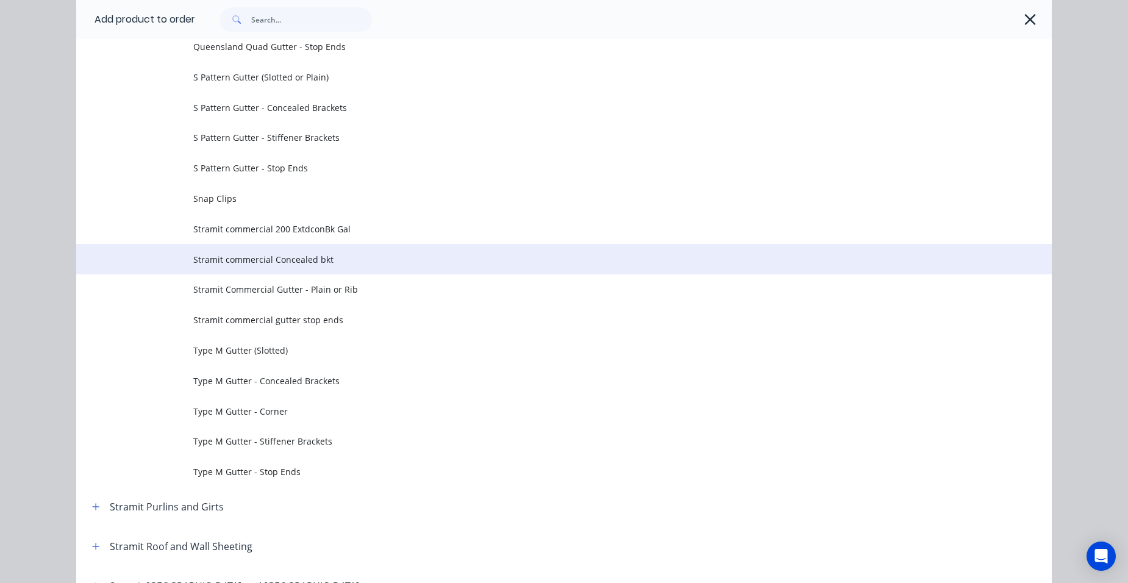
click at [325, 257] on span "Stramit commercial Concealed bkt" at bounding box center [536, 259] width 687 height 13
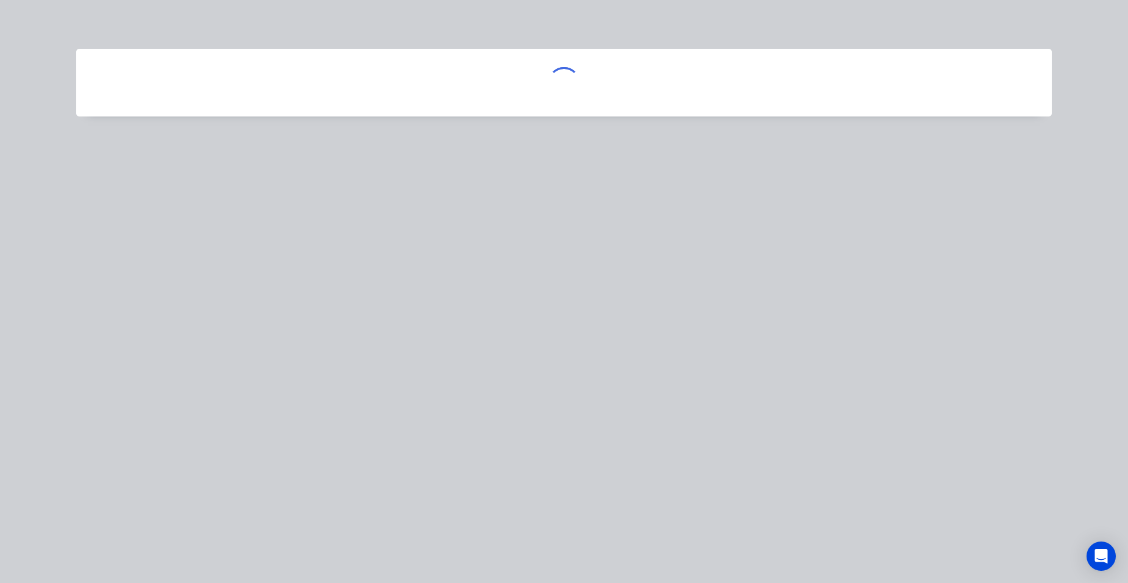
scroll to position [0, 0]
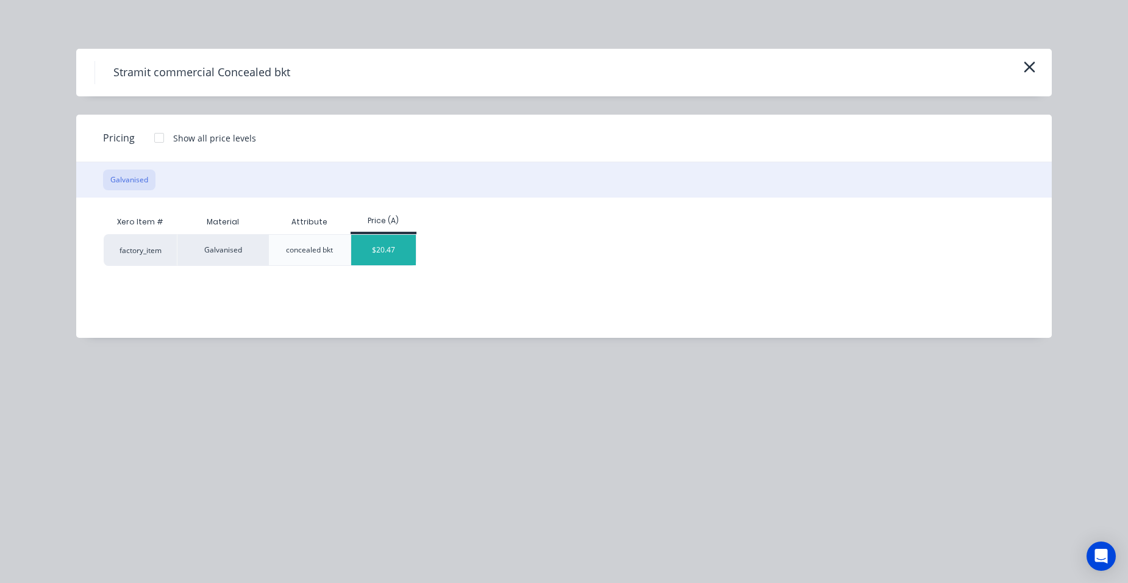
click at [365, 252] on div "$20.47" at bounding box center [383, 250] width 65 height 30
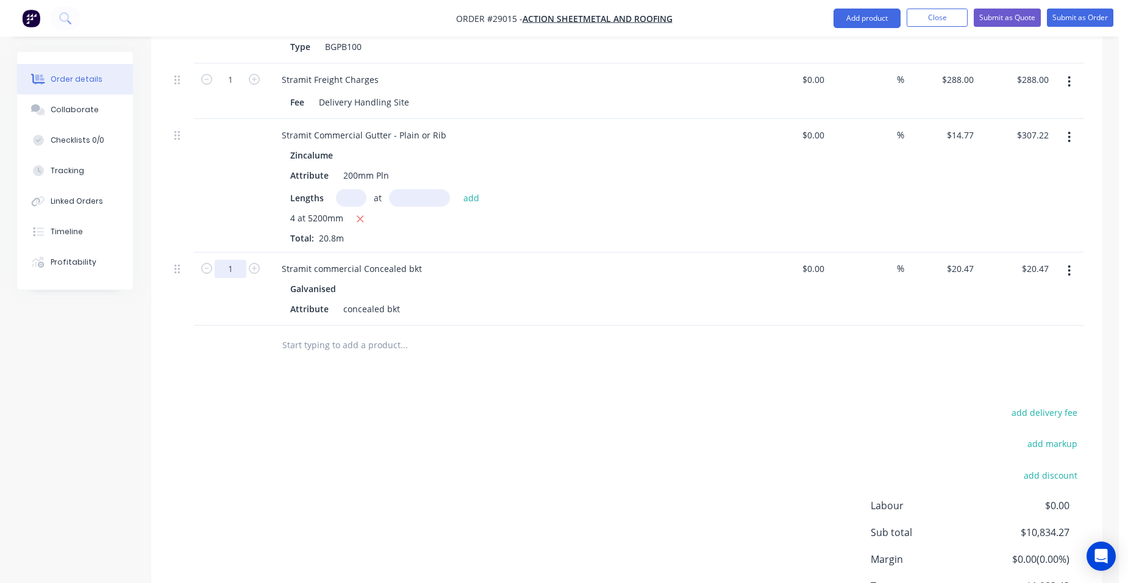
click at [240, 274] on input "1" at bounding box center [231, 269] width 32 height 18
type input "21"
type input "$429.87"
click at [476, 285] on div "Galvanised" at bounding box center [510, 289] width 441 height 18
click at [865, 15] on button "Add product" at bounding box center [866, 19] width 67 height 20
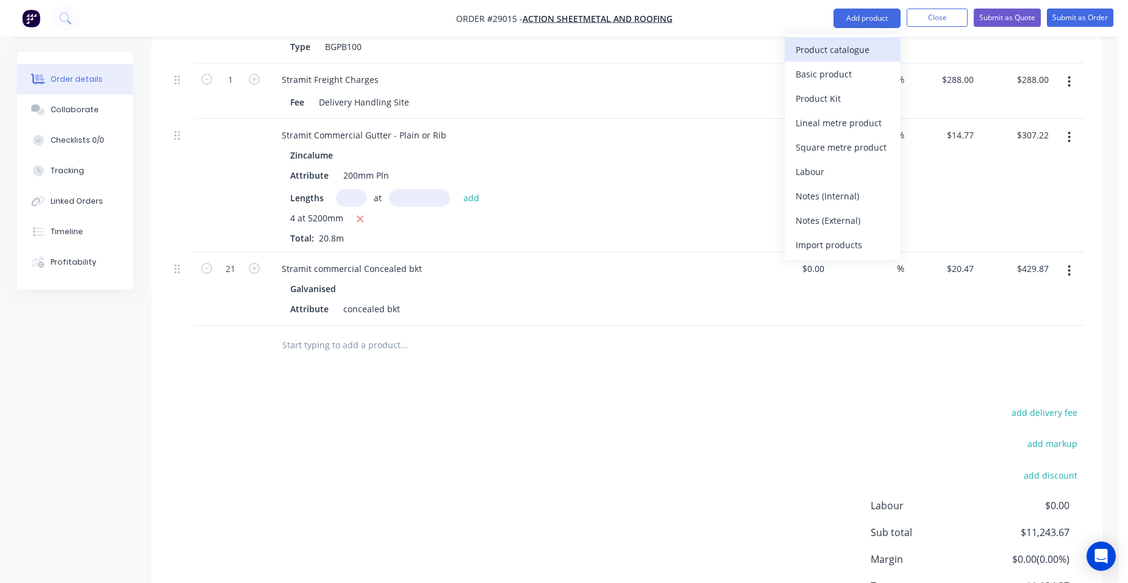
click at [836, 45] on div "Product catalogue" at bounding box center [843, 50] width 94 height 18
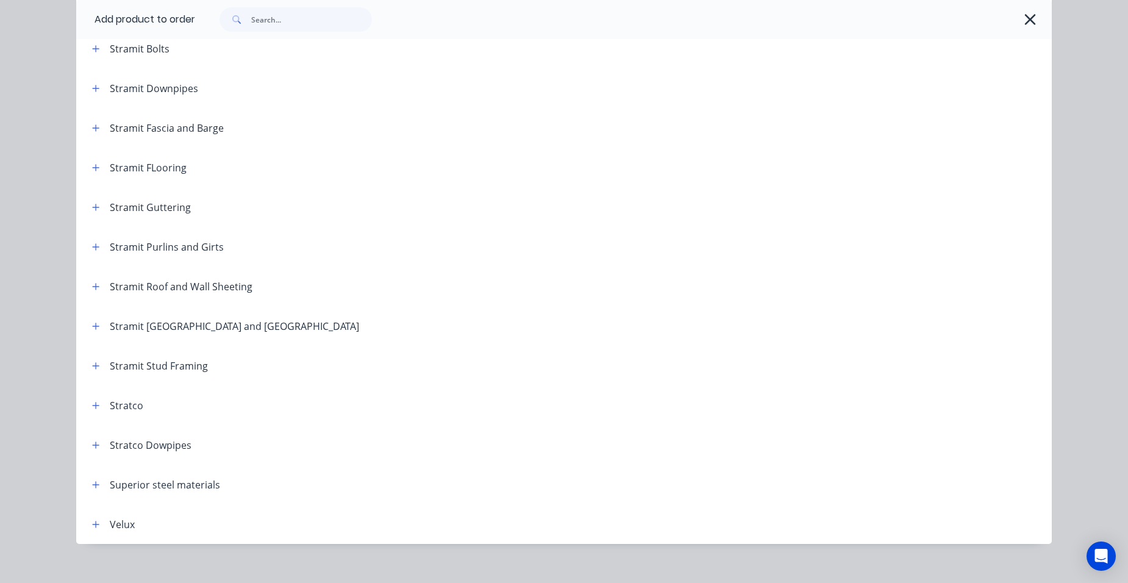
scroll to position [2012, 0]
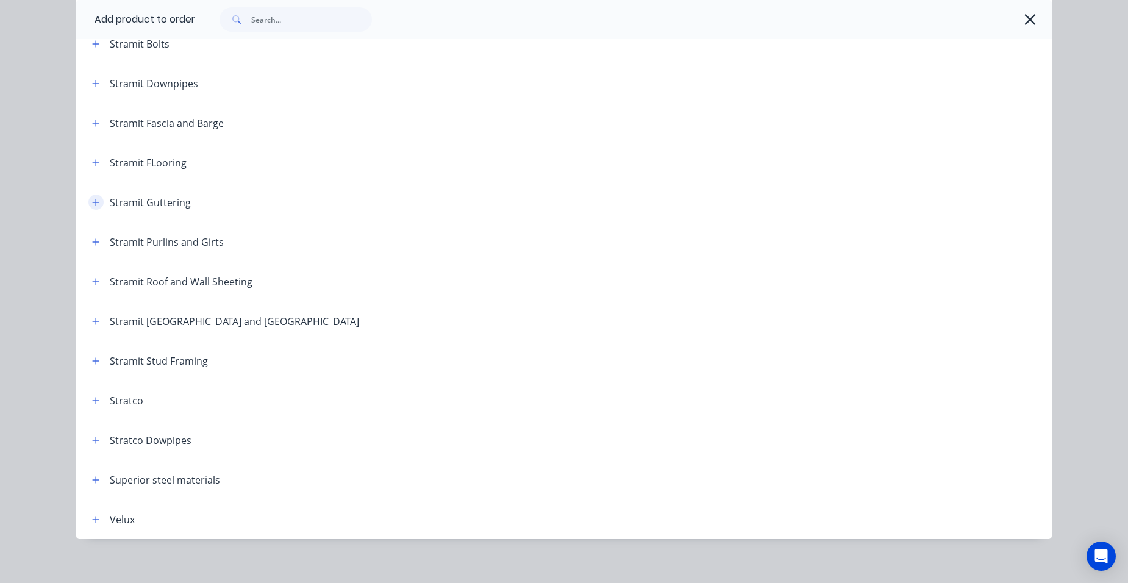
click at [92, 205] on icon "button" at bounding box center [95, 202] width 7 height 9
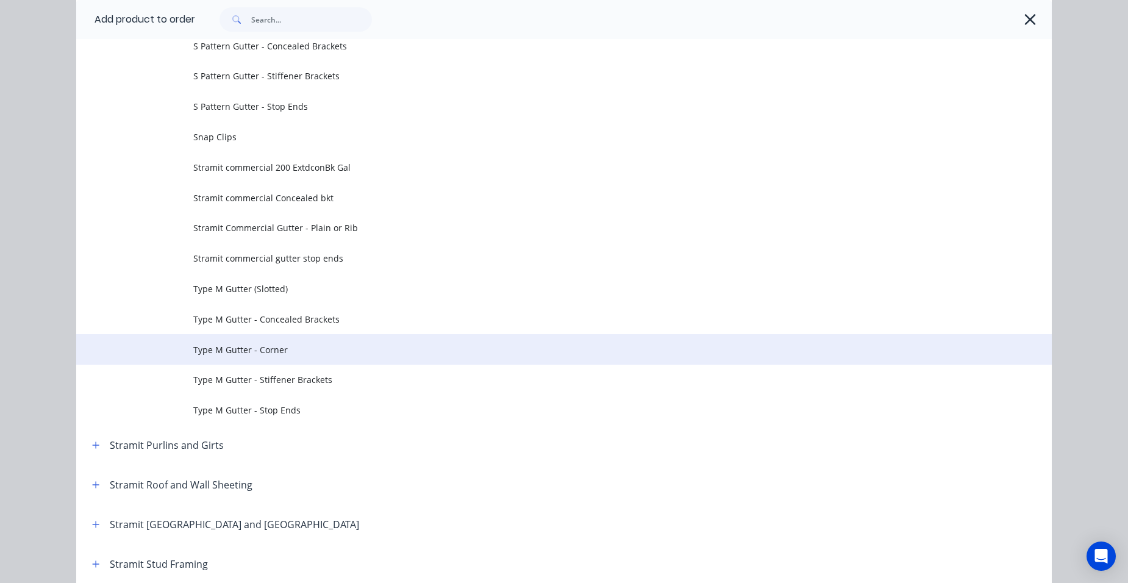
scroll to position [3963, 0]
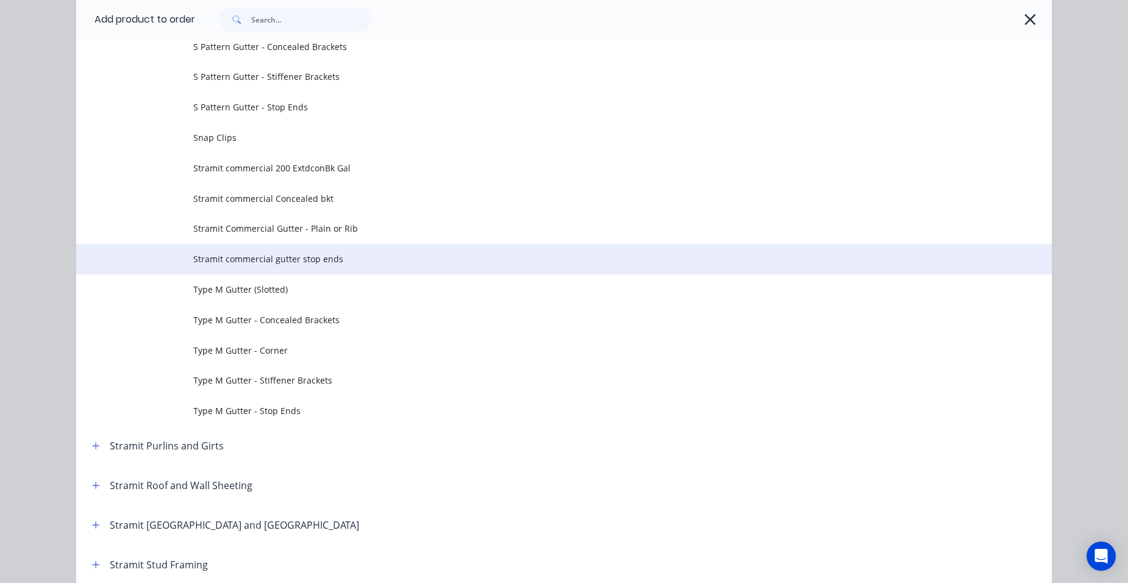
click at [341, 252] on span "Stramit commercial gutter stop ends" at bounding box center [536, 258] width 687 height 13
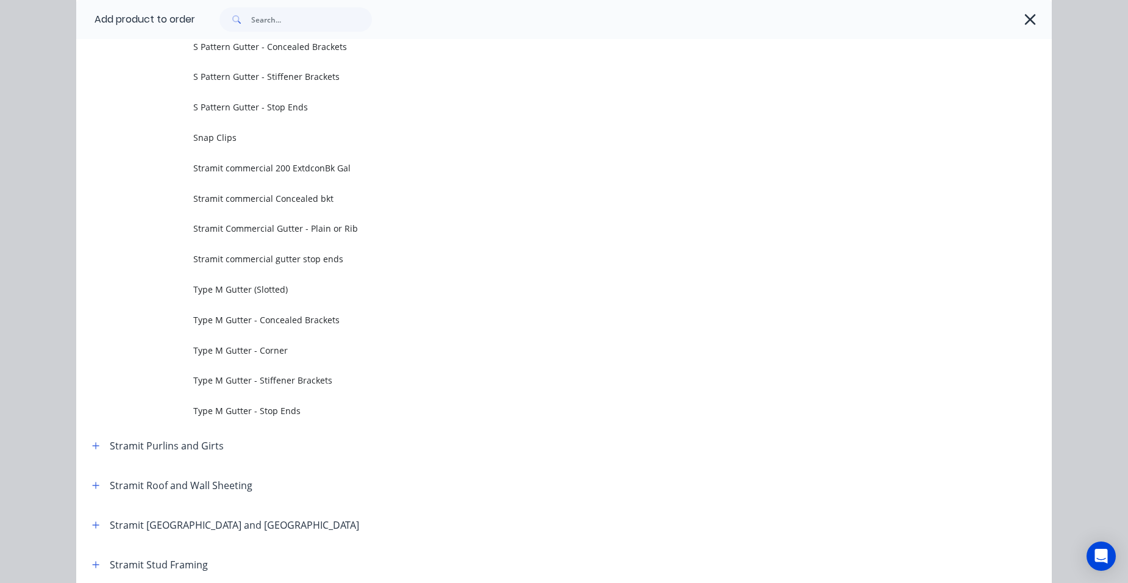
scroll to position [0, 0]
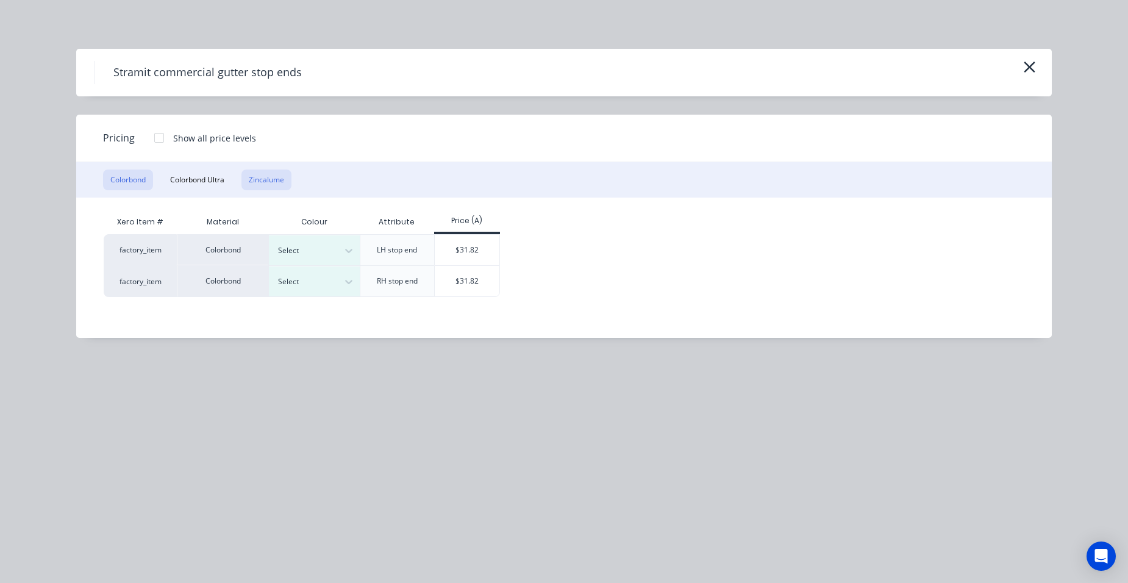
click at [257, 176] on button "Zincalume" at bounding box center [266, 180] width 50 height 21
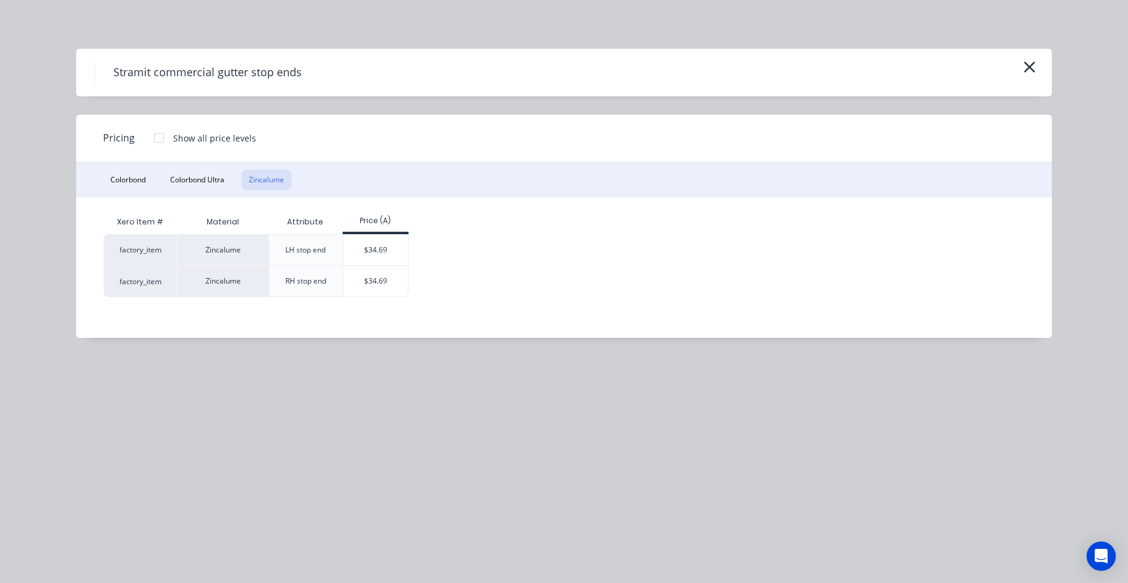
drag, startPoint x: 359, startPoint y: 249, endPoint x: 361, endPoint y: 299, distance: 49.4
click at [359, 249] on div "$34.69" at bounding box center [375, 250] width 65 height 30
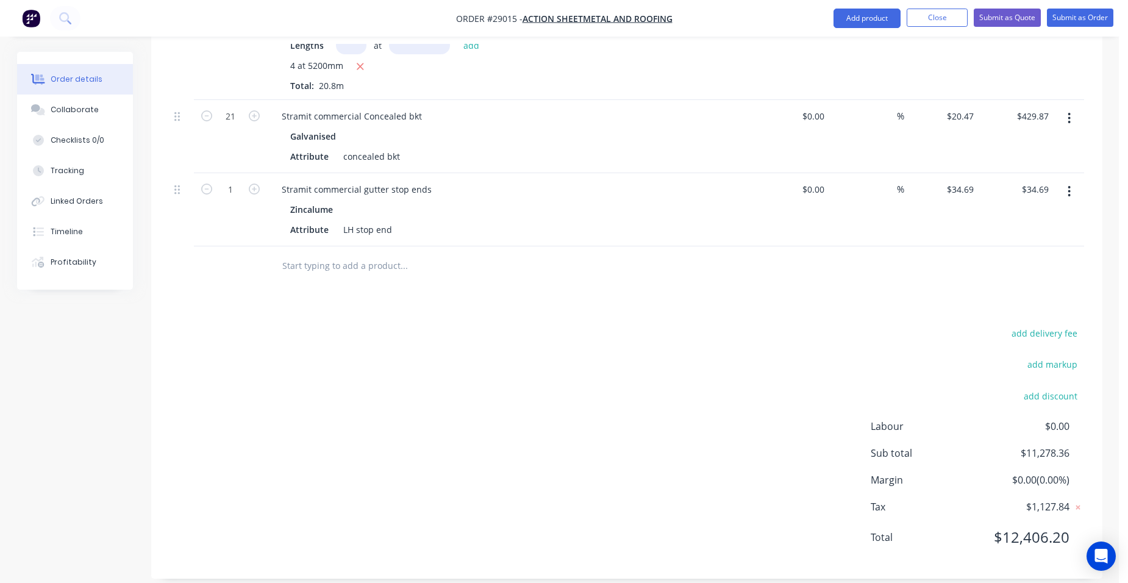
scroll to position [1246, 0]
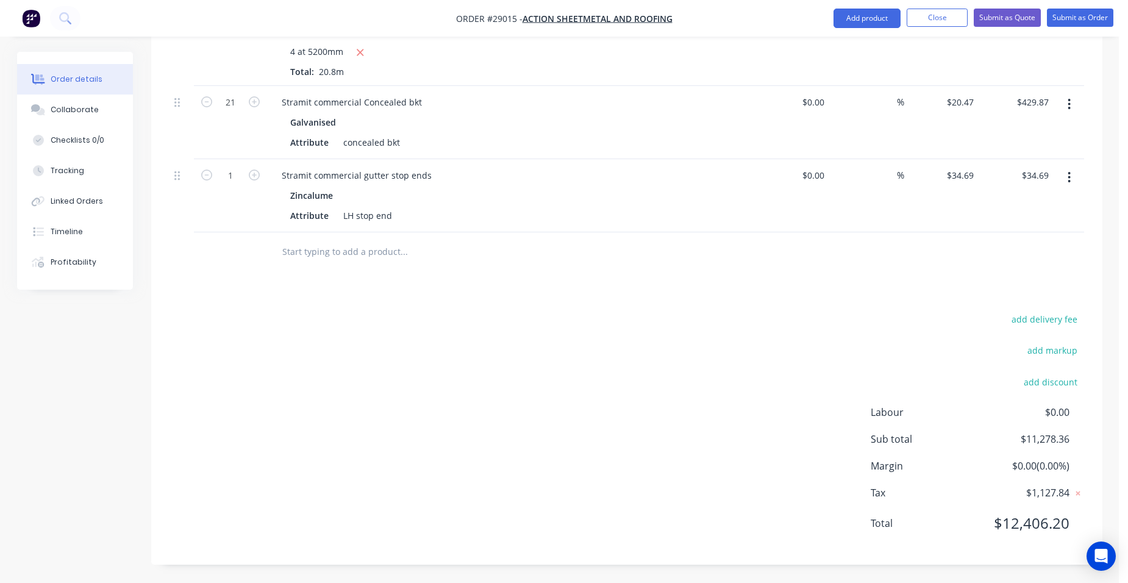
click at [1063, 177] on button "button" at bounding box center [1069, 177] width 29 height 22
click at [1027, 207] on div "Edit" at bounding box center [1026, 210] width 94 height 18
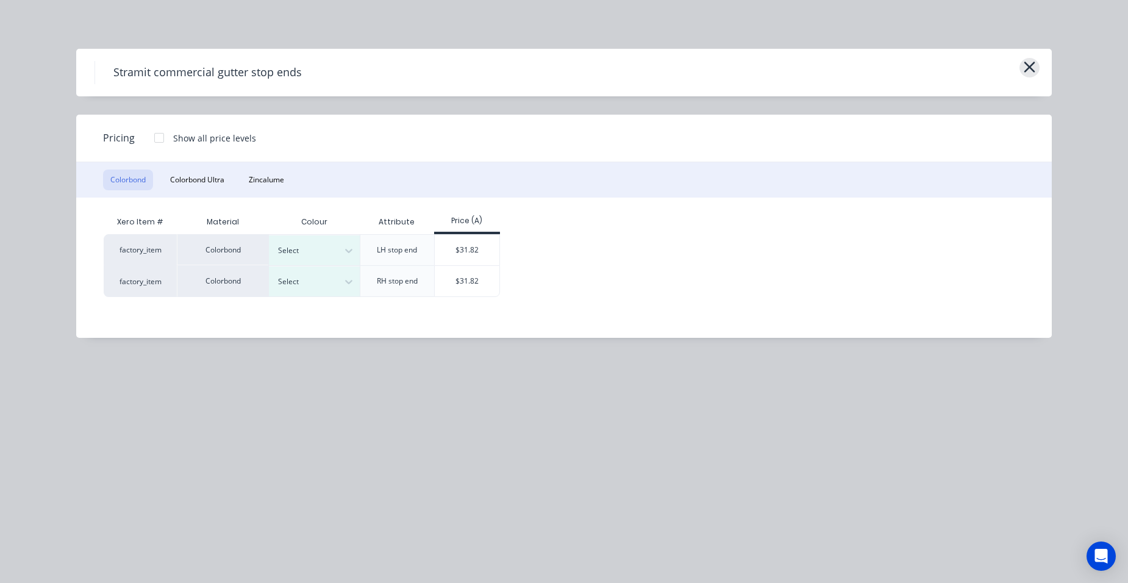
click at [1029, 63] on icon "button" at bounding box center [1029, 67] width 13 height 17
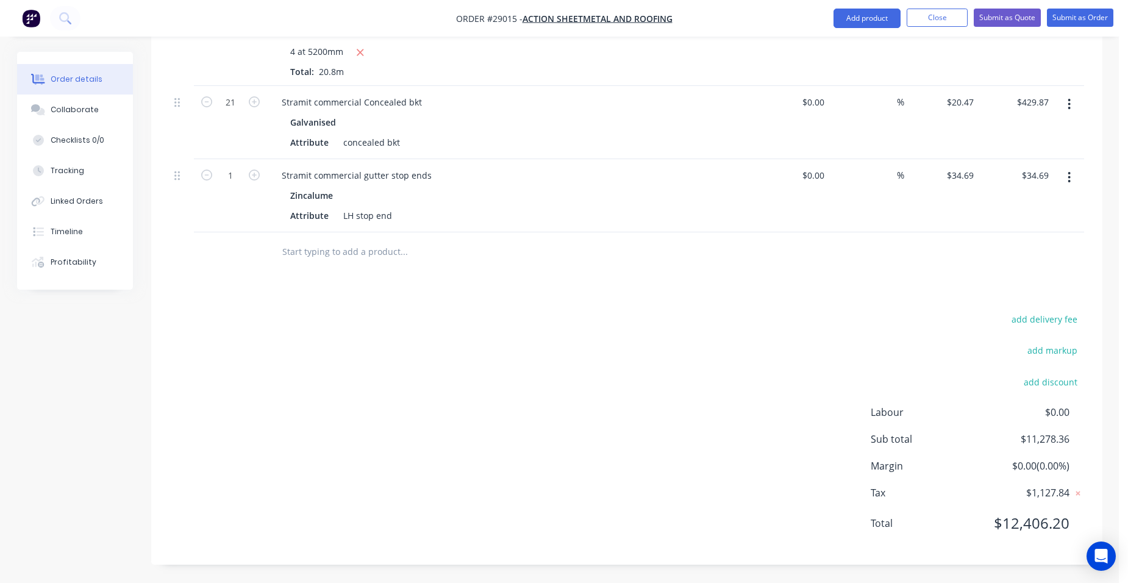
click at [1069, 176] on icon "button" at bounding box center [1069, 177] width 3 height 13
click at [1051, 238] on div "Duplicate" at bounding box center [1026, 234] width 94 height 18
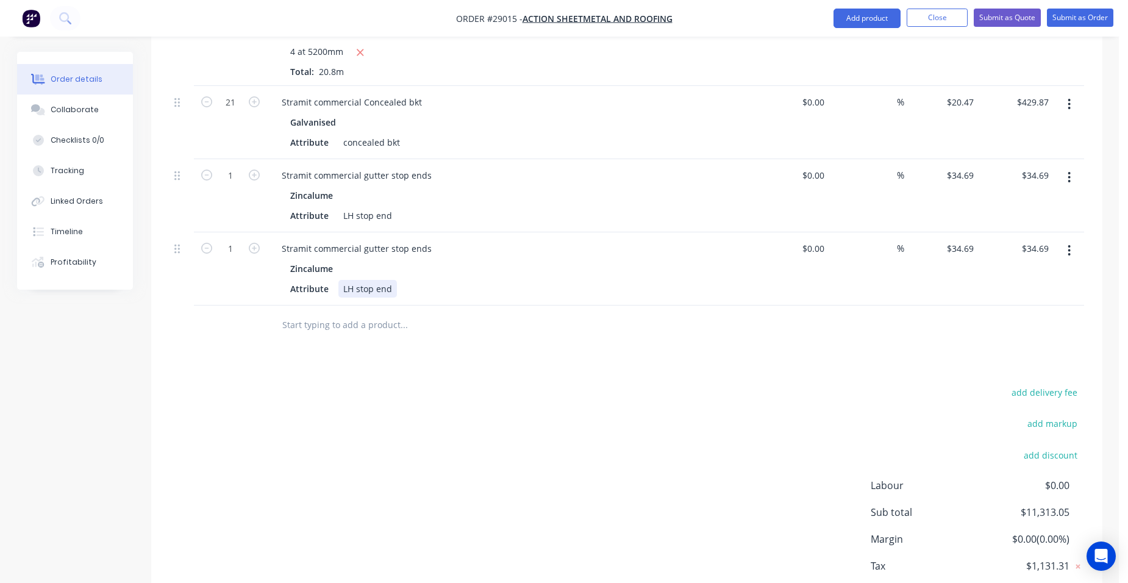
click at [344, 288] on div "LH stop end" at bounding box center [367, 289] width 59 height 18
click at [462, 287] on div "Attribute RH stop end" at bounding box center [508, 289] width 446 height 18
drag, startPoint x: 852, startPoint y: 12, endPoint x: 847, endPoint y: 17, distance: 7.3
click at [852, 12] on button "Add product" at bounding box center [866, 19] width 67 height 20
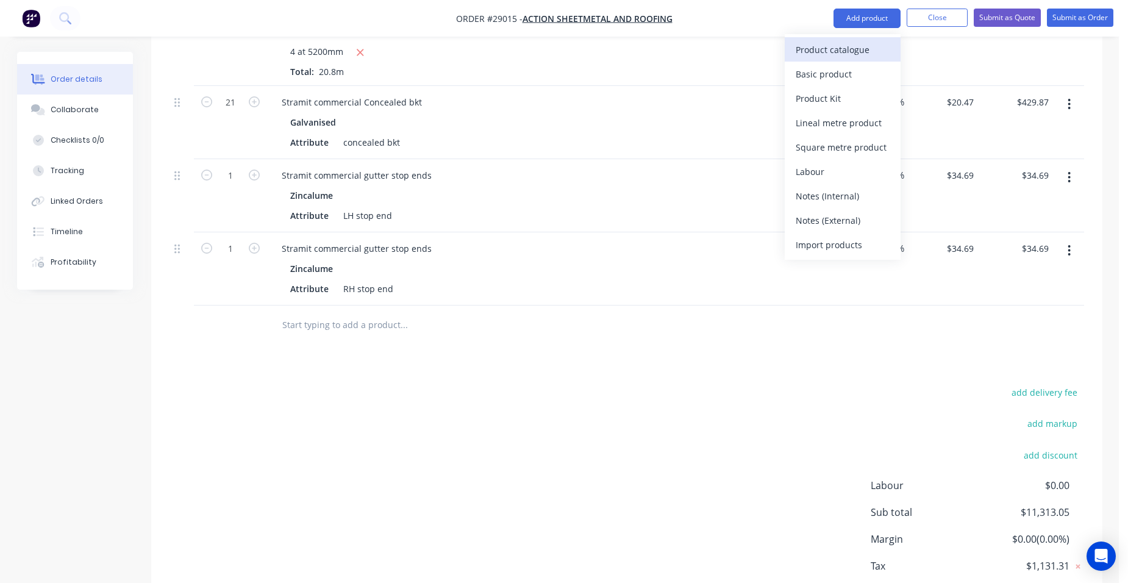
click at [823, 41] on div "Product catalogue" at bounding box center [843, 50] width 94 height 18
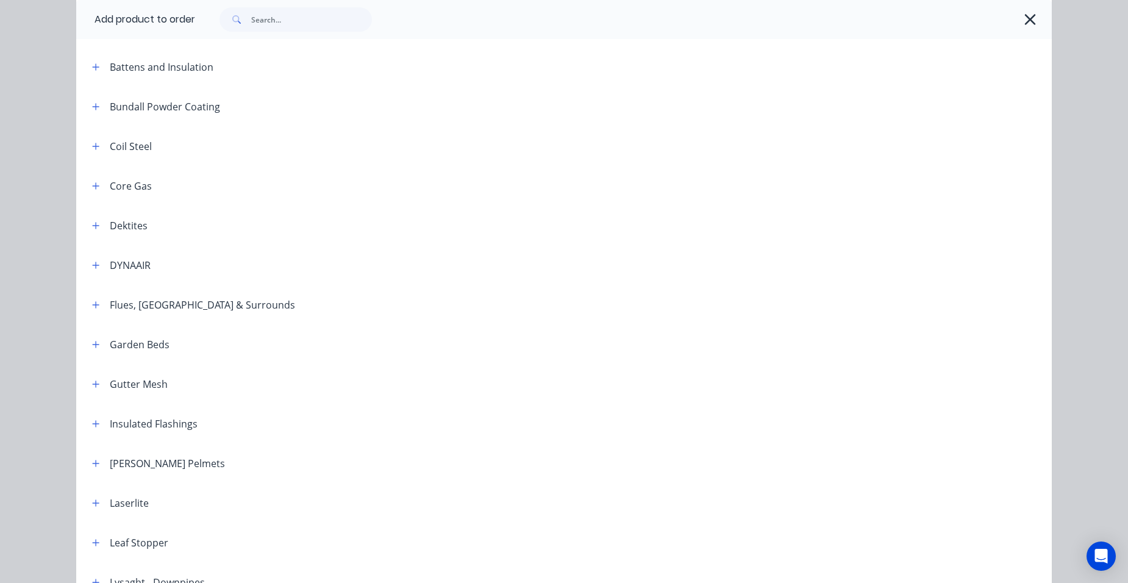
scroll to position [619, 0]
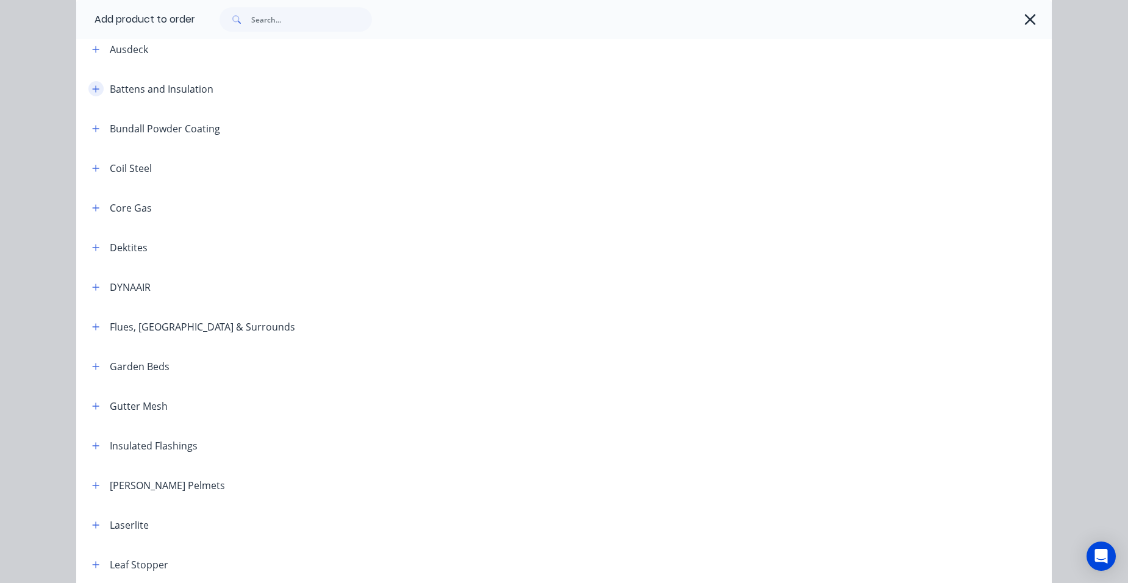
click at [88, 88] on button "button" at bounding box center [95, 88] width 15 height 15
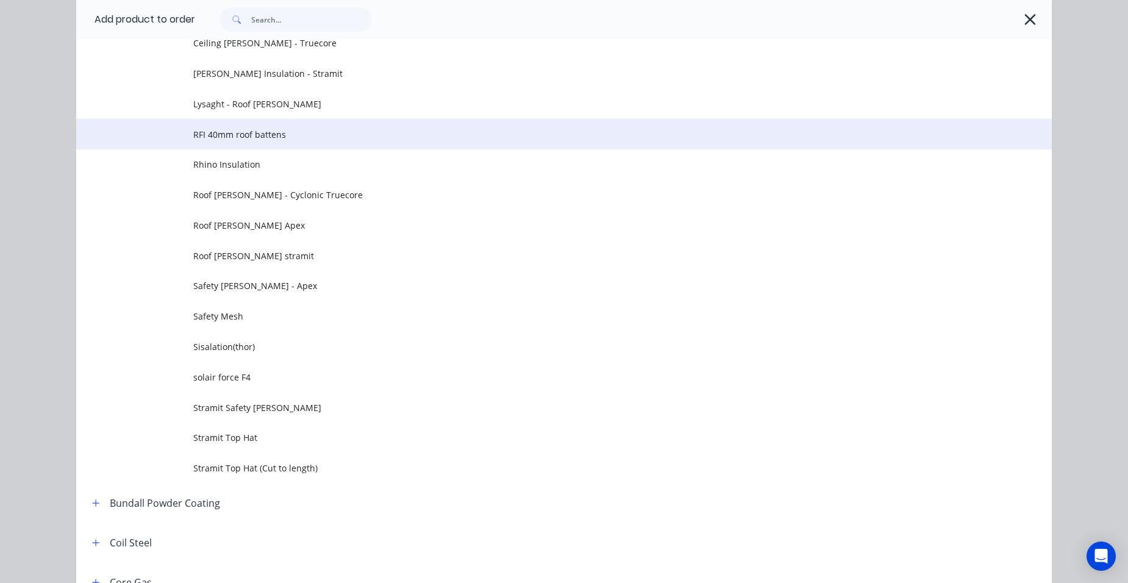
scroll to position [863, 0]
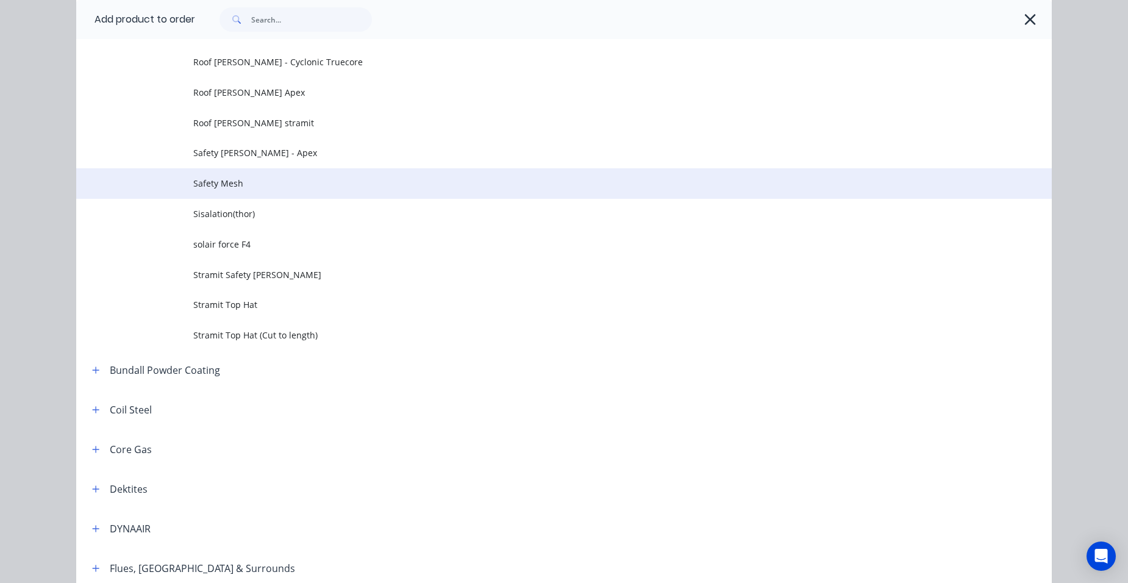
click at [273, 185] on span "Safety Mesh" at bounding box center [536, 183] width 687 height 13
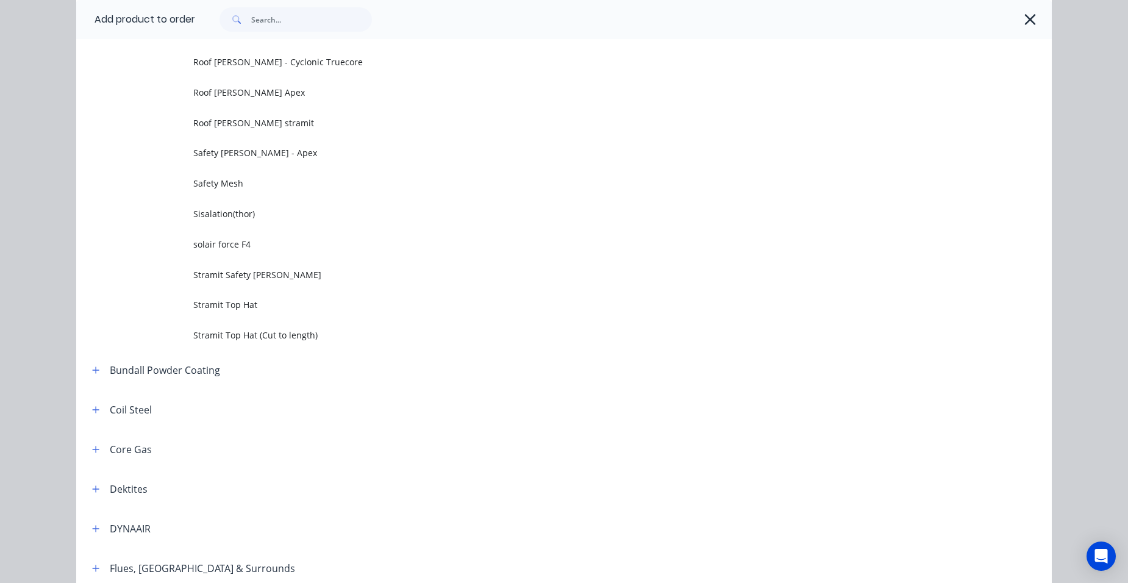
scroll to position [0, 0]
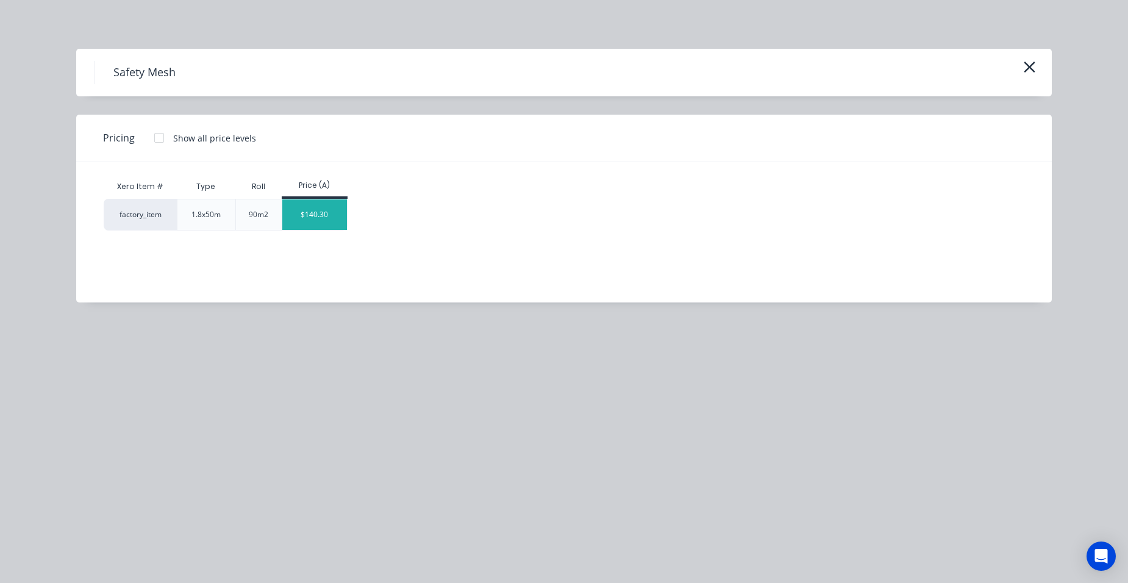
click at [313, 213] on div "$140.30" at bounding box center [314, 214] width 65 height 30
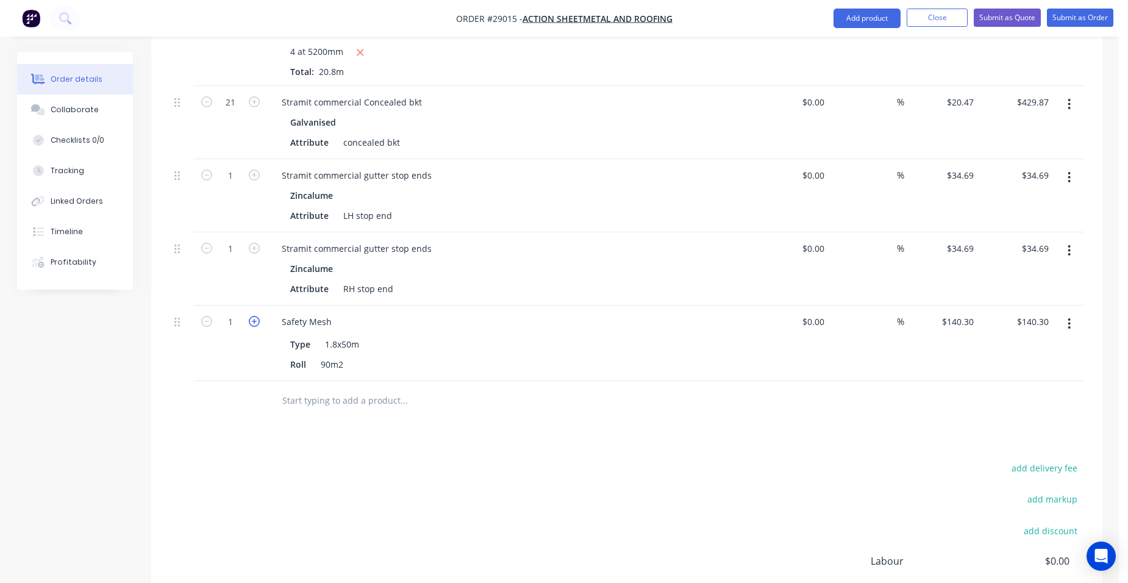
click at [254, 319] on icon "button" at bounding box center [254, 321] width 11 height 11
type input "2"
type input "$280.60"
click at [254, 319] on icon "button" at bounding box center [254, 321] width 11 height 11
type input "3"
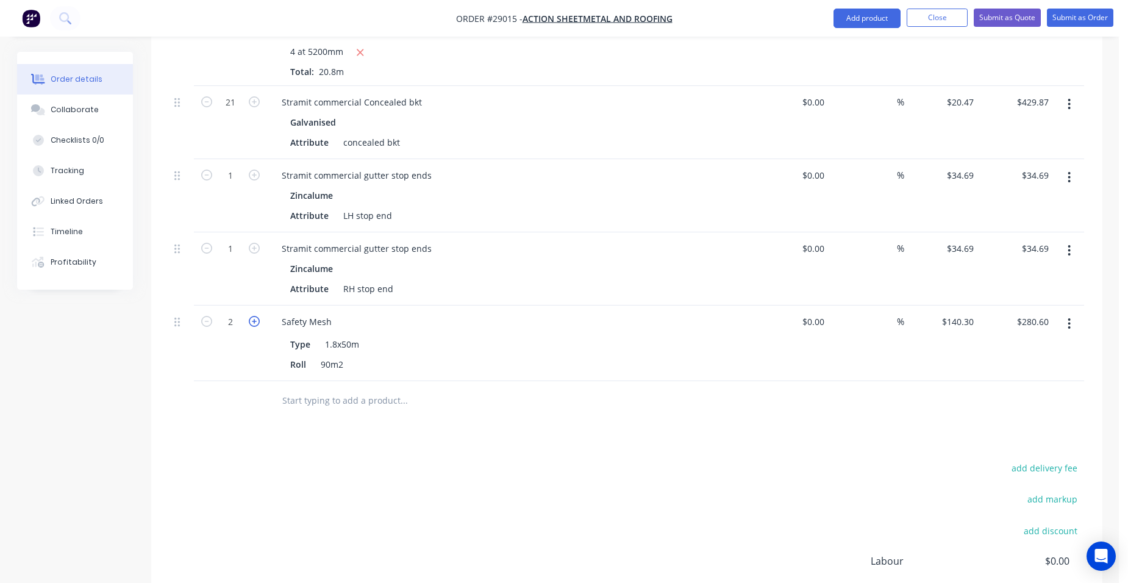
type input "$420.90"
click at [251, 322] on icon "button" at bounding box center [254, 321] width 11 height 11
type input "4"
type input "$561.20"
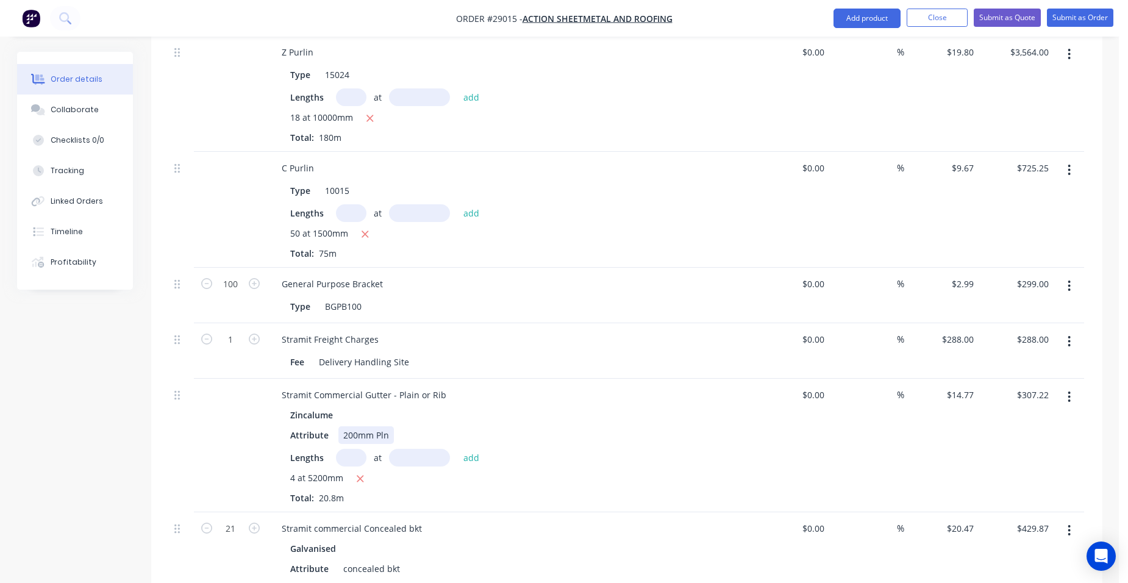
scroll to position [819, 0]
click at [365, 234] on icon "button" at bounding box center [365, 235] width 7 height 7
type input "$0.00"
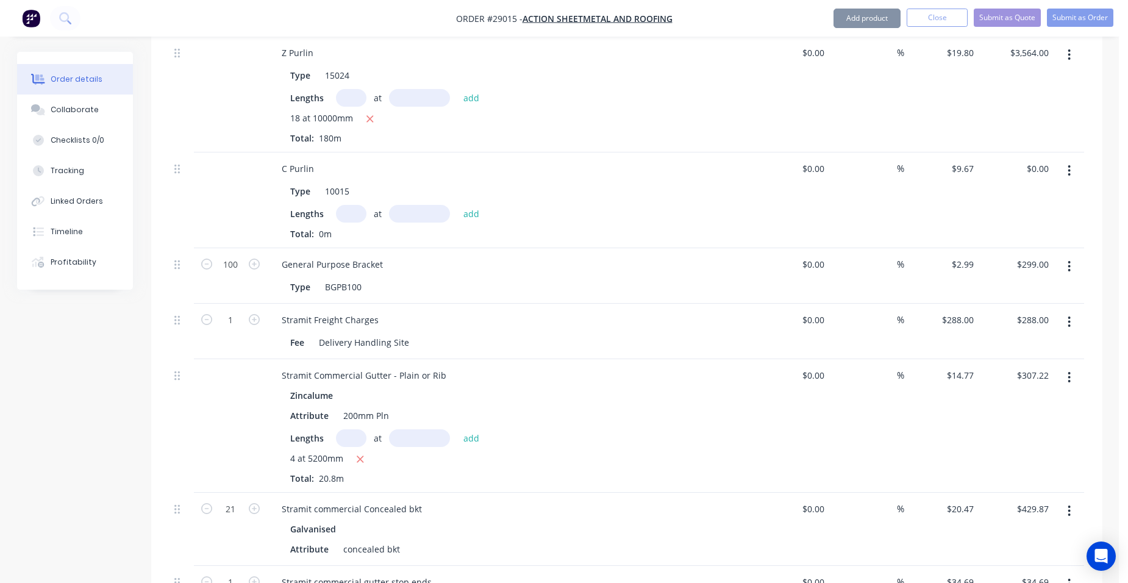
click at [356, 216] on input "text" at bounding box center [351, 214] width 30 height 18
type input "40"
click at [411, 205] on input "text" at bounding box center [419, 214] width 61 height 18
type input "1500"
click at [457, 205] on button "add" at bounding box center [471, 213] width 29 height 16
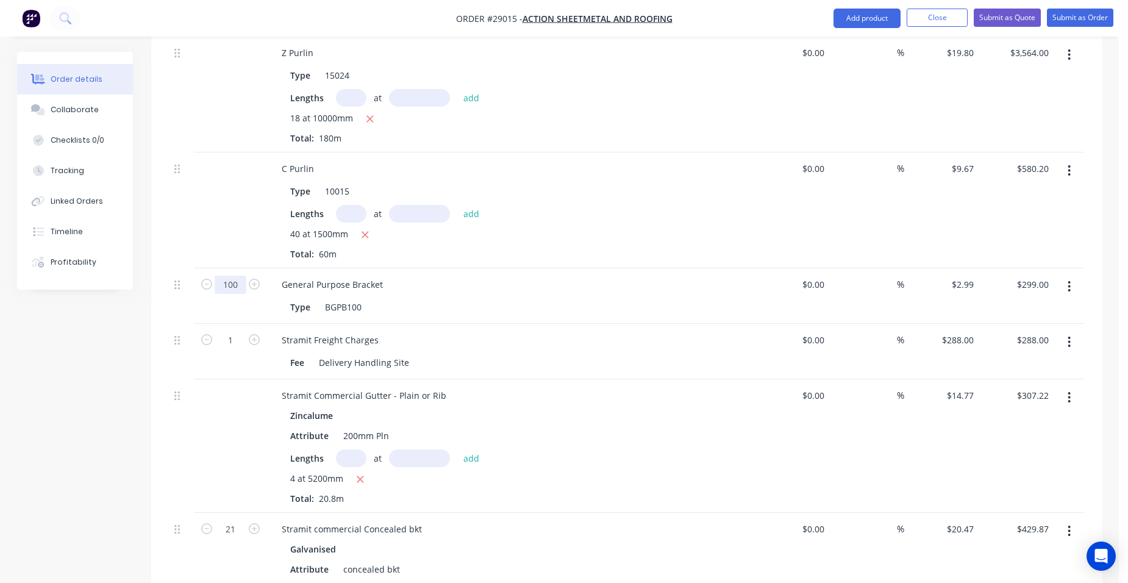
click at [234, 284] on input "100" at bounding box center [231, 285] width 32 height 18
click at [471, 372] on div "Stramit Freight Charges Fee Delivery Handling Site" at bounding box center [511, 351] width 488 height 55
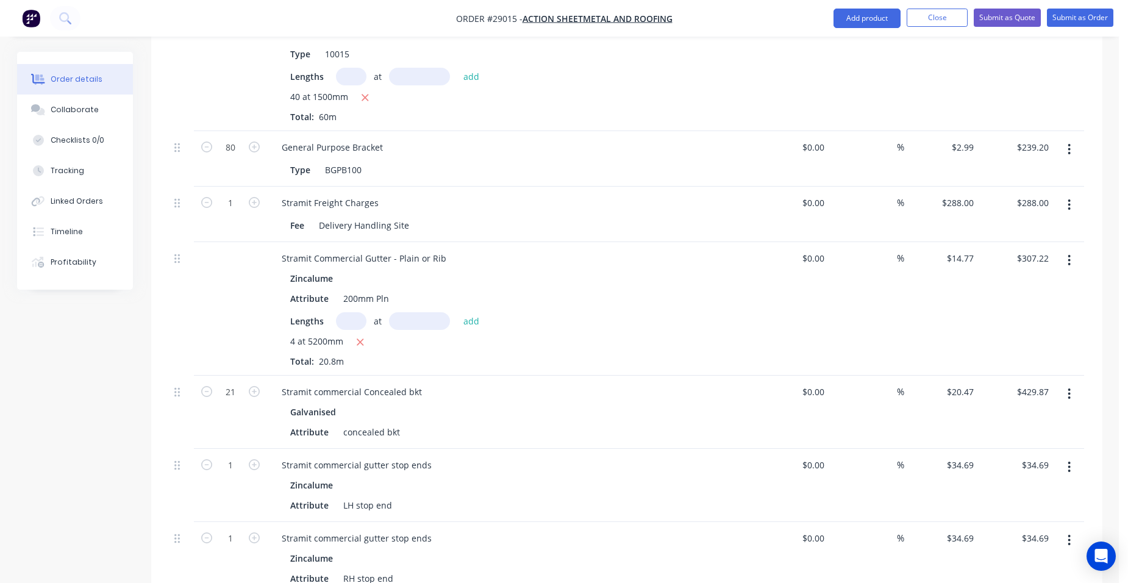
scroll to position [1063, 0]
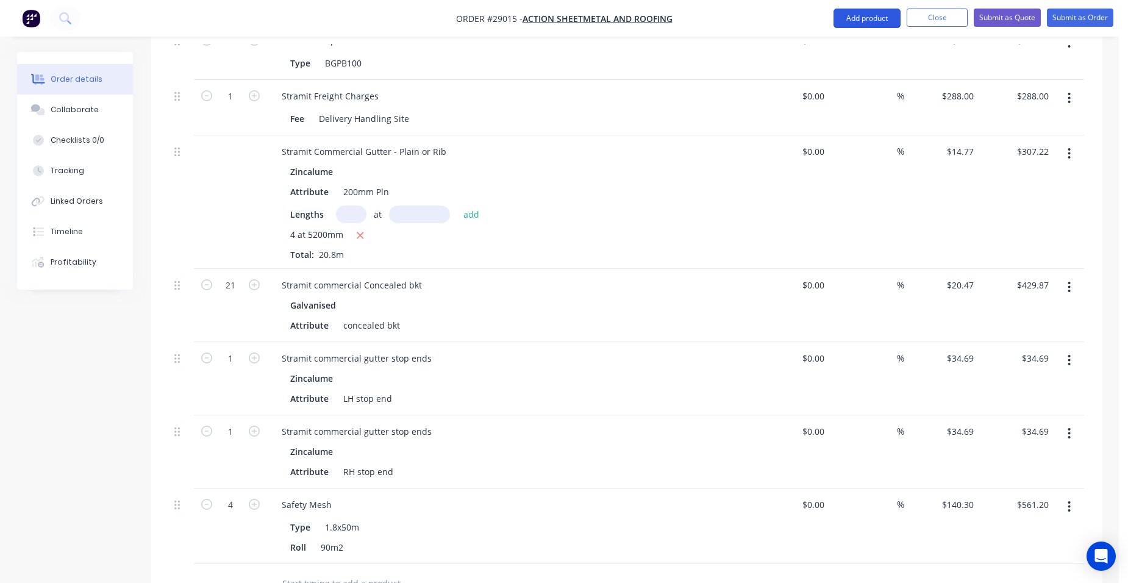
click at [840, 19] on button "Add product" at bounding box center [866, 19] width 67 height 20
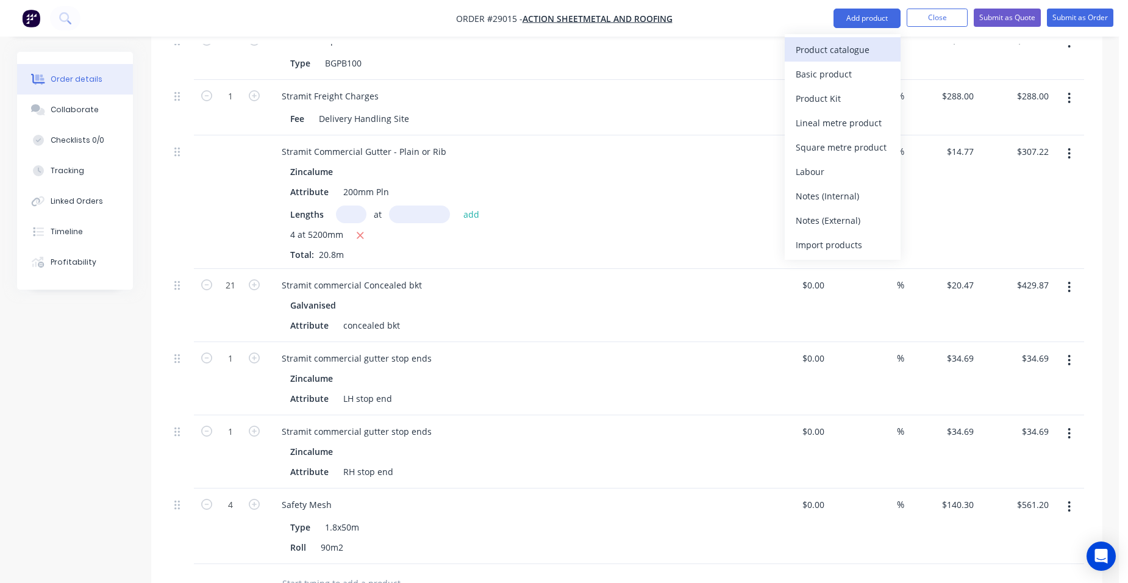
click at [838, 46] on div "Product catalogue" at bounding box center [843, 50] width 94 height 18
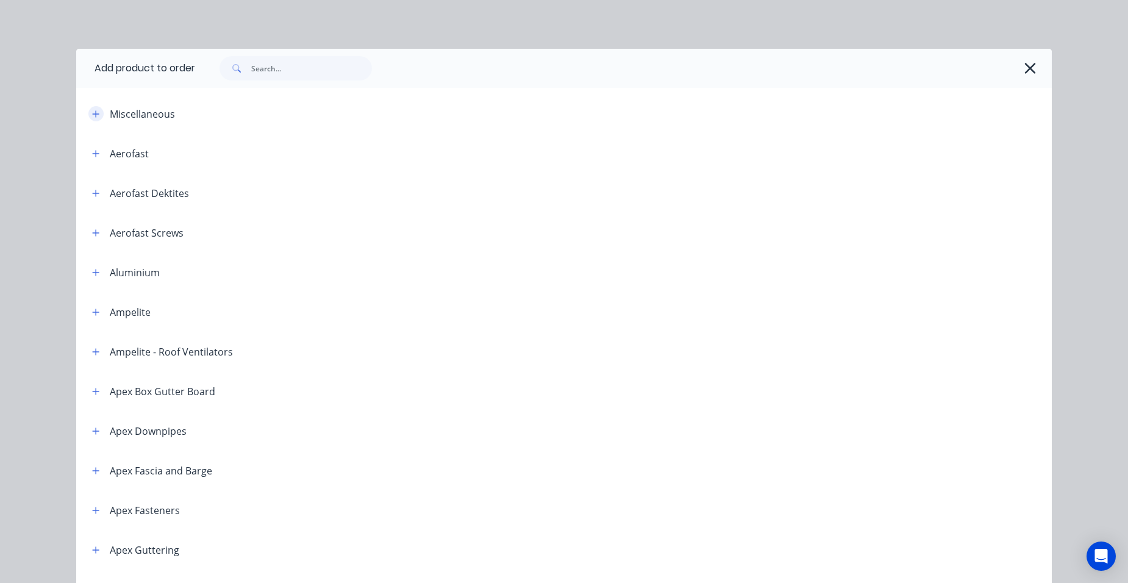
click at [92, 113] on icon "button" at bounding box center [95, 114] width 7 height 9
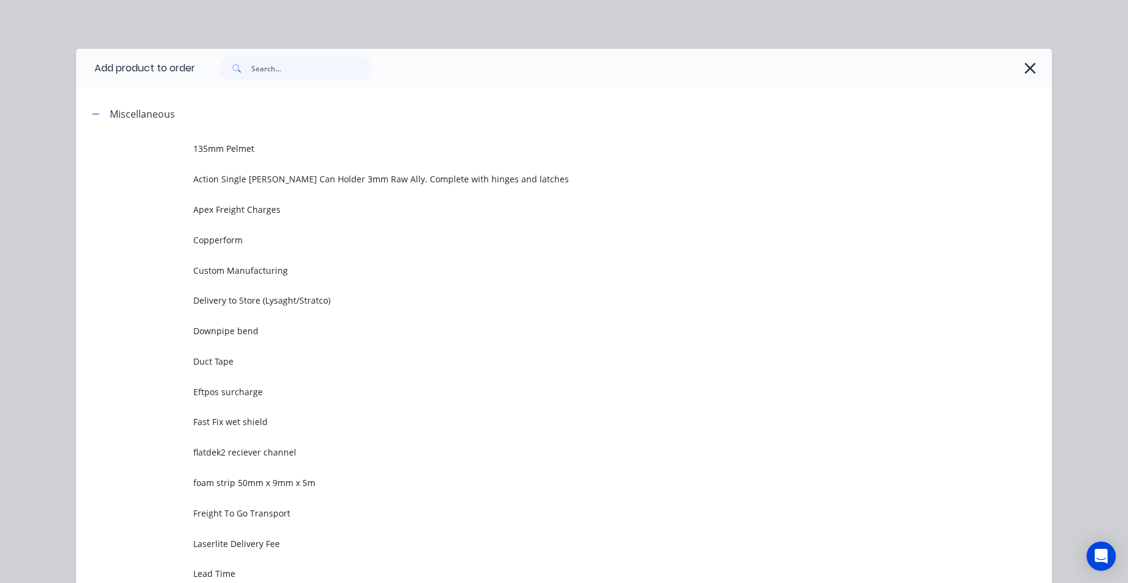
click at [281, 279] on td "Custom Manufacturing" at bounding box center [622, 270] width 858 height 30
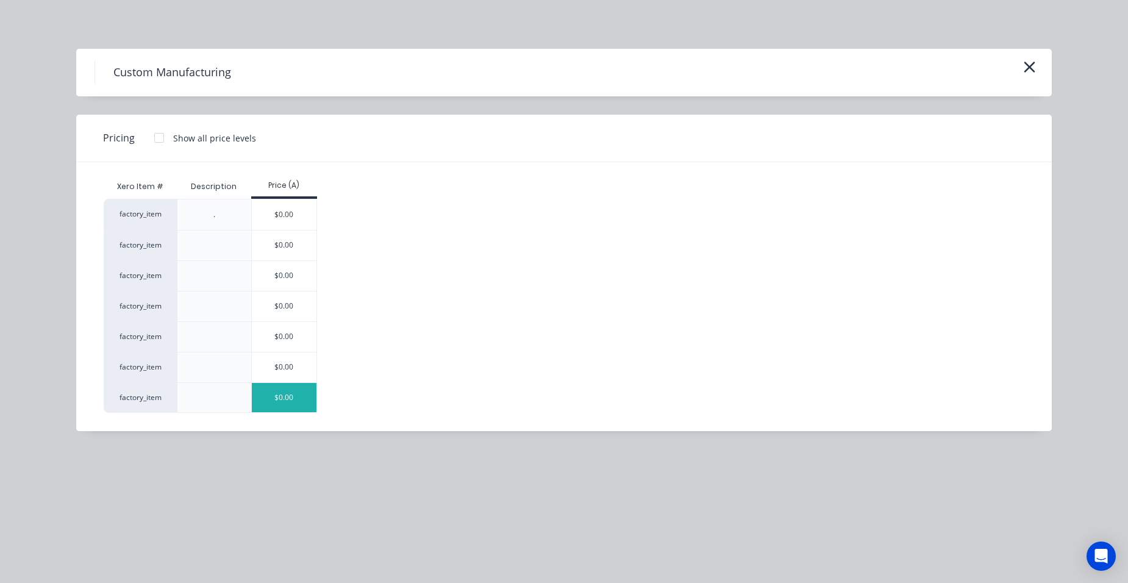
scroll to position [1185, 0]
click at [279, 369] on div "$0.00" at bounding box center [284, 367] width 65 height 30
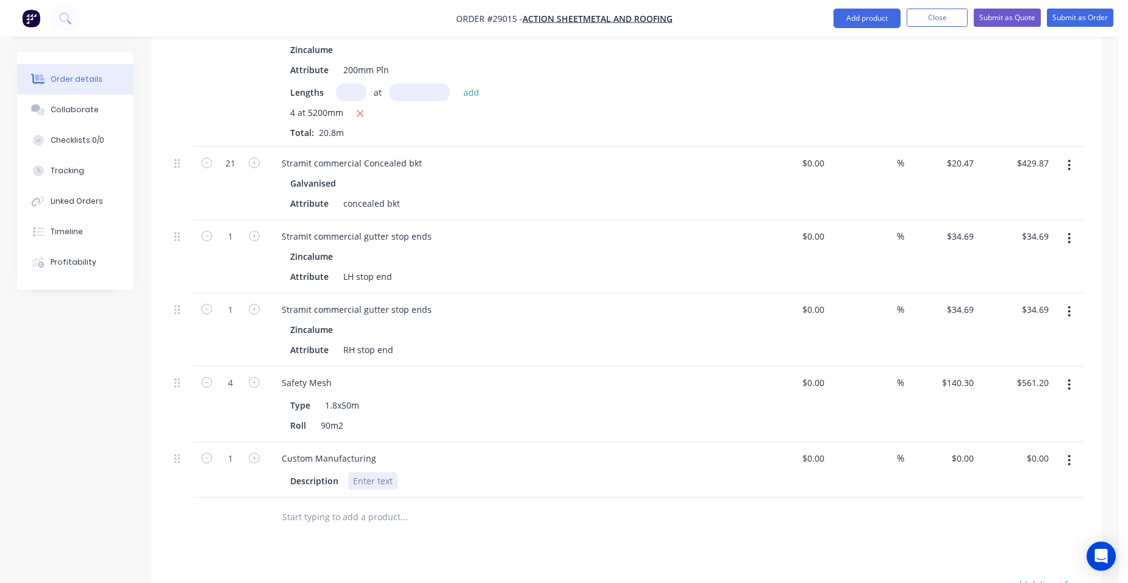
drag, startPoint x: 350, startPoint y: 488, endPoint x: 586, endPoint y: 510, distance: 236.9
click at [353, 488] on div at bounding box center [372, 481] width 49 height 18
click at [243, 460] on input "1" at bounding box center [231, 458] width 32 height 18
drag, startPoint x: 696, startPoint y: 474, endPoint x: 781, endPoint y: 462, distance: 85.6
click at [697, 474] on div "Description 3mm galv joining plates" at bounding box center [508, 481] width 446 height 18
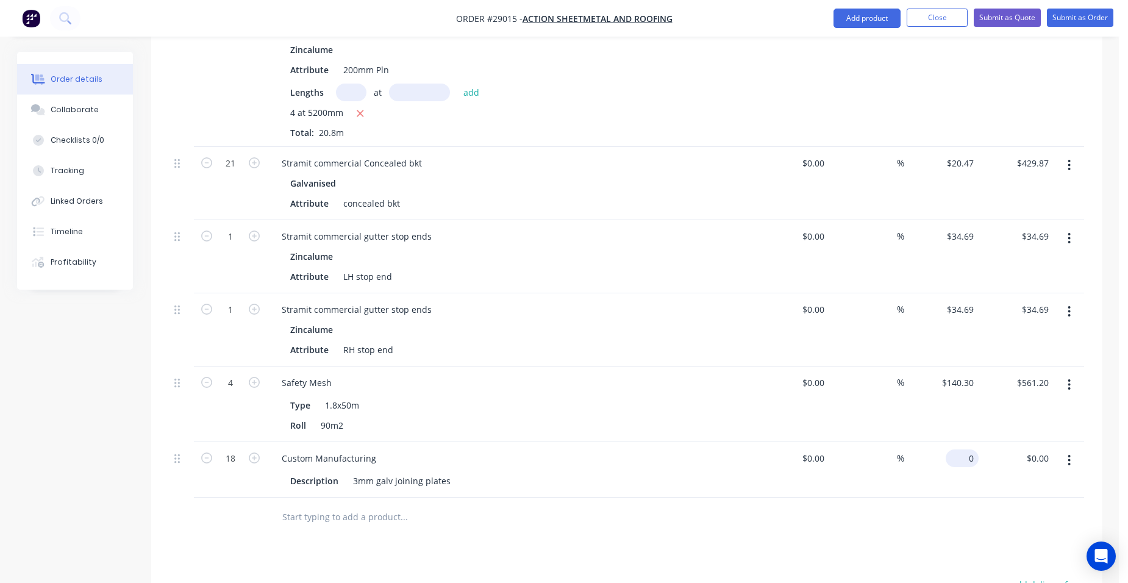
click at [966, 453] on input "0" at bounding box center [965, 458] width 28 height 18
click at [933, 455] on div "$20.00 20" at bounding box center [941, 469] width 75 height 55
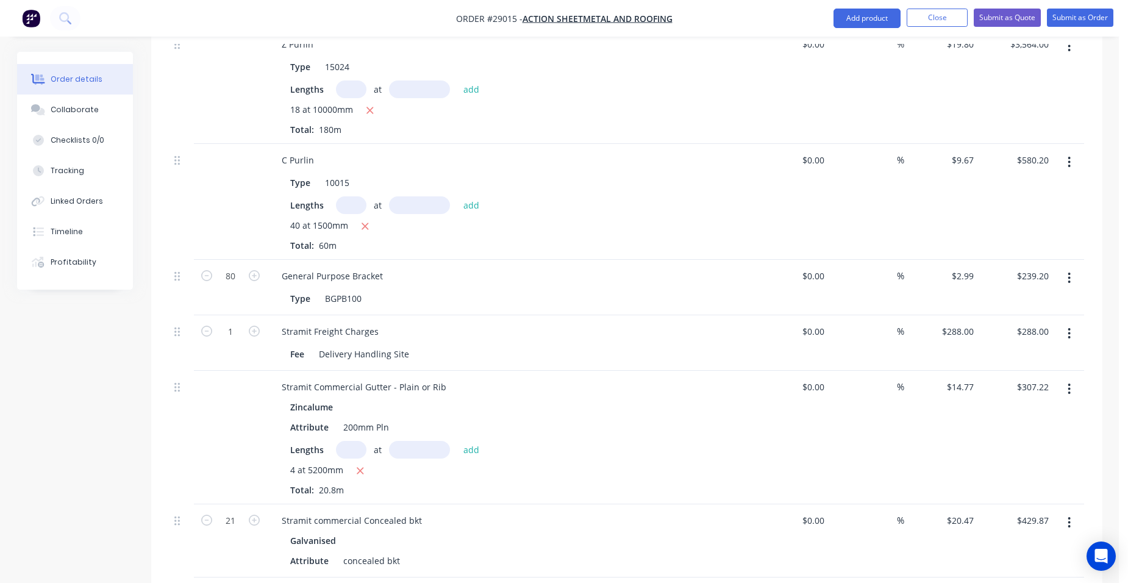
scroll to position [779, 0]
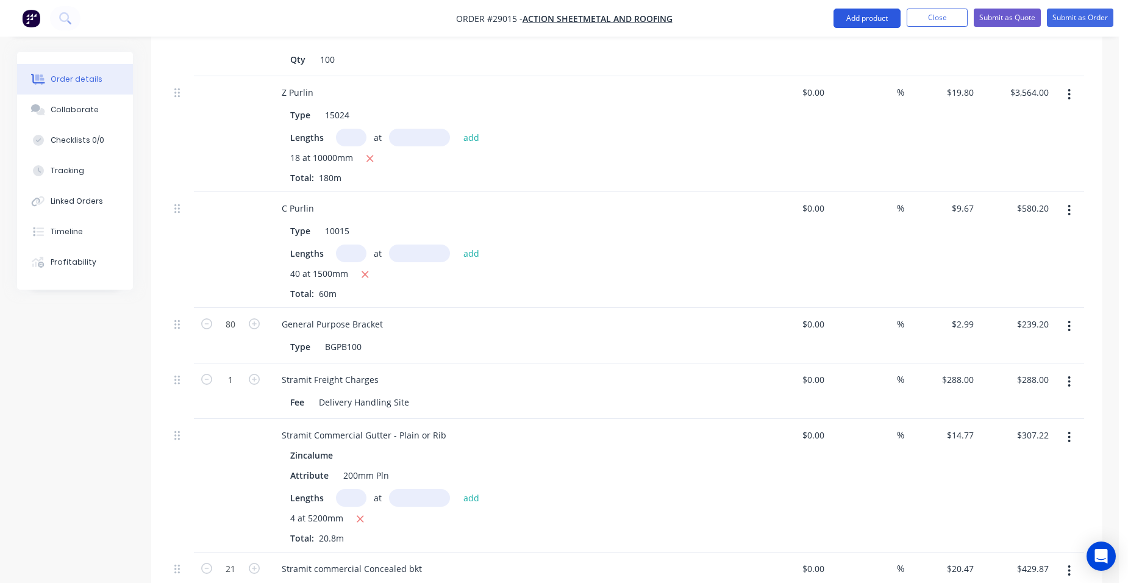
click at [865, 21] on button "Add product" at bounding box center [866, 19] width 67 height 20
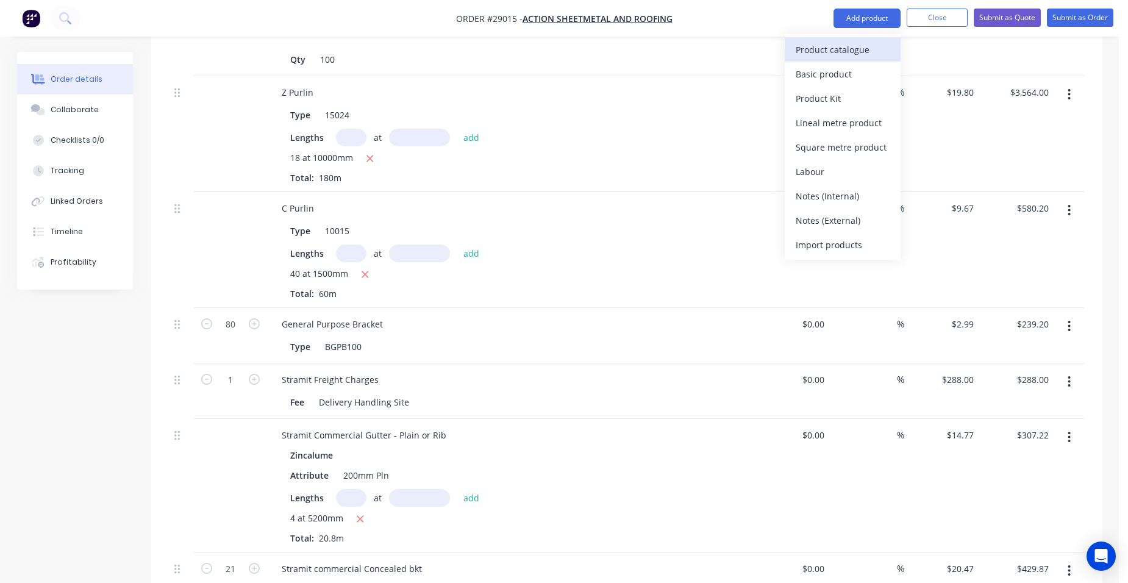
click at [849, 44] on div "Product catalogue" at bounding box center [843, 50] width 94 height 18
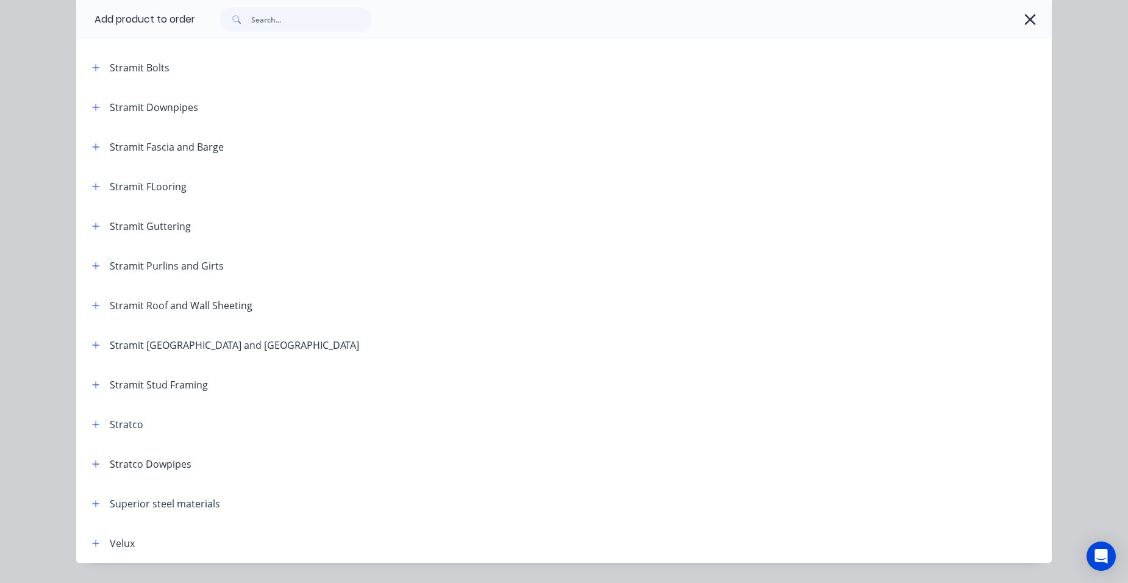
scroll to position [2022, 0]
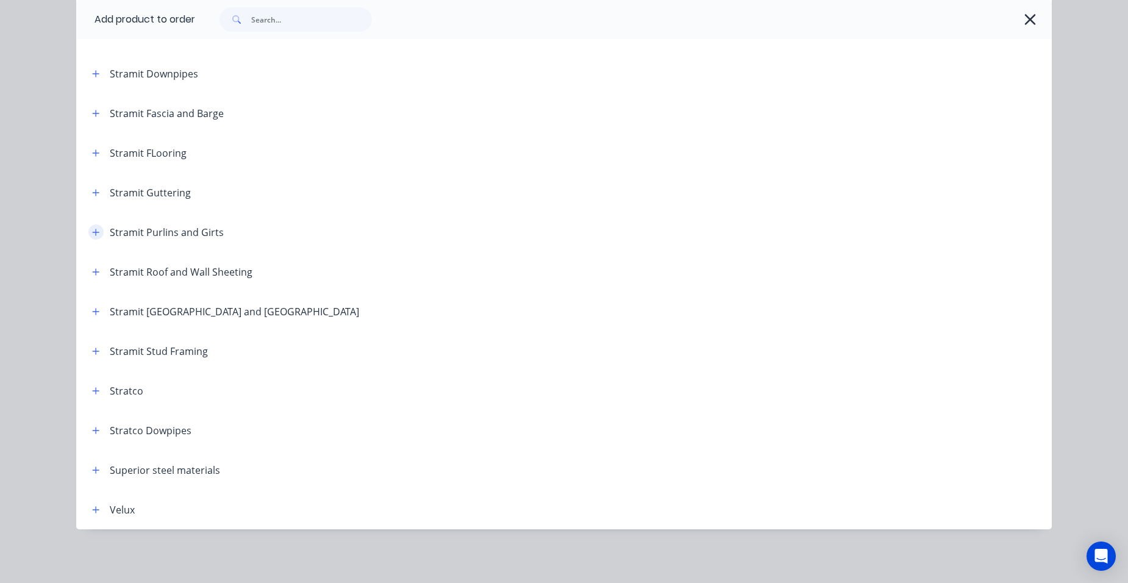
click at [93, 232] on icon "button" at bounding box center [96, 232] width 7 height 7
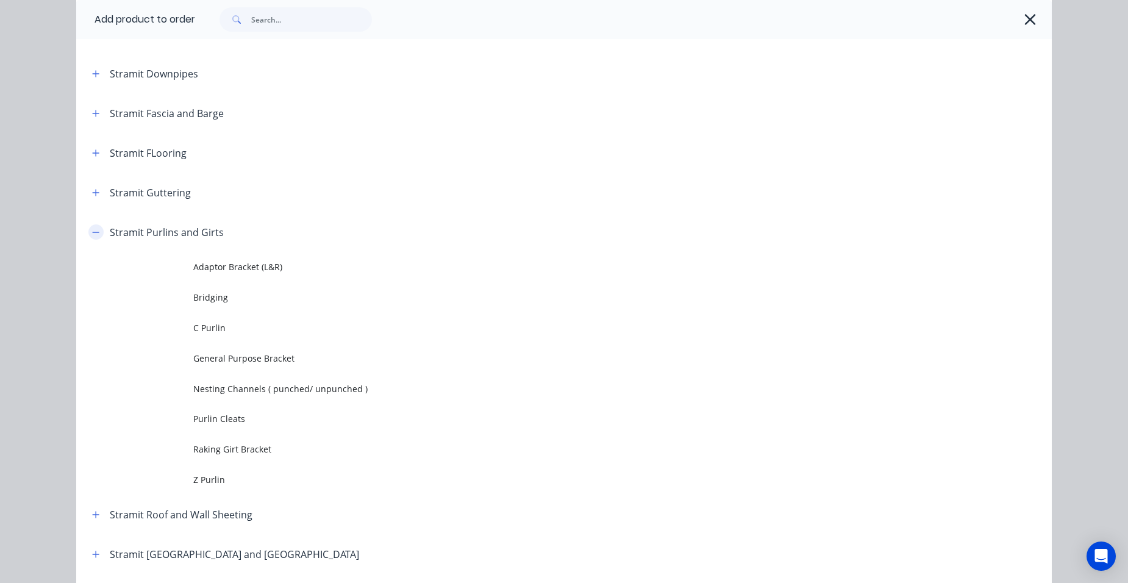
click at [95, 237] on button "button" at bounding box center [95, 231] width 15 height 15
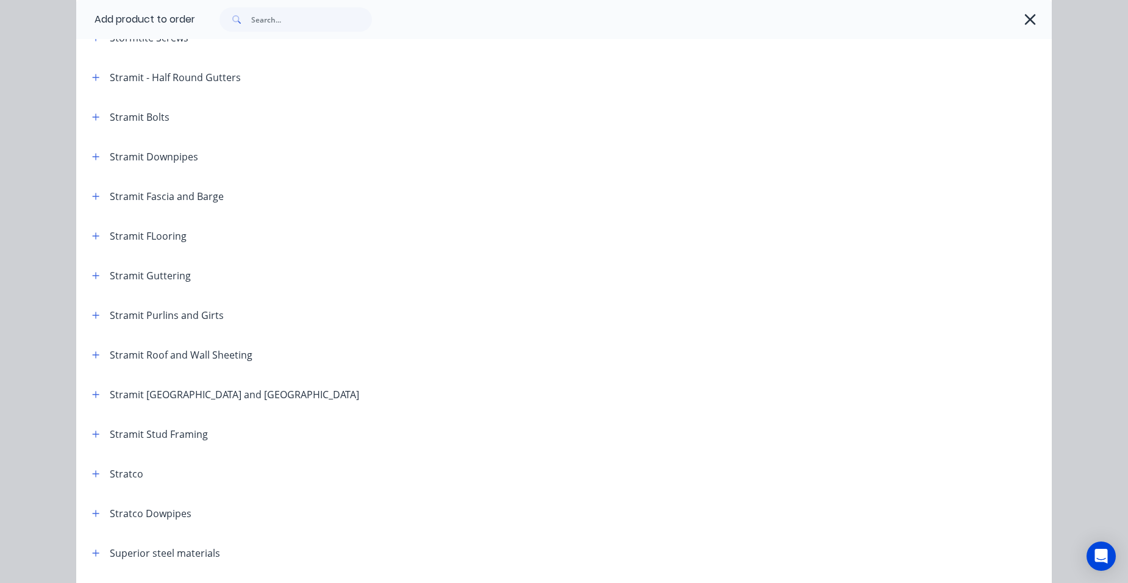
scroll to position [1900, 0]
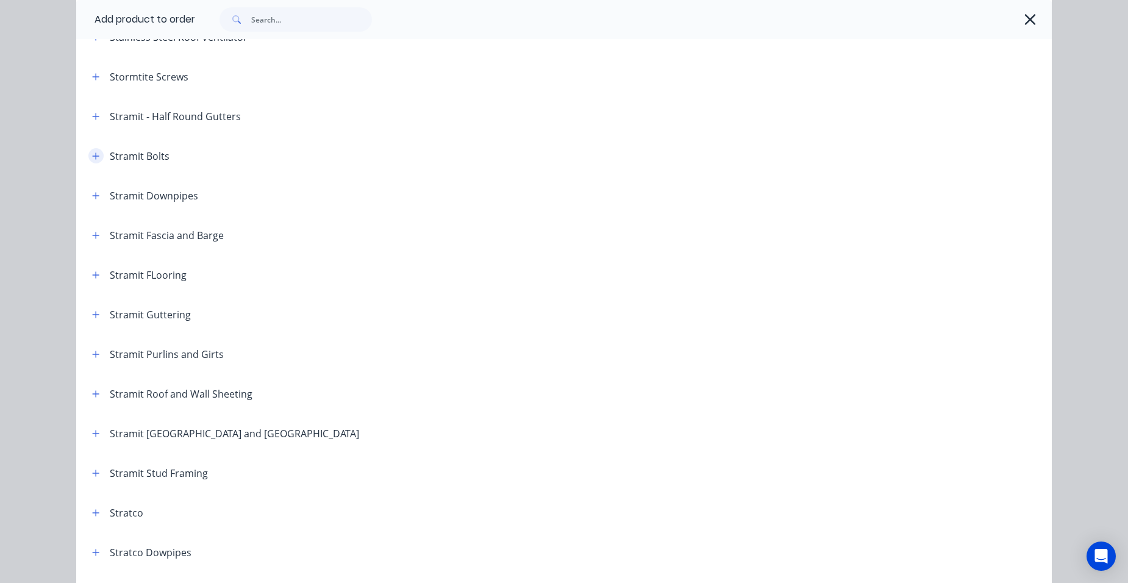
click at [92, 158] on icon "button" at bounding box center [95, 156] width 7 height 9
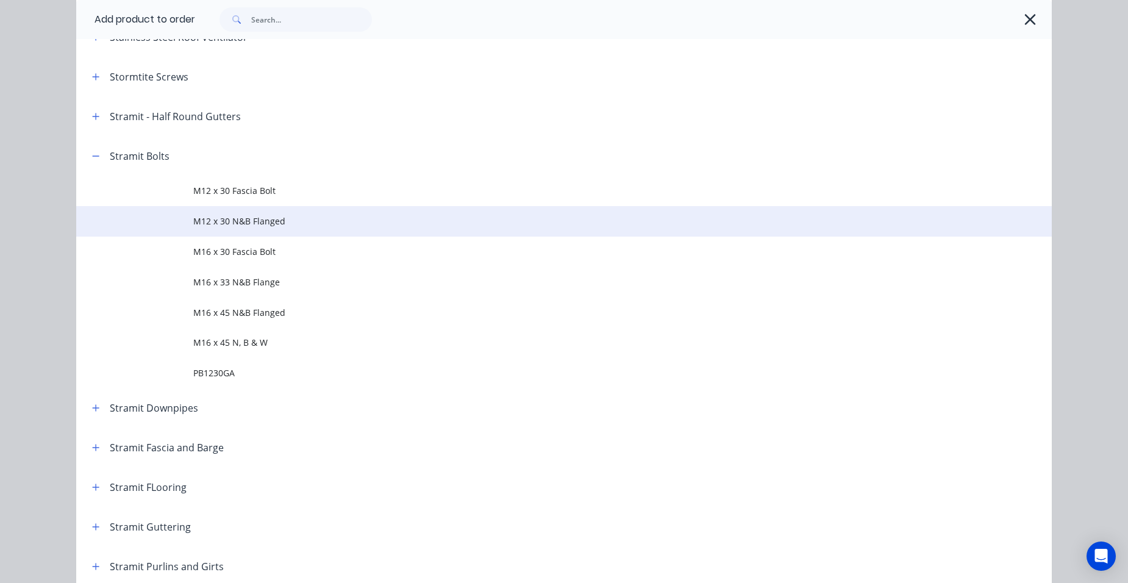
click at [285, 224] on span "M12 x 30 N&B Flanged" at bounding box center [536, 221] width 687 height 13
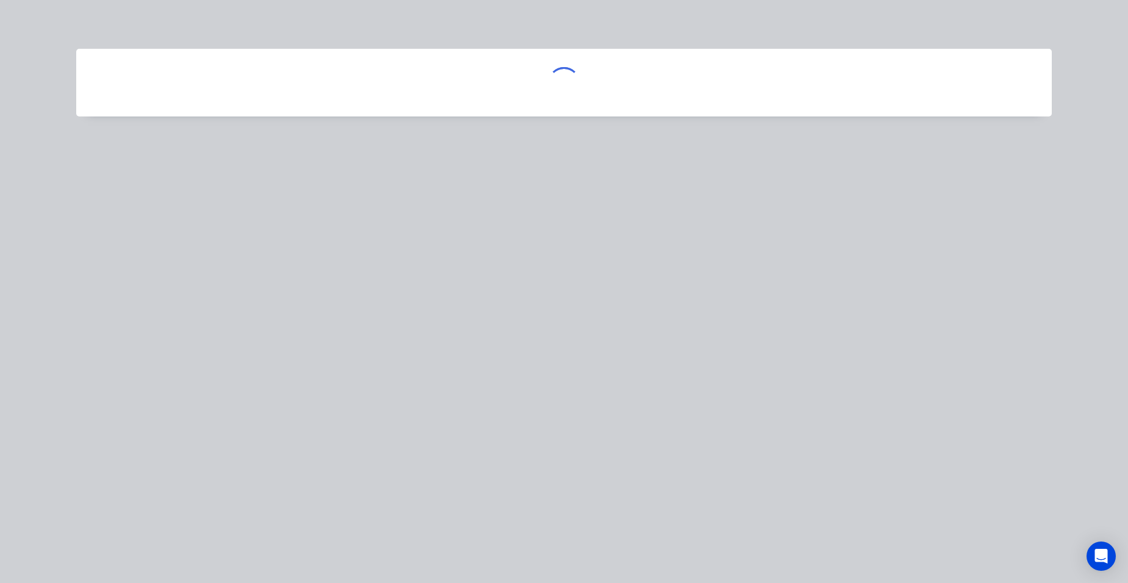
scroll to position [0, 0]
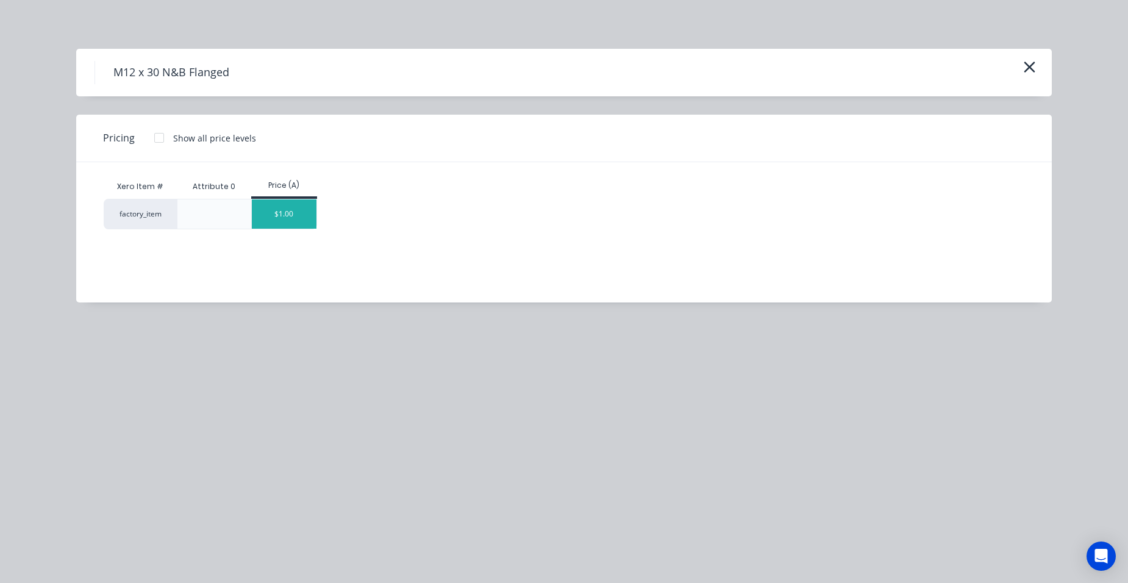
click at [280, 213] on div "$1.00" at bounding box center [284, 213] width 65 height 29
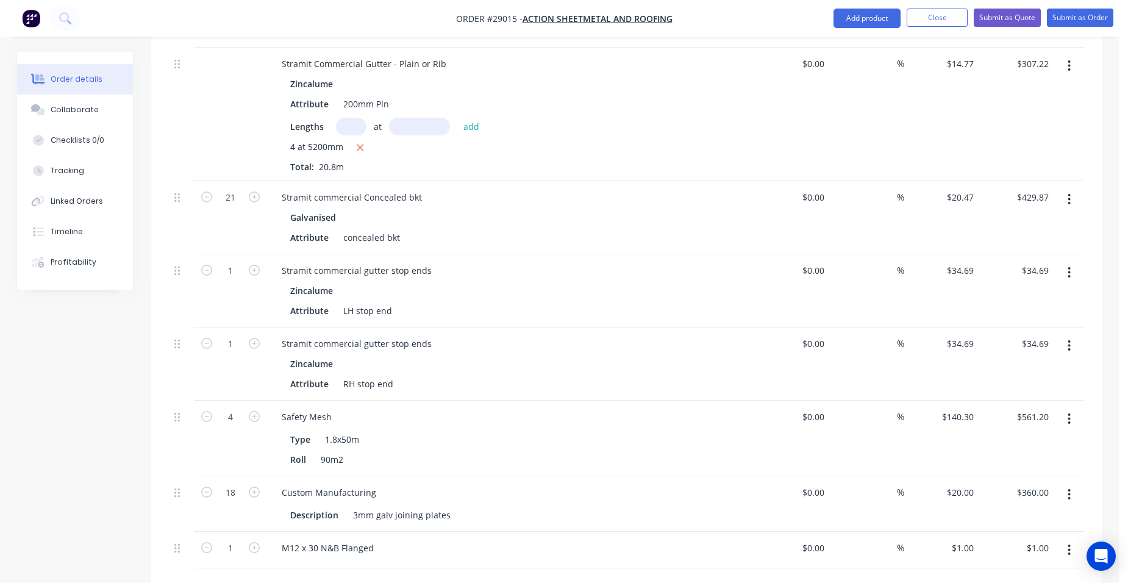
scroll to position [1328, 0]
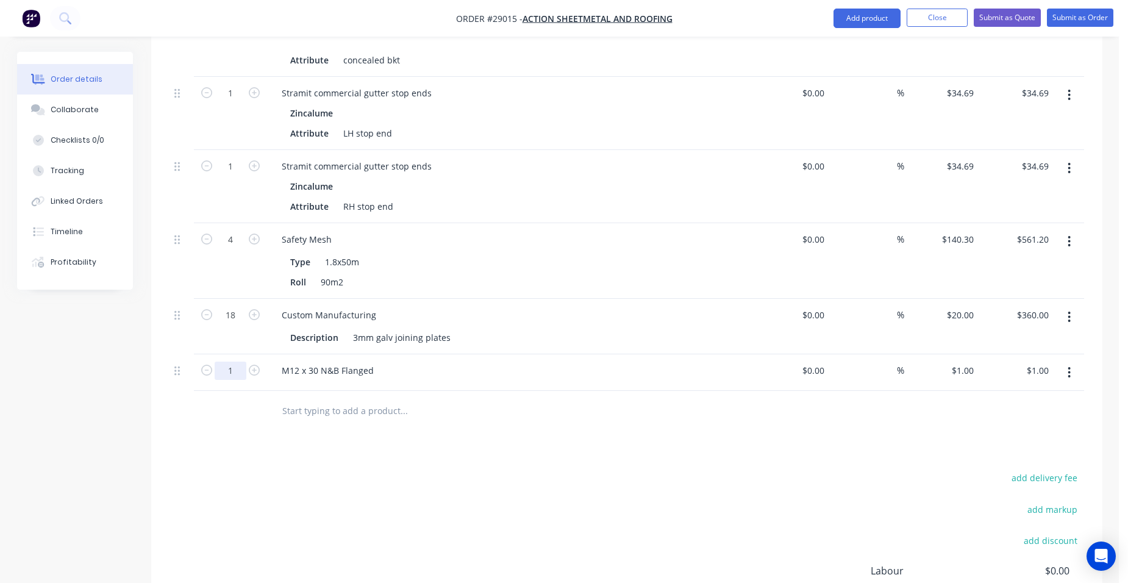
click at [238, 371] on input "1" at bounding box center [231, 371] width 32 height 18
click at [659, 398] on div at bounding box center [486, 411] width 439 height 40
click at [235, 371] on input "320" at bounding box center [231, 371] width 32 height 18
click at [523, 372] on div "M12 x 30 N&B Flanged" at bounding box center [511, 371] width 478 height 18
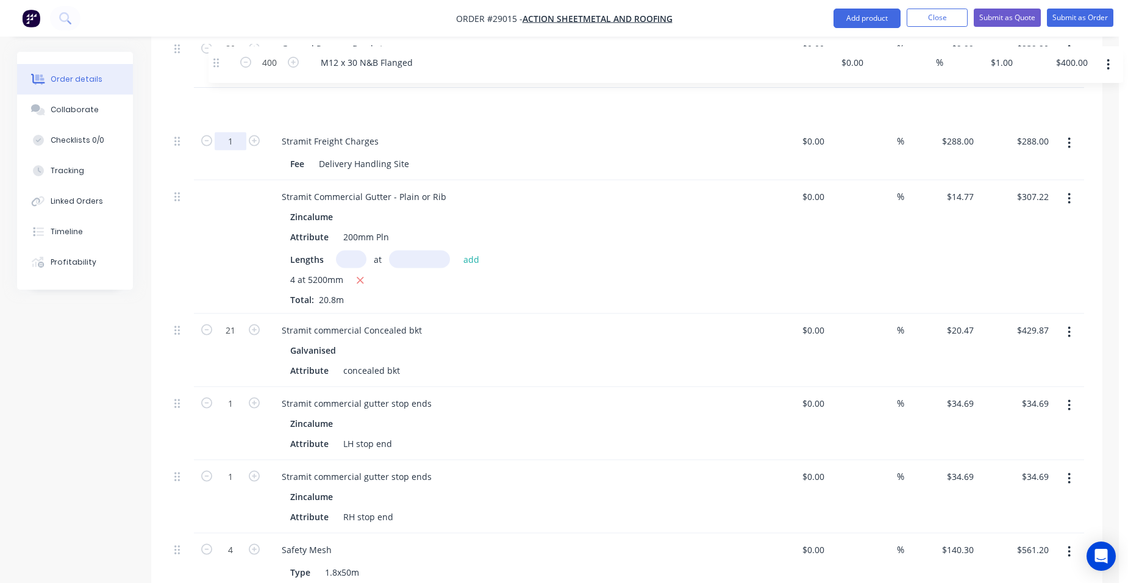
scroll to position [1017, 0]
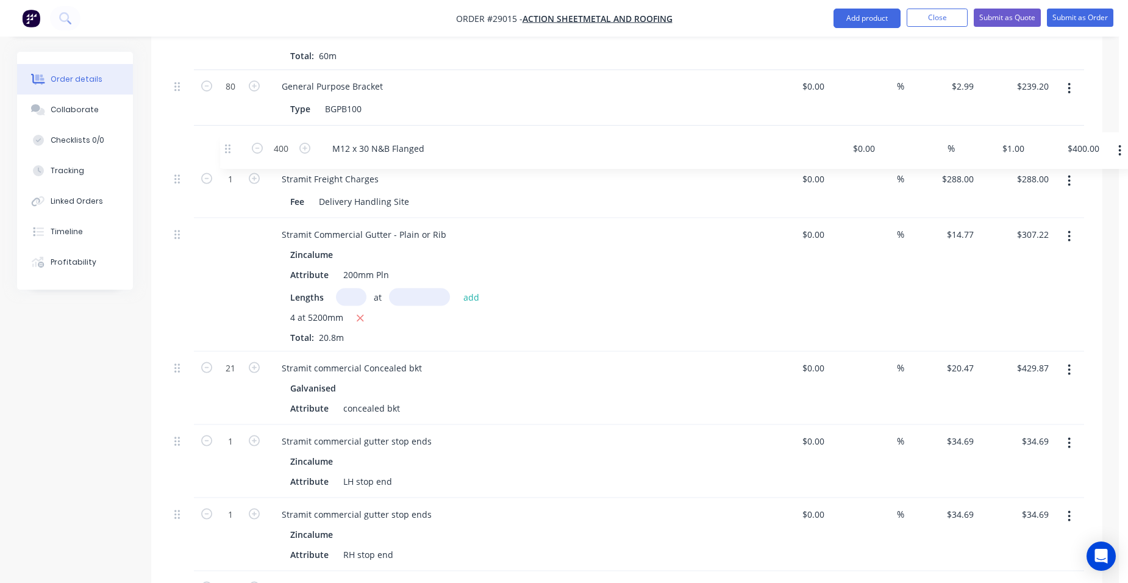
drag, startPoint x: 180, startPoint y: 369, endPoint x: 230, endPoint y: 141, distance: 232.7
click at [230, 141] on div "271.57 Monoclad 27 x 13200 Zincalume Thickness 0.42 $0.00 $0.00 % $16.75 $16.75…" at bounding box center [627, 160] width 915 height 1083
click at [868, 16] on button "Add product" at bounding box center [866, 19] width 67 height 20
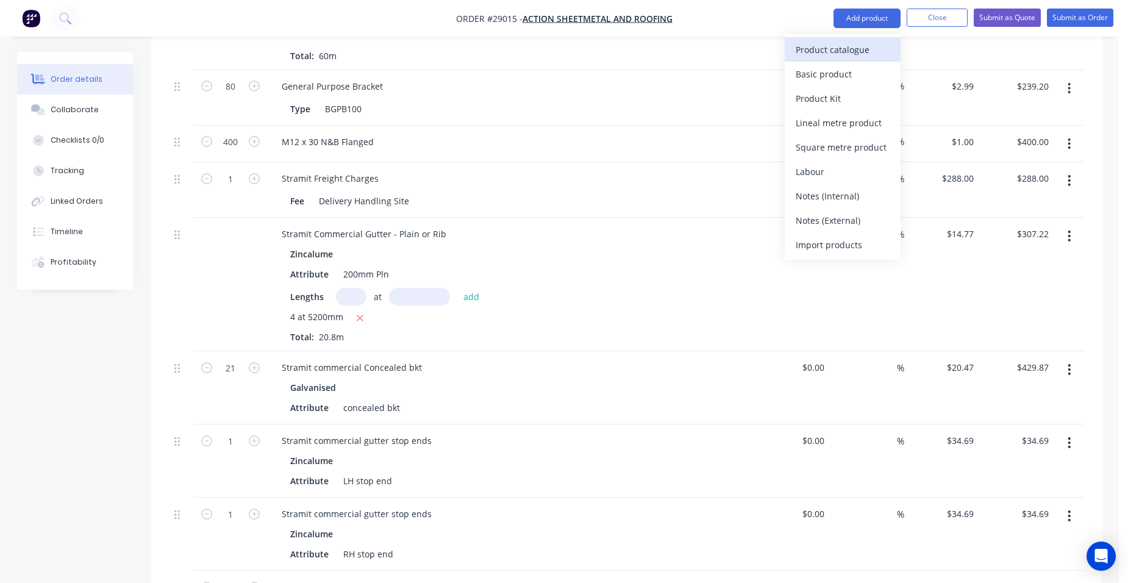
click at [824, 49] on div "Product catalogue" at bounding box center [843, 50] width 94 height 18
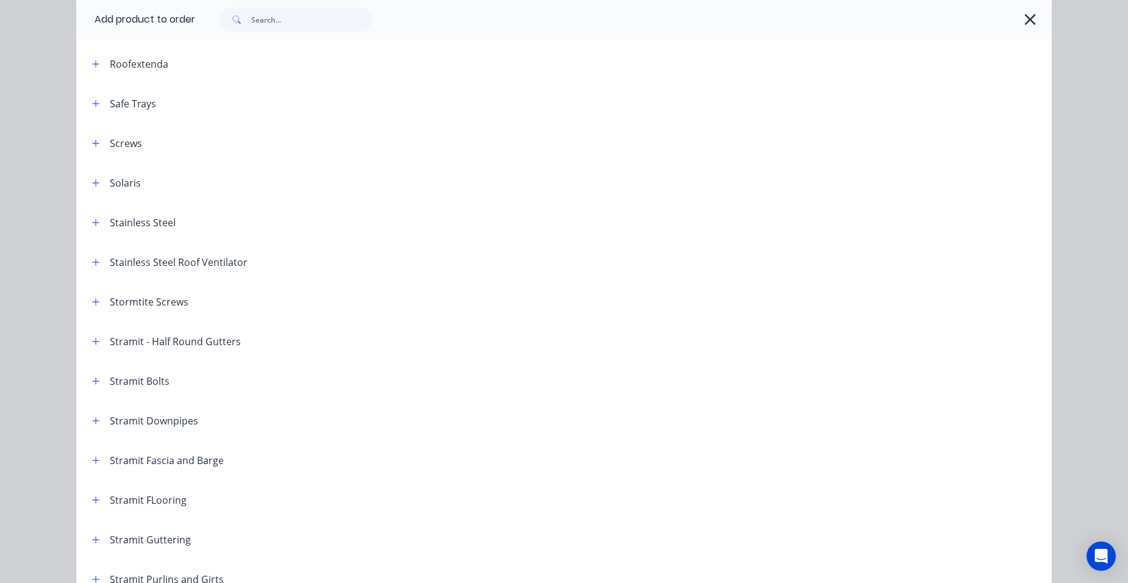
scroll to position [1768, 0]
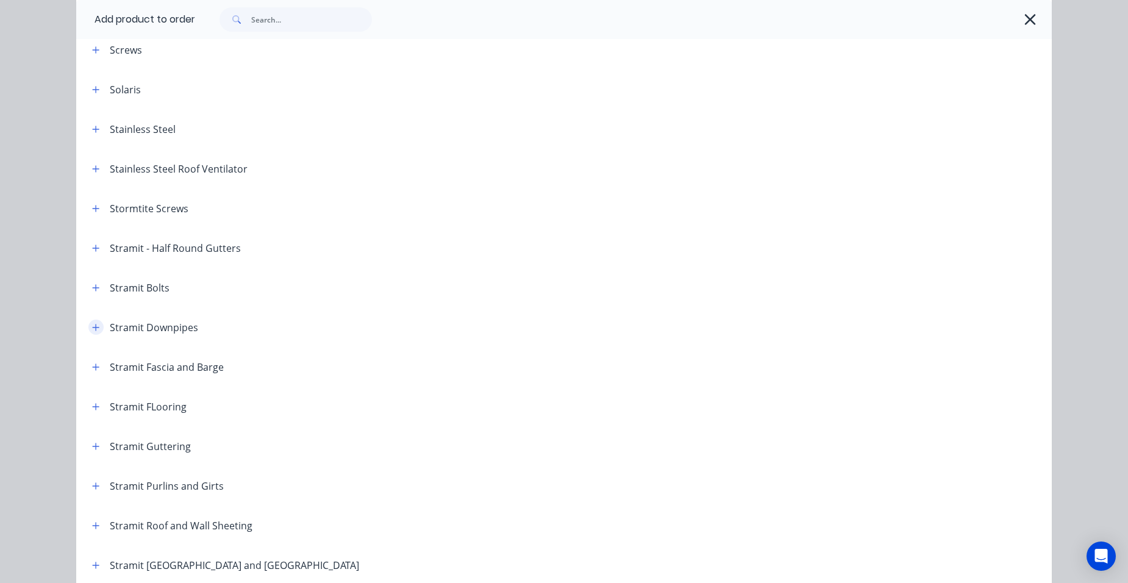
click at [94, 326] on icon "button" at bounding box center [95, 327] width 7 height 9
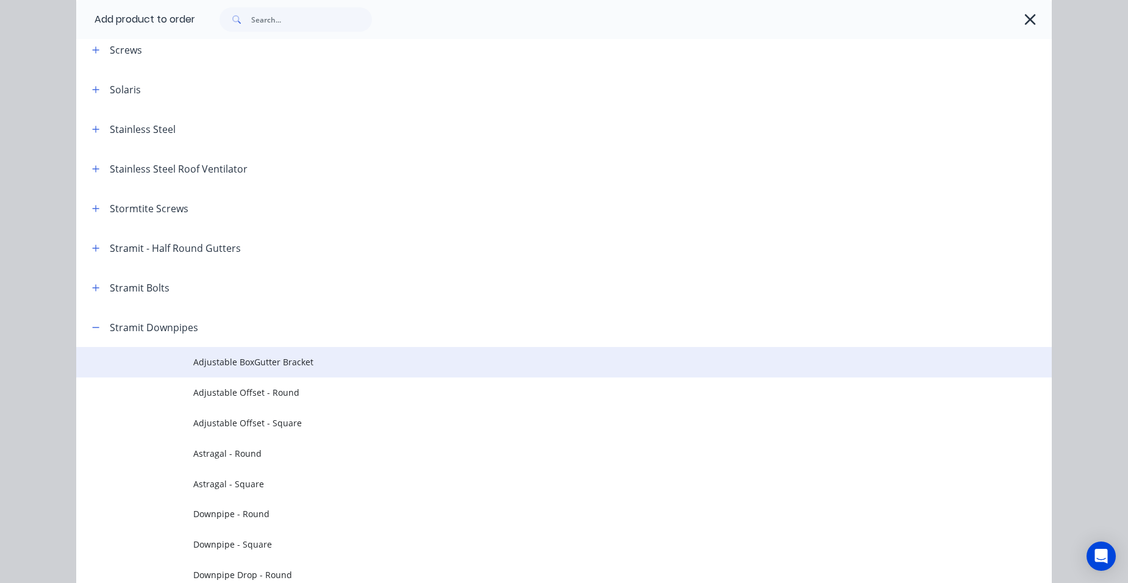
scroll to position [2073, 0]
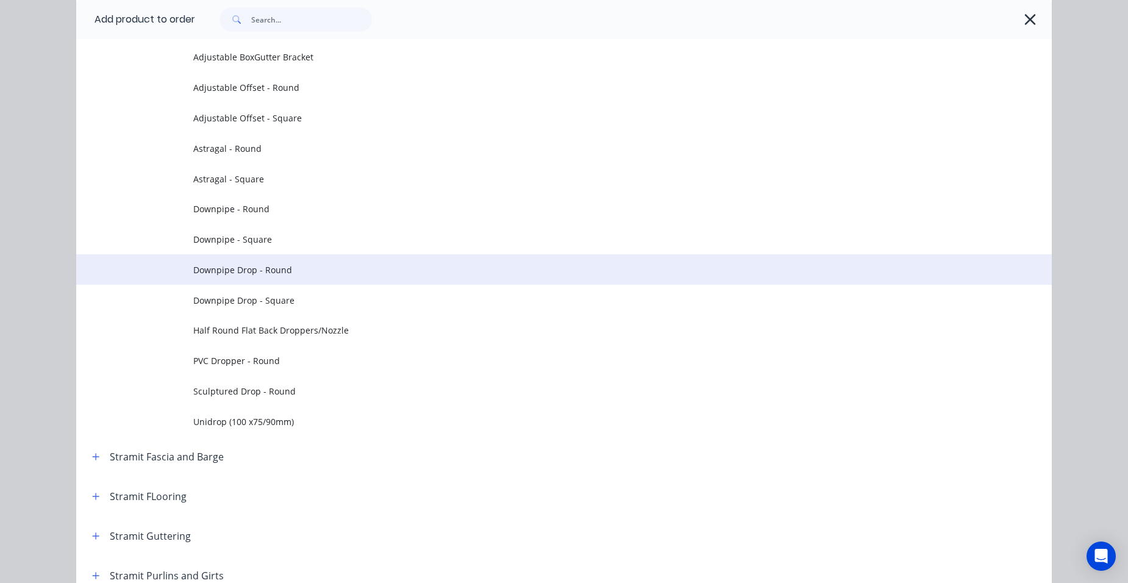
click at [299, 267] on span "Downpipe Drop - Round" at bounding box center [536, 269] width 687 height 13
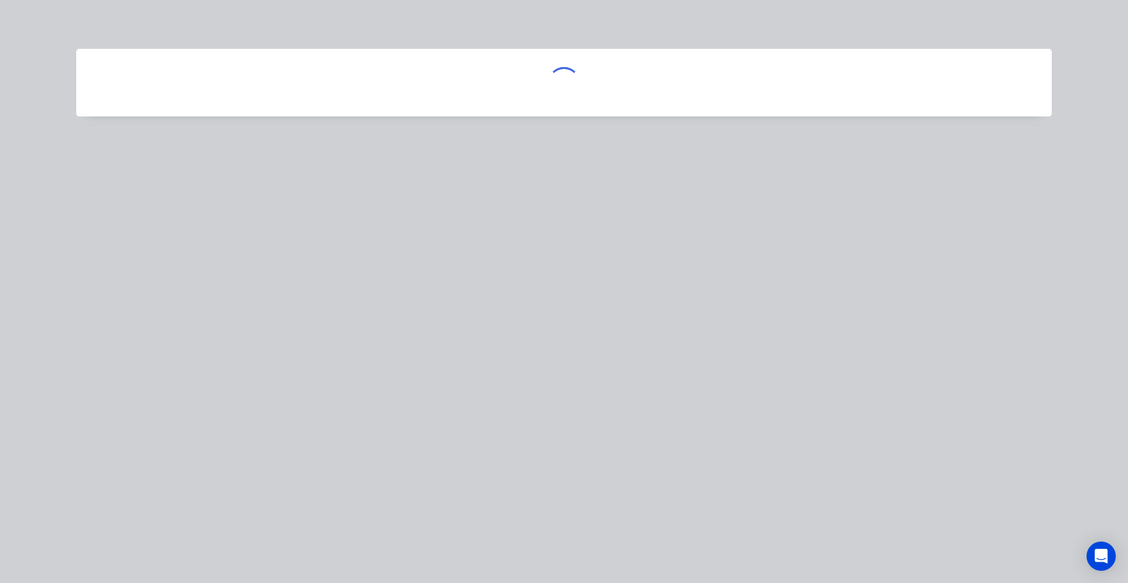
scroll to position [0, 0]
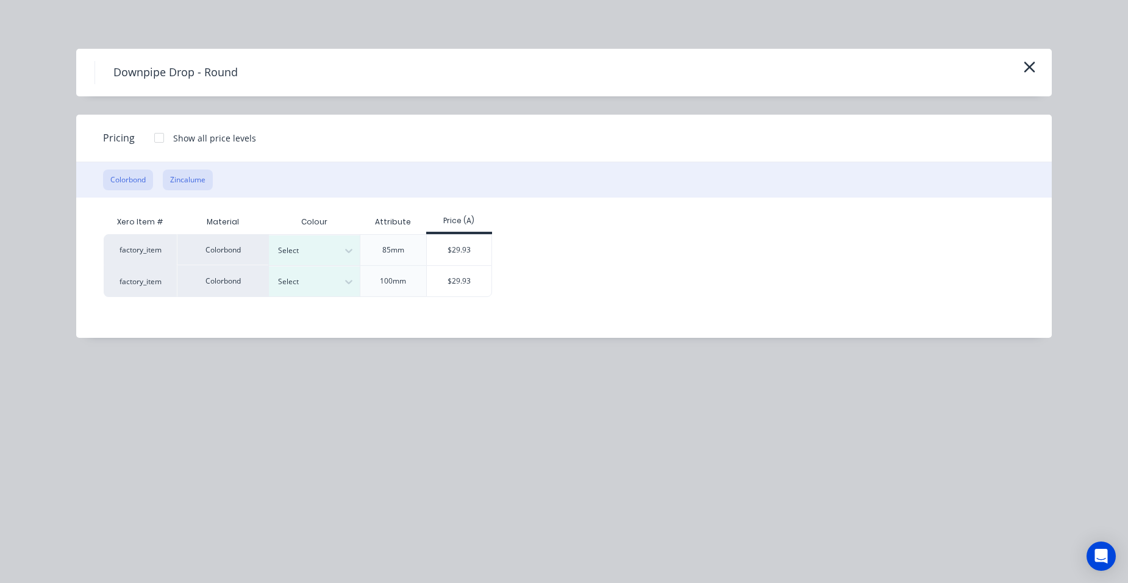
click at [187, 178] on button "Zincalume" at bounding box center [188, 180] width 50 height 21
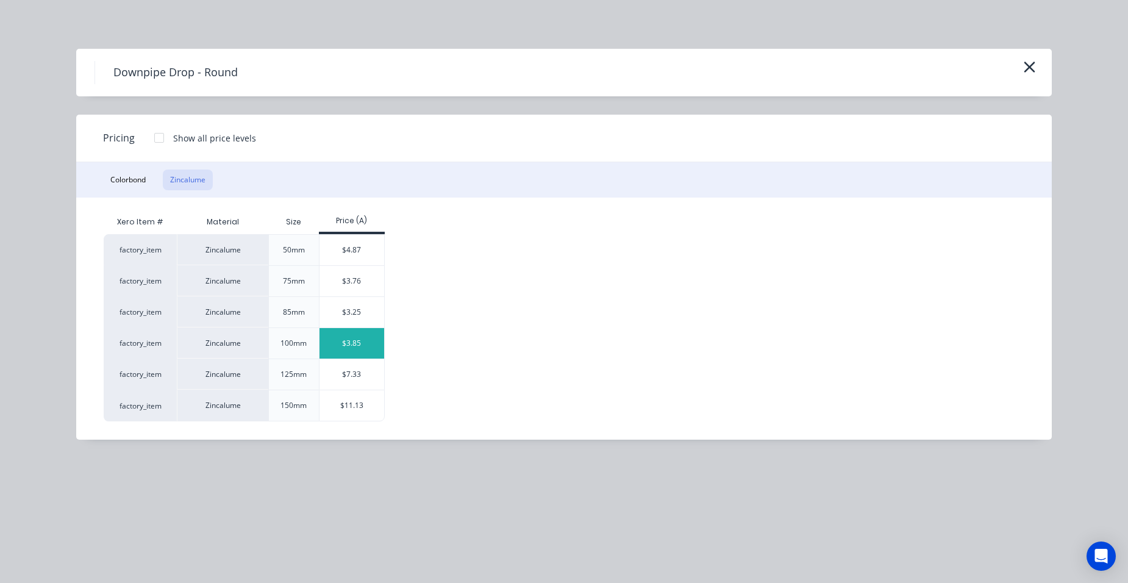
click at [338, 349] on div "$3.85" at bounding box center [351, 343] width 65 height 30
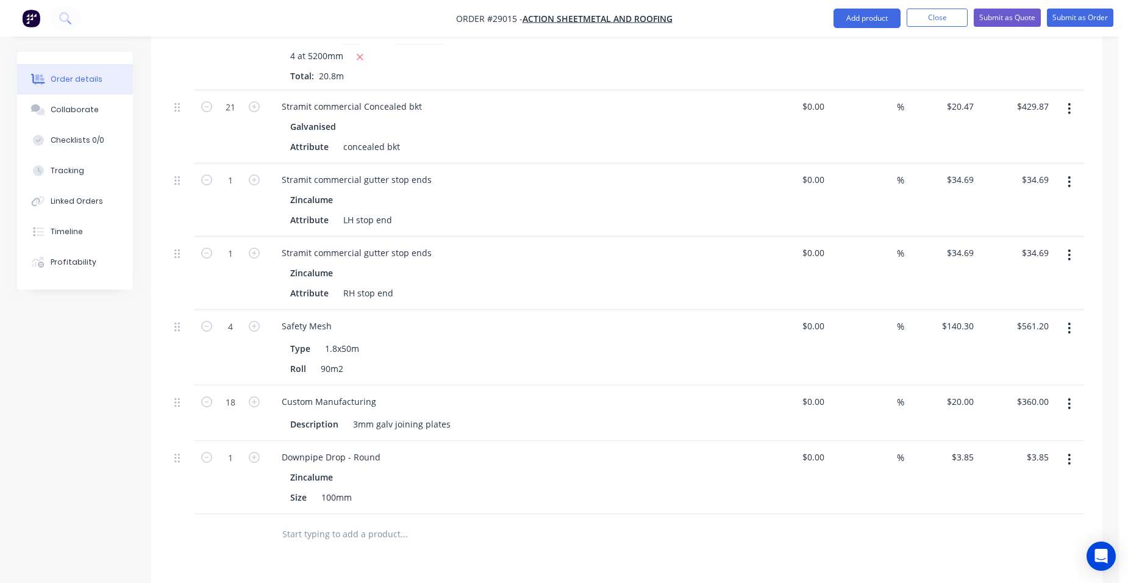
scroll to position [1322, 0]
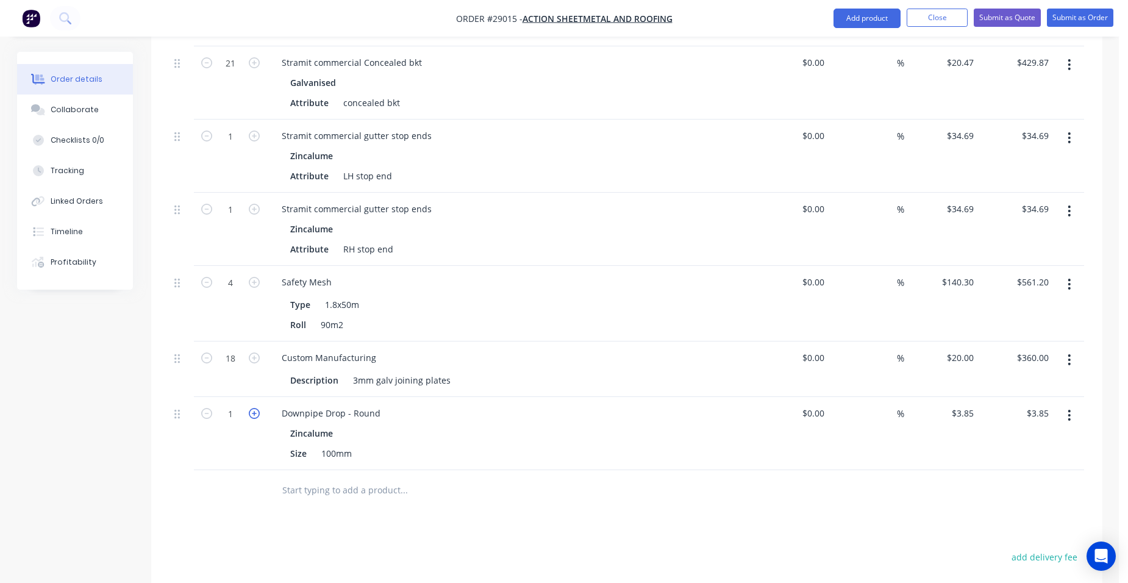
click at [255, 413] on icon "button" at bounding box center [254, 413] width 11 height 11
click at [256, 412] on icon "button" at bounding box center [254, 413] width 11 height 11
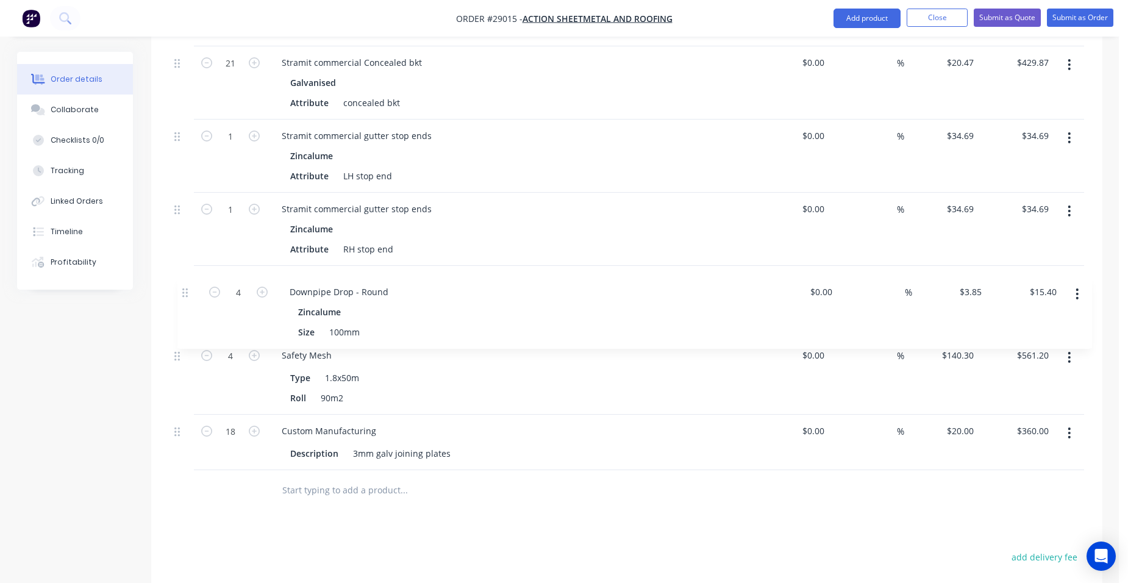
drag, startPoint x: 176, startPoint y: 415, endPoint x: 185, endPoint y: 289, distance: 126.5
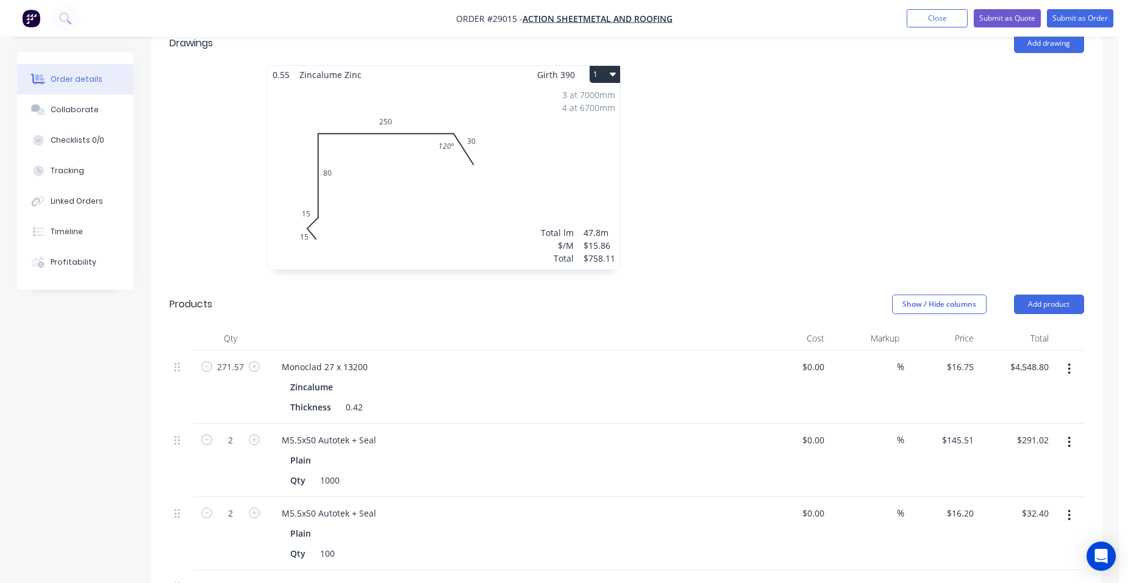
scroll to position [102, 0]
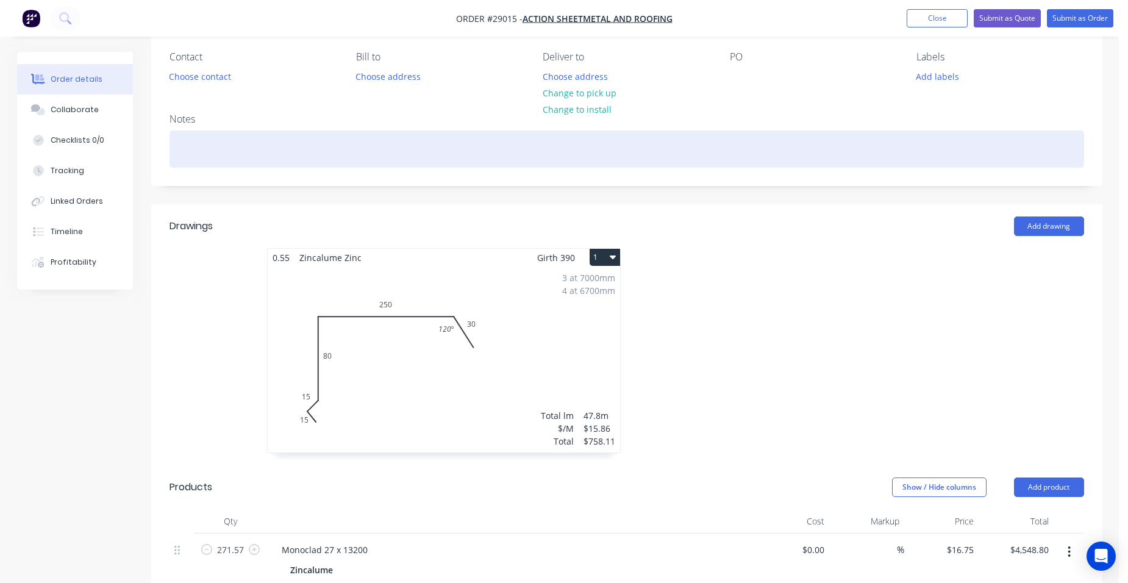
click at [213, 143] on div at bounding box center [627, 148] width 915 height 37
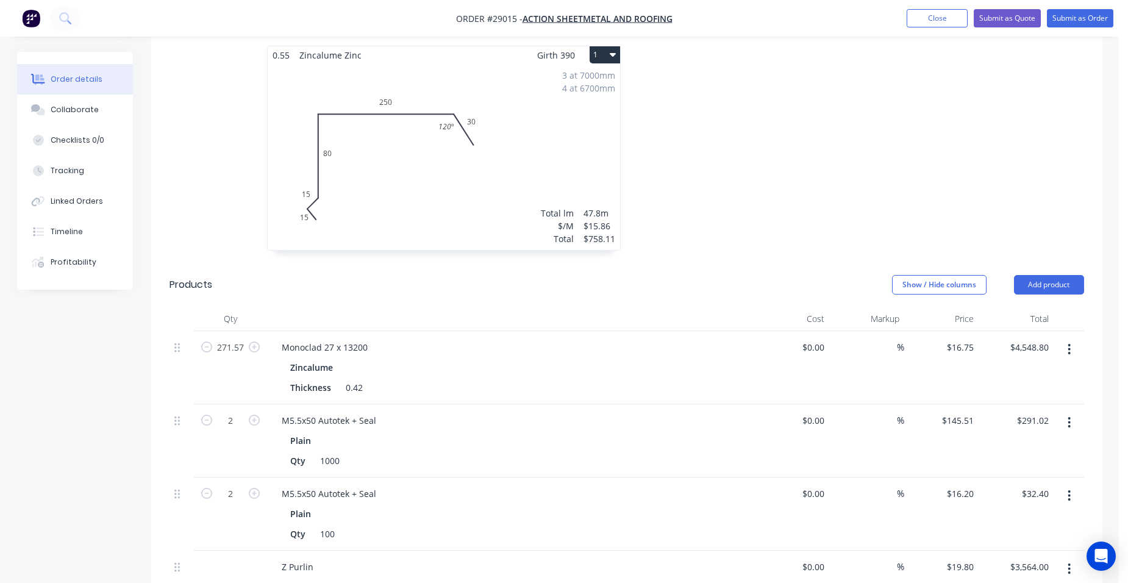
scroll to position [549, 0]
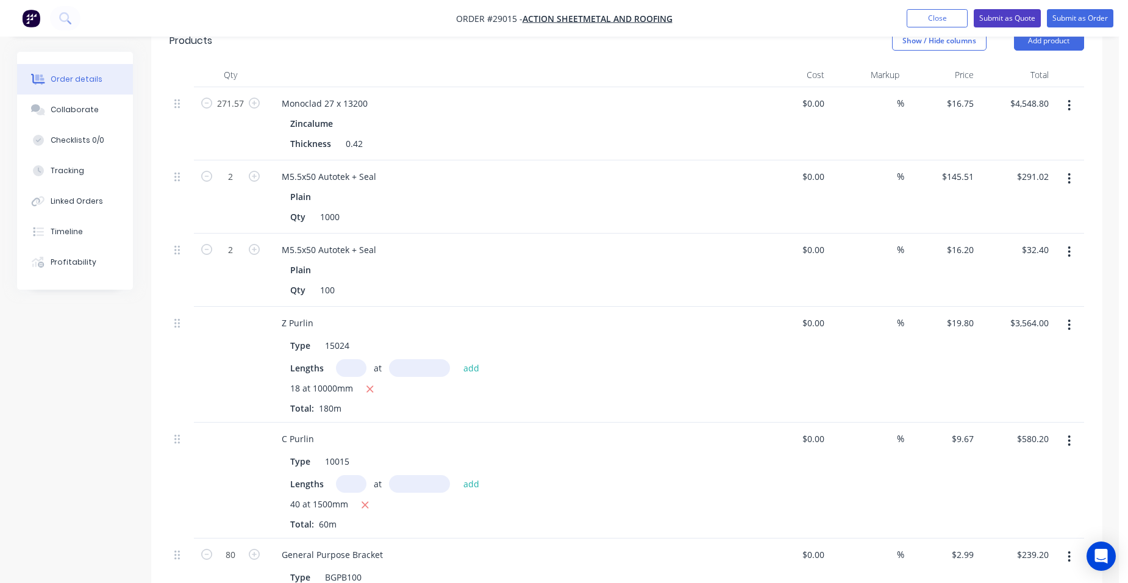
click at [1014, 16] on button "Submit as Quote" at bounding box center [1007, 18] width 67 height 18
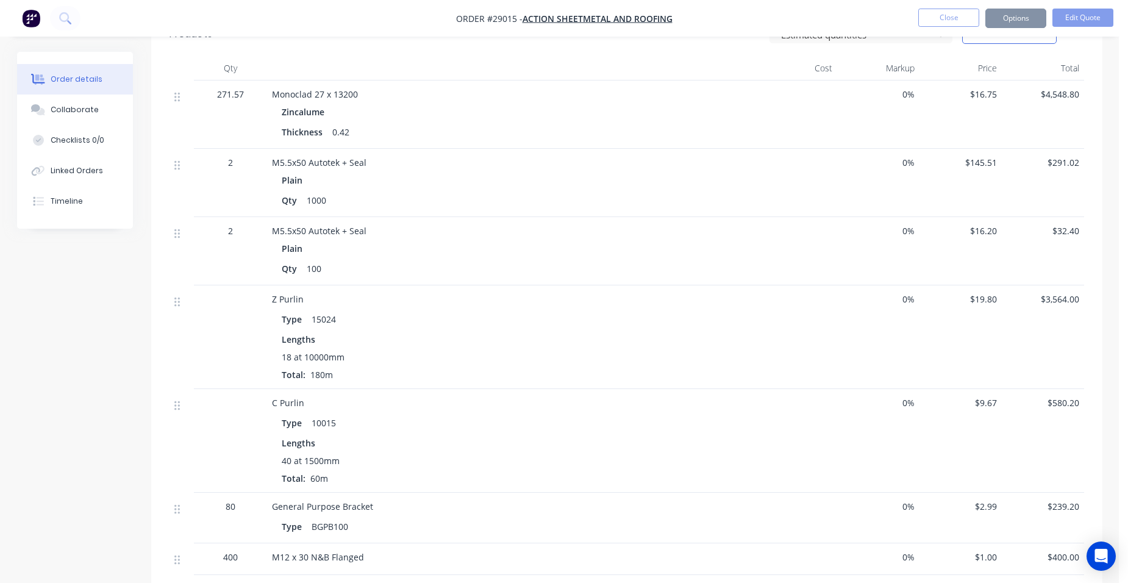
scroll to position [0, 0]
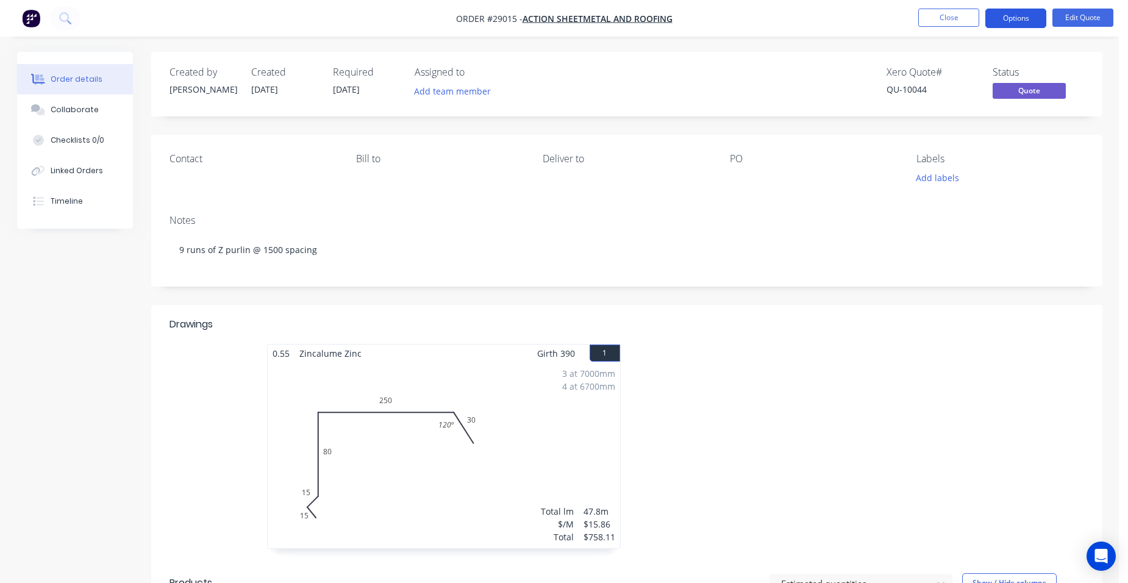
click at [1012, 20] on button "Options" at bounding box center [1015, 19] width 61 height 20
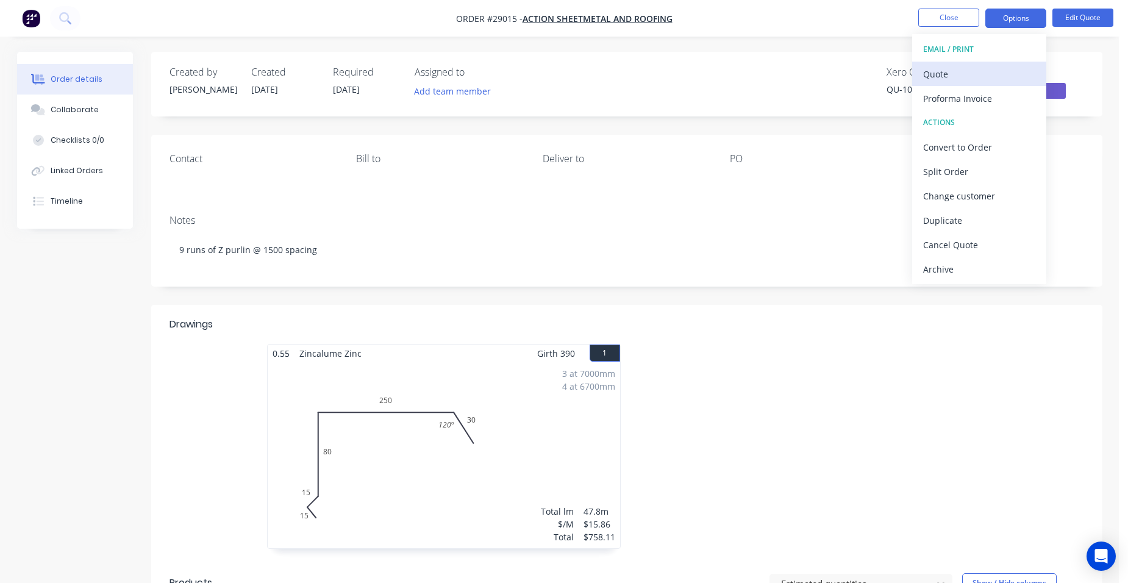
click at [974, 65] on div "Quote" at bounding box center [979, 74] width 112 height 18
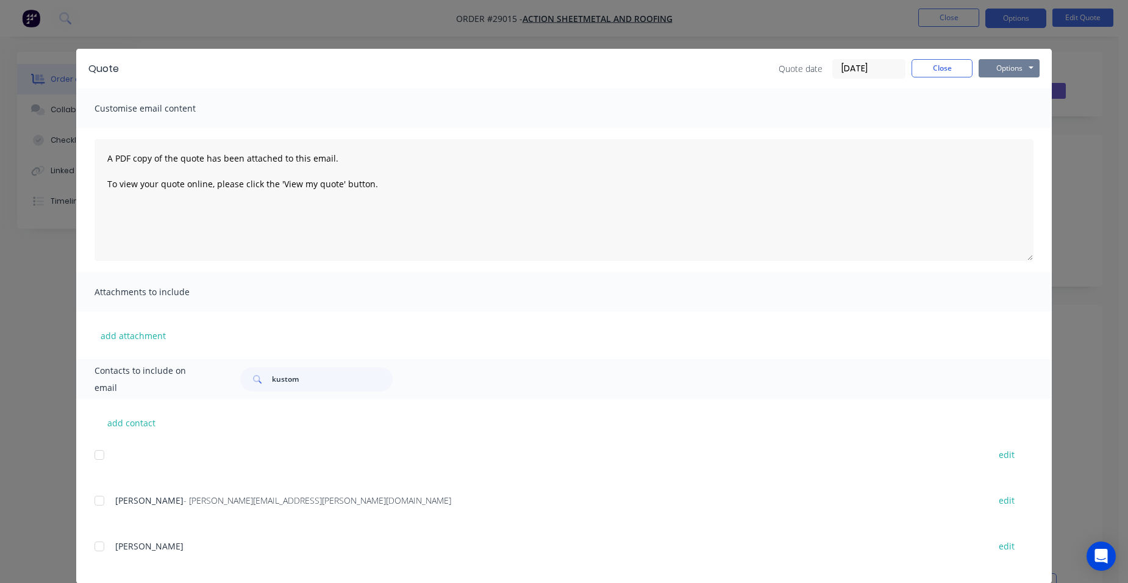
click at [1000, 59] on button "Options" at bounding box center [1009, 68] width 61 height 18
click at [1002, 110] on button "Print" at bounding box center [1018, 110] width 78 height 20
click at [927, 65] on button "Close" at bounding box center [942, 68] width 61 height 18
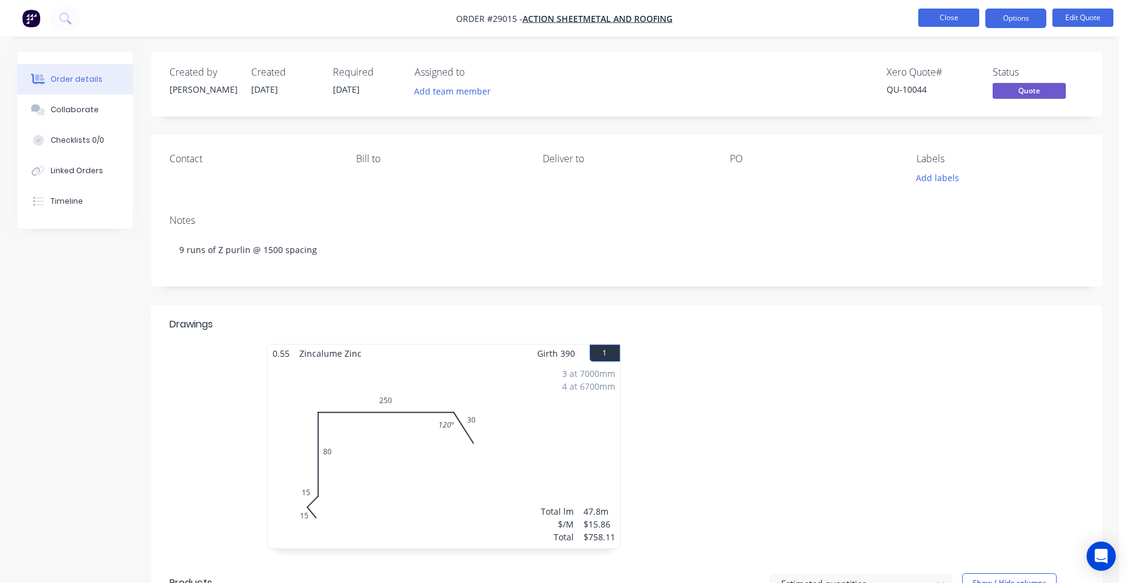
click at [955, 16] on button "Close" at bounding box center [948, 18] width 61 height 18
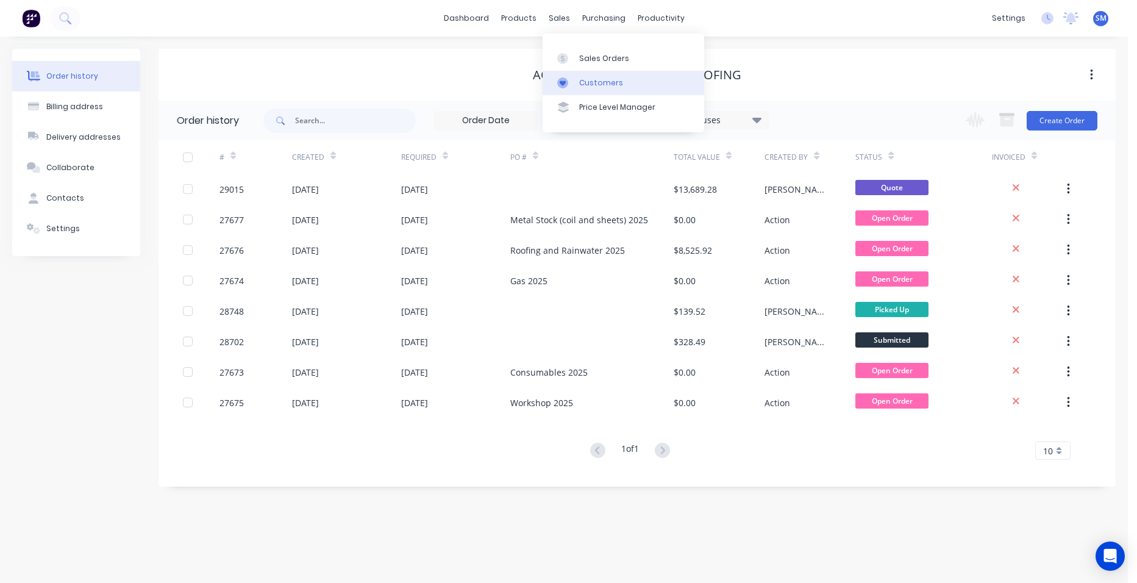
click at [605, 71] on link "Customers" at bounding box center [624, 83] width 162 height 24
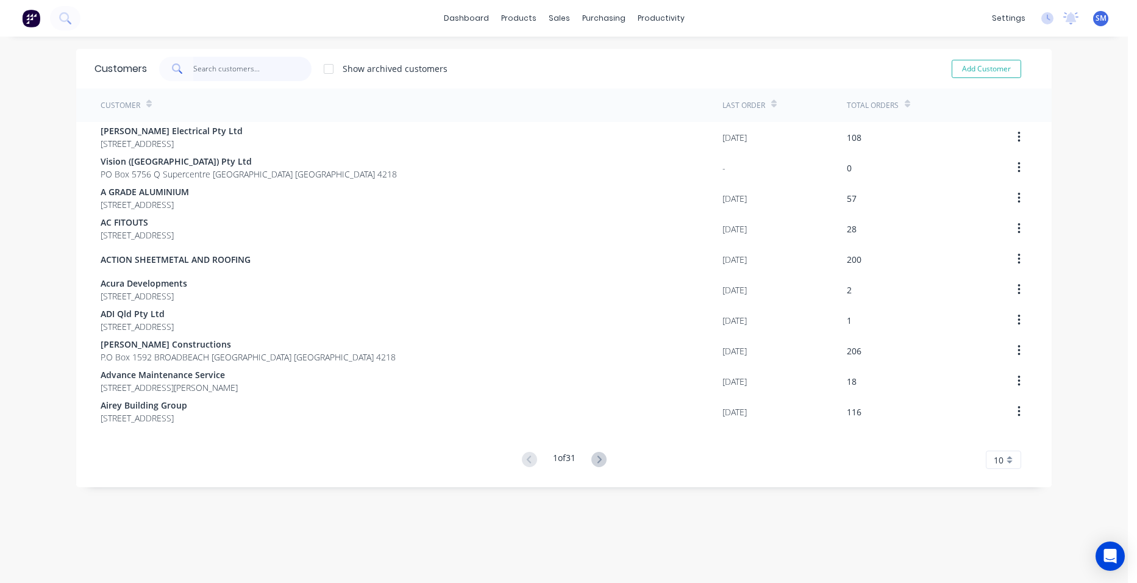
click at [234, 71] on input "text" at bounding box center [252, 69] width 119 height 24
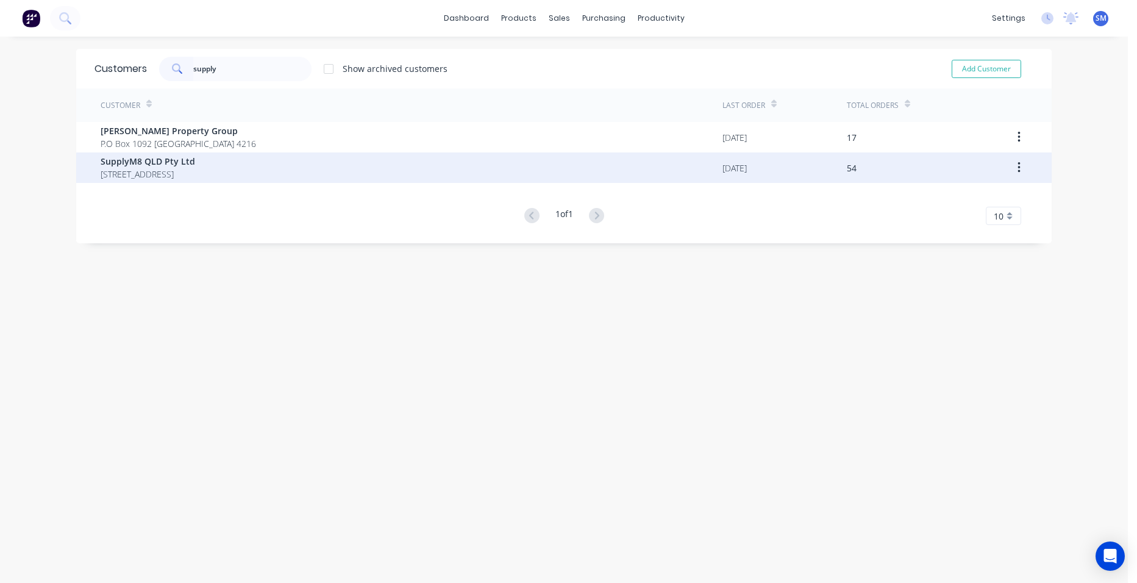
click at [165, 168] on span "10 Vista Crescent PIMPAMA Queensland Australia 4209" at bounding box center [148, 174] width 95 height 13
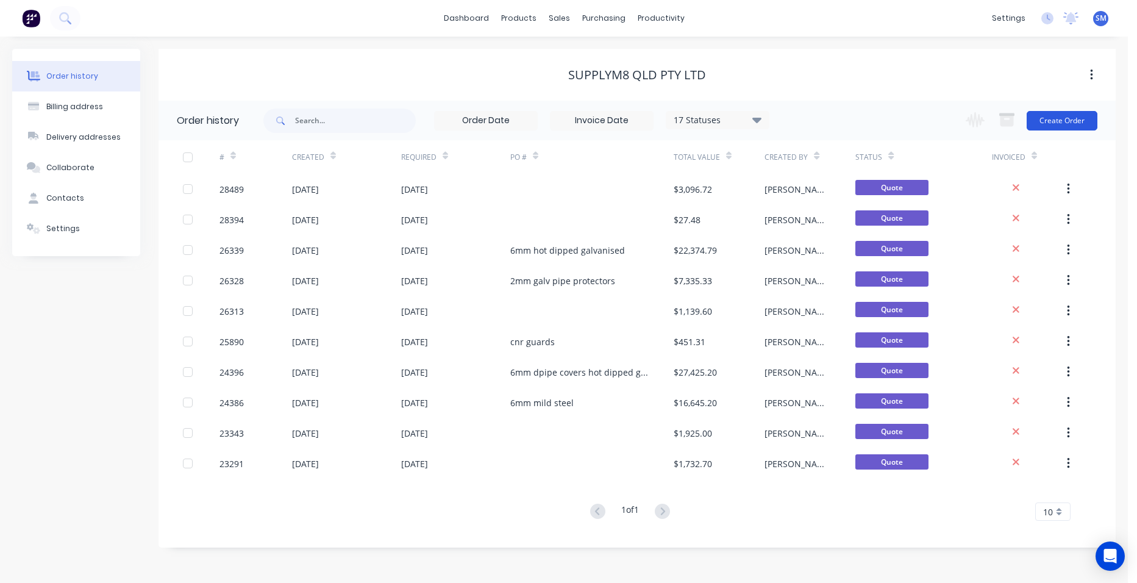
click at [1060, 127] on button "Create Order" at bounding box center [1062, 121] width 71 height 20
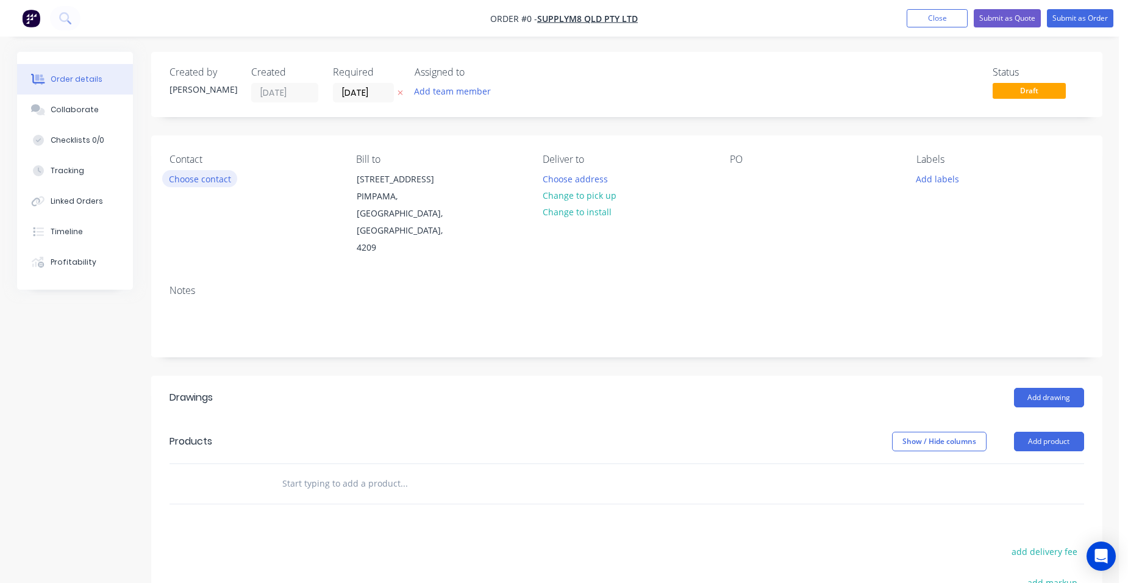
click at [200, 179] on button "Choose contact" at bounding box center [199, 178] width 75 height 16
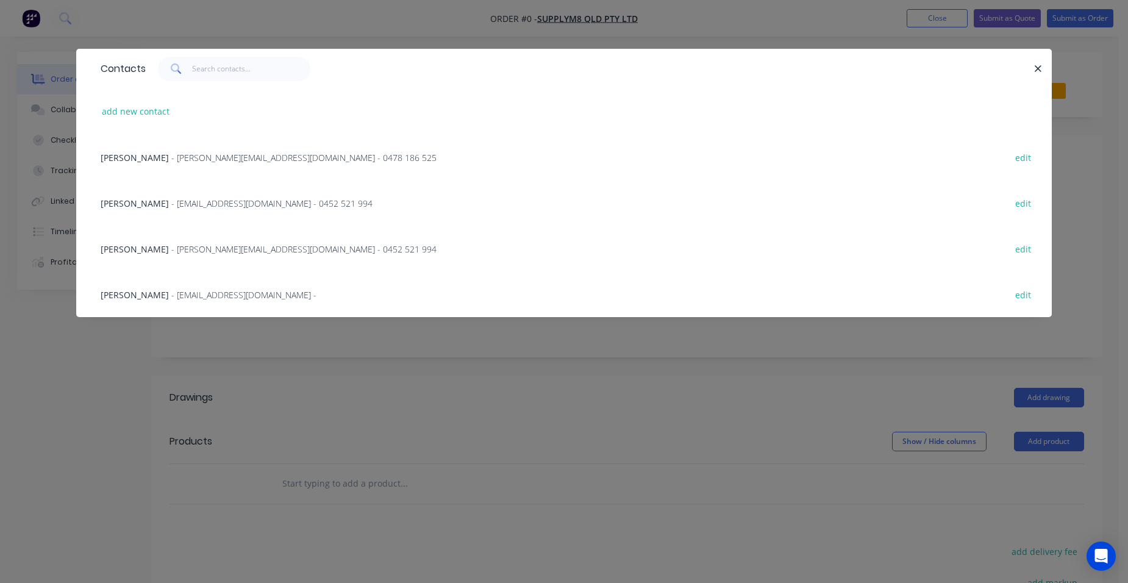
click at [224, 248] on span "- sylvia@supplym8qld.com.au - 0452 521 994" at bounding box center [303, 249] width 265 height 12
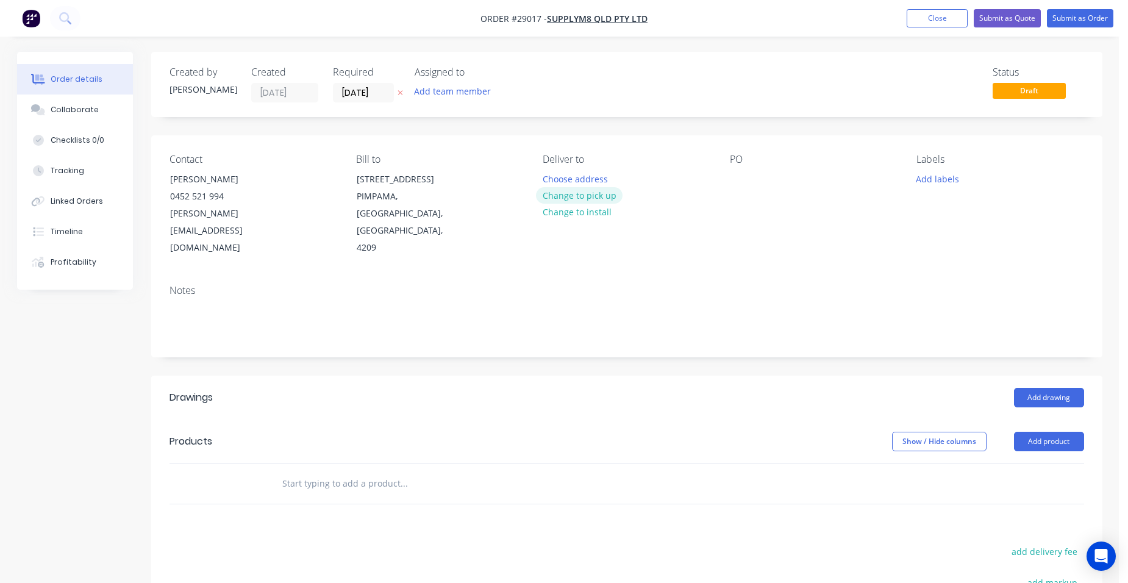
click at [588, 191] on button "Change to pick up" at bounding box center [579, 195] width 87 height 16
click at [1034, 388] on button "Add drawing" at bounding box center [1049, 398] width 70 height 20
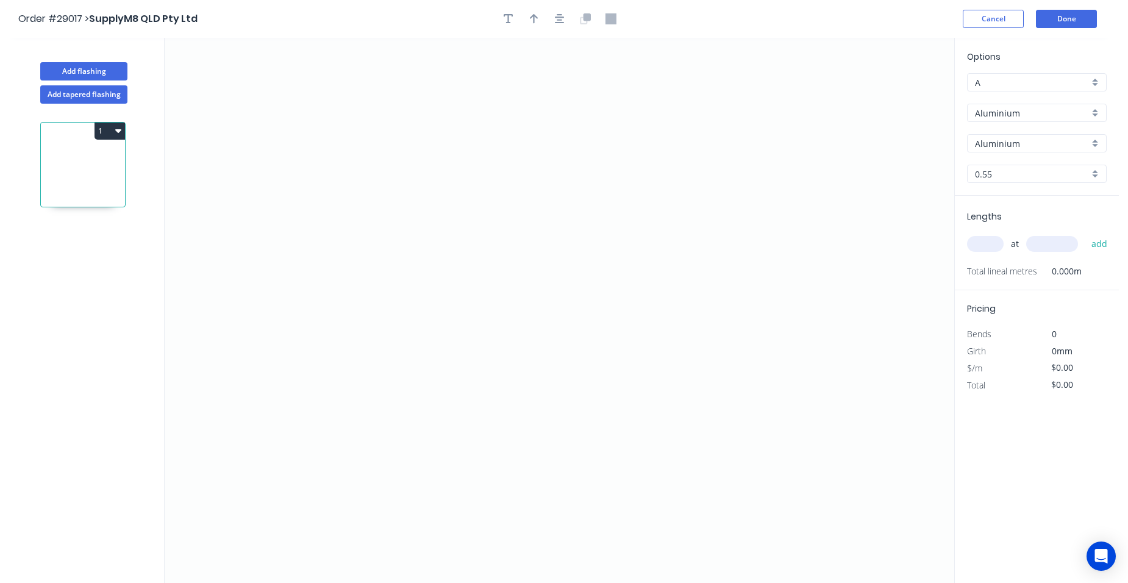
click at [1091, 109] on div "Aluminium" at bounding box center [1037, 113] width 140 height 18
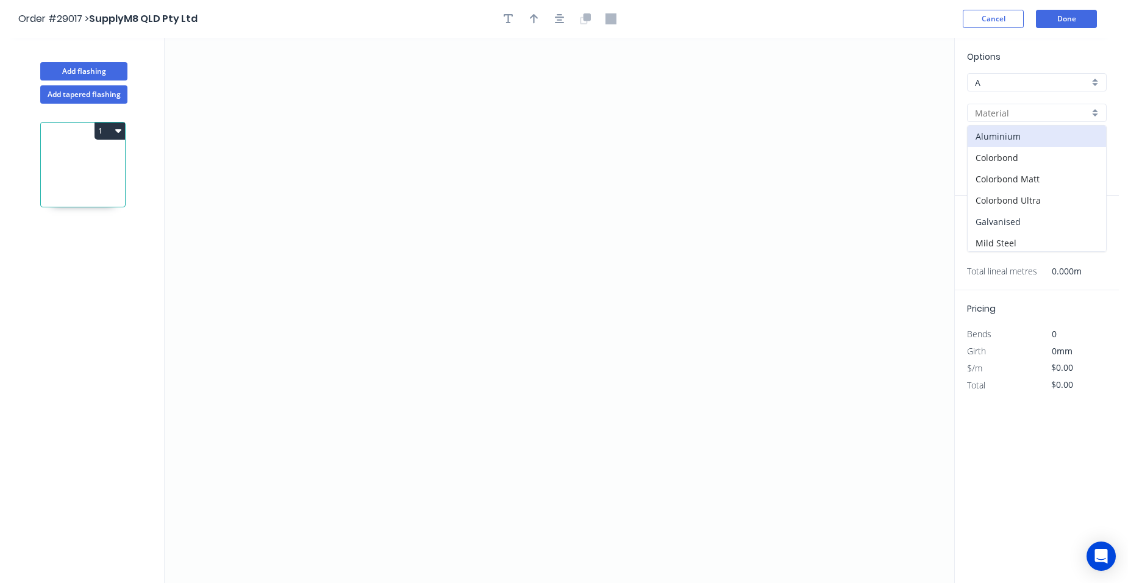
click at [1019, 217] on div "Galvanised" at bounding box center [1037, 221] width 138 height 21
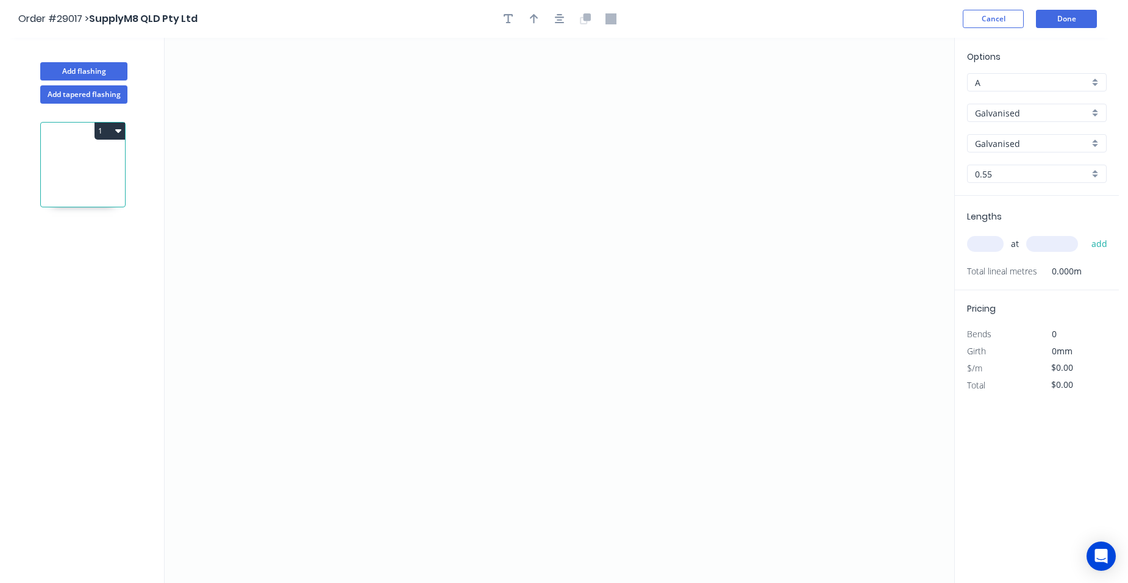
click at [1091, 175] on div "0.55" at bounding box center [1037, 174] width 140 height 18
click at [1010, 262] on div "1.2" at bounding box center [1037, 261] width 138 height 21
drag, startPoint x: 402, startPoint y: 120, endPoint x: 449, endPoint y: 334, distance: 219.1
click at [398, 336] on icon "0" at bounding box center [560, 310] width 790 height 545
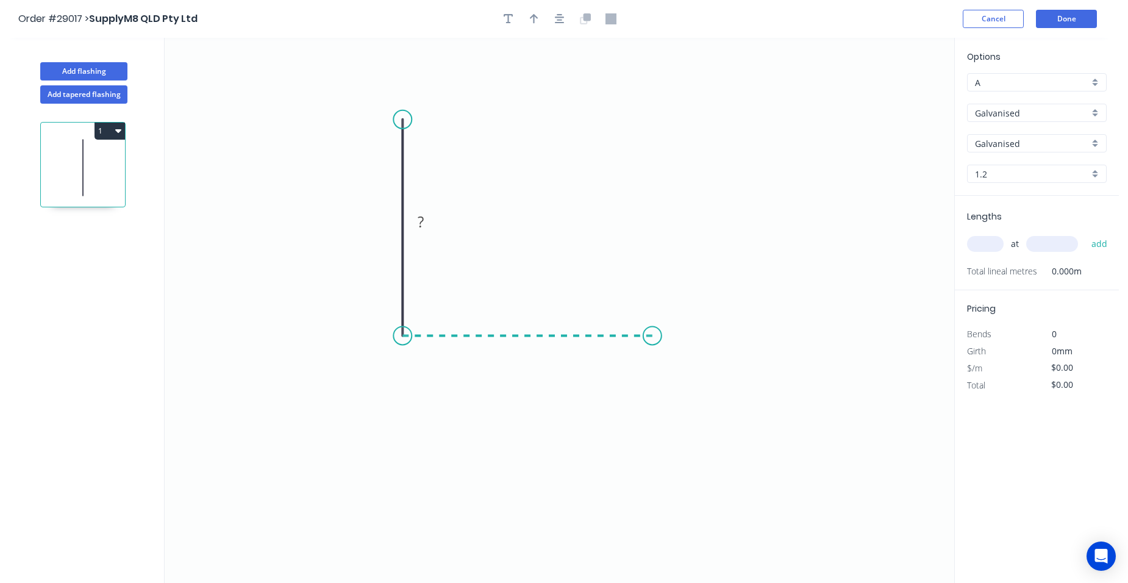
click at [652, 323] on icon "0 ?" at bounding box center [560, 310] width 790 height 545
click at [652, 323] on icon "0 ? ?" at bounding box center [560, 310] width 790 height 545
click at [390, 229] on rect at bounding box center [384, 222] width 24 height 17
click at [532, 349] on rect at bounding box center [527, 348] width 24 height 17
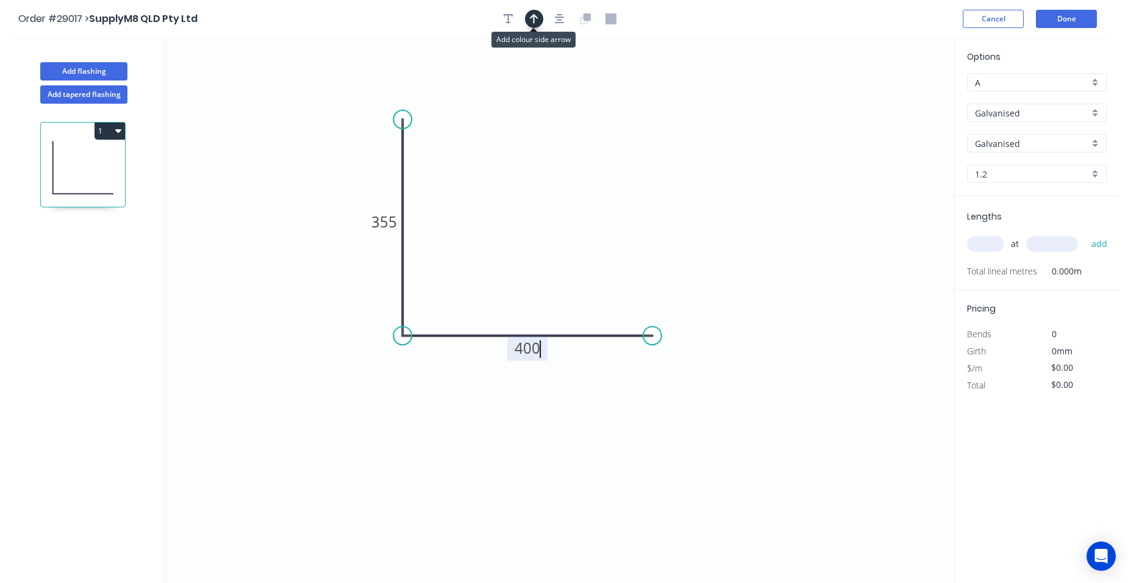
click at [538, 21] on icon "button" at bounding box center [534, 18] width 9 height 11
drag, startPoint x: 892, startPoint y: 95, endPoint x: 303, endPoint y: 317, distance: 629.4
click at [303, 317] on icon at bounding box center [303, 303] width 11 height 39
click at [303, 317] on icon at bounding box center [313, 306] width 35 height 35
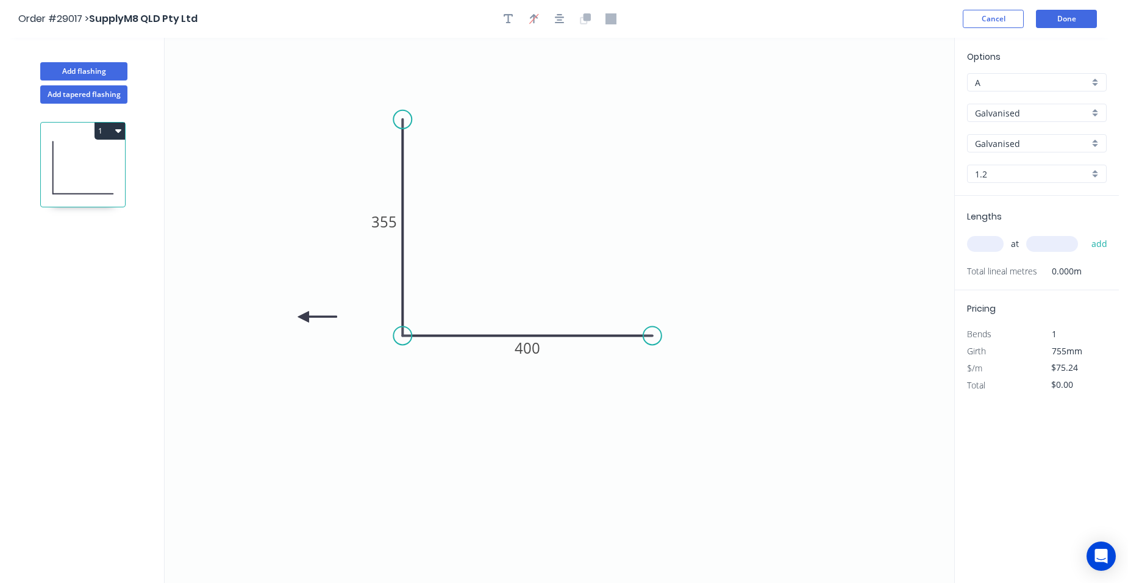
click at [303, 317] on icon at bounding box center [317, 316] width 39 height 11
click at [303, 317] on icon at bounding box center [313, 326] width 35 height 35
click at [303, 317] on icon at bounding box center [293, 326] width 35 height 35
click at [993, 248] on input "text" at bounding box center [985, 244] width 37 height 16
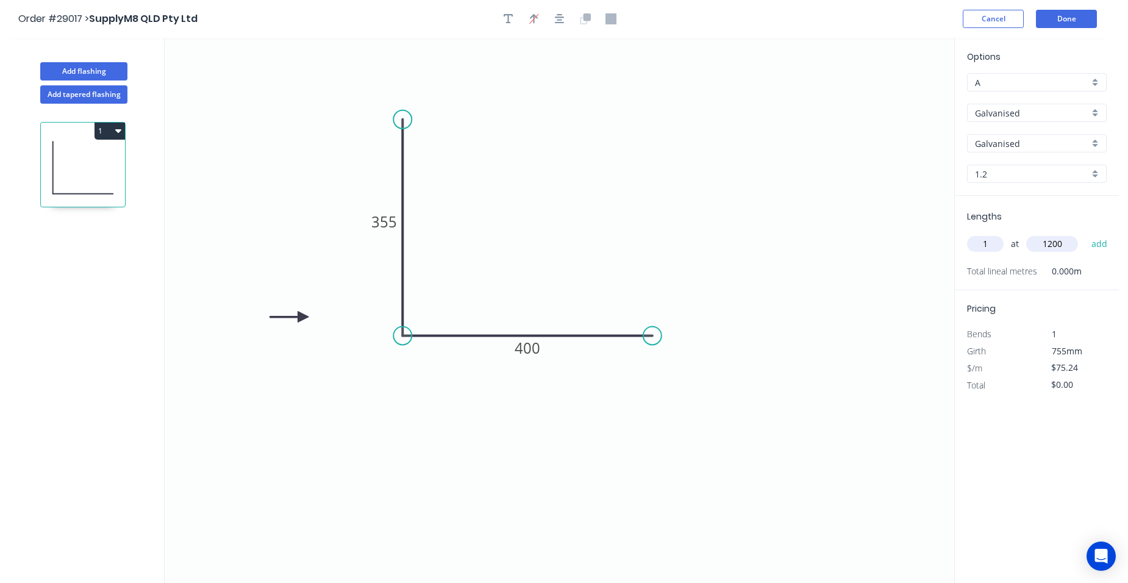
click at [1085, 234] on button "add" at bounding box center [1099, 244] width 29 height 21
click at [108, 129] on button "1" at bounding box center [110, 131] width 30 height 17
drag, startPoint x: 69, startPoint y: 168, endPoint x: 121, endPoint y: 172, distance: 52.6
click at [69, 168] on div "Duplicate" at bounding box center [67, 161] width 94 height 18
click at [399, 118] on circle at bounding box center [402, 119] width 18 height 18
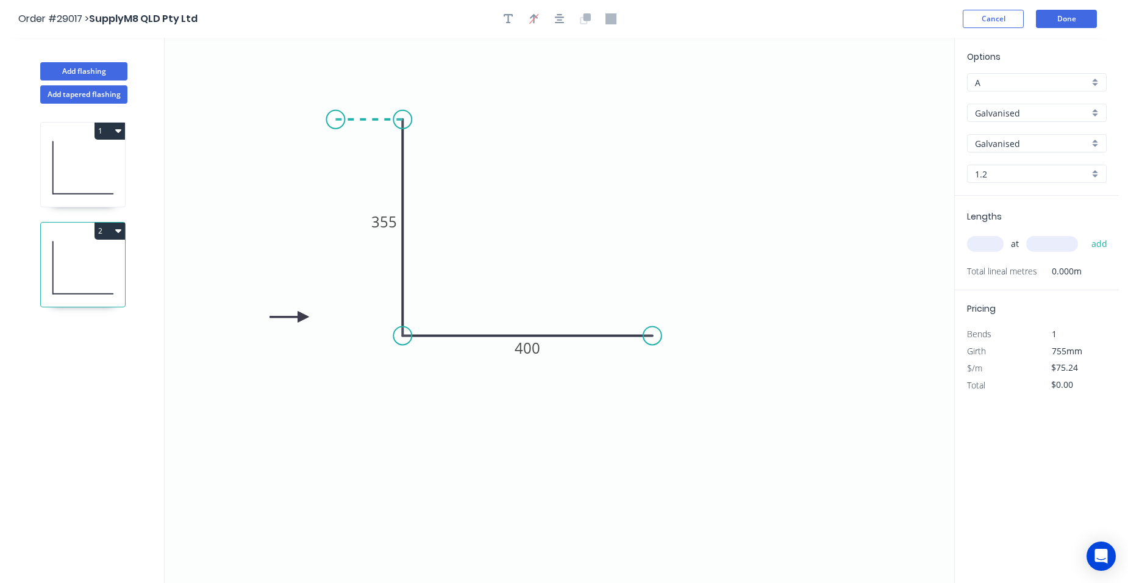
click at [335, 120] on icon "0 355 400" at bounding box center [560, 310] width 790 height 545
click at [335, 120] on circle at bounding box center [335, 119] width 18 height 18
click at [650, 336] on circle at bounding box center [652, 335] width 18 height 18
click at [651, 404] on icon "0 ? 355 400" at bounding box center [560, 310] width 790 height 545
click at [430, 216] on tspan "355" at bounding box center [421, 222] width 26 height 20
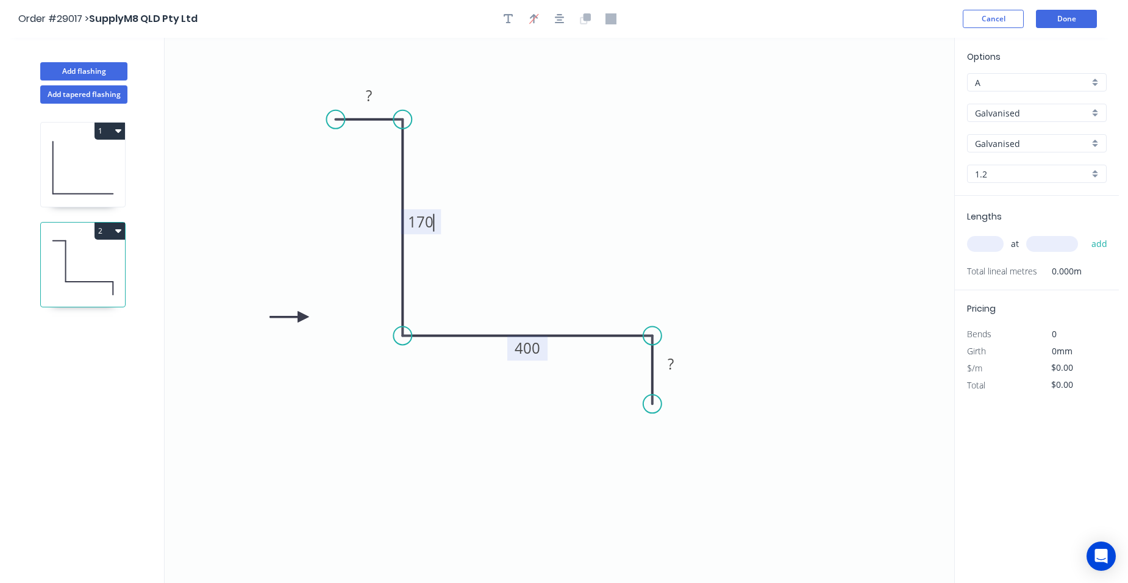
click at [529, 354] on tspan "400" at bounding box center [528, 348] width 26 height 20
click at [680, 360] on rect at bounding box center [671, 364] width 24 height 17
click at [372, 95] on tspan "?" at bounding box center [369, 95] width 6 height 20
click at [555, 168] on icon "0 30 170 140 30" at bounding box center [560, 310] width 790 height 545
click at [985, 246] on input "text" at bounding box center [985, 244] width 37 height 16
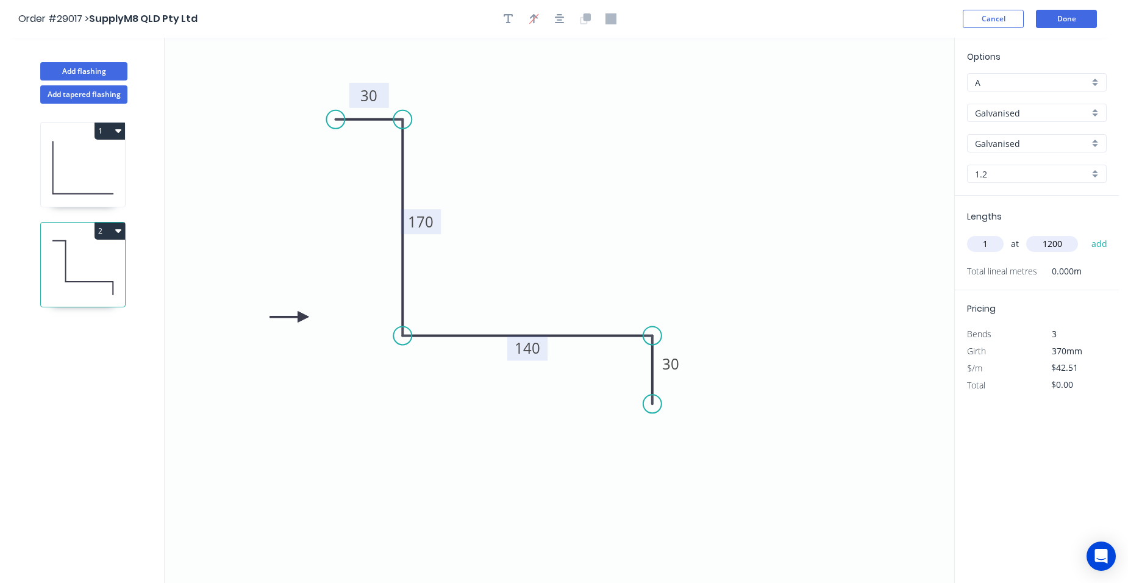
click at [1085, 234] on button "add" at bounding box center [1099, 244] width 29 height 21
click at [104, 233] on button "2" at bounding box center [110, 231] width 30 height 17
click at [90, 255] on div "Duplicate" at bounding box center [67, 261] width 94 height 18
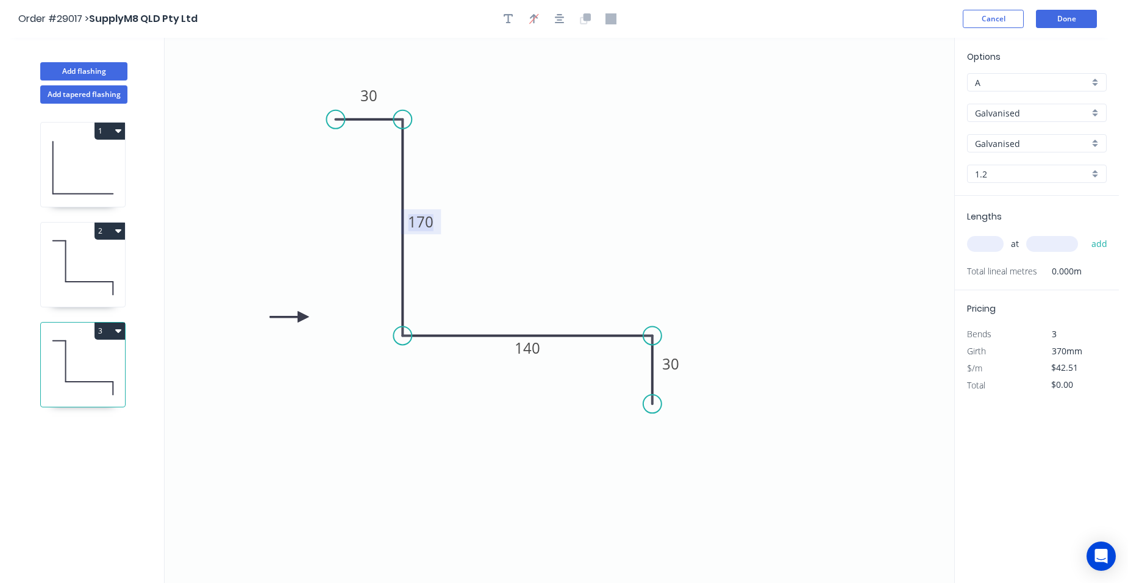
click at [430, 221] on tspan "170" at bounding box center [421, 222] width 26 height 20
click at [560, 229] on icon "0 30 230 140 30" at bounding box center [560, 310] width 790 height 545
click at [982, 245] on input "text" at bounding box center [985, 244] width 37 height 16
click at [1085, 234] on button "add" at bounding box center [1099, 244] width 29 height 21
click at [79, 234] on div "2" at bounding box center [83, 231] width 84 height 17
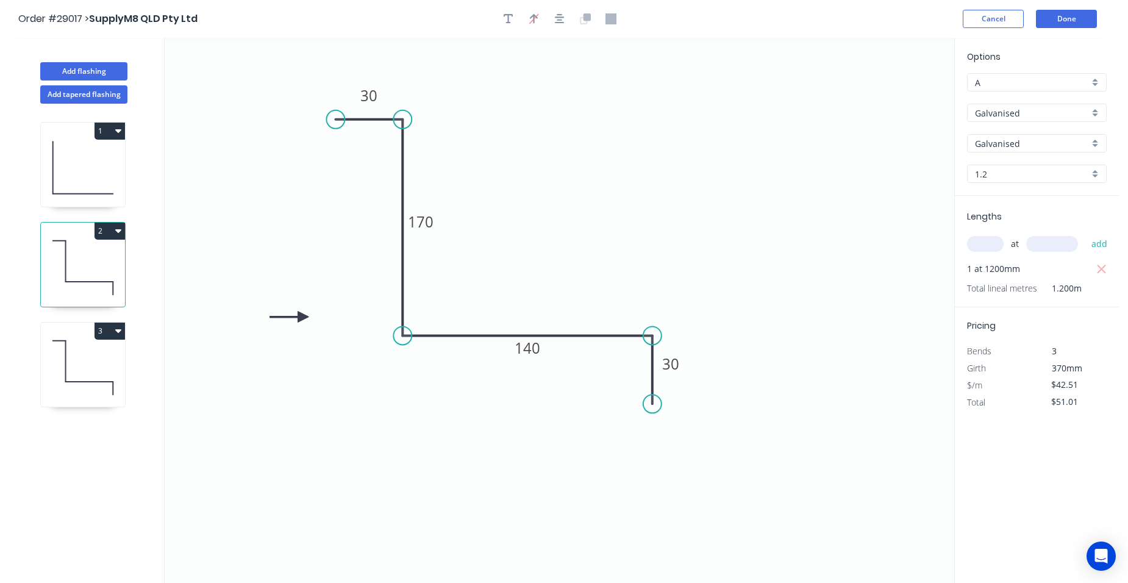
drag, startPoint x: 1100, startPoint y: 265, endPoint x: 1018, endPoint y: 257, distance: 82.0
click at [1100, 264] on icon "button" at bounding box center [1101, 269] width 11 height 15
click at [995, 249] on input "text" at bounding box center [985, 244] width 37 height 16
click at [1085, 234] on button "add" at bounding box center [1099, 244] width 29 height 21
click at [1087, 14] on button "Done" at bounding box center [1066, 19] width 61 height 18
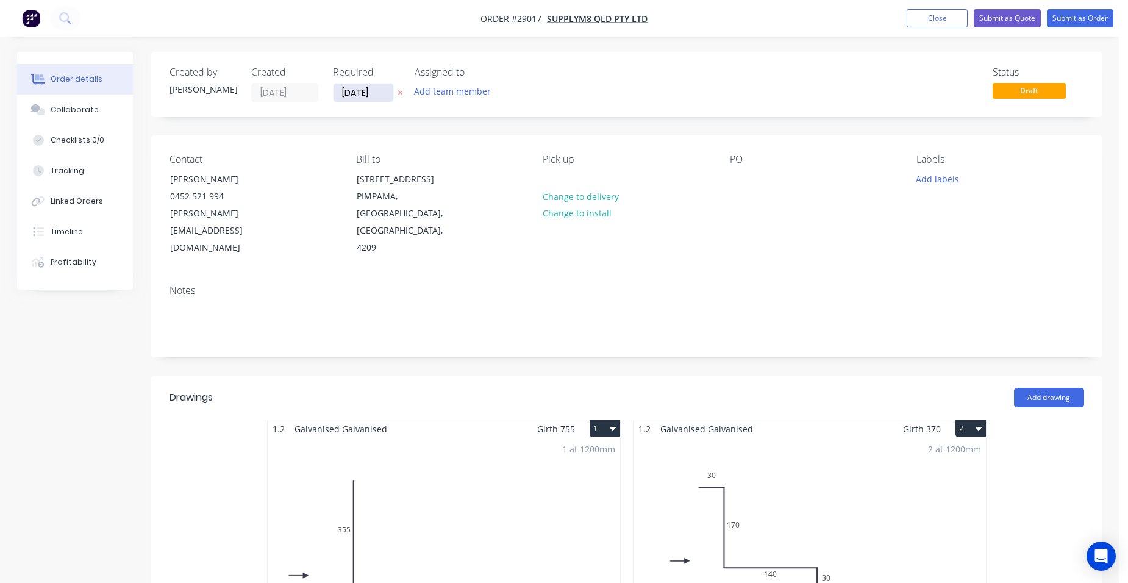
click at [357, 90] on input "[DATE]" at bounding box center [364, 93] width 60 height 18
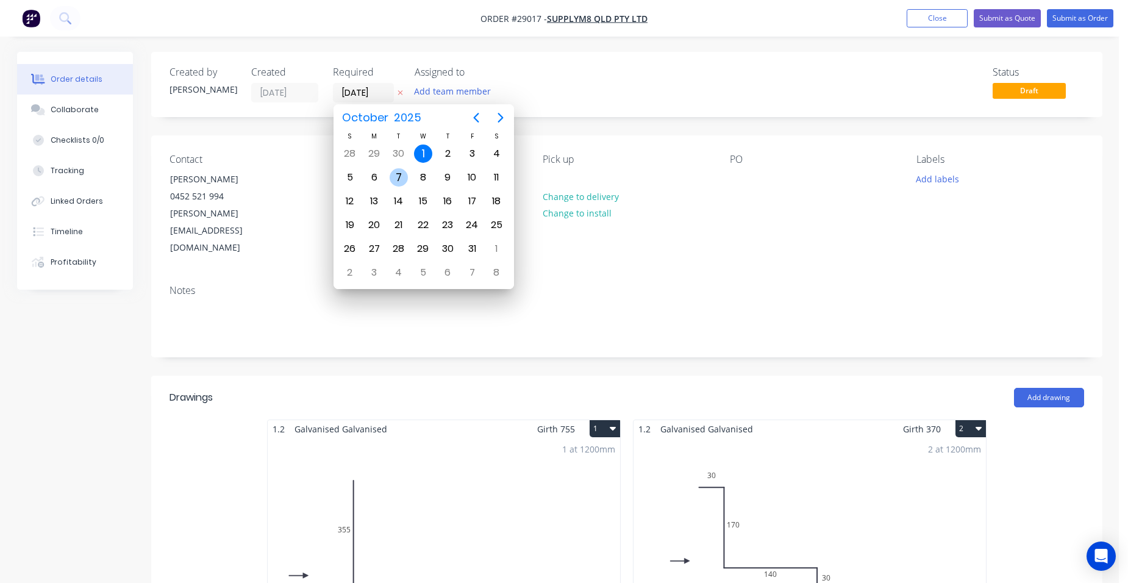
click at [401, 173] on div "7" at bounding box center [399, 177] width 18 height 18
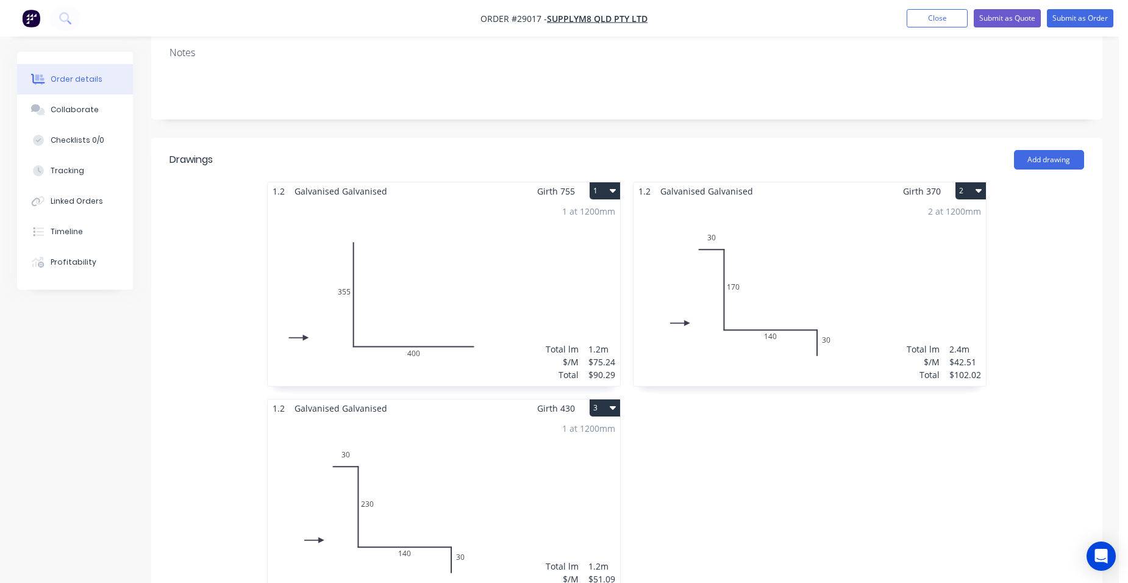
scroll to position [244, 0]
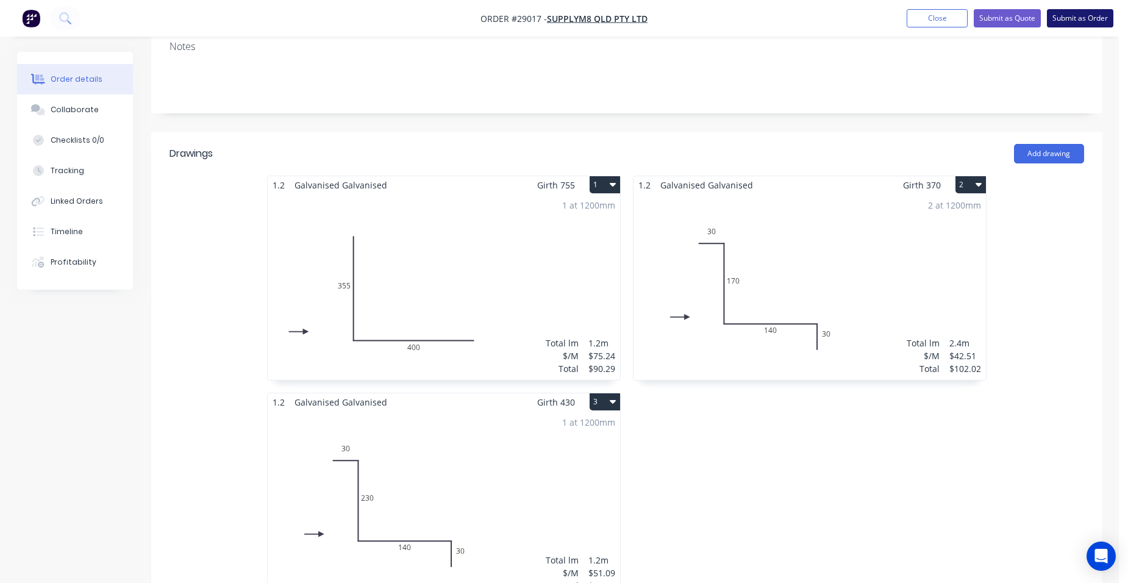
click at [1064, 15] on button "Submit as Order" at bounding box center [1080, 18] width 66 height 18
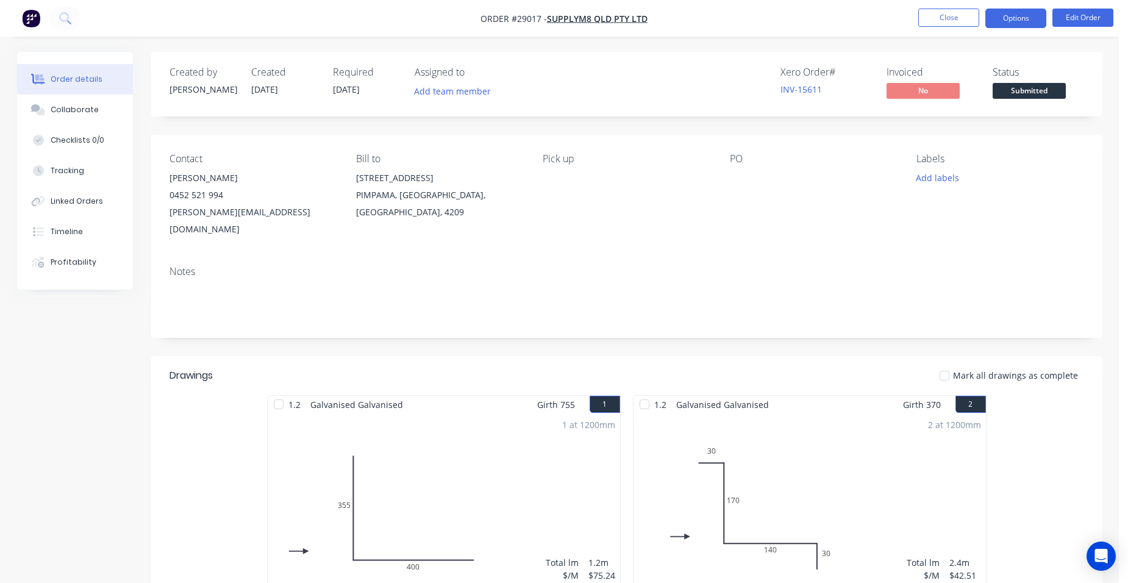
click at [1022, 21] on button "Options" at bounding box center [1015, 19] width 61 height 20
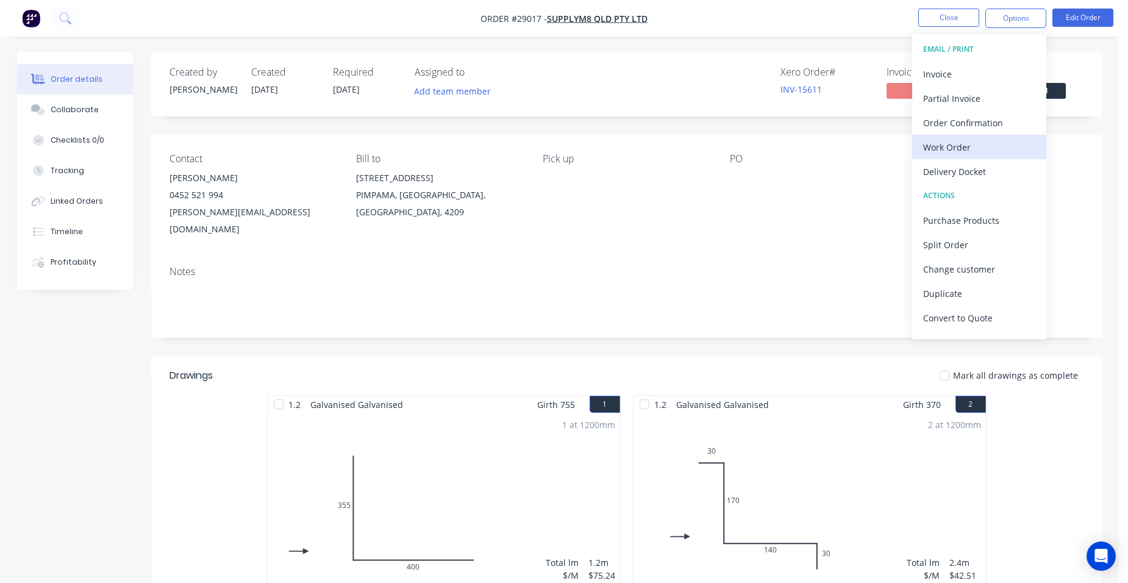
click at [999, 141] on div "Work Order" at bounding box center [979, 147] width 112 height 18
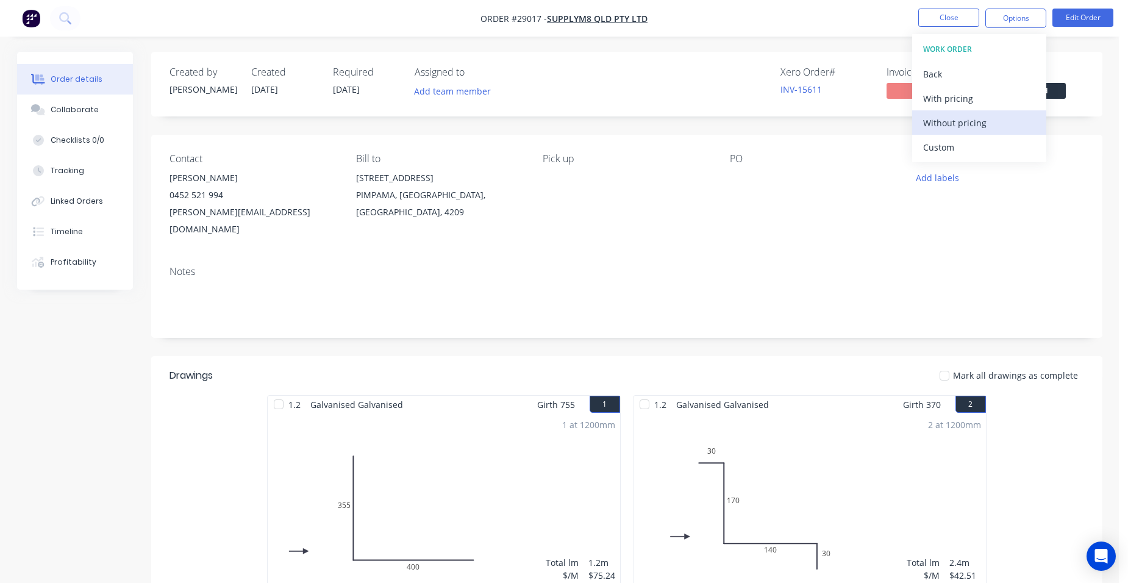
click at [1004, 131] on div "Without pricing" at bounding box center [979, 123] width 112 height 18
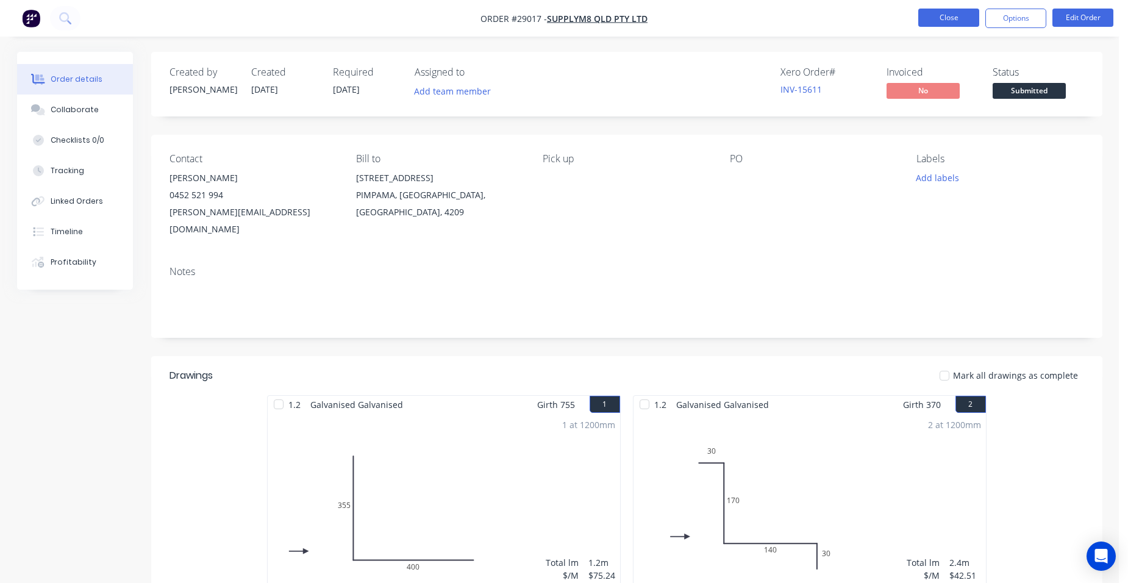
click at [932, 17] on button "Close" at bounding box center [948, 18] width 61 height 18
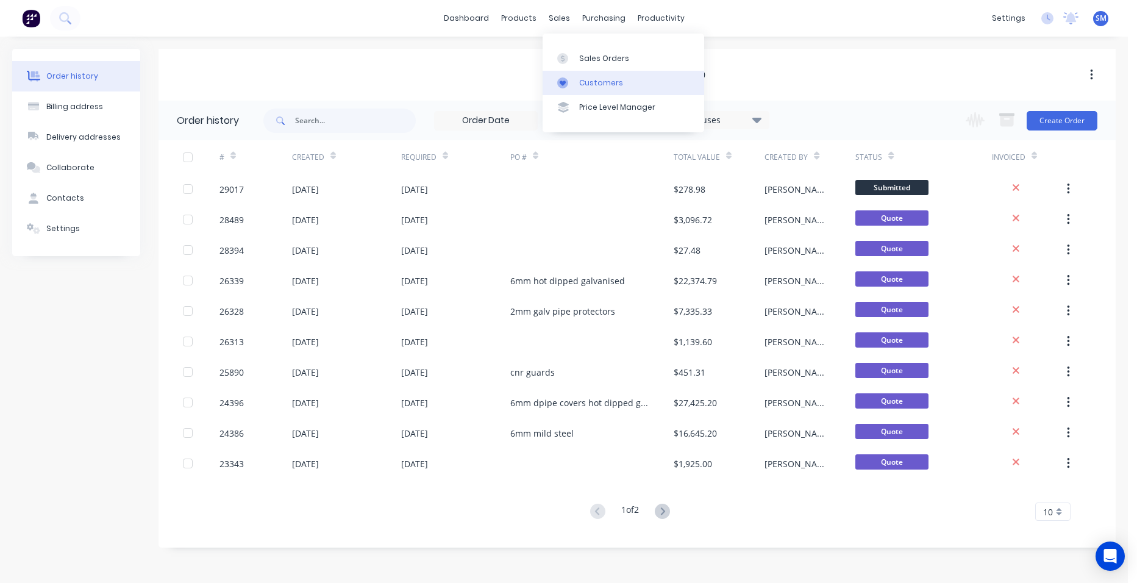
click at [605, 80] on div "Customers" at bounding box center [601, 82] width 44 height 11
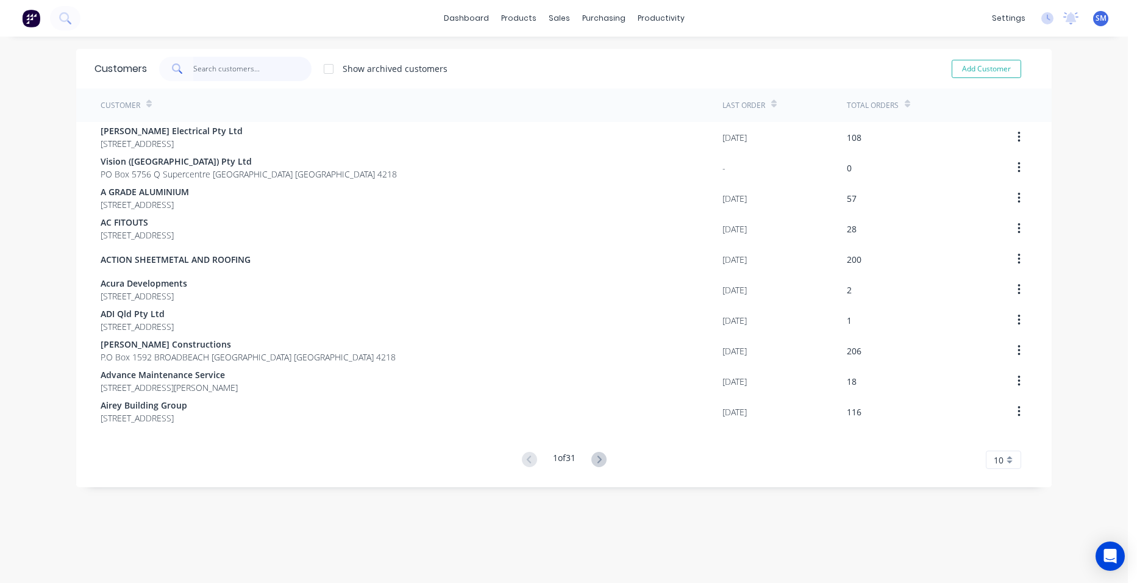
click at [209, 66] on input "text" at bounding box center [252, 69] width 119 height 24
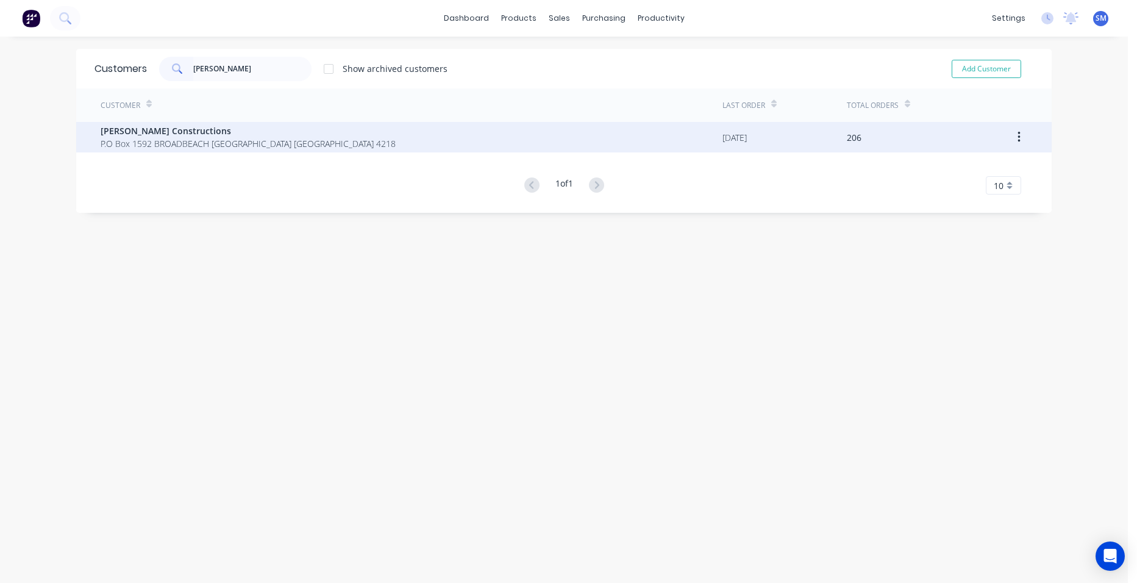
click at [156, 139] on span "P.O Box 1592 BROADBEACH Queensland Australia 4218" at bounding box center [248, 143] width 295 height 13
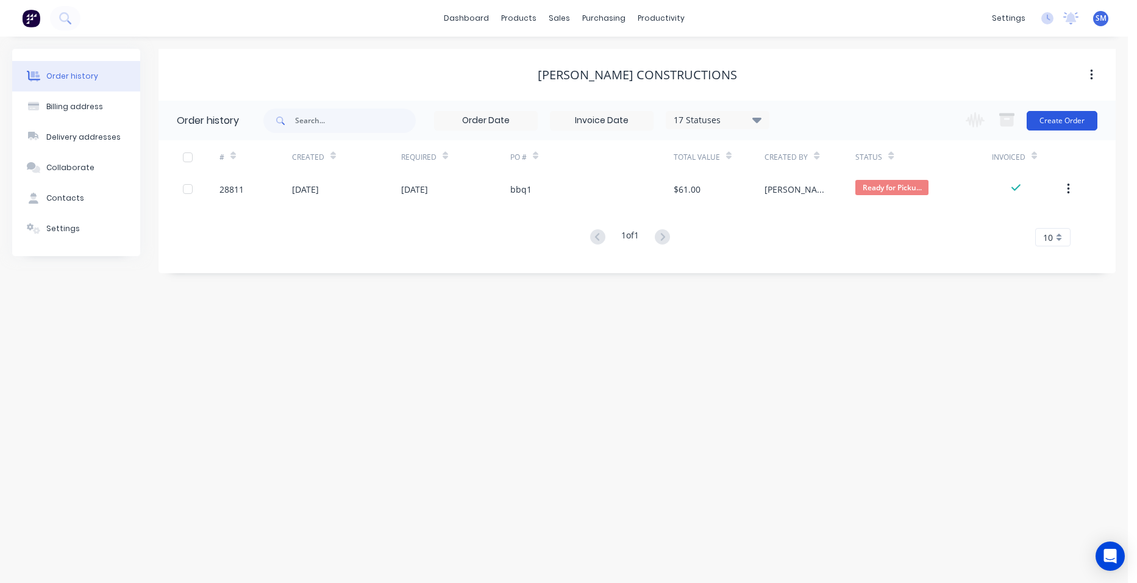
click at [1093, 112] on button "Create Order" at bounding box center [1062, 121] width 71 height 20
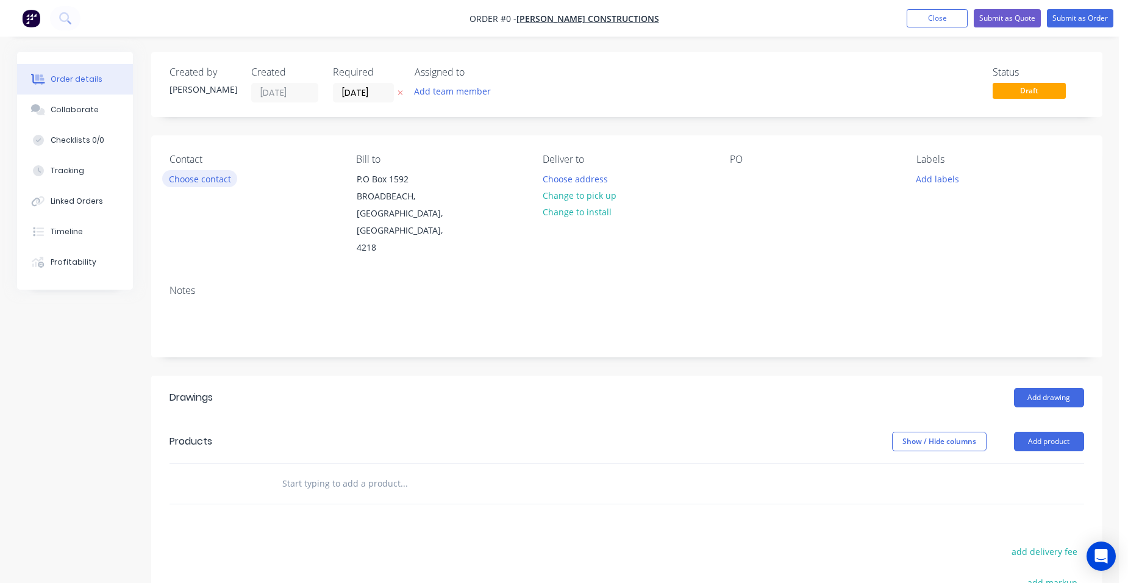
click at [196, 176] on button "Choose contact" at bounding box center [199, 178] width 75 height 16
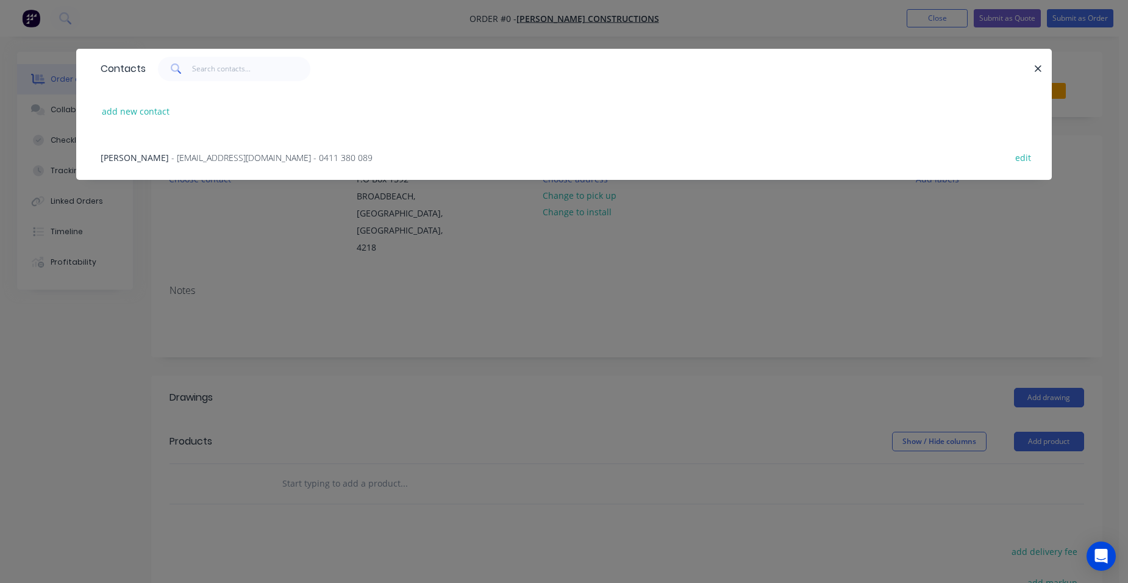
click at [176, 152] on div "Adrian Sutherland - sutherlandconst@yahoo.com - 0411 380 089" at bounding box center [237, 157] width 272 height 13
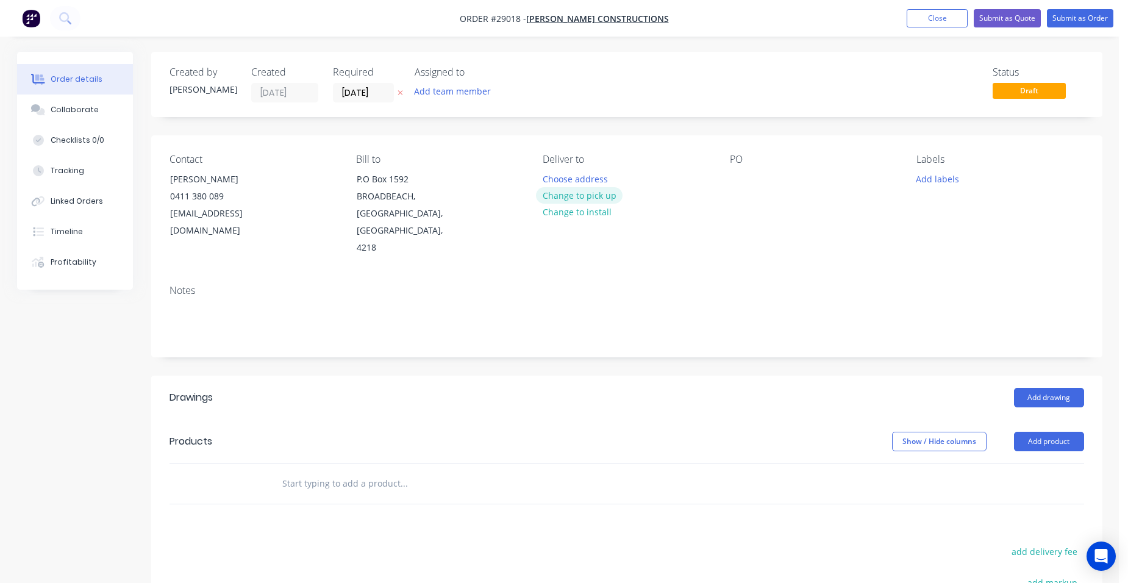
click at [595, 194] on button "Change to pick up" at bounding box center [579, 195] width 87 height 16
click at [1076, 388] on button "Add drawing" at bounding box center [1049, 398] width 70 height 20
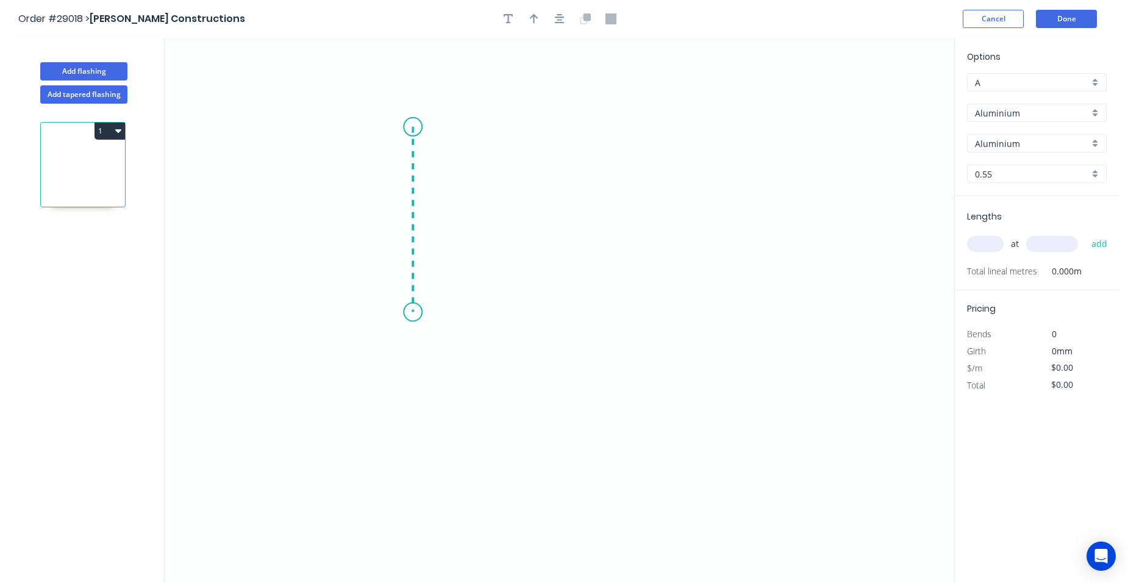
drag, startPoint x: 413, startPoint y: 127, endPoint x: 405, endPoint y: 312, distance: 185.5
click at [405, 312] on icon "0" at bounding box center [560, 310] width 790 height 545
click at [735, 311] on icon "0 ?" at bounding box center [560, 310] width 790 height 545
click at [757, 371] on icon "0 ? ?" at bounding box center [560, 310] width 790 height 545
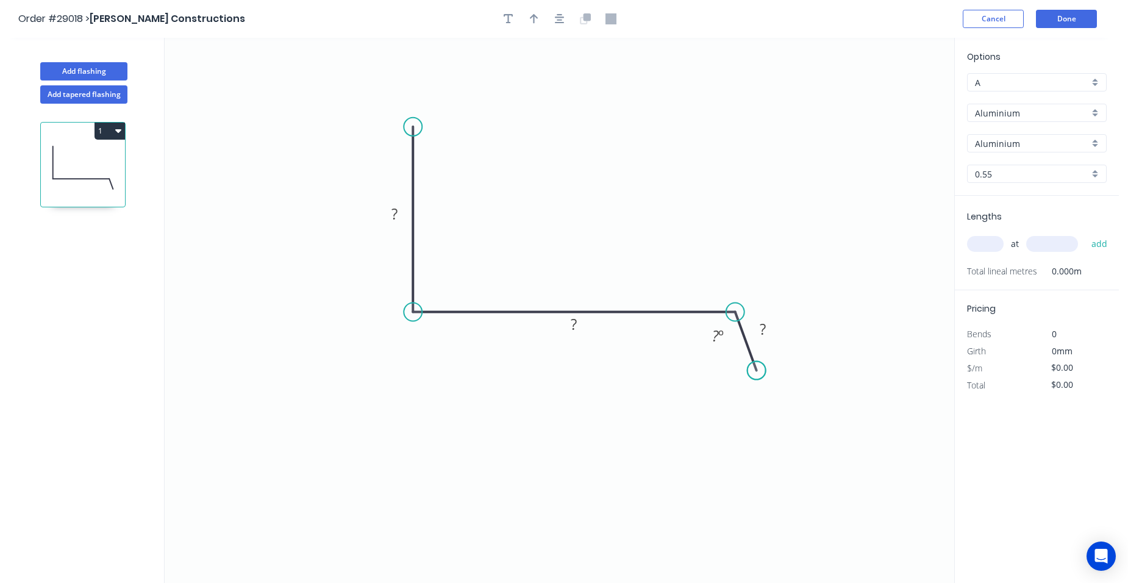
click at [757, 371] on circle at bounding box center [757, 370] width 18 height 18
click at [772, 331] on rect at bounding box center [763, 329] width 24 height 17
click at [581, 324] on rect at bounding box center [574, 324] width 24 height 17
click at [402, 216] on rect at bounding box center [394, 214] width 24 height 17
click at [532, 16] on icon "button" at bounding box center [534, 19] width 9 height 10
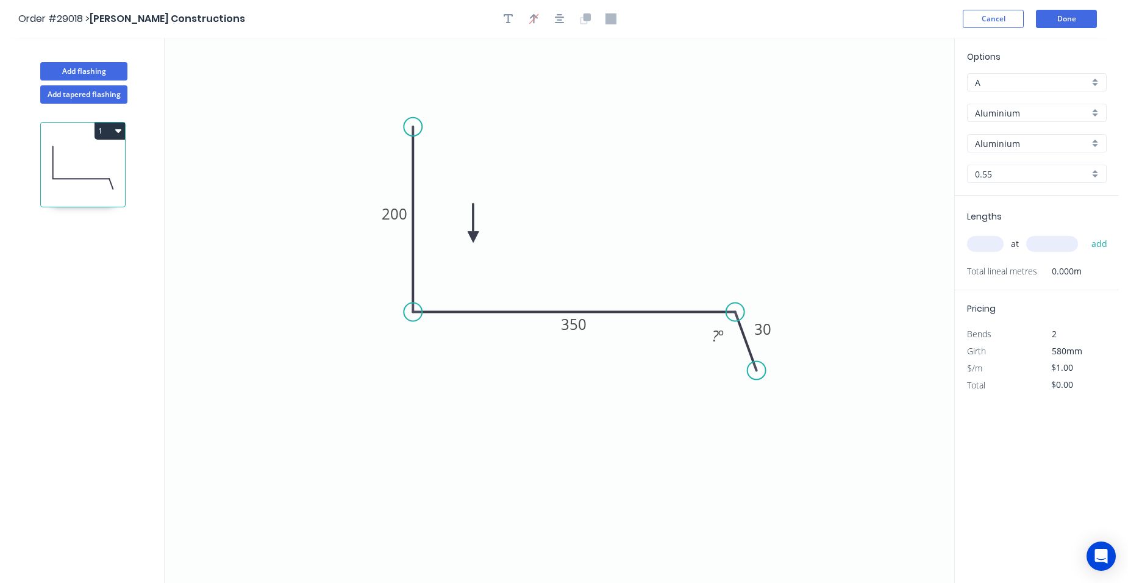
drag, startPoint x: 891, startPoint y: 96, endPoint x: 473, endPoint y: 237, distance: 441.5
click at [473, 237] on icon at bounding box center [473, 223] width 11 height 39
click at [986, 249] on input "text" at bounding box center [985, 244] width 37 height 16
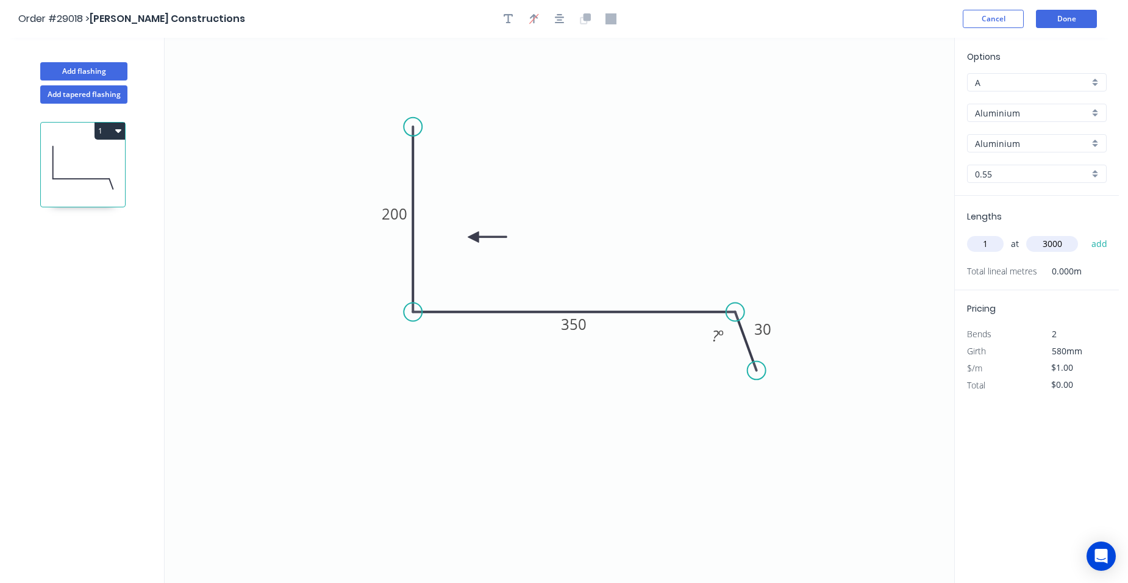
click at [1085, 234] on button "add" at bounding box center [1099, 244] width 29 height 21
click at [95, 66] on button "Add flashing" at bounding box center [83, 71] width 87 height 18
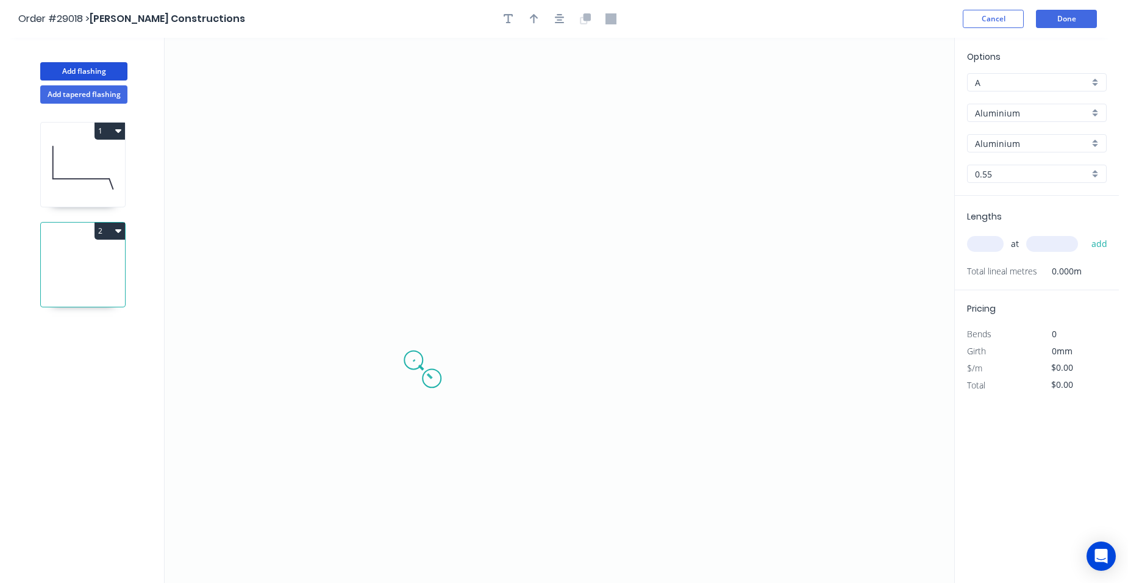
drag, startPoint x: 432, startPoint y: 379, endPoint x: 413, endPoint y: 357, distance: 28.1
click at [413, 357] on icon "0" at bounding box center [560, 310] width 790 height 545
click at [418, 148] on icon "0 ?" at bounding box center [560, 310] width 790 height 545
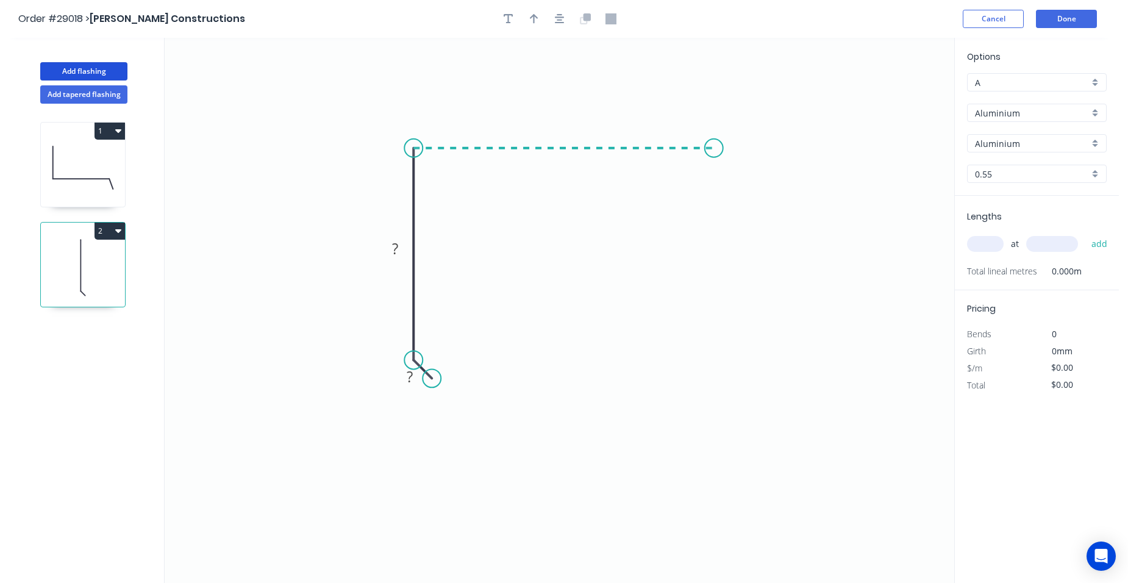
click at [714, 158] on icon "0 ? ?" at bounding box center [560, 310] width 790 height 545
click at [747, 212] on icon "0 ? ? ?" at bounding box center [560, 310] width 790 height 545
click at [747, 212] on circle at bounding box center [747, 211] width 18 height 18
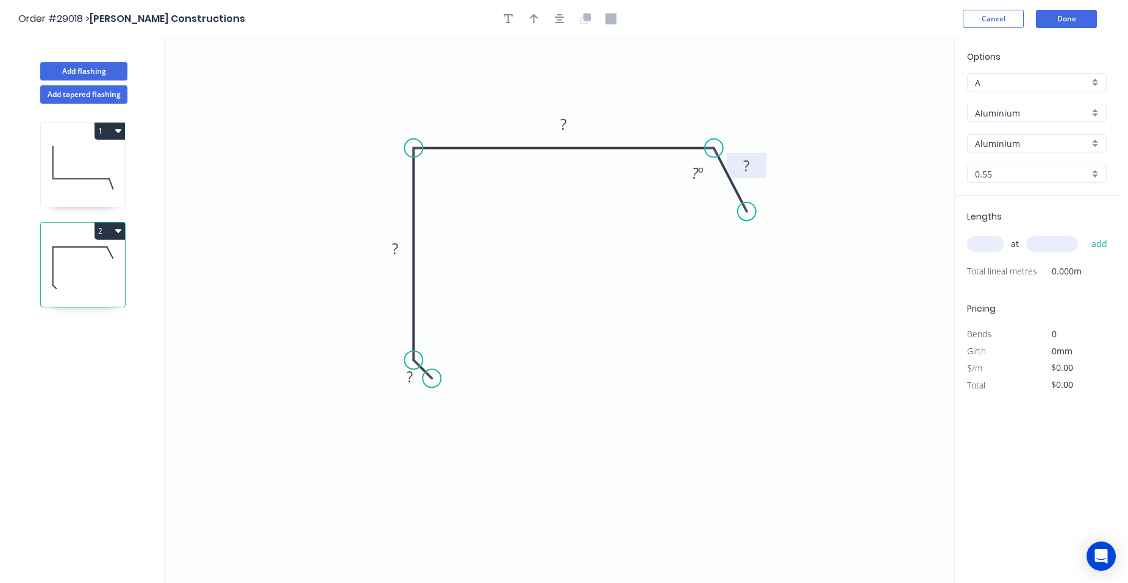
click at [747, 163] on tspan "?" at bounding box center [746, 165] width 6 height 20
click at [571, 123] on rect at bounding box center [564, 124] width 24 height 17
click at [402, 249] on rect at bounding box center [395, 249] width 24 height 17
click at [415, 379] on rect at bounding box center [410, 377] width 24 height 17
click at [699, 179] on tspan "º" at bounding box center [700, 173] width 5 height 20
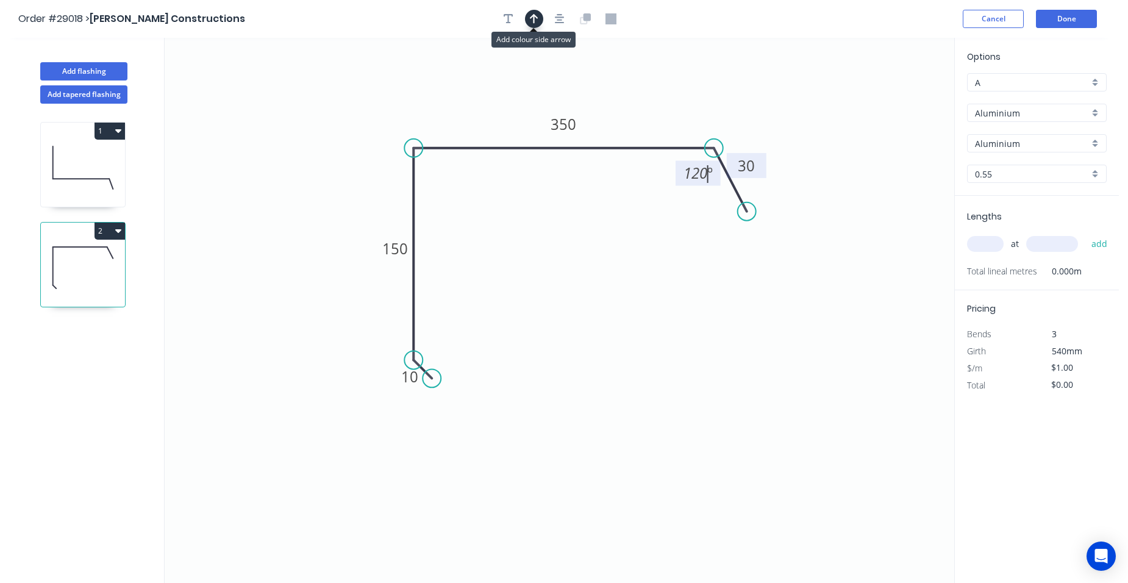
click at [537, 21] on icon "button" at bounding box center [534, 18] width 9 height 11
drag, startPoint x: 890, startPoint y: 94, endPoint x: 362, endPoint y: 155, distance: 531.6
click at [362, 155] on icon at bounding box center [362, 141] width 11 height 39
click at [984, 248] on input "text" at bounding box center [985, 244] width 37 height 16
click at [1085, 234] on button "add" at bounding box center [1099, 244] width 29 height 21
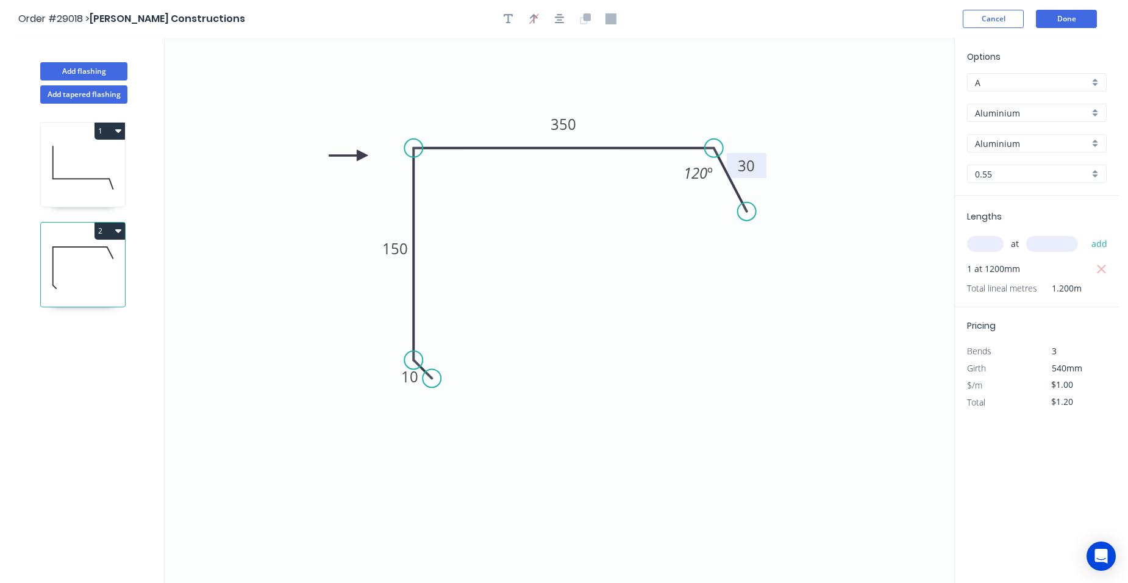
click at [108, 156] on icon at bounding box center [83, 168] width 84 height 78
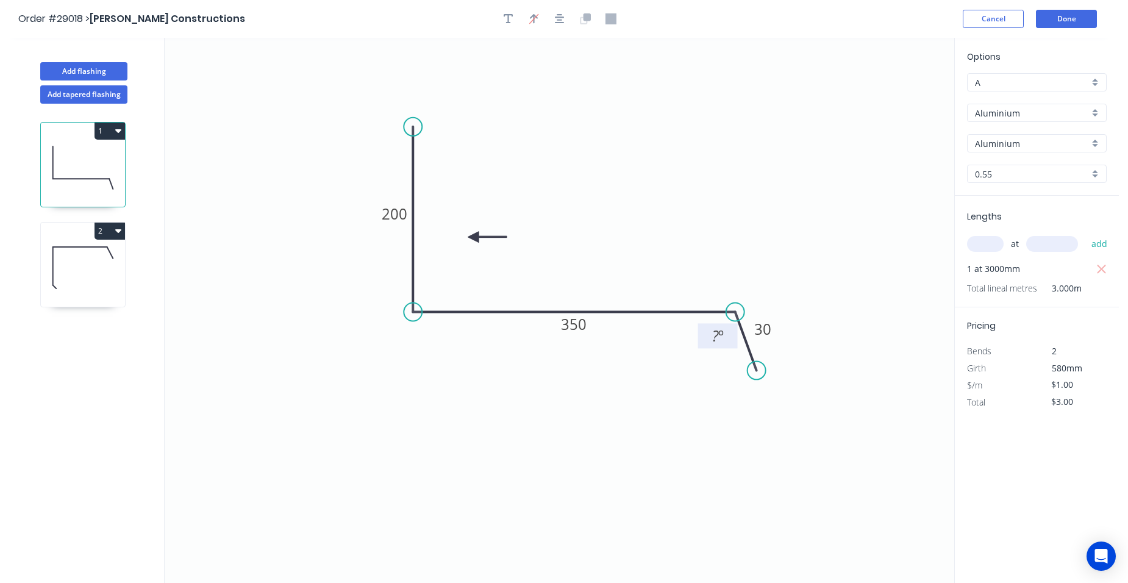
click at [725, 333] on rect at bounding box center [717, 336] width 24 height 17
click at [1098, 110] on div "Aluminium" at bounding box center [1037, 113] width 140 height 18
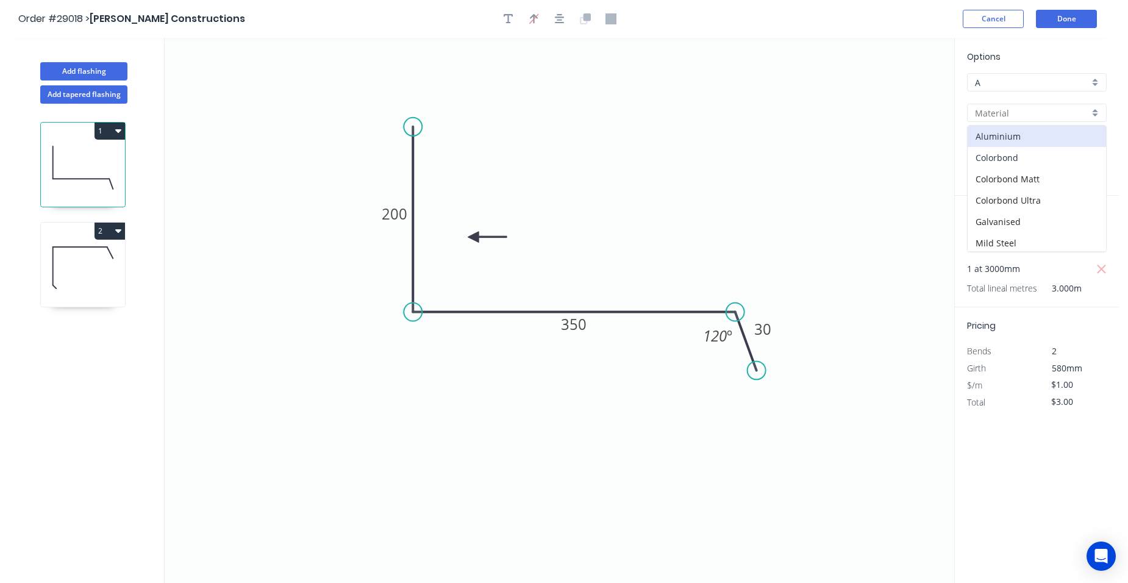
click at [1051, 155] on div "Colorbond" at bounding box center [1037, 157] width 138 height 21
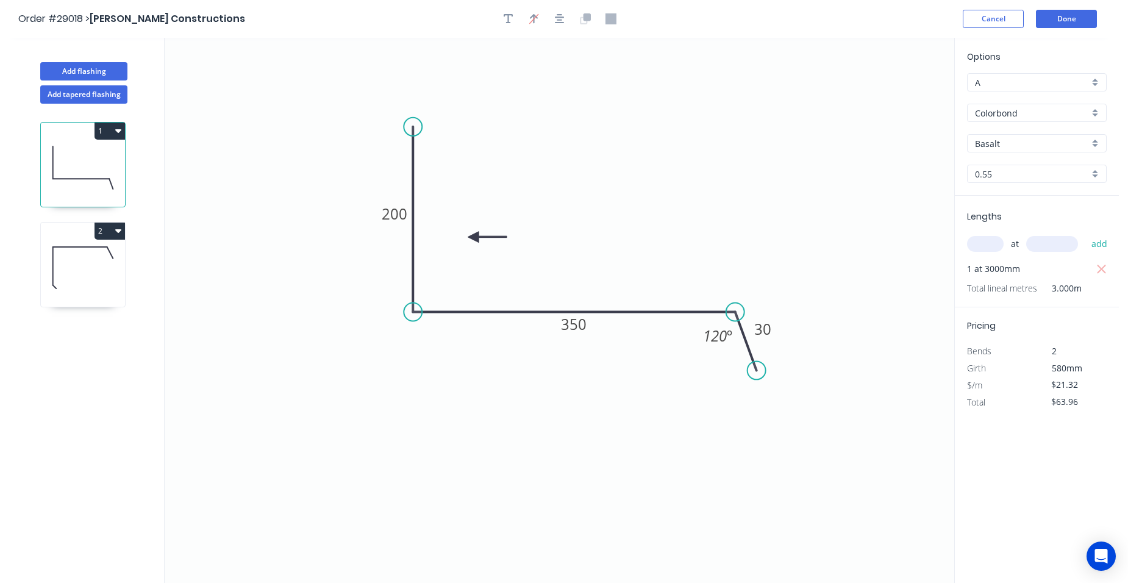
click at [1089, 142] on div "Basalt" at bounding box center [1037, 143] width 140 height 18
click at [1022, 170] on div "Surfmist" at bounding box center [1037, 166] width 138 height 21
drag, startPoint x: 92, startPoint y: 214, endPoint x: 108, endPoint y: 212, distance: 16.0
click at [94, 214] on div "1 2" at bounding box center [84, 355] width 160 height 502
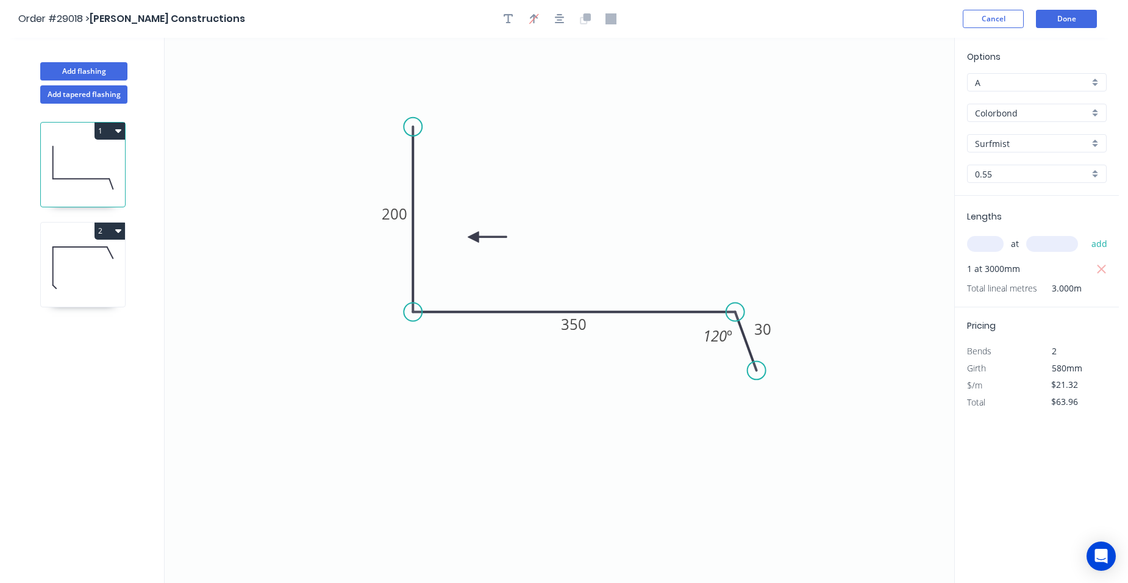
click at [105, 274] on icon at bounding box center [83, 268] width 84 height 78
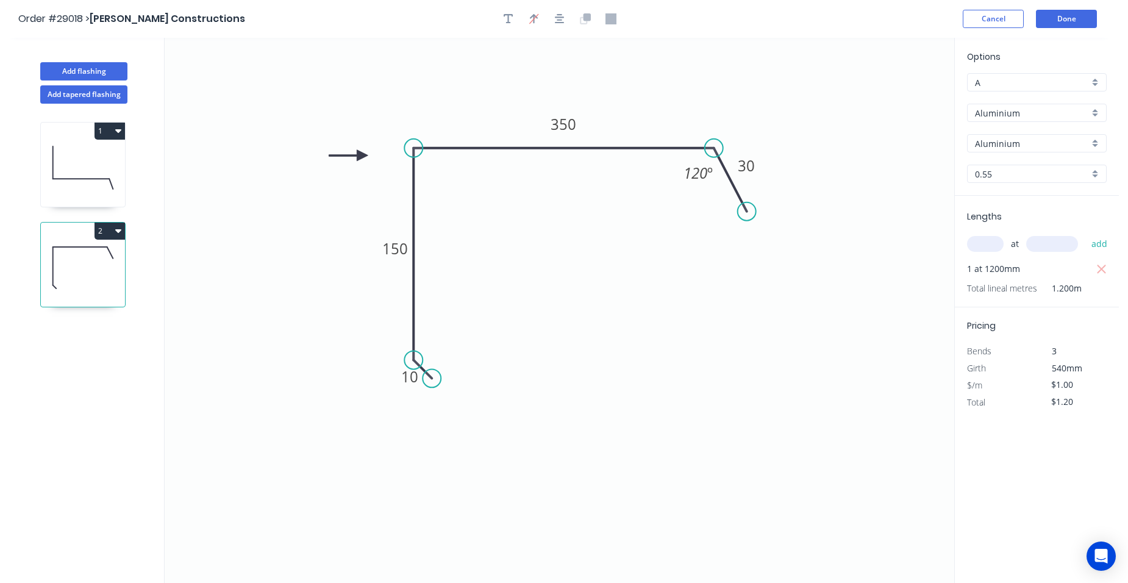
click at [1092, 112] on div "Aluminium" at bounding box center [1037, 113] width 140 height 18
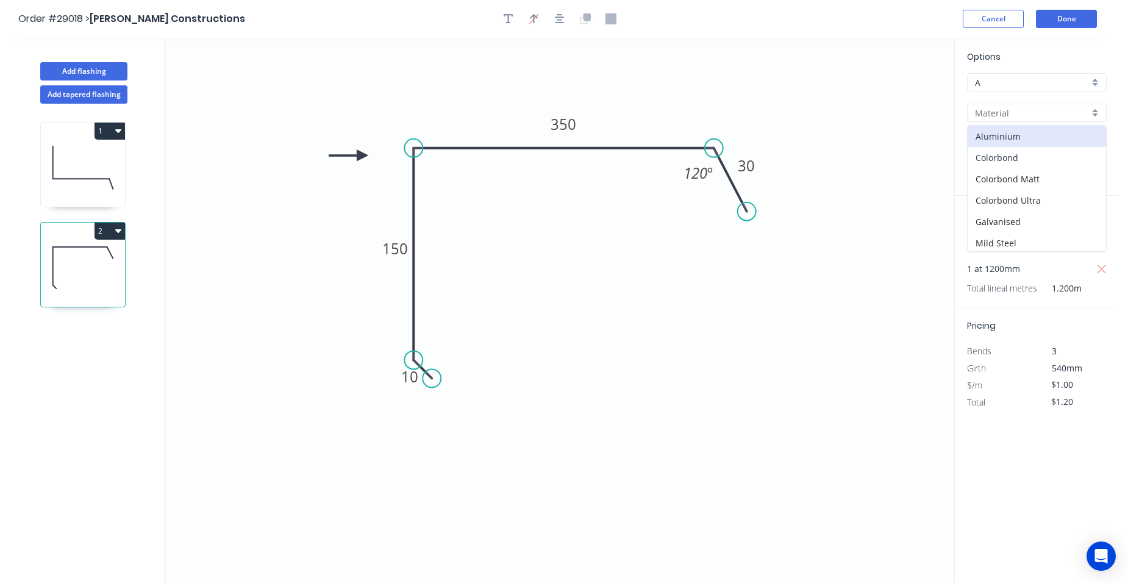
click at [1027, 152] on div "Colorbond" at bounding box center [1037, 157] width 138 height 21
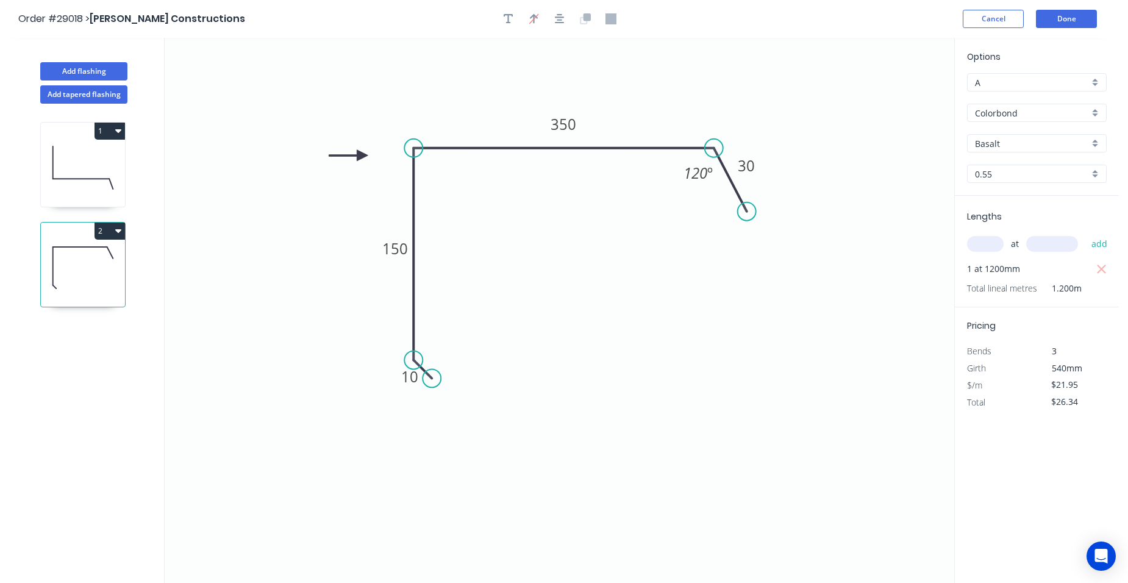
drag, startPoint x: 1091, startPoint y: 139, endPoint x: 1082, endPoint y: 152, distance: 16.2
click at [1091, 140] on div "Basalt" at bounding box center [1037, 143] width 140 height 18
click at [1004, 224] on div "Surfmist" at bounding box center [1037, 227] width 138 height 21
click at [1073, 18] on button "Done" at bounding box center [1066, 19] width 61 height 18
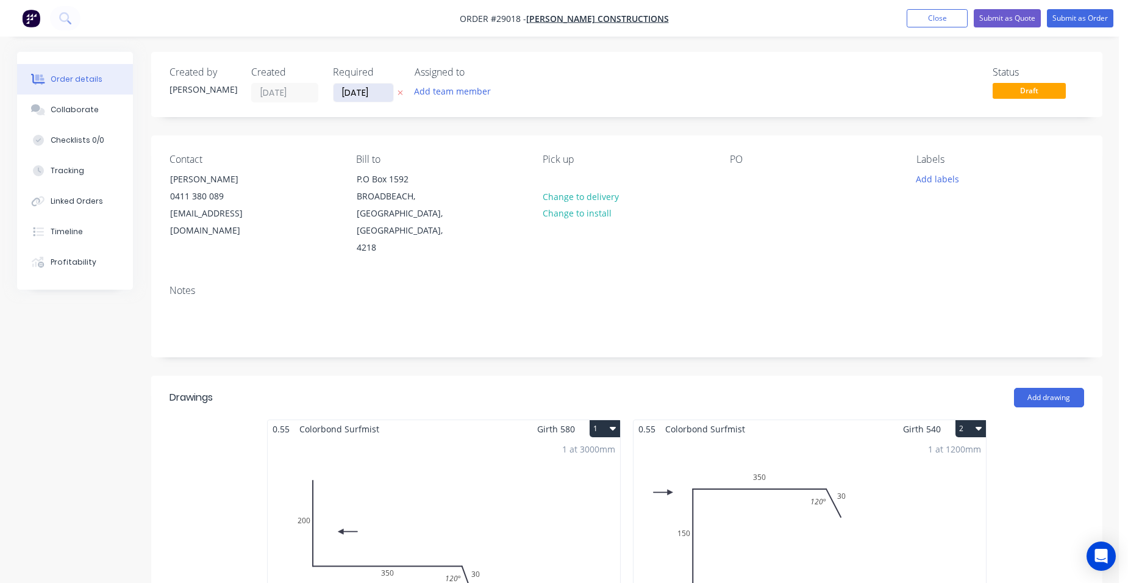
click at [379, 94] on input "[DATE]" at bounding box center [364, 93] width 60 height 18
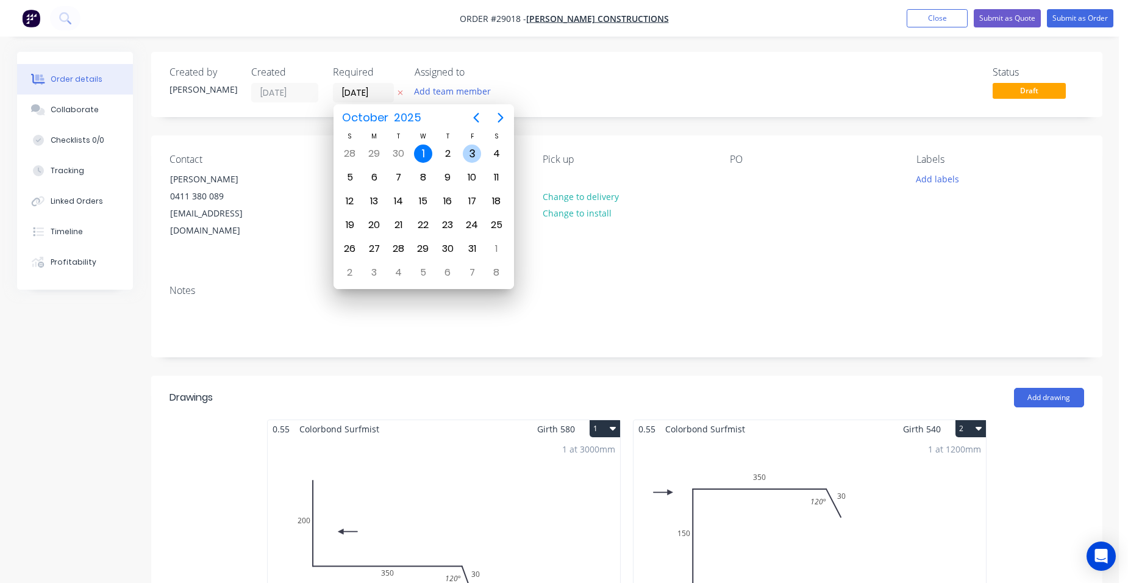
click at [467, 152] on div "3" at bounding box center [472, 154] width 18 height 18
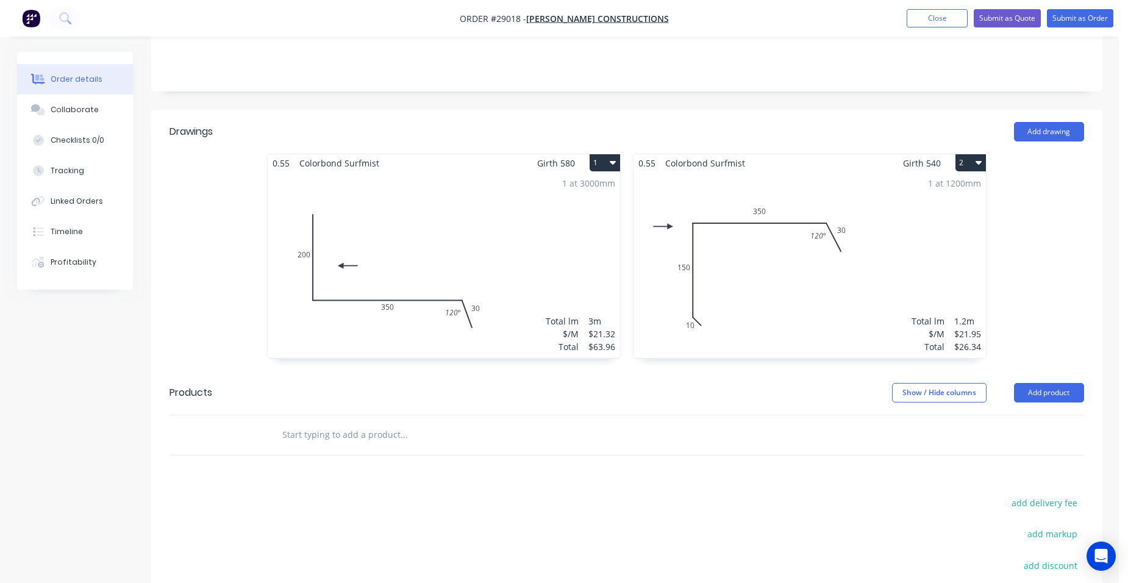
scroll to position [244, 0]
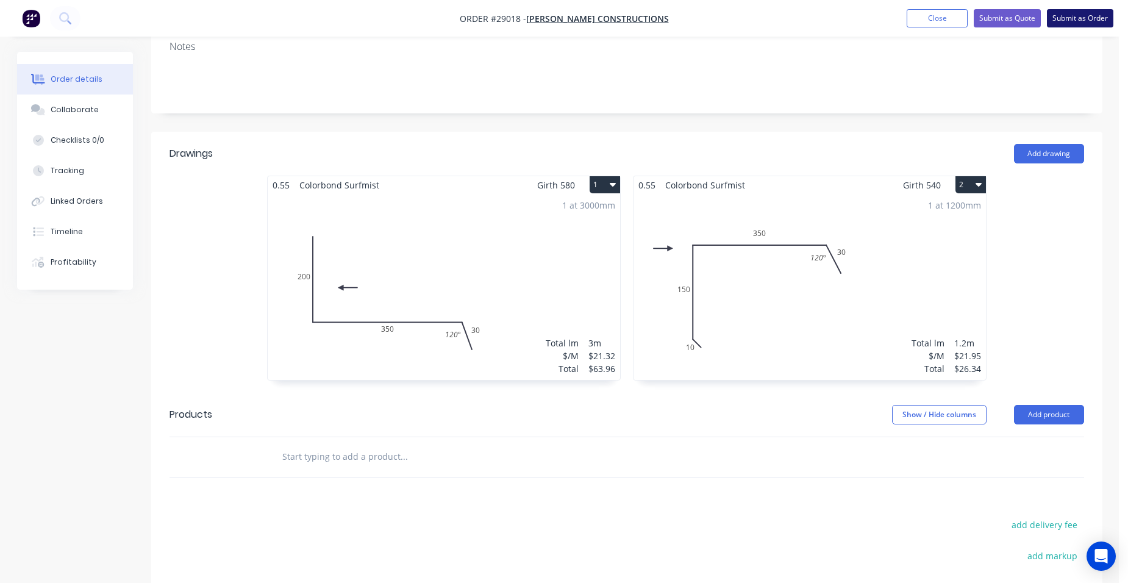
click at [1074, 24] on button "Submit as Order" at bounding box center [1080, 18] width 66 height 18
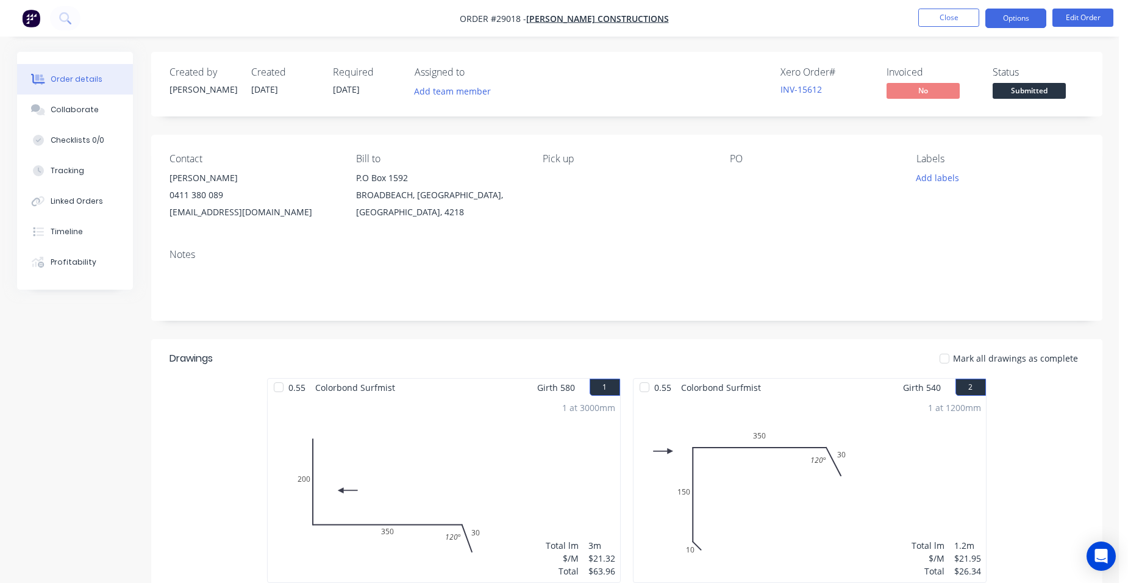
click at [1013, 22] on button "Options" at bounding box center [1015, 19] width 61 height 20
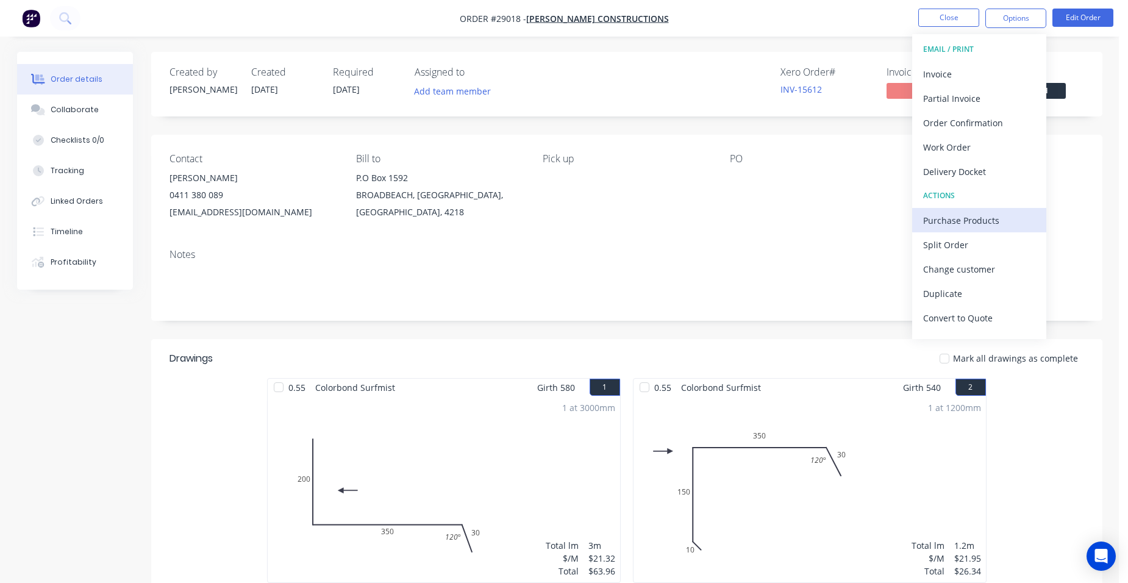
click at [970, 218] on div "Purchase Products" at bounding box center [979, 221] width 112 height 18
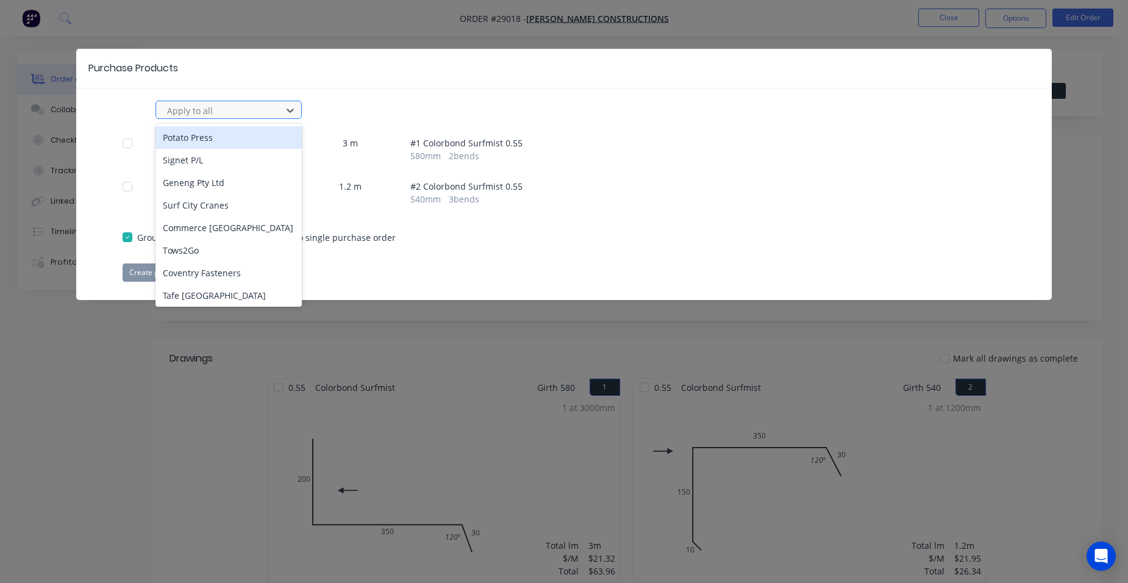
click at [227, 108] on div at bounding box center [221, 110] width 110 height 15
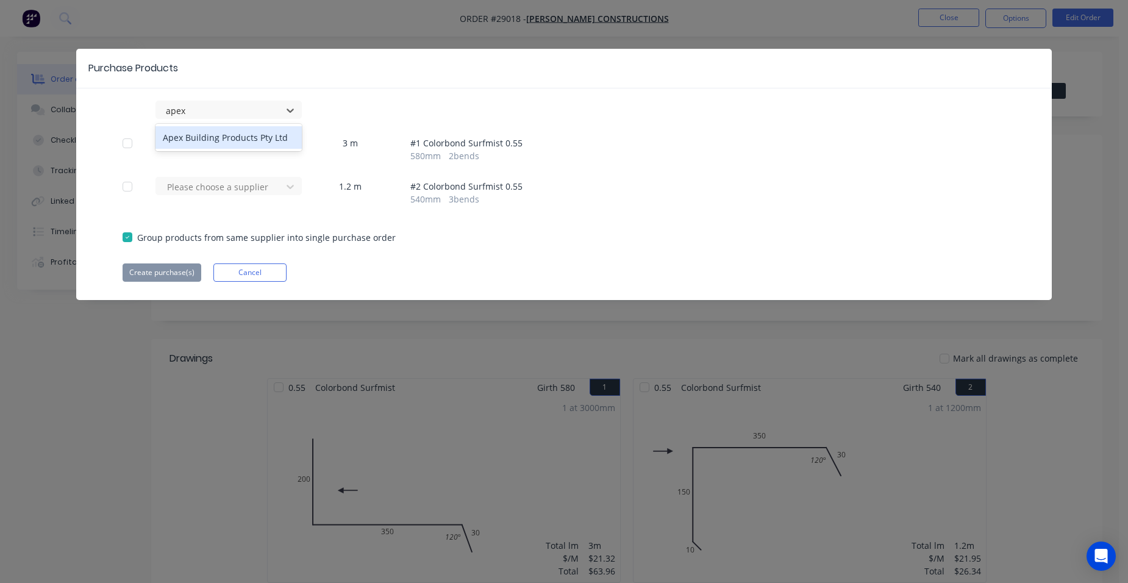
click at [273, 138] on div "Apex Building Products Pty Ltd" at bounding box center [228, 137] width 146 height 23
click at [139, 266] on button "Create purchase(s)" at bounding box center [162, 272] width 79 height 18
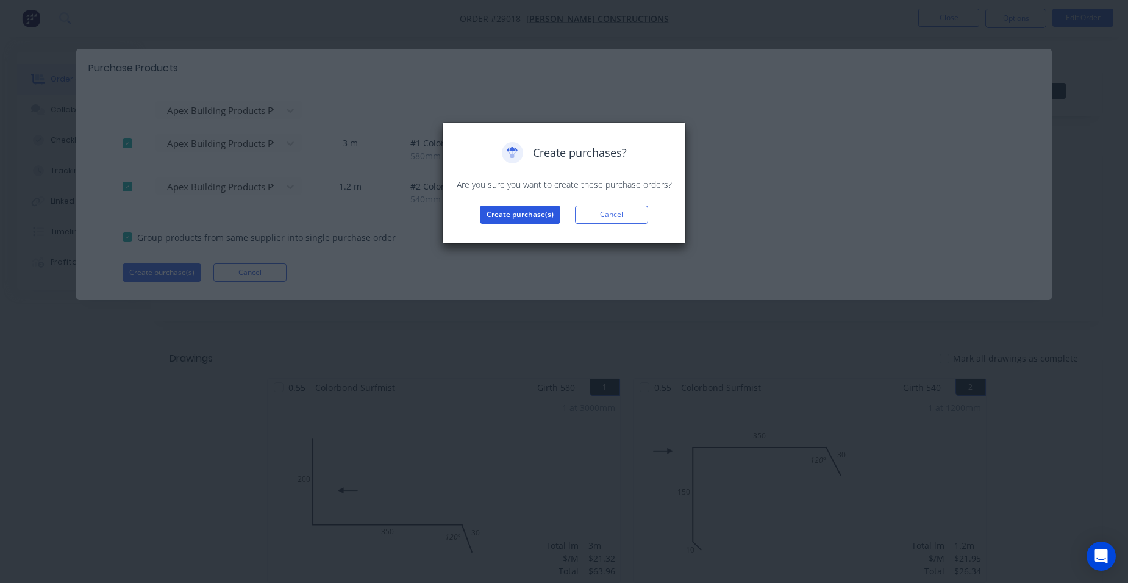
click at [503, 210] on button "Create purchase(s)" at bounding box center [520, 214] width 80 height 18
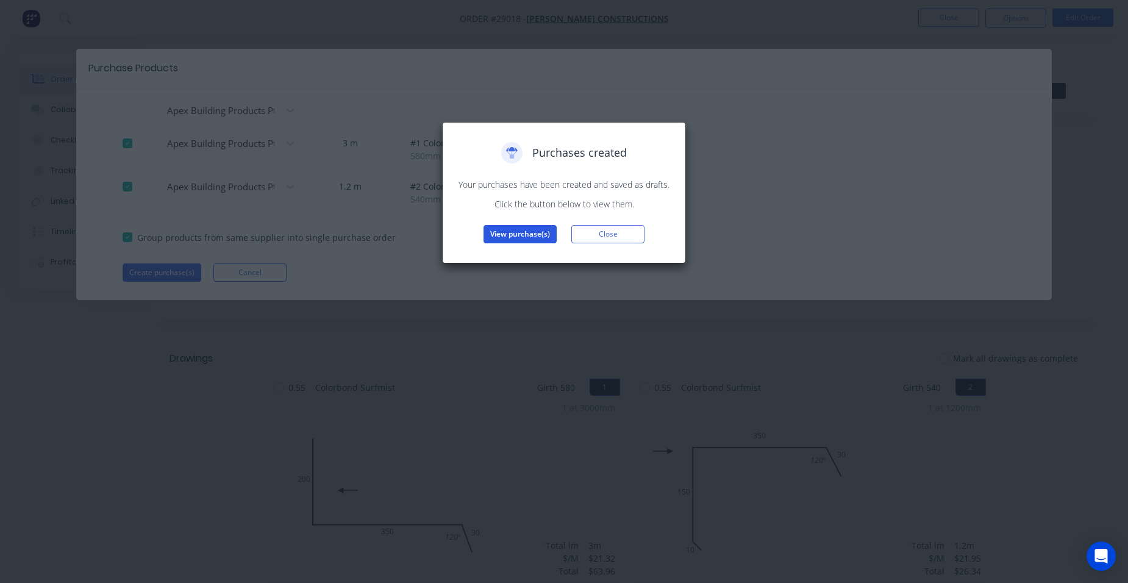
click at [492, 234] on button "View purchase(s)" at bounding box center [520, 234] width 73 height 18
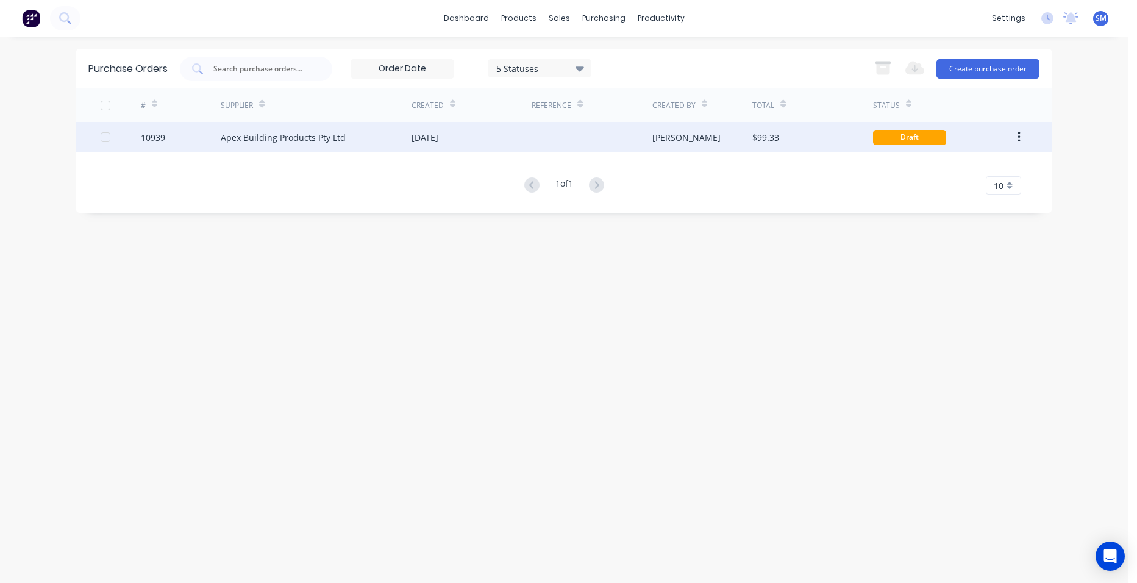
click at [491, 148] on div "[DATE]" at bounding box center [472, 137] width 120 height 30
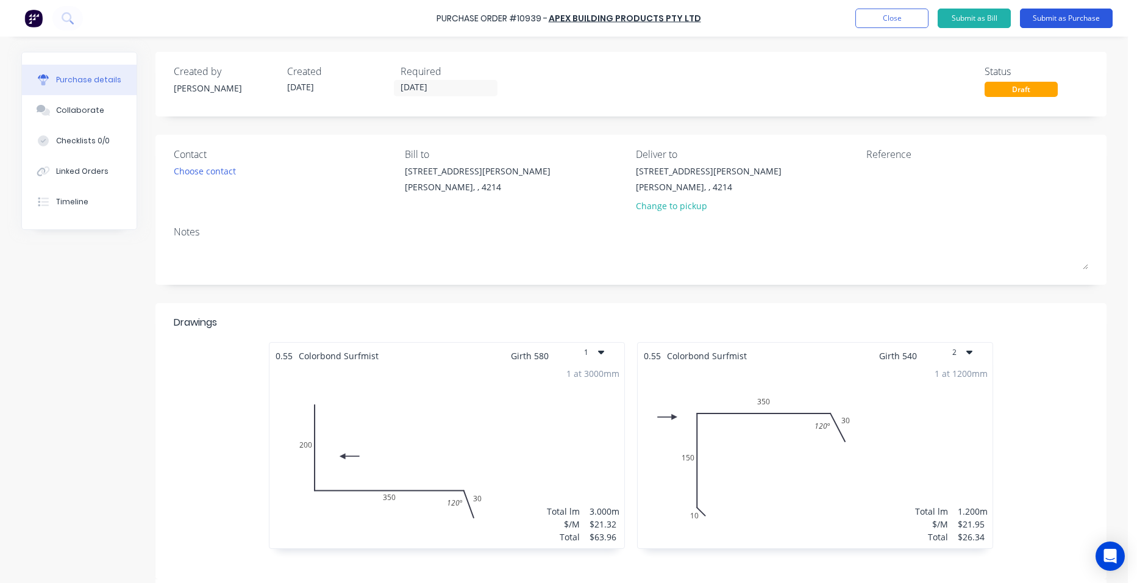
click at [1072, 12] on button "Submit as Purchase" at bounding box center [1066, 19] width 93 height 20
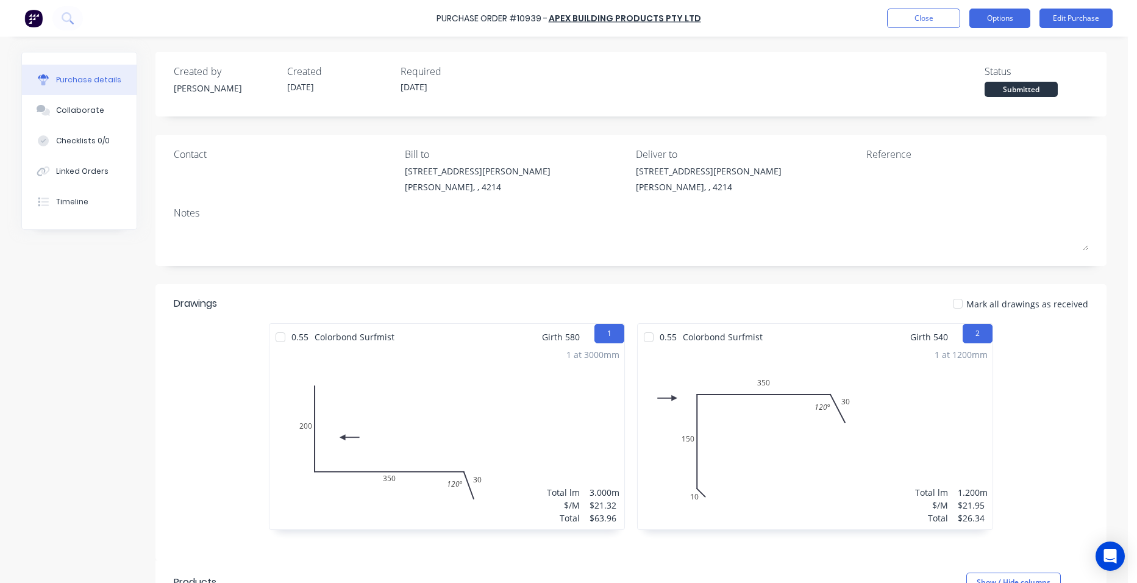
click at [1008, 16] on button "Options" at bounding box center [999, 19] width 61 height 20
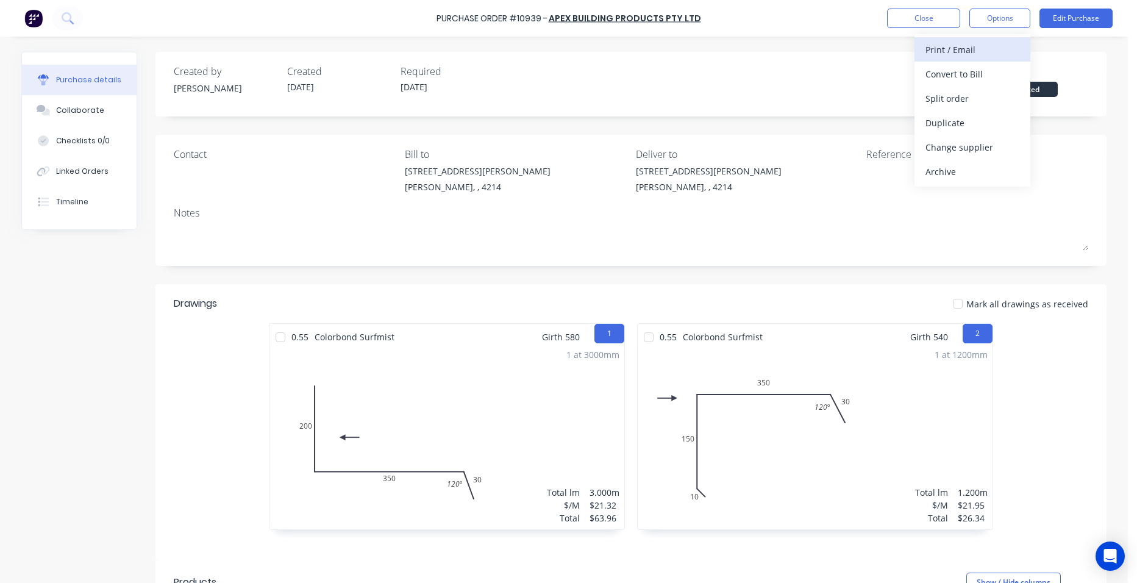
click at [990, 51] on div "Print / Email" at bounding box center [973, 50] width 94 height 18
click at [974, 104] on div "Without pricing" at bounding box center [973, 99] width 94 height 18
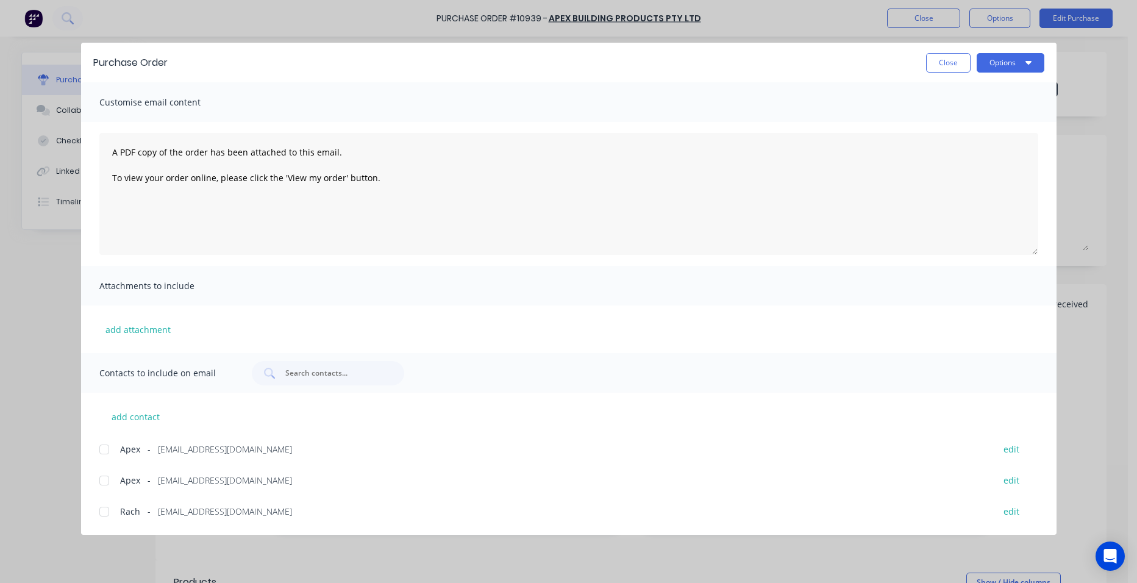
click at [109, 476] on div at bounding box center [104, 480] width 24 height 24
click at [101, 479] on div at bounding box center [104, 480] width 24 height 24
click at [100, 446] on div at bounding box center [104, 449] width 24 height 24
click at [1006, 63] on button "Options" at bounding box center [1011, 63] width 68 height 20
click at [988, 138] on div "Email" at bounding box center [987, 143] width 94 height 18
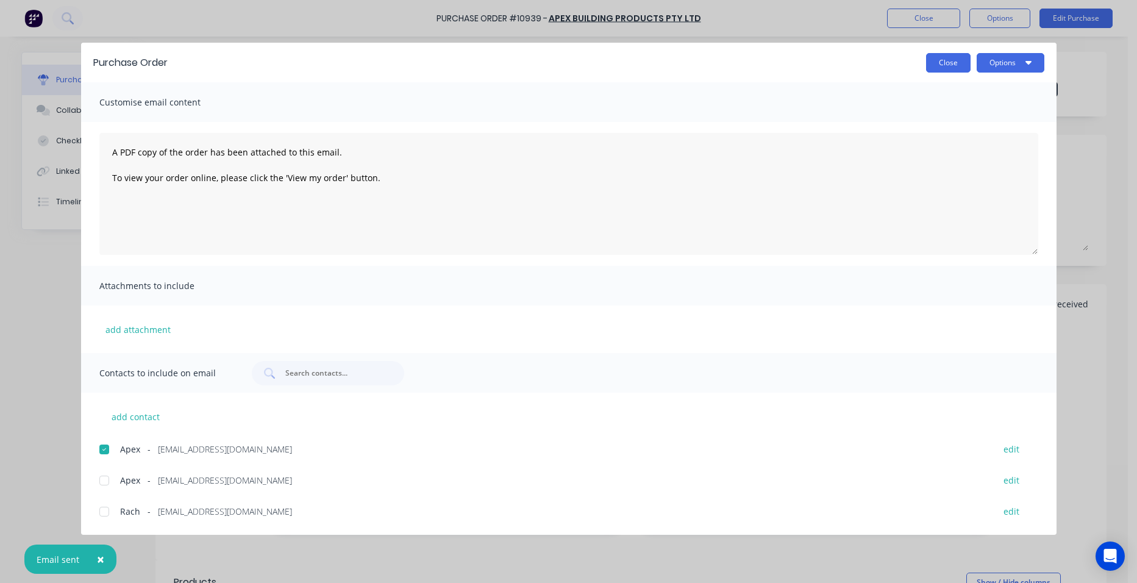
click at [948, 60] on button "Close" at bounding box center [948, 63] width 45 height 20
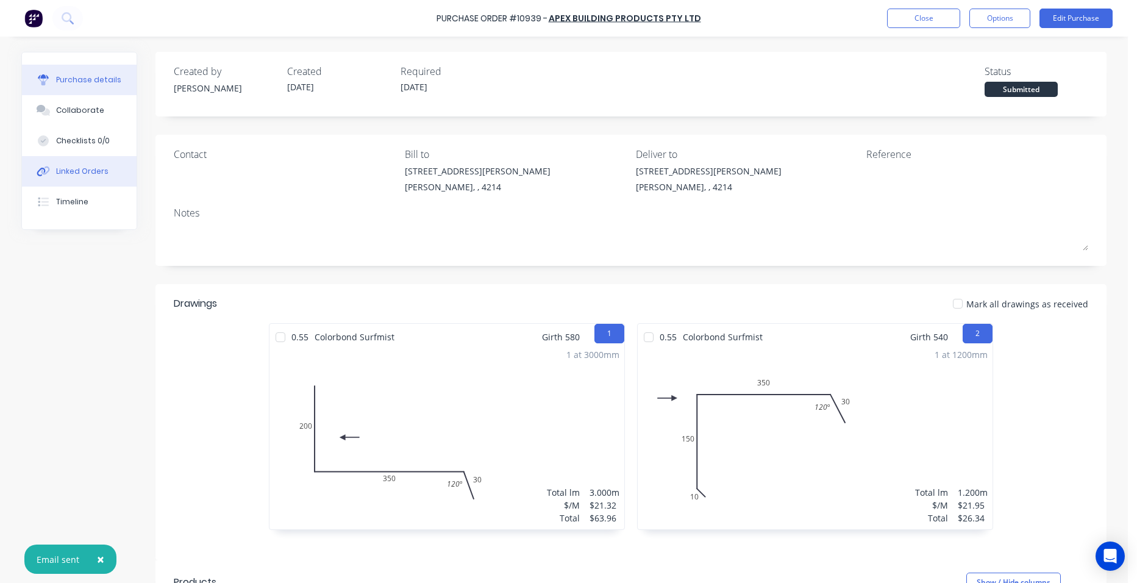
click at [80, 174] on div "Linked Orders" at bounding box center [82, 171] width 52 height 11
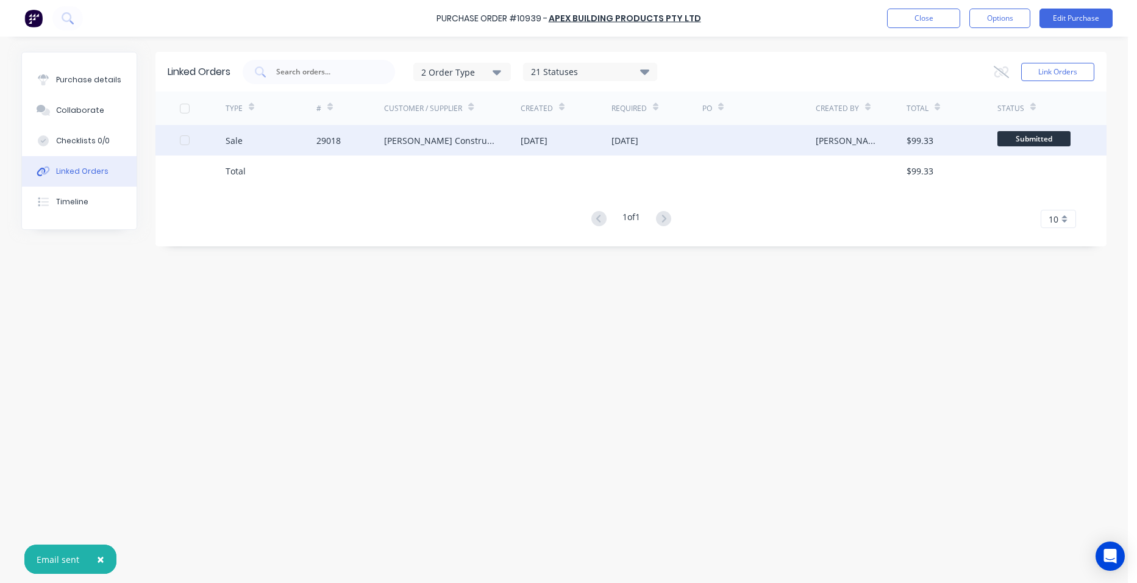
click at [352, 145] on div "29018" at bounding box center [350, 140] width 68 height 30
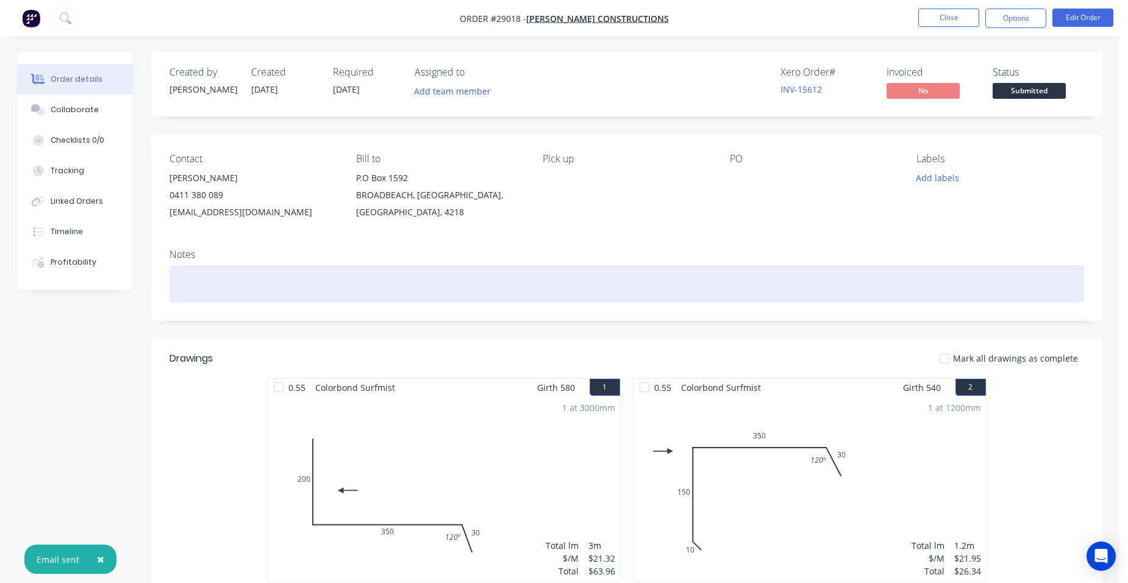
click at [232, 287] on div at bounding box center [627, 283] width 915 height 37
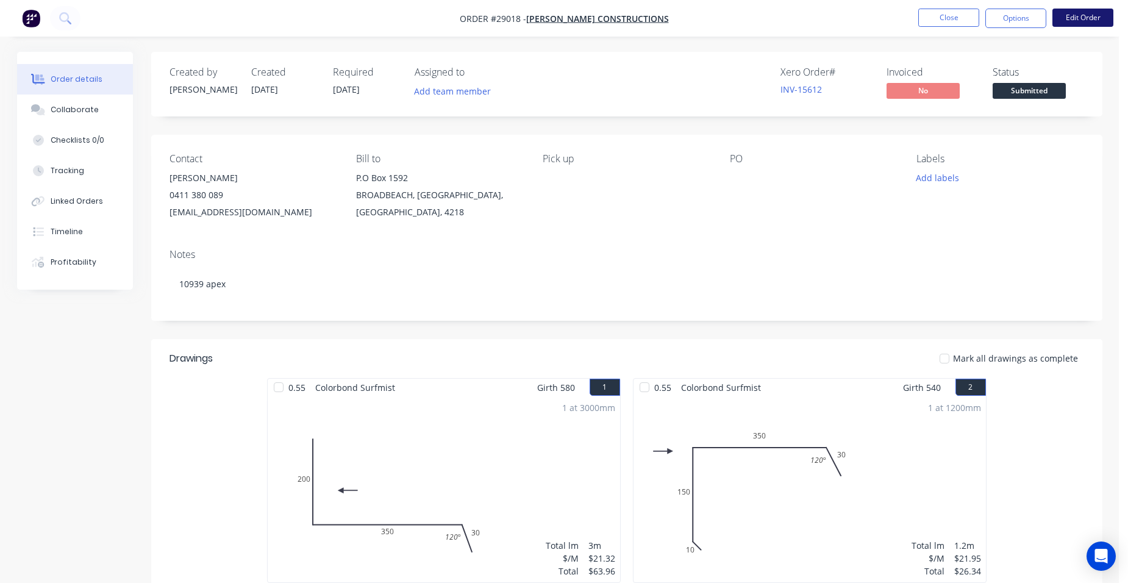
click at [1075, 16] on button "Edit Order" at bounding box center [1082, 18] width 61 height 18
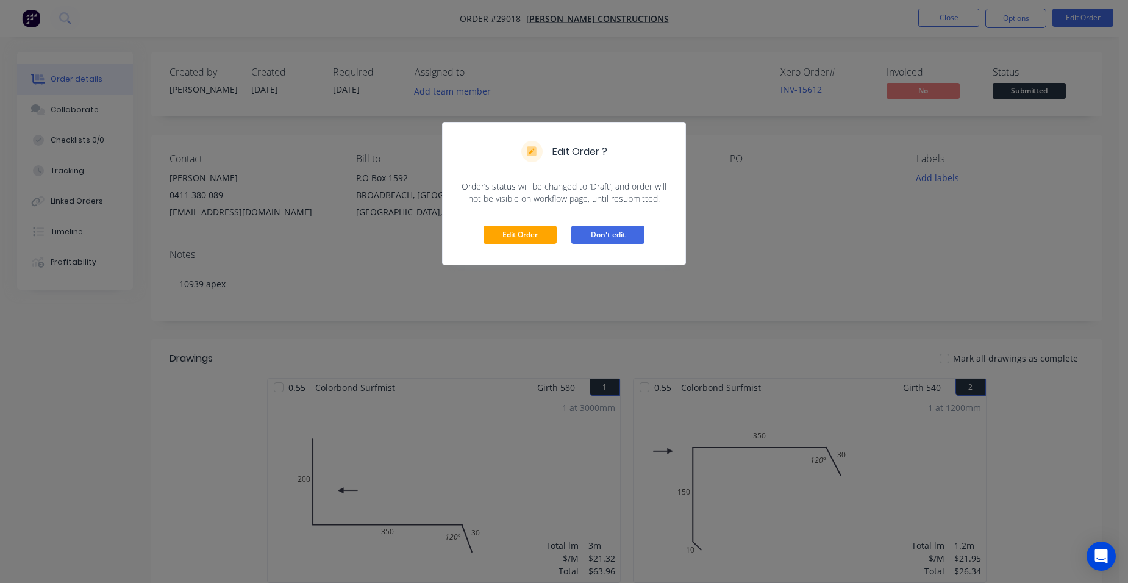
click at [600, 229] on button "Don't edit" at bounding box center [607, 235] width 73 height 18
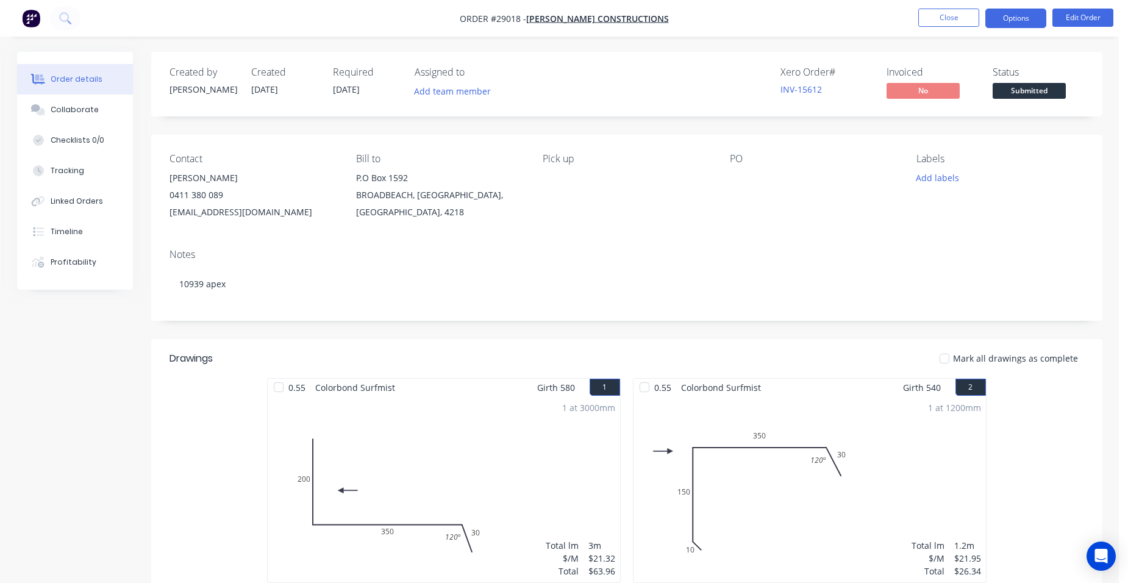
click at [1011, 14] on button "Options" at bounding box center [1015, 19] width 61 height 20
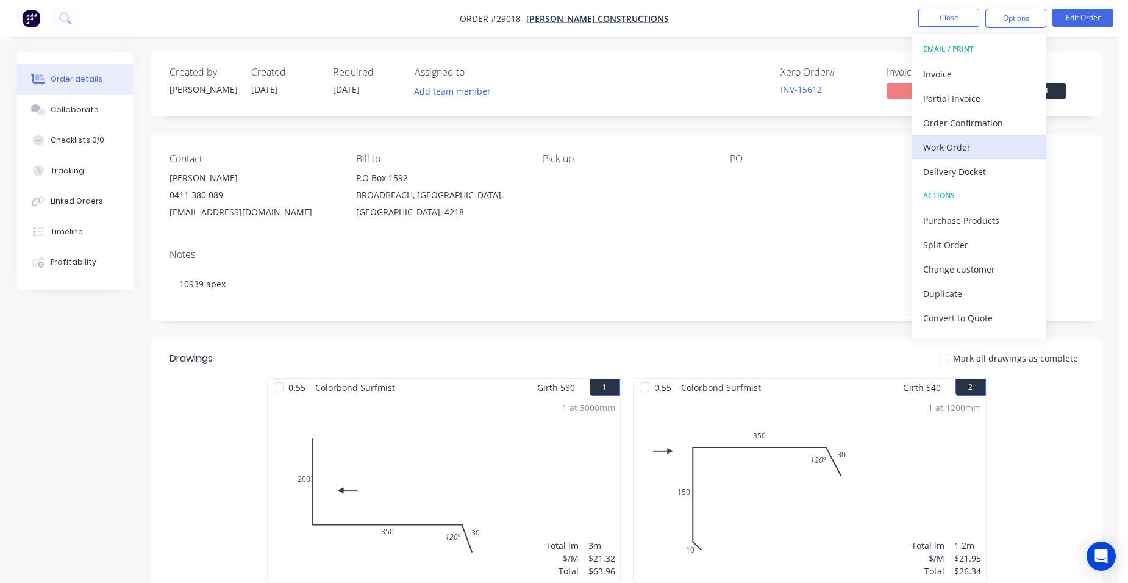
click at [969, 138] on div "Work Order" at bounding box center [979, 147] width 112 height 18
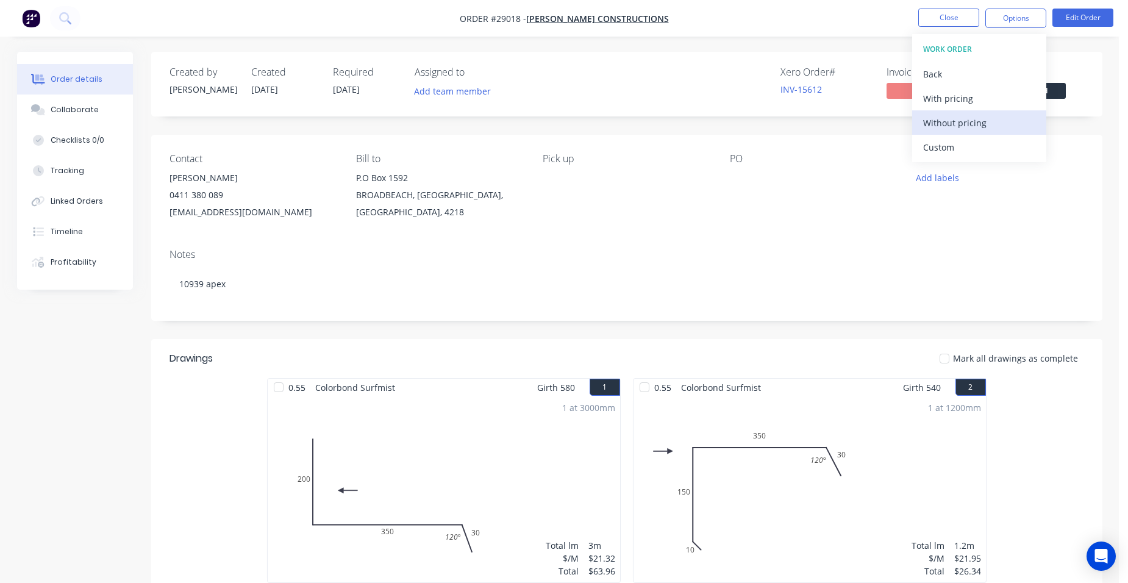
click at [979, 122] on div "Without pricing" at bounding box center [979, 123] width 112 height 18
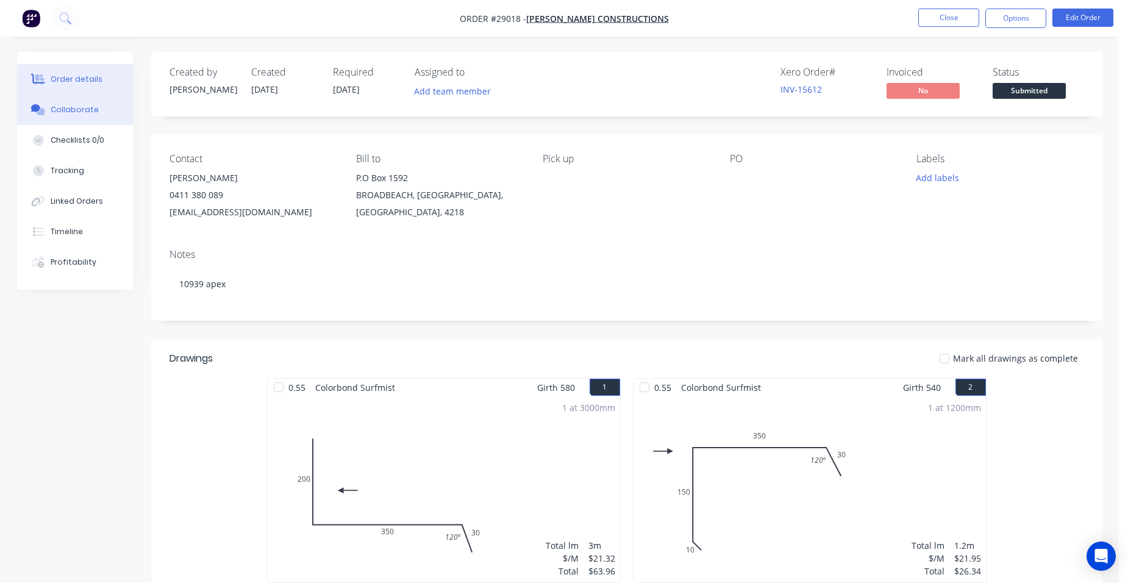
click at [88, 107] on div "Collaborate" at bounding box center [75, 109] width 48 height 11
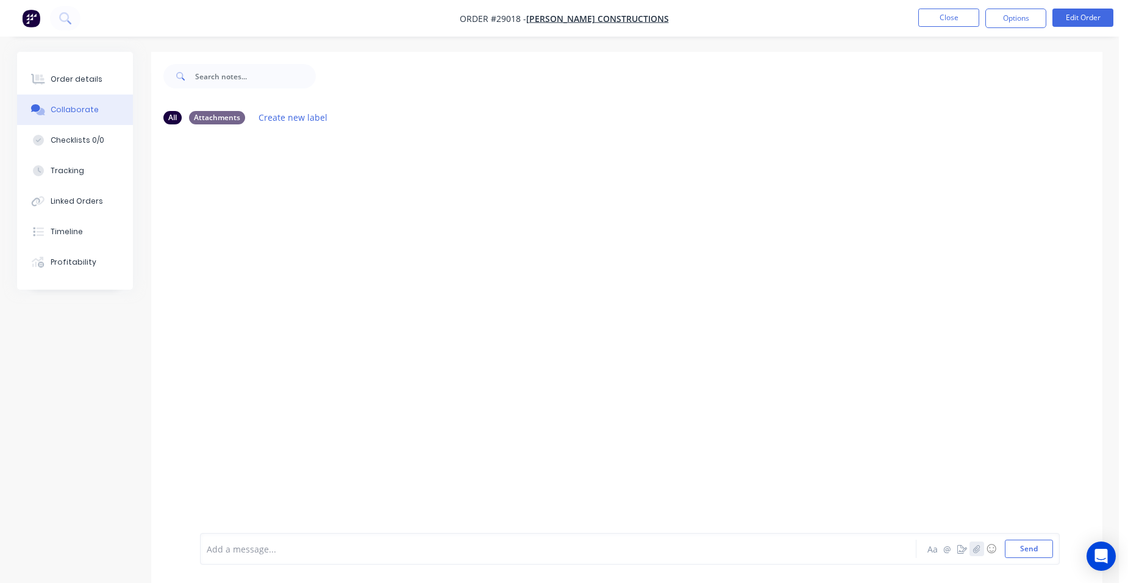
click at [974, 548] on icon "button" at bounding box center [976, 548] width 7 height 8
click at [977, 22] on button "Close" at bounding box center [948, 18] width 61 height 18
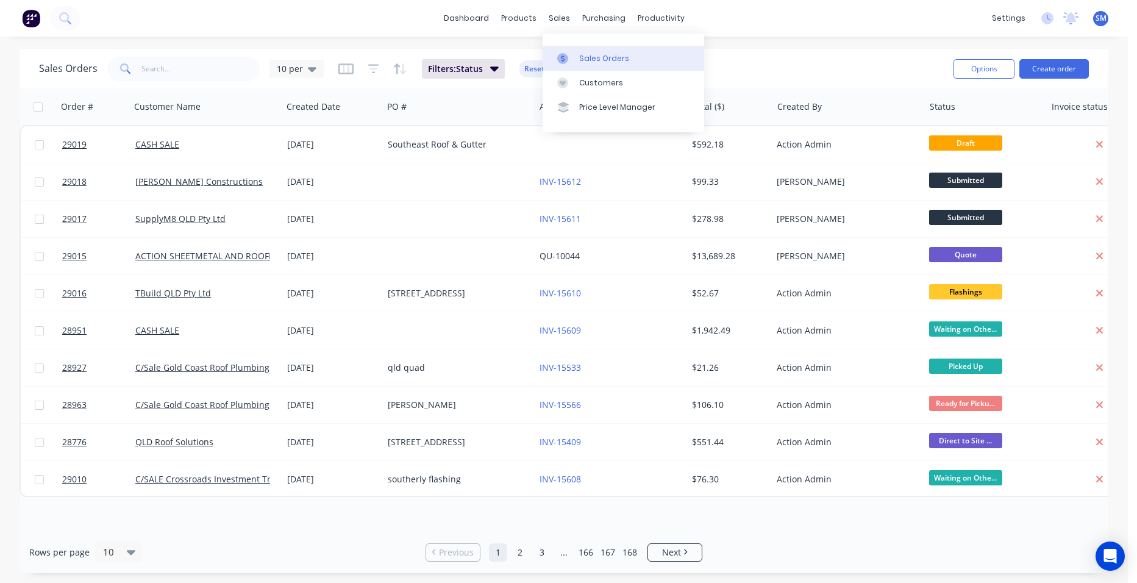
click at [587, 57] on div "Sales Orders" at bounding box center [604, 58] width 50 height 11
click at [166, 69] on input "text" at bounding box center [200, 69] width 119 height 24
click at [585, 84] on div "Customers" at bounding box center [601, 82] width 44 height 11
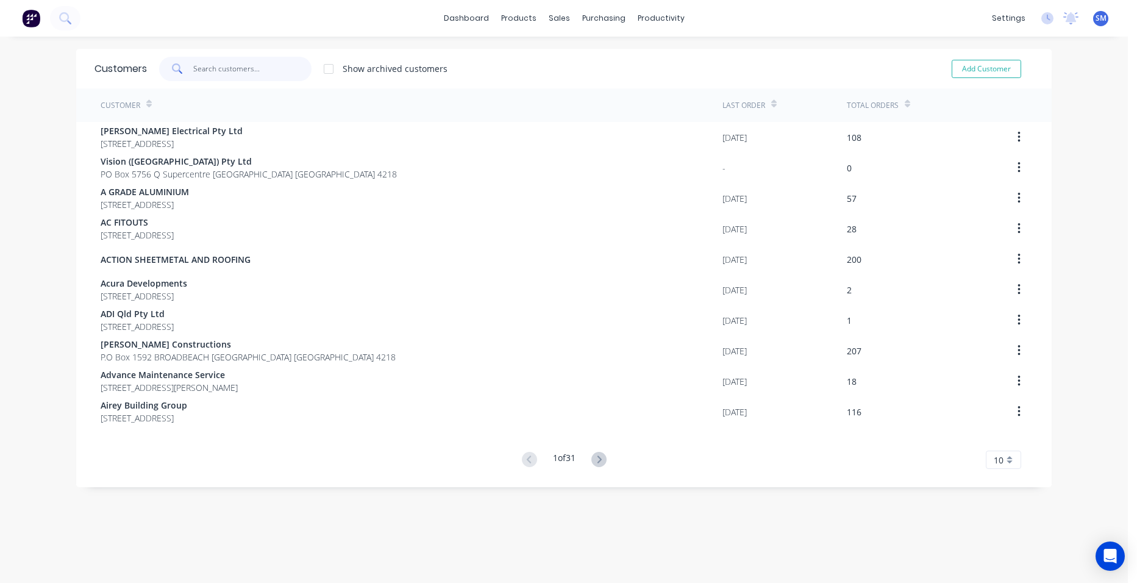
click at [236, 67] on input "text" at bounding box center [252, 69] width 119 height 24
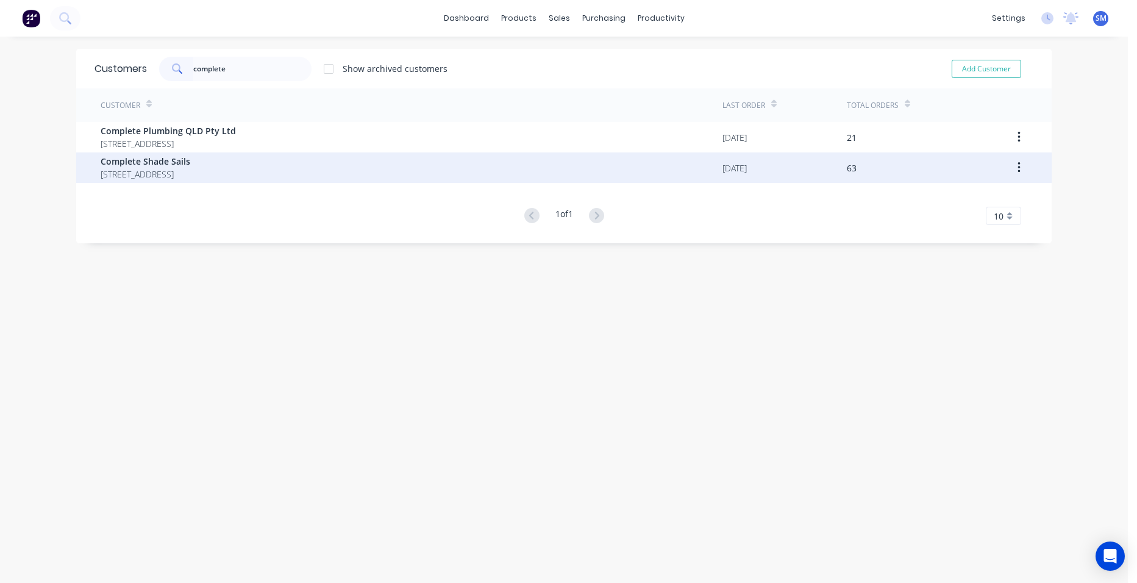
click at [188, 165] on span "Complete Shade Sails" at bounding box center [146, 161] width 90 height 13
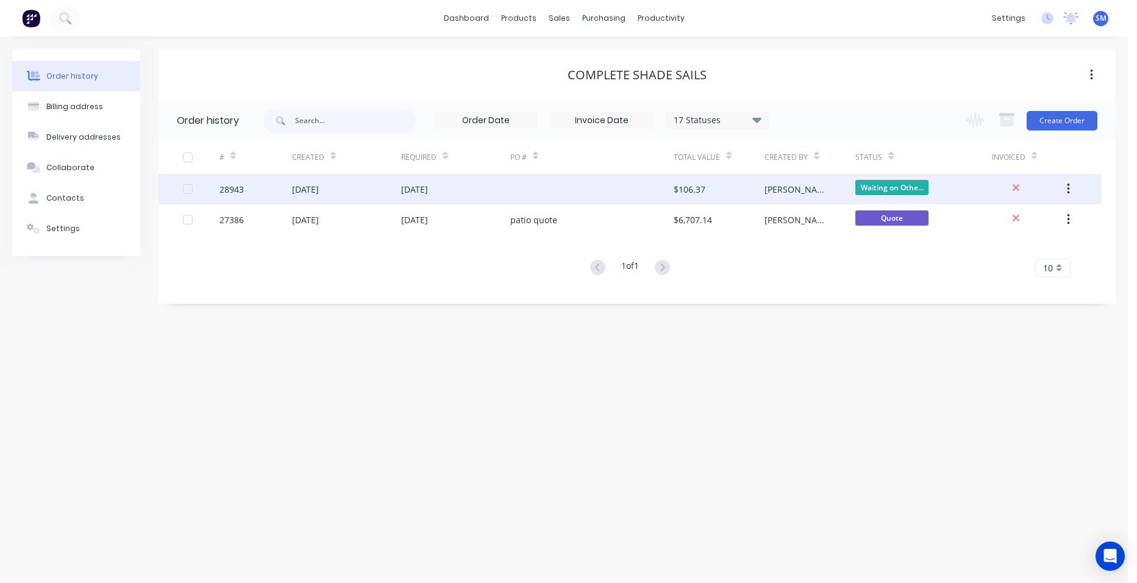
click at [458, 187] on div "02 Oct 2025" at bounding box center [455, 189] width 109 height 30
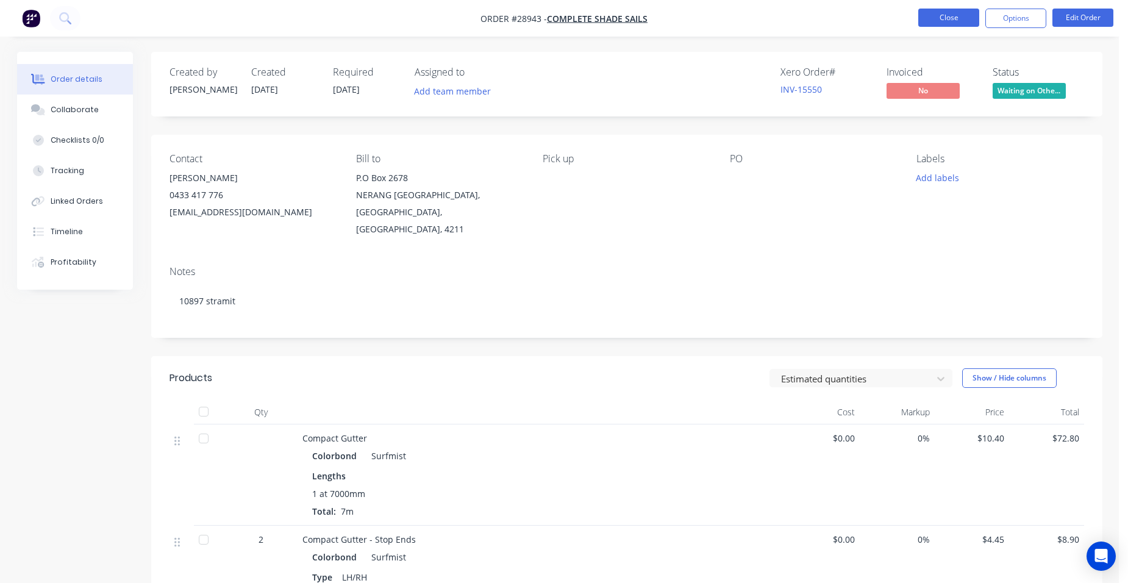
click at [958, 16] on button "Close" at bounding box center [948, 18] width 61 height 18
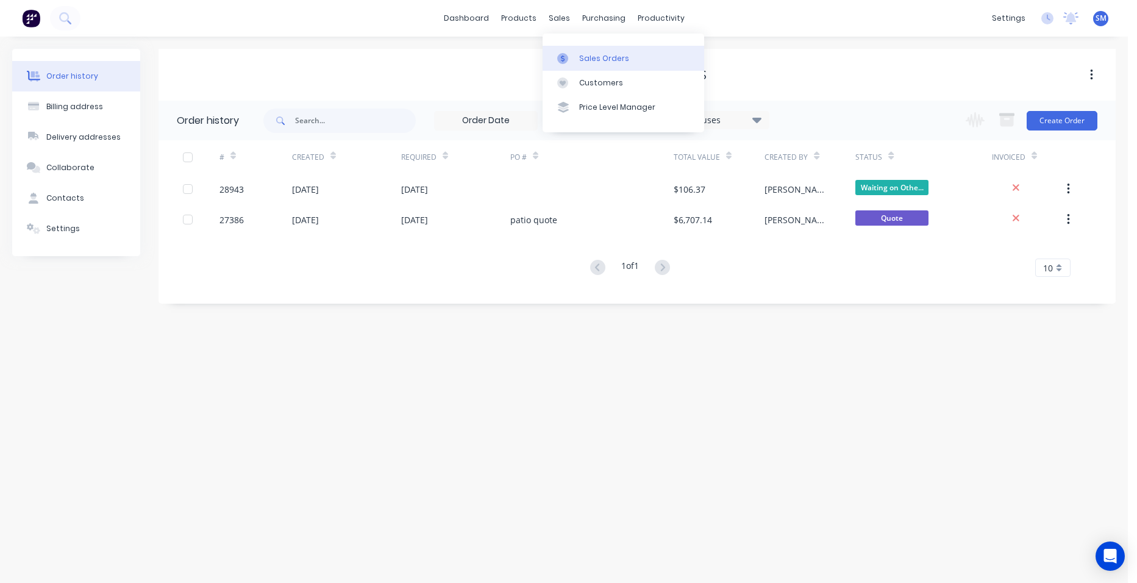
click at [584, 56] on div "Sales Orders" at bounding box center [604, 58] width 50 height 11
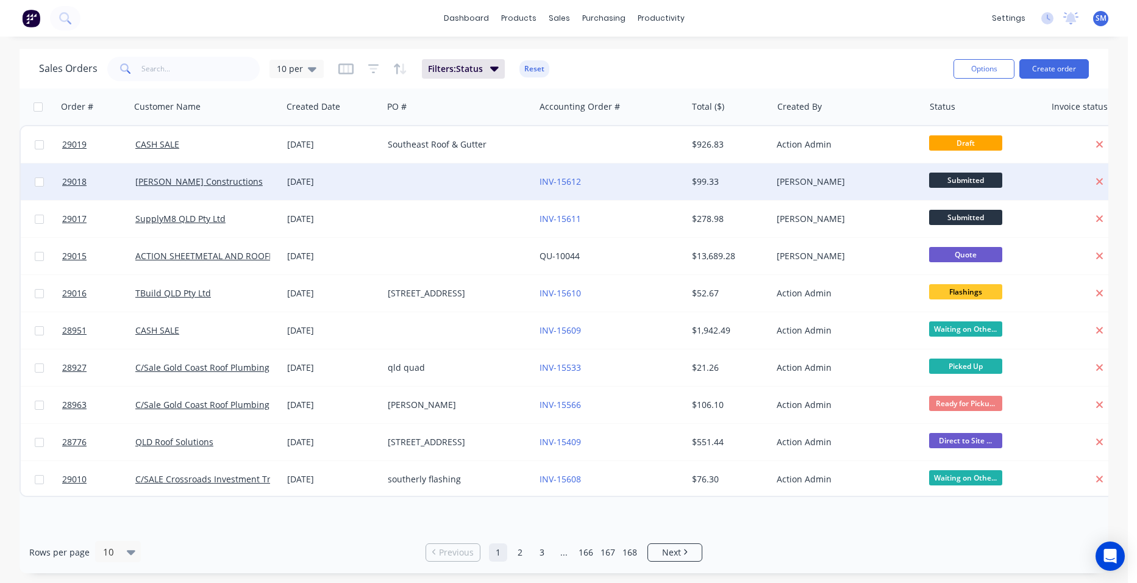
click at [400, 181] on div at bounding box center [459, 181] width 152 height 37
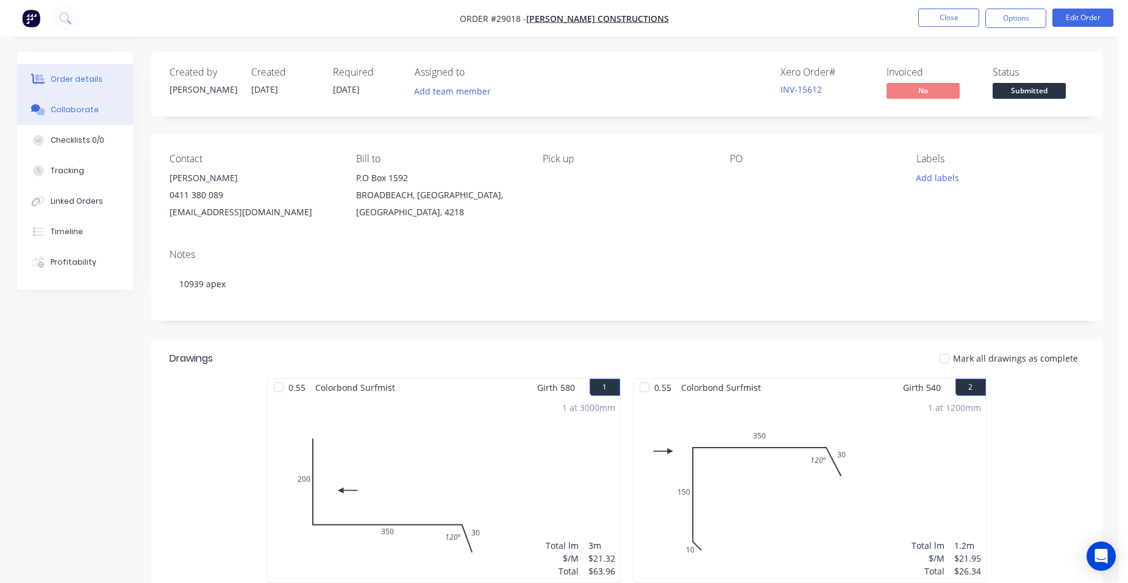
click at [78, 113] on div "Collaborate" at bounding box center [75, 109] width 48 height 11
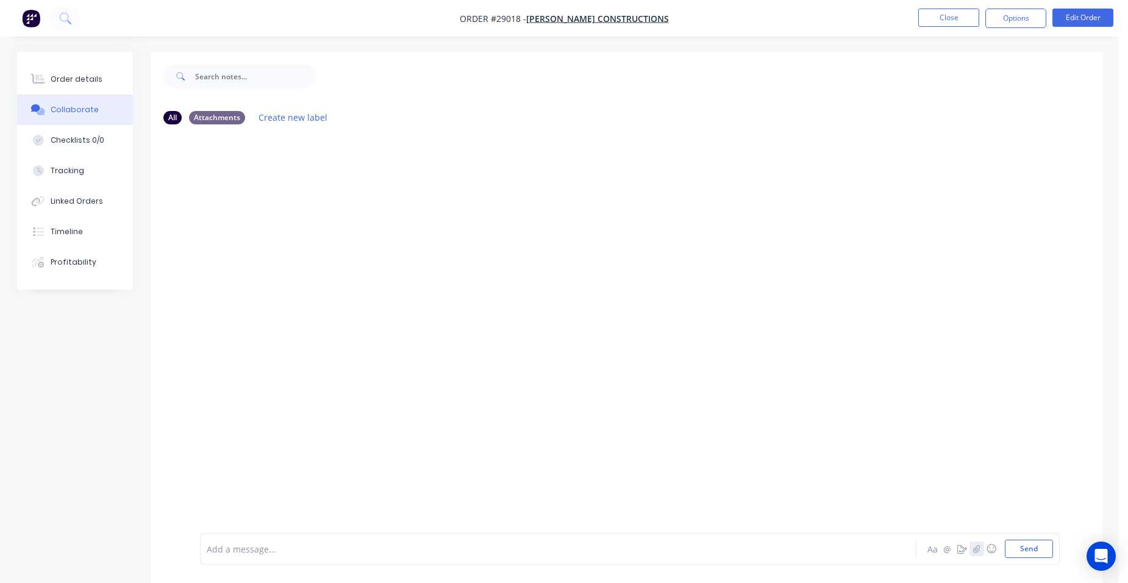
click at [974, 554] on button "button" at bounding box center [976, 548] width 15 height 15
drag, startPoint x: 1041, startPoint y: 547, endPoint x: 1033, endPoint y: 542, distance: 9.8
click at [1040, 547] on button "Send" at bounding box center [1029, 549] width 48 height 18
click at [93, 82] on div "Order details" at bounding box center [77, 79] width 52 height 11
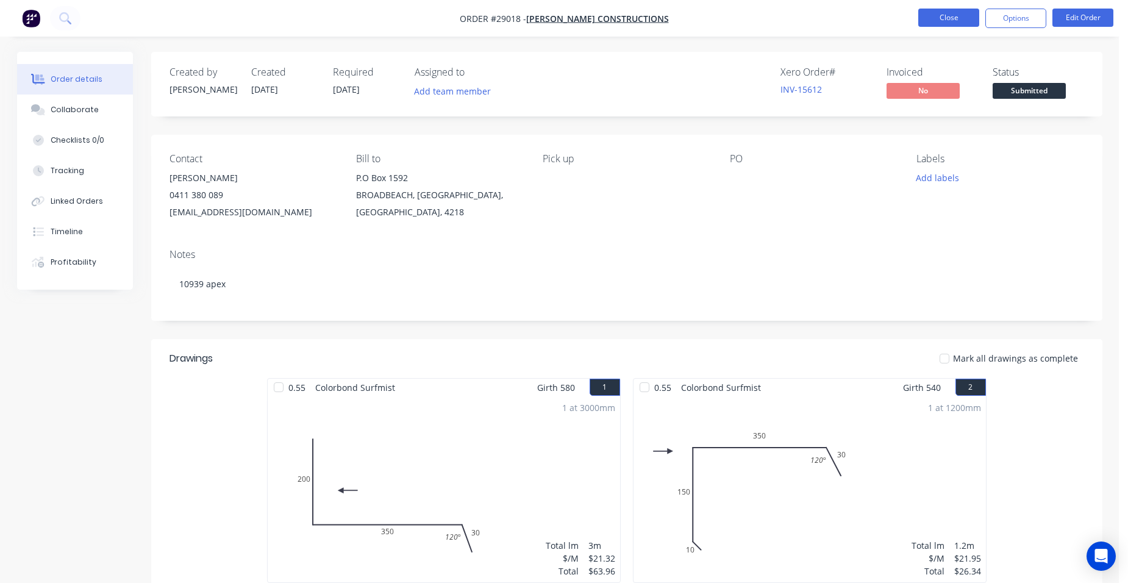
click at [936, 18] on button "Close" at bounding box center [948, 18] width 61 height 18
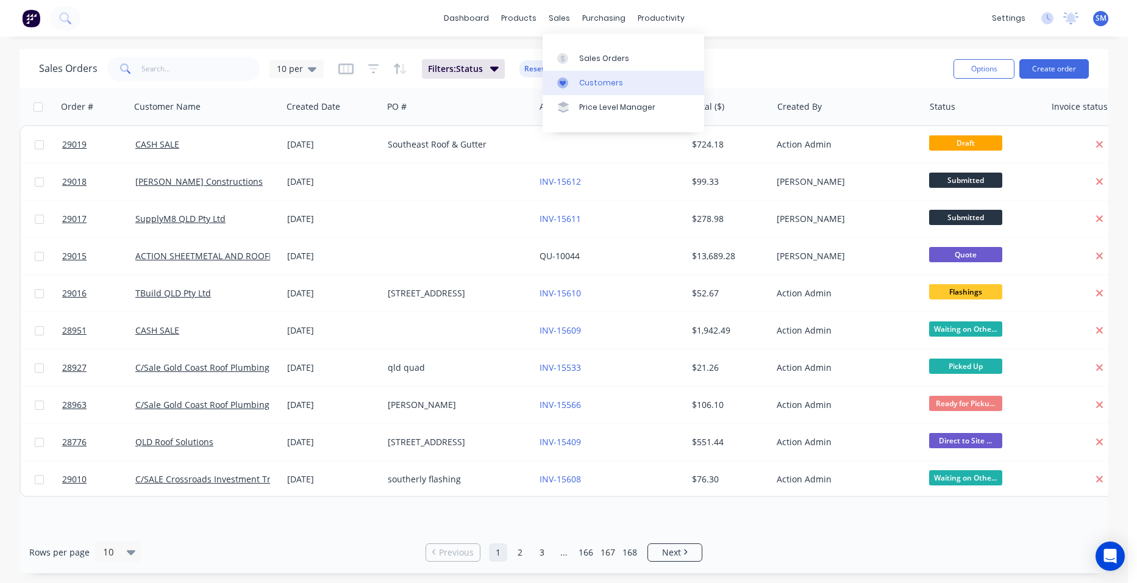
click at [574, 80] on div at bounding box center [566, 82] width 18 height 11
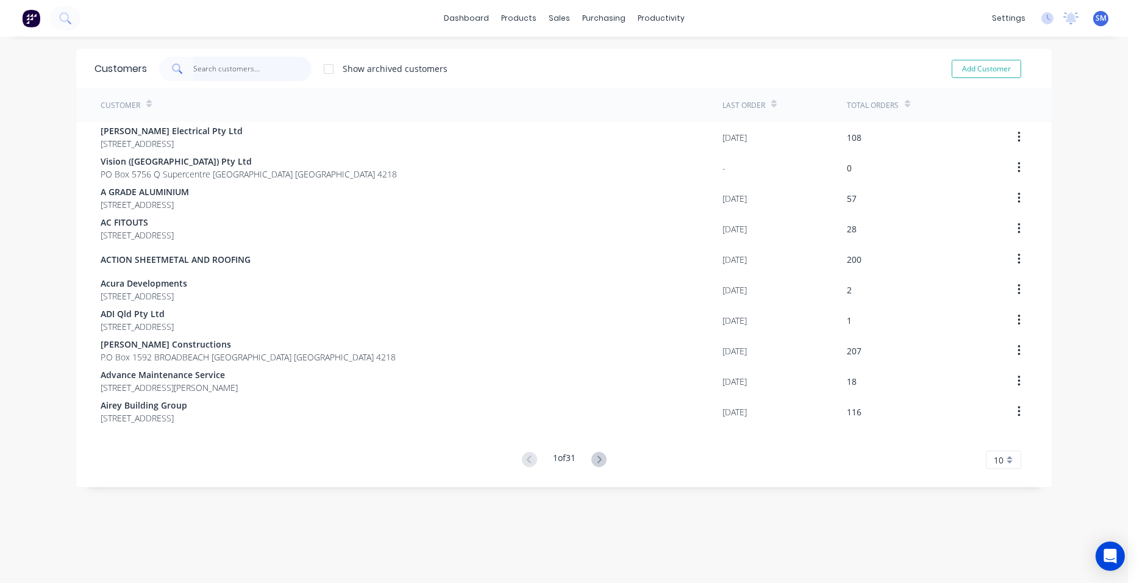
click at [225, 70] on input "text" at bounding box center [252, 69] width 119 height 24
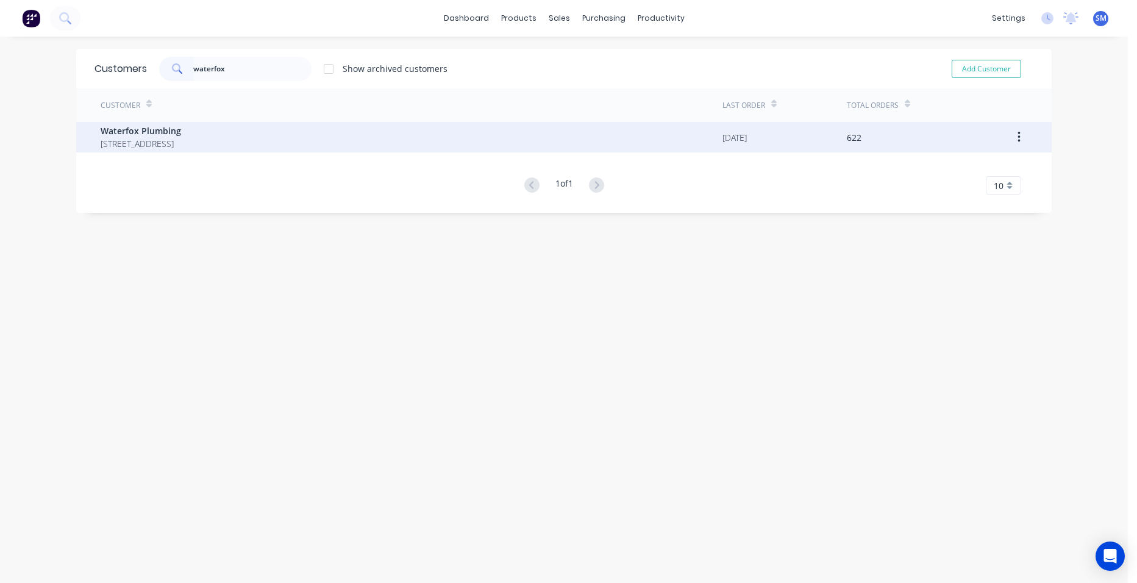
click at [181, 144] on span "P.O Box 699 PARADISE POINT Queensland Australia 4216" at bounding box center [141, 143] width 80 height 13
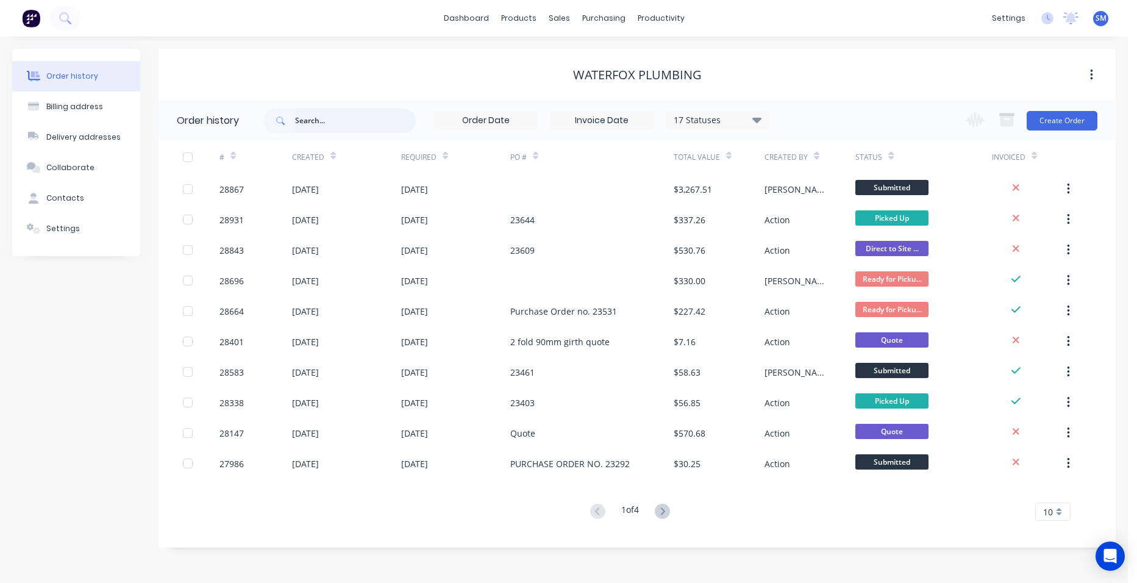
click at [314, 124] on input "text" at bounding box center [355, 121] width 121 height 24
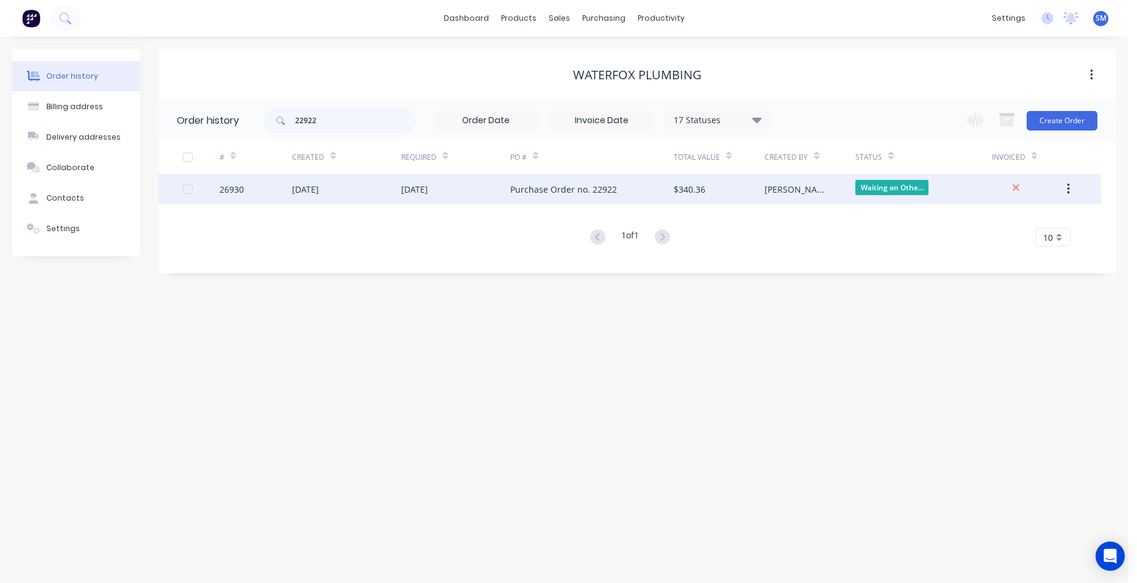
click at [623, 188] on div "Purchase Order no. 22922" at bounding box center [591, 189] width 163 height 30
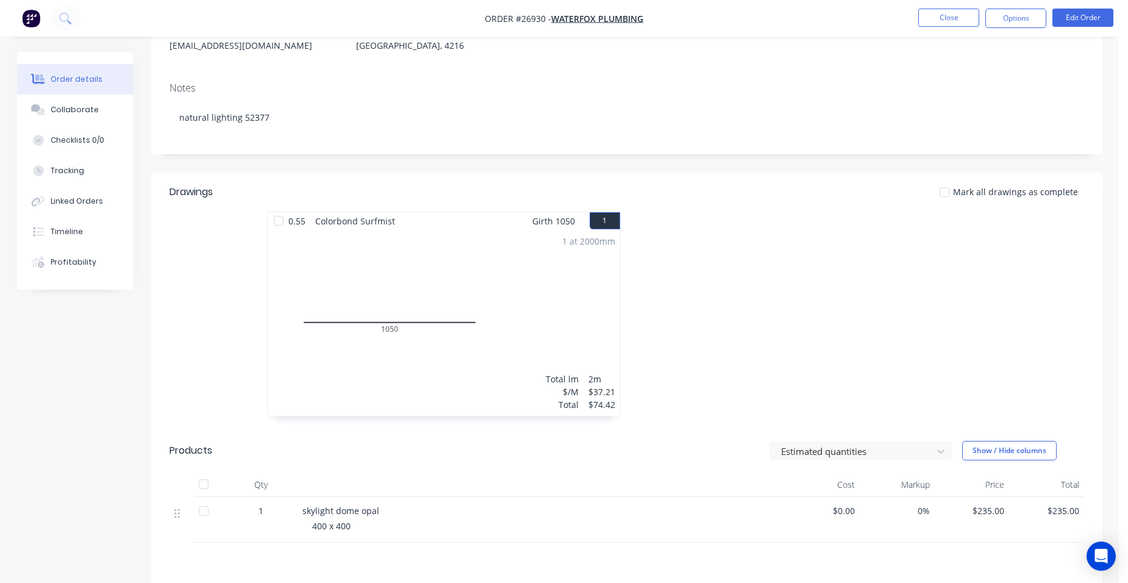
scroll to position [183, 0]
click at [923, 17] on button "Close" at bounding box center [948, 18] width 61 height 18
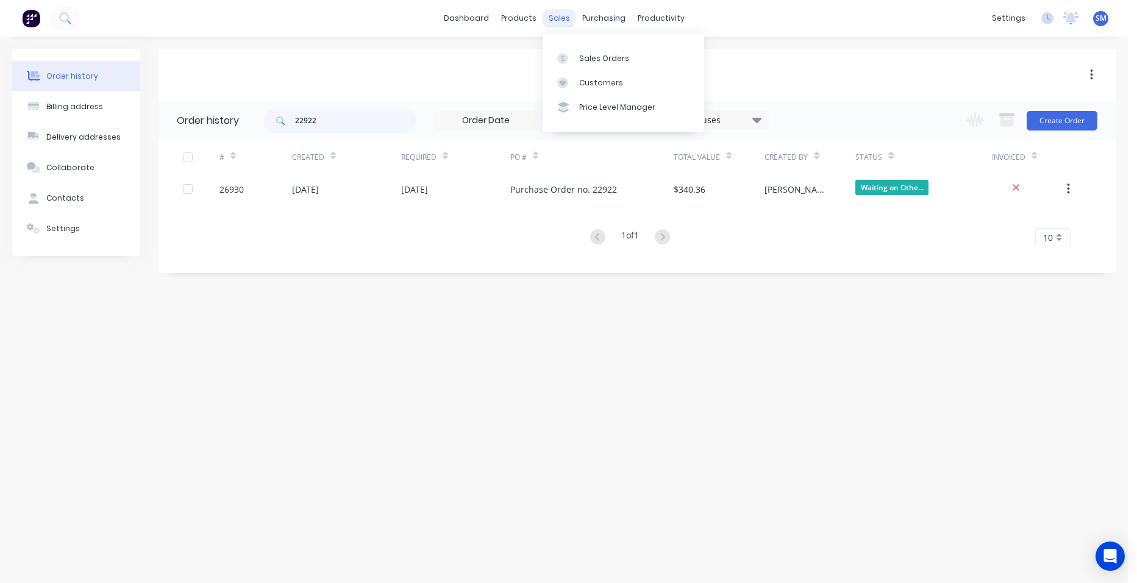
click at [566, 21] on div "sales" at bounding box center [560, 18] width 34 height 18
click at [599, 59] on div "Sales Orders" at bounding box center [604, 58] width 50 height 11
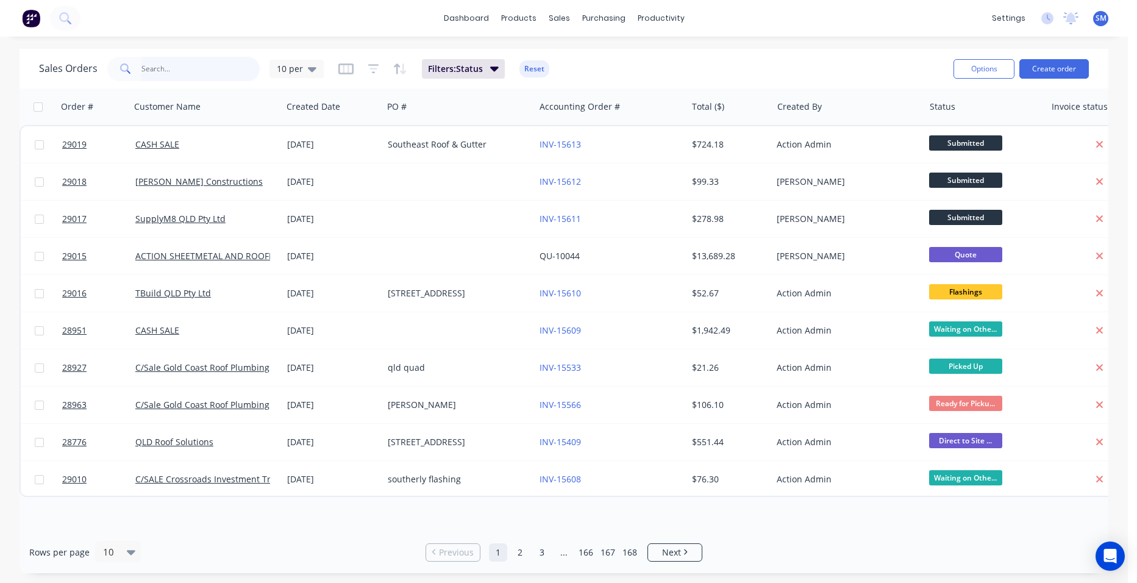
click at [186, 70] on input "text" at bounding box center [200, 69] width 119 height 24
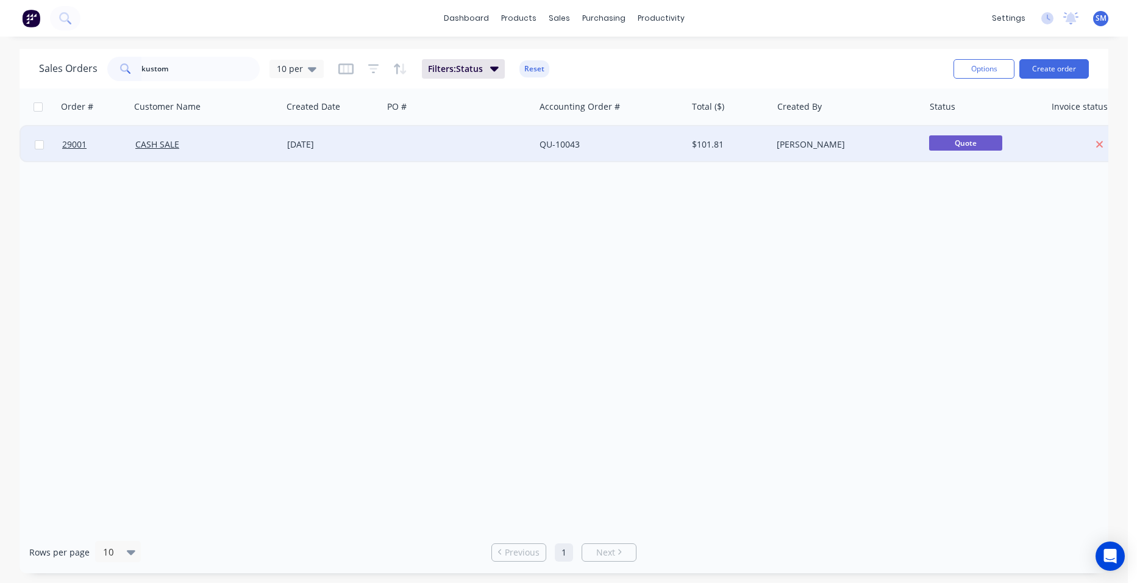
click at [379, 145] on div "[DATE]" at bounding box center [332, 144] width 101 height 37
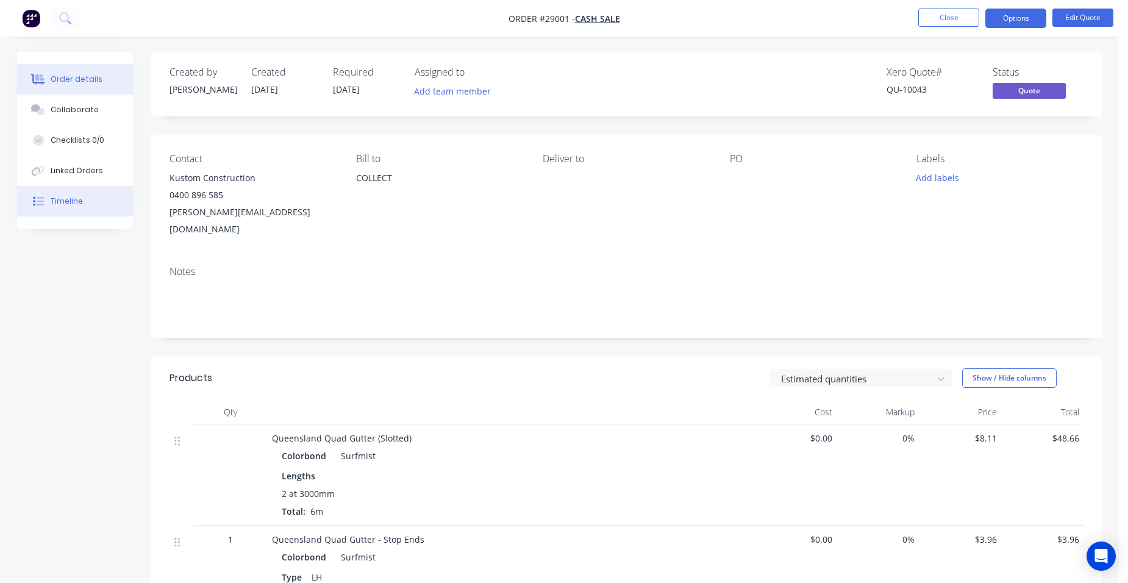
click at [55, 193] on button "Timeline" at bounding box center [75, 201] width 116 height 30
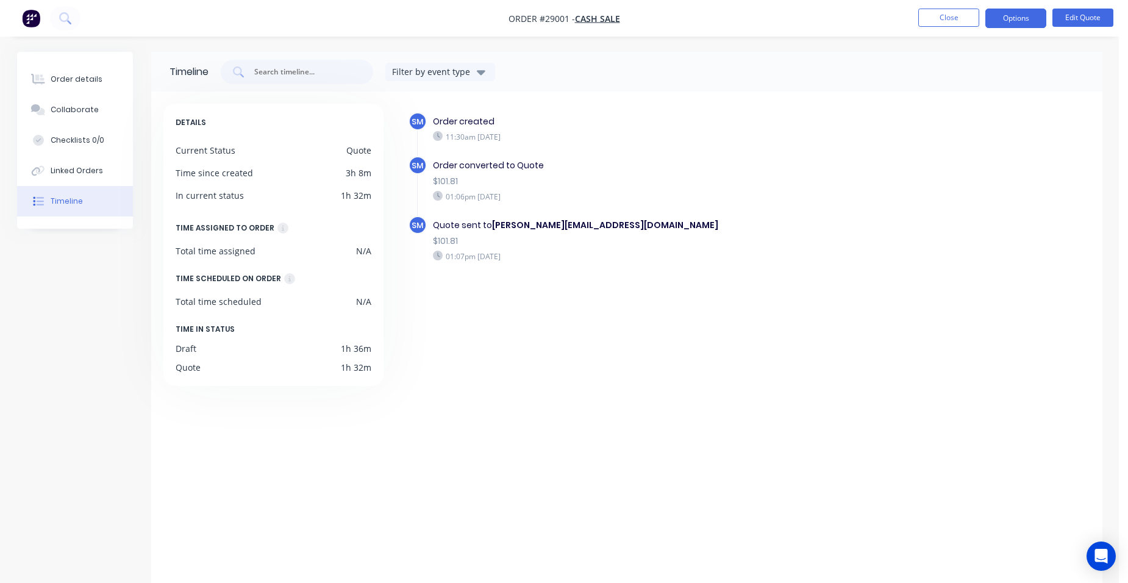
click at [926, 6] on nav "Order #29001 - CASH SALE Close Options Edit Quote" at bounding box center [564, 18] width 1128 height 37
click at [932, 15] on button "Close" at bounding box center [948, 18] width 61 height 18
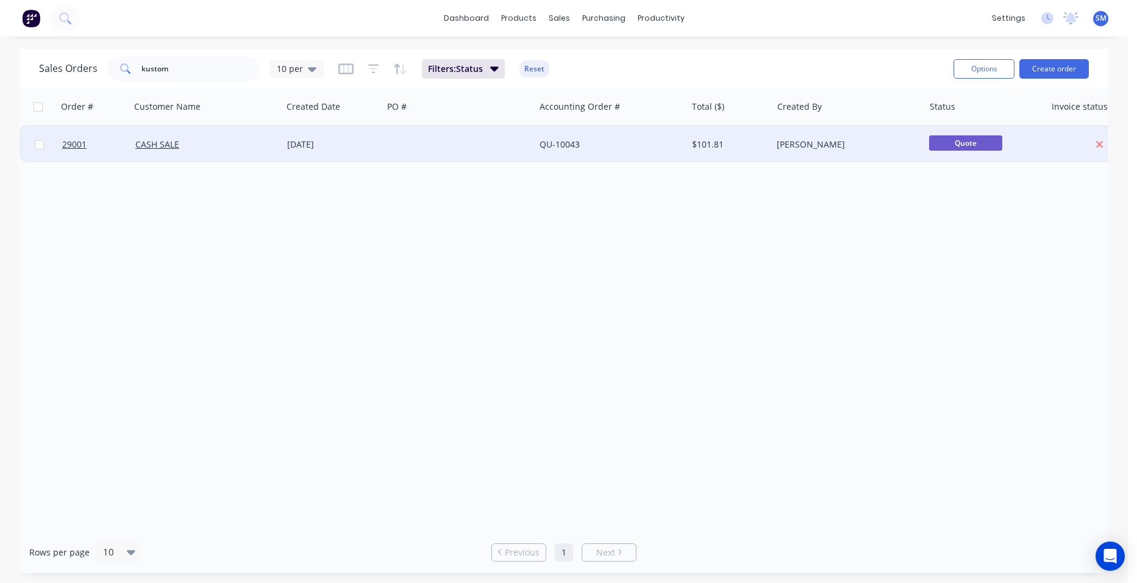
click at [359, 143] on div "[DATE]" at bounding box center [332, 144] width 91 height 12
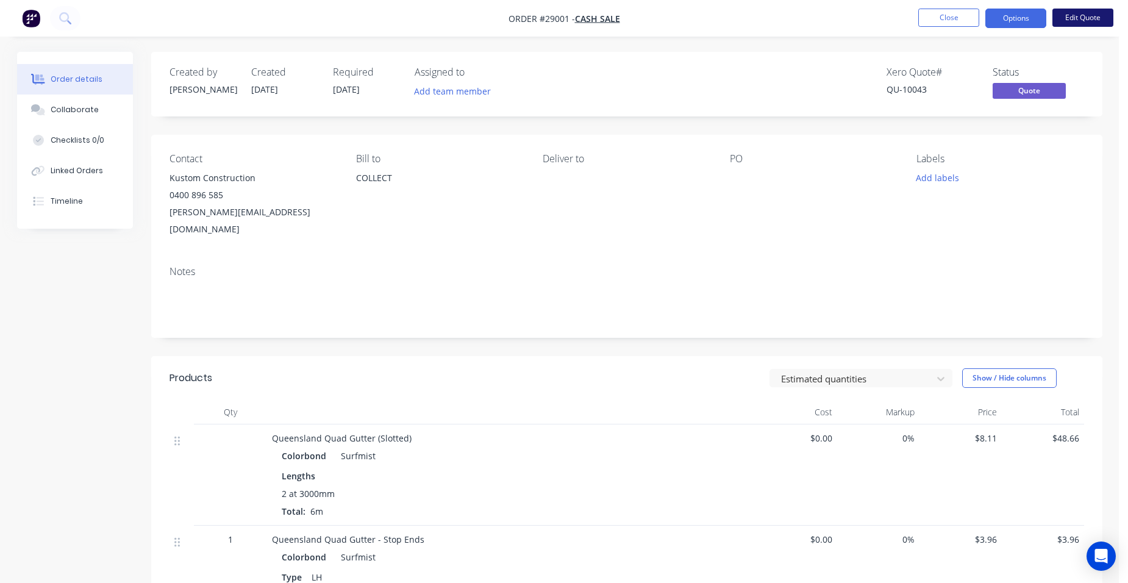
click at [1070, 16] on button "Edit Quote" at bounding box center [1082, 18] width 61 height 18
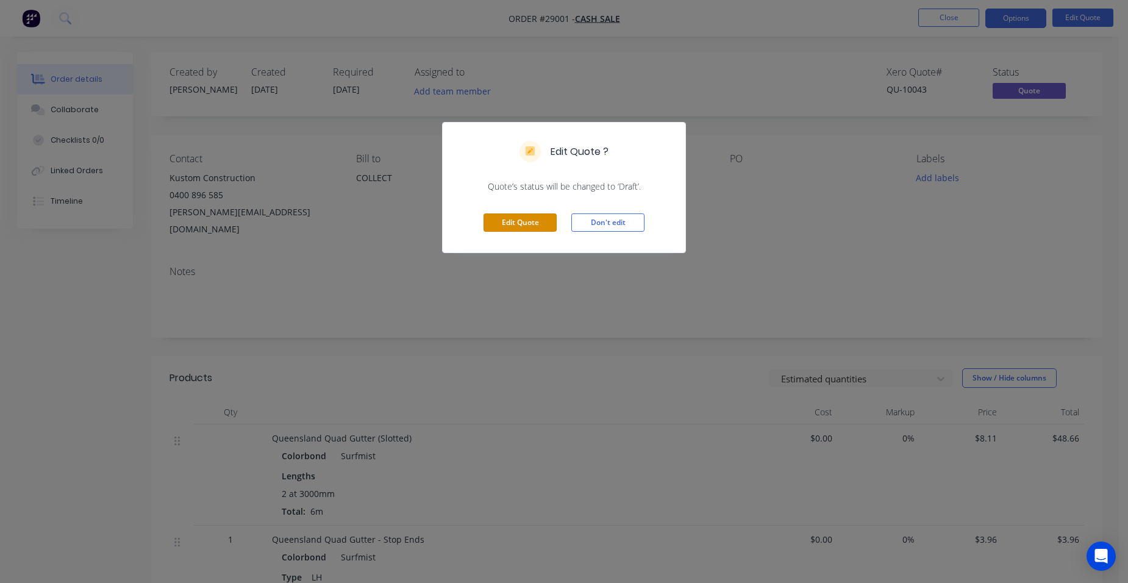
click at [503, 213] on div "Edit Quote Don't edit" at bounding box center [564, 223] width 243 height 60
click at [508, 223] on button "Edit Quote" at bounding box center [520, 222] width 73 height 18
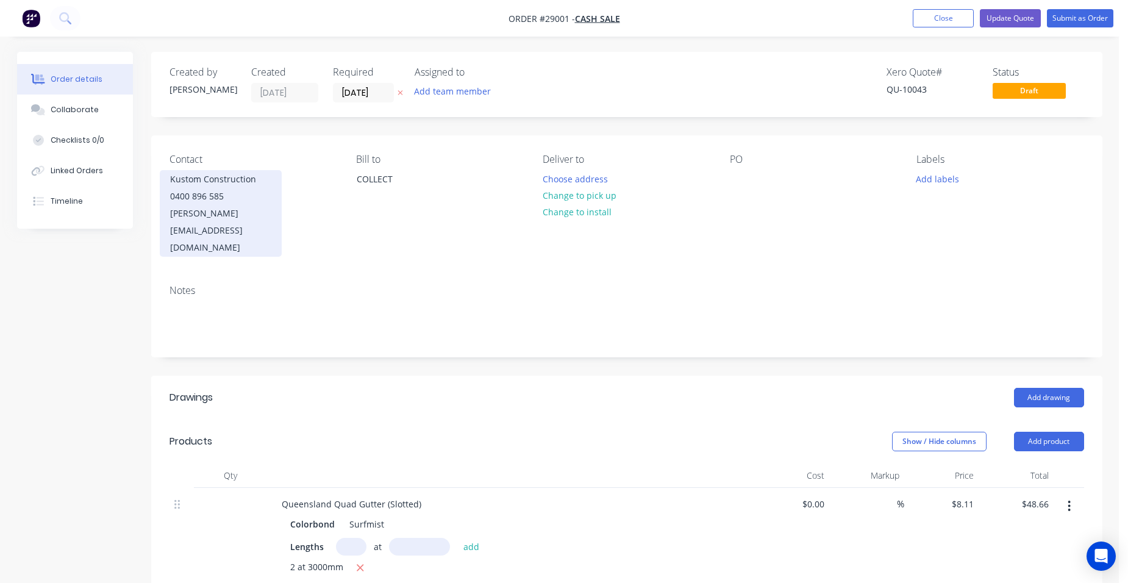
click at [245, 212] on div "cameron@kustomconstruction.com.au" at bounding box center [220, 230] width 101 height 51
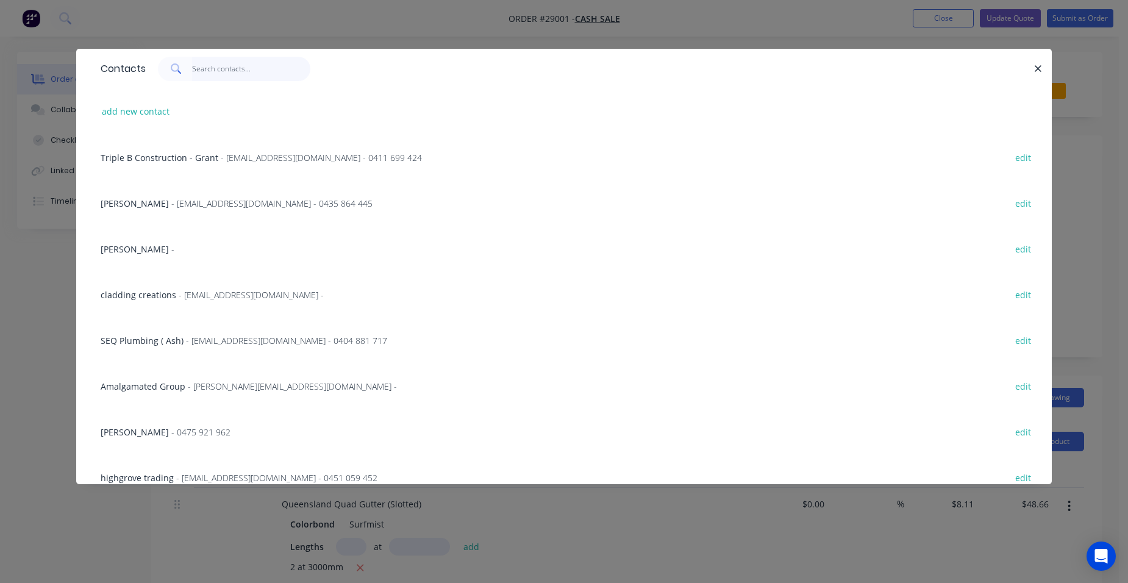
click at [203, 65] on input "text" at bounding box center [251, 69] width 119 height 24
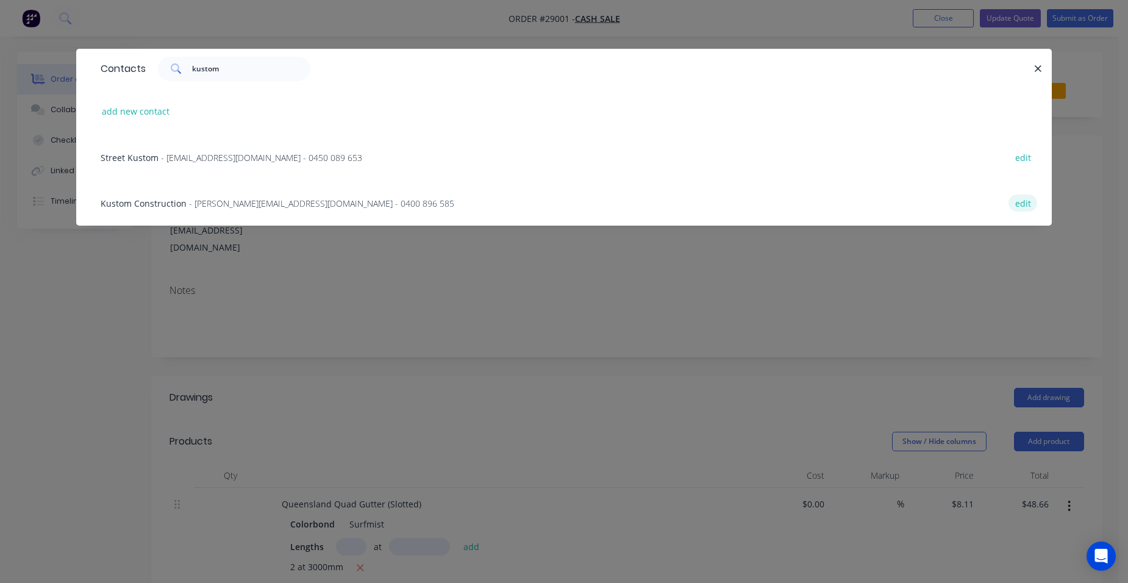
click at [1013, 198] on button "edit" at bounding box center [1022, 203] width 29 height 16
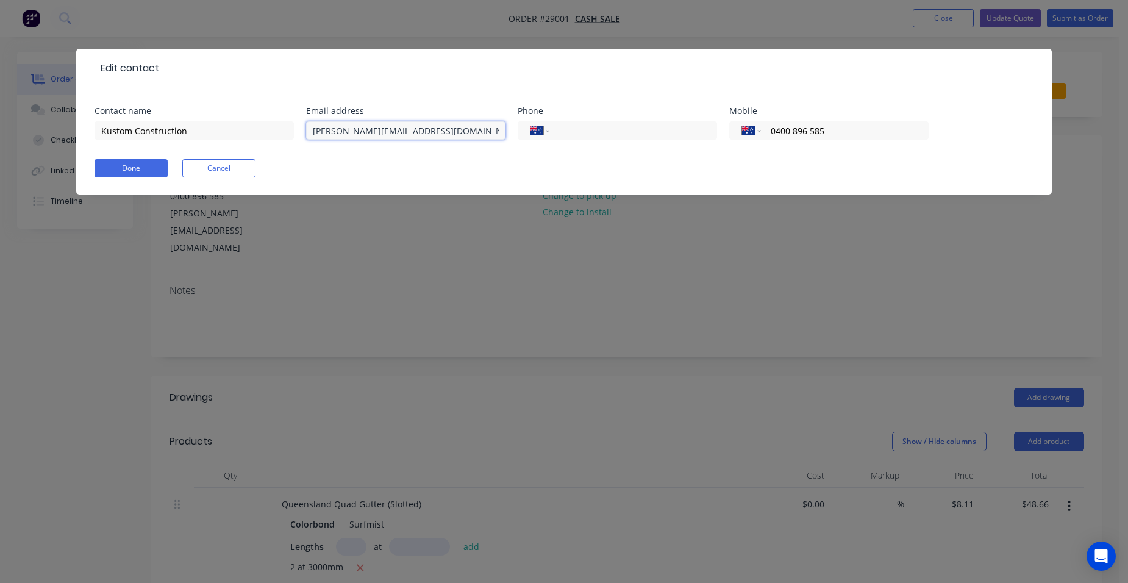
click at [432, 126] on input "cameron@kustomconstruction.com.au" at bounding box center [405, 130] width 199 height 18
click at [185, 130] on input "Kustom Construction" at bounding box center [194, 130] width 199 height 18
click at [144, 166] on button "Done" at bounding box center [131, 168] width 73 height 18
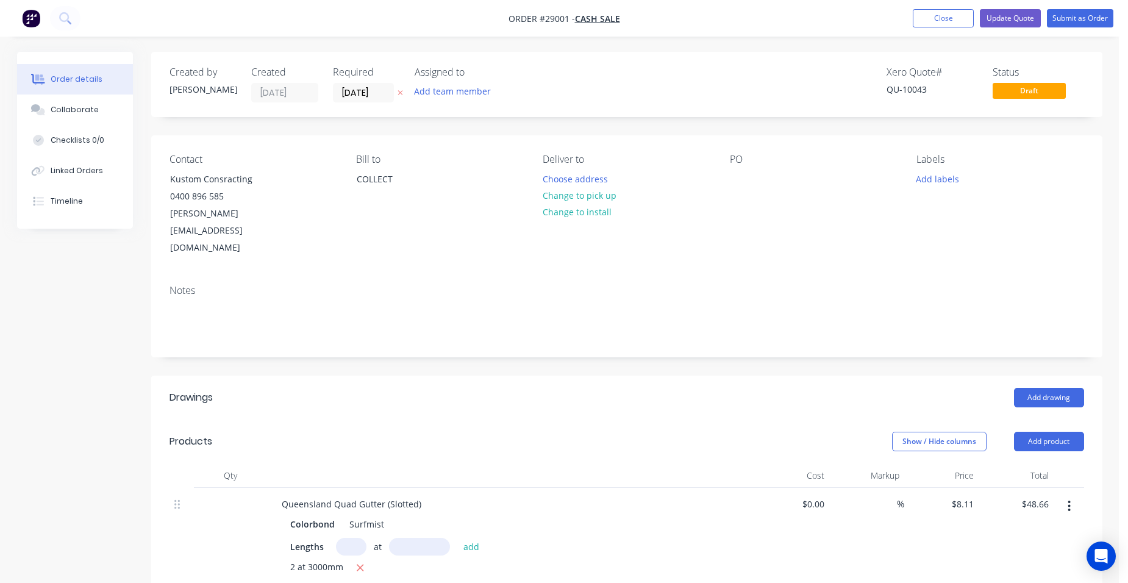
drag, startPoint x: 600, startPoint y: 197, endPoint x: 690, endPoint y: 145, distance: 103.8
click at [601, 195] on button "Change to pick up" at bounding box center [579, 195] width 87 height 16
click at [992, 23] on button "Update Quote" at bounding box center [1010, 18] width 61 height 18
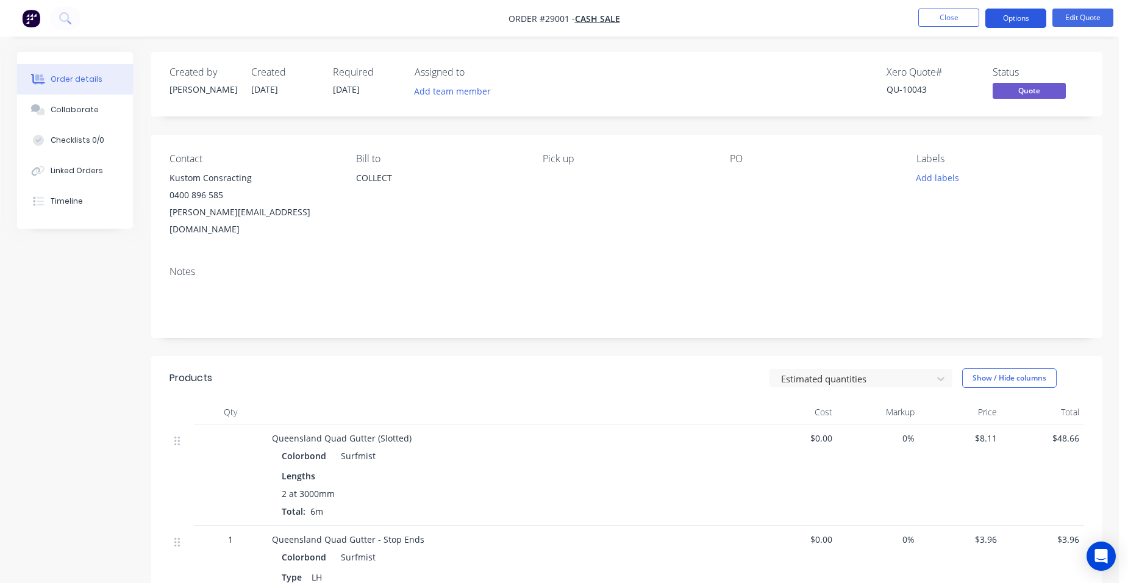
click at [1015, 17] on button "Options" at bounding box center [1015, 19] width 61 height 20
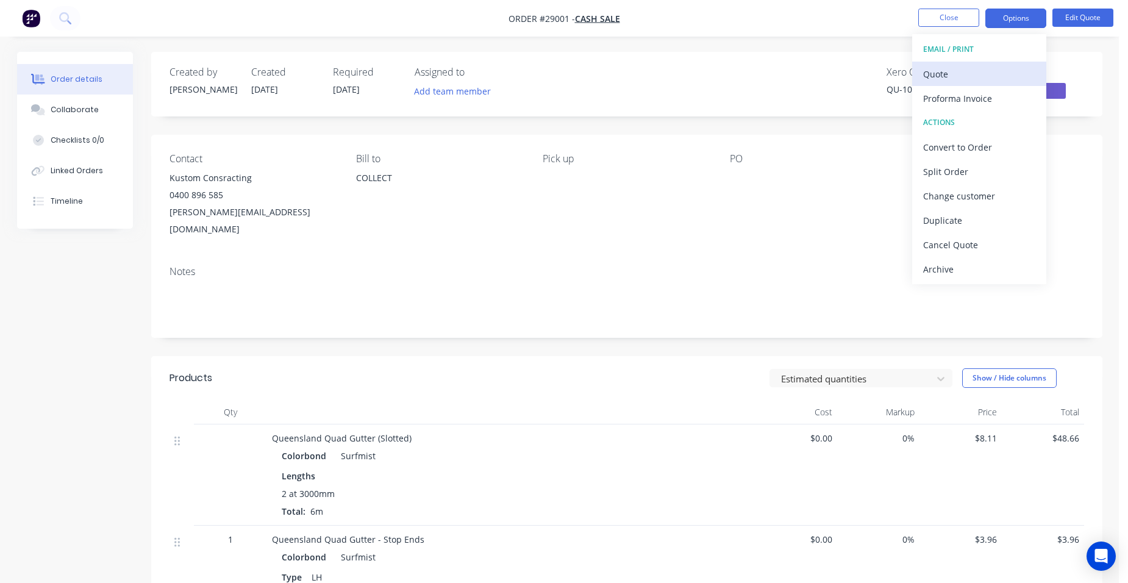
click at [971, 74] on div "Quote" at bounding box center [979, 74] width 112 height 18
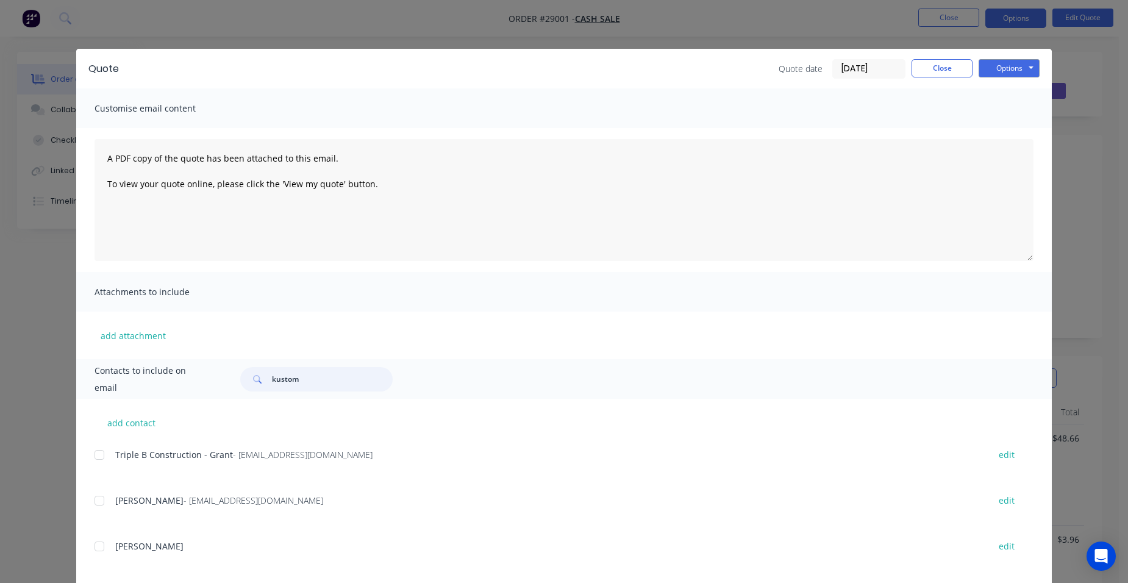
drag, startPoint x: 307, startPoint y: 384, endPoint x: 187, endPoint y: 344, distance: 126.1
click at [198, 377] on div "Contacts to include on email kustom" at bounding box center [564, 379] width 976 height 40
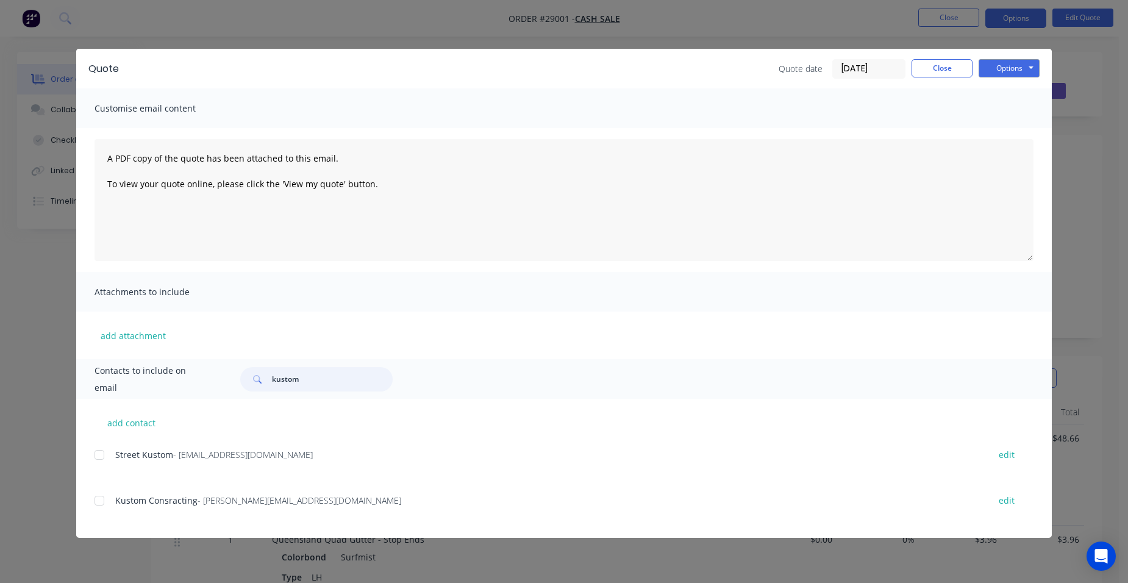
click at [109, 496] on div at bounding box center [99, 500] width 24 height 24
click at [1003, 69] on button "Options" at bounding box center [1009, 68] width 61 height 18
click at [998, 130] on button "Email" at bounding box center [1018, 130] width 78 height 20
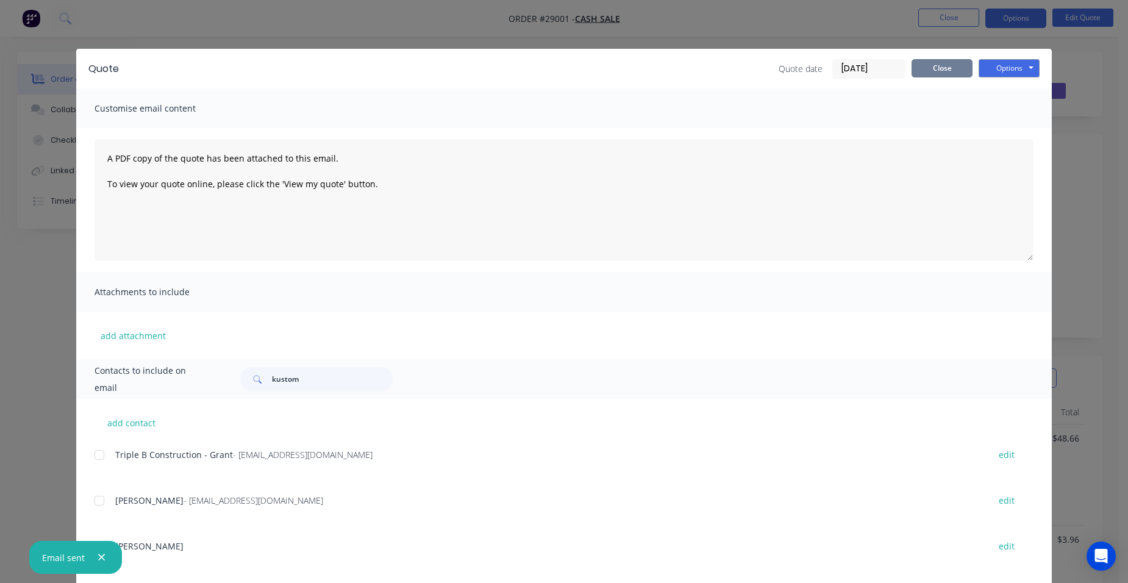
click at [948, 70] on button "Close" at bounding box center [942, 68] width 61 height 18
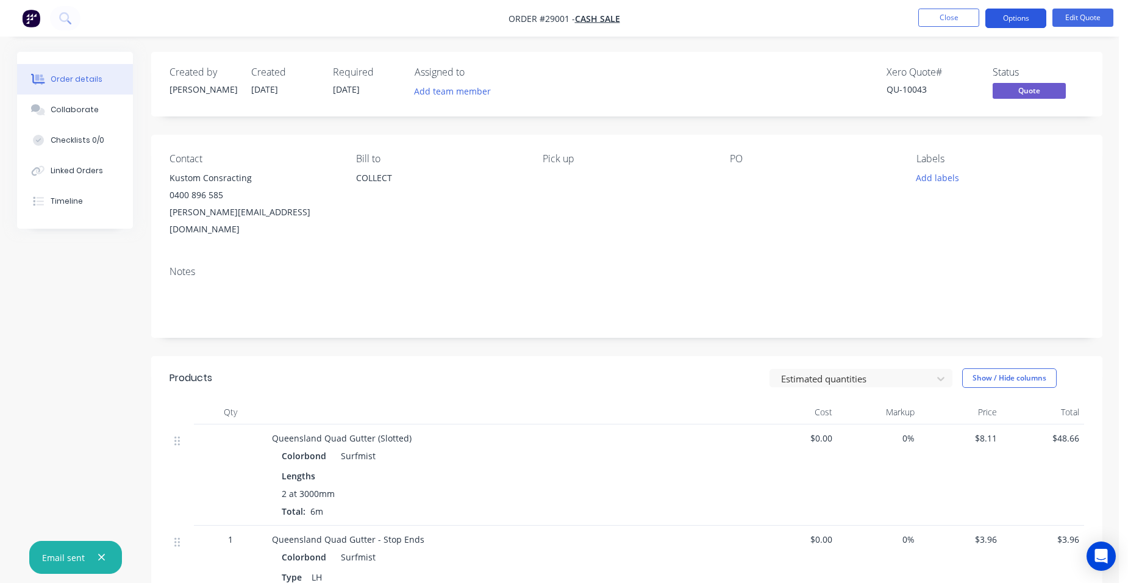
click at [1005, 20] on button "Options" at bounding box center [1015, 19] width 61 height 20
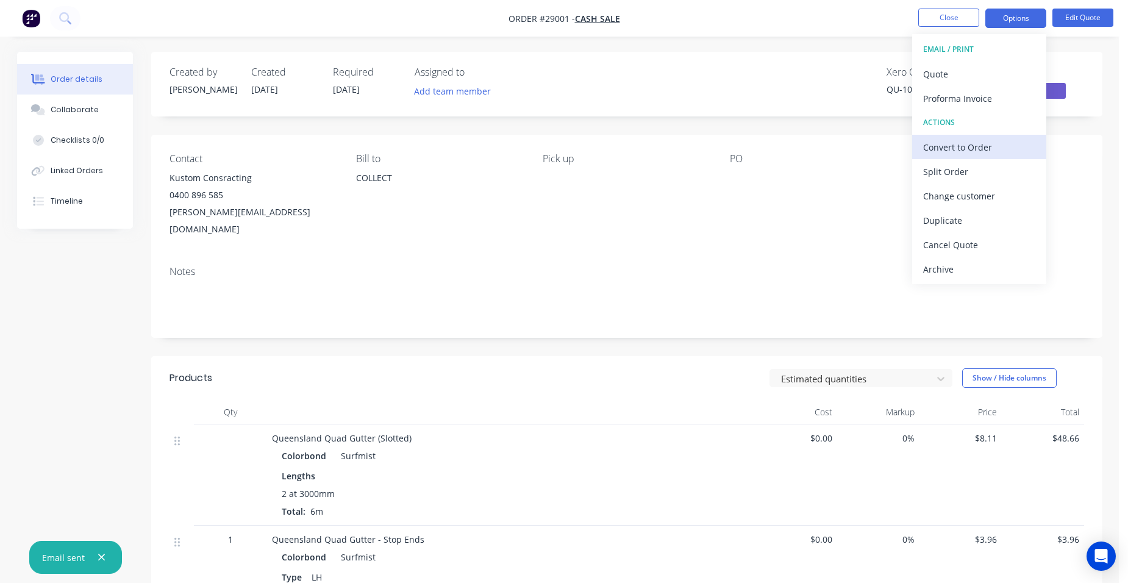
click at [995, 149] on div "Convert to Order" at bounding box center [979, 147] width 112 height 18
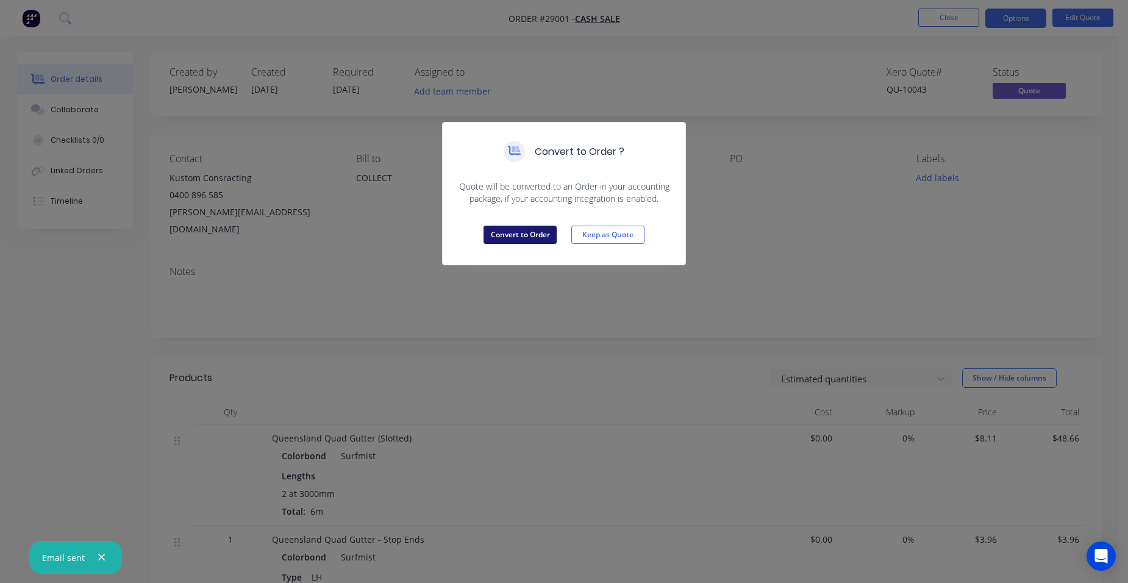
click at [498, 235] on button "Convert to Order" at bounding box center [520, 235] width 73 height 18
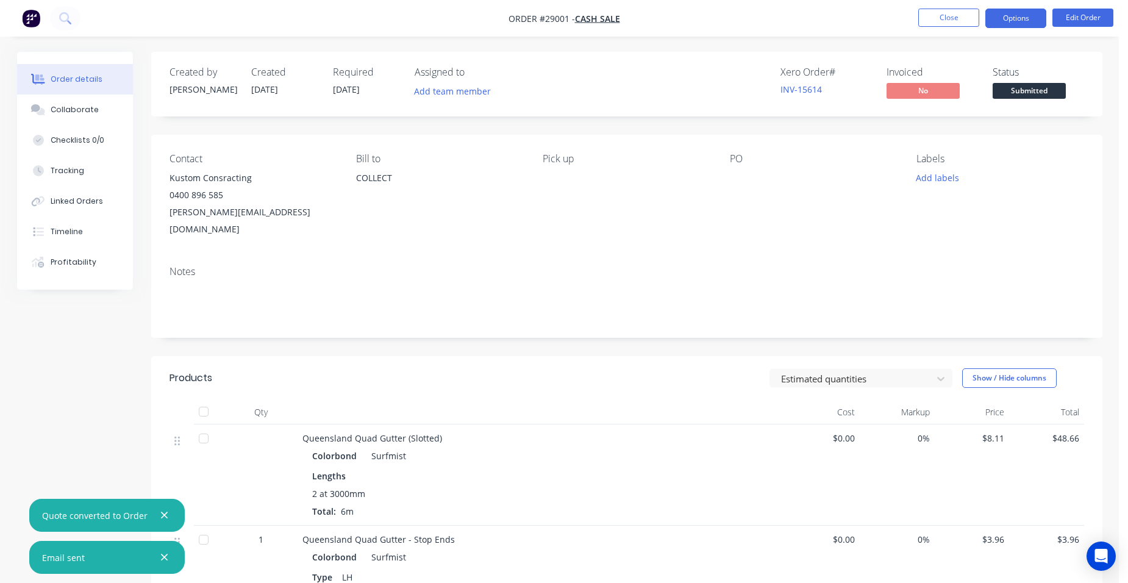
click at [1027, 15] on button "Options" at bounding box center [1015, 19] width 61 height 20
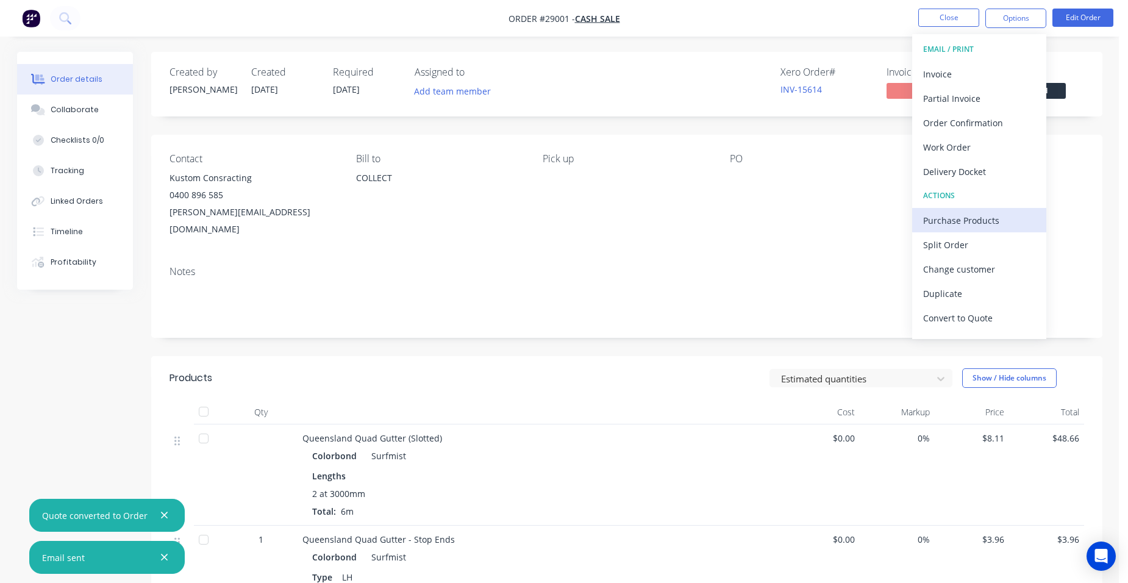
click at [993, 217] on div "Purchase Products" at bounding box center [979, 221] width 112 height 18
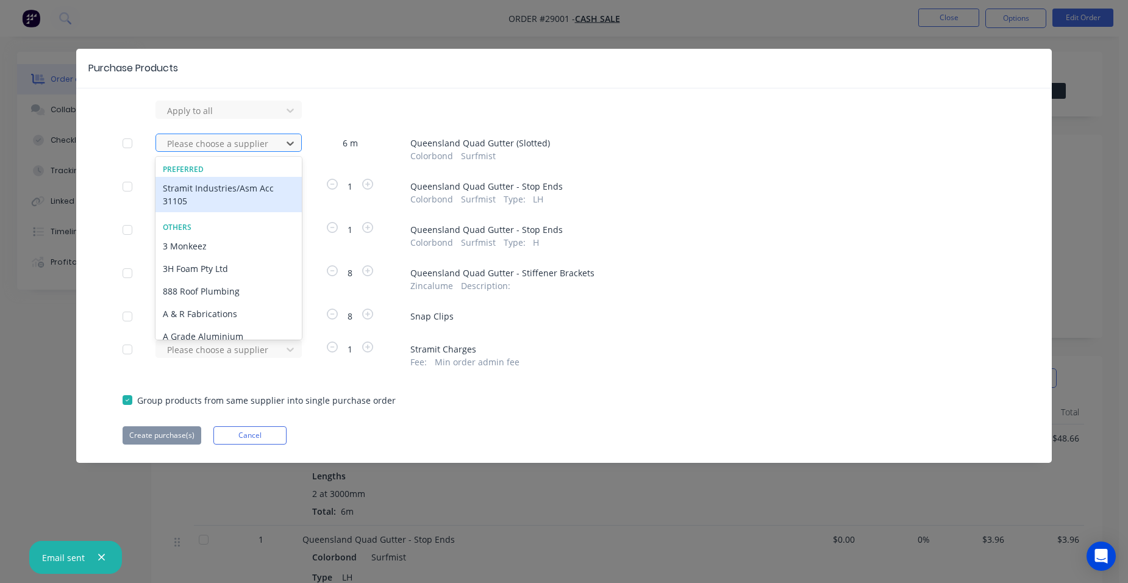
click at [237, 143] on div at bounding box center [221, 143] width 110 height 15
click at [206, 191] on div "Stramit Industries/Asm Acc 31105" at bounding box center [228, 194] width 146 height 35
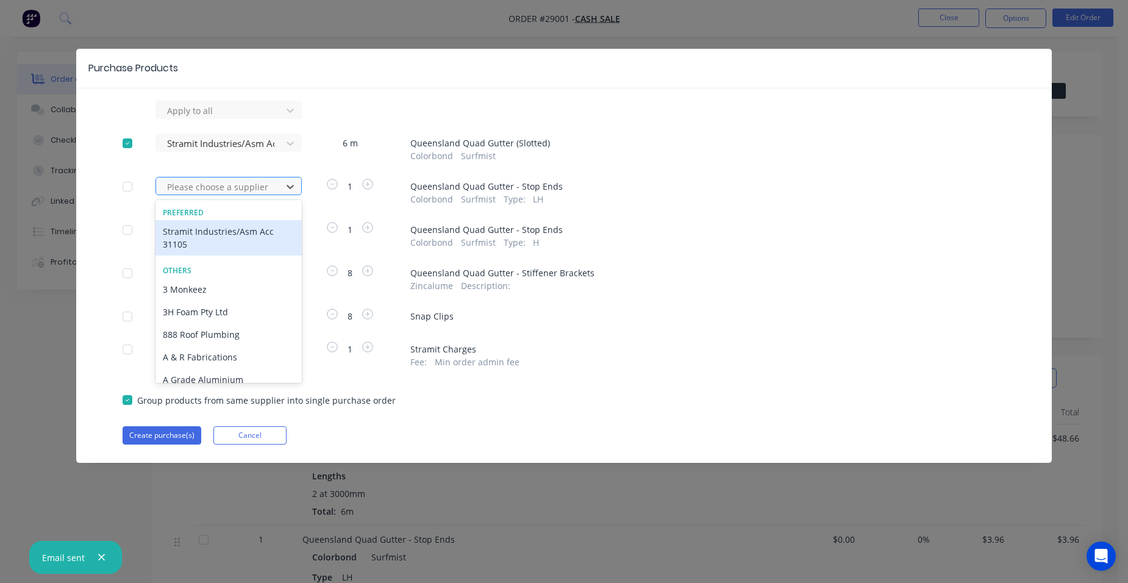
click at [205, 188] on div at bounding box center [221, 186] width 110 height 15
click at [190, 230] on div "Stramit Industries/Asm Acc 31105" at bounding box center [228, 237] width 146 height 35
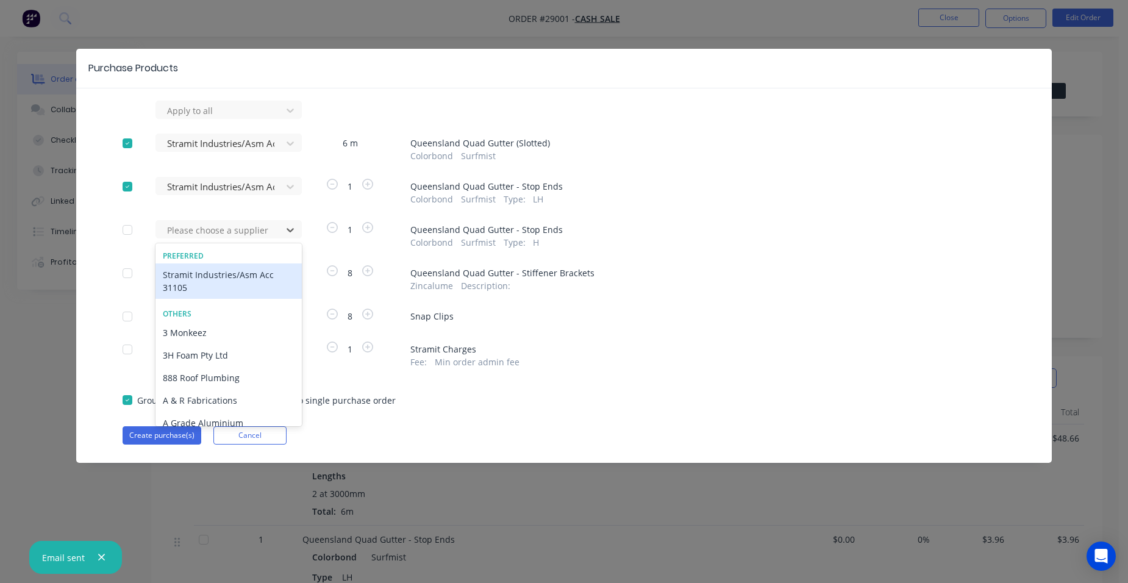
drag, startPoint x: 195, startPoint y: 227, endPoint x: 191, endPoint y: 259, distance: 31.4
click at [196, 227] on div at bounding box center [221, 230] width 110 height 15
click at [190, 271] on div "Stramit Industries/Asm Acc 31105" at bounding box center [228, 280] width 146 height 35
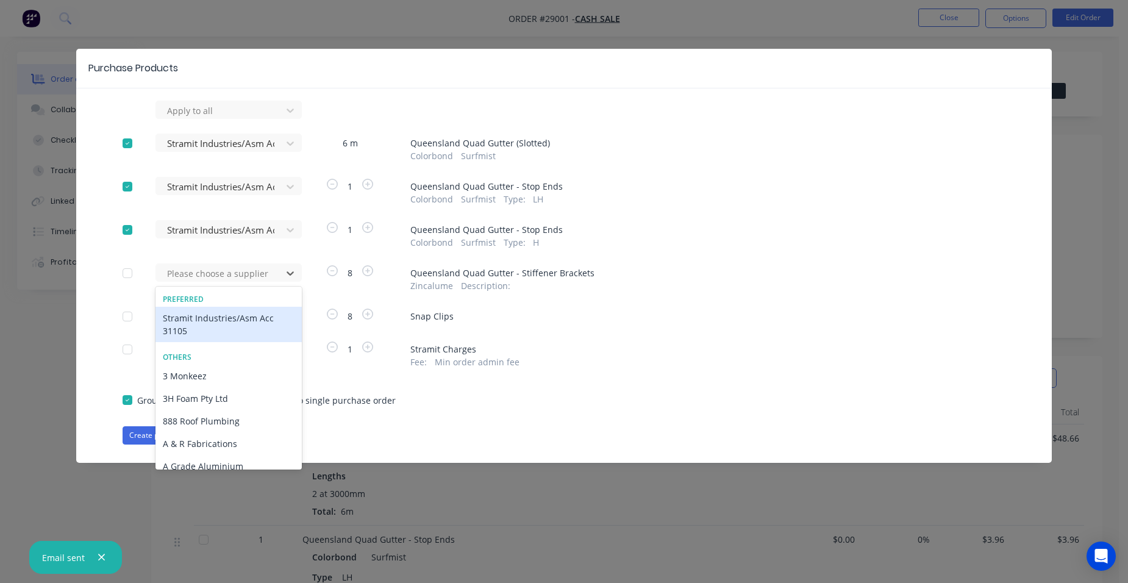
drag, startPoint x: 225, startPoint y: 270, endPoint x: 218, endPoint y: 291, distance: 22.6
click at [223, 273] on div at bounding box center [221, 273] width 110 height 15
click at [216, 327] on div "Stramit Industries/Asm Acc 31105" at bounding box center [228, 324] width 146 height 35
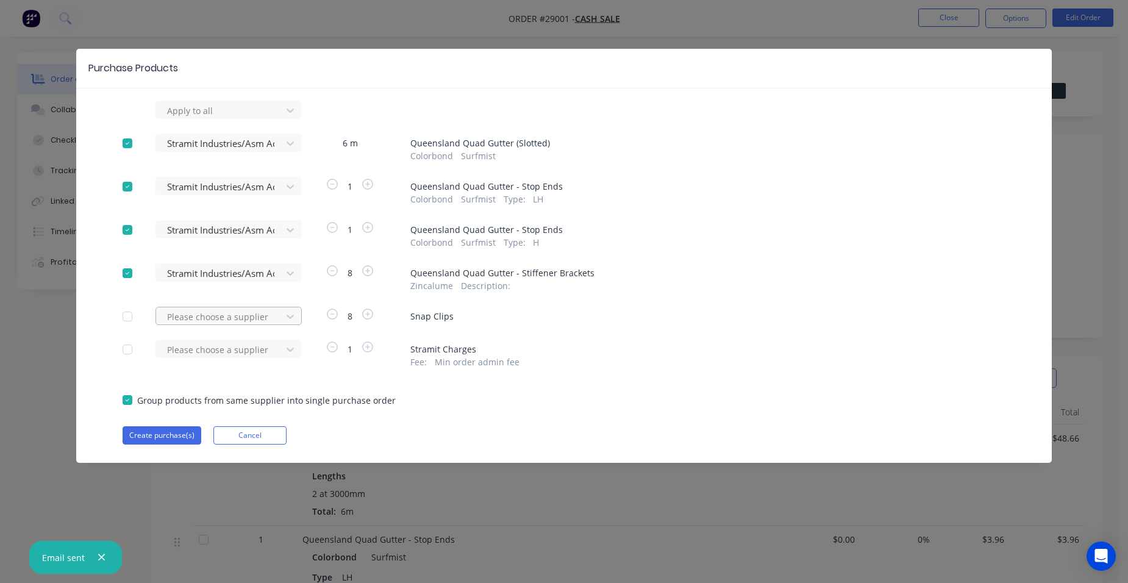
click at [224, 316] on div at bounding box center [221, 316] width 110 height 15
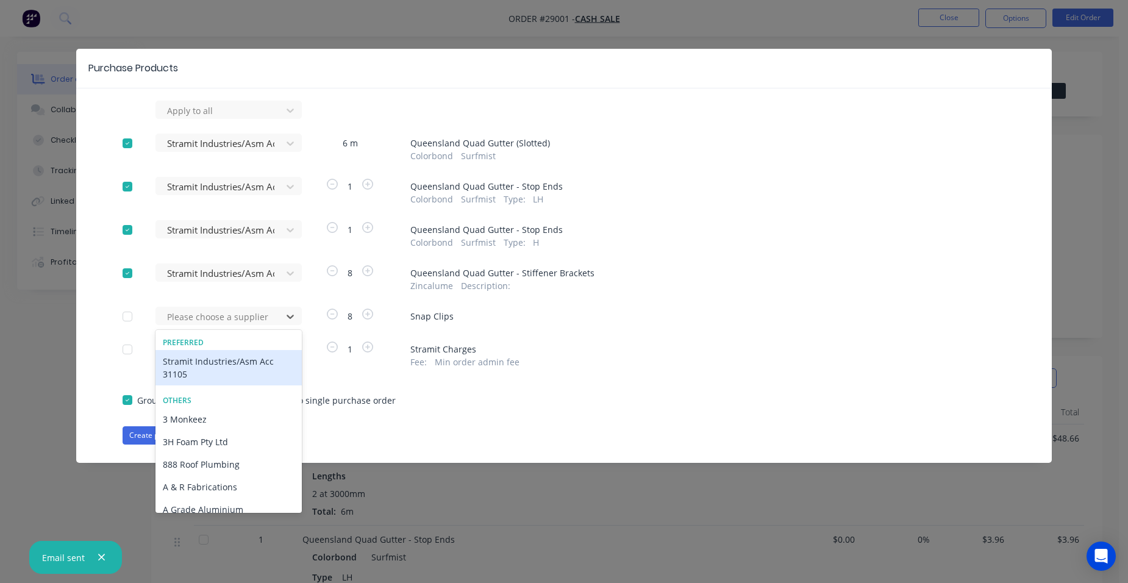
click at [219, 369] on div "Stramit Industries/Asm Acc 31105" at bounding box center [228, 367] width 146 height 35
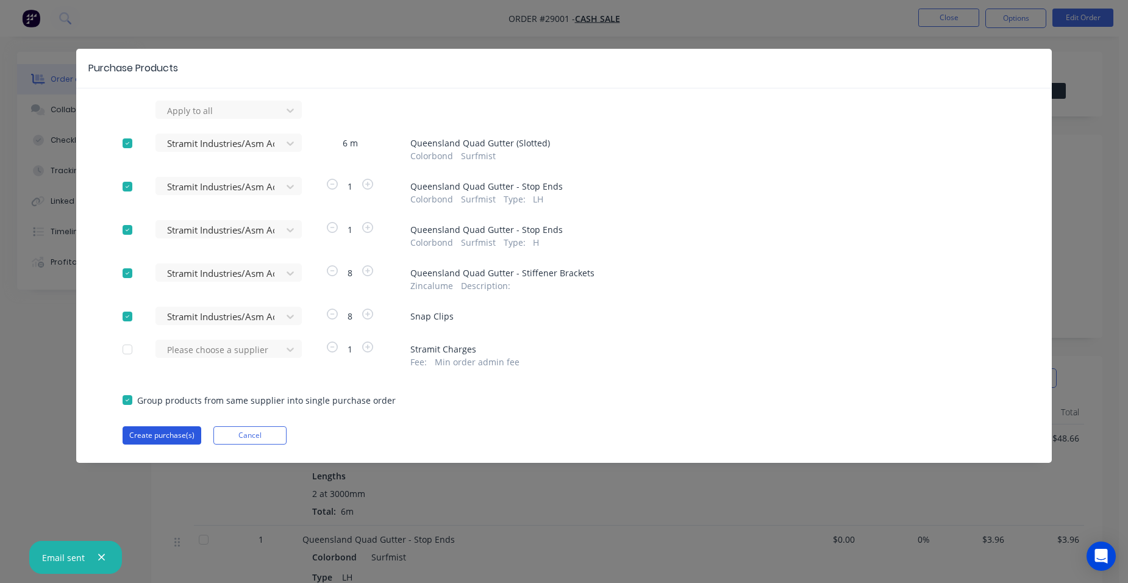
click at [174, 427] on button "Create purchase(s)" at bounding box center [162, 435] width 79 height 18
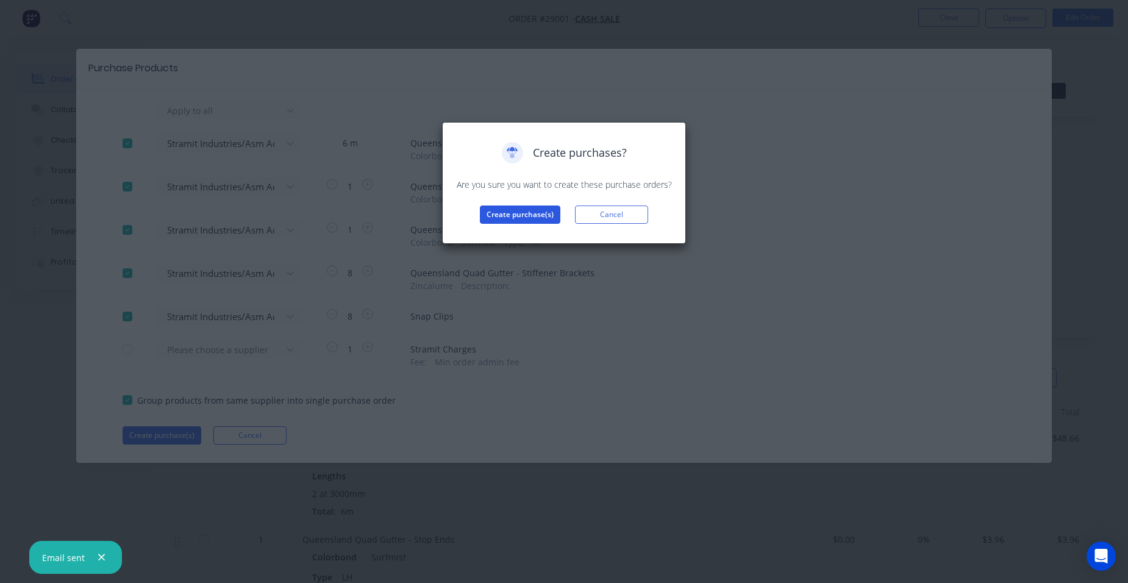
click at [532, 217] on button "Create purchase(s)" at bounding box center [520, 214] width 80 height 18
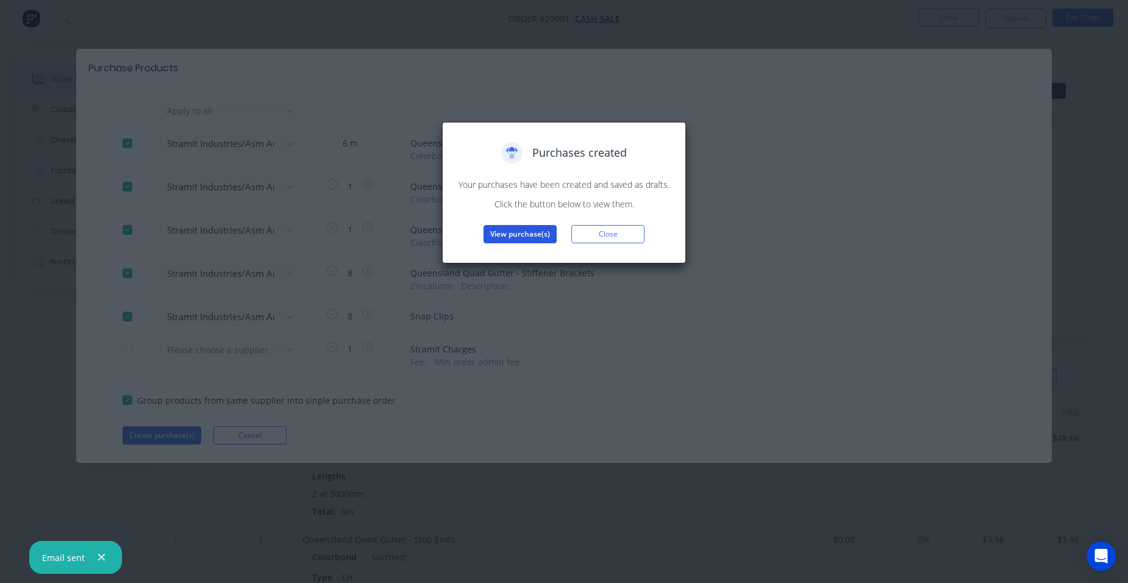
click at [525, 237] on button "View purchase(s)" at bounding box center [520, 234] width 73 height 18
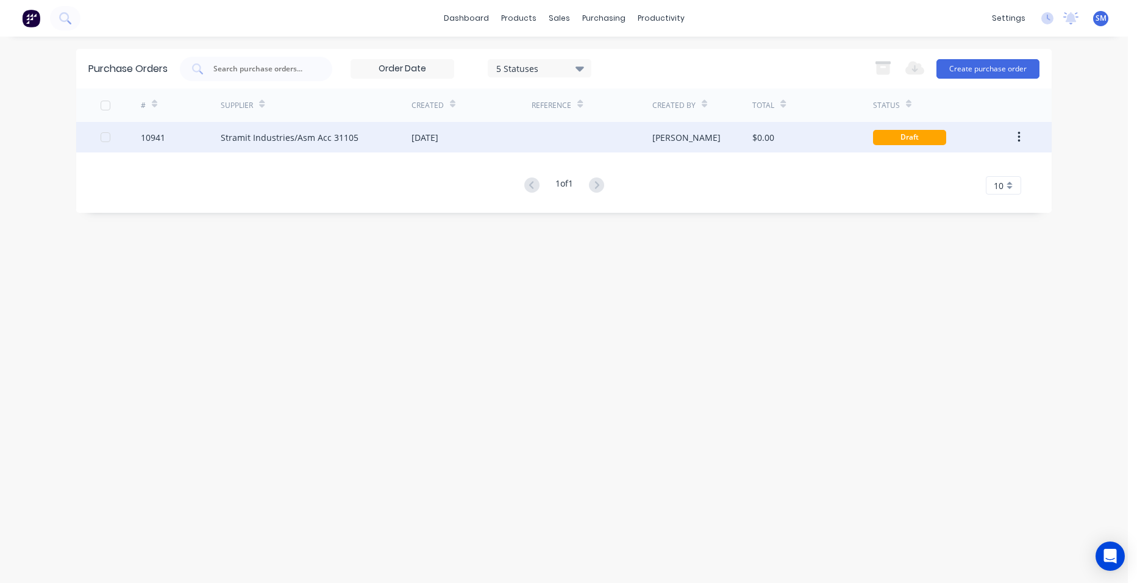
click at [535, 143] on div at bounding box center [592, 137] width 120 height 30
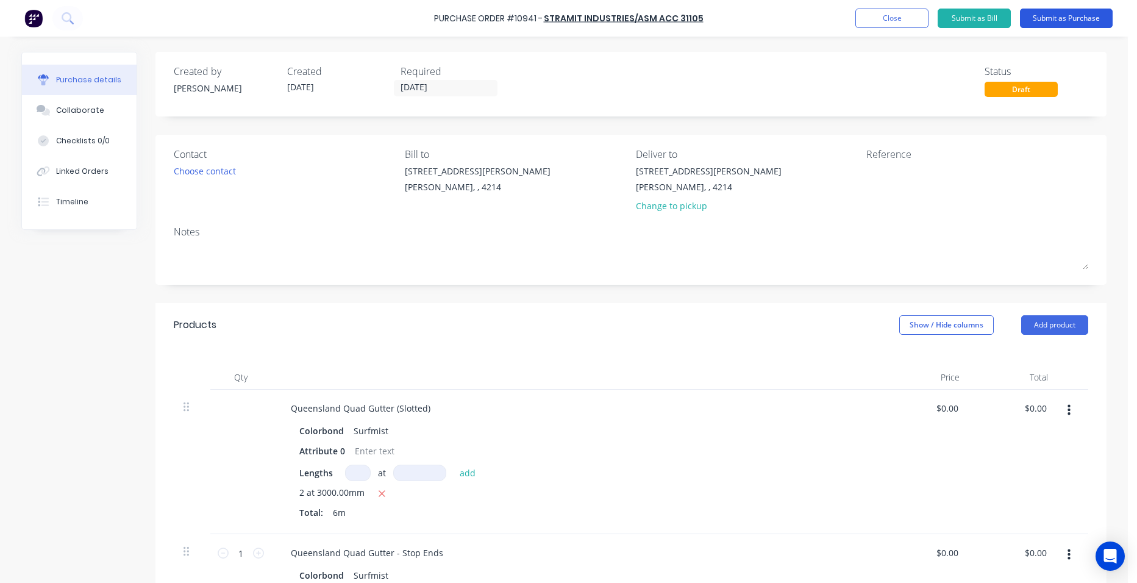
click at [1056, 14] on button "Submit as Purchase" at bounding box center [1066, 19] width 93 height 20
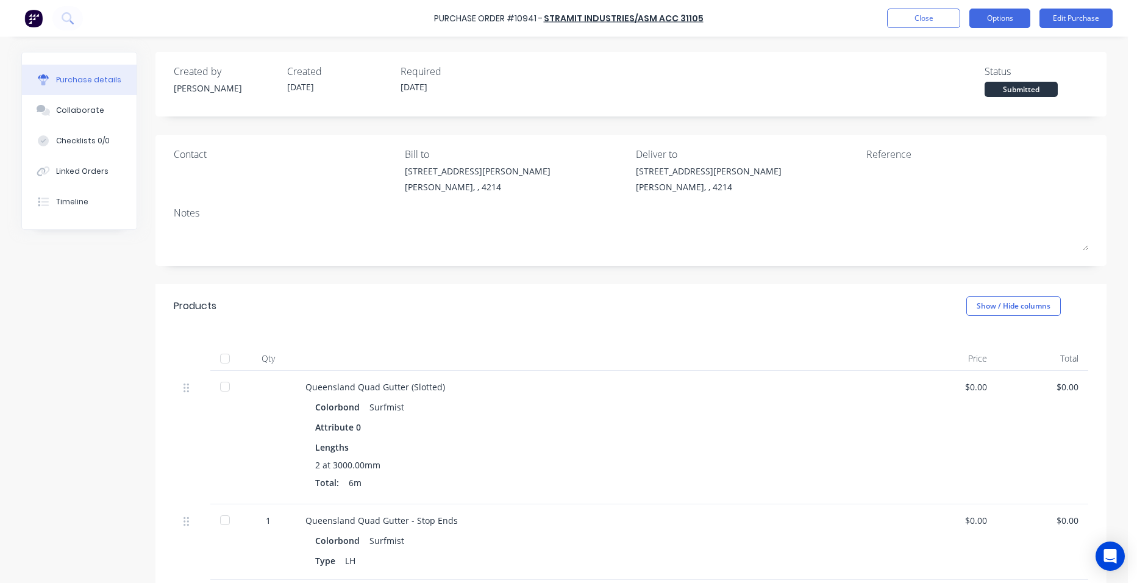
click at [1013, 20] on button "Options" at bounding box center [999, 19] width 61 height 20
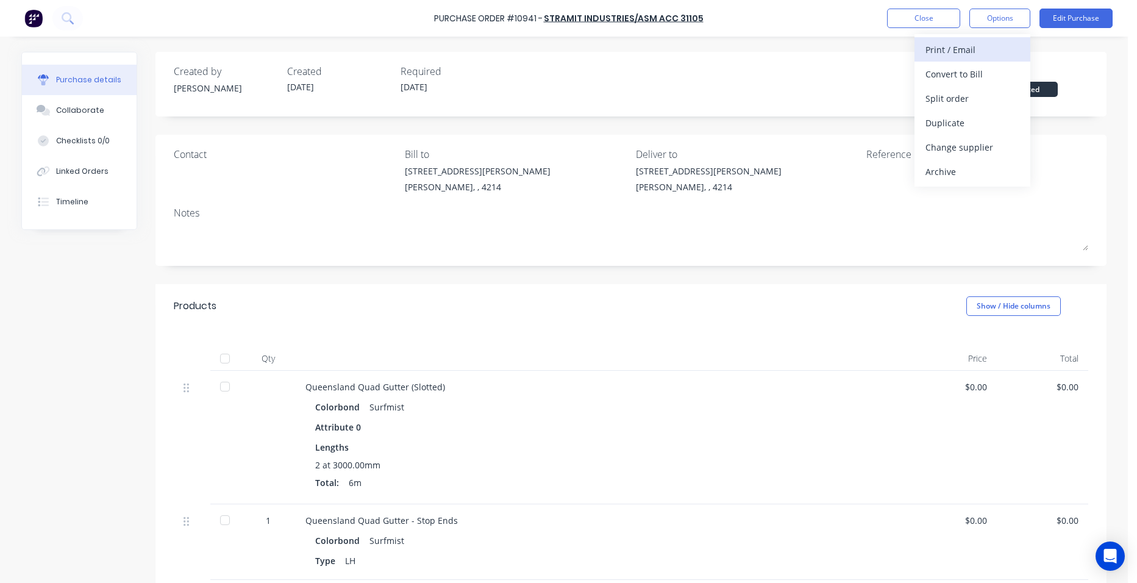
click at [1002, 41] on div "Print / Email" at bounding box center [973, 50] width 94 height 18
click at [988, 95] on div "Without pricing" at bounding box center [973, 99] width 94 height 18
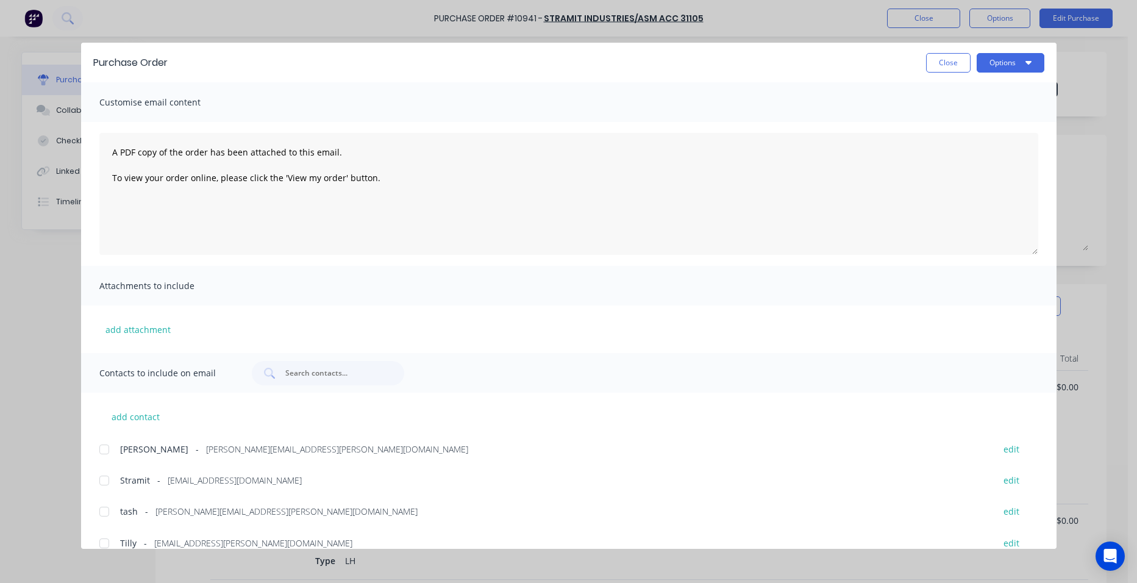
drag, startPoint x: 110, startPoint y: 471, endPoint x: 212, endPoint y: 468, distance: 101.9
click at [110, 471] on div at bounding box center [104, 480] width 24 height 24
click at [1015, 63] on button "Options" at bounding box center [1011, 63] width 68 height 20
click at [1005, 137] on div "Email" at bounding box center [987, 143] width 94 height 18
click at [946, 66] on button "Close" at bounding box center [948, 63] width 45 height 20
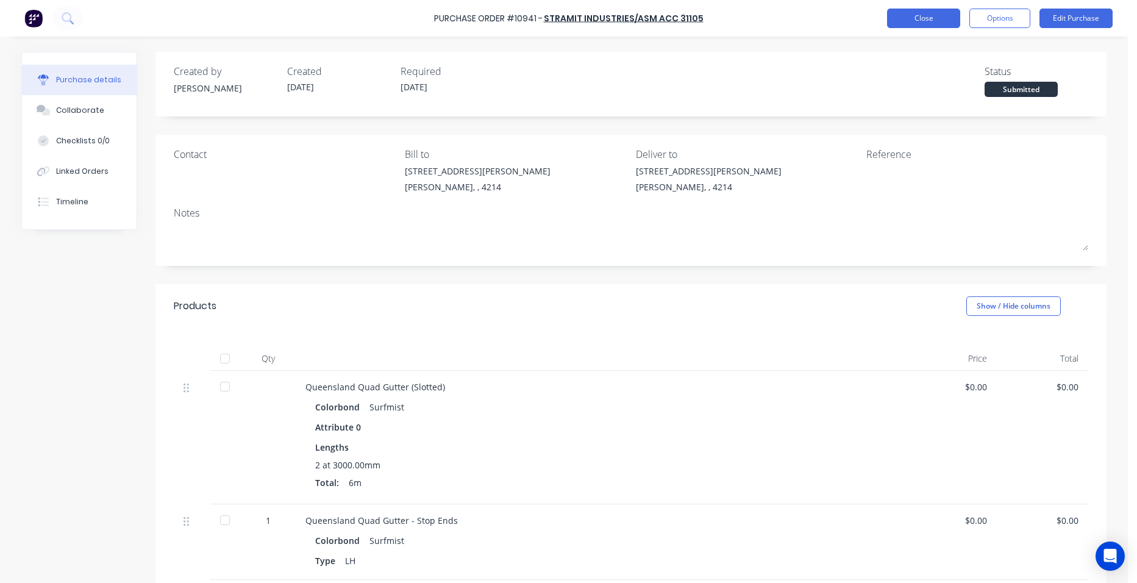
click at [933, 20] on button "Close" at bounding box center [923, 19] width 73 height 20
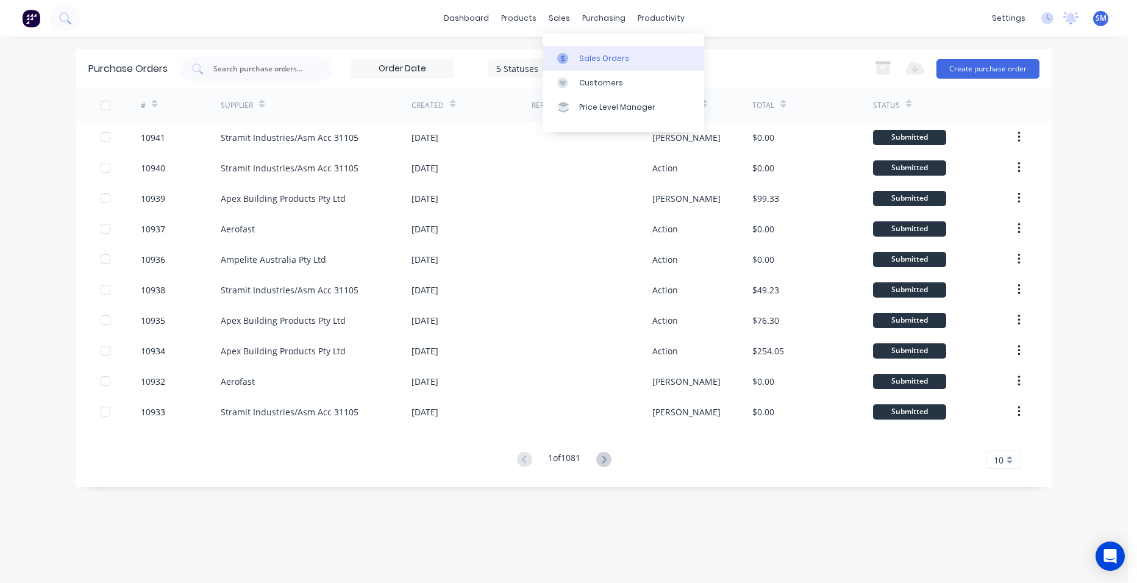
click at [596, 59] on div "Sales Orders" at bounding box center [604, 58] width 50 height 11
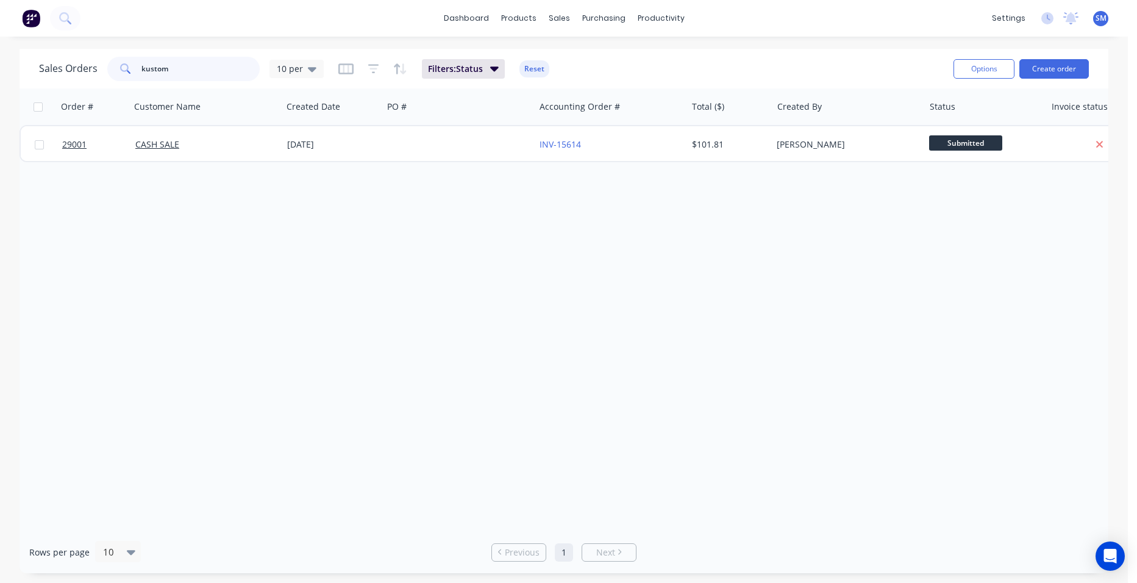
drag, startPoint x: 130, startPoint y: 68, endPoint x: 67, endPoint y: 68, distance: 63.4
click at [67, 68] on div "Sales Orders kustom 10 per" at bounding box center [181, 69] width 285 height 24
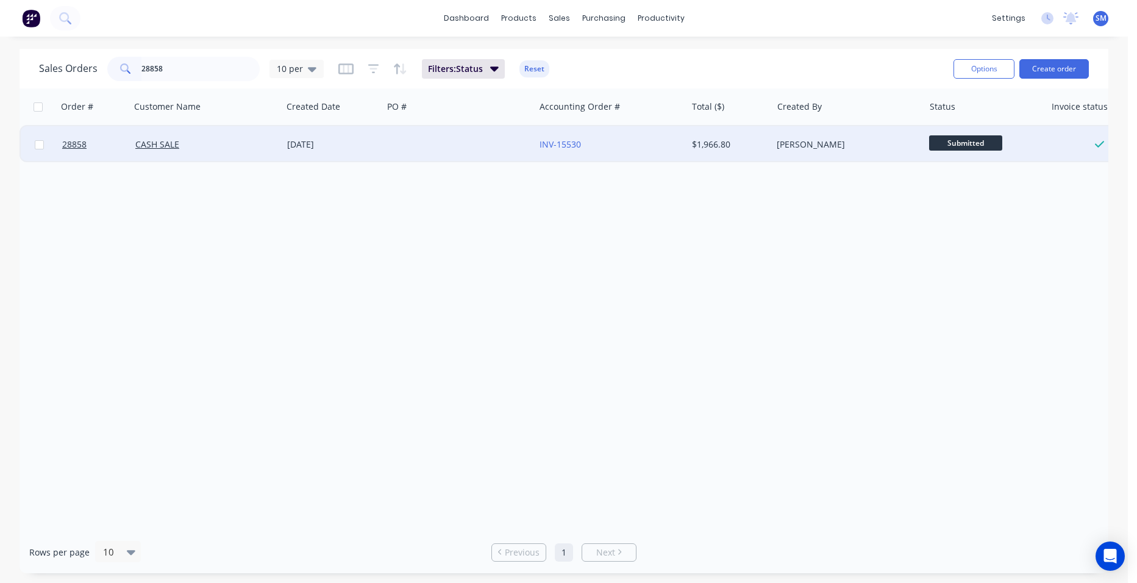
click at [348, 143] on div "[DATE]" at bounding box center [332, 144] width 91 height 12
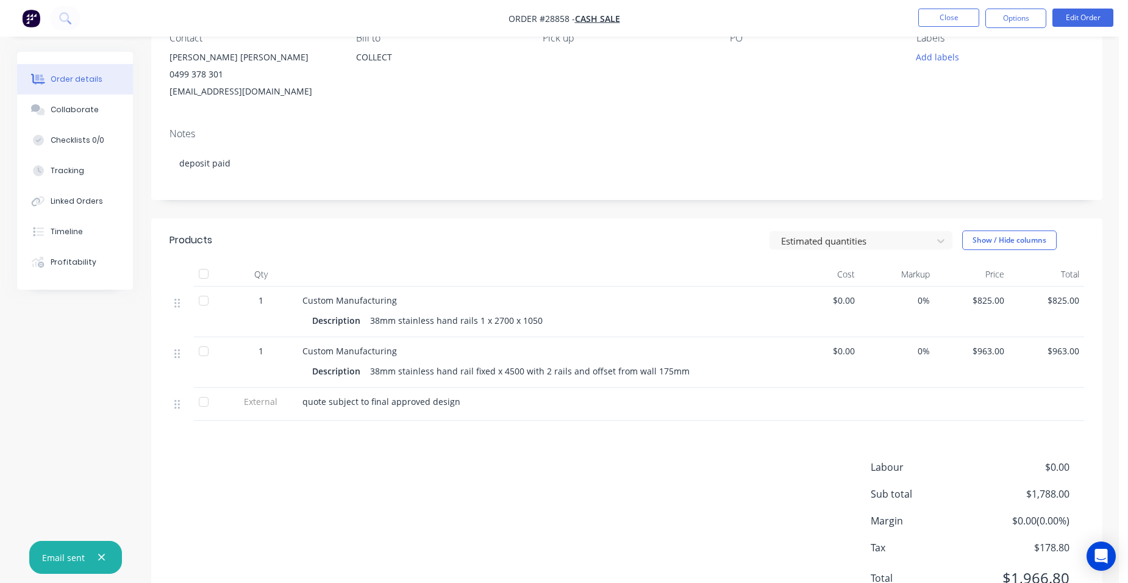
scroll to position [122, 0]
click at [1022, 12] on button "Options" at bounding box center [1015, 19] width 61 height 20
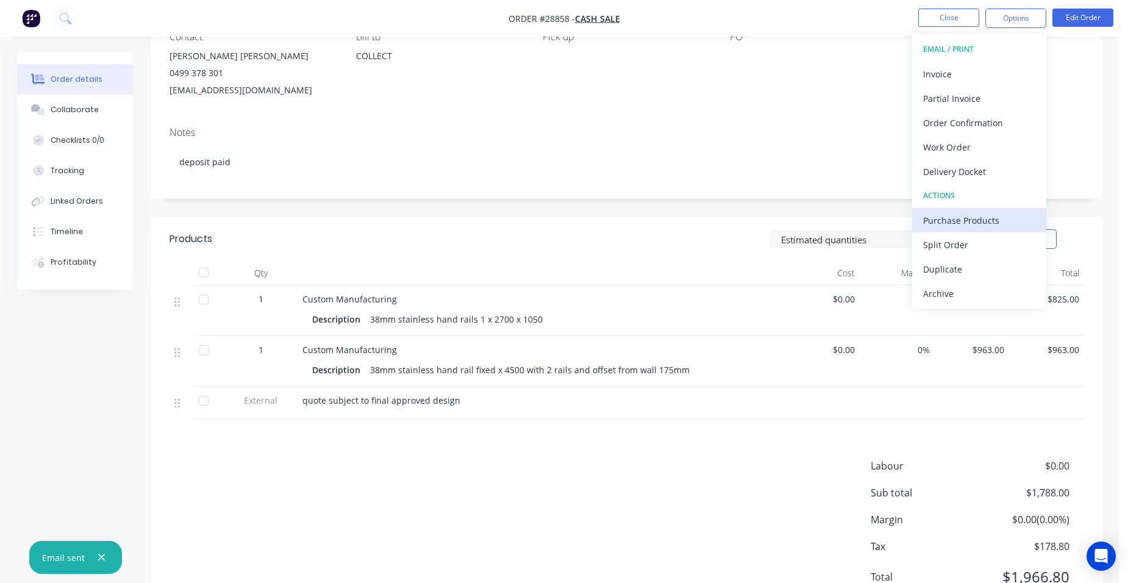
click at [1013, 214] on div "Purchase Products" at bounding box center [979, 221] width 112 height 18
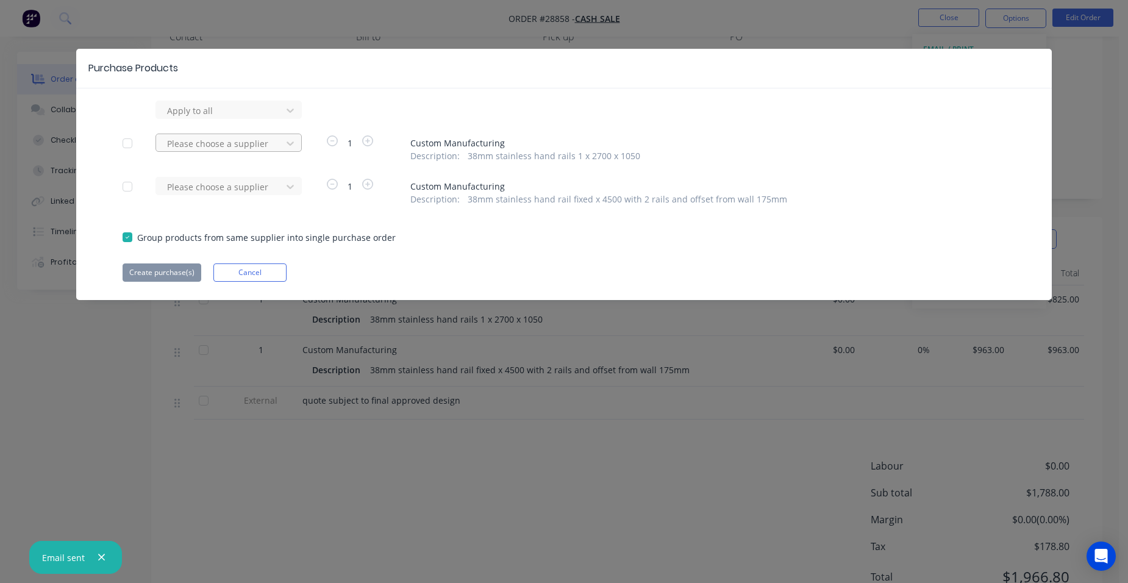
click at [234, 142] on div at bounding box center [221, 143] width 110 height 15
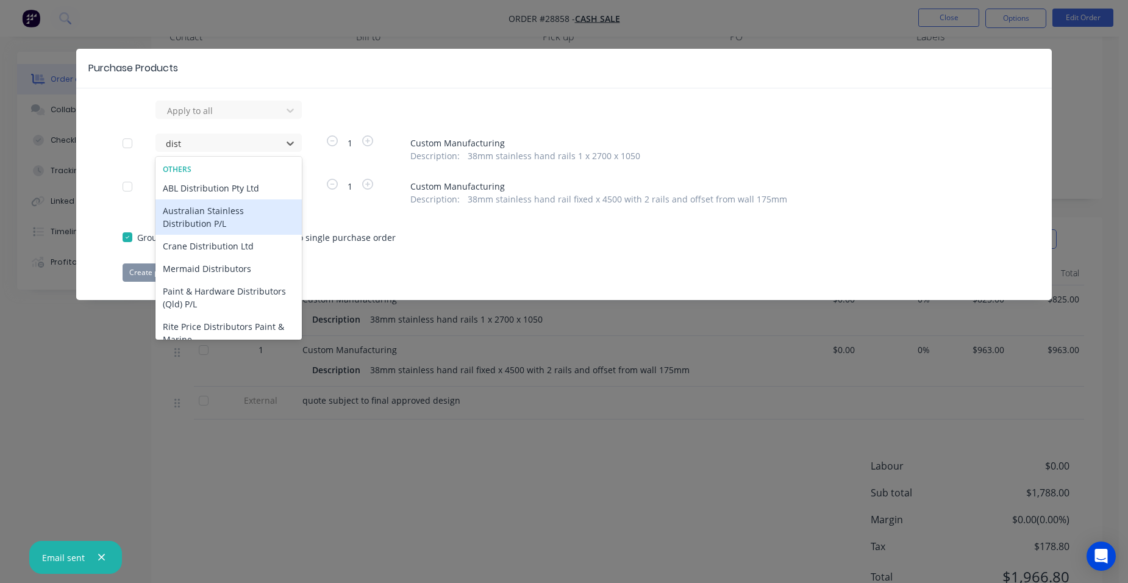
click at [212, 223] on div "Australian Stainless Distribution P/L" at bounding box center [228, 216] width 146 height 35
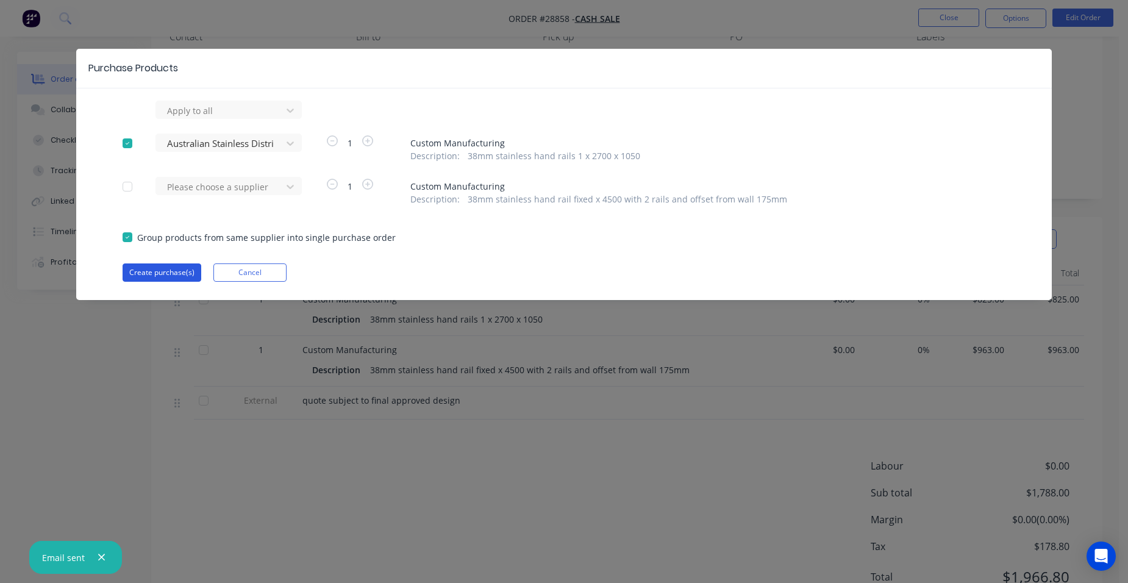
click at [143, 269] on button "Create purchase(s)" at bounding box center [162, 272] width 79 height 18
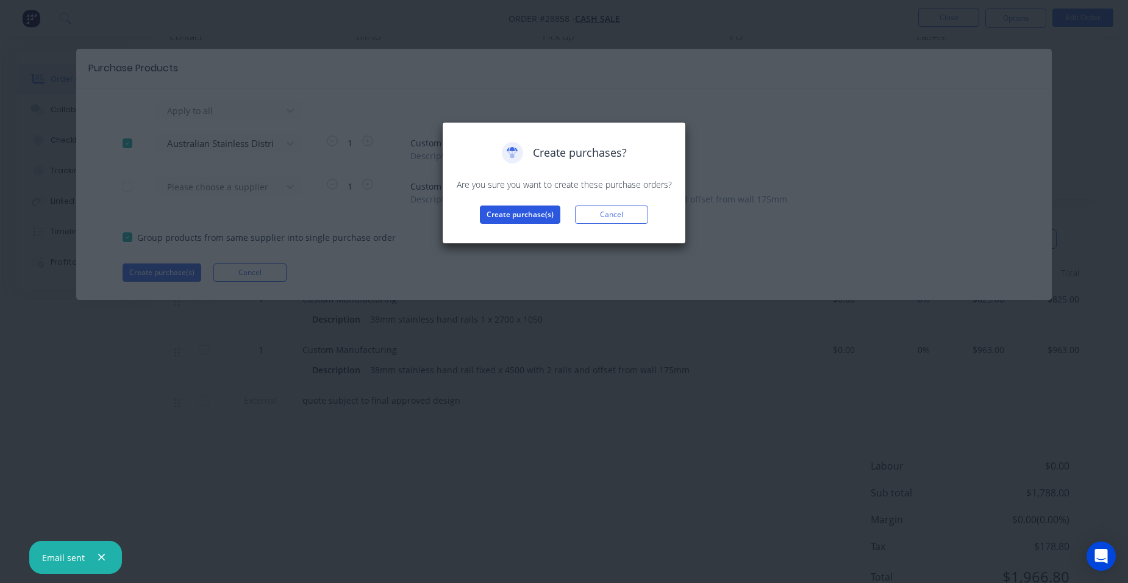
click at [495, 217] on button "Create purchase(s)" at bounding box center [520, 214] width 80 height 18
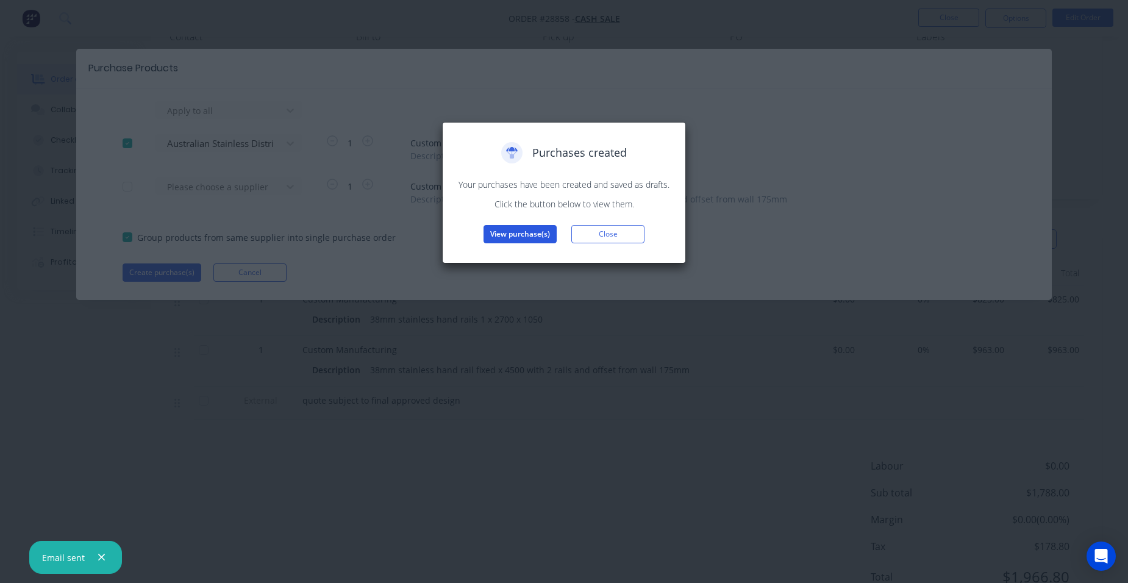
click at [500, 228] on button "View purchase(s)" at bounding box center [520, 234] width 73 height 18
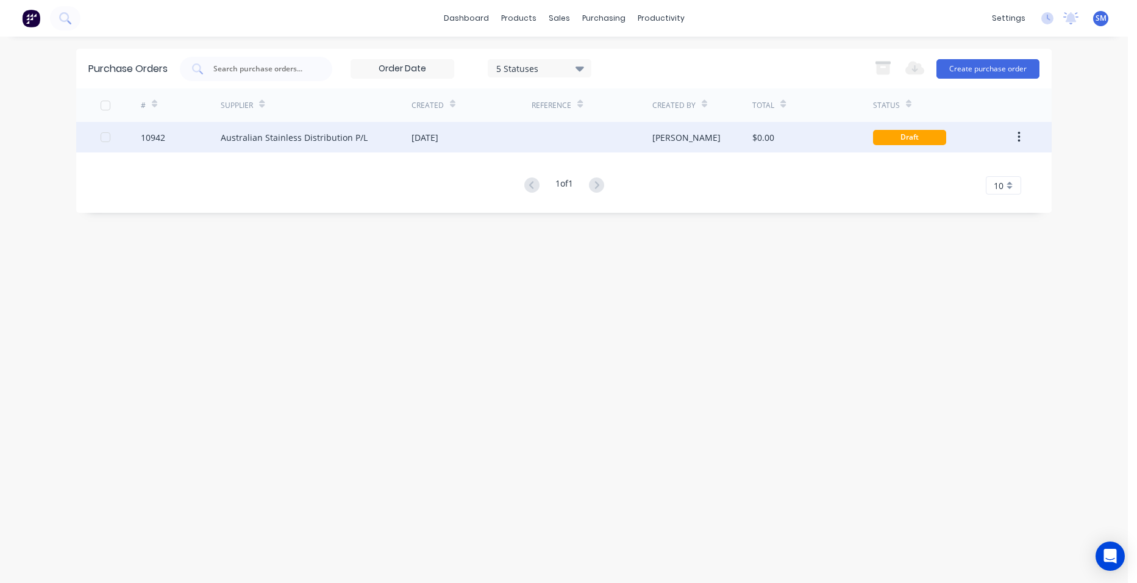
click at [496, 144] on div "[DATE]" at bounding box center [472, 137] width 120 height 30
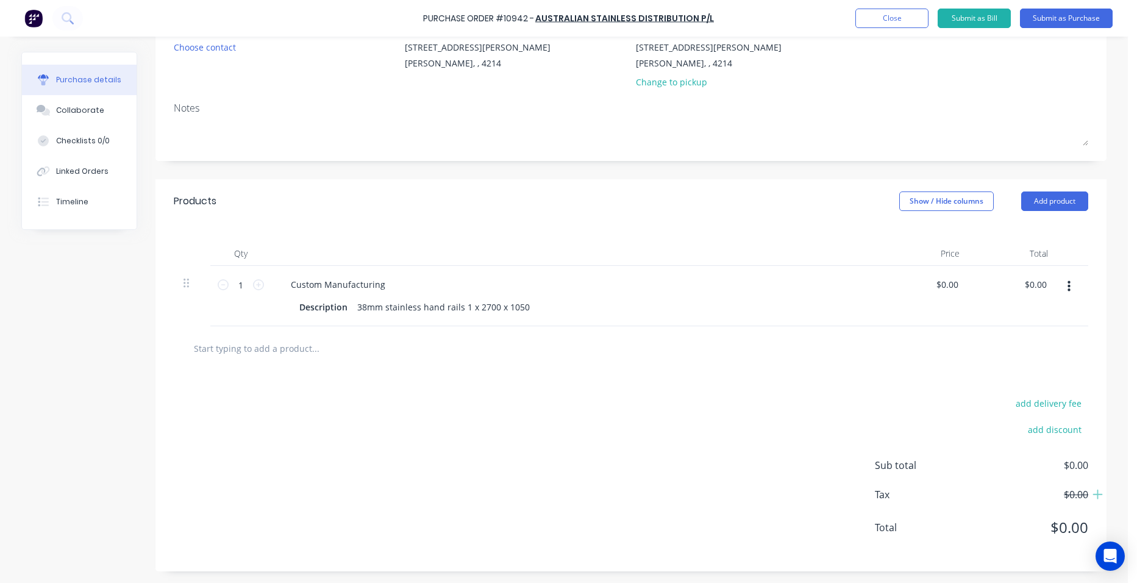
scroll to position [124, 0]
drag, startPoint x: 523, startPoint y: 304, endPoint x: 418, endPoint y: 299, distance: 105.0
click at [418, 299] on div "38mm stainless hand rails 1 x 2700 x 1050" at bounding box center [443, 307] width 182 height 18
click at [253, 287] on icon at bounding box center [258, 284] width 11 height 11
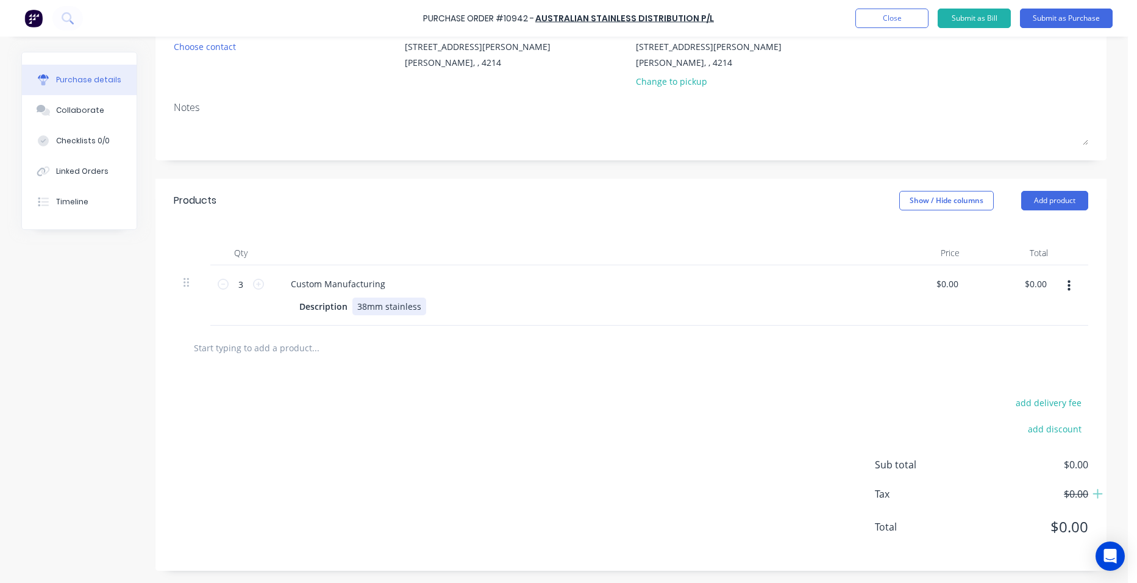
click at [423, 307] on div "38mm stainless" at bounding box center [389, 307] width 74 height 18
click at [1028, 195] on button "Add product" at bounding box center [1054, 201] width 67 height 20
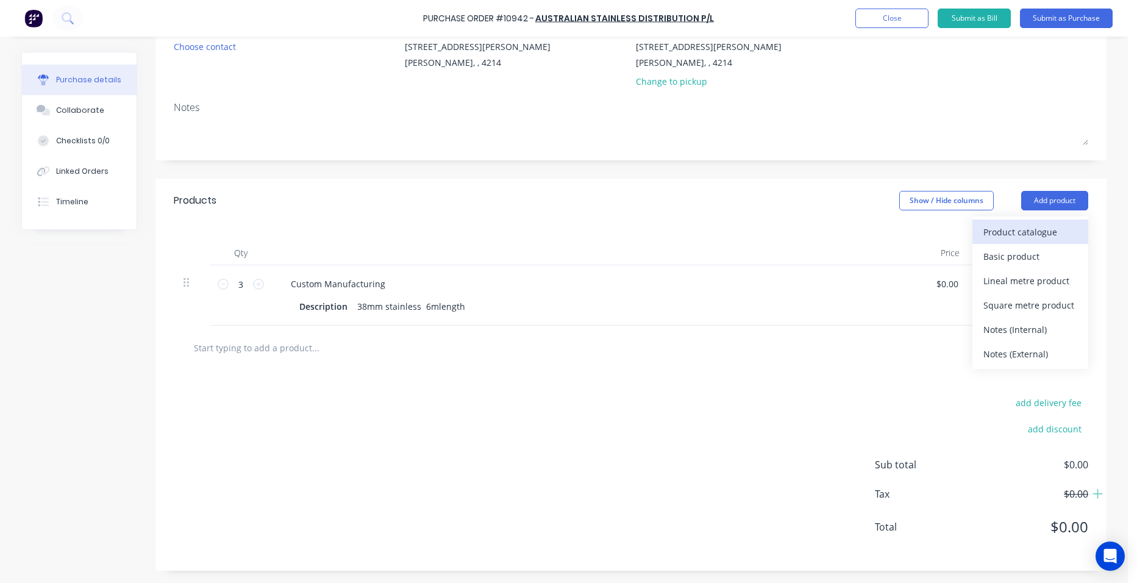
click at [1029, 230] on div "Product catalogue" at bounding box center [1030, 232] width 94 height 18
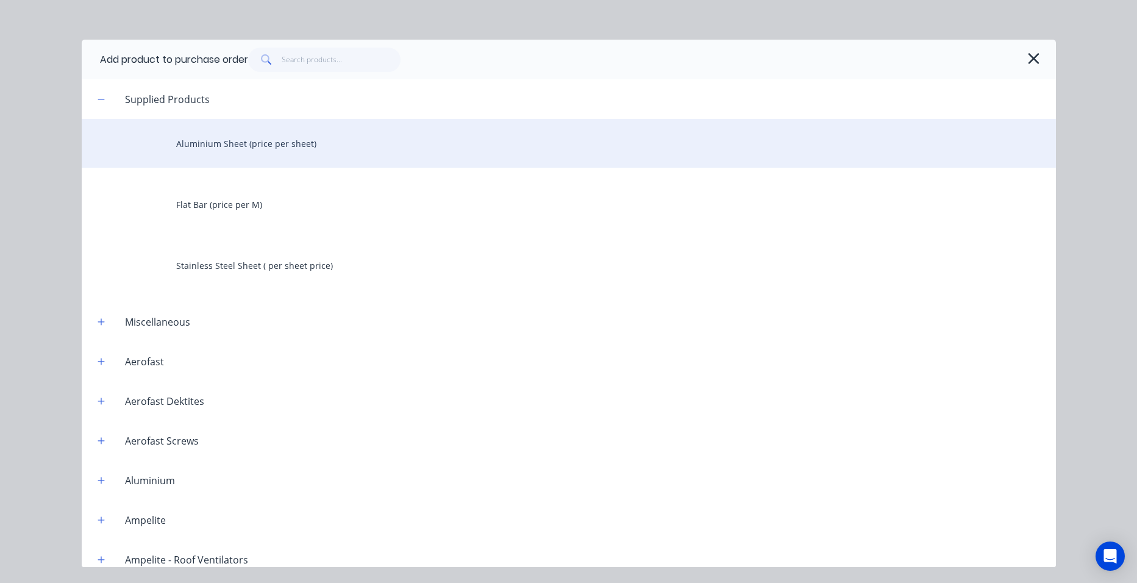
click at [194, 145] on div "Aluminium Sheet (price per sheet)" at bounding box center [569, 143] width 974 height 49
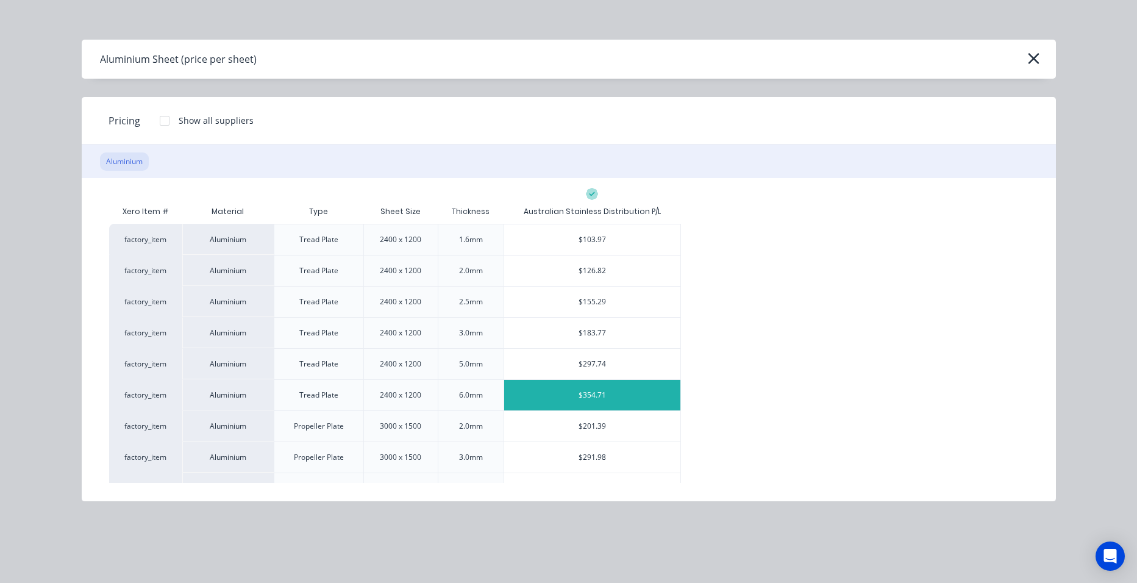
click at [597, 388] on div "$354.71" at bounding box center [592, 395] width 176 height 30
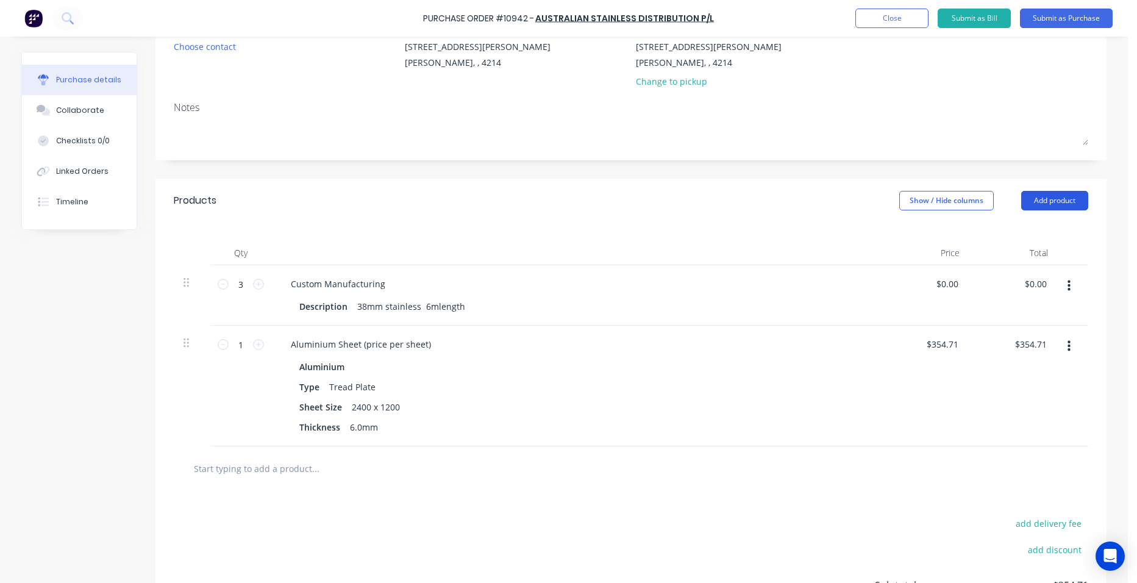
click at [1055, 195] on button "Add product" at bounding box center [1054, 201] width 67 height 20
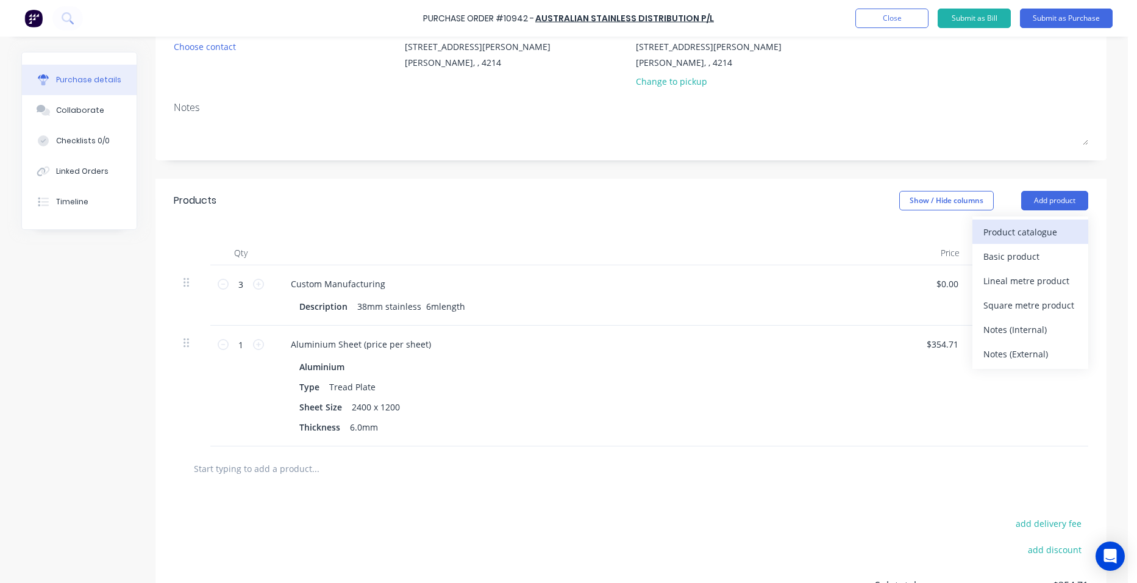
click at [1021, 238] on div "Product catalogue" at bounding box center [1030, 232] width 94 height 18
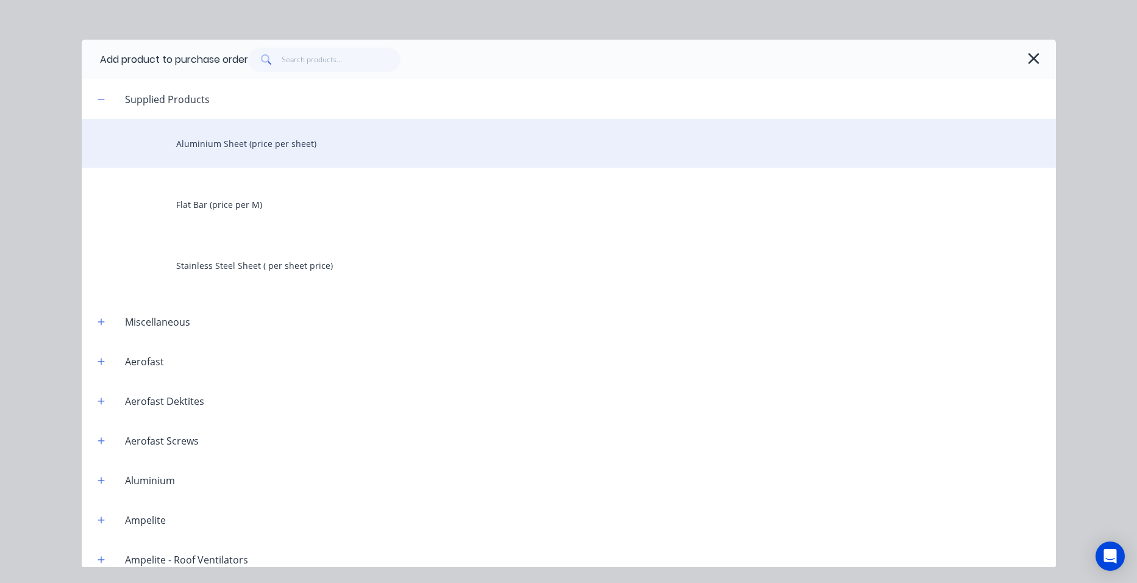
click at [252, 140] on div "Aluminium Sheet (price per sheet)" at bounding box center [569, 143] width 974 height 49
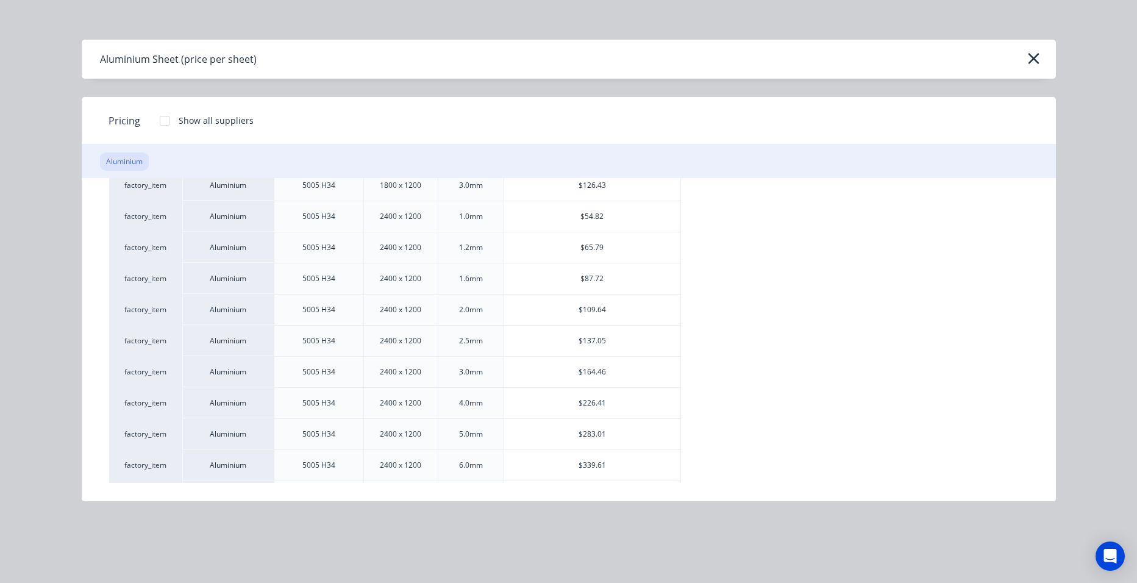
scroll to position [427, 0]
click at [565, 348] on div "$164.46" at bounding box center [592, 341] width 176 height 30
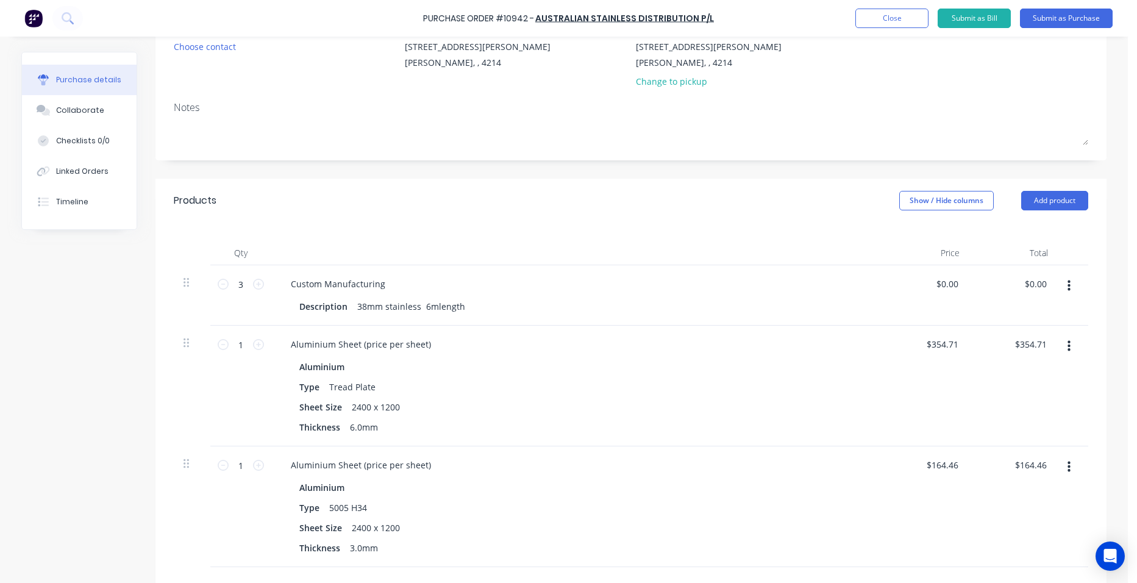
scroll to position [307, 0]
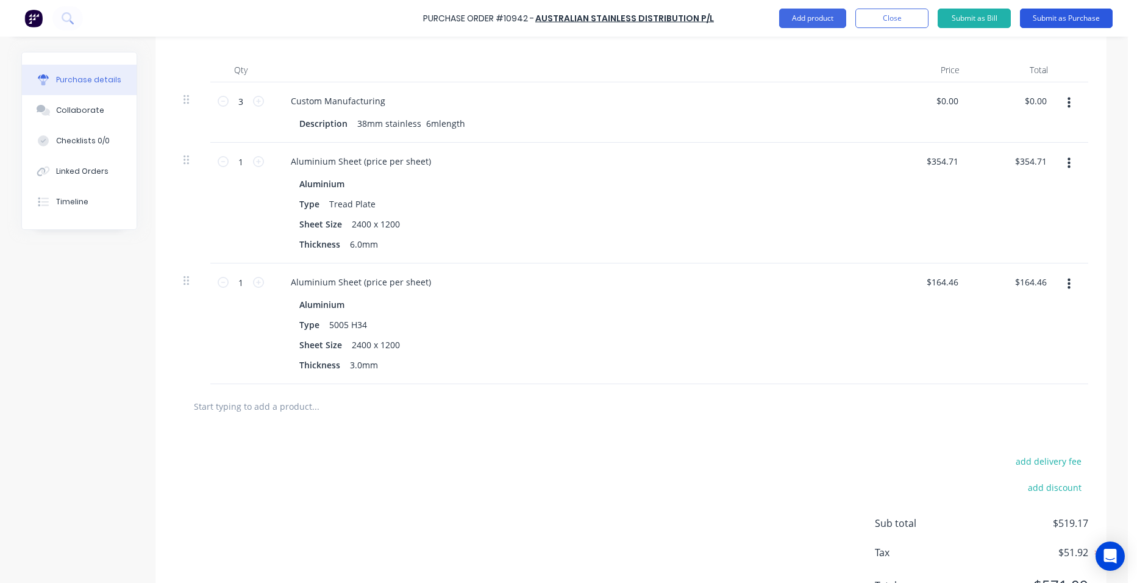
click at [1054, 15] on button "Submit as Purchase" at bounding box center [1066, 19] width 93 height 20
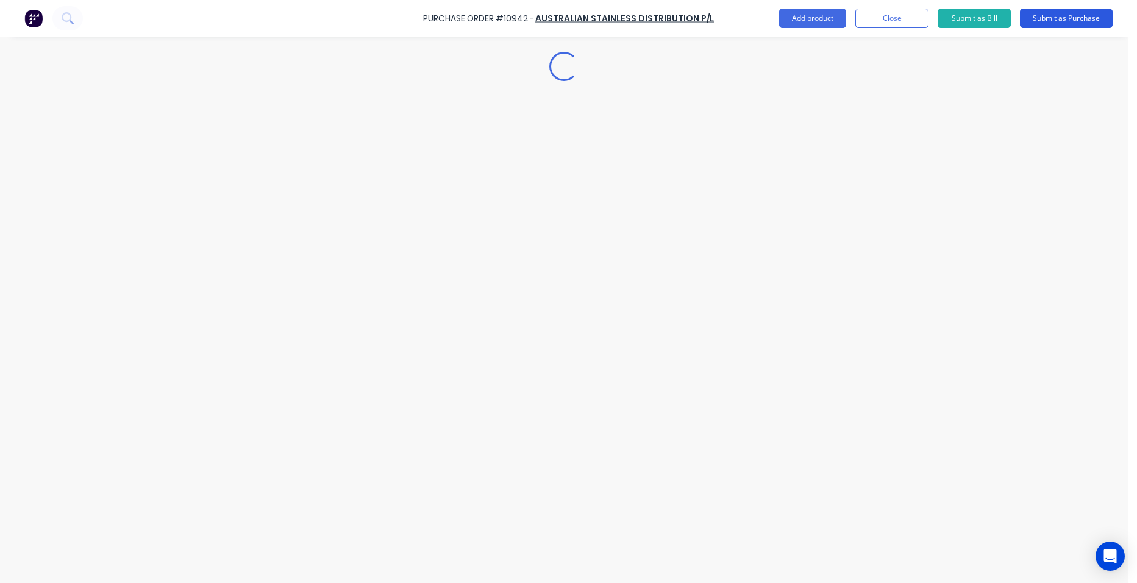
scroll to position [0, 0]
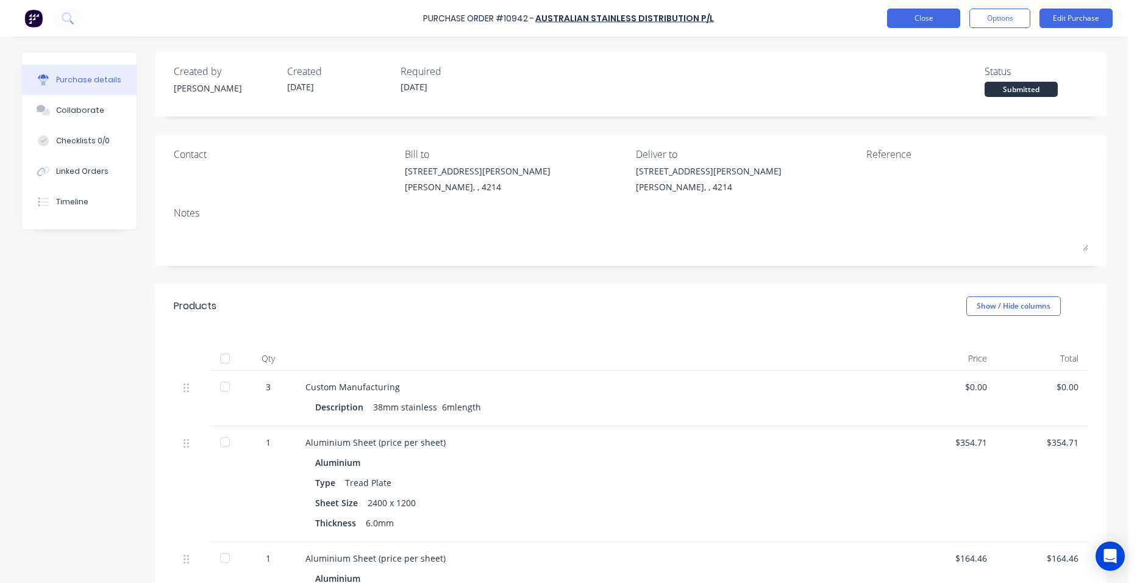
click at [926, 19] on button "Close" at bounding box center [923, 19] width 73 height 20
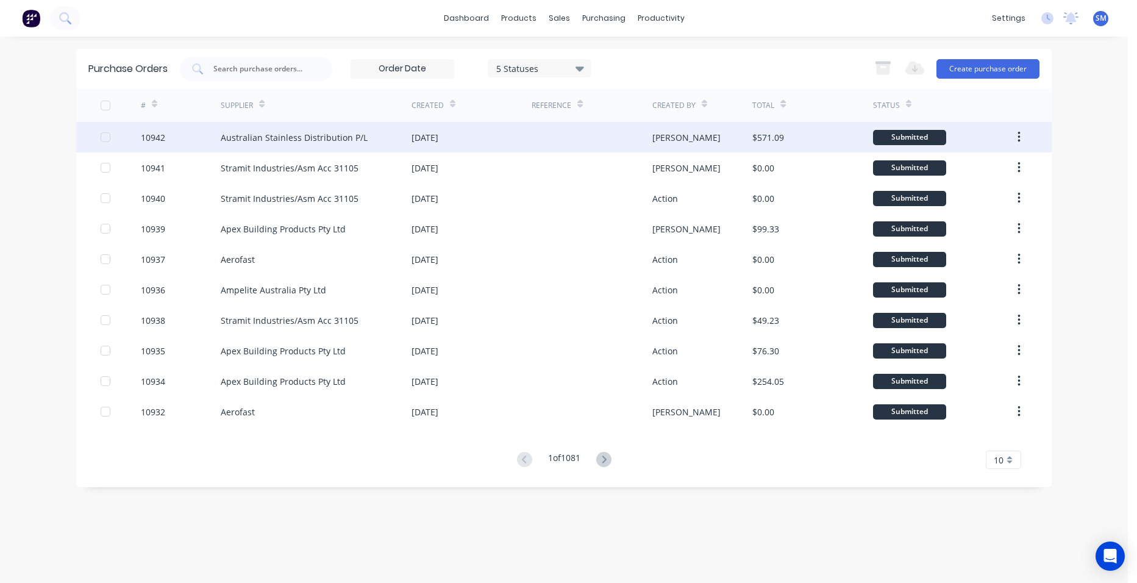
click at [530, 139] on div "[DATE]" at bounding box center [472, 137] width 120 height 30
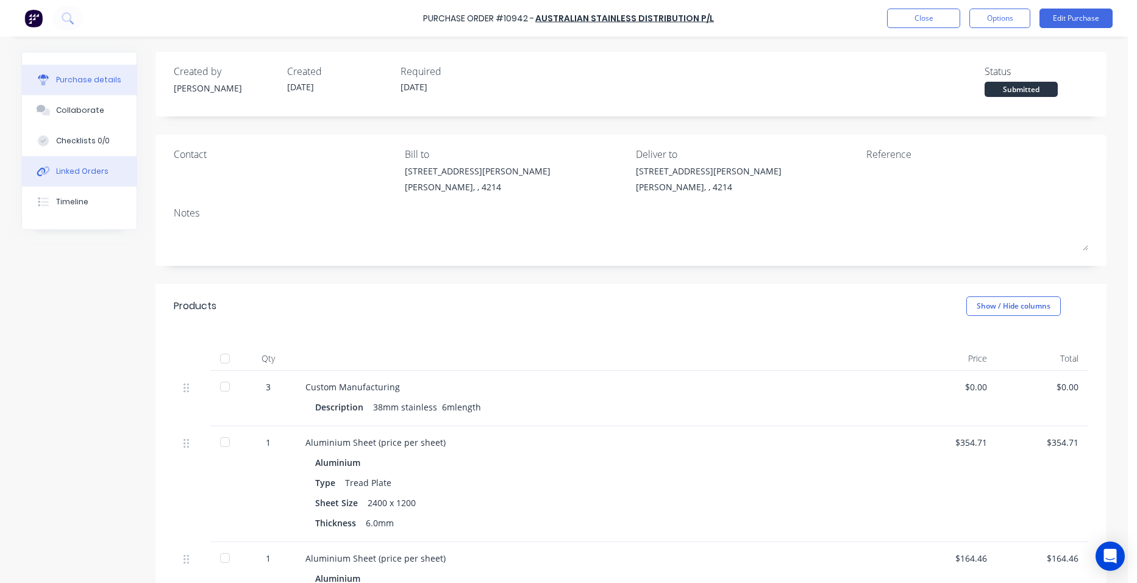
click at [71, 163] on button "Linked Orders" at bounding box center [79, 171] width 115 height 30
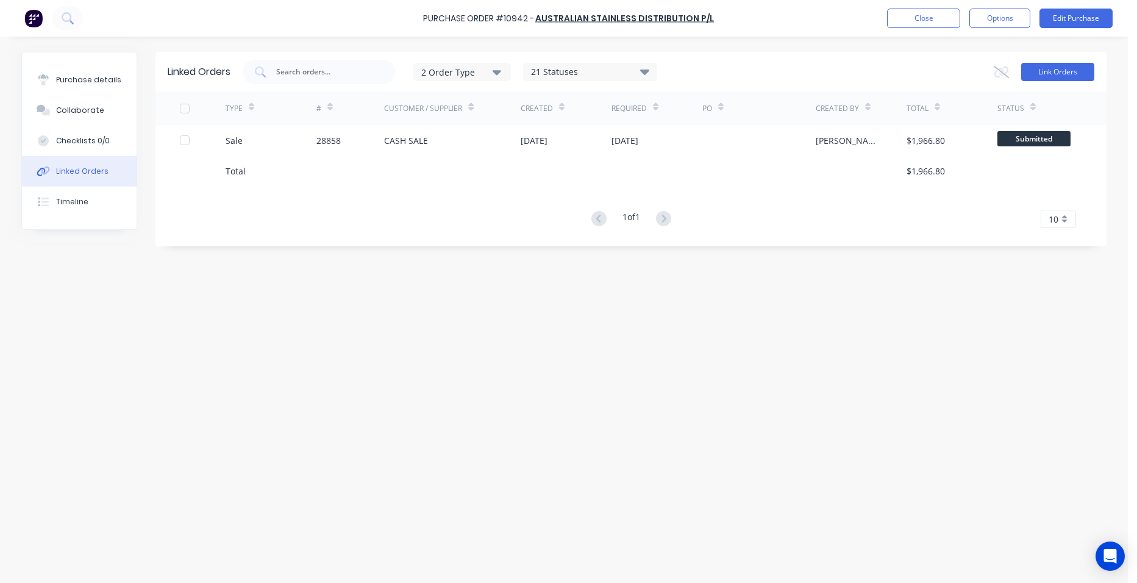
click at [1034, 71] on button "Link Orders" at bounding box center [1057, 72] width 73 height 18
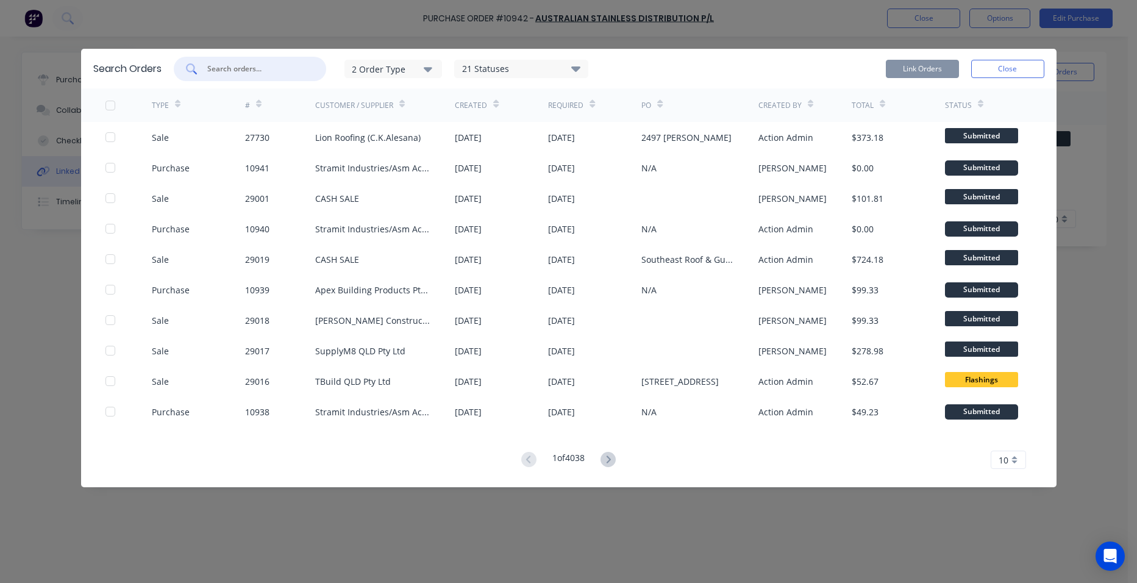
click at [230, 66] on input "text" at bounding box center [256, 69] width 101 height 12
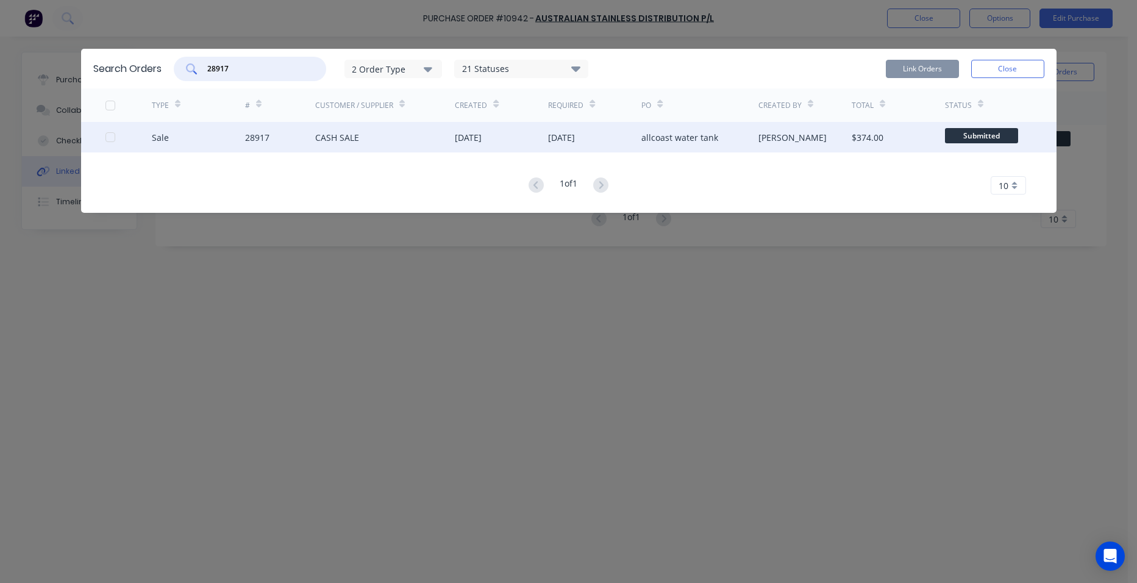
type input "28917"
click at [566, 129] on div "[DATE]" at bounding box center [594, 137] width 93 height 30
click at [455, 135] on div "[DATE]" at bounding box center [468, 137] width 27 height 13
click at [537, 146] on div "[DATE]" at bounding box center [501, 137] width 93 height 30
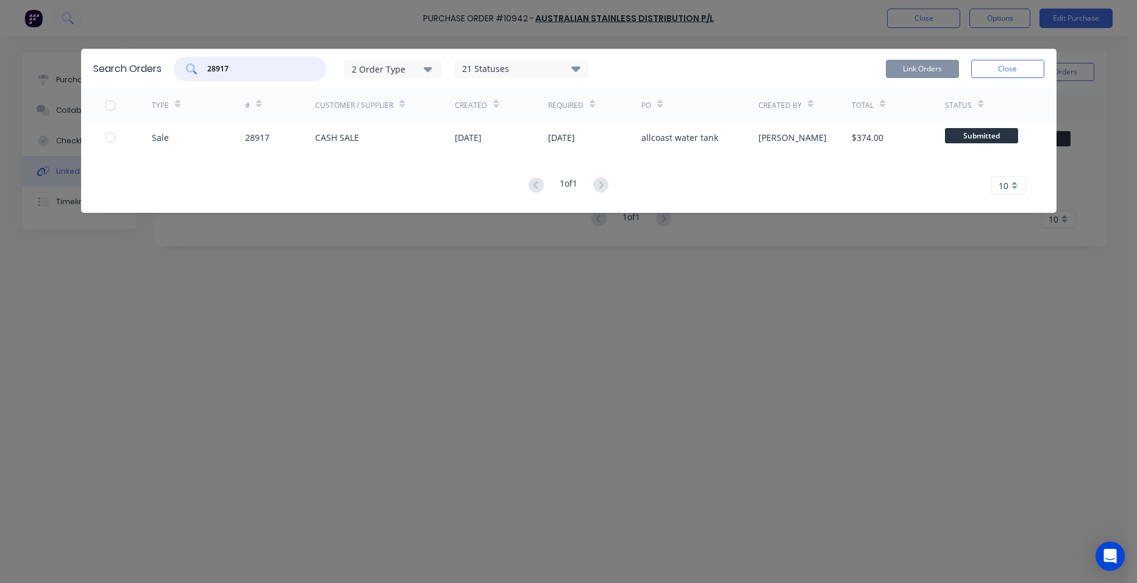
drag, startPoint x: 199, startPoint y: 70, endPoint x: 188, endPoint y: 71, distance: 10.4
click at [188, 71] on div "28917" at bounding box center [250, 69] width 152 height 24
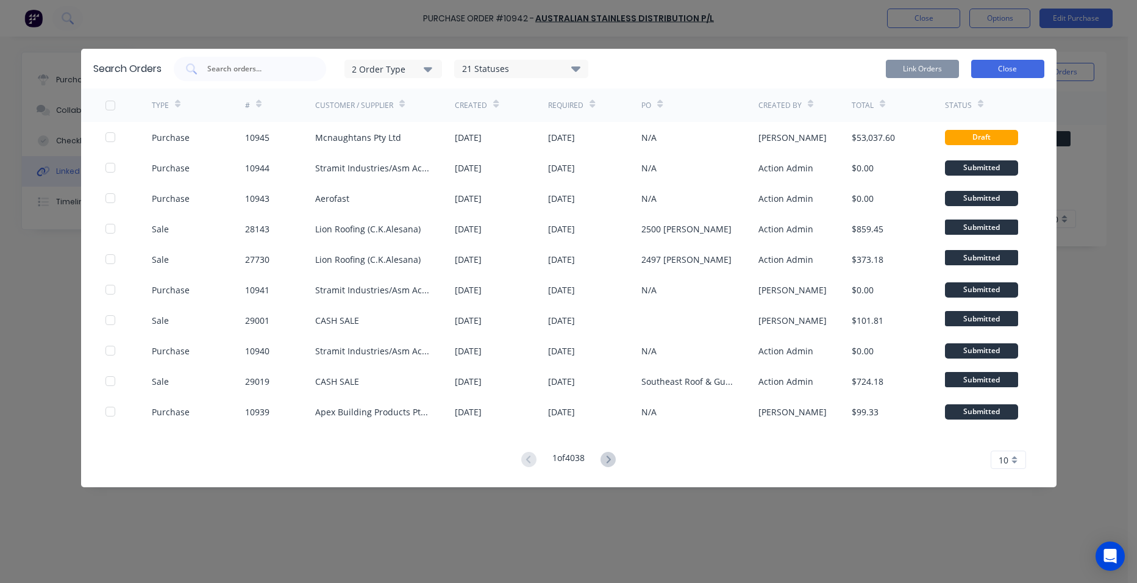
click at [1015, 60] on button "Close" at bounding box center [1007, 69] width 73 height 18
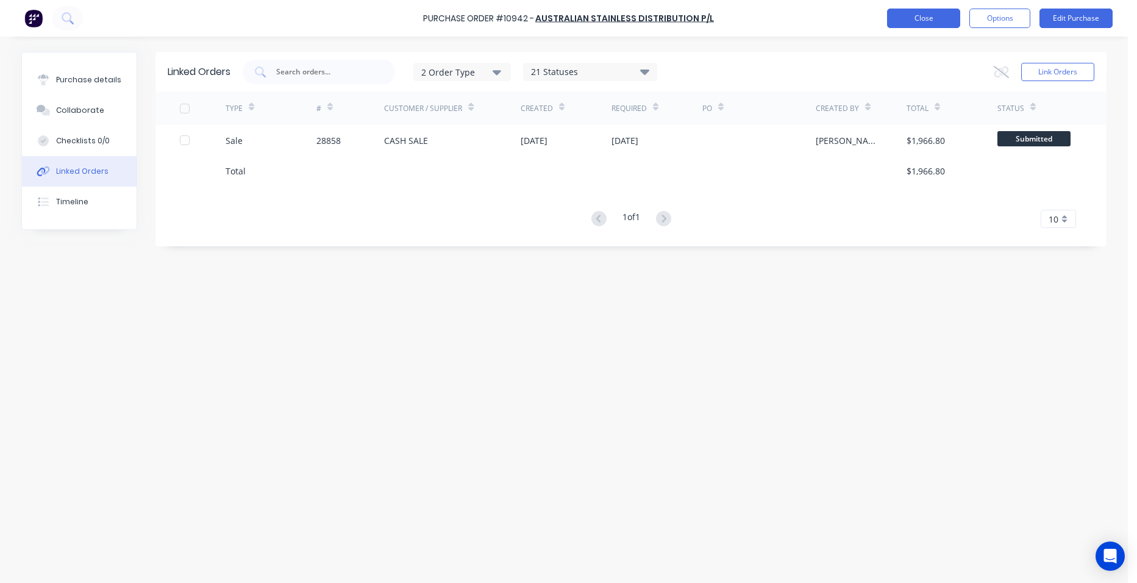
click at [939, 23] on button "Close" at bounding box center [923, 19] width 73 height 20
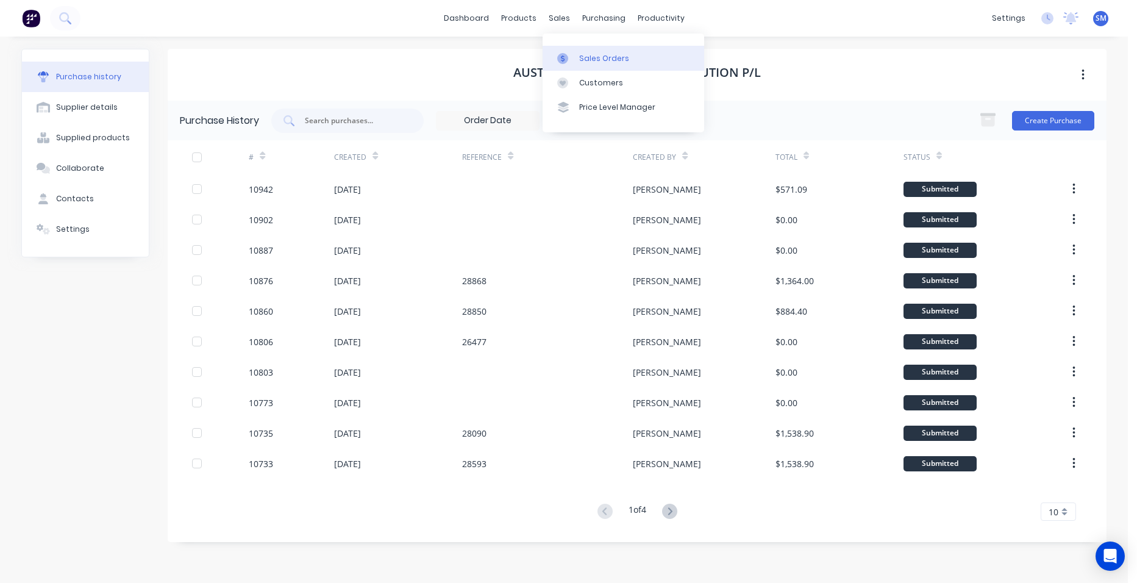
click at [607, 63] on div "Sales Orders" at bounding box center [604, 58] width 50 height 11
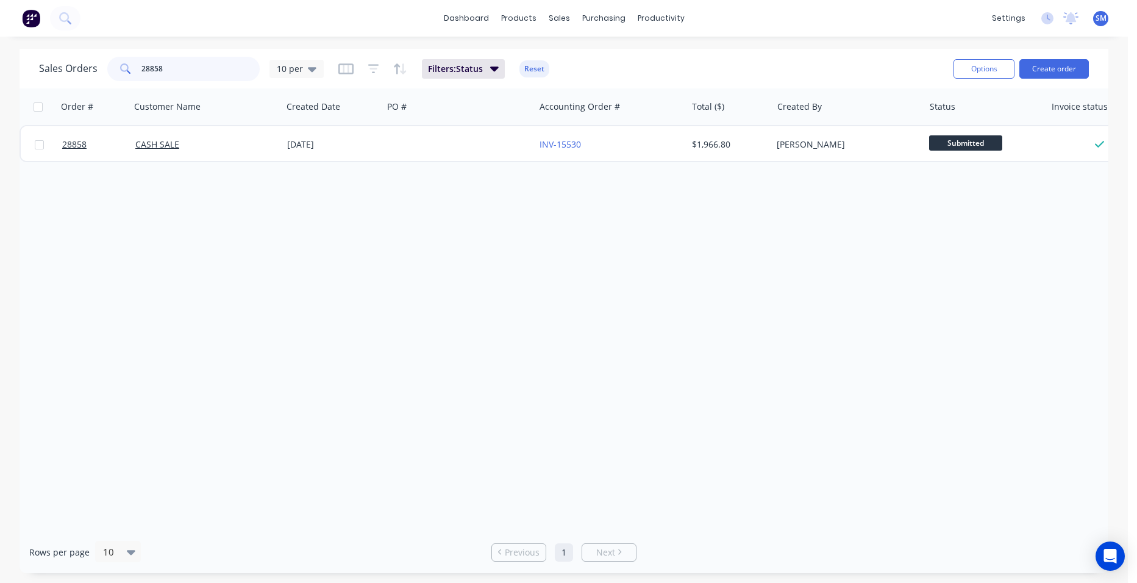
drag, startPoint x: 145, startPoint y: 71, endPoint x: 85, endPoint y: 31, distance: 72.0
click at [91, 62] on div "Sales Orders 28858 10 per" at bounding box center [181, 69] width 285 height 24
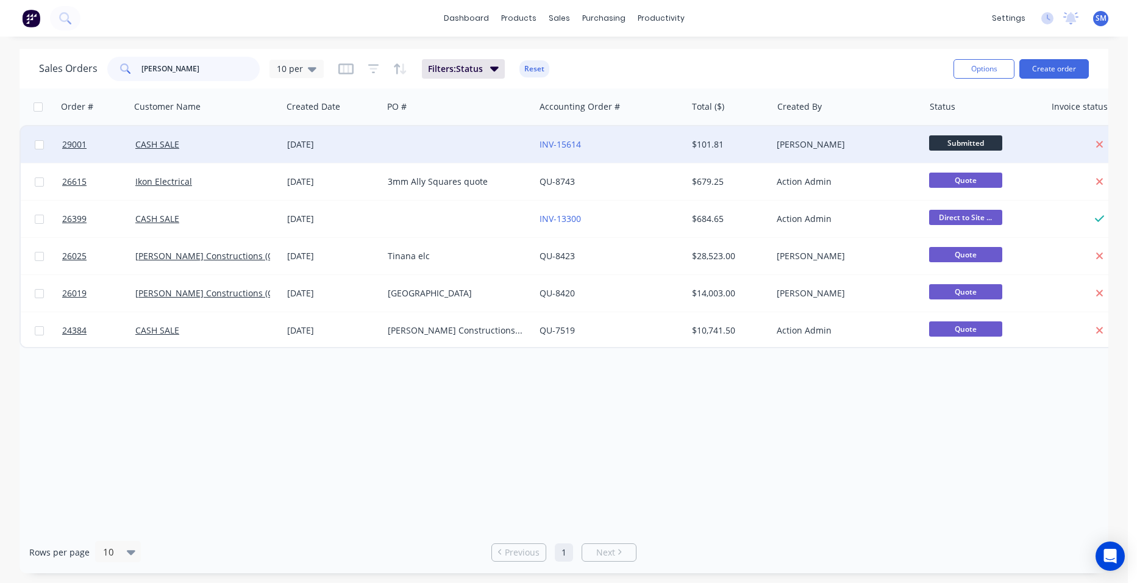
type input "[PERSON_NAME]"
click at [502, 135] on div at bounding box center [459, 144] width 152 height 37
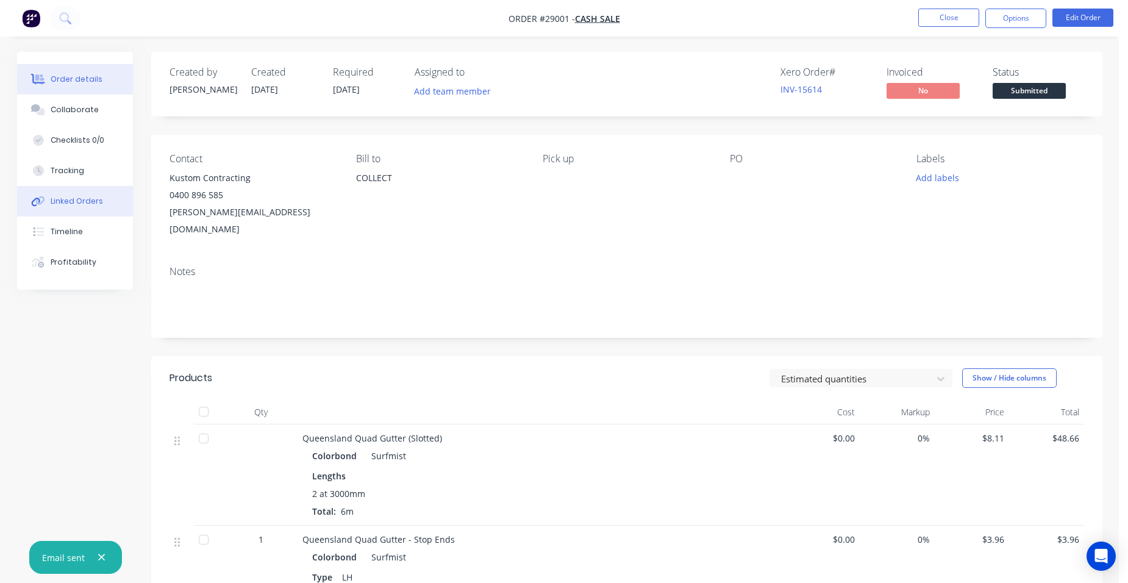
click at [93, 203] on div "Linked Orders" at bounding box center [77, 201] width 52 height 11
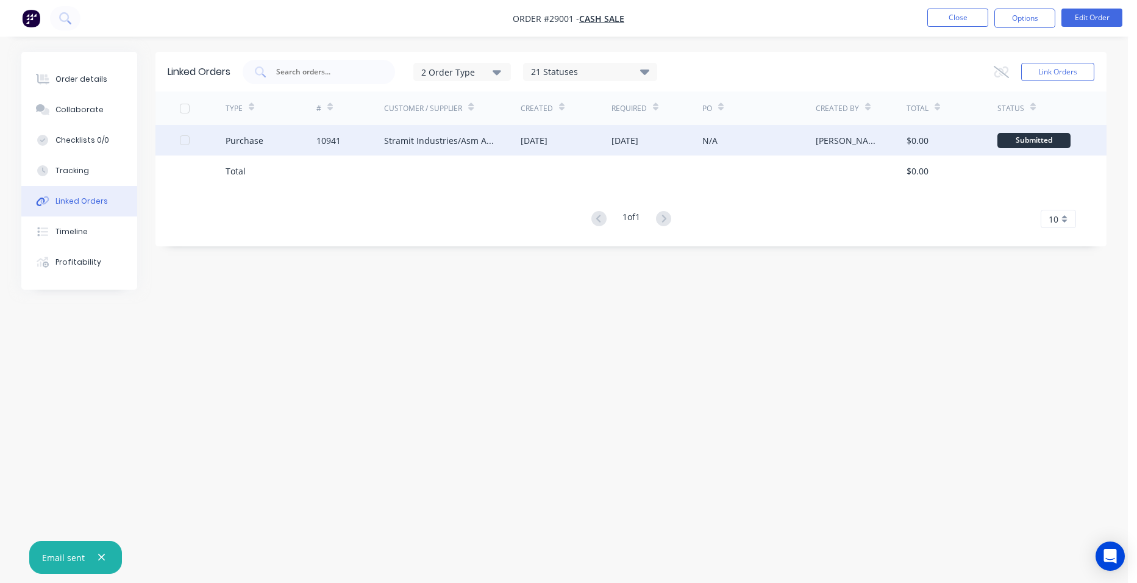
click at [368, 140] on div "10941" at bounding box center [350, 140] width 68 height 30
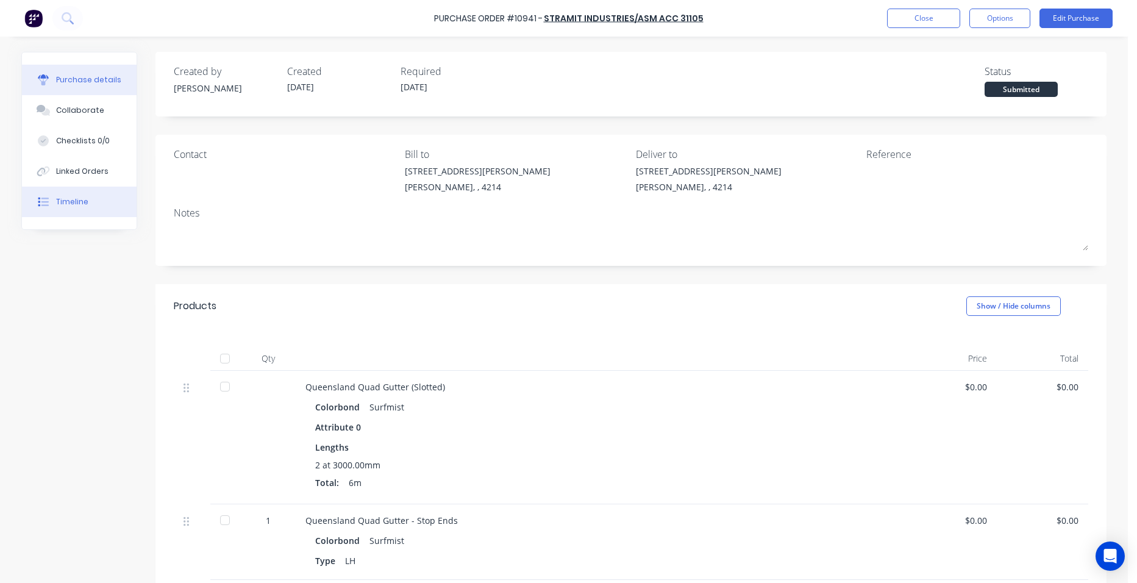
click at [100, 193] on button "Timeline" at bounding box center [79, 202] width 115 height 30
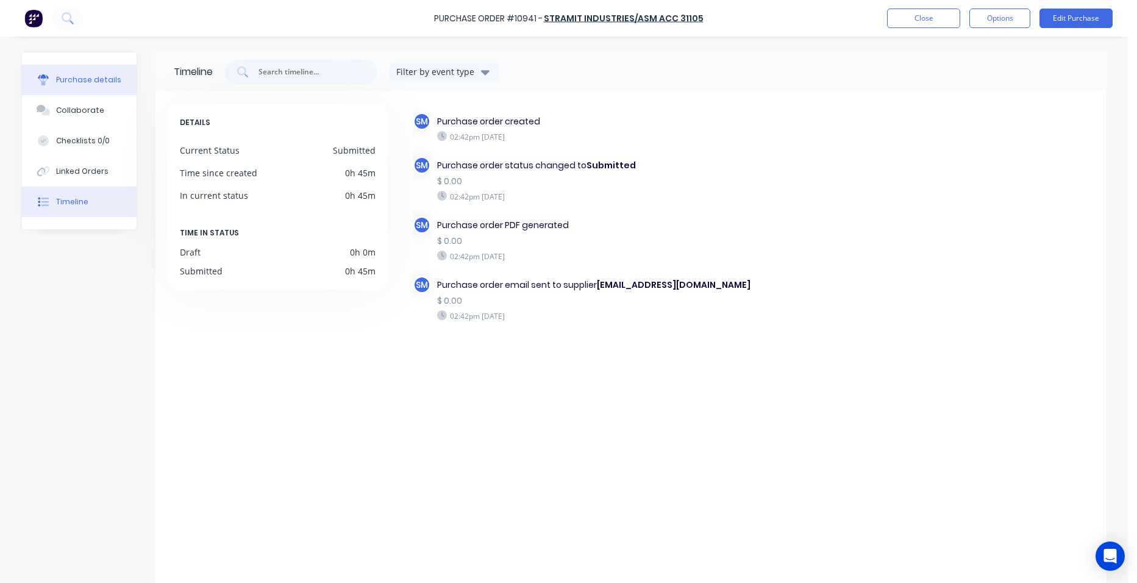
click at [95, 88] on button "Purchase details" at bounding box center [79, 80] width 115 height 30
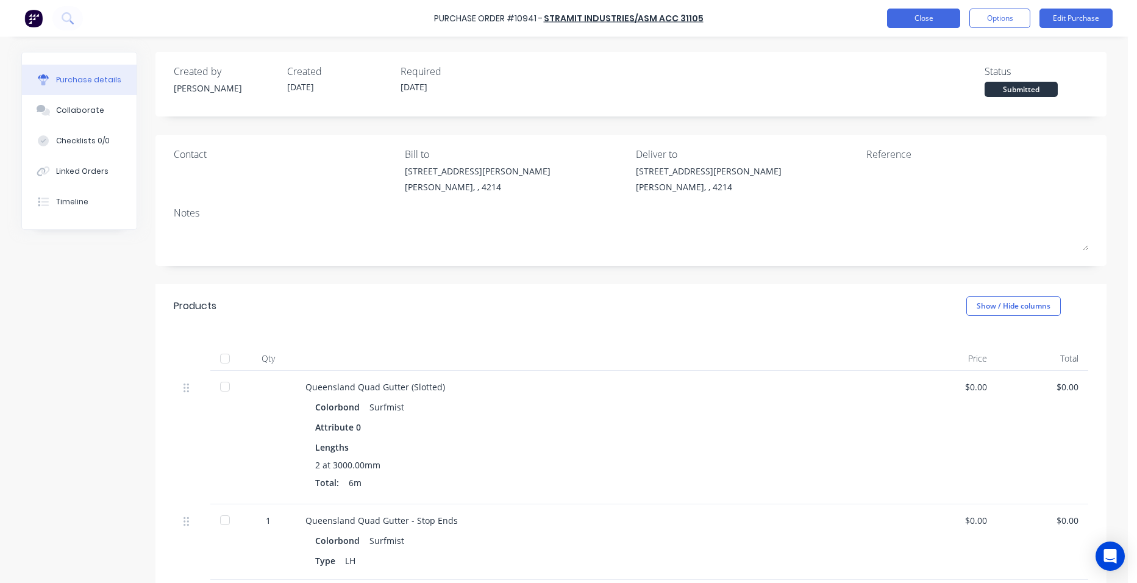
click at [895, 18] on button "Close" at bounding box center [923, 19] width 73 height 20
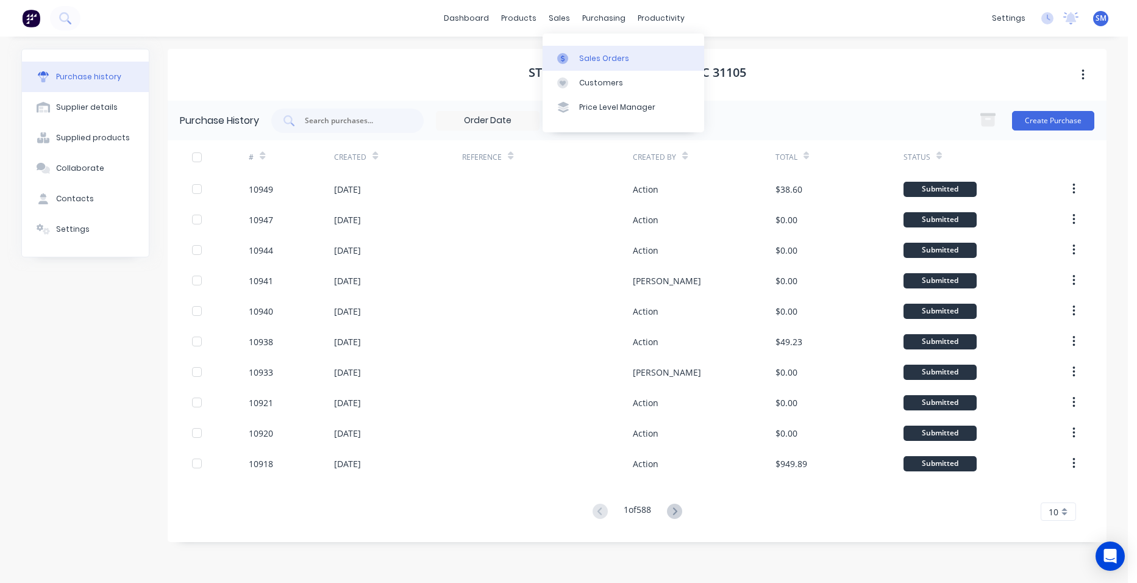
click at [584, 51] on link "Sales Orders" at bounding box center [624, 58] width 162 height 24
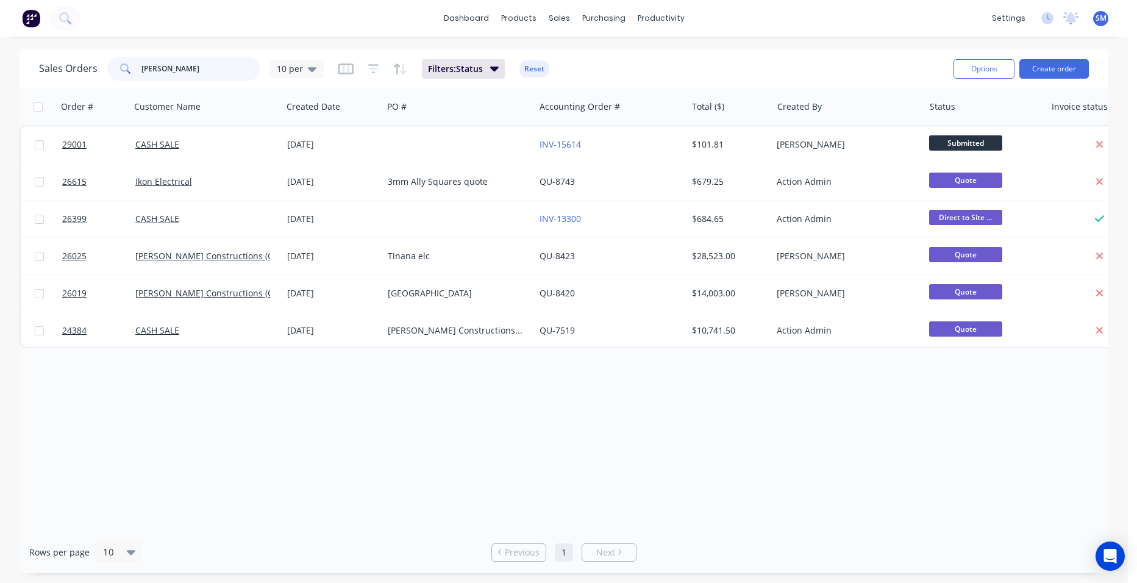
drag, startPoint x: 211, startPoint y: 65, endPoint x: 97, endPoint y: 52, distance: 114.7
click at [97, 52] on div "Sales Orders cameron 10 per Filters: Status Reset Options Create order" at bounding box center [564, 69] width 1089 height 40
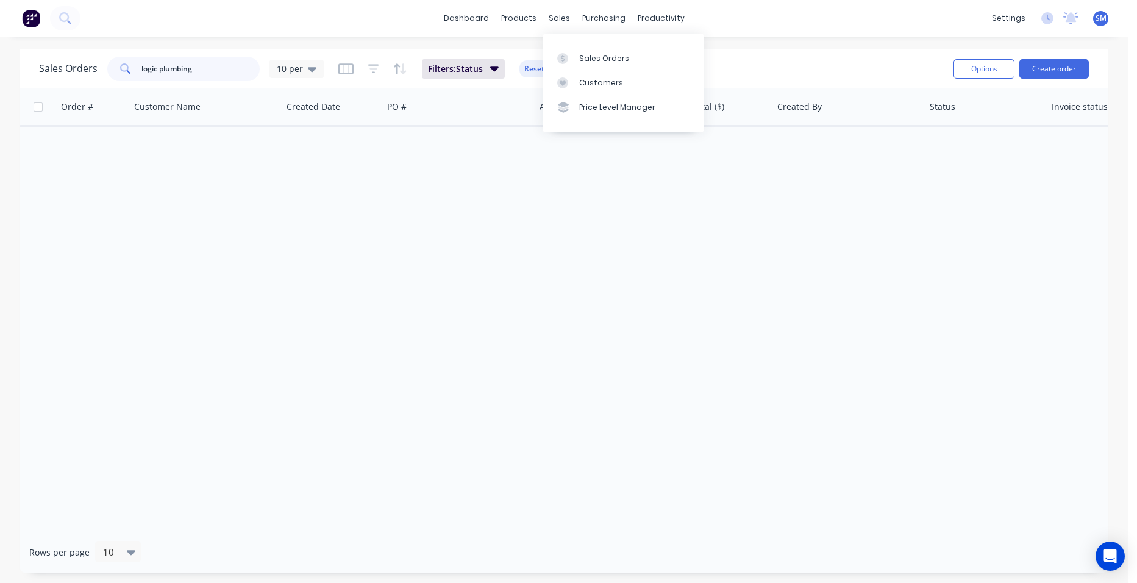
type input "logic plumbing"
click at [658, 179] on div "Order # Customer Name Created Date PO # Accounting Order # Total ($) Created By…" at bounding box center [564, 309] width 1089 height 443
drag, startPoint x: 371, startPoint y: 64, endPoint x: 362, endPoint y: 76, distance: 15.2
click at [371, 64] on icon "button" at bounding box center [373, 68] width 11 height 9
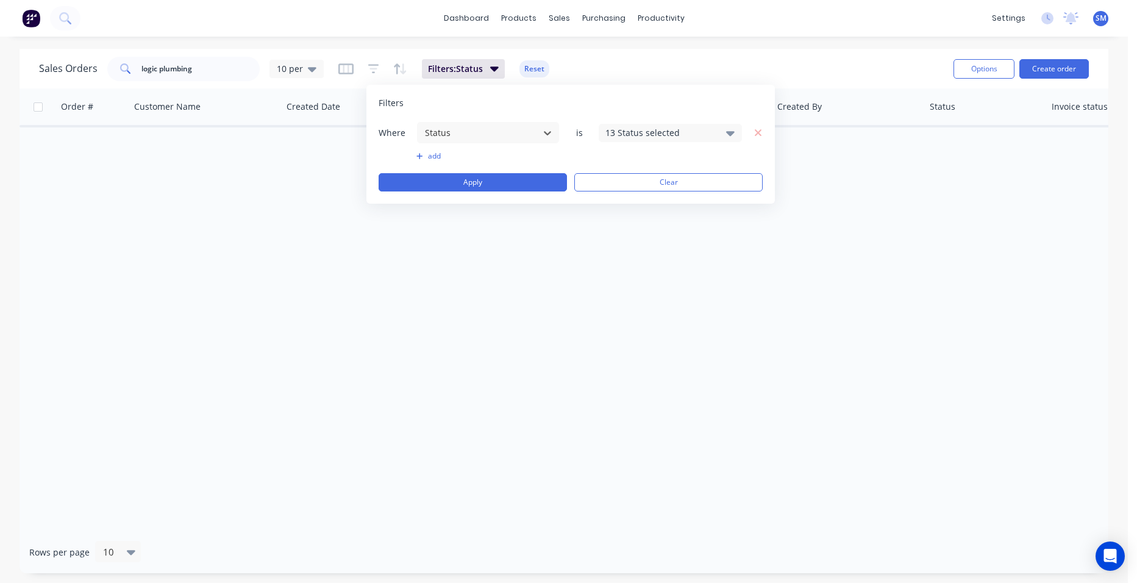
click at [643, 134] on div "13 Status selected" at bounding box center [660, 132] width 110 height 13
drag, startPoint x: 627, startPoint y: 221, endPoint x: 582, endPoint y: 248, distance: 53.0
click at [627, 222] on div at bounding box center [619, 224] width 24 height 24
click at [423, 351] on div "Order # Customer Name Created Date PO # Accounting Order # Total ($) Created By…" at bounding box center [564, 309] width 1089 height 443
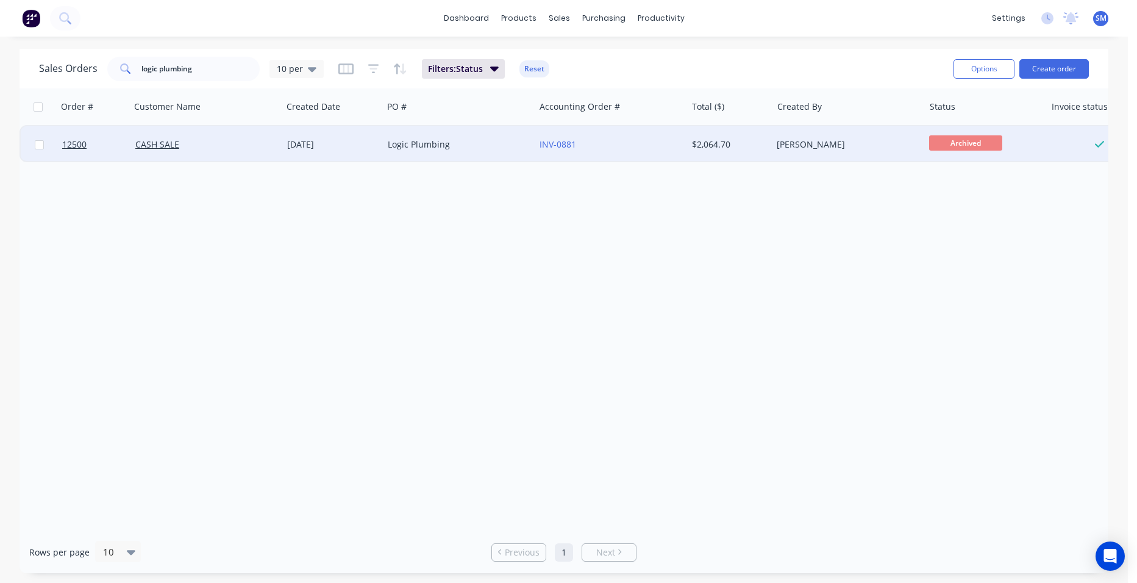
click at [490, 140] on div "Logic Plumbing" at bounding box center [455, 144] width 135 height 12
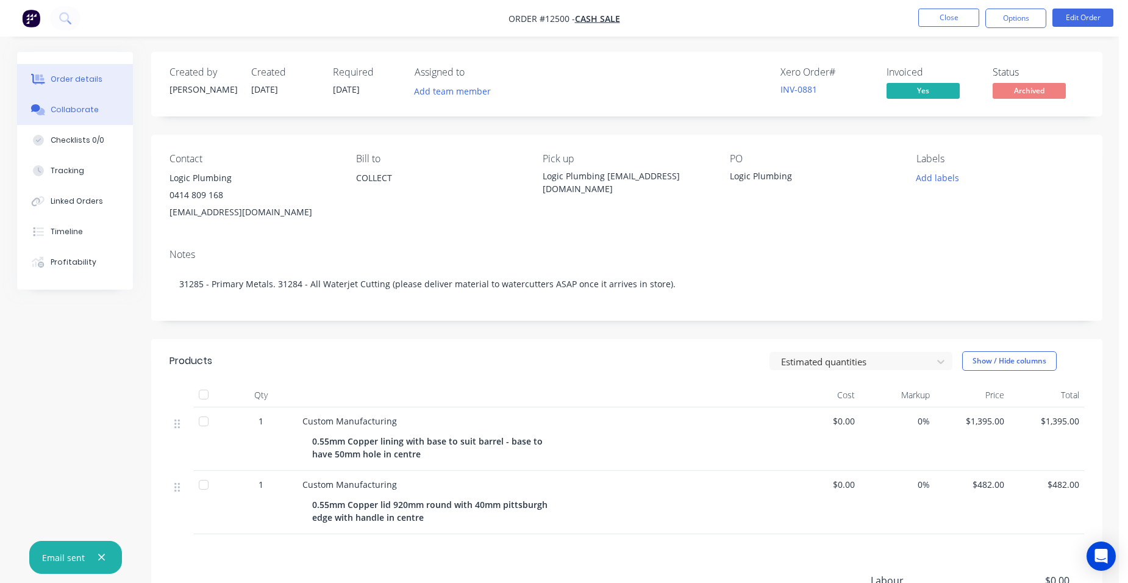
click at [87, 108] on div "Collaborate" at bounding box center [75, 109] width 48 height 11
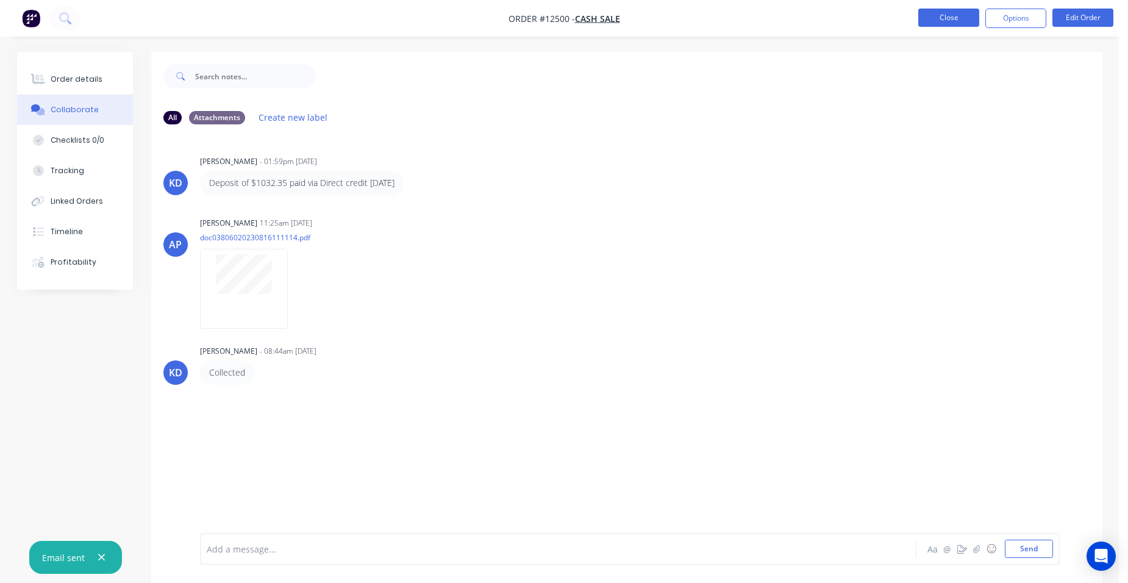
click at [924, 11] on button "Close" at bounding box center [948, 18] width 61 height 18
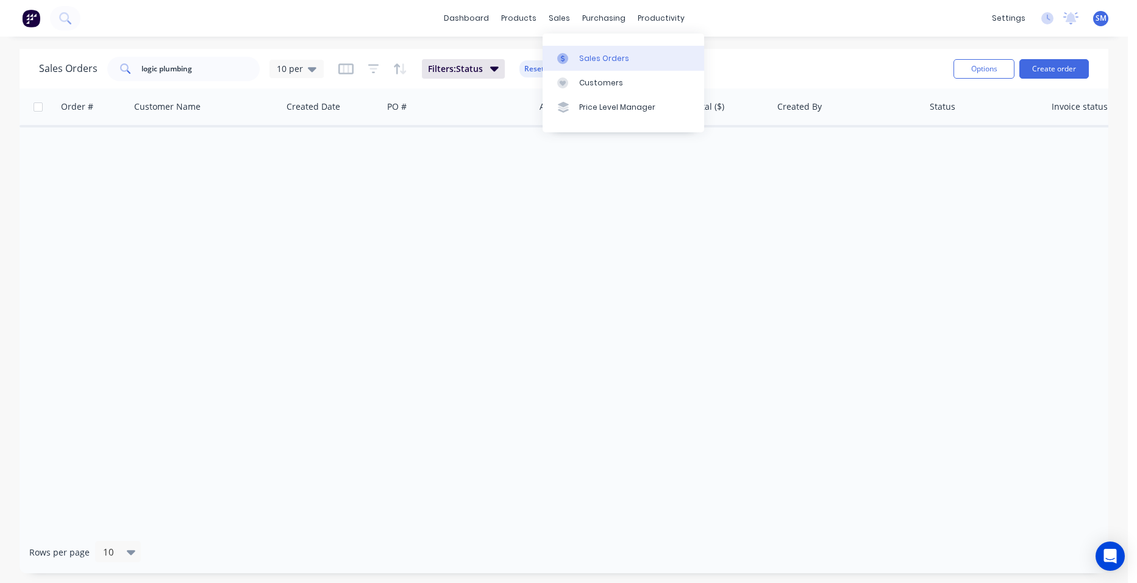
click at [582, 51] on link "Sales Orders" at bounding box center [624, 58] width 162 height 24
drag, startPoint x: 218, startPoint y: 62, endPoint x: 98, endPoint y: 59, distance: 119.5
click at [90, 60] on div "Sales Orders logic plumbing 10 per" at bounding box center [181, 69] width 285 height 24
